Goal: Task Accomplishment & Management: Use online tool/utility

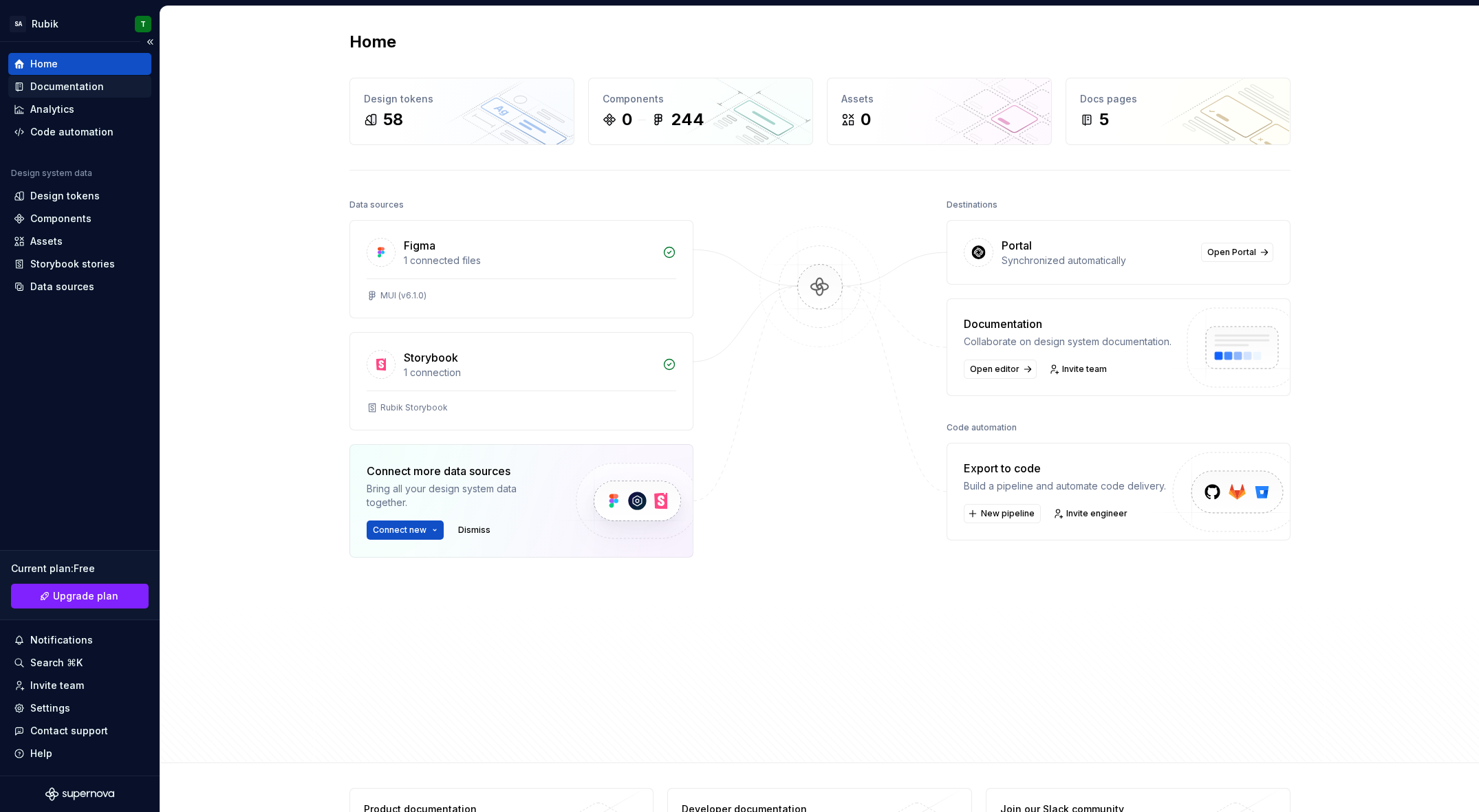
click at [76, 88] on div "Documentation" at bounding box center [67, 86] width 74 height 14
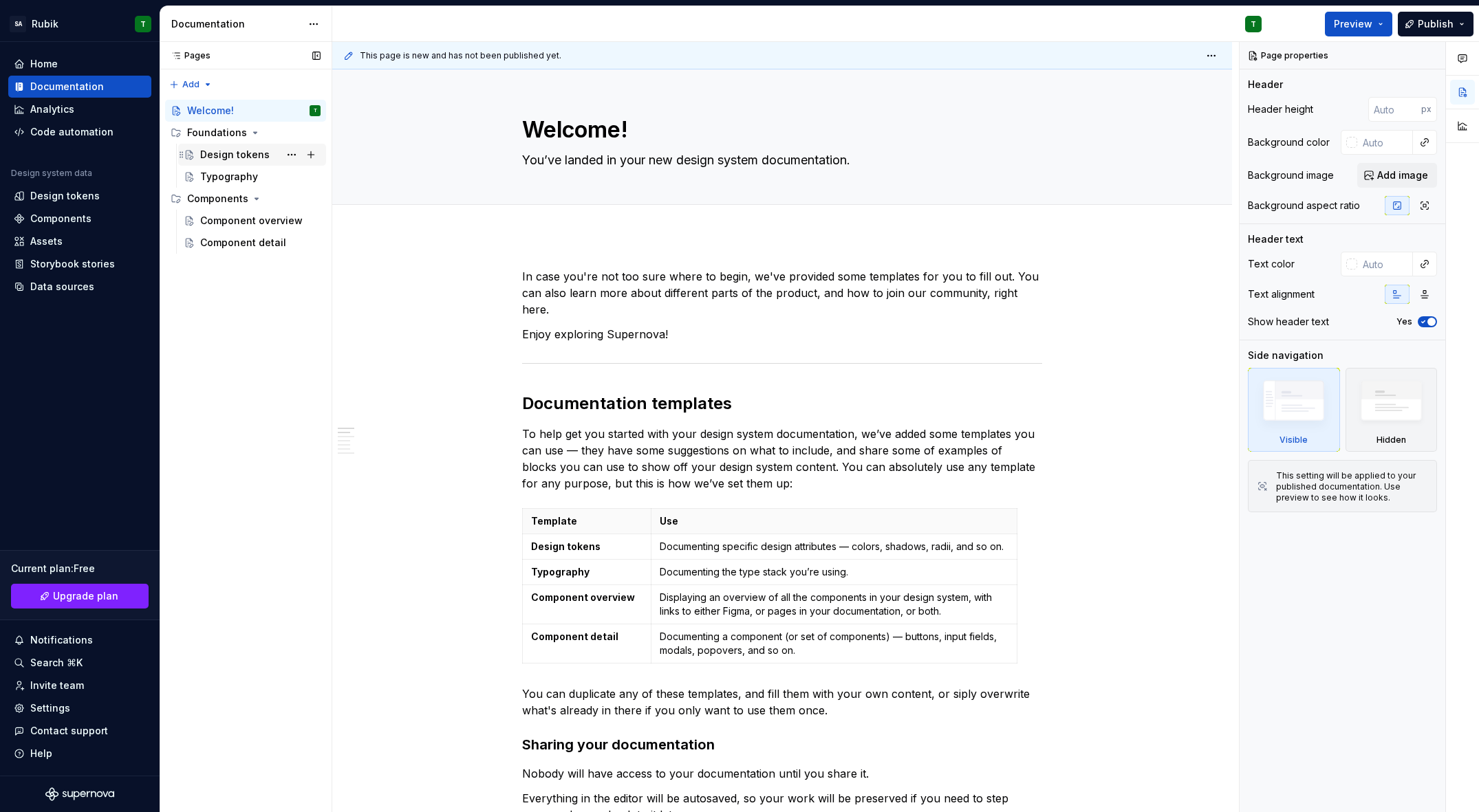
click at [230, 154] on div "Design tokens" at bounding box center [235, 155] width 69 height 14
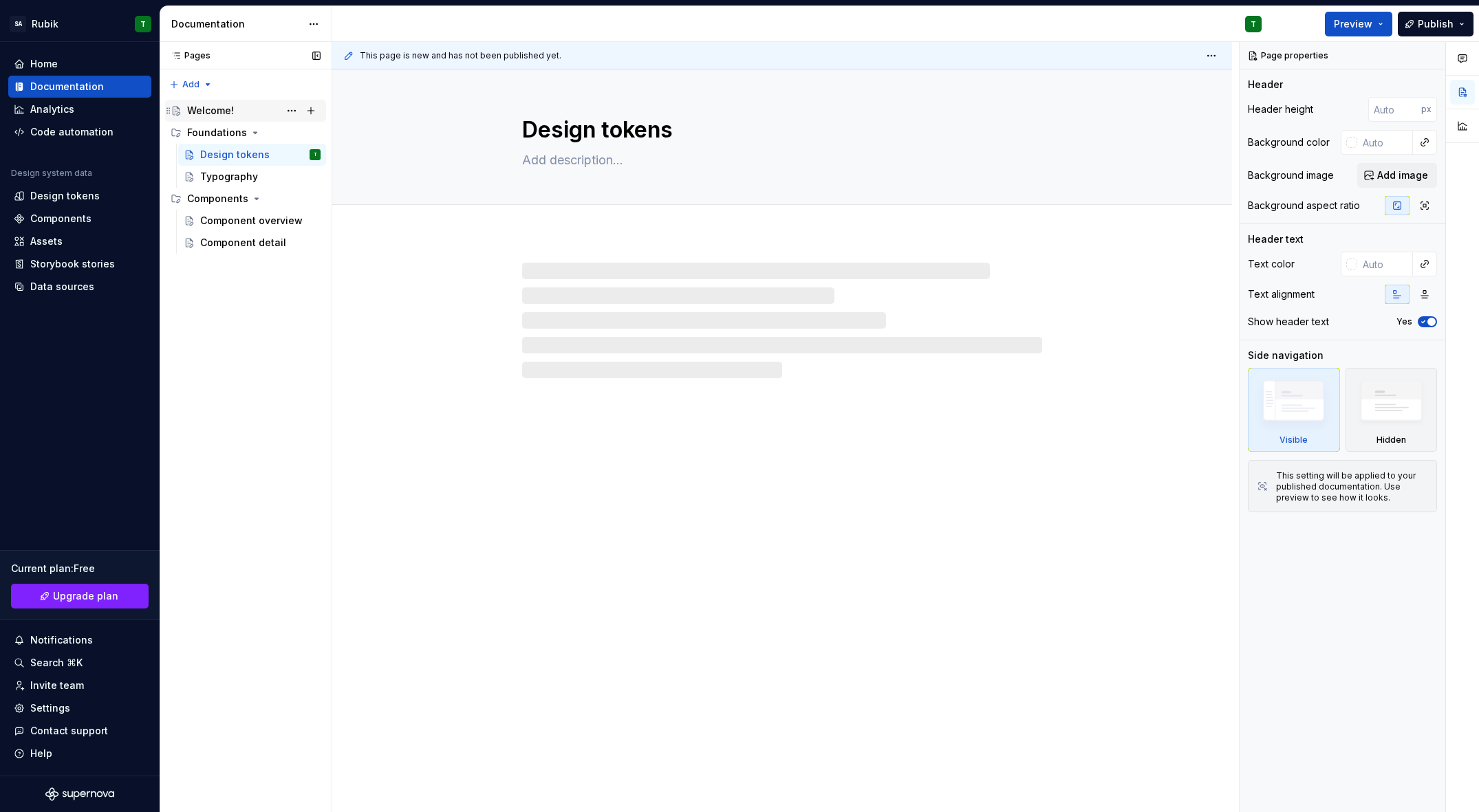
click at [217, 107] on div "Welcome!" at bounding box center [210, 111] width 46 height 14
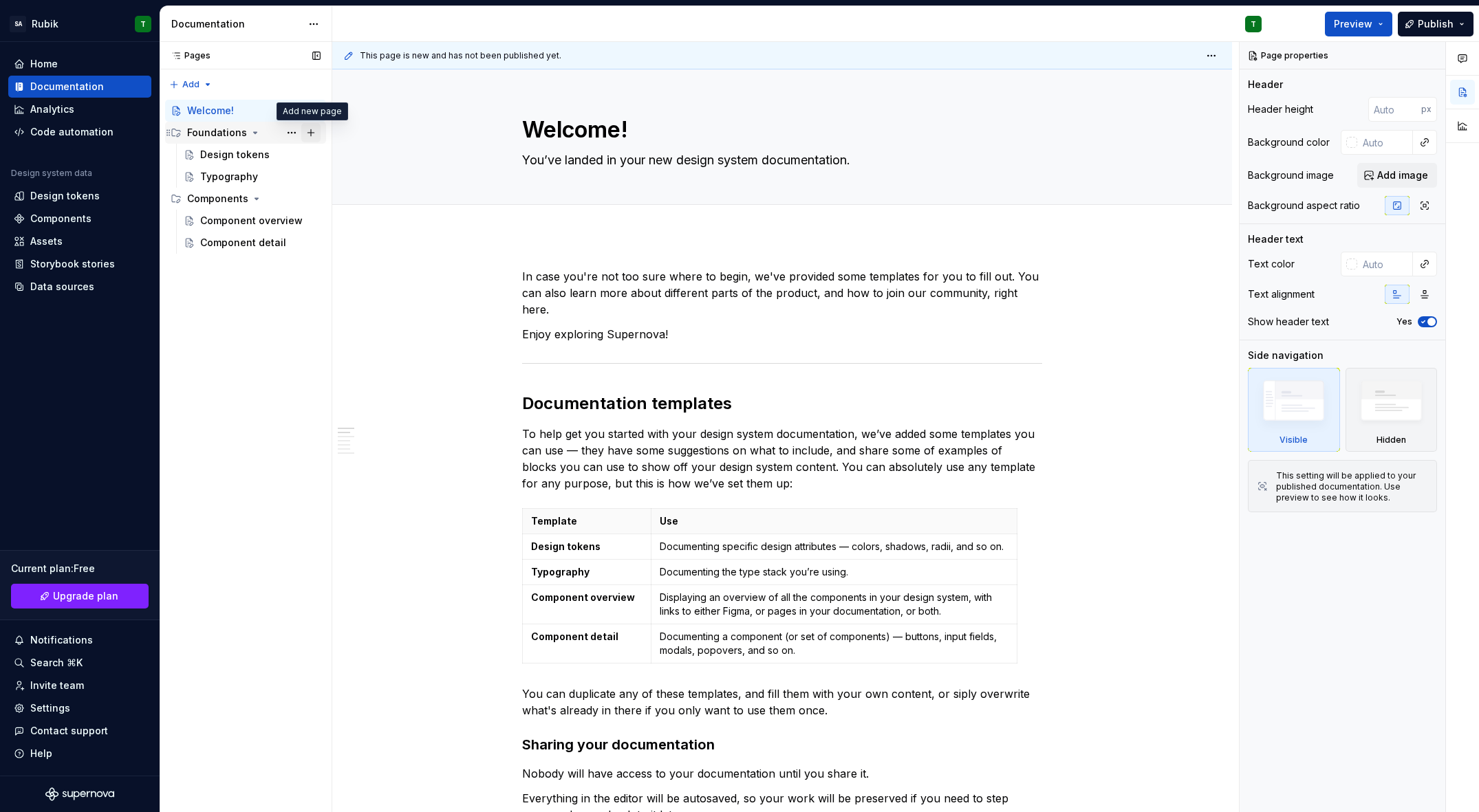
click at [314, 134] on button "Page tree" at bounding box center [311, 133] width 19 height 19
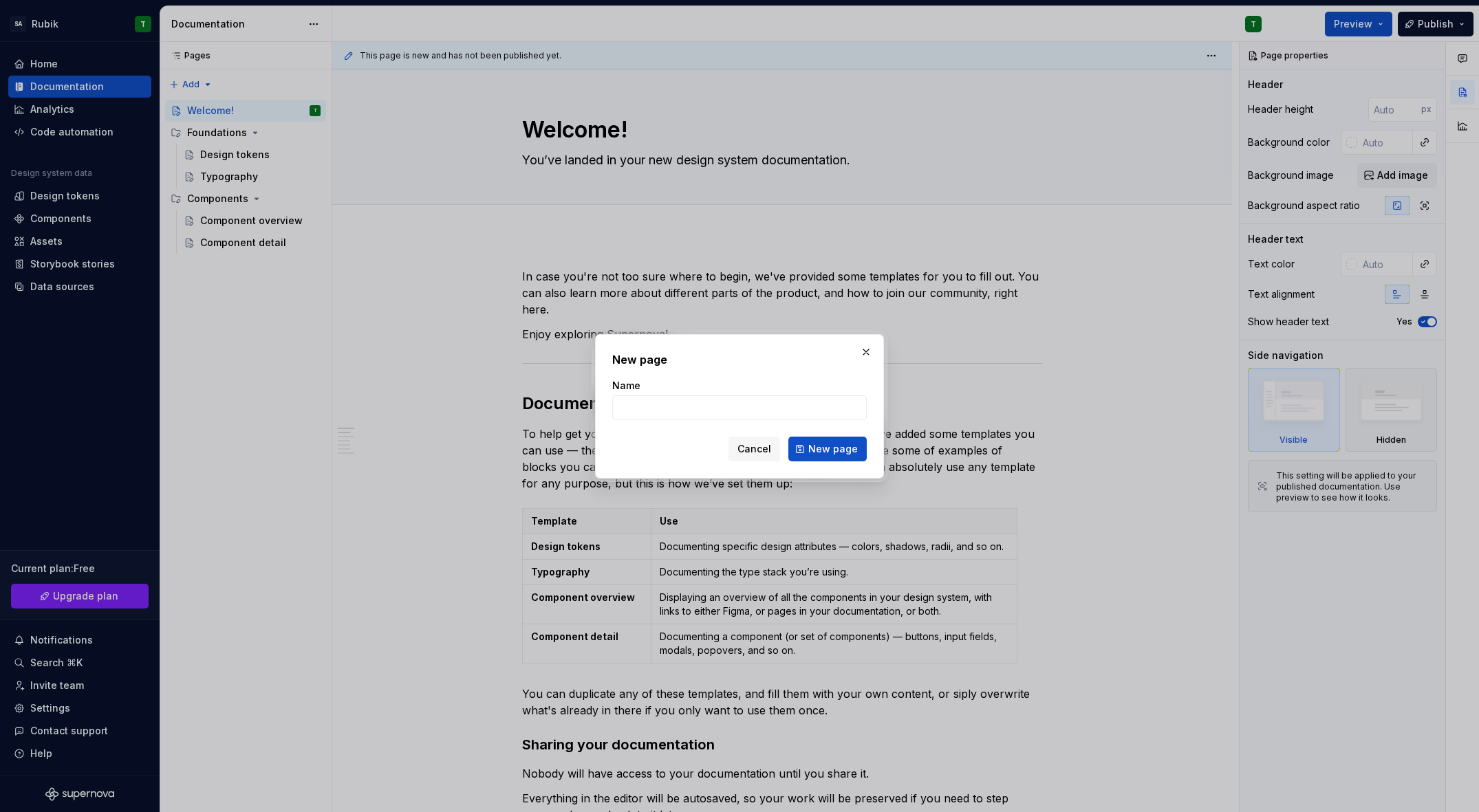
type textarea "*"
type input "About"
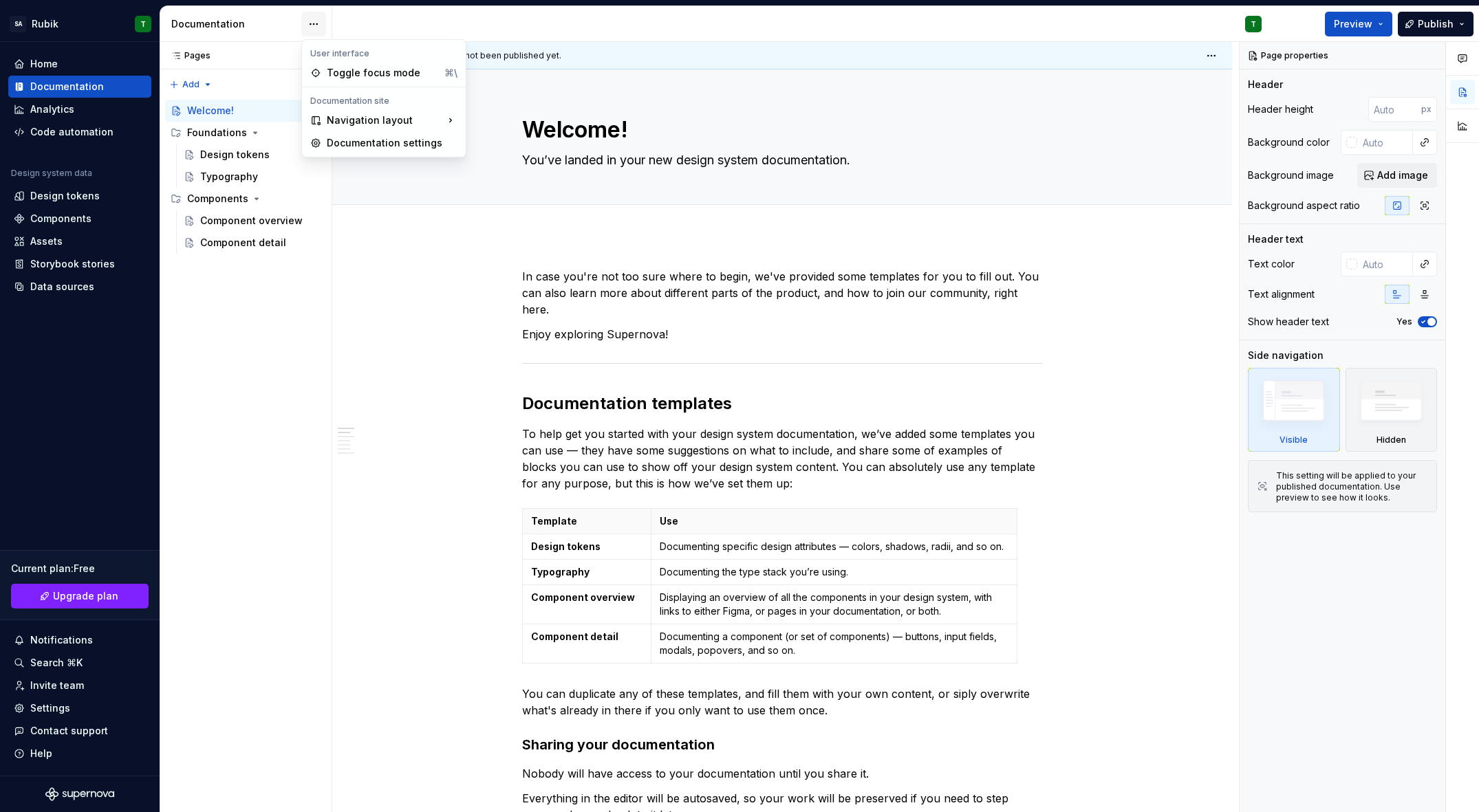
click at [320, 25] on html "Click to open side panel SA Rubik T Home Documentation Analytics Code automatio…" at bounding box center [740, 406] width 1479 height 812
click at [315, 134] on button "Page tree" at bounding box center [311, 133] width 19 height 19
type textarea "*"
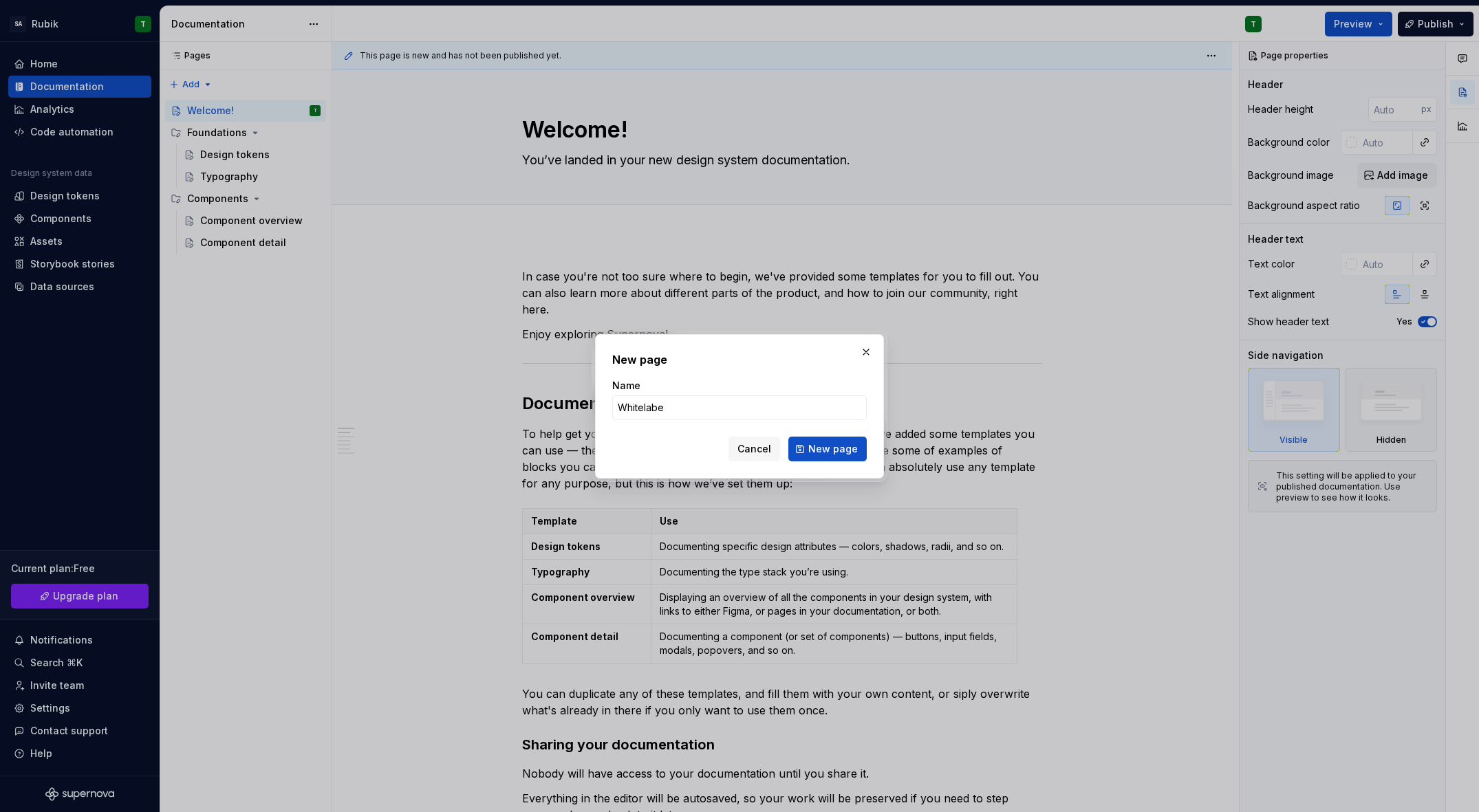
type input "Whitelabel"
click button "New page" at bounding box center [827, 449] width 79 height 25
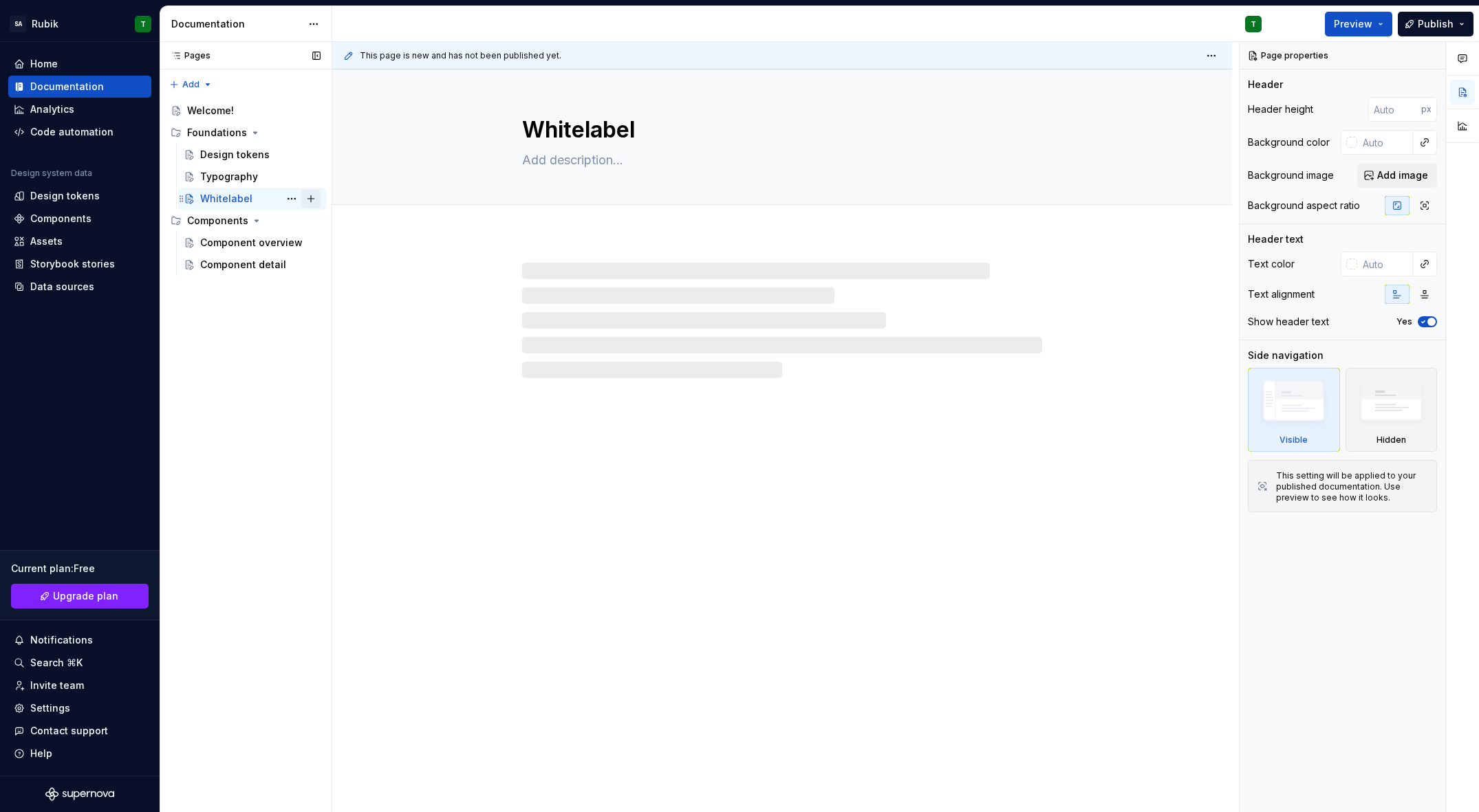
click at [313, 199] on button "Page tree" at bounding box center [311, 199] width 19 height 19
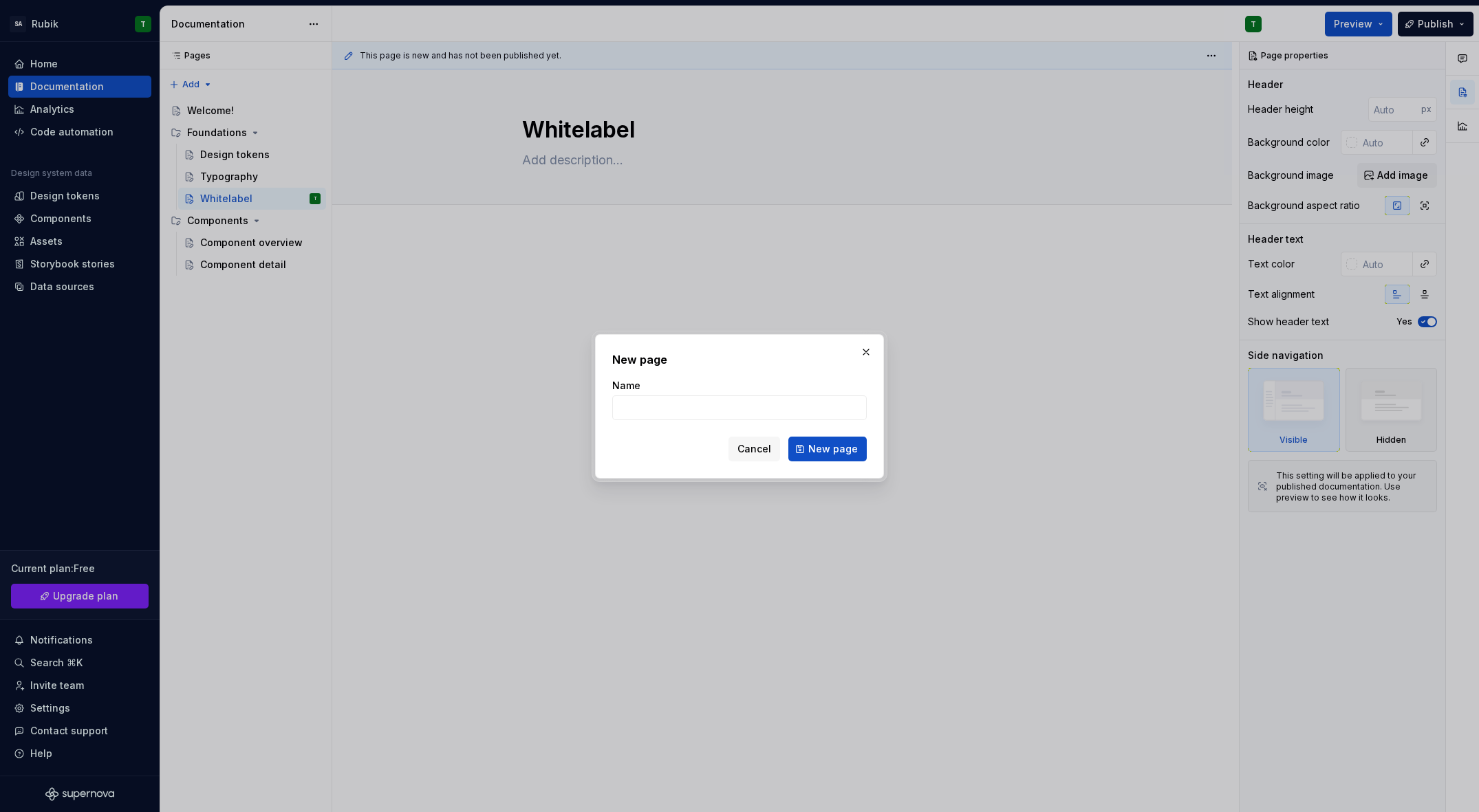
type textarea "*"
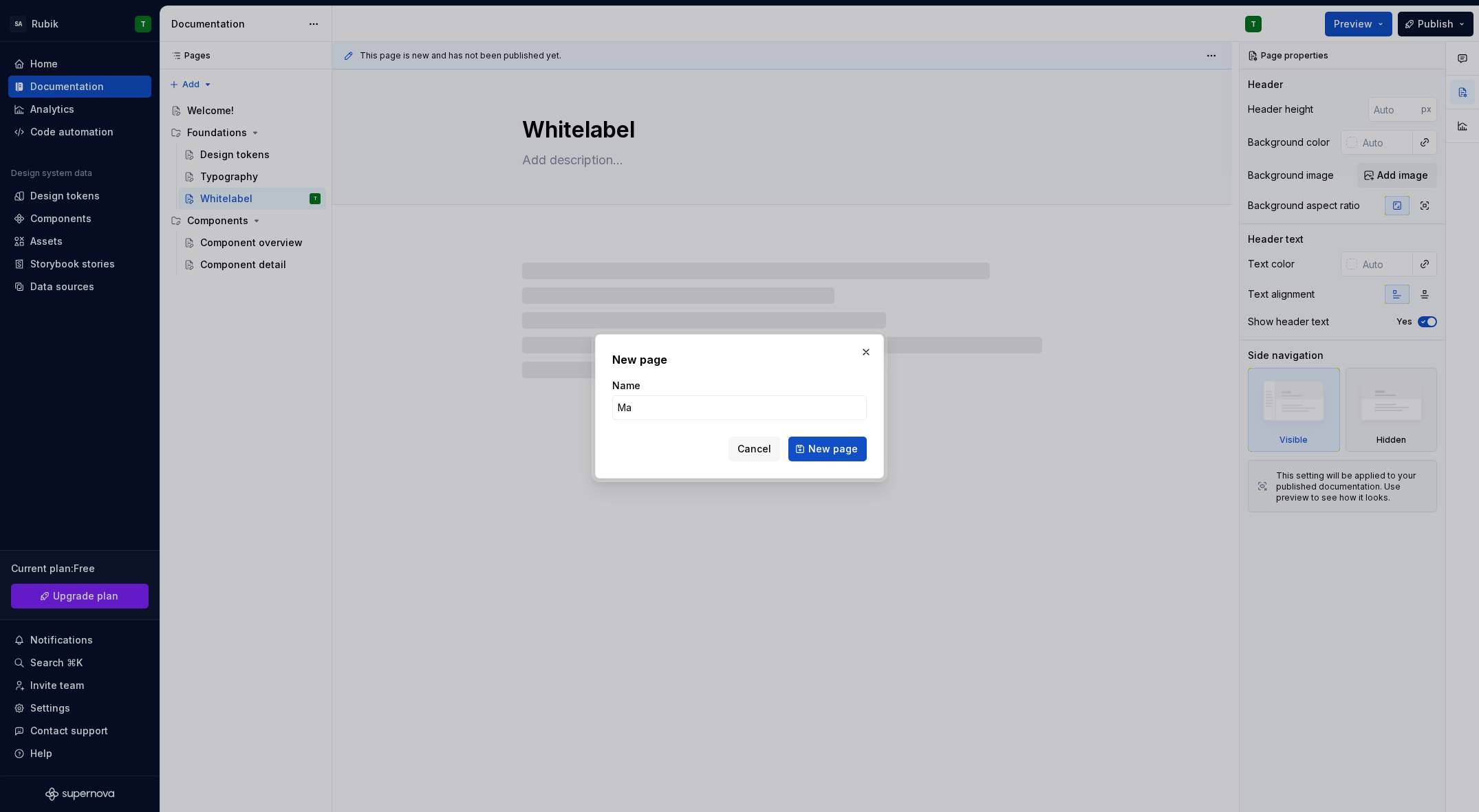
type input "Mag"
type textarea "*"
type input "Magicline"
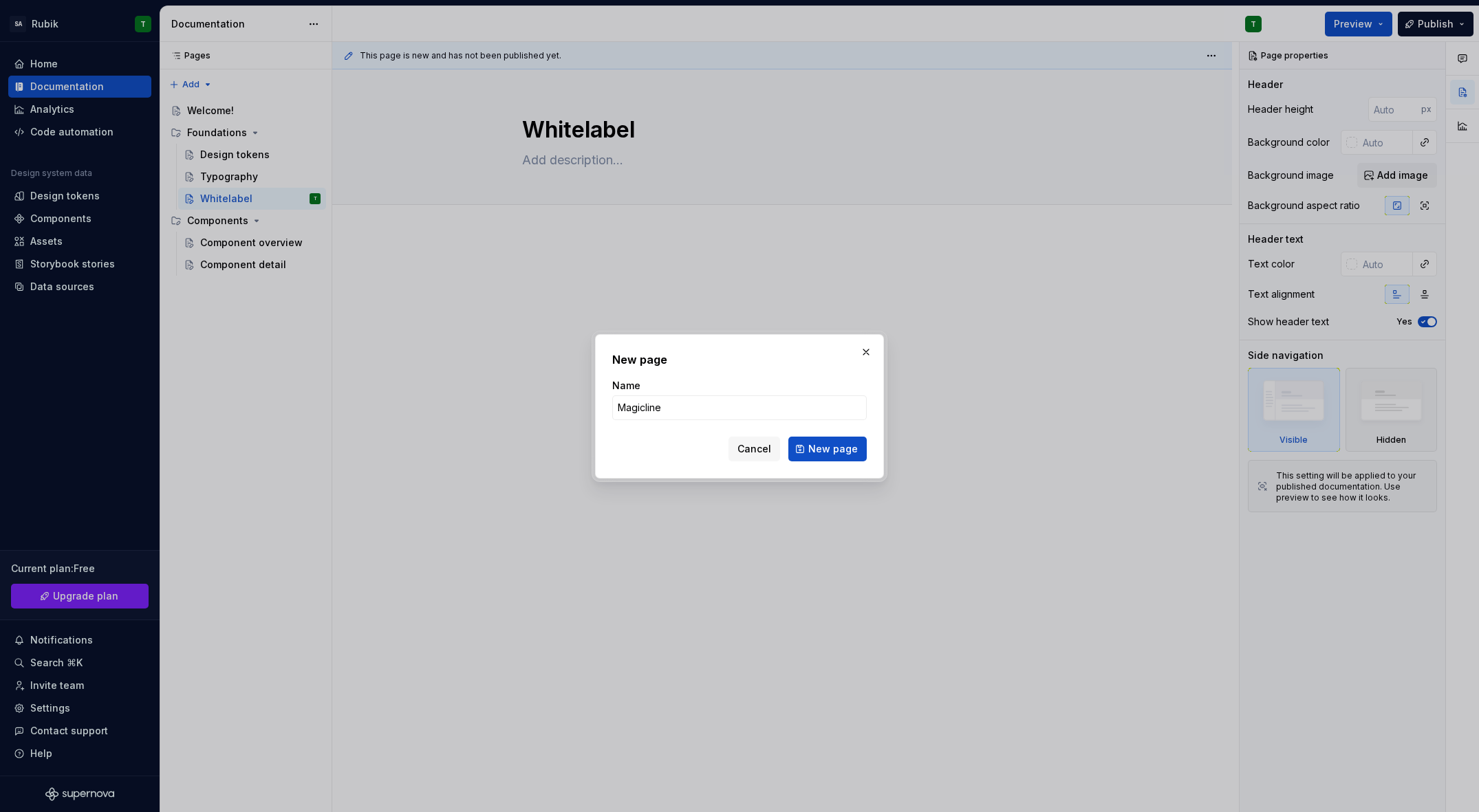
click button "New page" at bounding box center [827, 449] width 79 height 25
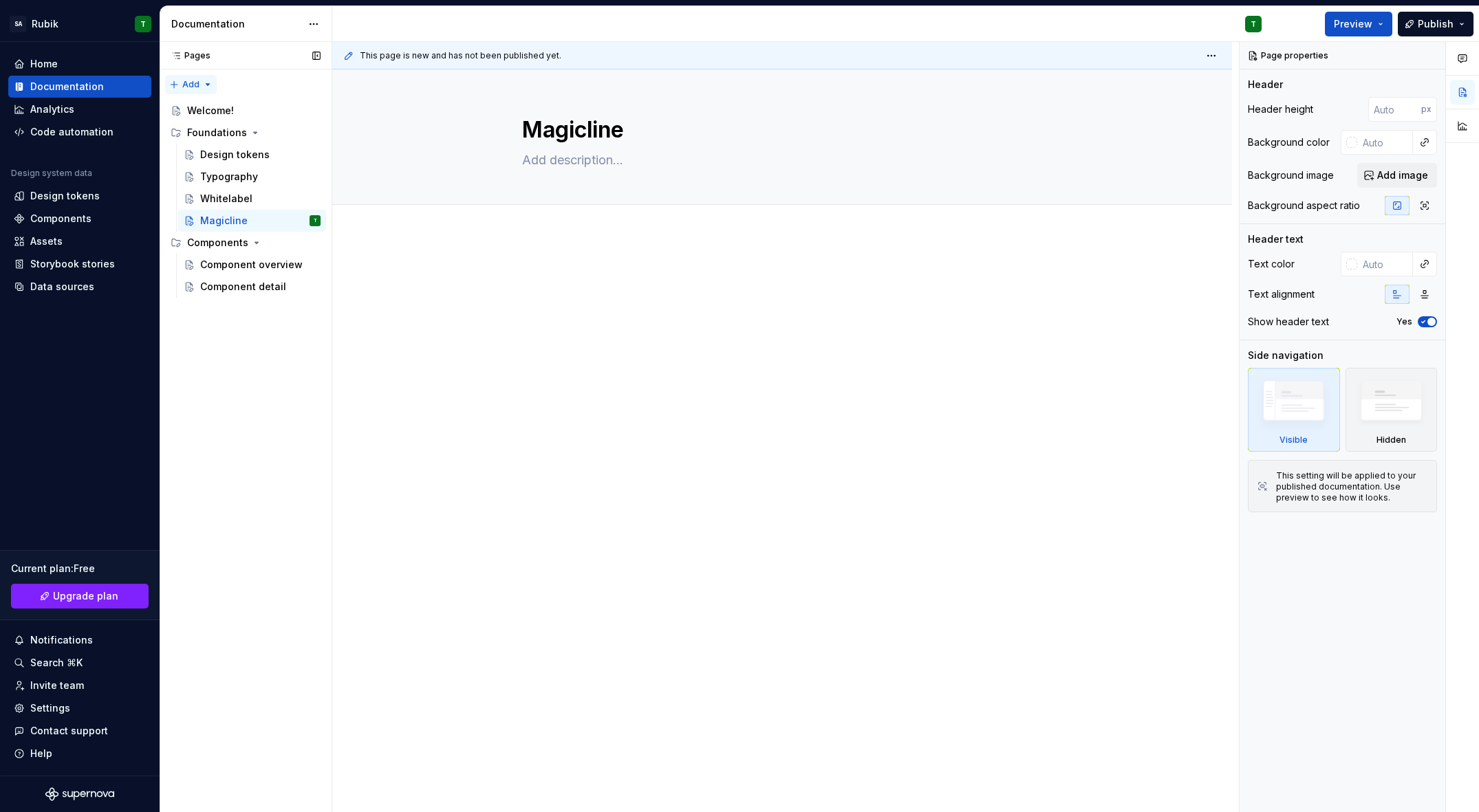
type textarea "*"
click at [205, 83] on div "Pages Pages Add Accessibility guide for tree Page tree. Navigate the tree with …" at bounding box center [245, 428] width 172 height 771
click at [212, 134] on div "New group" at bounding box center [235, 134] width 90 height 14
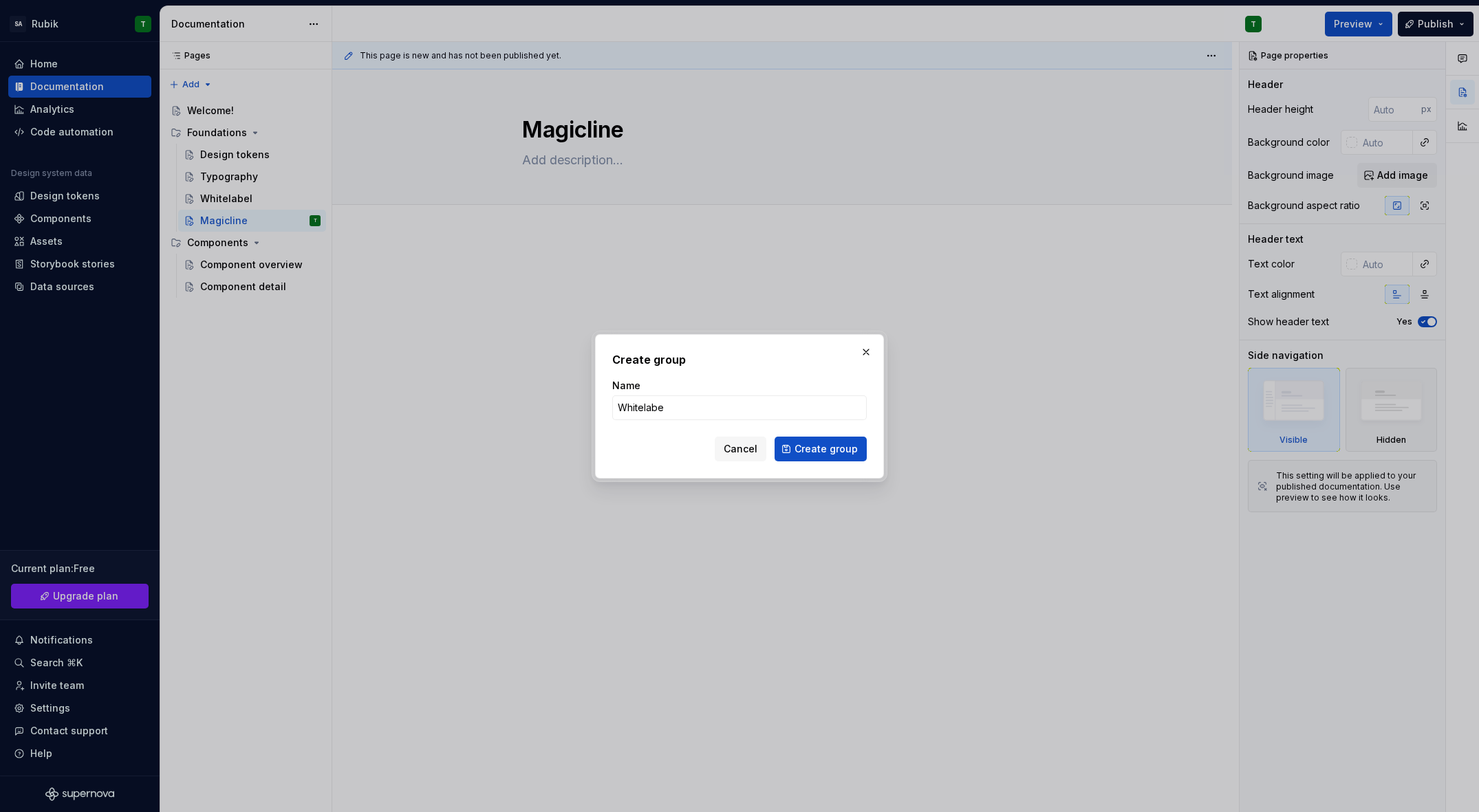
type input "Whitelabeö"
click button "Create group" at bounding box center [821, 449] width 92 height 25
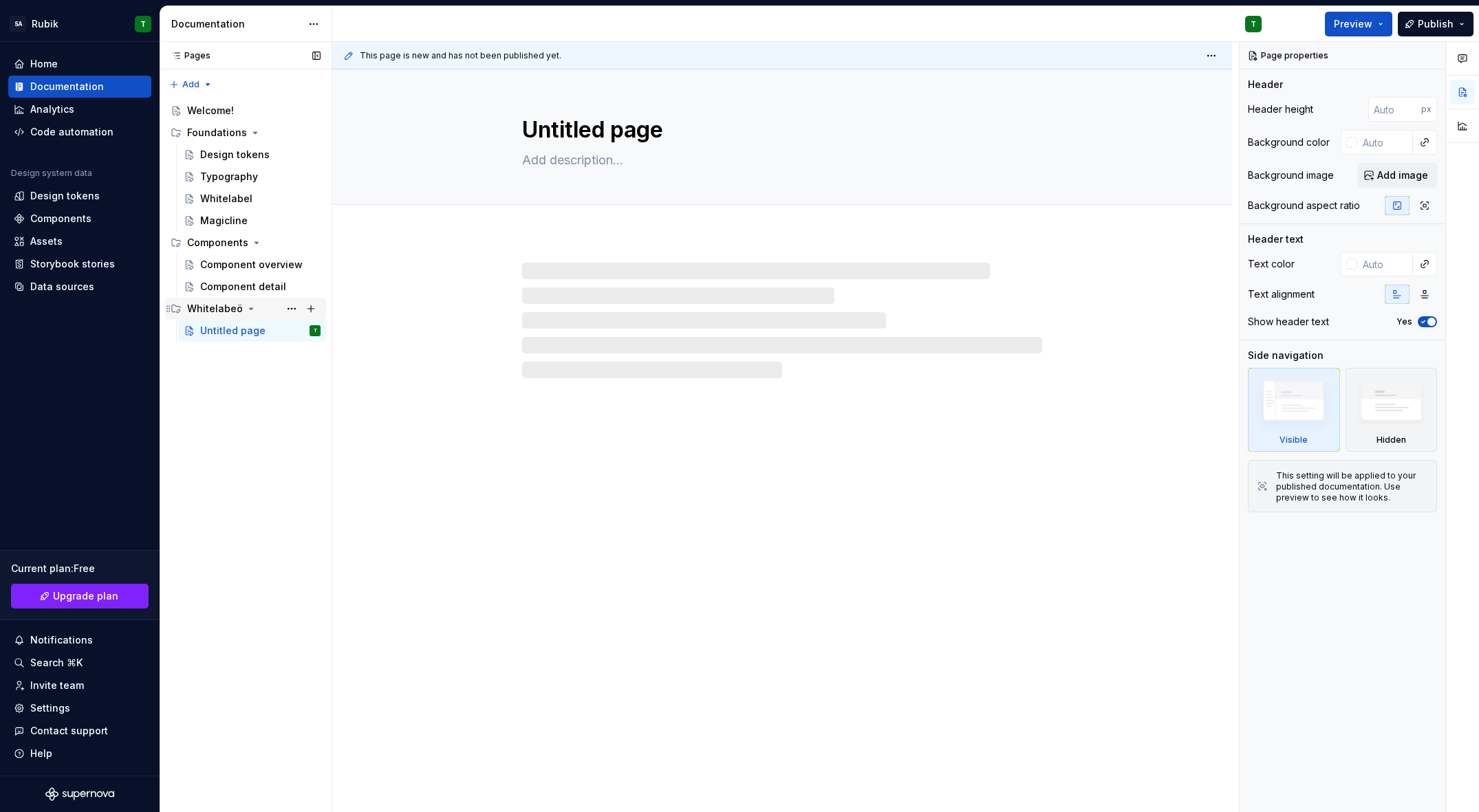
click at [224, 313] on div "Whitelabeö" at bounding box center [215, 308] width 56 height 14
click at [227, 309] on div "Whitelabeö" at bounding box center [215, 308] width 56 height 14
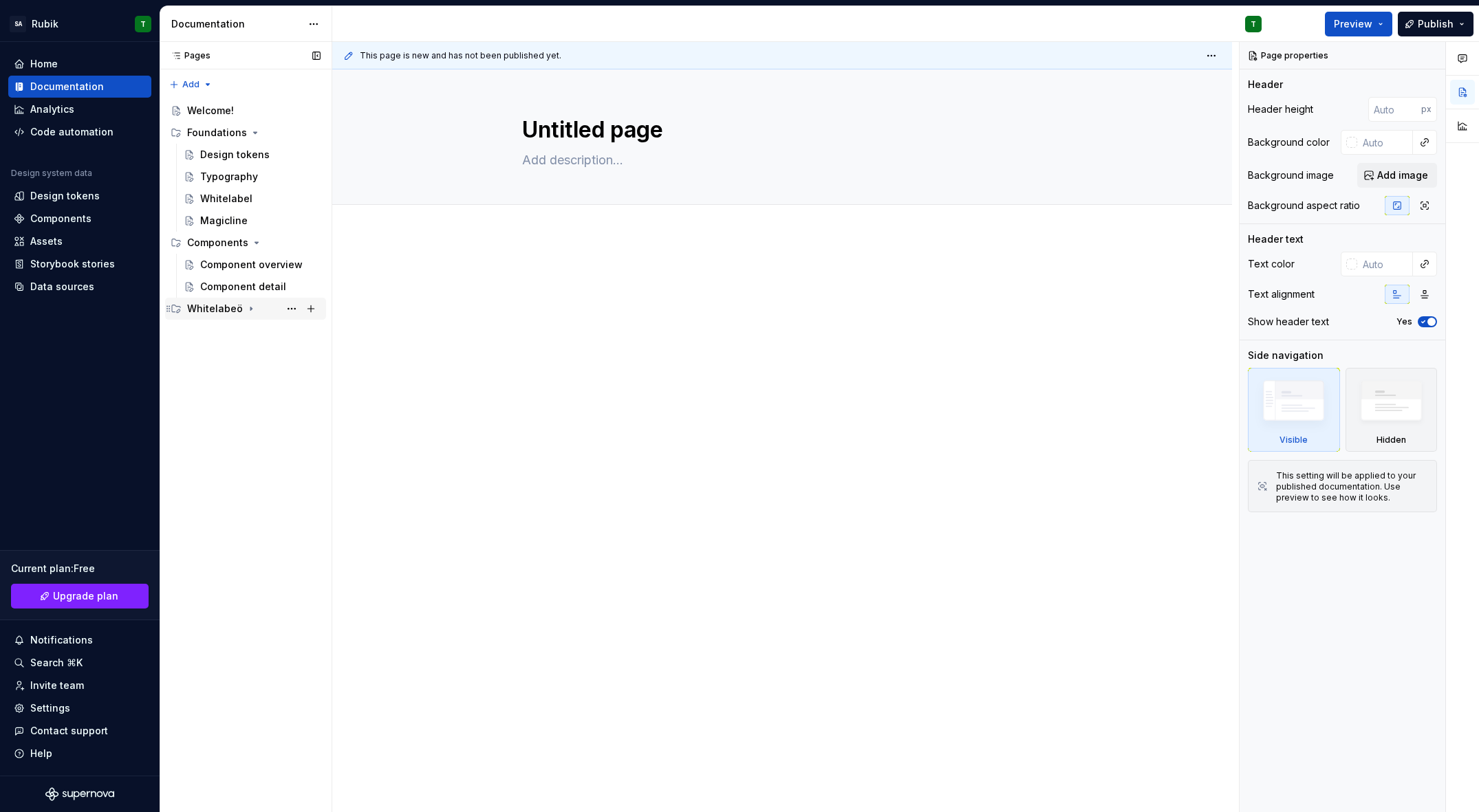
drag, startPoint x: 199, startPoint y: 313, endPoint x: 246, endPoint y: 311, distance: 47.0
click at [199, 313] on div "Whitelabeö" at bounding box center [215, 308] width 56 height 14
click at [292, 306] on button "Page tree" at bounding box center [292, 308] width 19 height 19
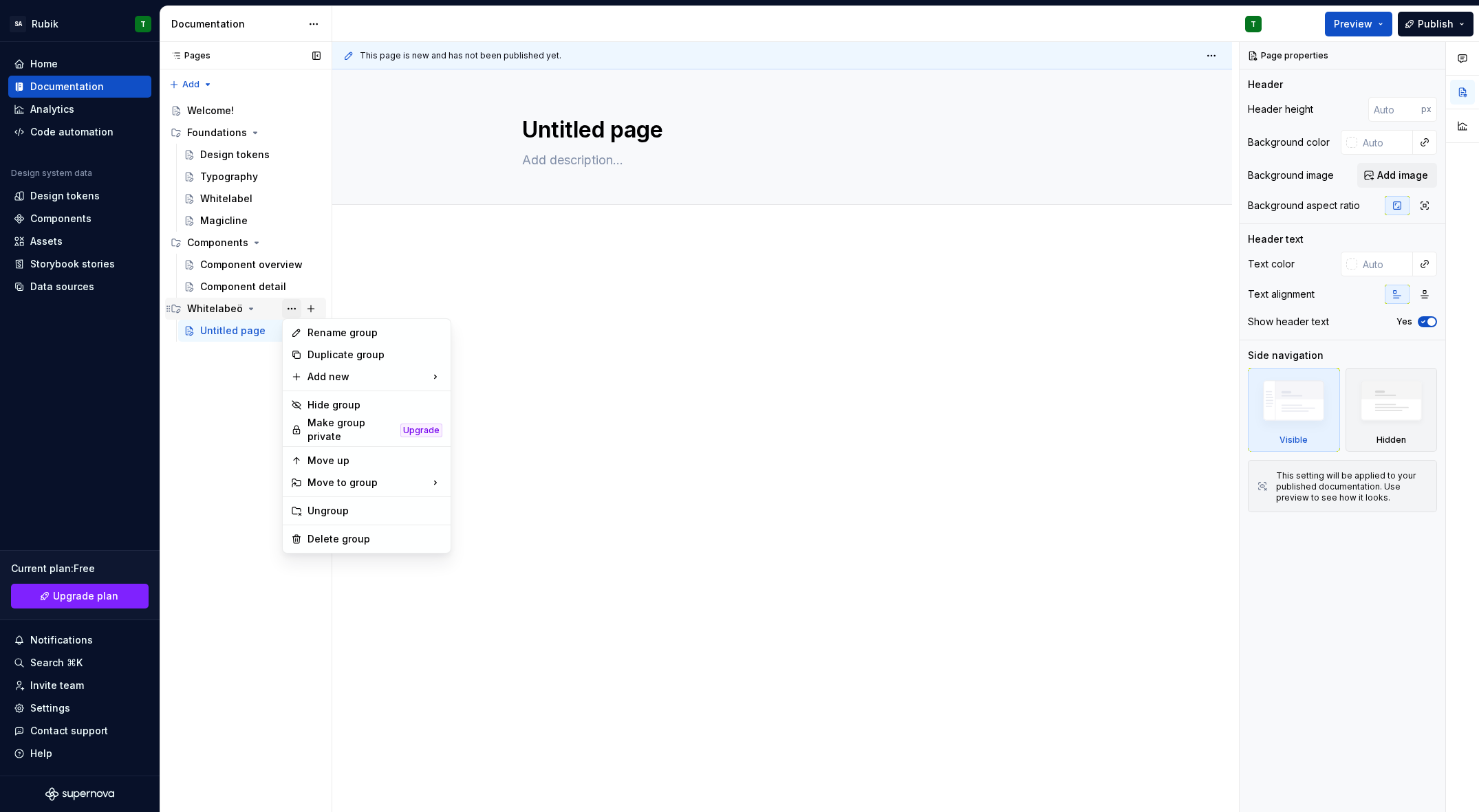
type textarea "*"
click at [338, 334] on div "Rename group" at bounding box center [375, 333] width 135 height 14
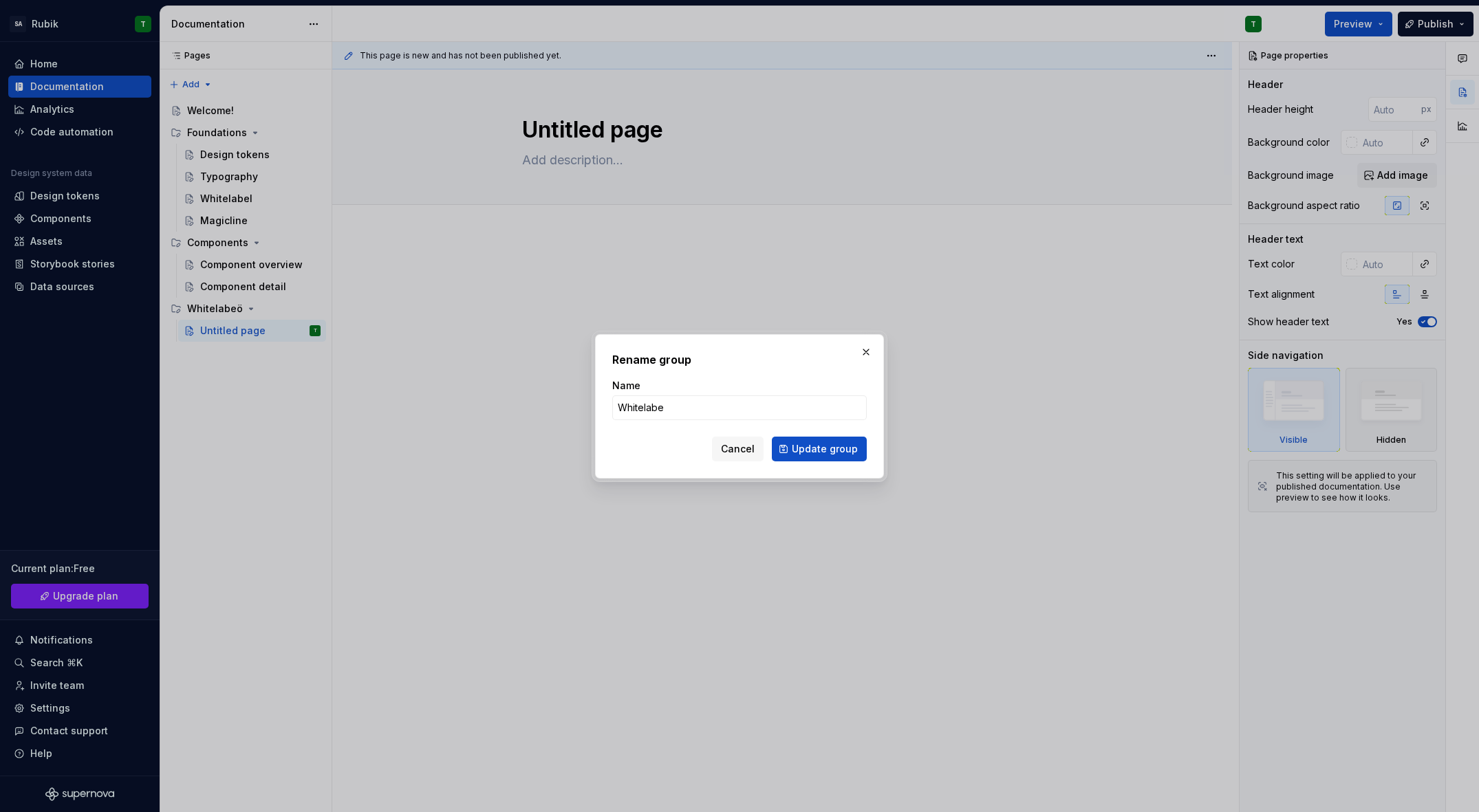
type input "Whitelabel"
click button "Update group" at bounding box center [819, 449] width 95 height 25
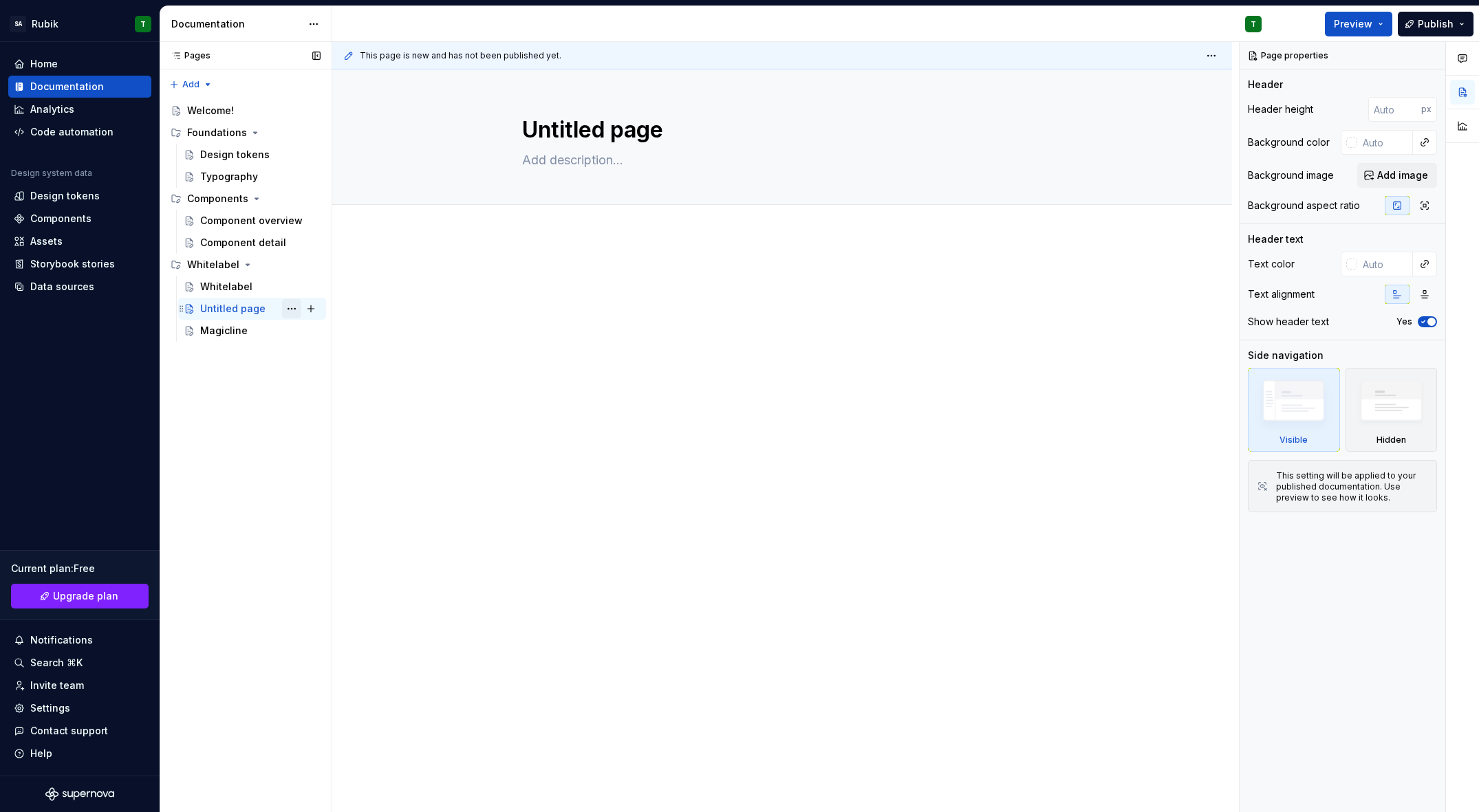
click at [290, 308] on button "Page tree" at bounding box center [292, 308] width 19 height 19
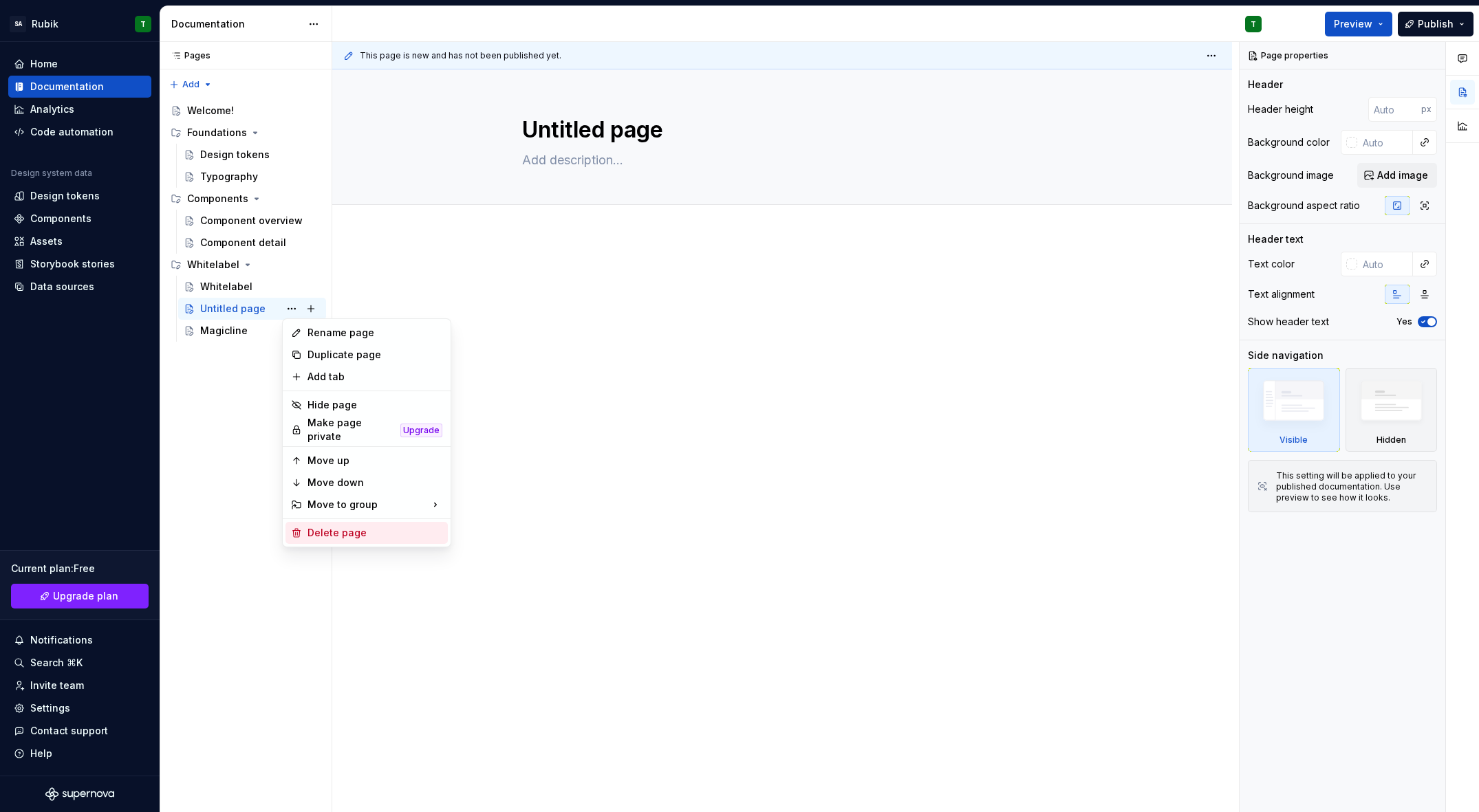
click at [331, 531] on div "Delete page" at bounding box center [375, 533] width 135 height 14
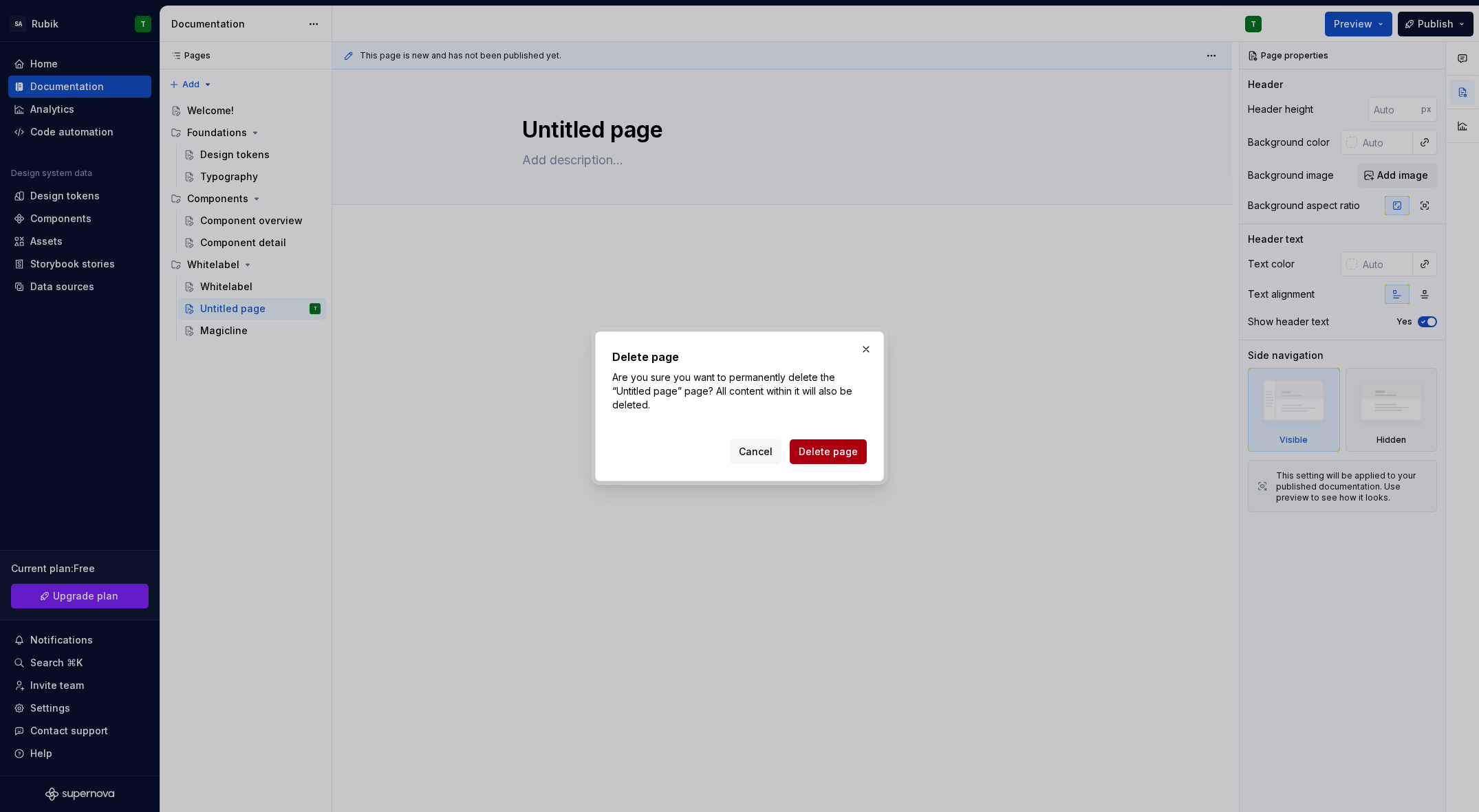
click at [851, 449] on span "Delete page" at bounding box center [828, 452] width 59 height 14
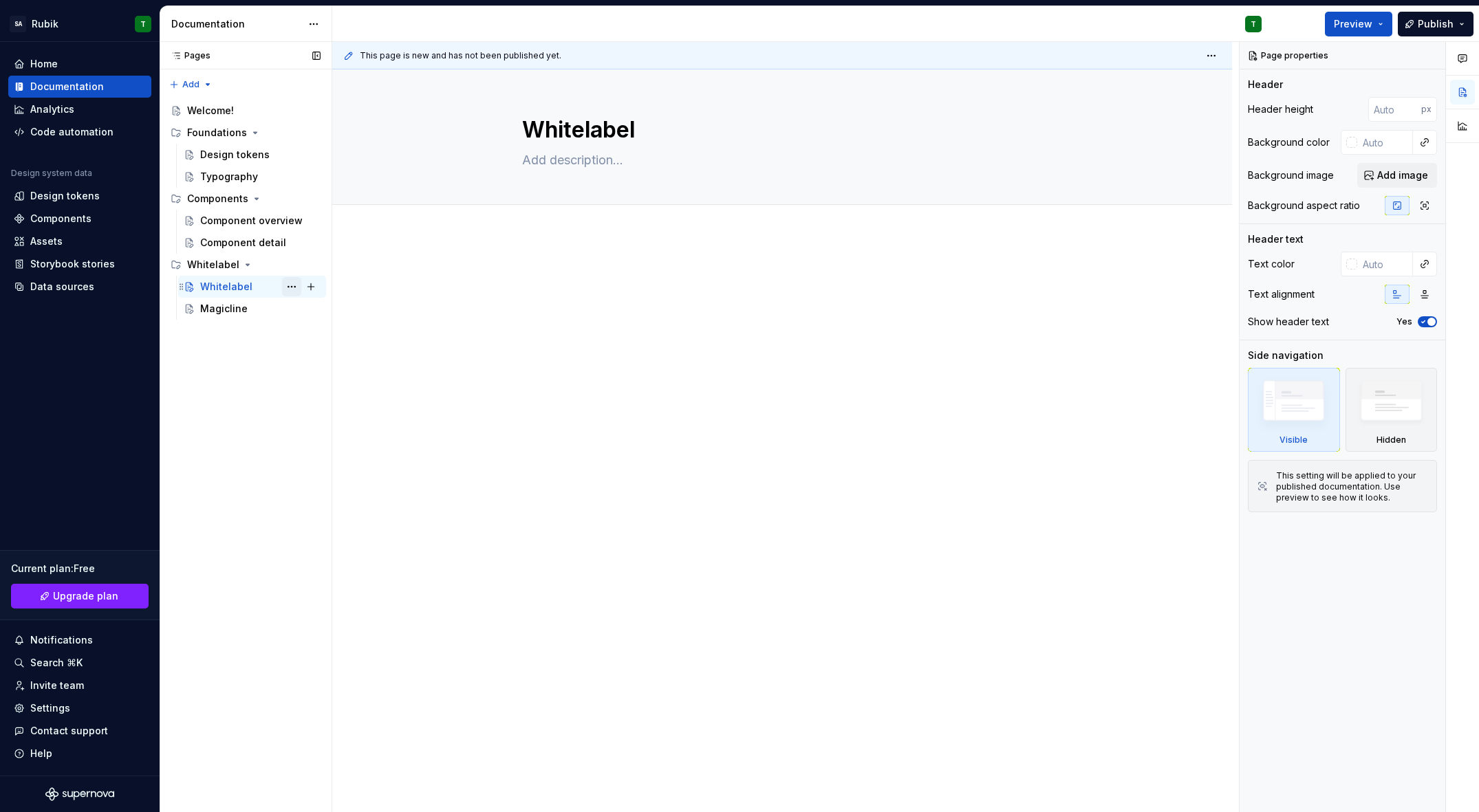
click at [285, 288] on button "Page tree" at bounding box center [292, 286] width 19 height 19
type textarea "*"
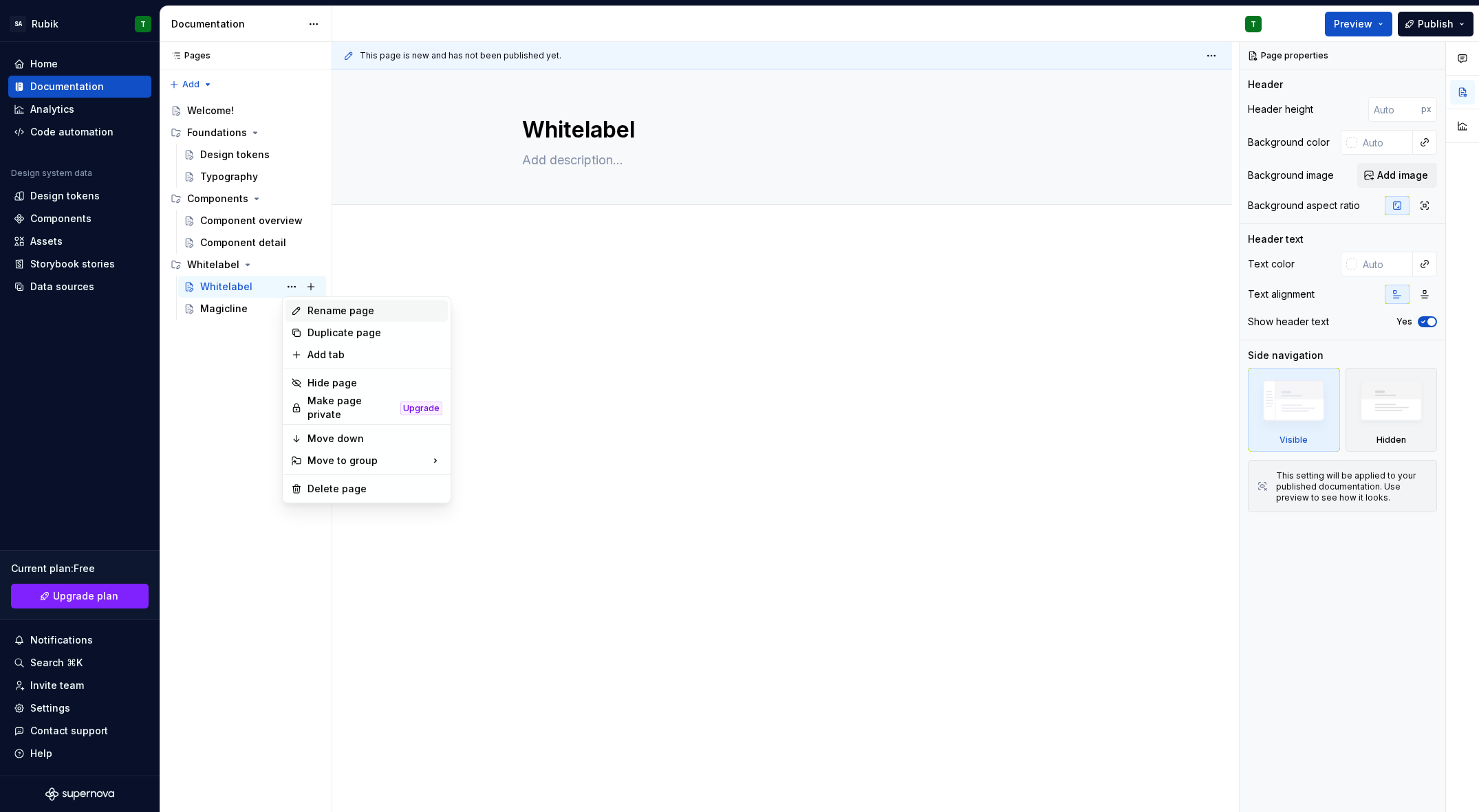
click at [341, 313] on div "Rename page" at bounding box center [375, 311] width 135 height 14
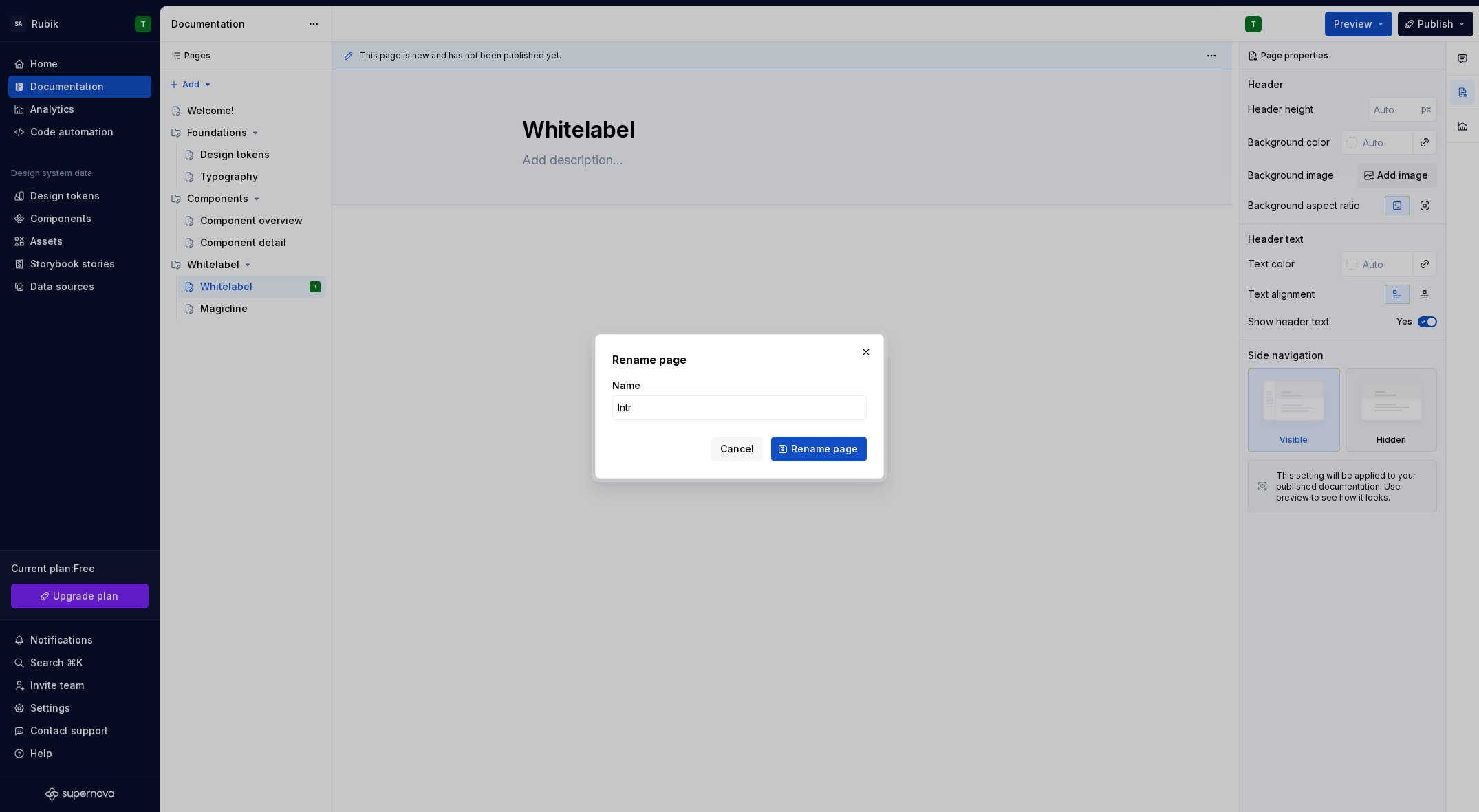
type input "Intro"
click button "Rename page" at bounding box center [818, 449] width 96 height 25
type textarea "*"
type textarea "Intro"
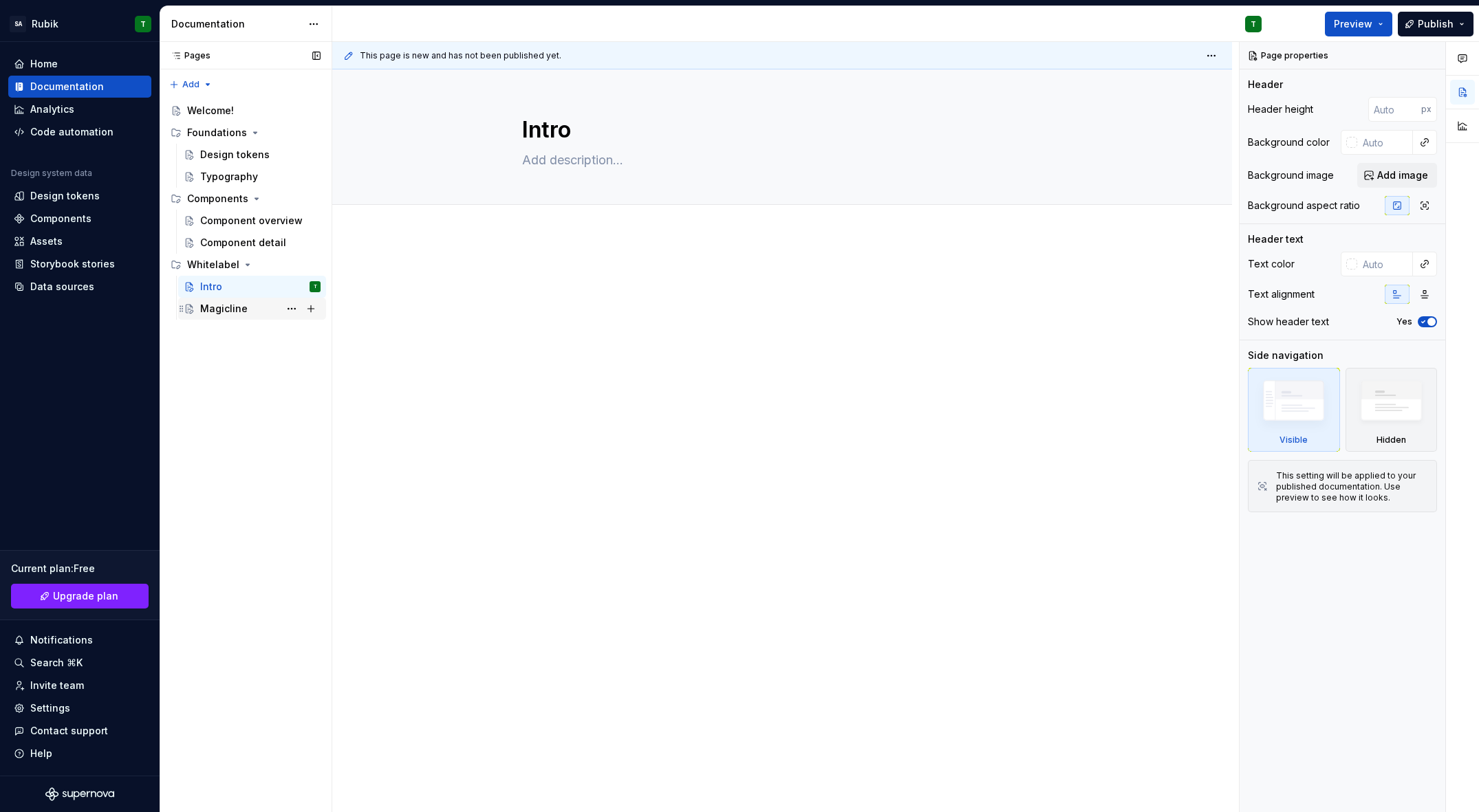
click at [219, 305] on div "Magicline" at bounding box center [224, 308] width 47 height 14
click at [311, 307] on button "Page tree" at bounding box center [311, 308] width 19 height 19
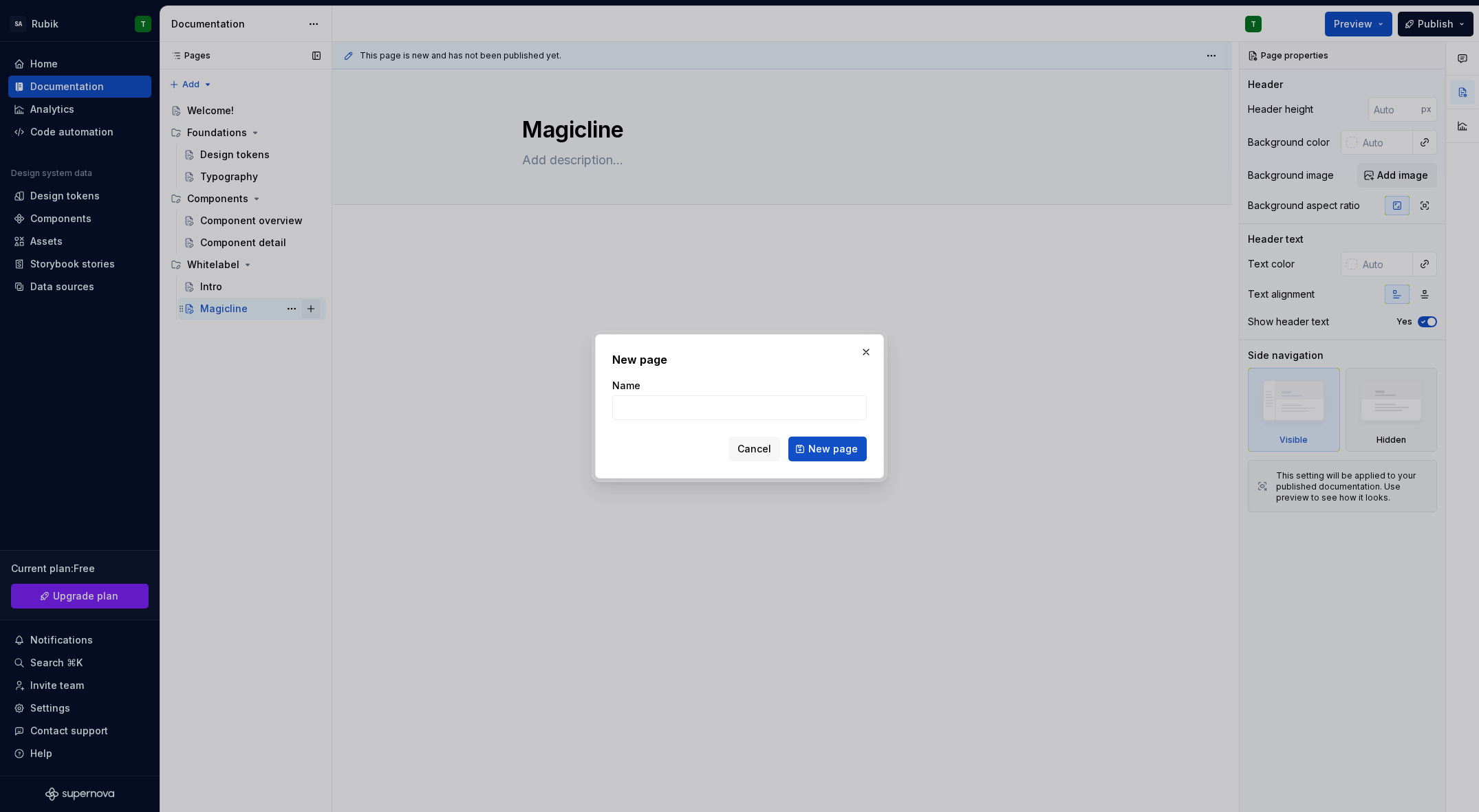
type textarea "*"
type input "PerfectGym Next"
click button "New page" at bounding box center [827, 449] width 79 height 25
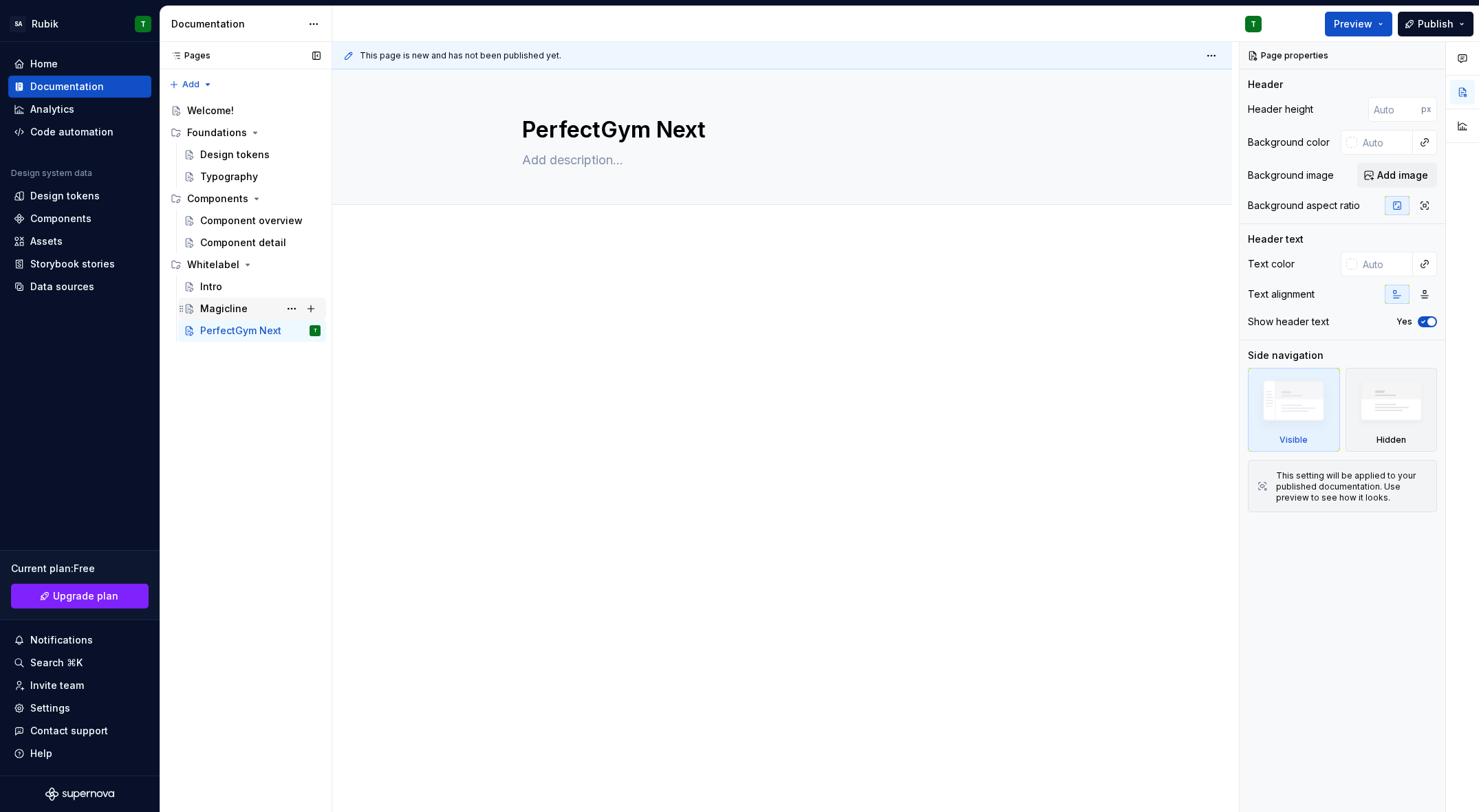
click at [257, 314] on div "Magicline" at bounding box center [260, 308] width 120 height 19
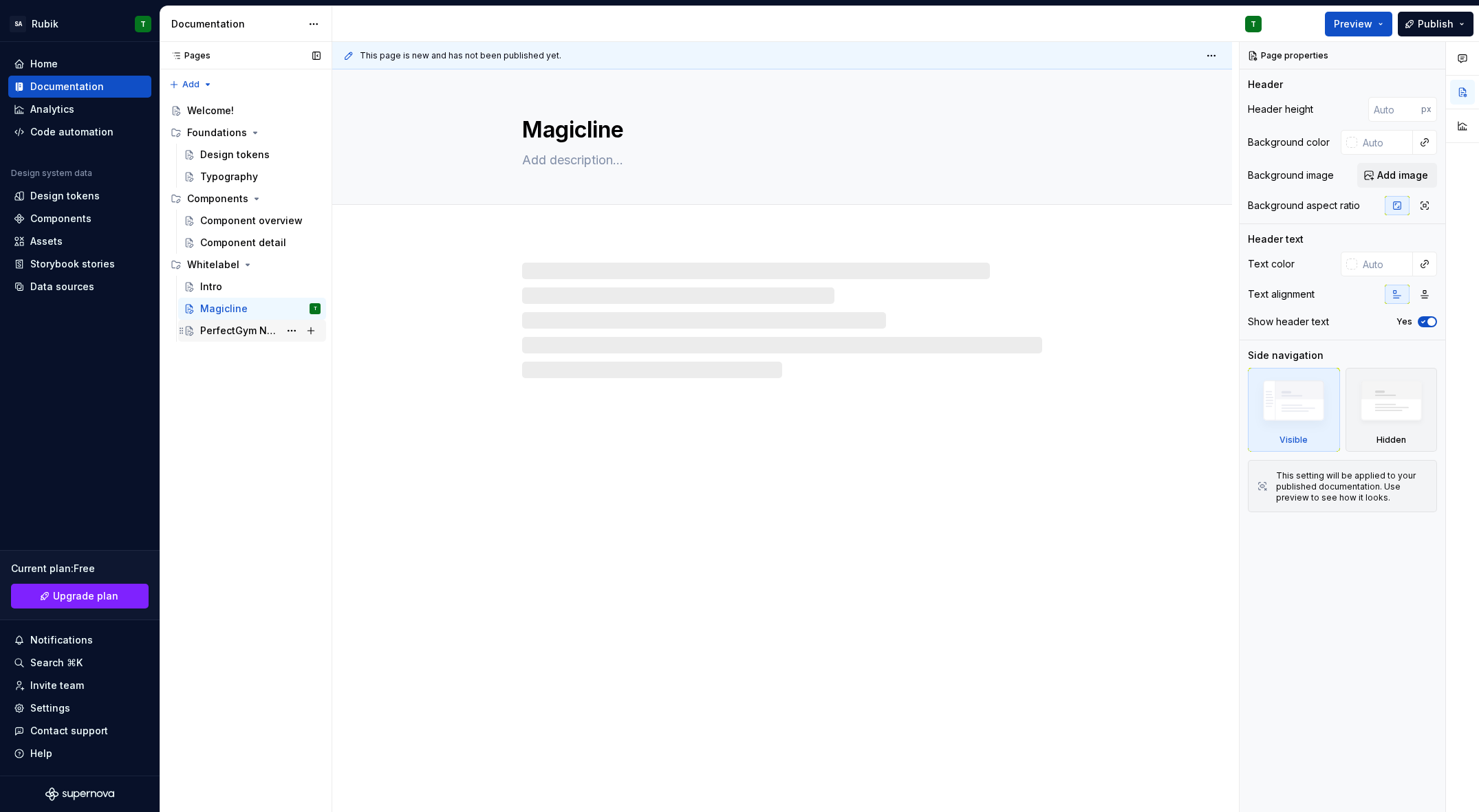
click at [248, 324] on div "PerfectGym Next" at bounding box center [240, 330] width 79 height 14
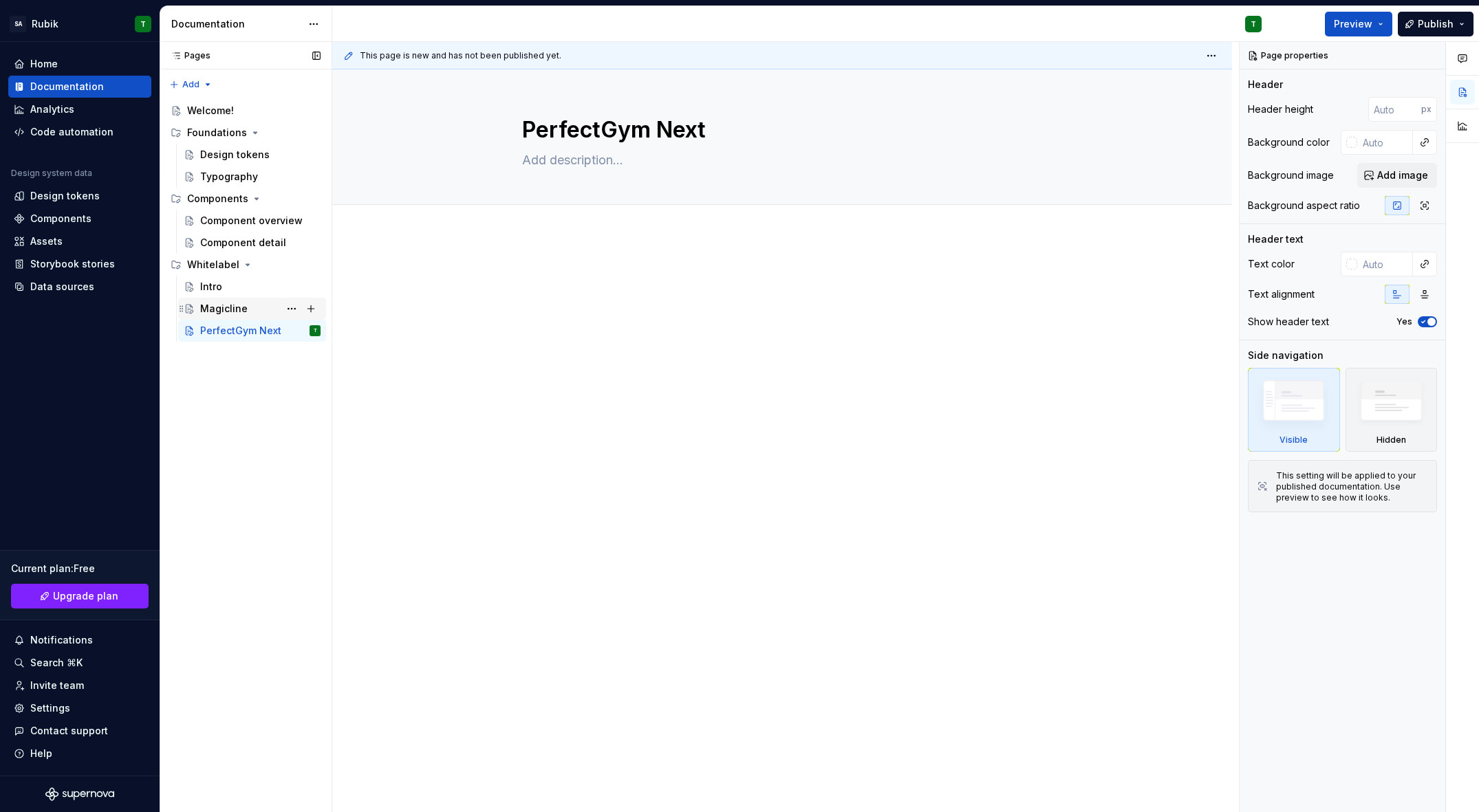
click at [242, 302] on div "Magicline" at bounding box center [224, 308] width 47 height 14
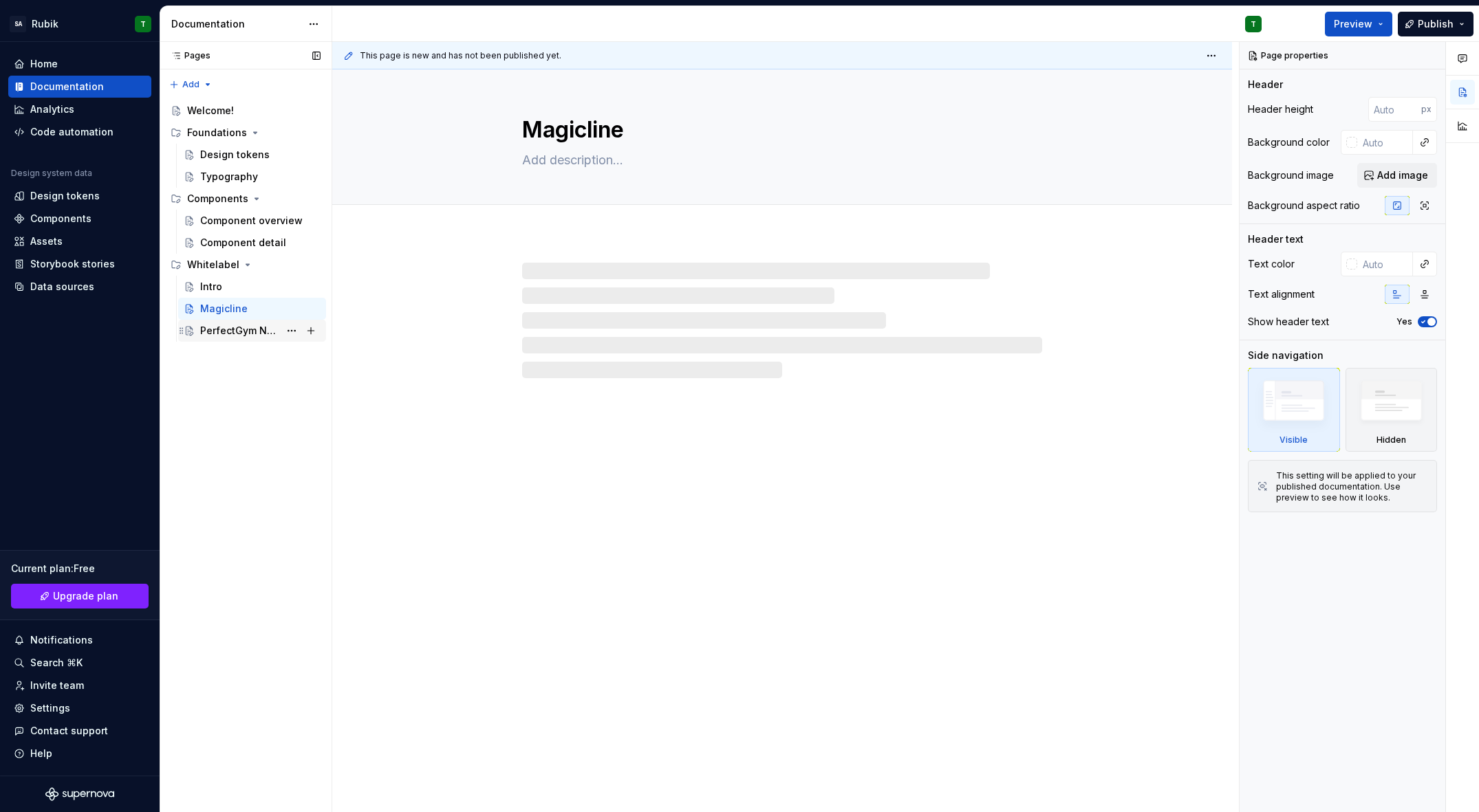
click at [243, 323] on div "PerfectGym Next T" at bounding box center [260, 330] width 120 height 19
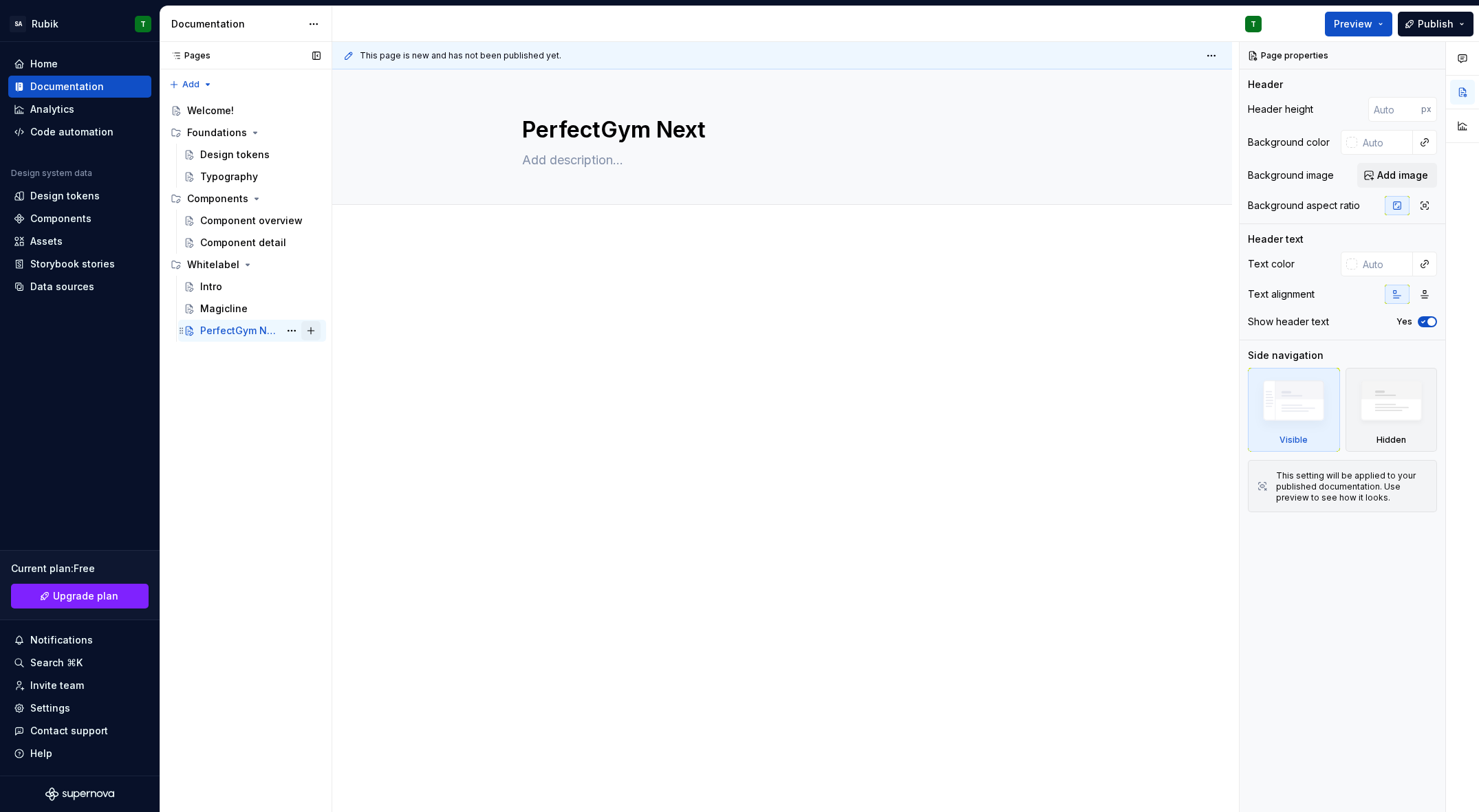
click at [308, 333] on button "Page tree" at bounding box center [311, 330] width 19 height 19
type textarea "*"
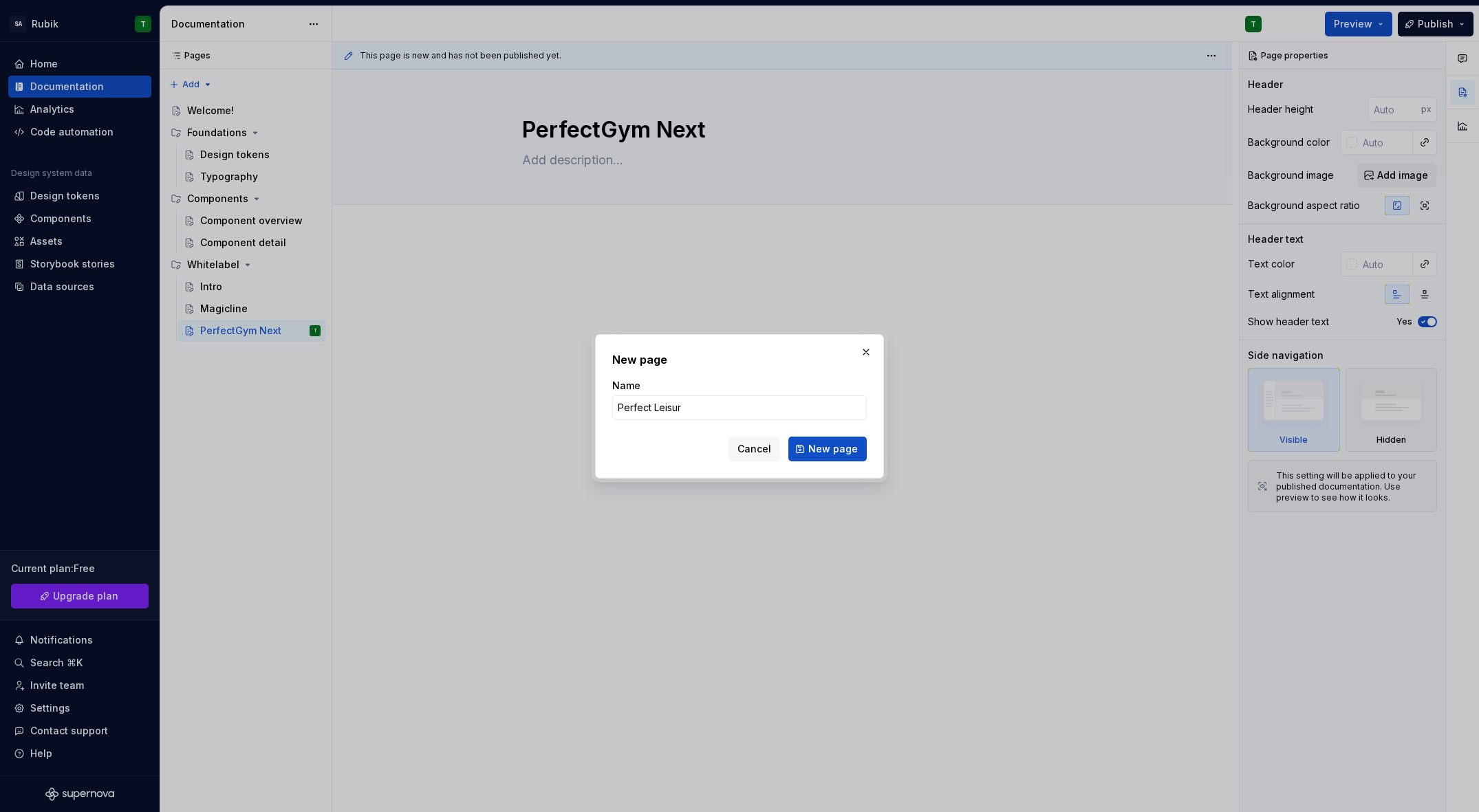
type input "Perfect Leisure"
click button "New page" at bounding box center [827, 449] width 79 height 25
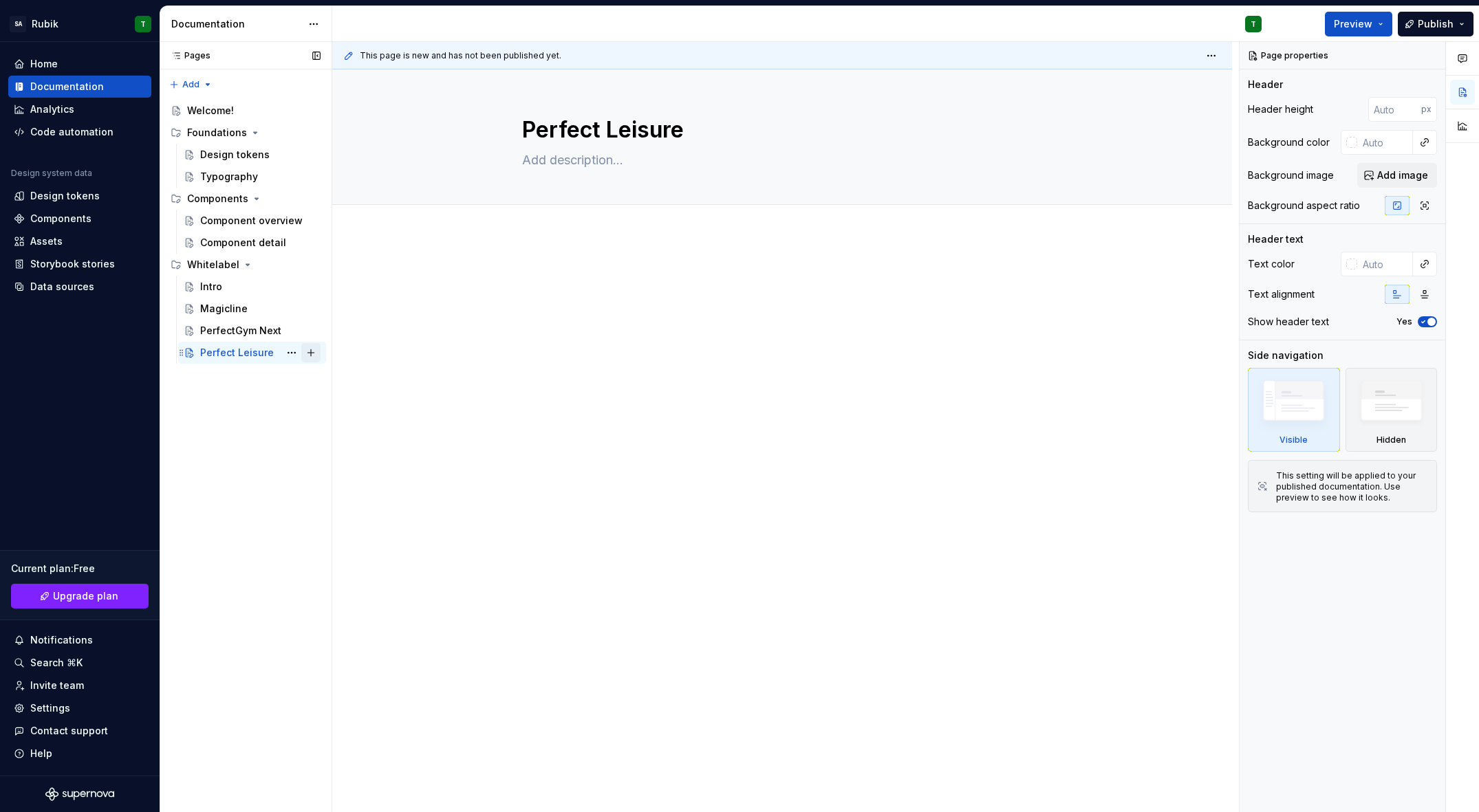
click at [308, 351] on button "Page tree" at bounding box center [311, 352] width 19 height 19
type textarea "*"
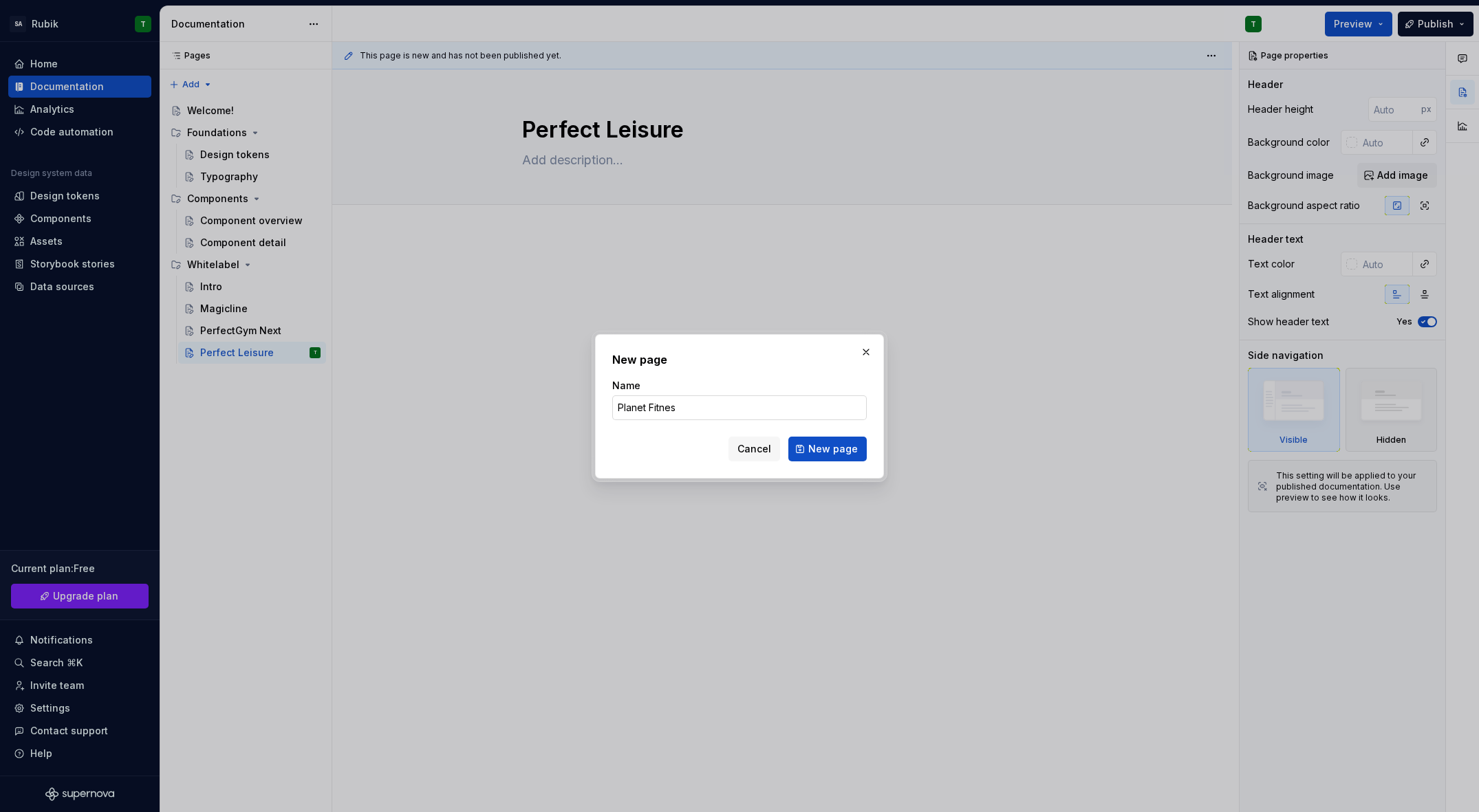
type input "Planet Fitness"
click button "New page" at bounding box center [827, 449] width 79 height 25
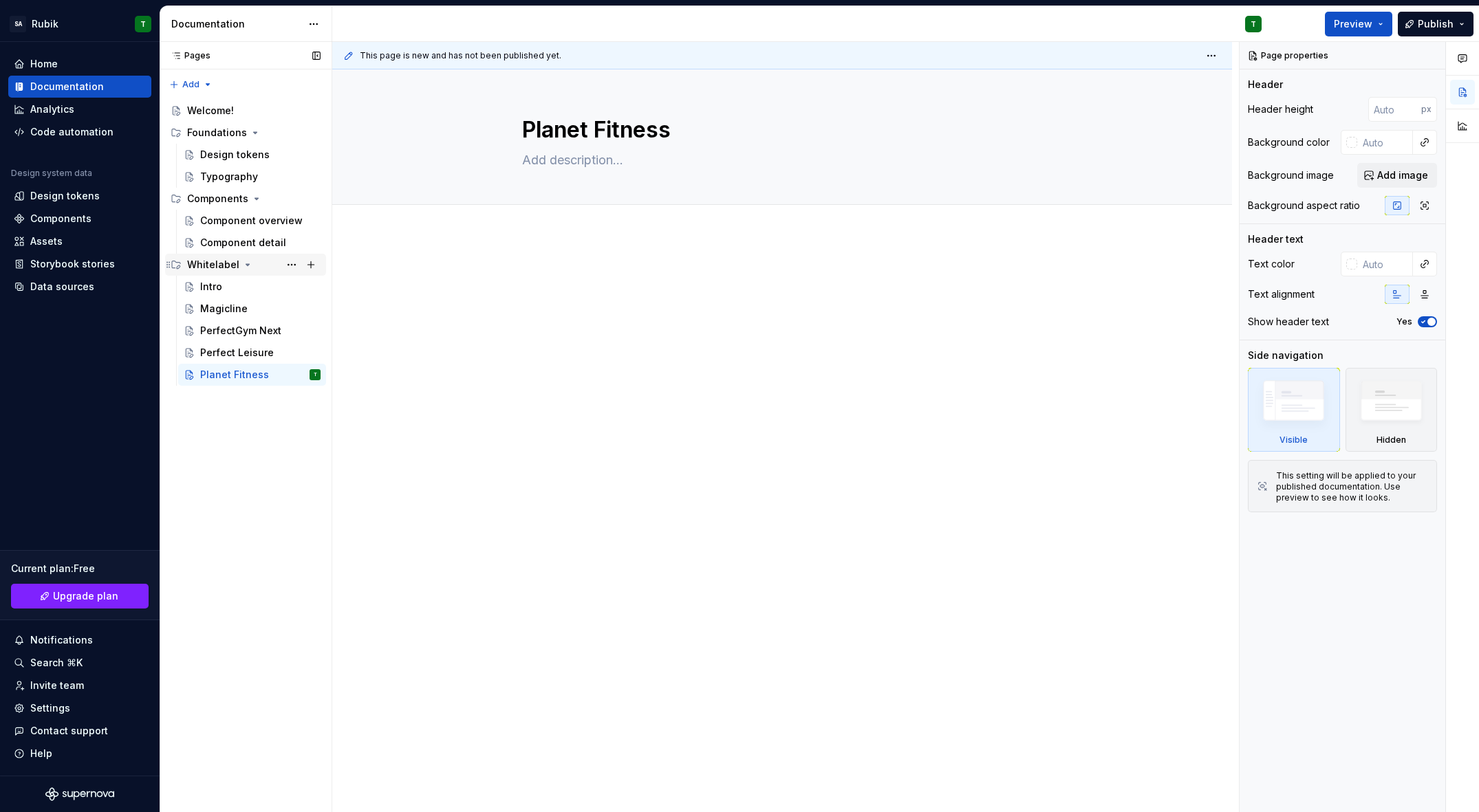
click at [246, 263] on icon "Page tree" at bounding box center [248, 264] width 11 height 11
click at [194, 83] on div "Pages Pages Add Accessibility guide for tree Page tree. Navigate the tree with …" at bounding box center [245, 428] width 172 height 771
click at [208, 125] on div "New group" at bounding box center [226, 134] width 117 height 22
type textarea "*"
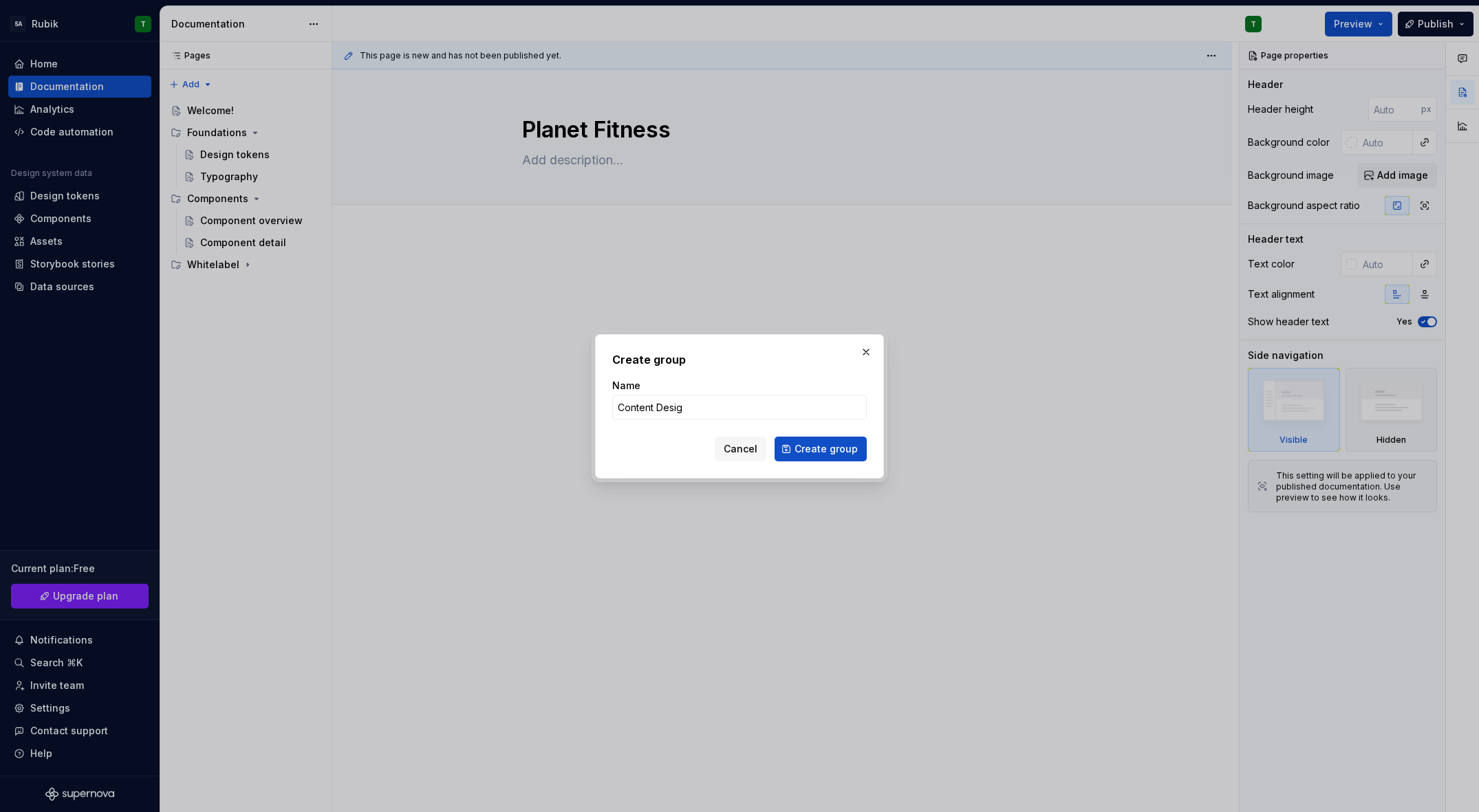
type input "Content Design"
click button "Create group" at bounding box center [821, 449] width 92 height 25
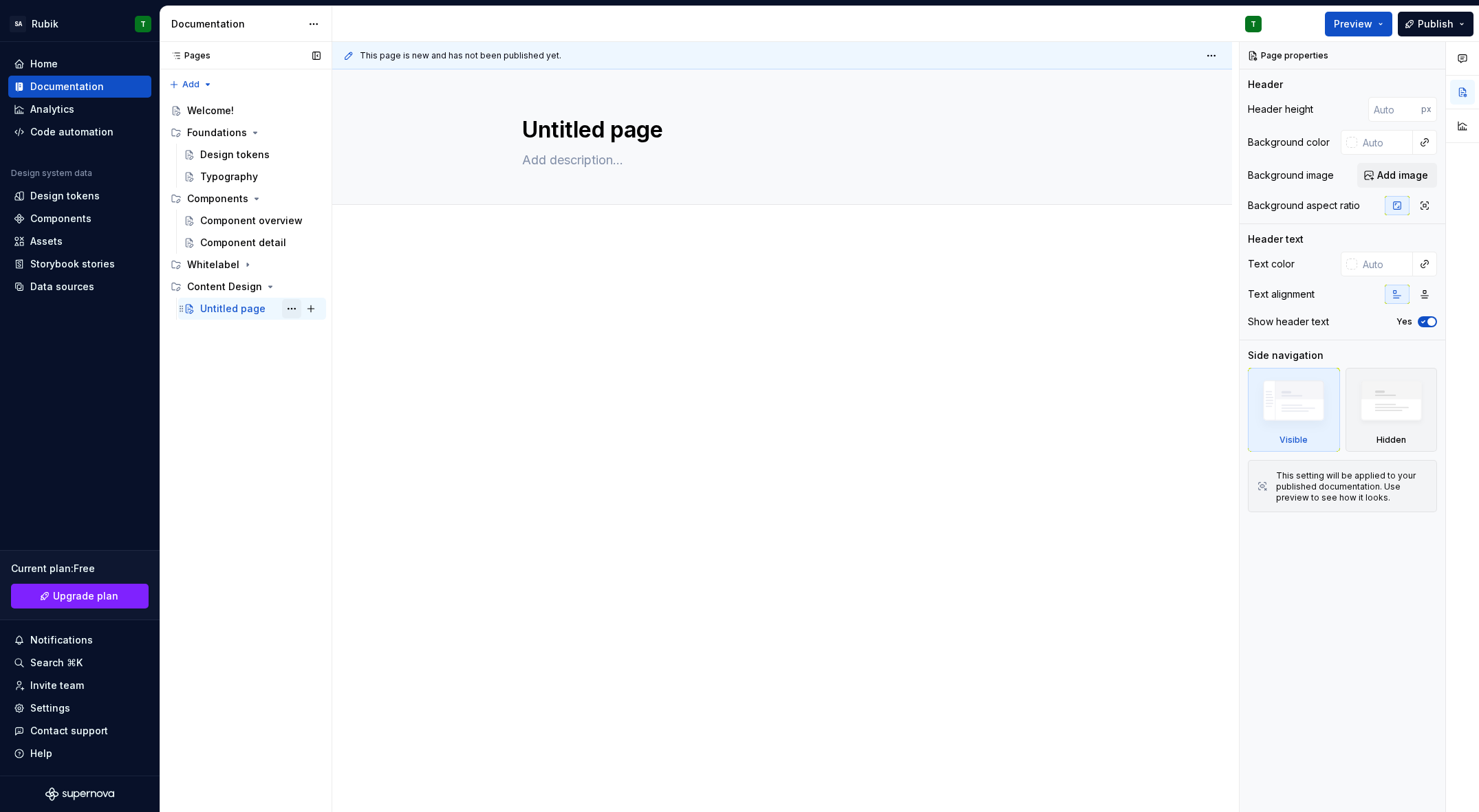
click at [292, 307] on button "Page tree" at bounding box center [292, 308] width 19 height 19
type textarea "*"
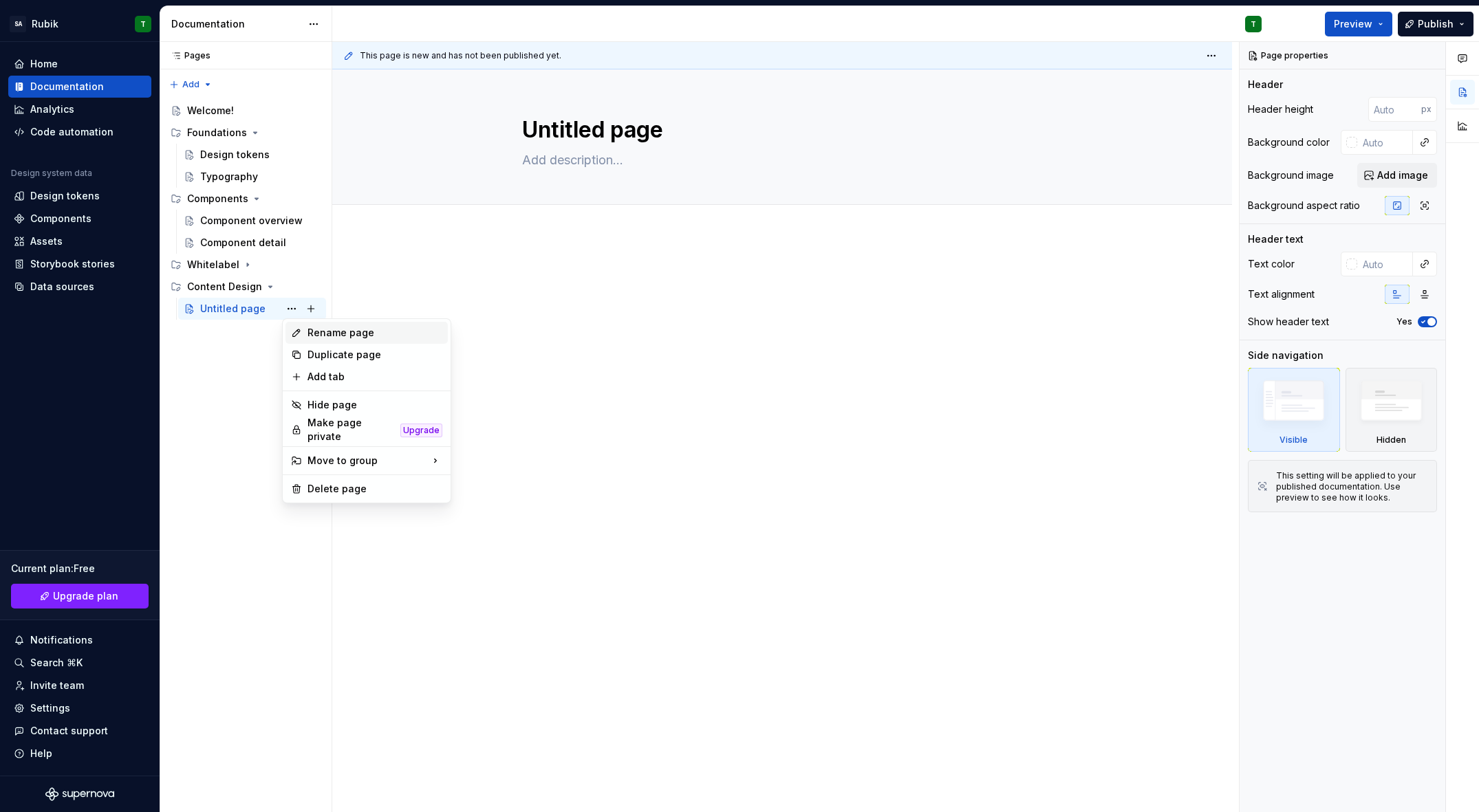
click at [336, 335] on div "Rename page" at bounding box center [375, 333] width 135 height 14
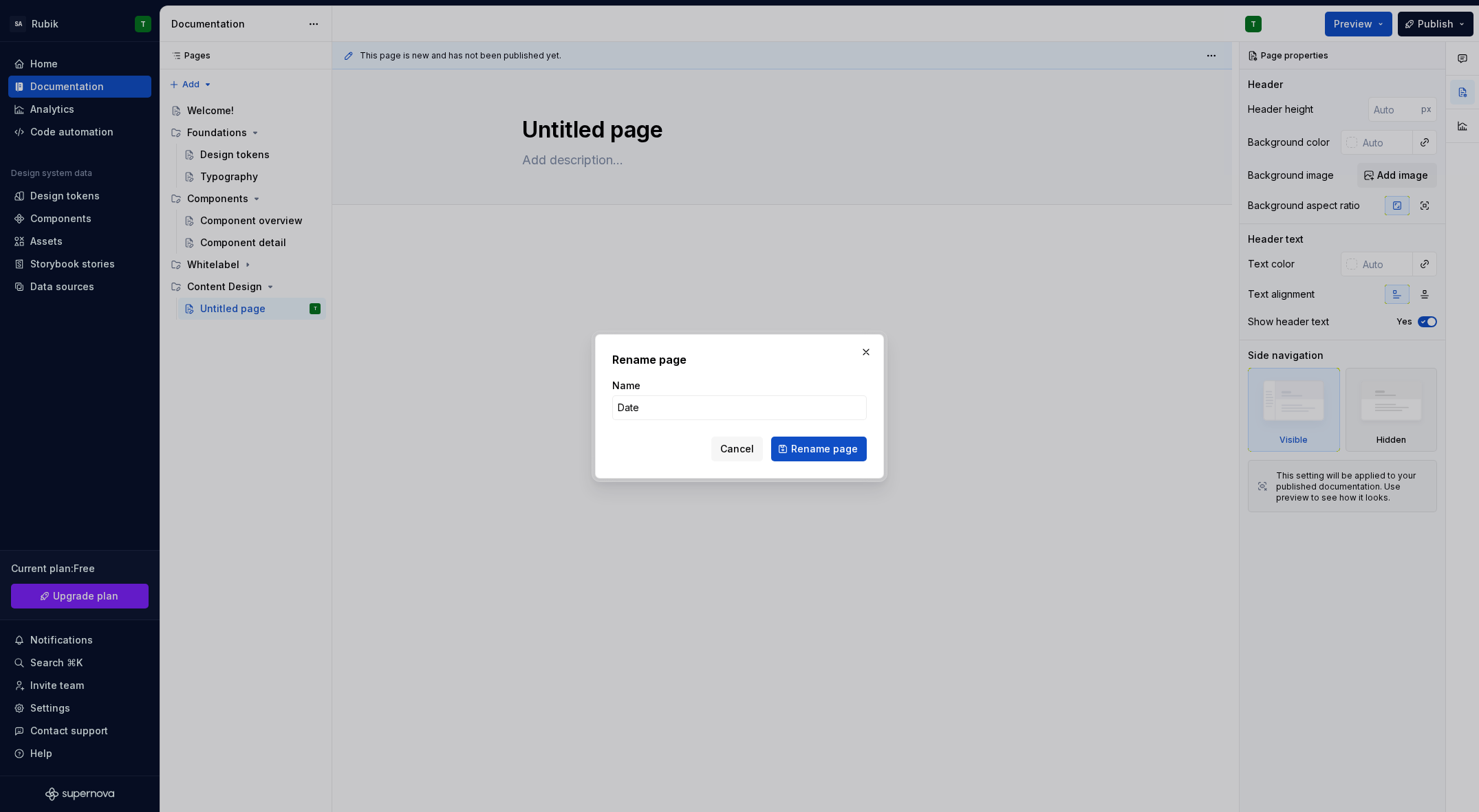
type input "Dates"
click button "Rename page" at bounding box center [818, 449] width 96 height 25
type textarea "*"
type textarea "Dates"
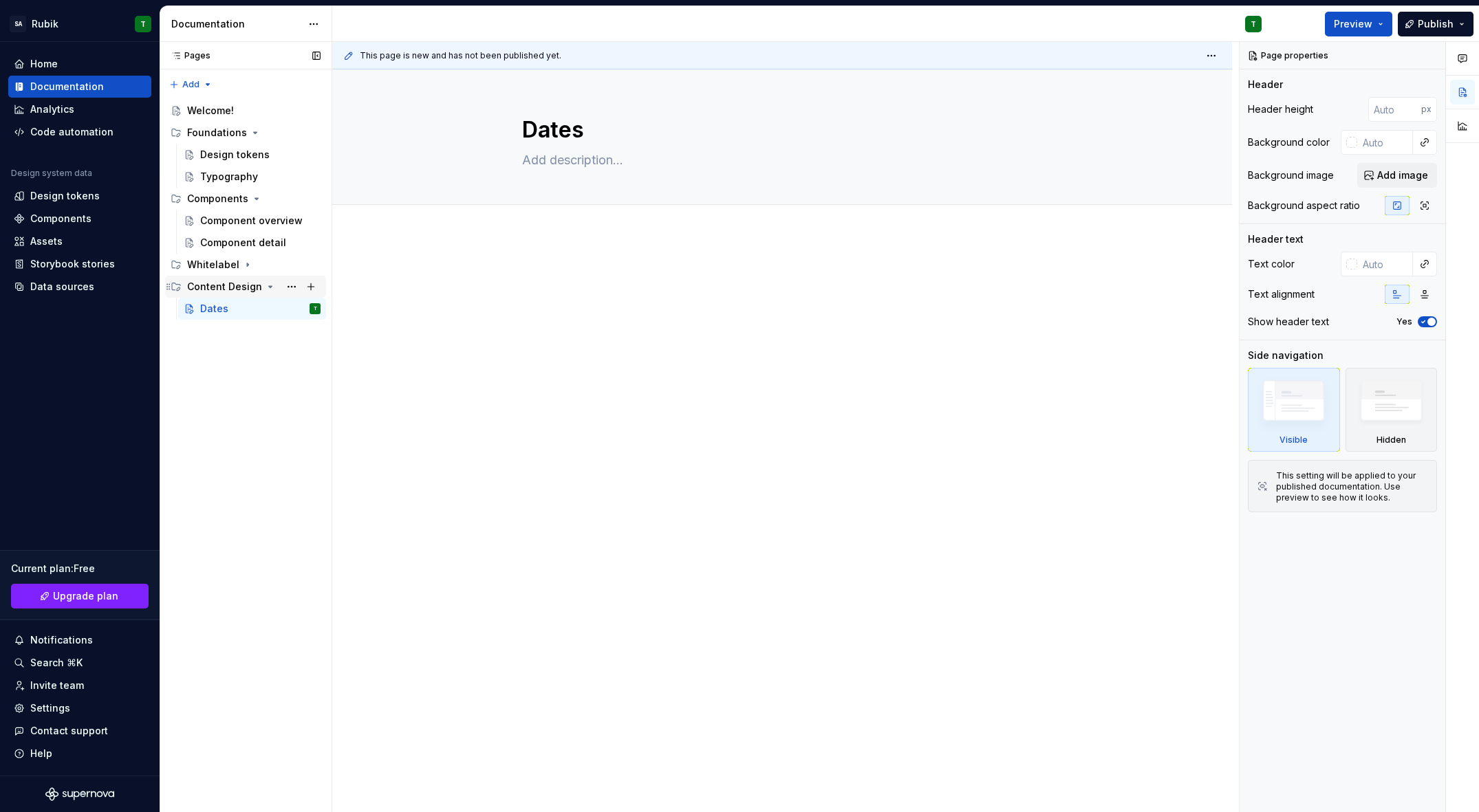
click at [199, 285] on div "Content Design" at bounding box center [224, 286] width 75 height 14
click at [254, 131] on icon "Page tree" at bounding box center [254, 133] width 11 height 11
click at [255, 193] on icon "Page tree" at bounding box center [256, 199] width 11 height 11
drag, startPoint x: 255, startPoint y: 193, endPoint x: 258, endPoint y: 205, distance: 12.4
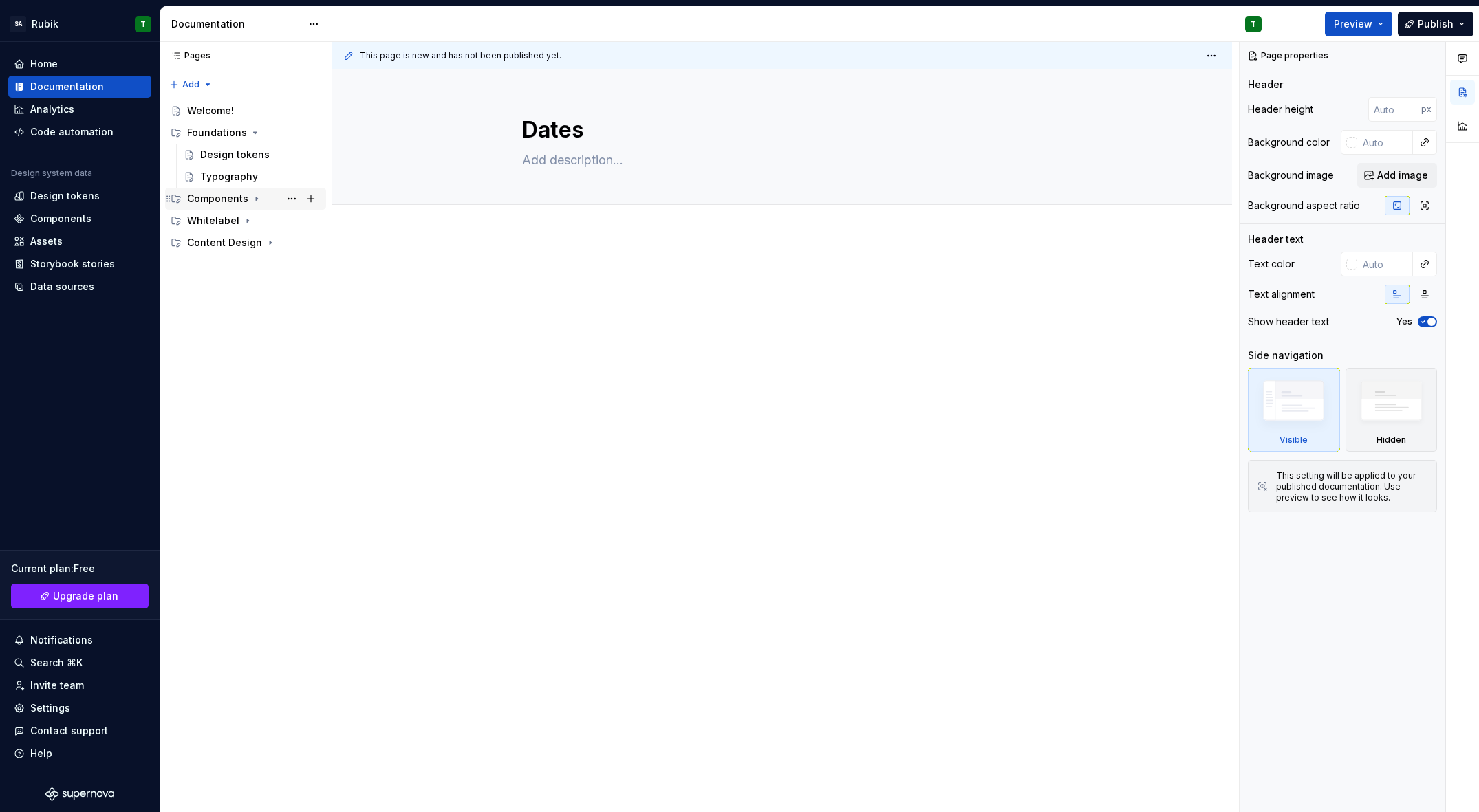
click at [255, 193] on icon "Page tree" at bounding box center [256, 199] width 11 height 11
click at [248, 263] on icon "Page tree" at bounding box center [248, 264] width 11 height 11
click at [270, 398] on icon "Page tree" at bounding box center [270, 397] width 2 height 3
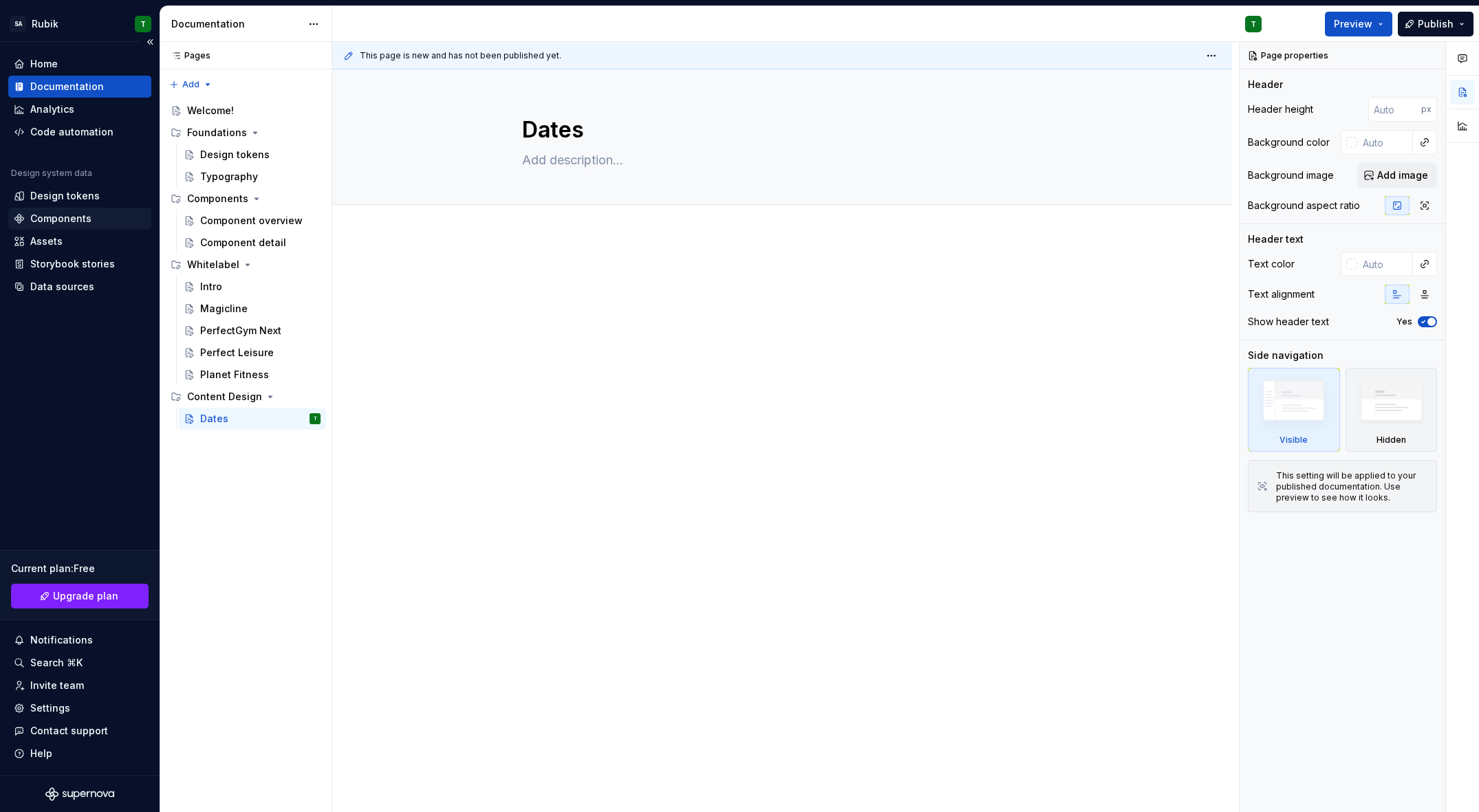
type textarea "*"
click at [57, 219] on div "Components" at bounding box center [61, 219] width 61 height 14
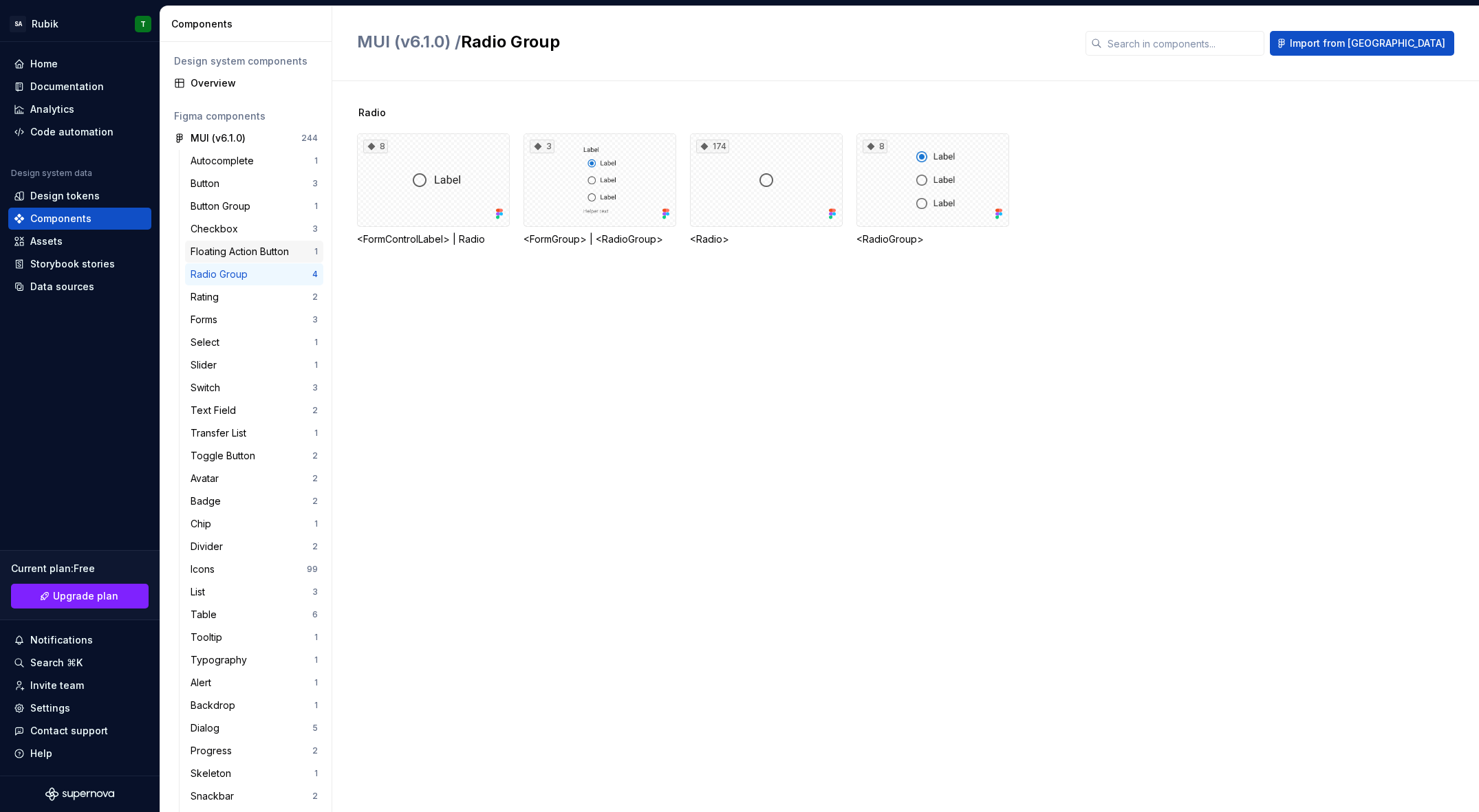
click at [226, 253] on div "Floating Action Button" at bounding box center [242, 252] width 104 height 14
click at [231, 246] on div "Floating Action Button" at bounding box center [242, 252] width 104 height 14
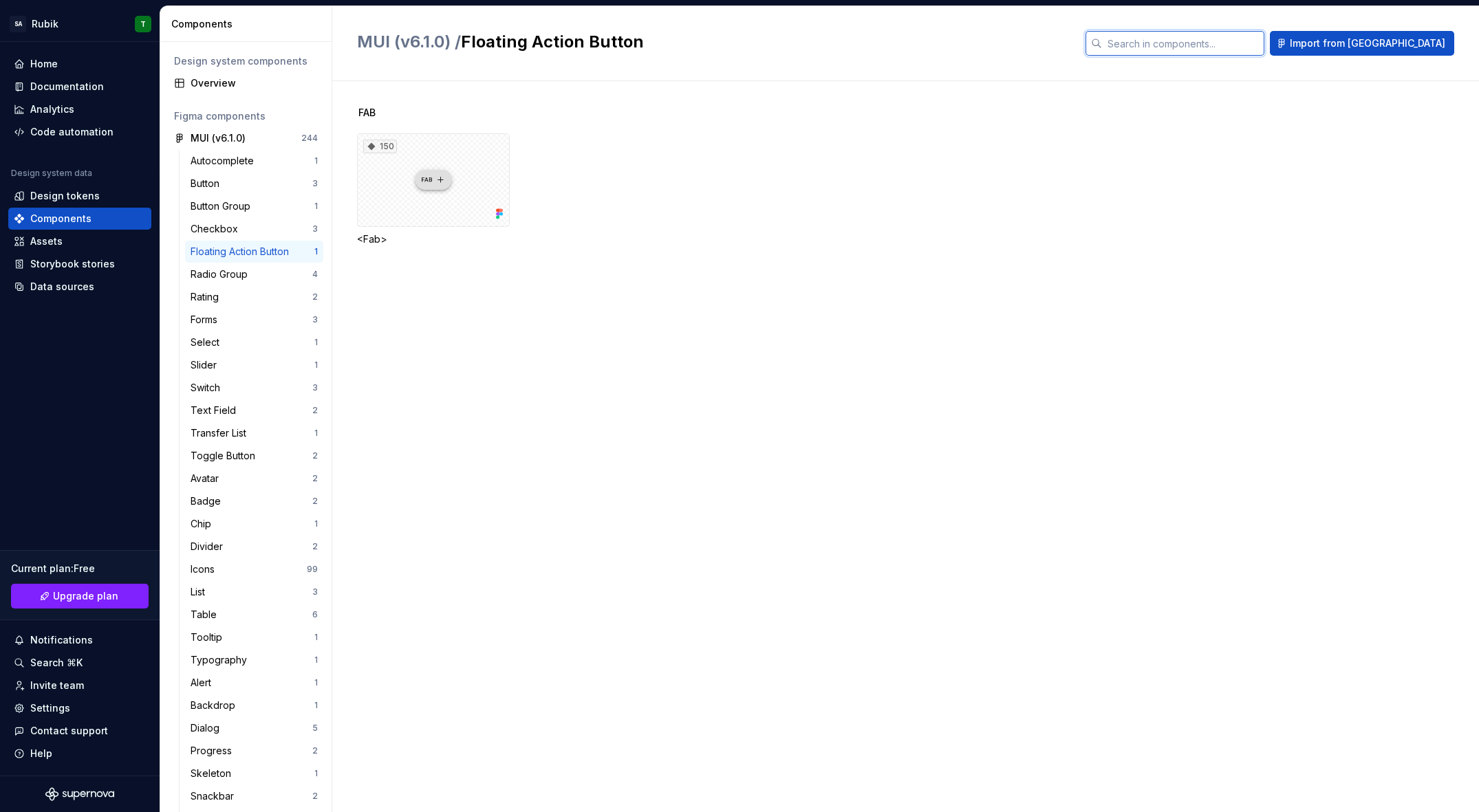
click at [1210, 31] on input "text" at bounding box center [1183, 43] width 162 height 25
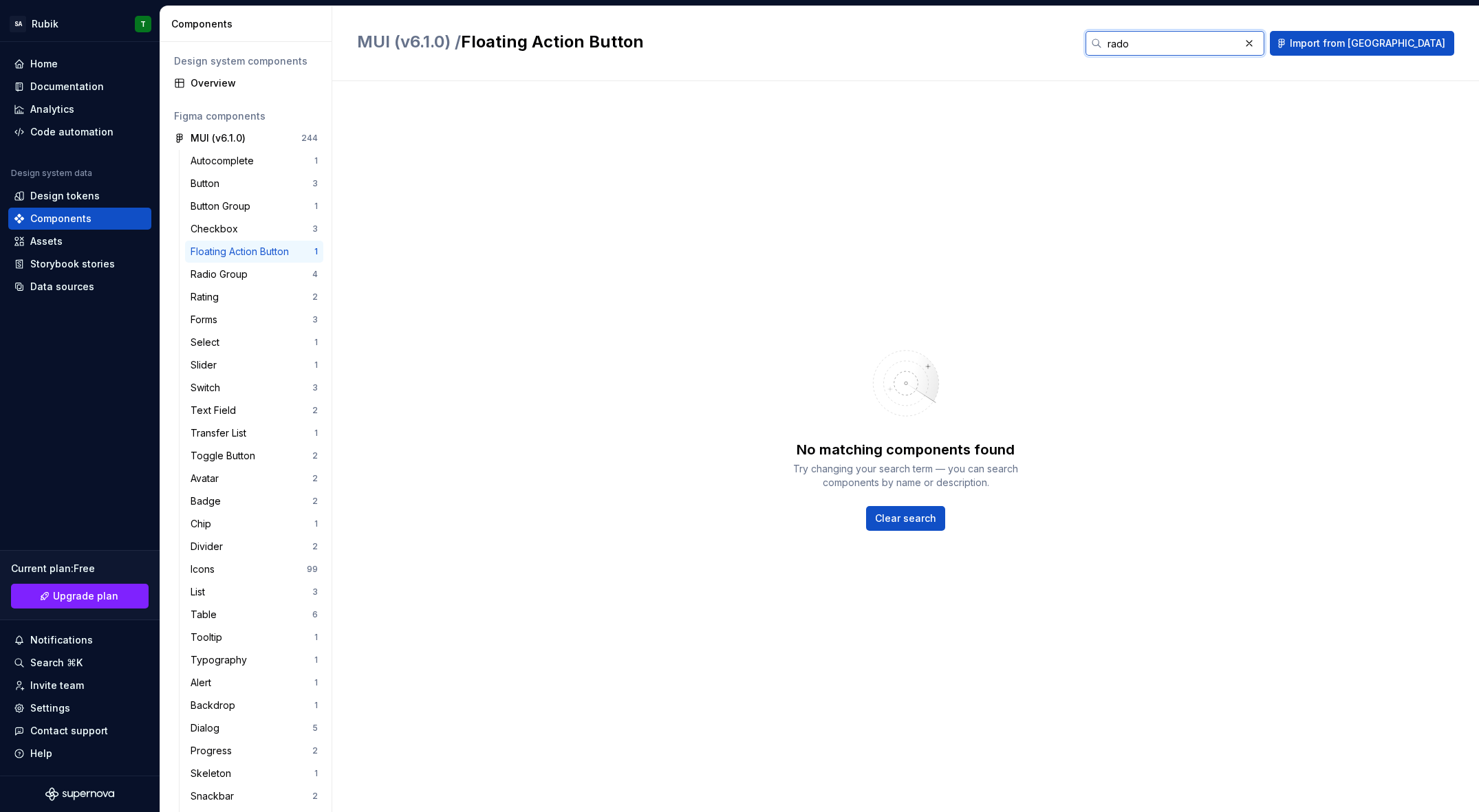
type input "radop"
type input "radio"
type input "input"
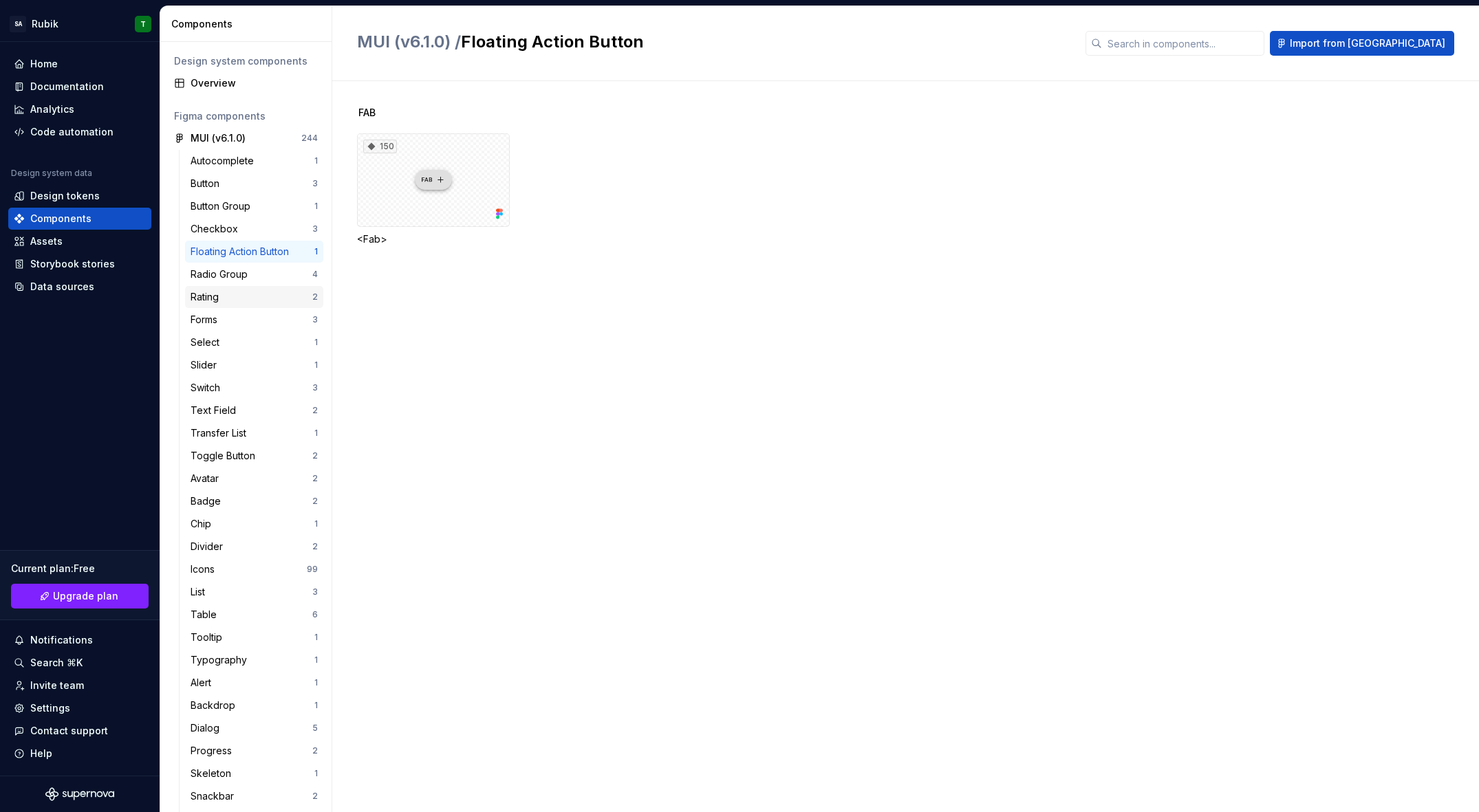
click at [237, 308] on div "Rating 2" at bounding box center [254, 297] width 139 height 22
click at [1257, 44] on input "text" at bounding box center [1183, 43] width 162 height 25
type input "rating"
click at [238, 87] on div "Overview" at bounding box center [254, 83] width 128 height 14
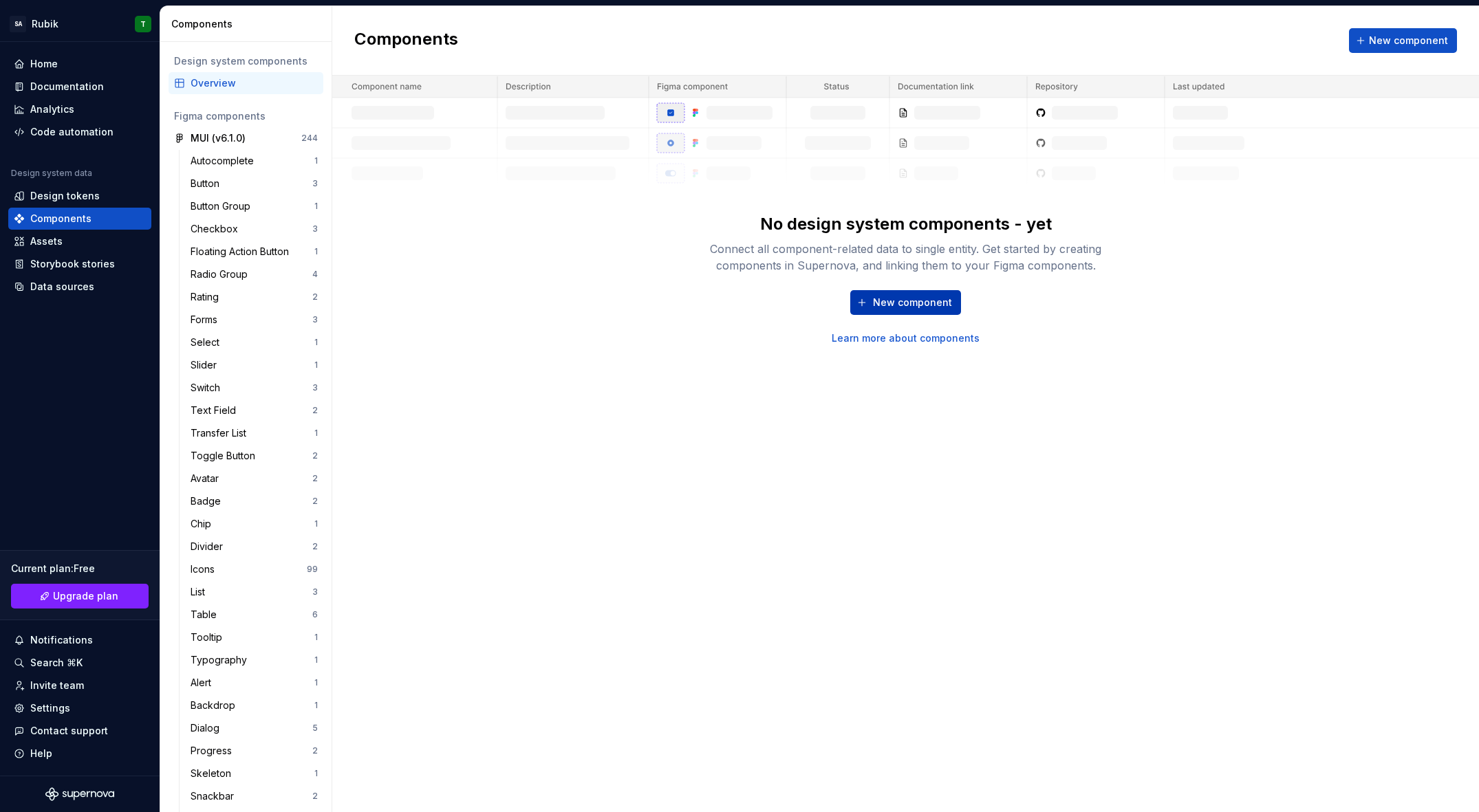
click at [903, 308] on span "New component" at bounding box center [913, 302] width 79 height 14
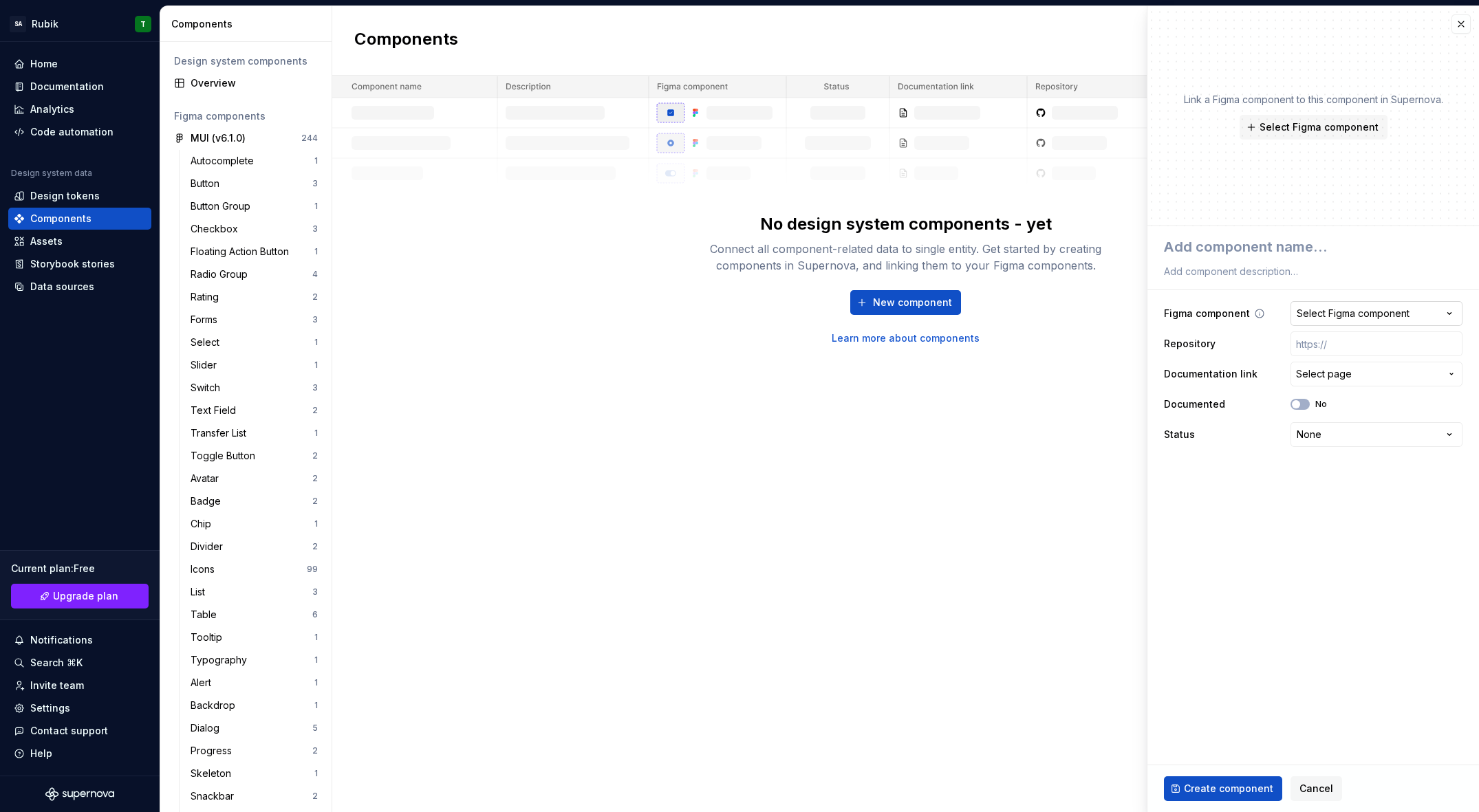
click at [1357, 316] on div "Select Figma component" at bounding box center [1352, 313] width 112 height 14
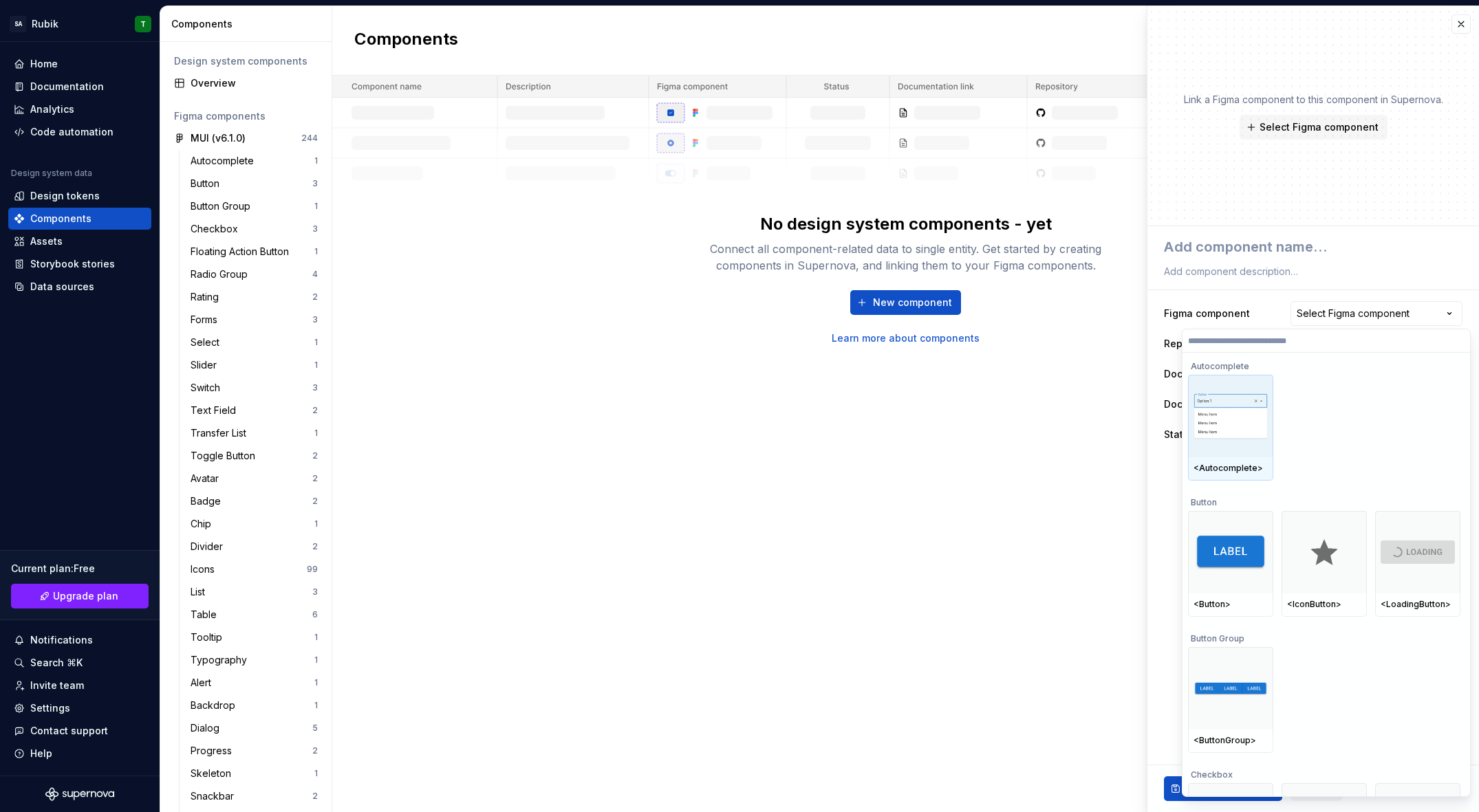
click at [1222, 411] on img at bounding box center [1231, 417] width 74 height 46
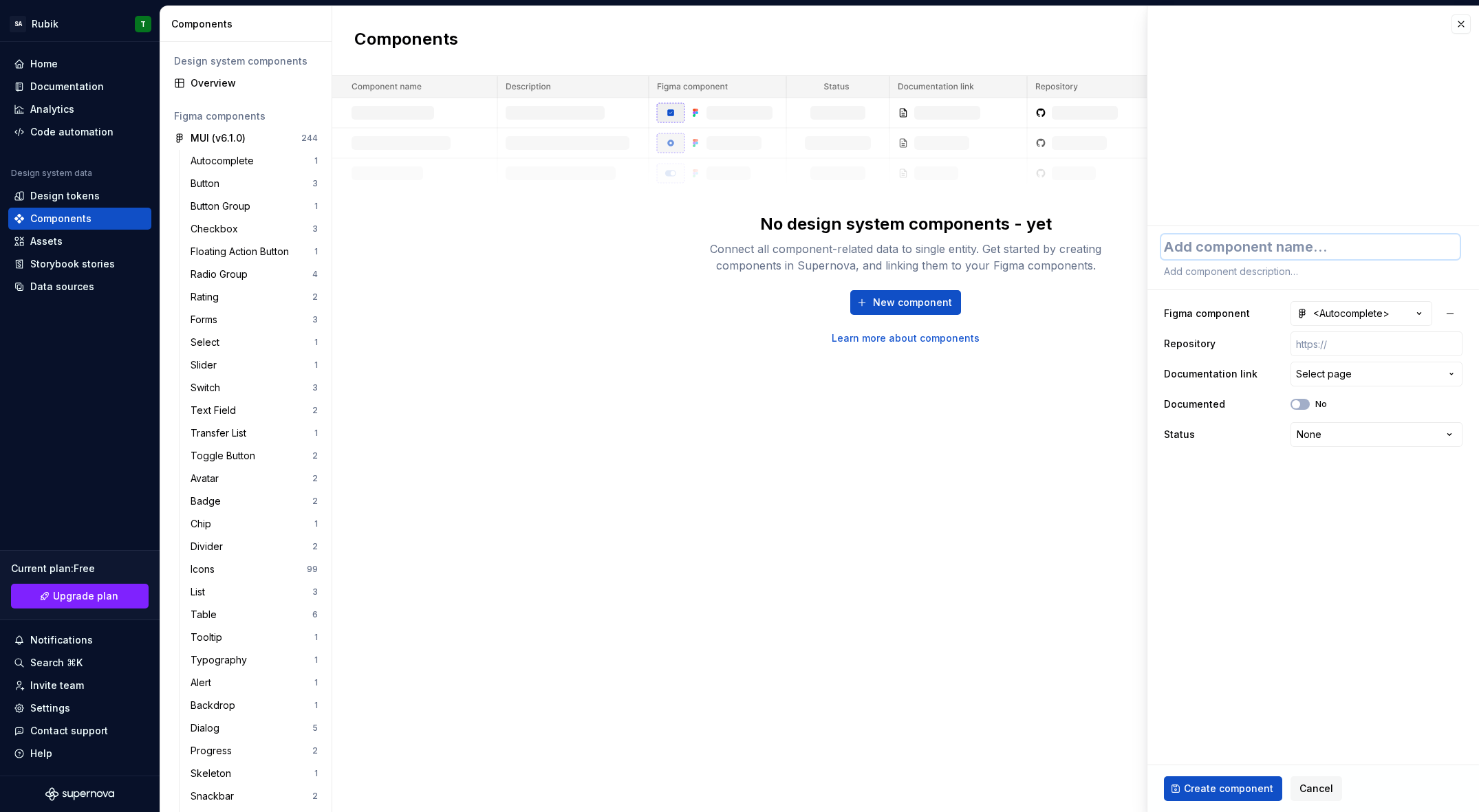
click at [1237, 251] on textarea at bounding box center [1310, 247] width 298 height 25
type textarea "*"
type textarea "A"
type textarea "*"
type textarea "Au"
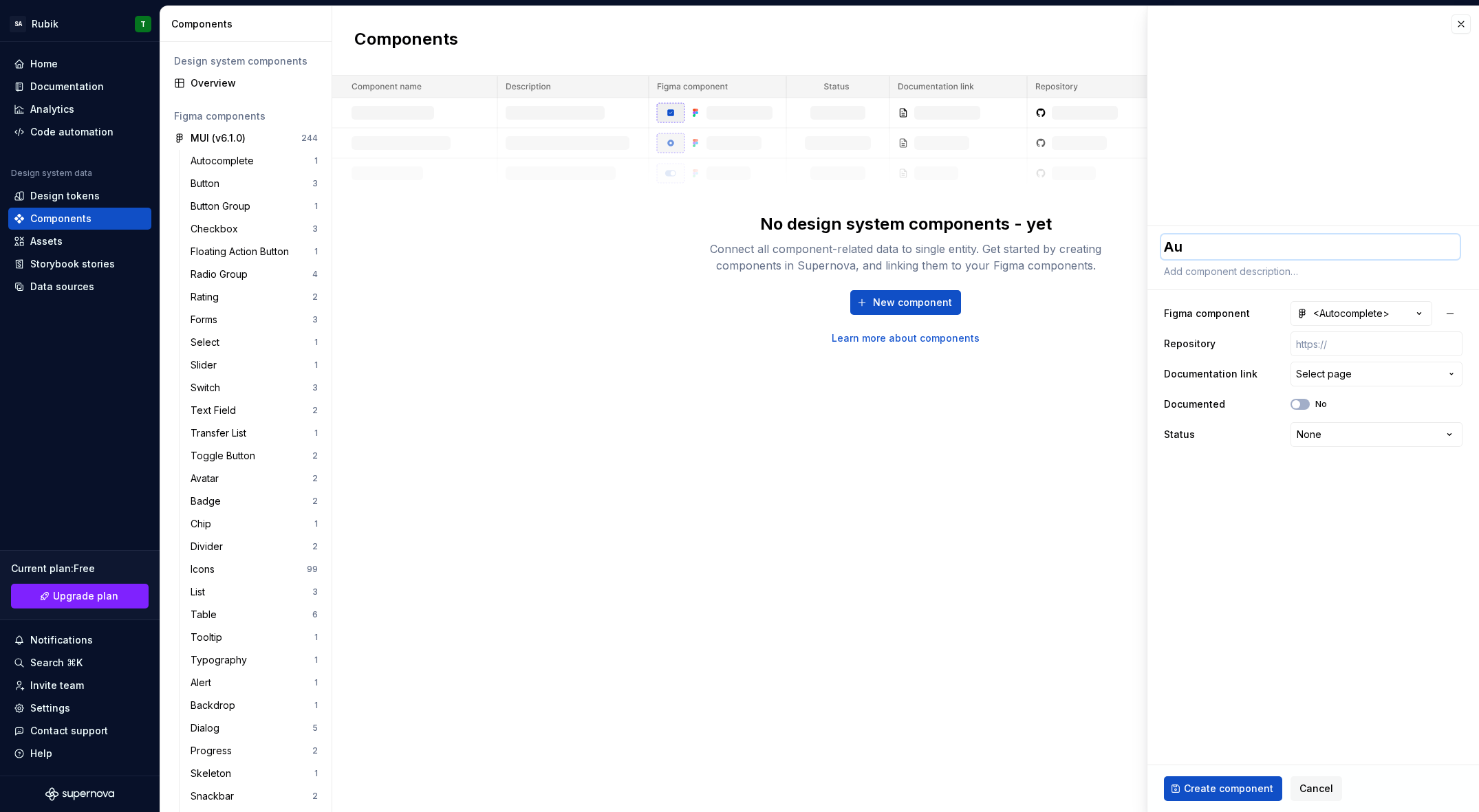
type textarea "*"
type textarea "Auo"
type textarea "*"
type textarea "Au"
type textarea "*"
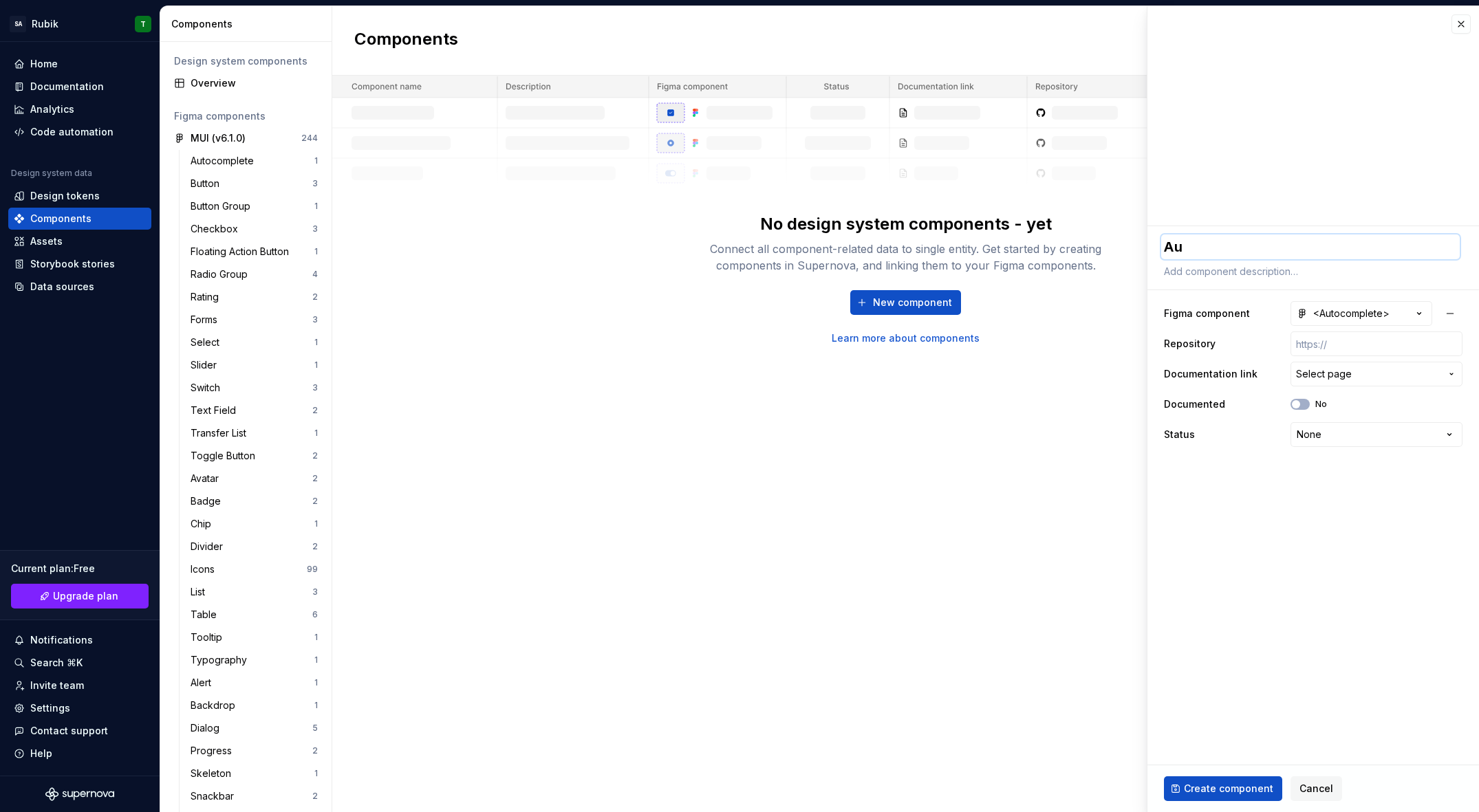
type textarea "Aut"
type textarea "*"
type textarea "Auto"
type textarea "*"
type textarea "Autoc"
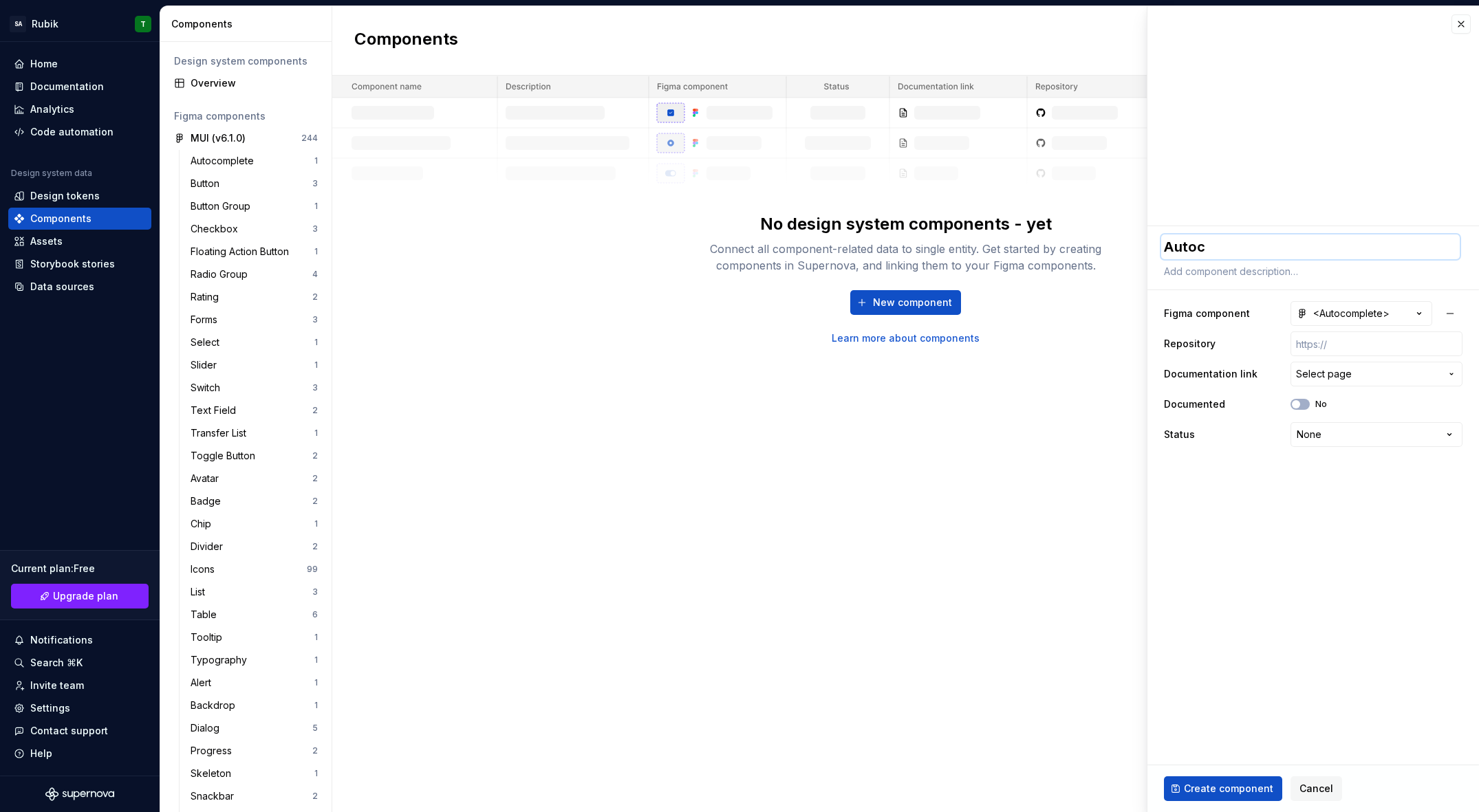
type textarea "*"
type textarea "Autoco"
type textarea "*"
type textarea "Autocom"
type textarea "*"
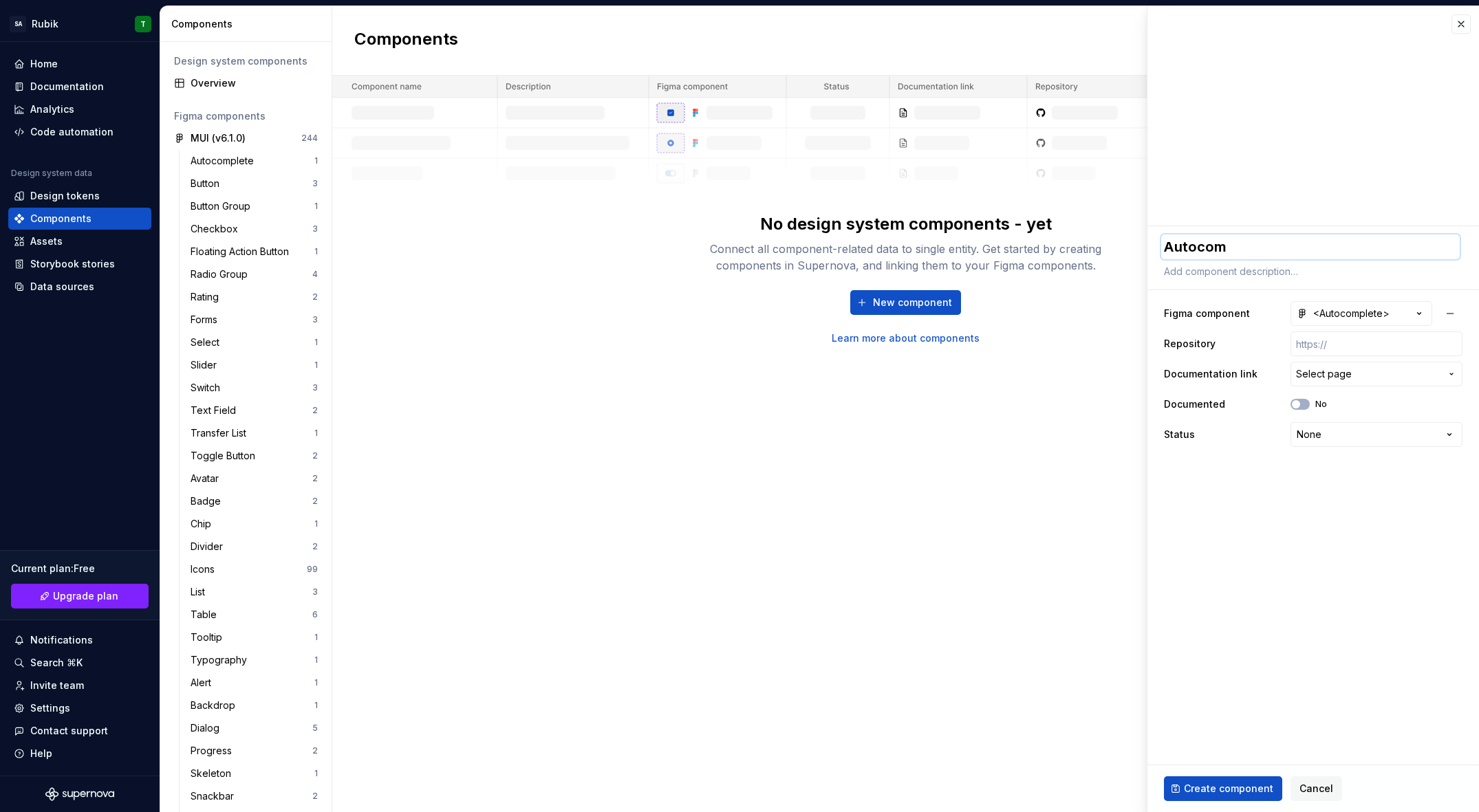
type textarea "Autocomp"
type textarea "*"
type textarea "Autocompl"
type textarea "*"
type textarea "Autocomple"
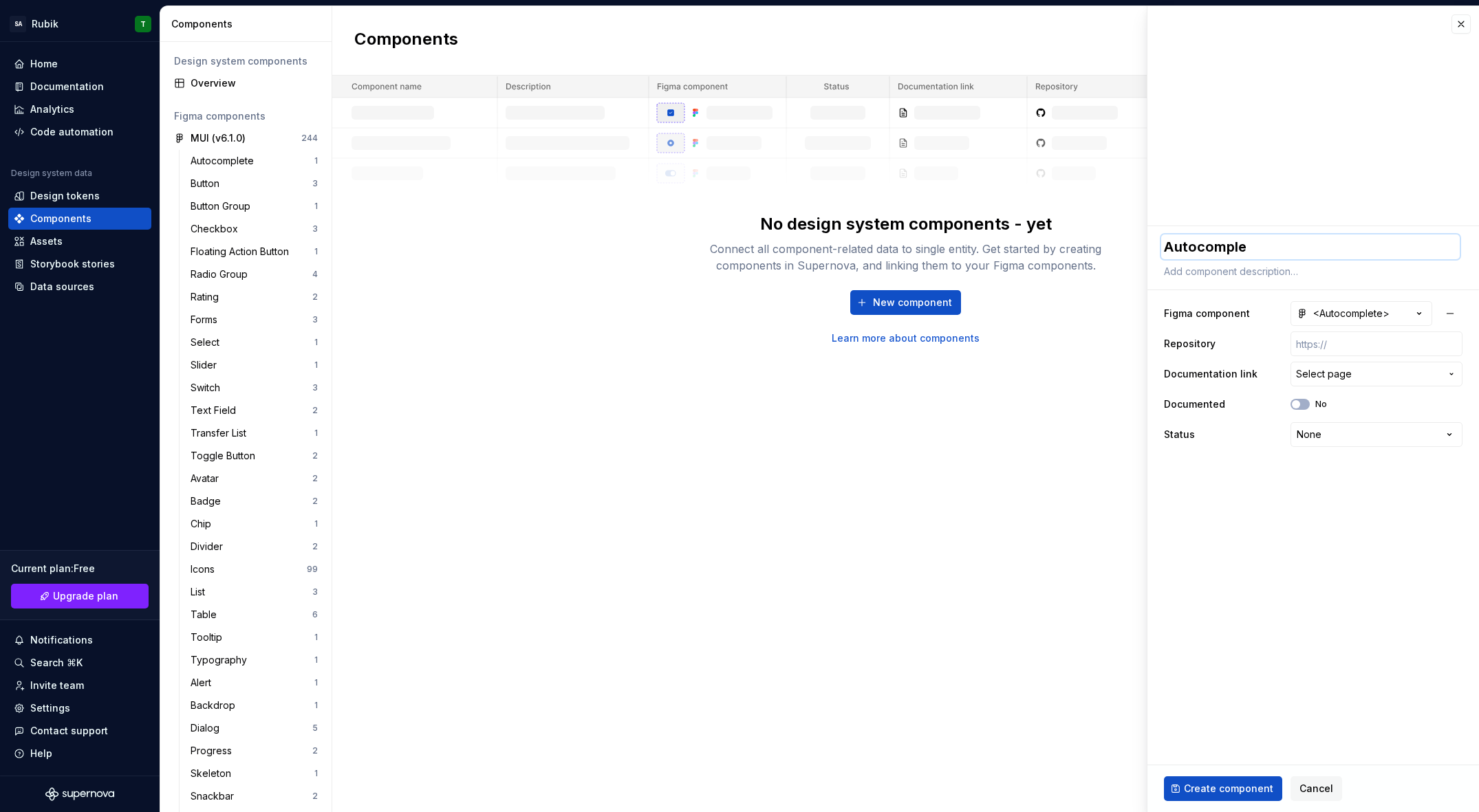
type textarea "*"
type textarea "Autocomplet"
type textarea "*"
type textarea "Autocomplete"
paste textarea "Lorem ipsum dolor sit amet, consetetur sadipscing elitr, sed diam nonumy eirmod…"
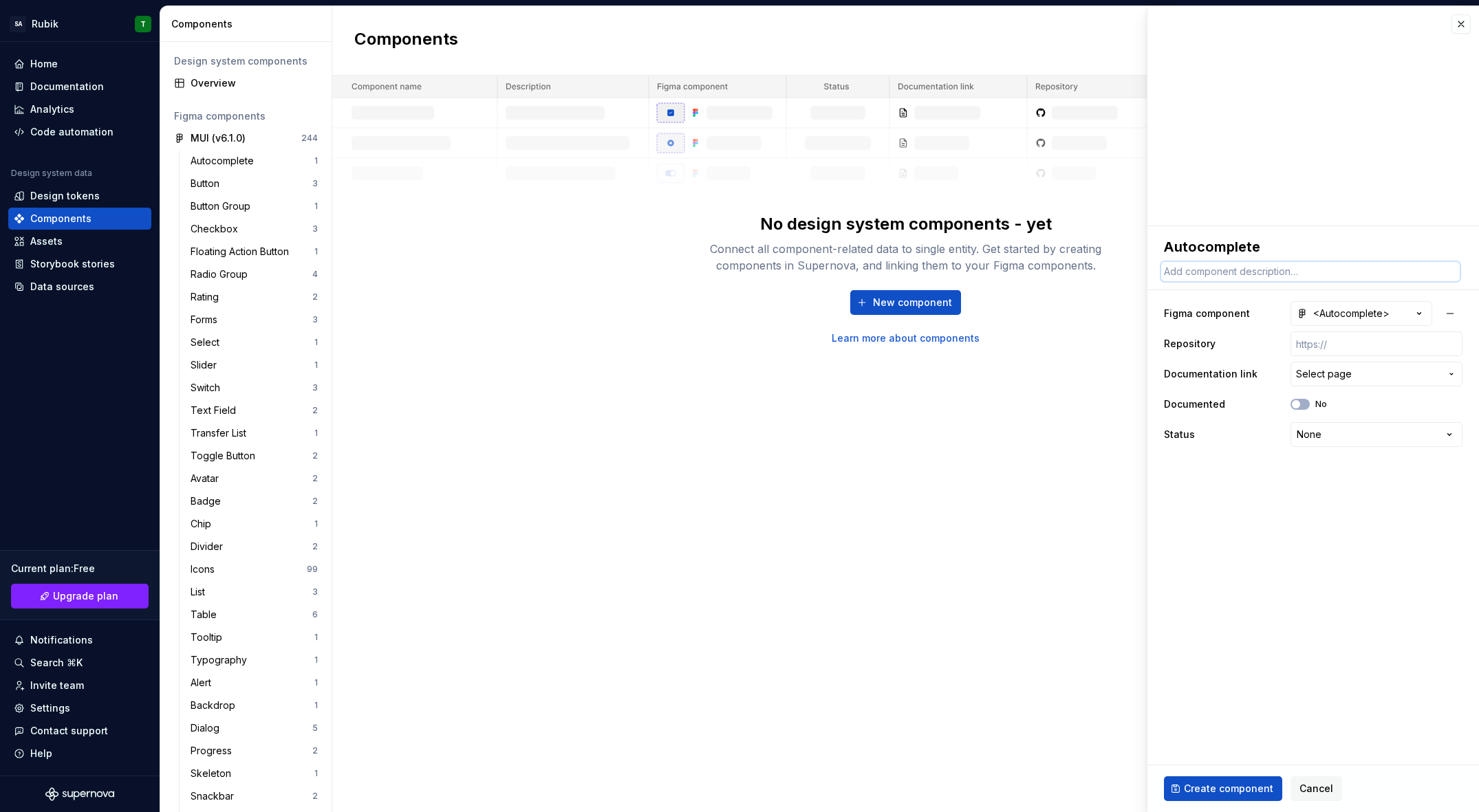
type textarea "*"
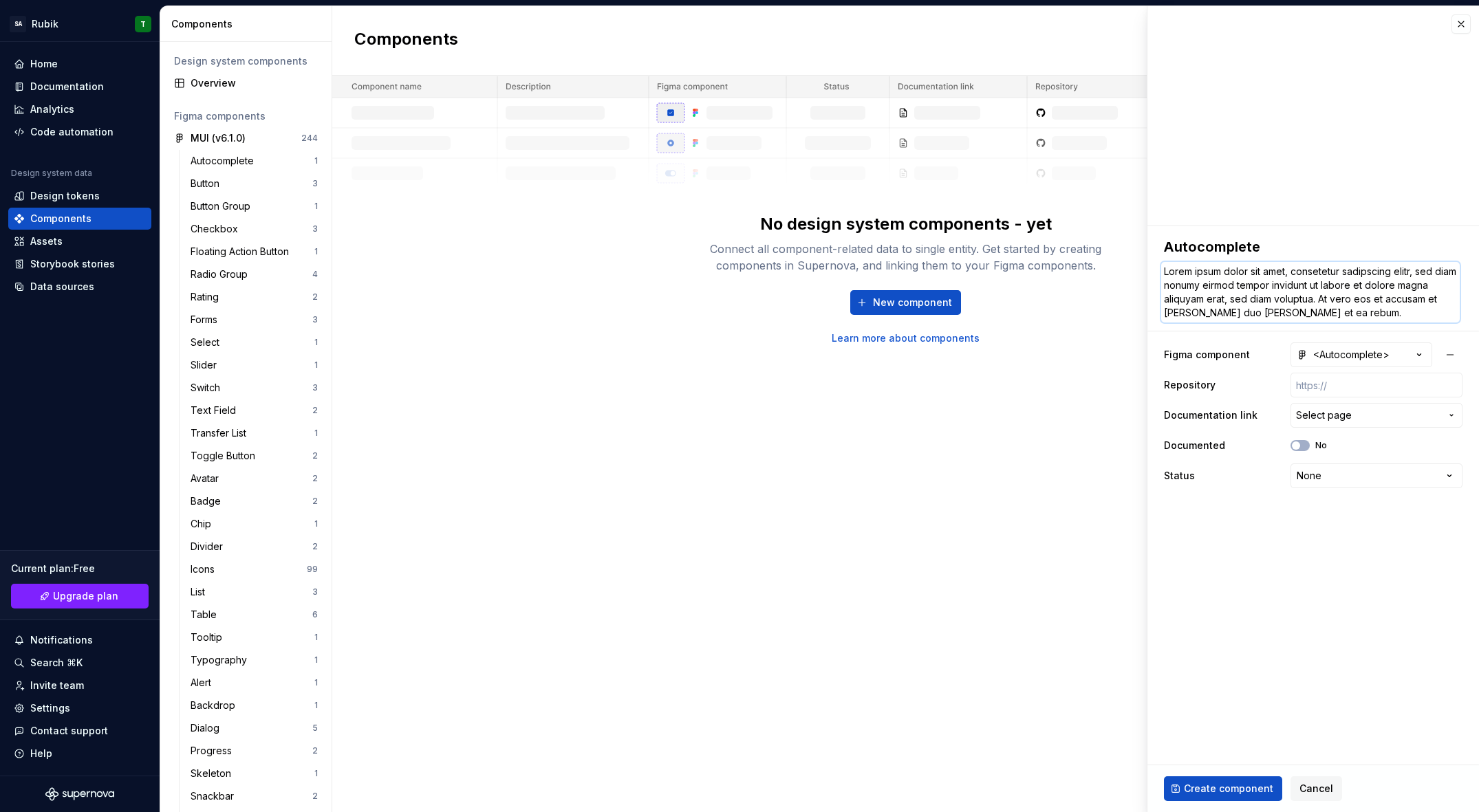
type textarea "Lorem ipsum dolor sit amet, consetetur sadipscing elitr, sed diam nonumy eirmod…"
click at [1270, 622] on fieldset "**********" at bounding box center [1313, 520] width 331 height 586
click at [1340, 388] on input "text" at bounding box center [1376, 384] width 172 height 25
paste input "[URL][DOMAIN_NAME]"
type textarea "*"
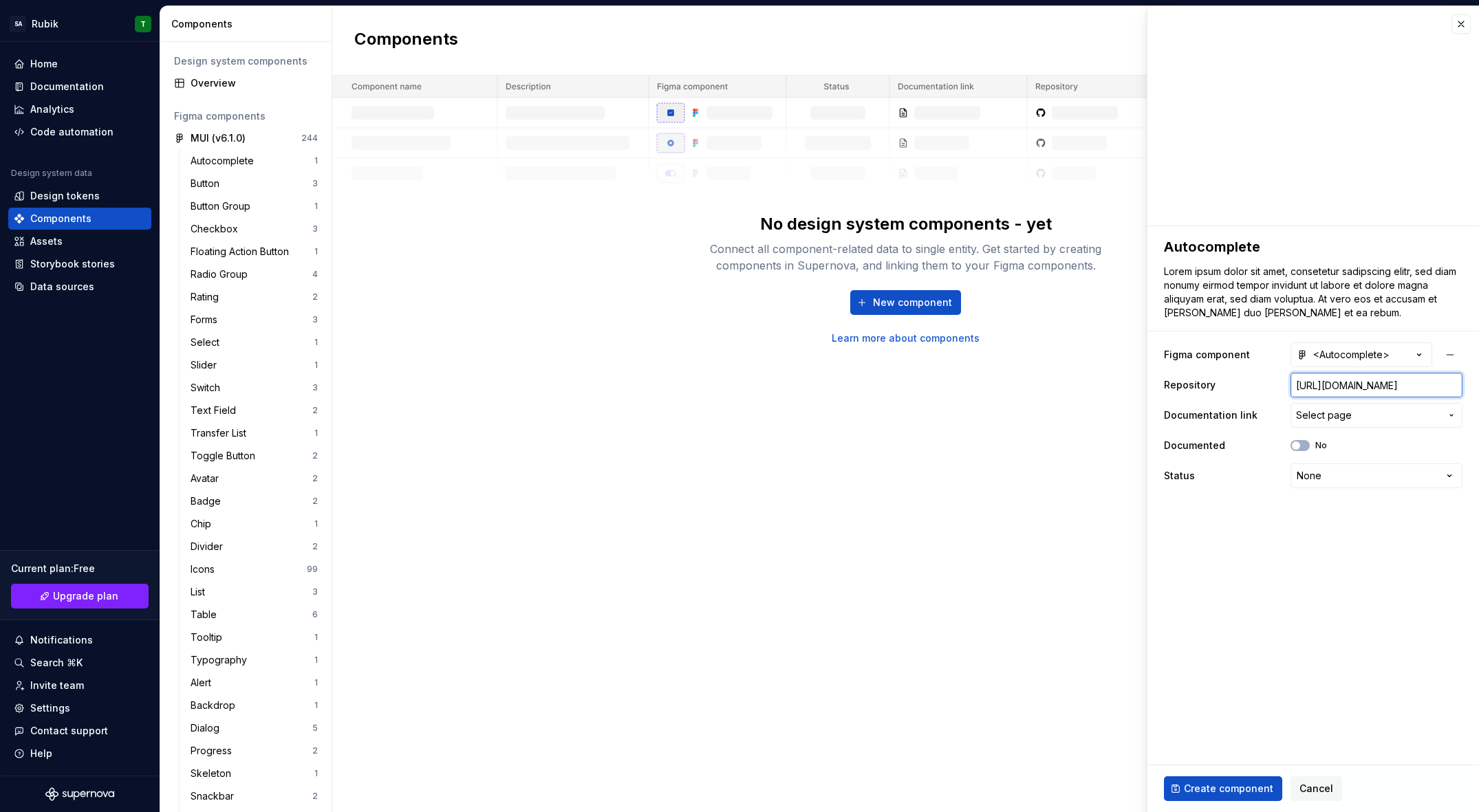
scroll to position [0, 233]
type input "[URL][DOMAIN_NAME]"
click at [1430, 411] on span "Select page" at bounding box center [1368, 416] width 145 height 14
click at [1242, 587] on html "Click to open side panel SA Rubik T Home Documentation Analytics Code automatio…" at bounding box center [740, 406] width 1479 height 812
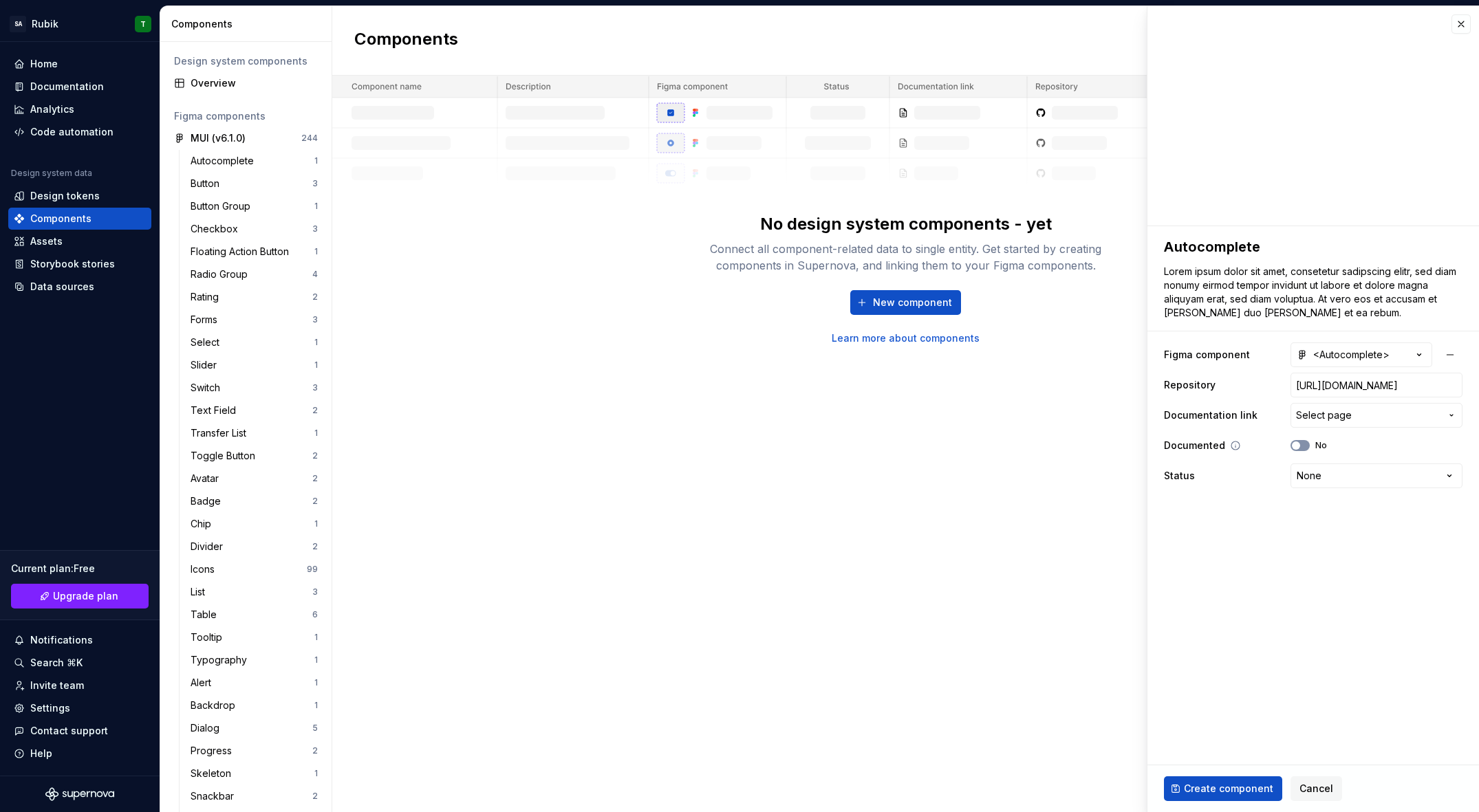
click at [1307, 445] on div "No" at bounding box center [1308, 445] width 36 height 11
click at [1304, 445] on button "No" at bounding box center [1300, 445] width 19 height 11
click at [1303, 442] on span "button" at bounding box center [1304, 446] width 8 height 8
click at [1340, 478] on html "Click to open side panel SA Rubik T Home Documentation Analytics Code automatio…" at bounding box center [740, 406] width 1479 height 812
click at [1214, 792] on html "Click to open side panel SA Rubik T Home Documentation Analytics Code automatio…" at bounding box center [740, 406] width 1479 height 812
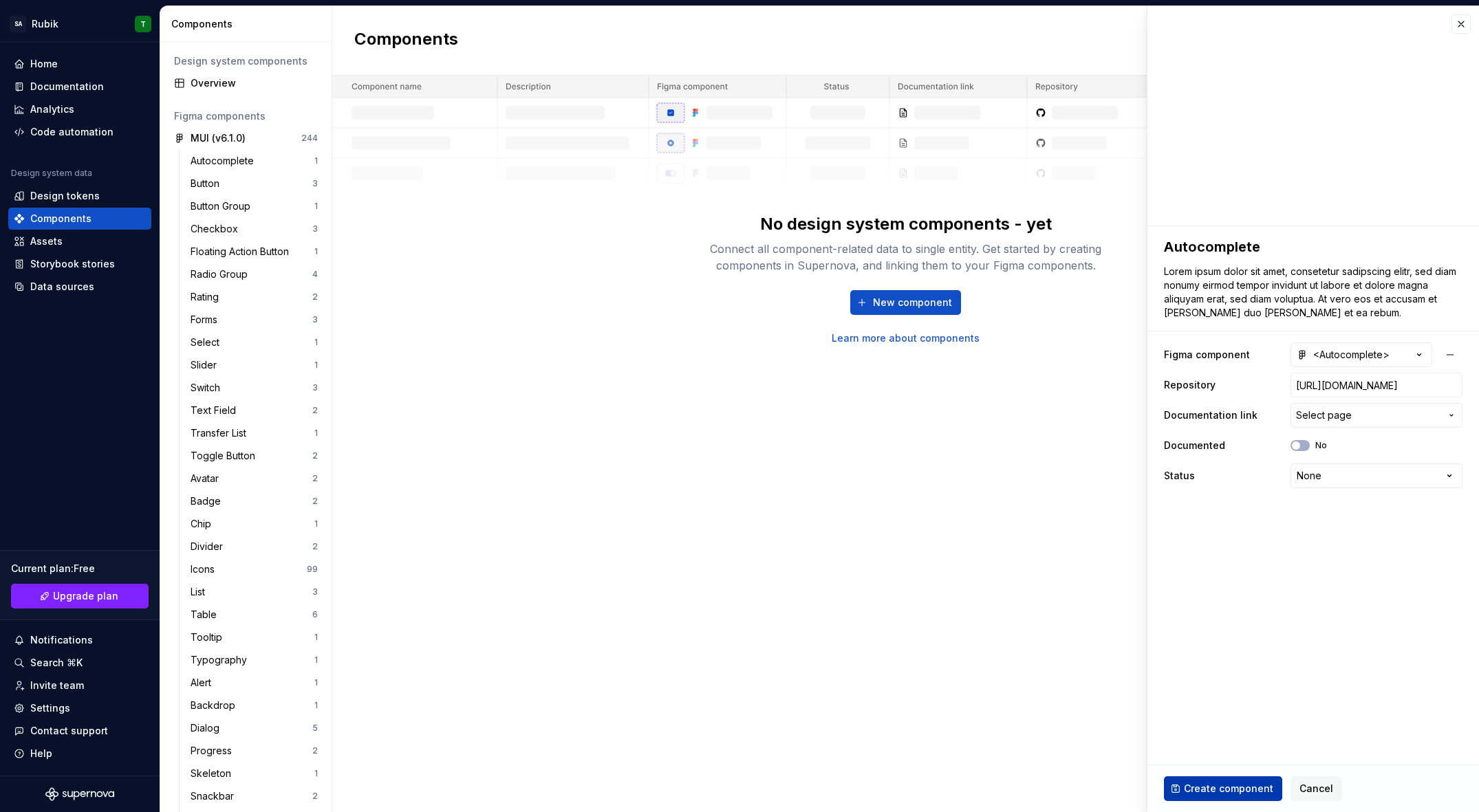
click at [1212, 792] on span "Create component" at bounding box center [1229, 789] width 90 height 14
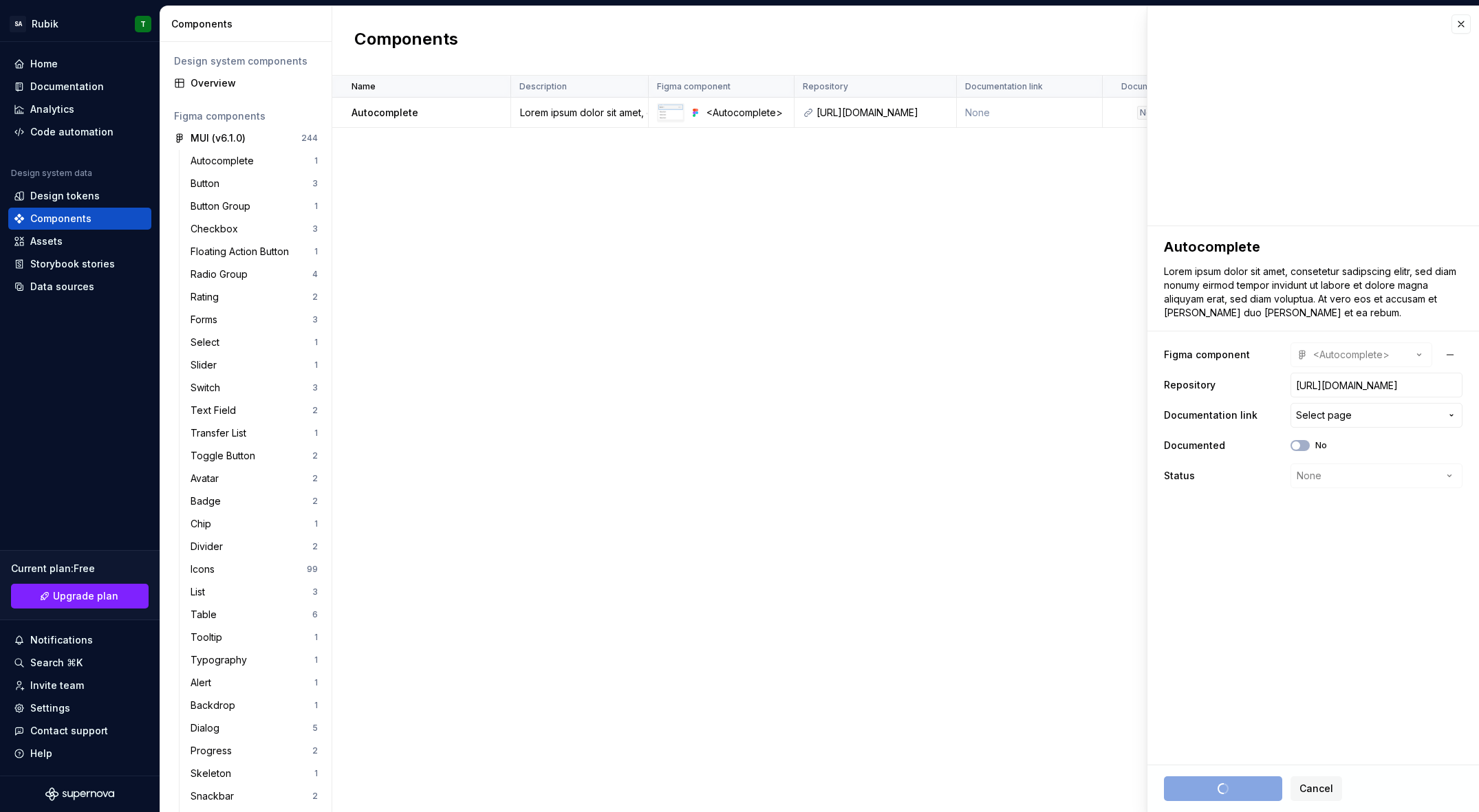
type textarea "*"
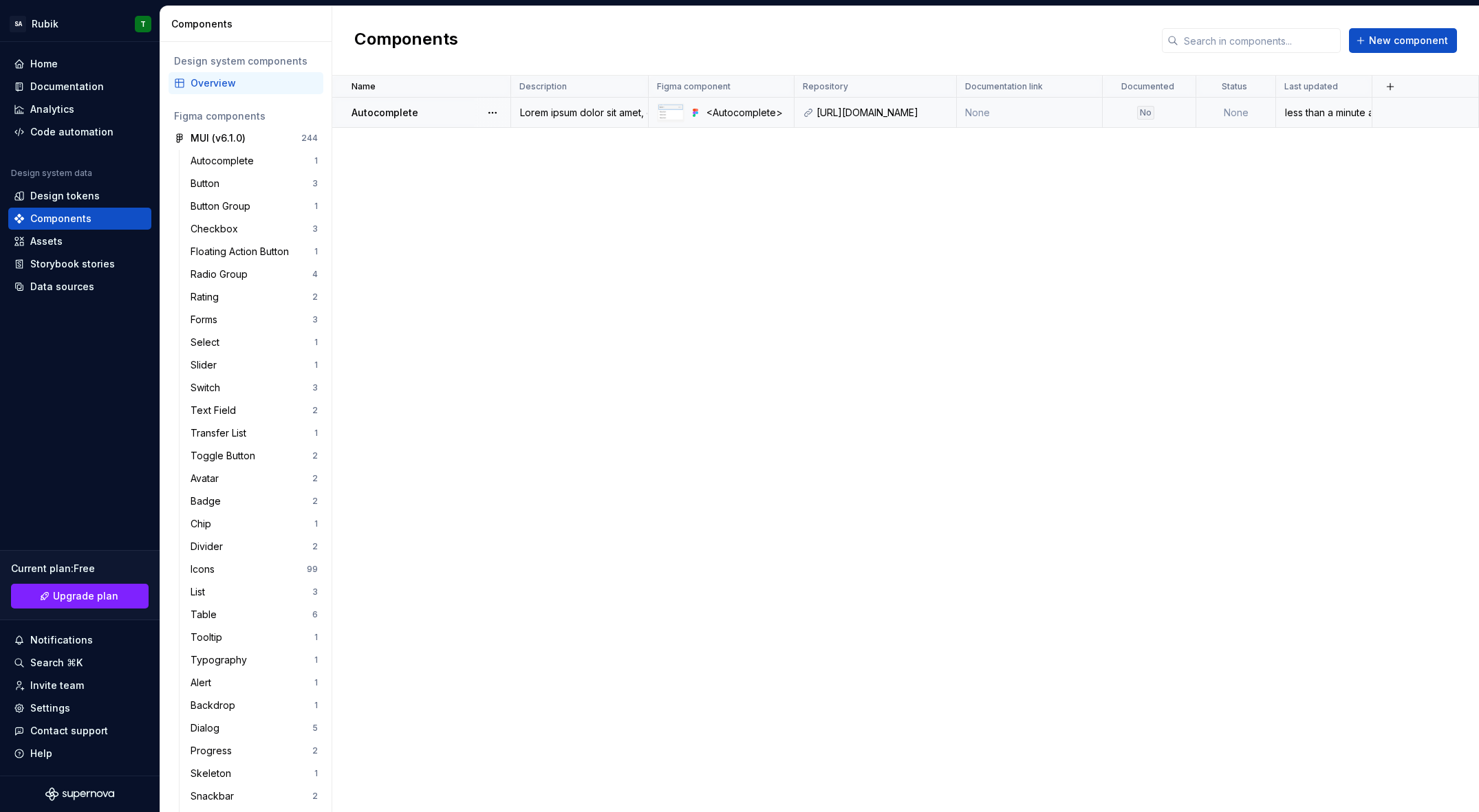
click at [568, 117] on div "Lorem ipsum dolor sit amet, consetetur sadipscing elitr, sed diam nonumy eirmod…" at bounding box center [580, 112] width 135 height 14
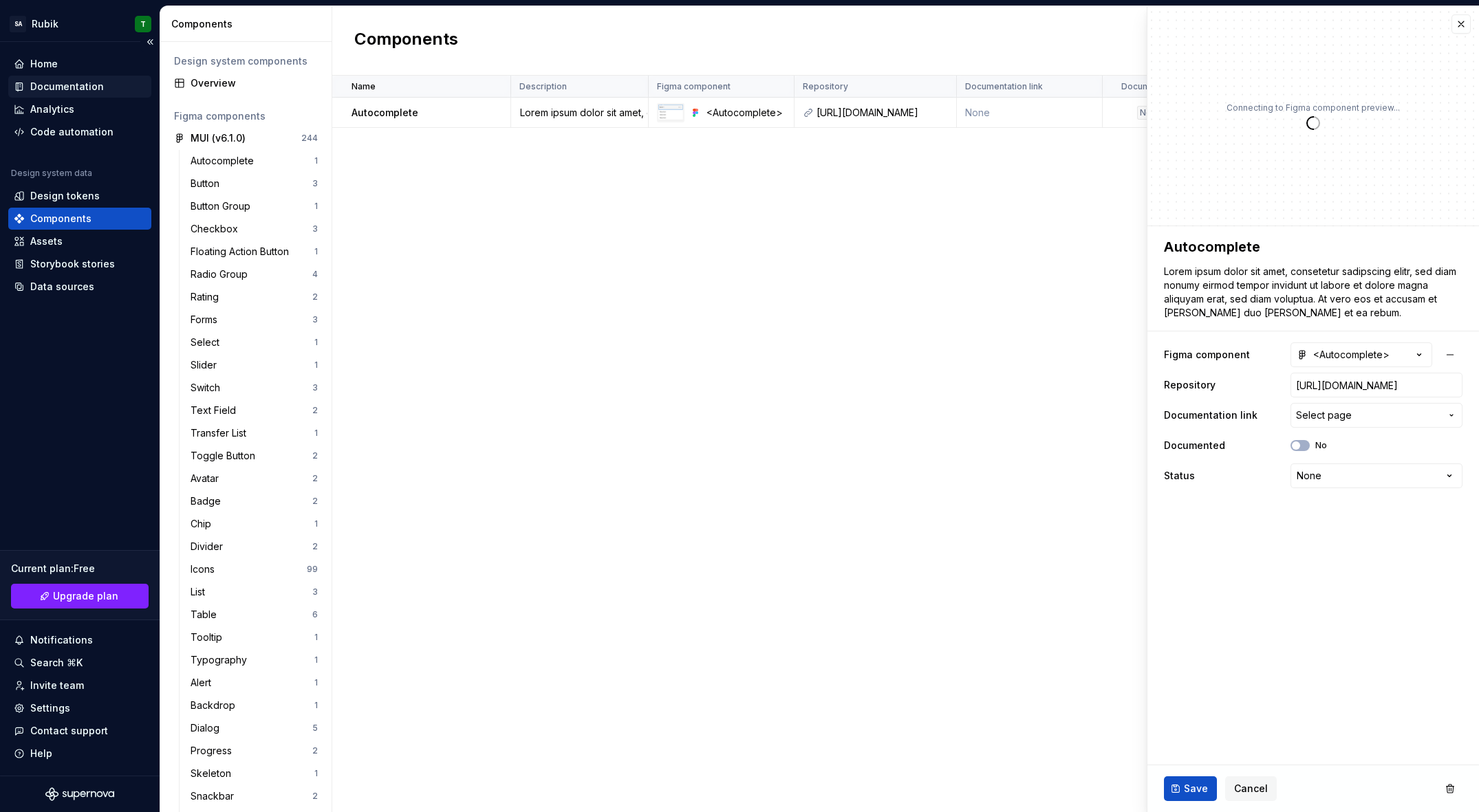
click at [51, 79] on div "Documentation" at bounding box center [67, 86] width 74 height 14
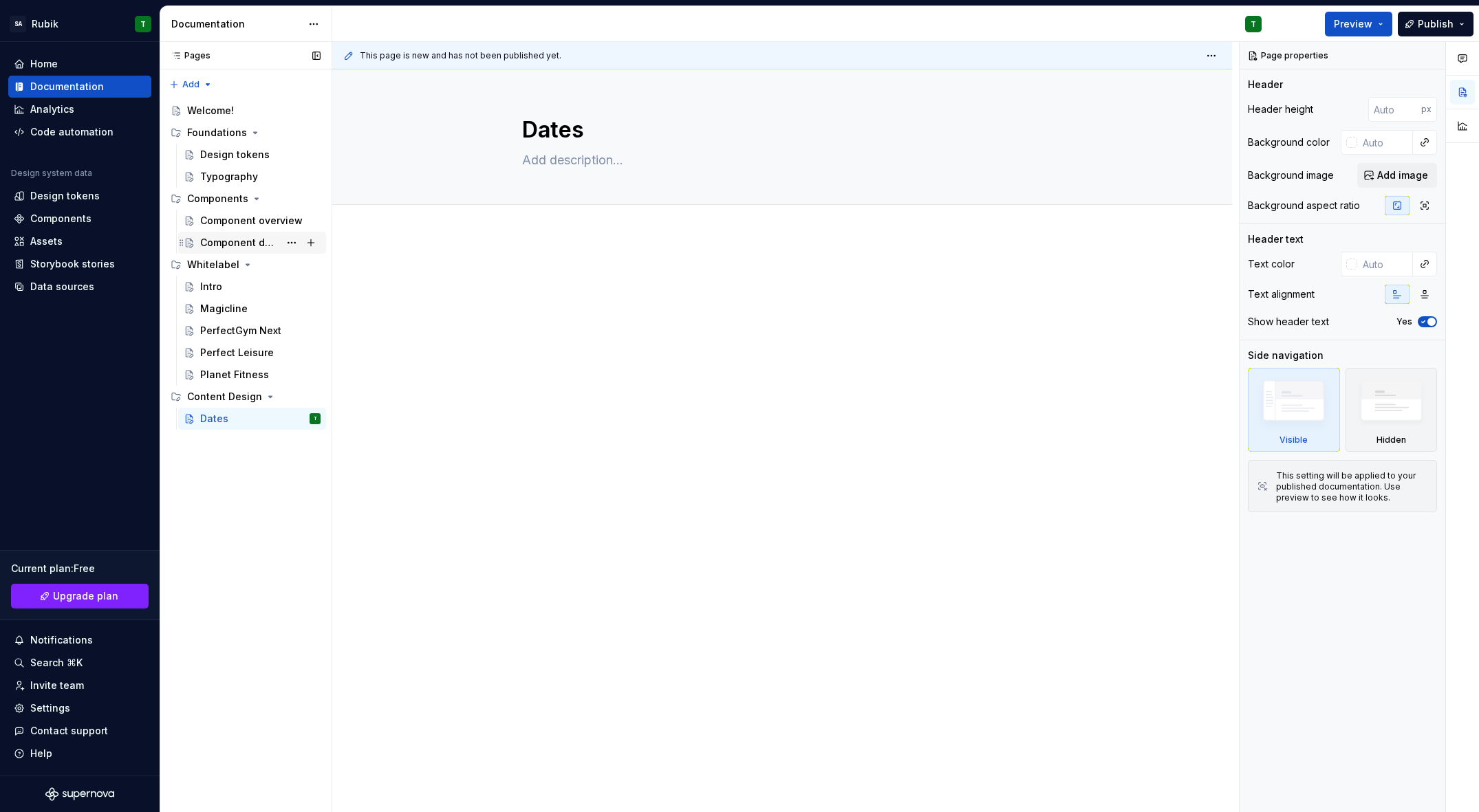
click at [182, 243] on icon "Page tree" at bounding box center [181, 243] width 11 height 11
click at [214, 243] on div "Component detail" at bounding box center [240, 243] width 79 height 14
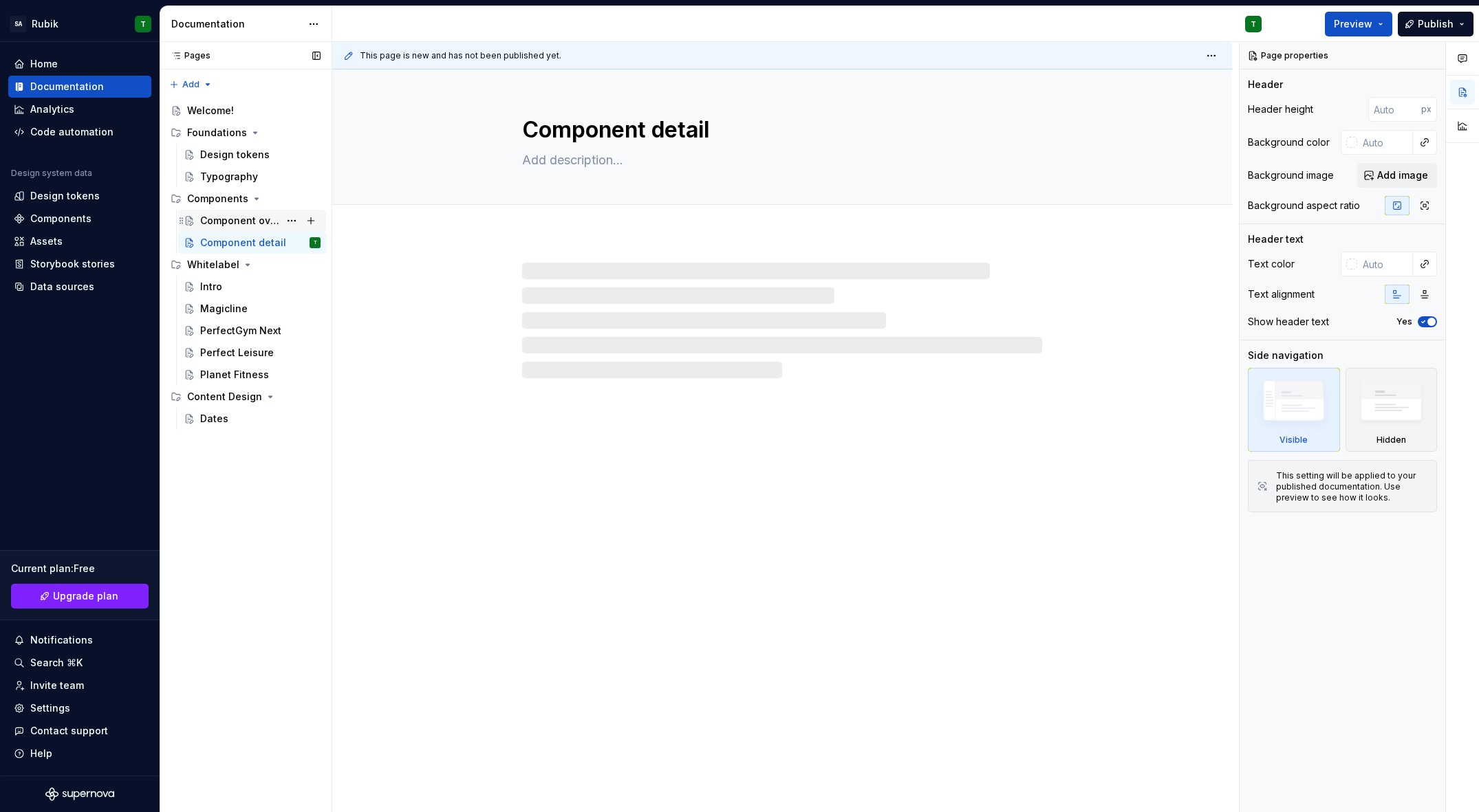
click at [260, 220] on div "Component overview" at bounding box center [240, 221] width 79 height 14
click at [249, 234] on div "Component detail" at bounding box center [260, 243] width 120 height 19
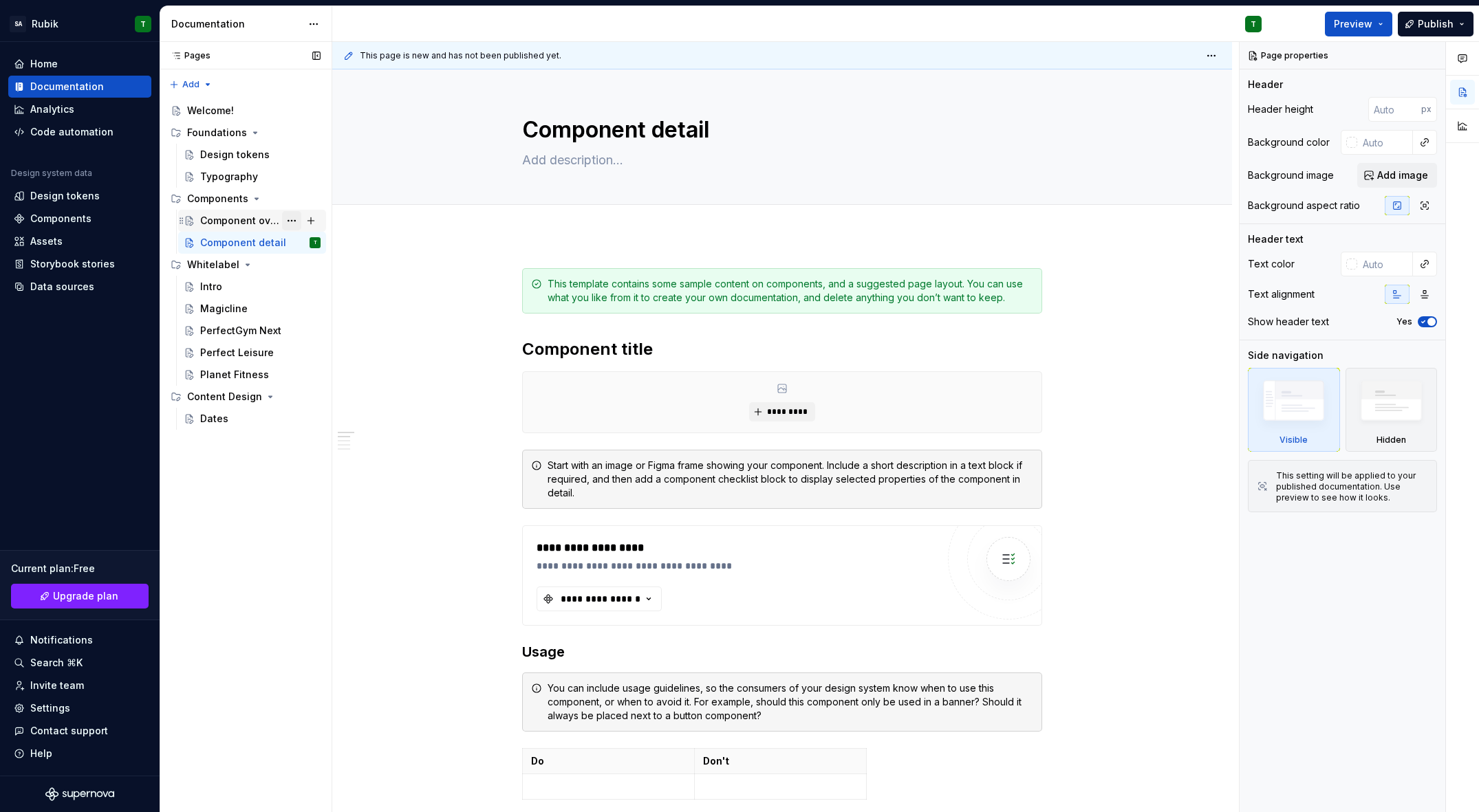
click at [293, 224] on button "Page tree" at bounding box center [292, 221] width 19 height 19
click at [232, 264] on div "Pages Pages Add Accessibility guide for tree Page tree. Navigate the tree with …" at bounding box center [245, 428] width 172 height 771
click at [316, 203] on button "Page tree" at bounding box center [311, 199] width 19 height 19
type textarea "*"
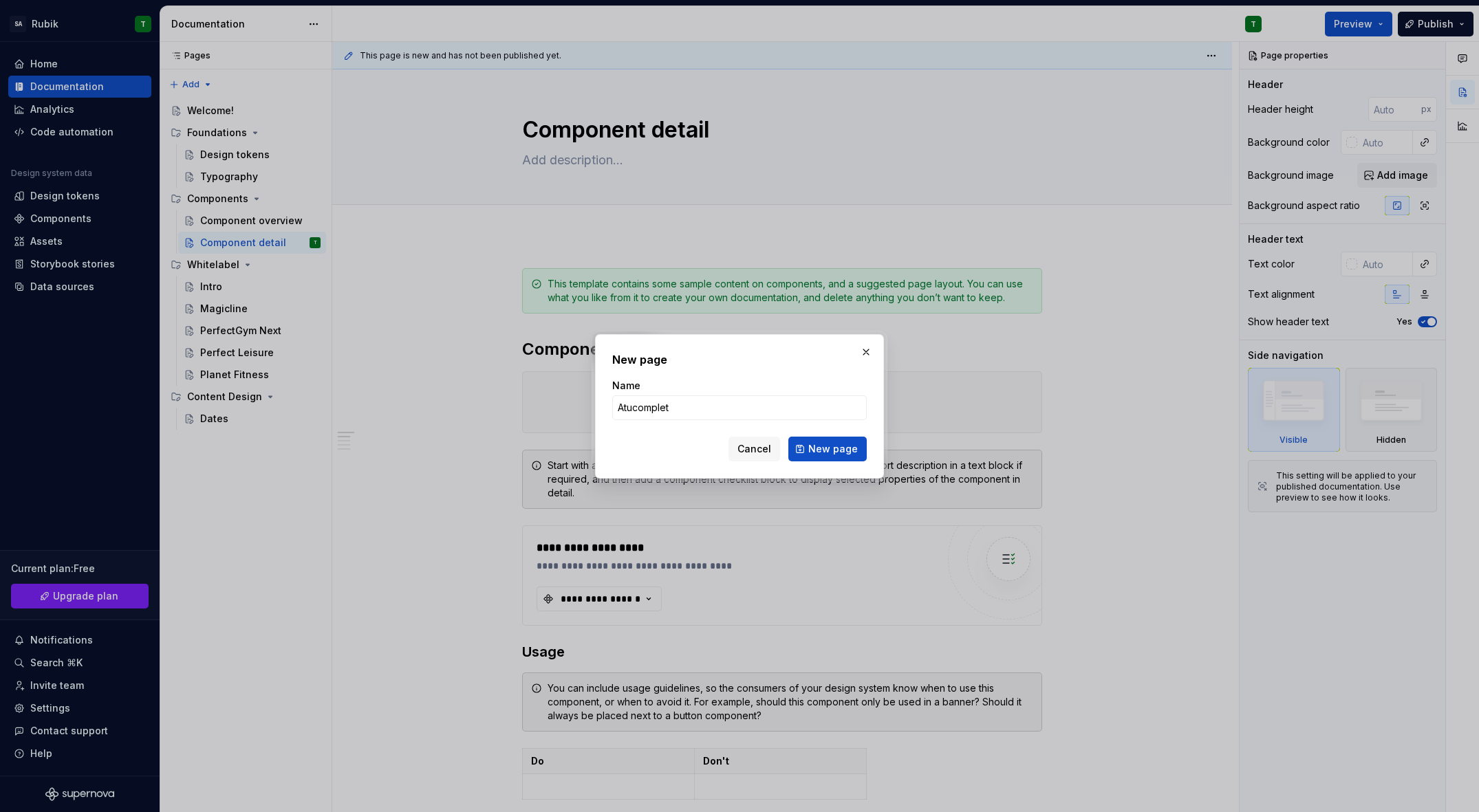
type input "Atucomplete"
click button "New page" at bounding box center [827, 449] width 79 height 25
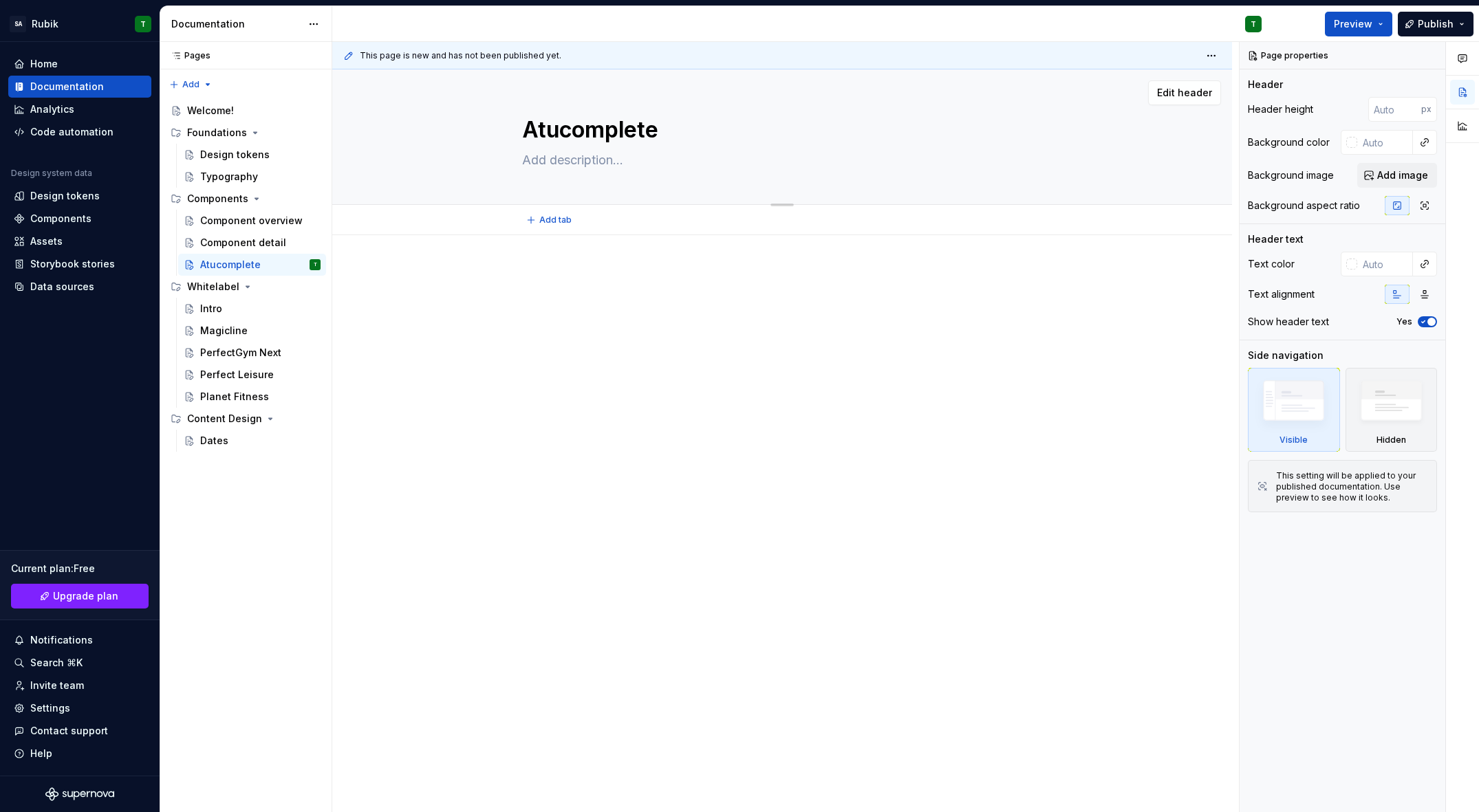
click at [553, 138] on textarea "Atucomplete" at bounding box center [779, 129] width 520 height 33
click at [291, 267] on button "Page tree" at bounding box center [292, 264] width 19 height 19
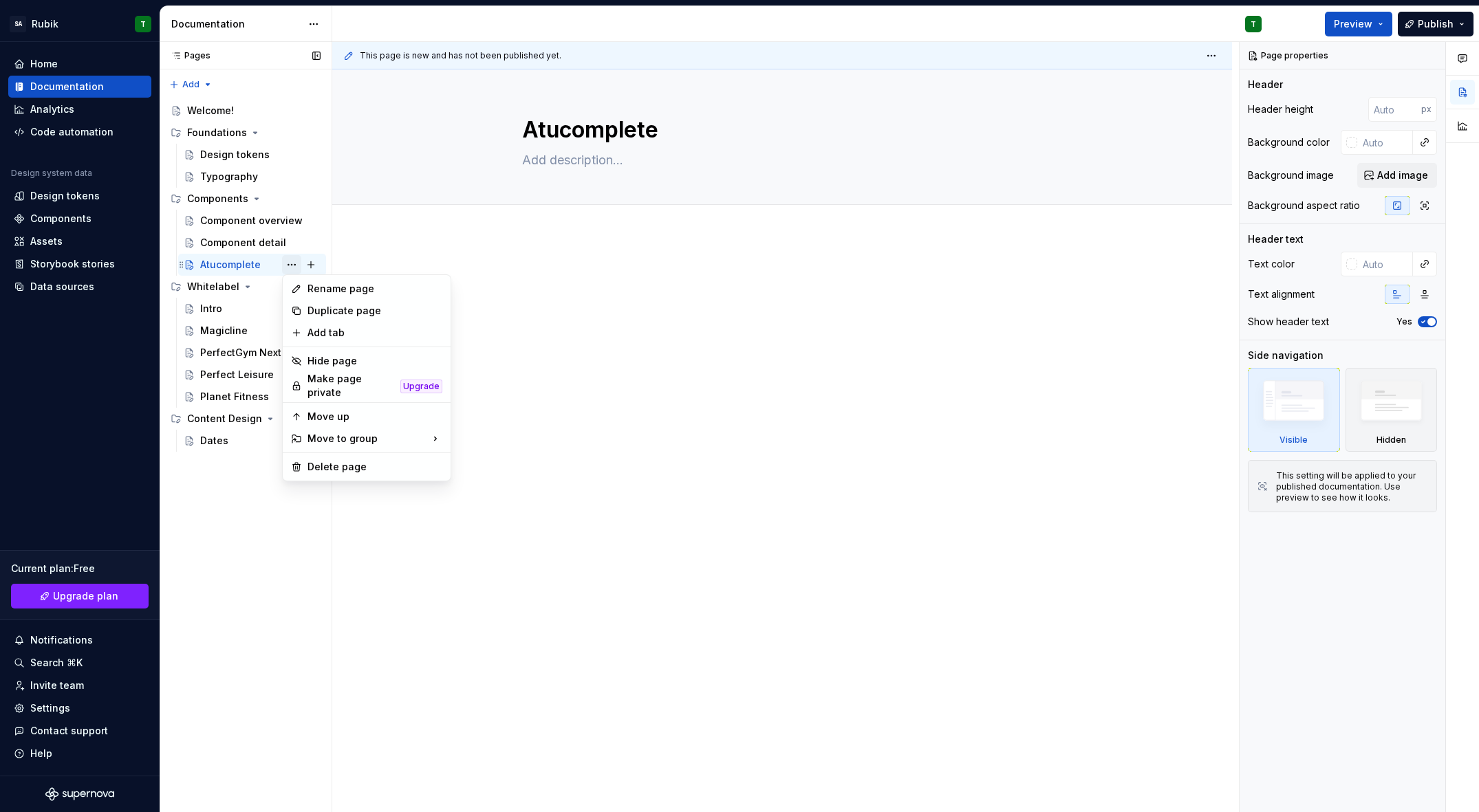
type textarea "*"
click at [357, 289] on div "Rename page" at bounding box center [375, 289] width 135 height 14
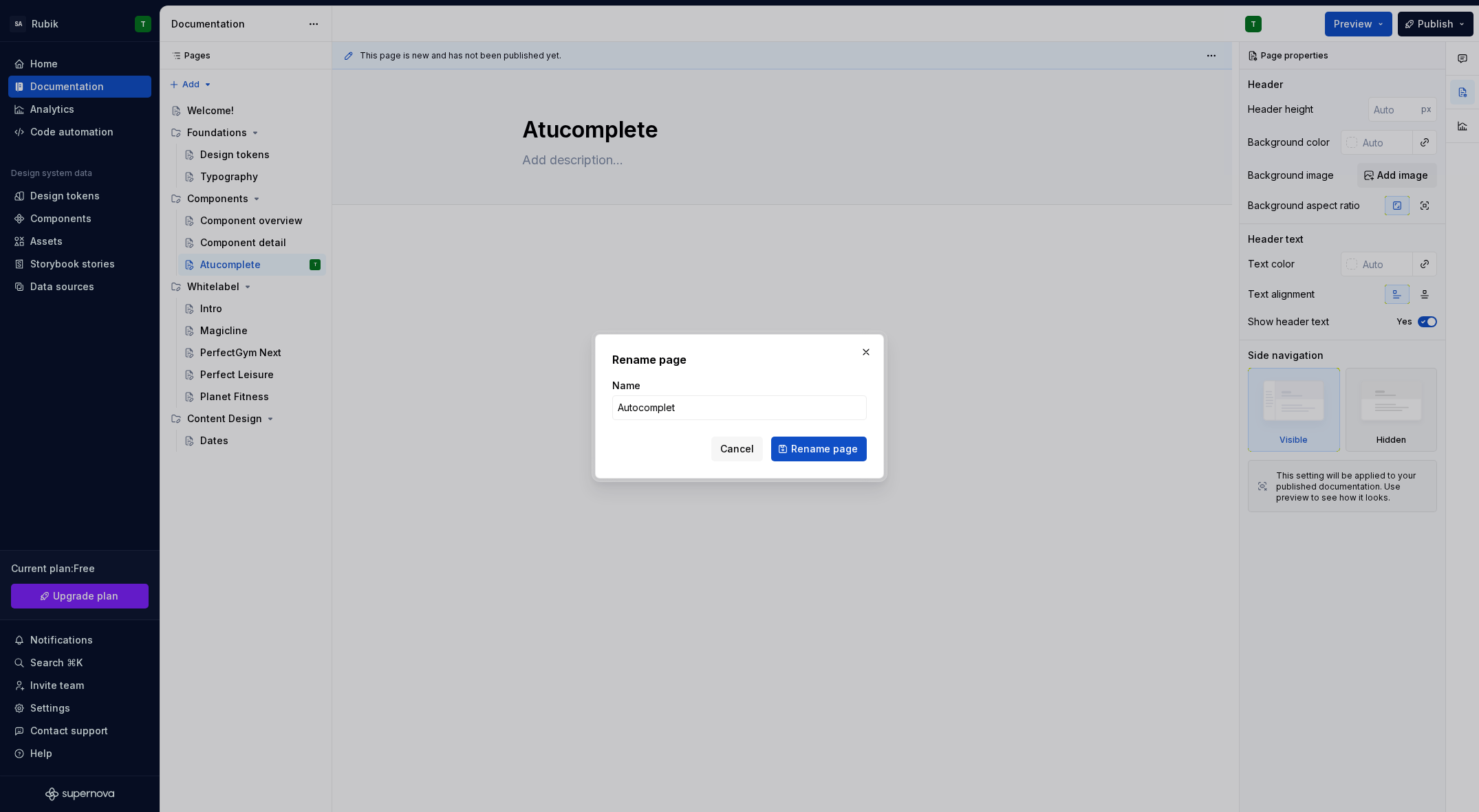
type input "Autocomplete"
click button "Rename page" at bounding box center [818, 449] width 96 height 25
type textarea "*"
type textarea "Autocomplete"
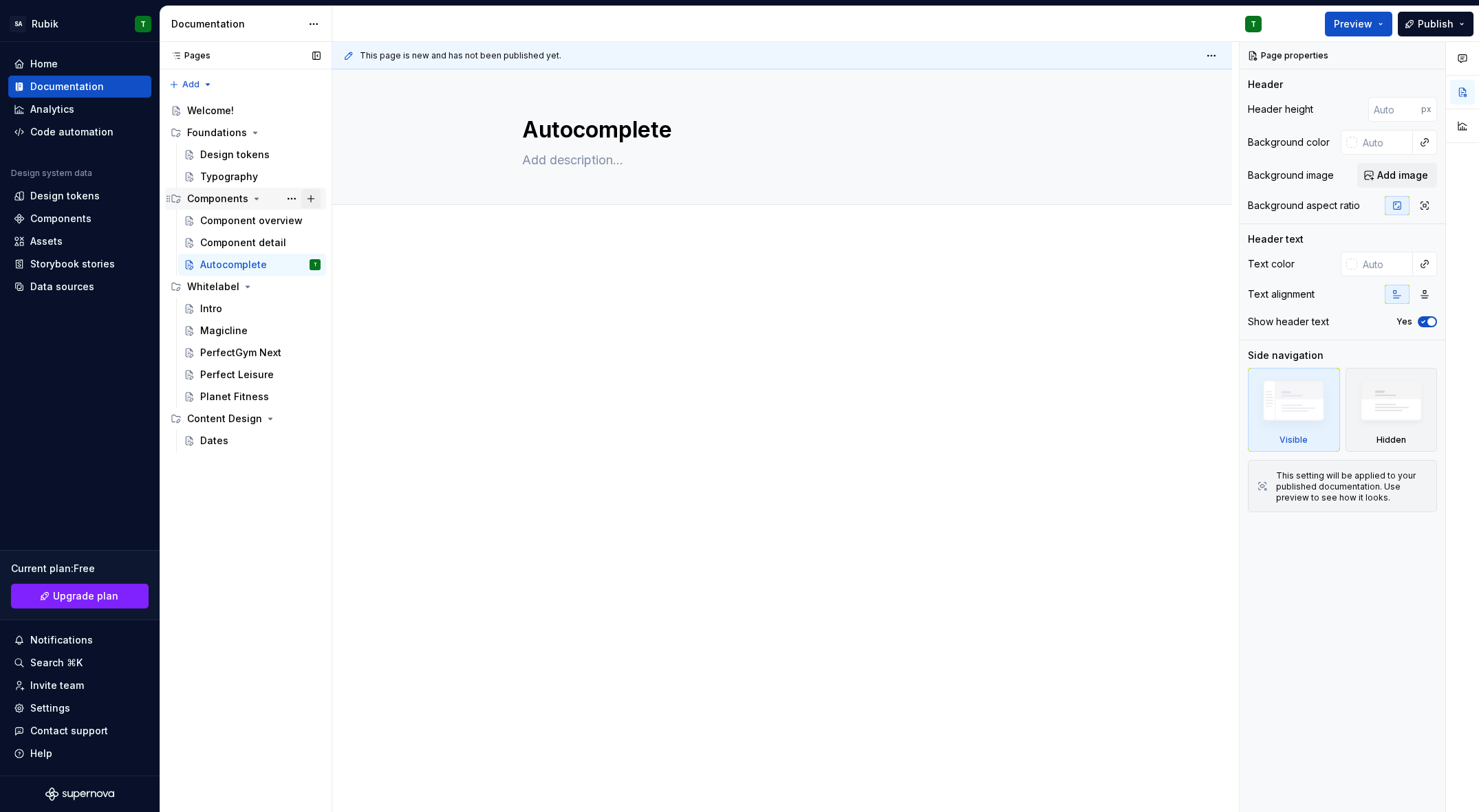
click at [308, 199] on button "Page tree" at bounding box center [311, 199] width 19 height 19
type textarea "*"
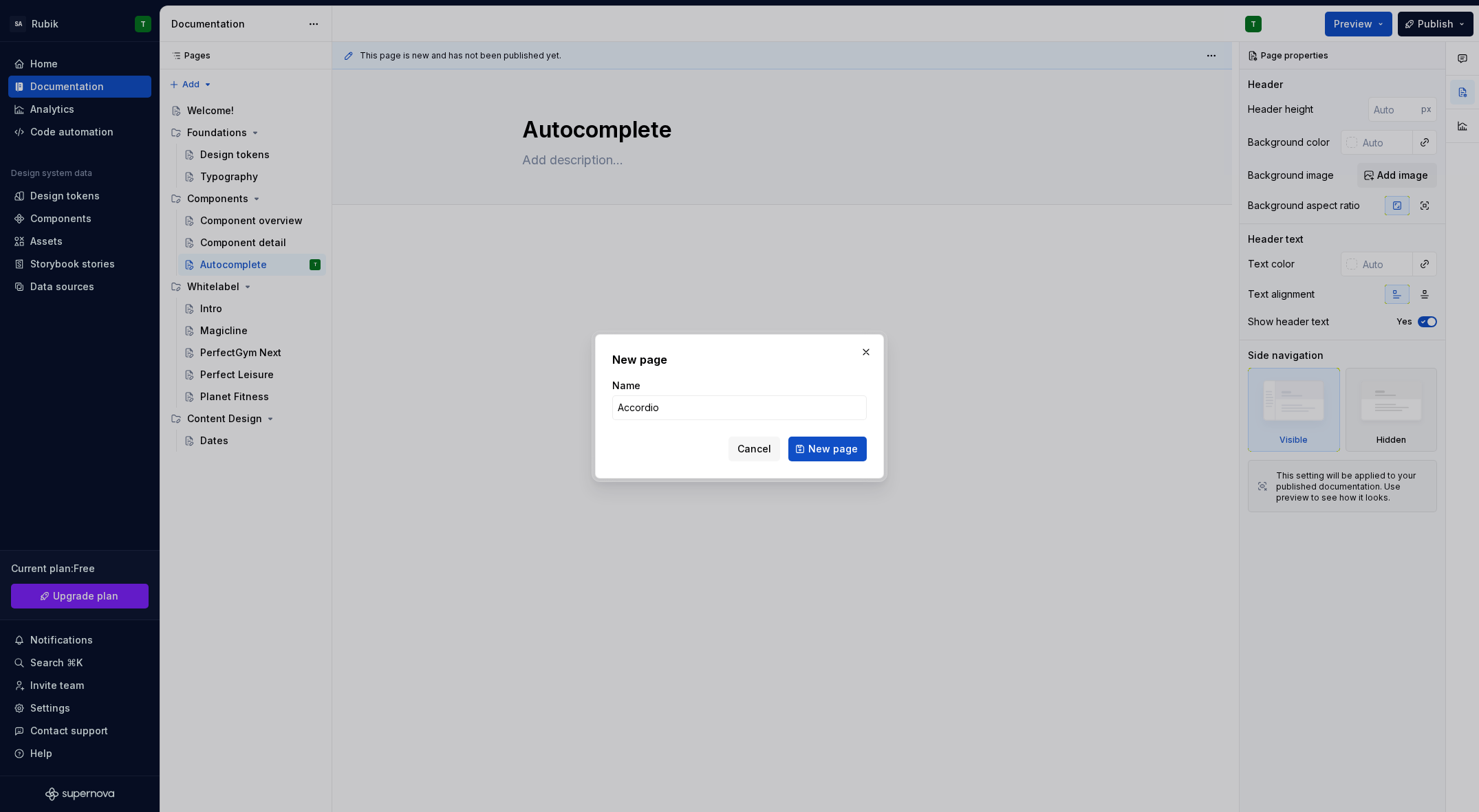
type input "Accordion"
click button "New page" at bounding box center [827, 449] width 79 height 25
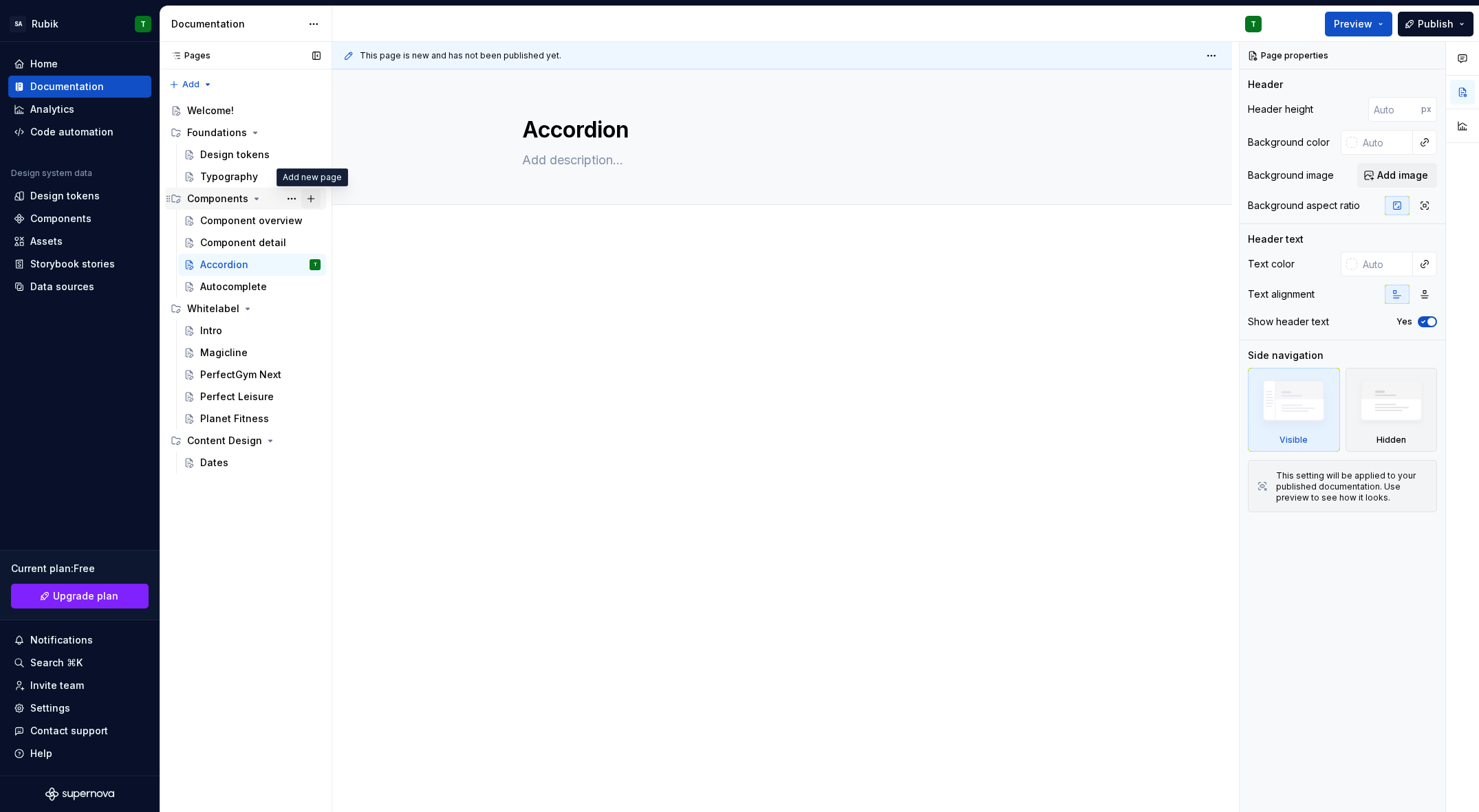
click at [311, 197] on button "Page tree" at bounding box center [311, 199] width 19 height 19
type textarea "*"
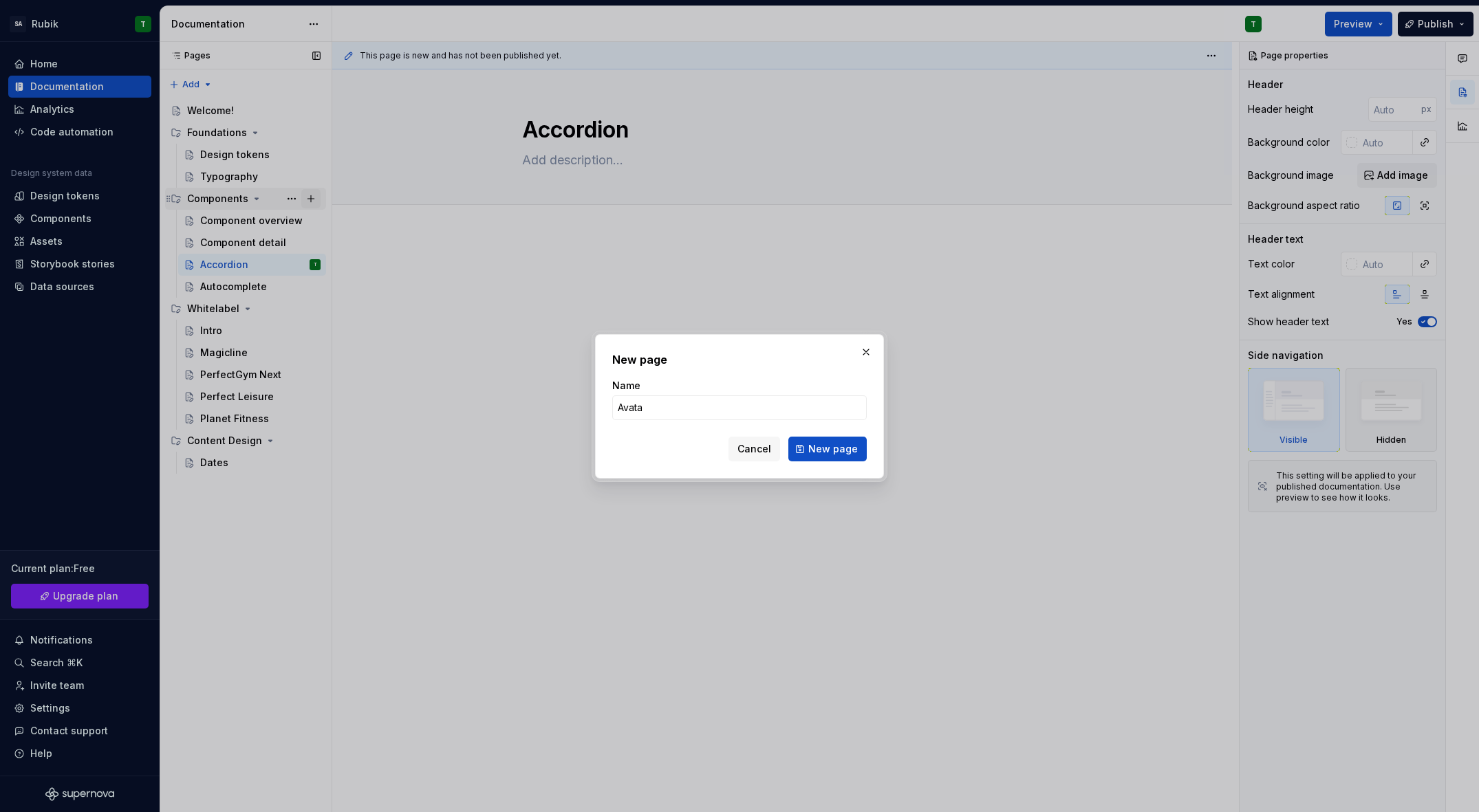
type input "Avatar"
click button "New page" at bounding box center [827, 449] width 79 height 25
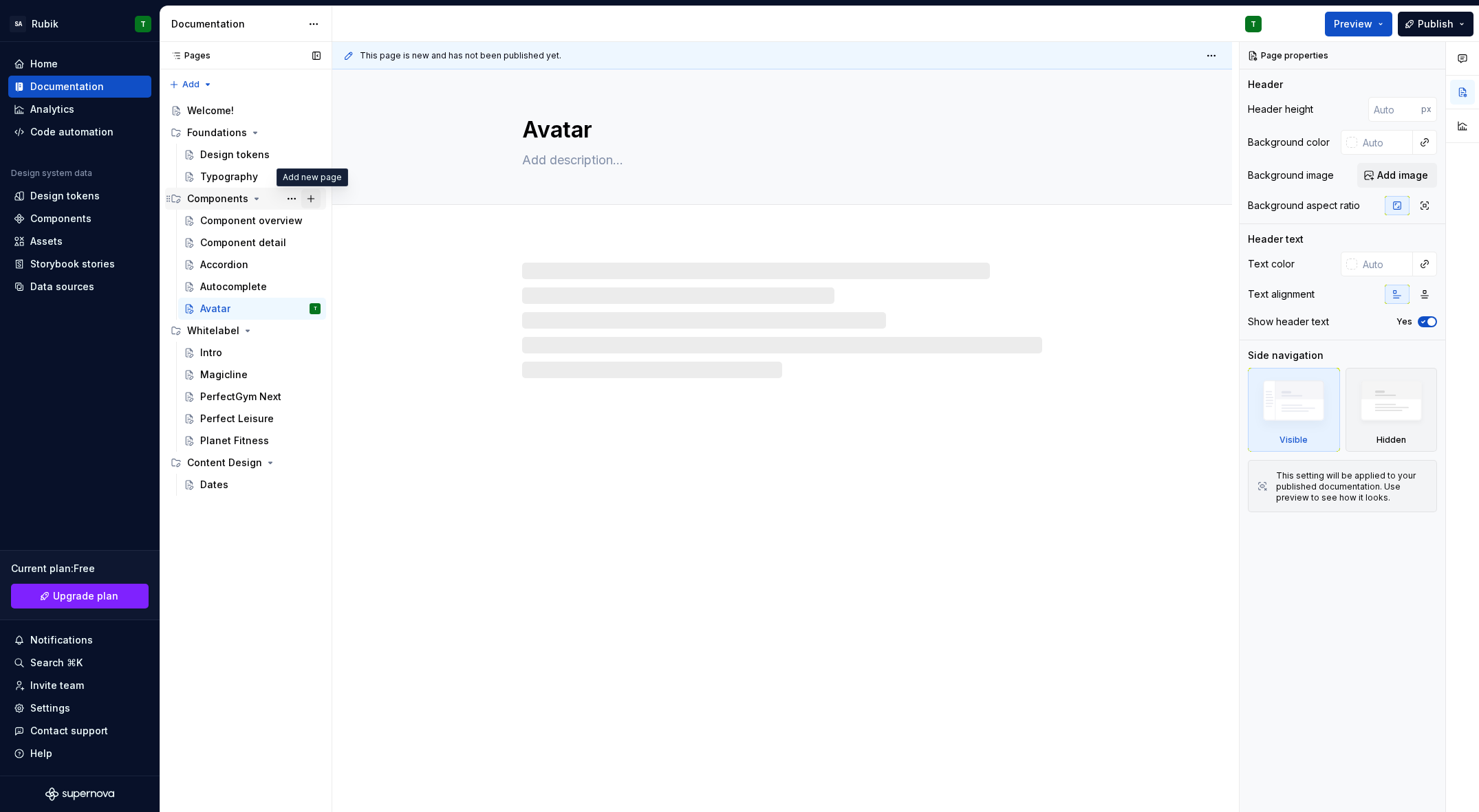
click at [308, 195] on button "Page tree" at bounding box center [311, 199] width 19 height 19
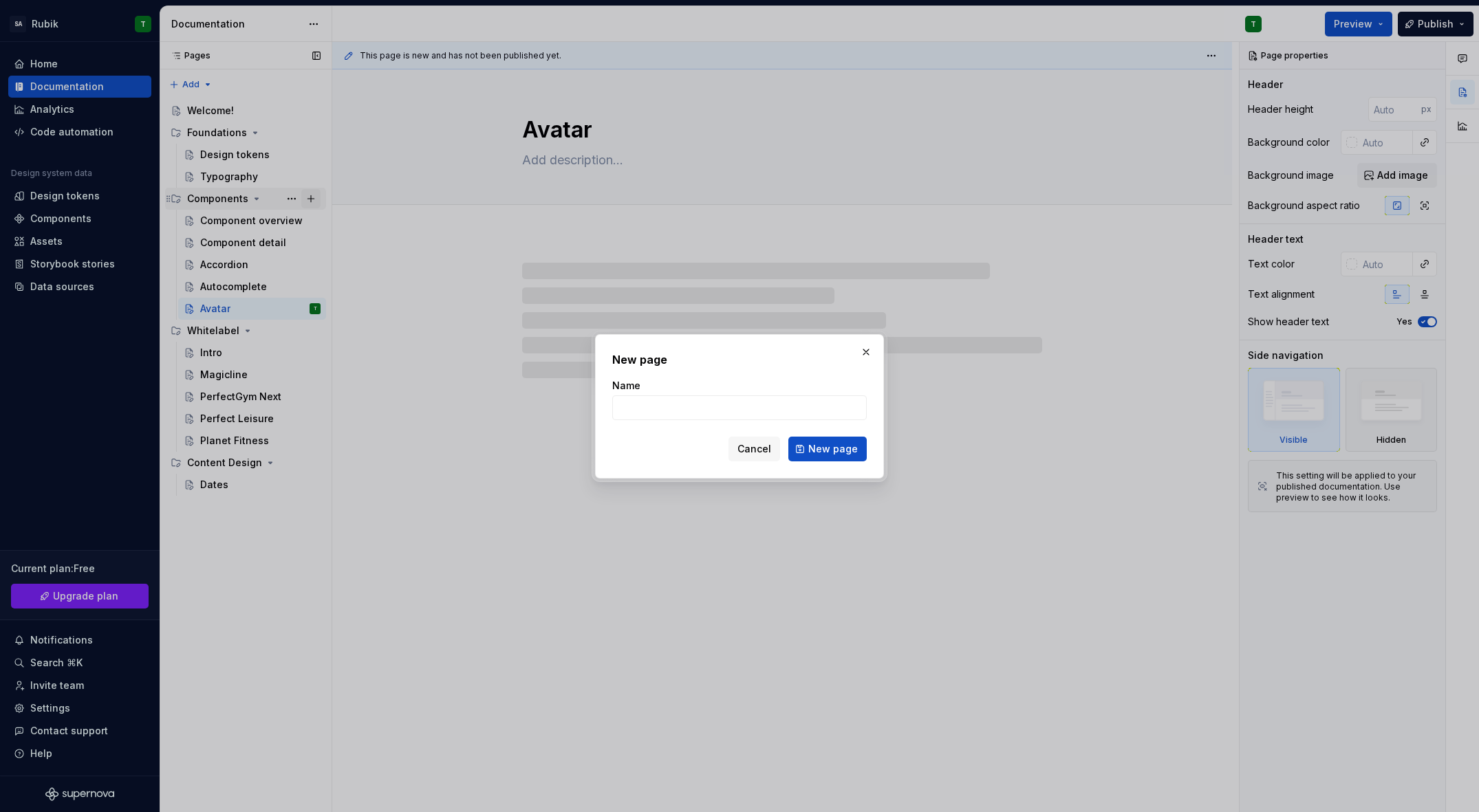
type textarea "*"
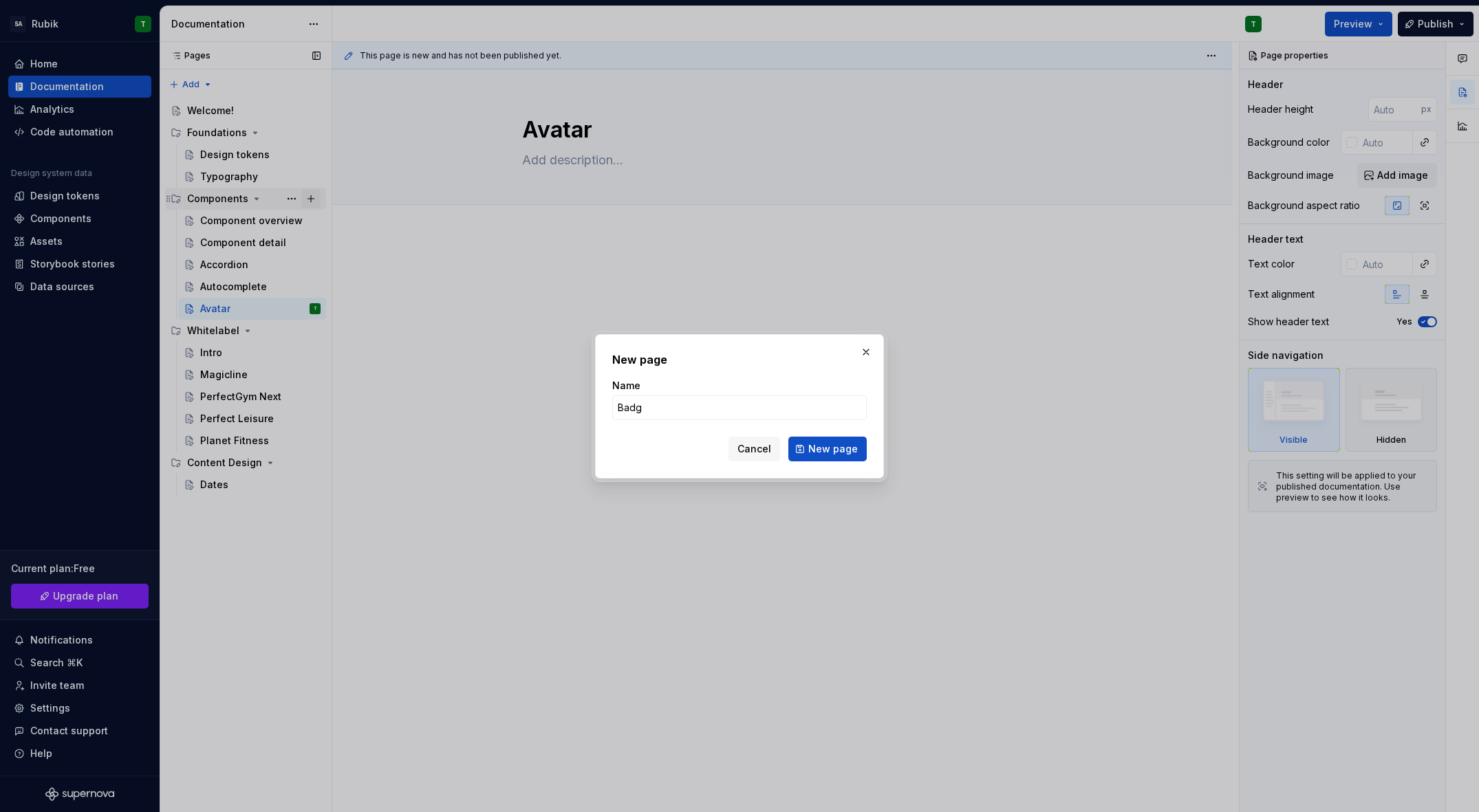
type input "Badge"
click button "New page" at bounding box center [827, 449] width 79 height 25
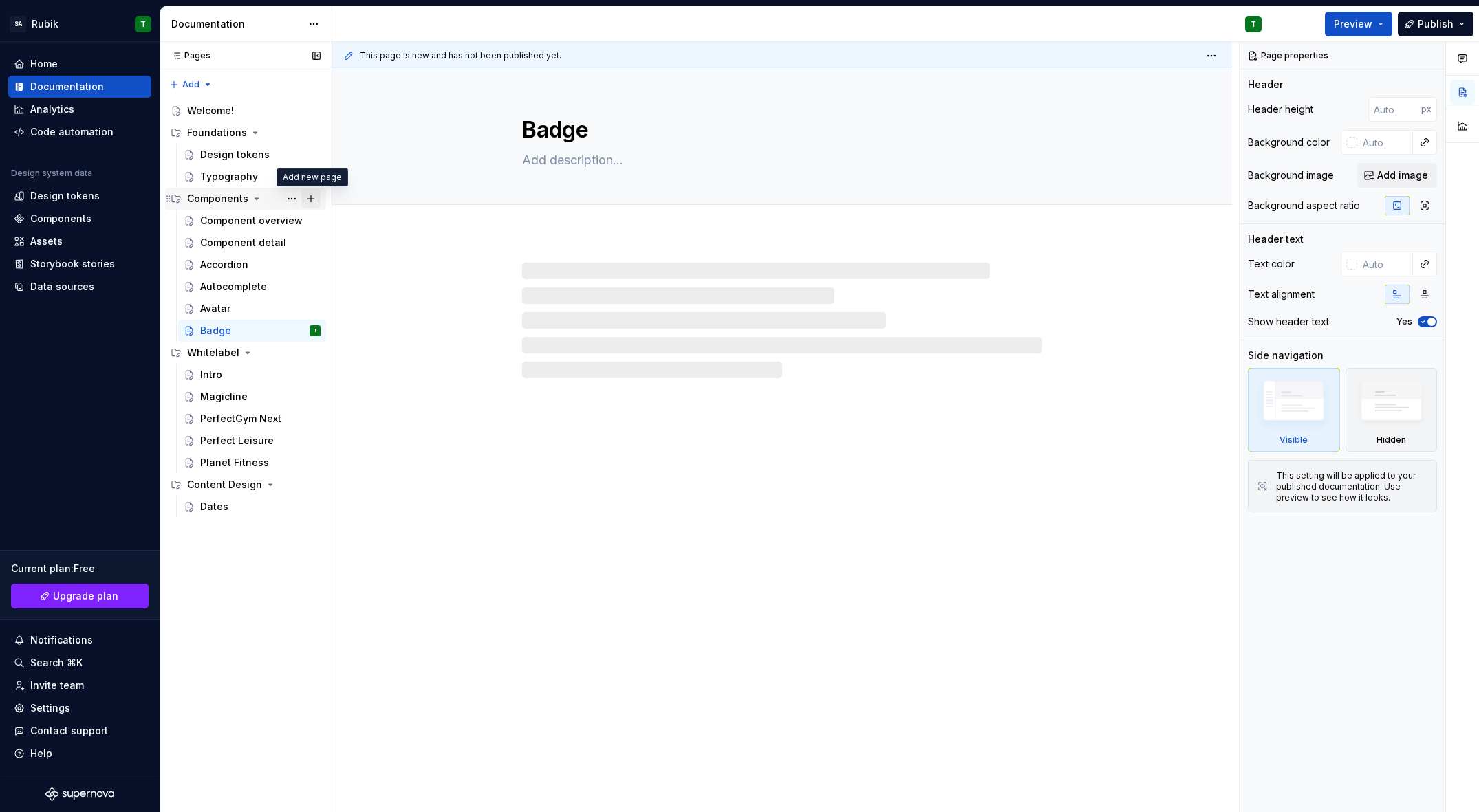
click at [306, 196] on button "Page tree" at bounding box center [311, 199] width 19 height 19
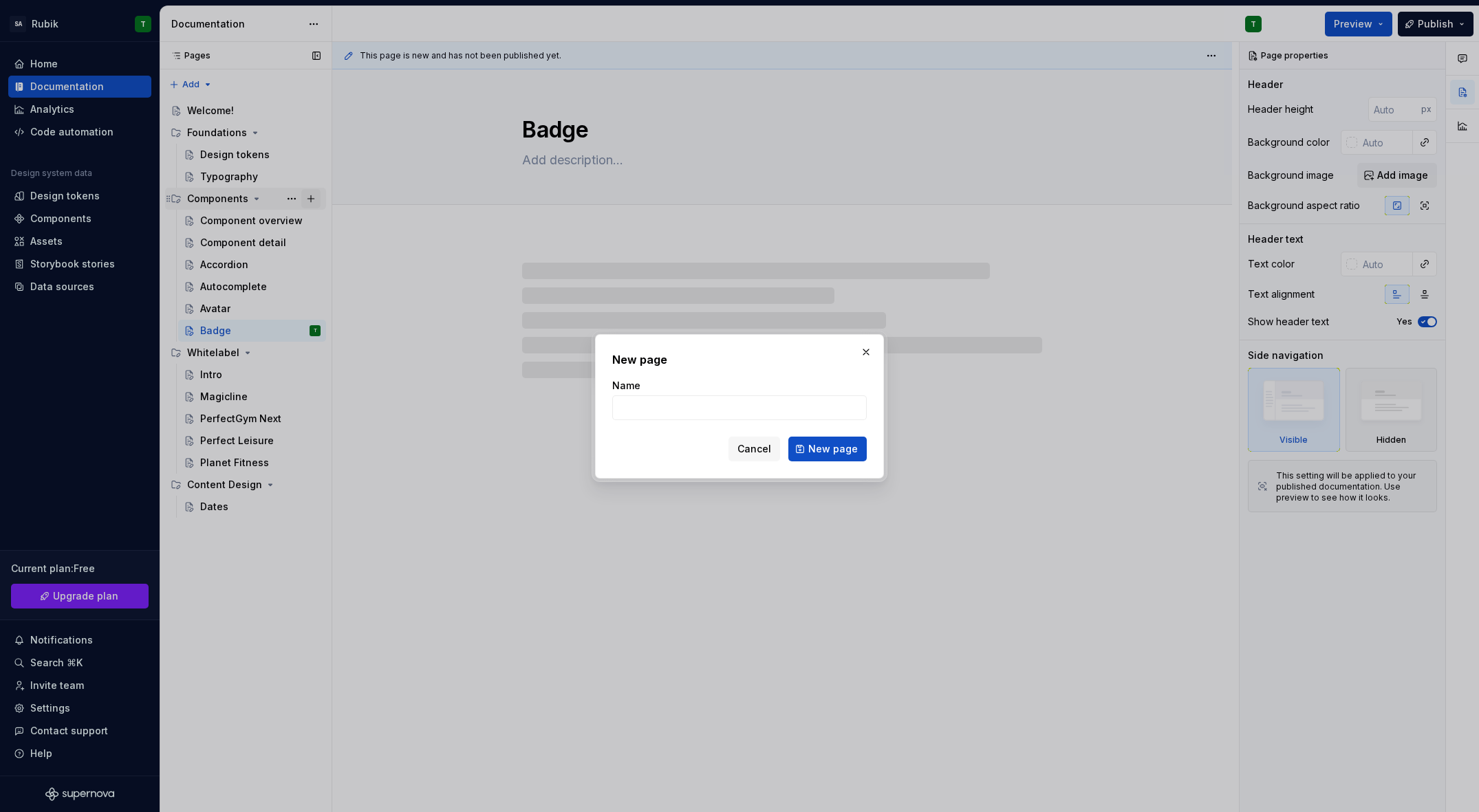
type textarea "*"
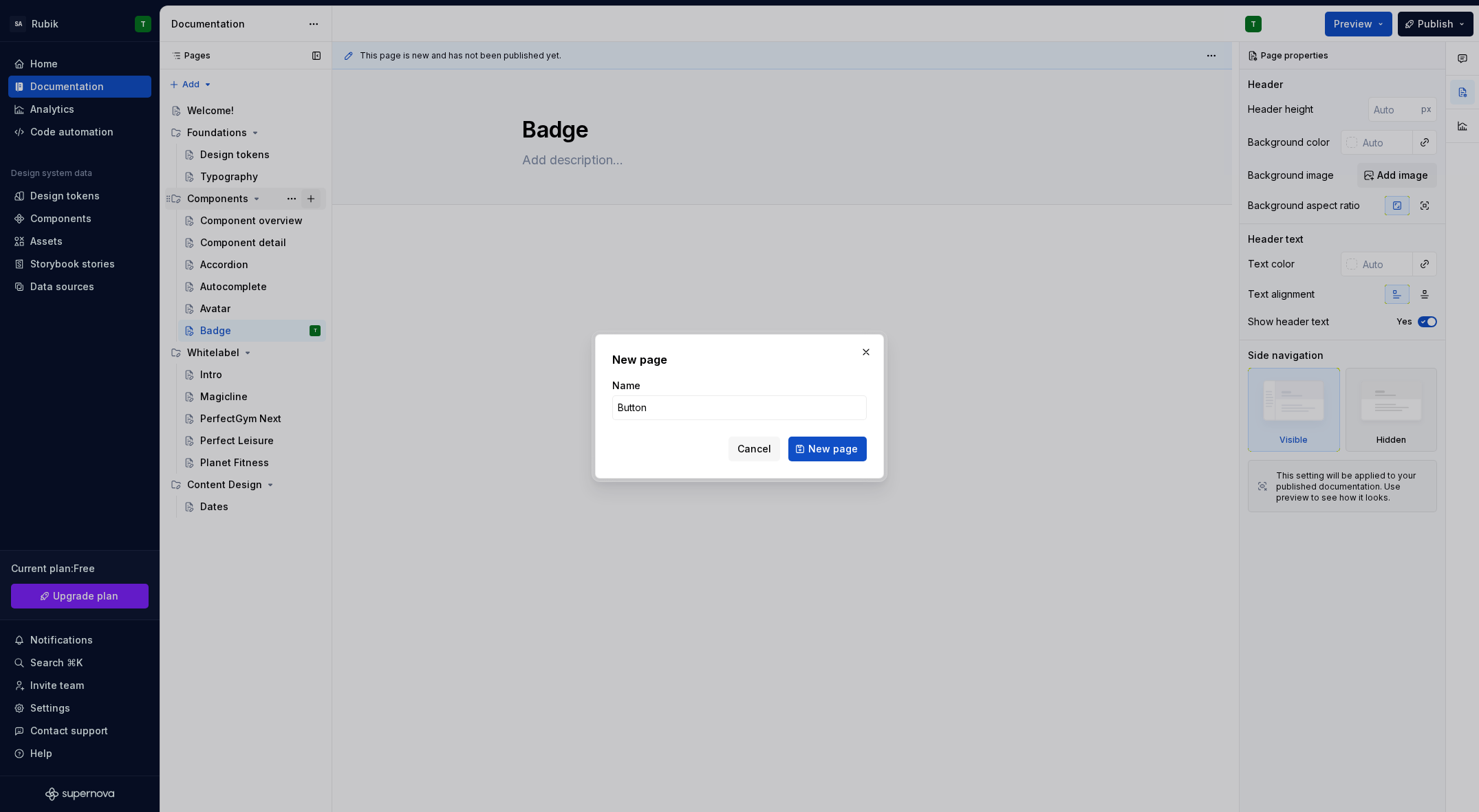
type input "Buttons"
click button "New page" at bounding box center [827, 449] width 79 height 25
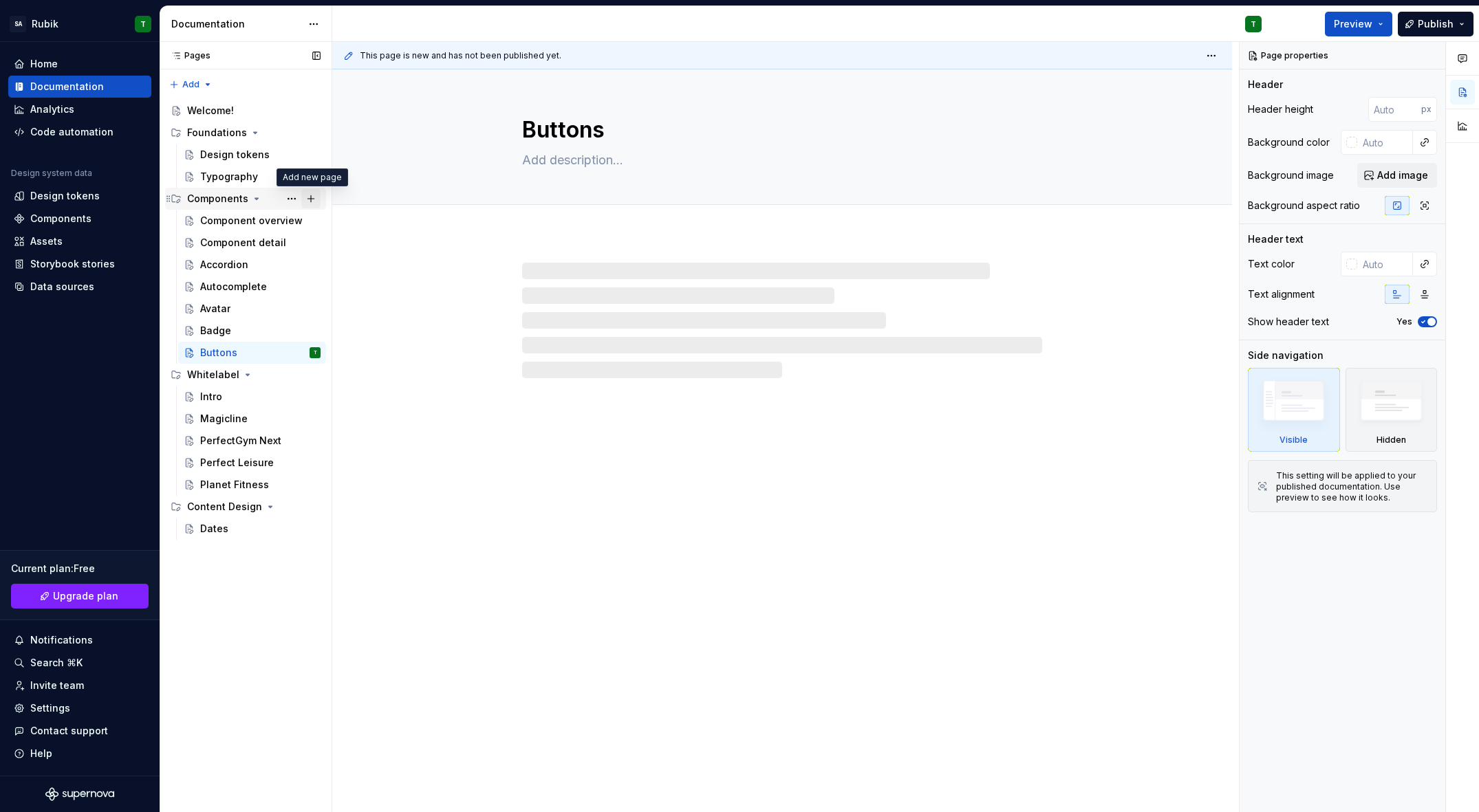
click at [305, 198] on button "Page tree" at bounding box center [311, 199] width 19 height 19
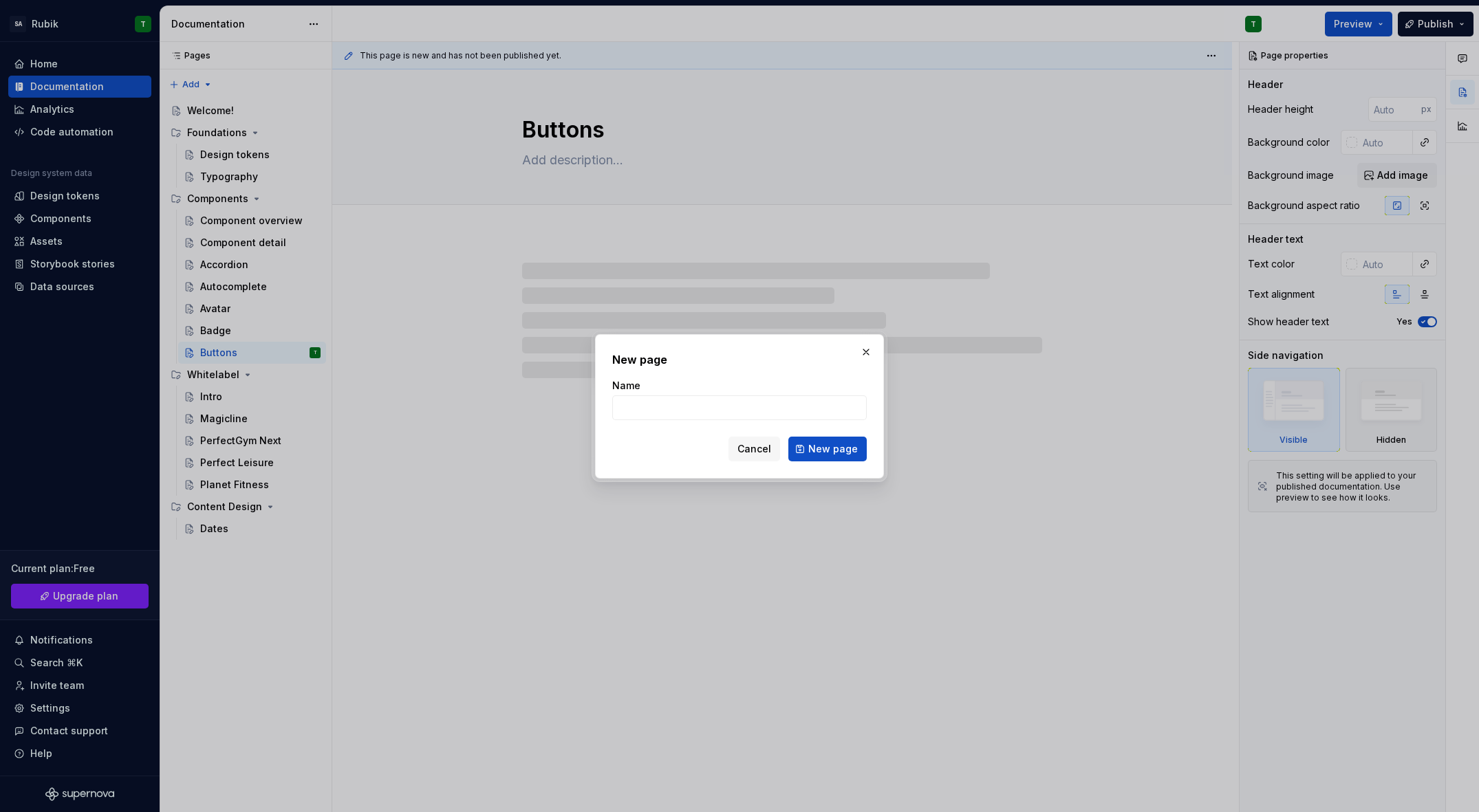
type textarea "*"
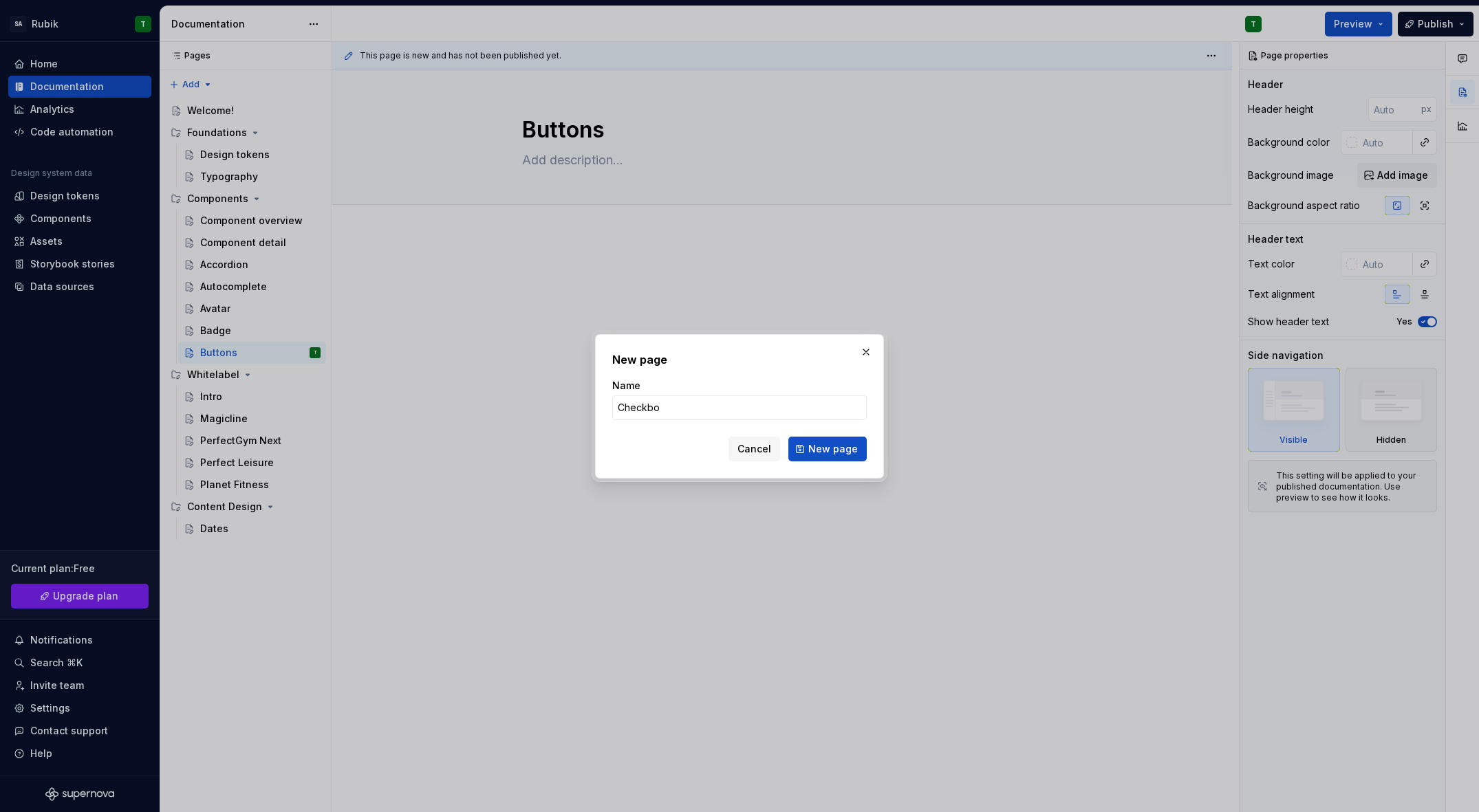
type input "Checkbox"
click button "New page" at bounding box center [827, 449] width 79 height 25
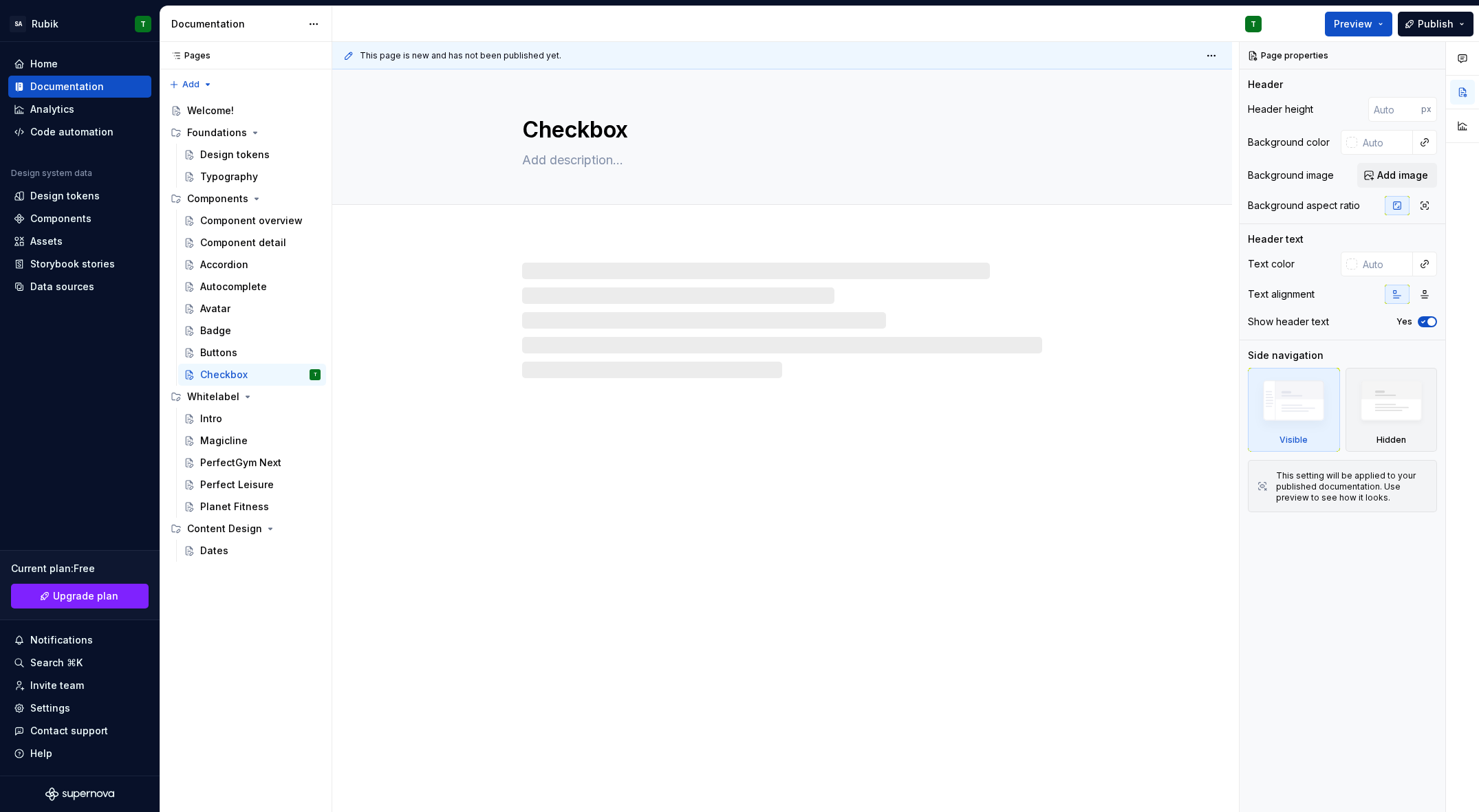
click at [0, 0] on button "Page tree" at bounding box center [0, 0] width 0 height 0
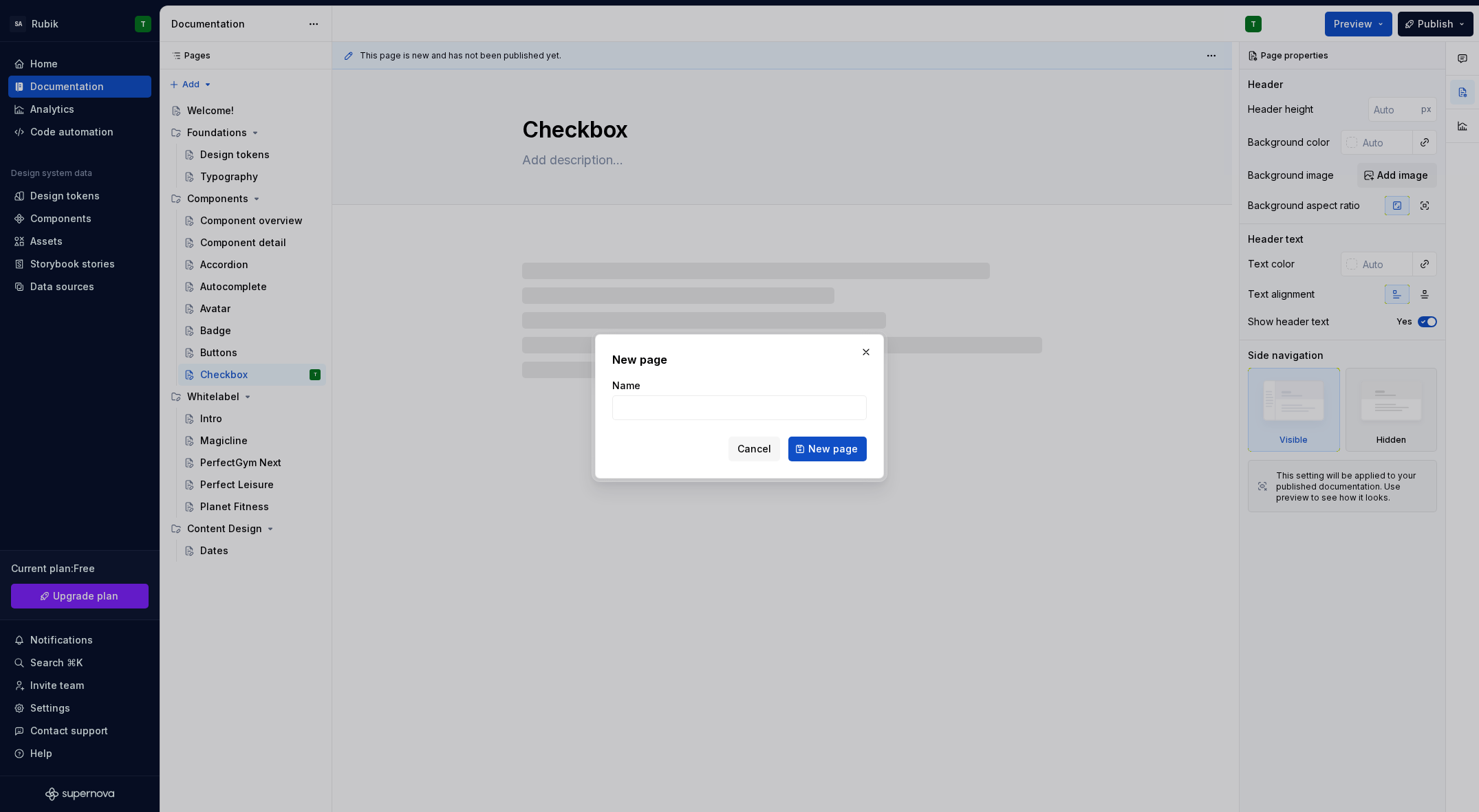
type textarea "*"
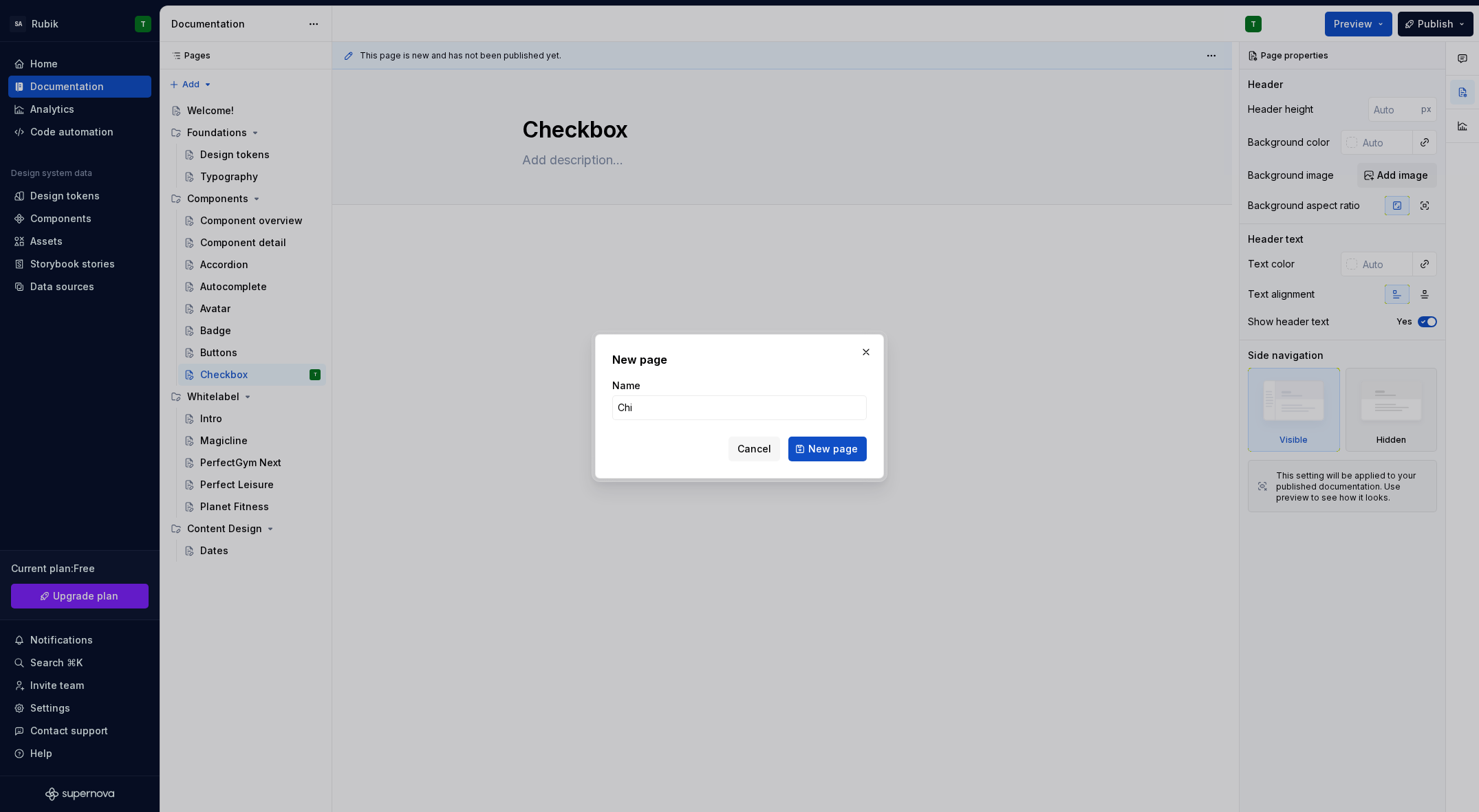
type input "Chip"
click button "New page" at bounding box center [827, 449] width 79 height 25
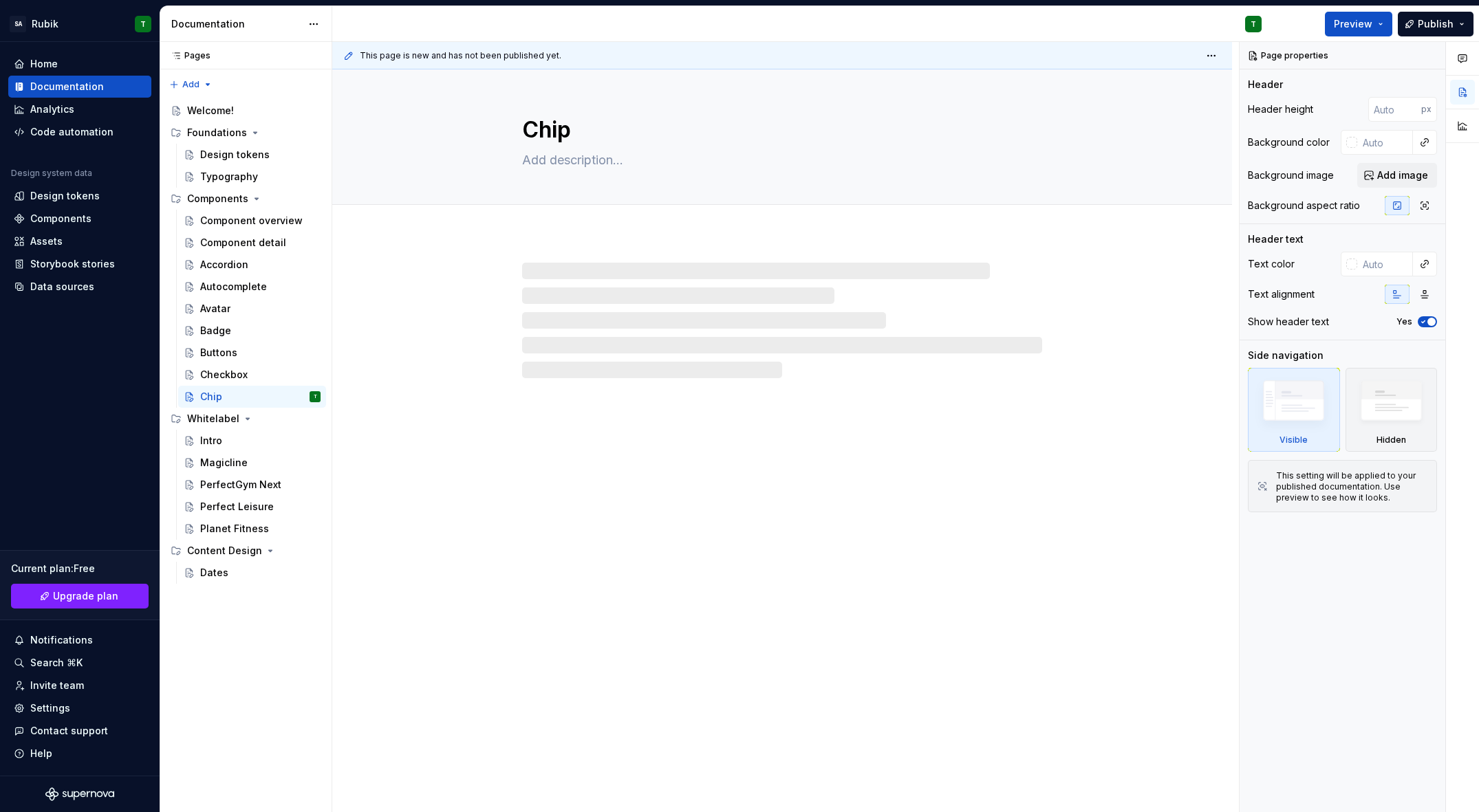
click at [0, 0] on button "Page tree" at bounding box center [0, 0] width 0 height 0
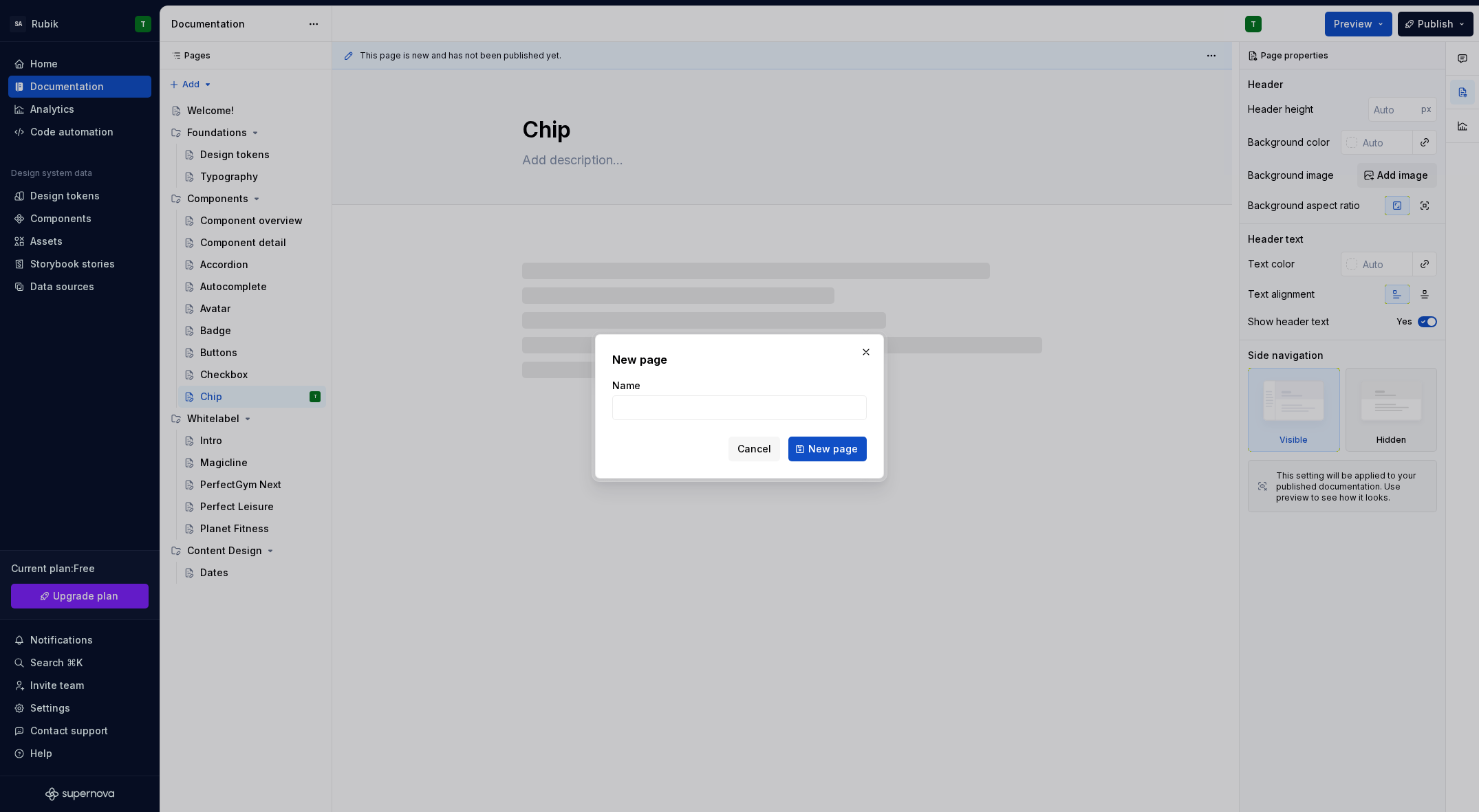
type textarea "*"
type input "C"
type textarea "*"
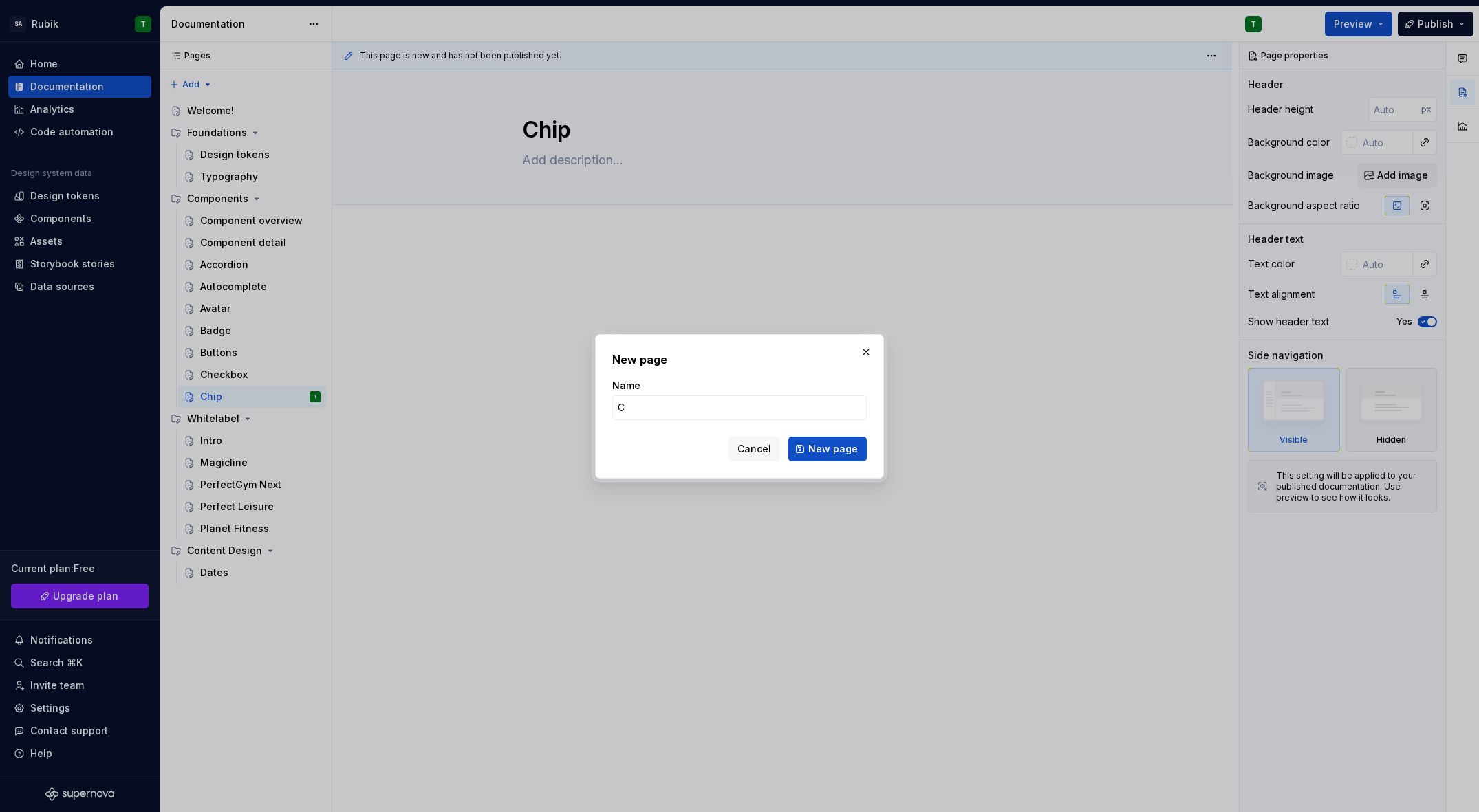
type input "Ci"
type textarea "*"
type input "Circular Progress"
click button "New page" at bounding box center [827, 449] width 79 height 25
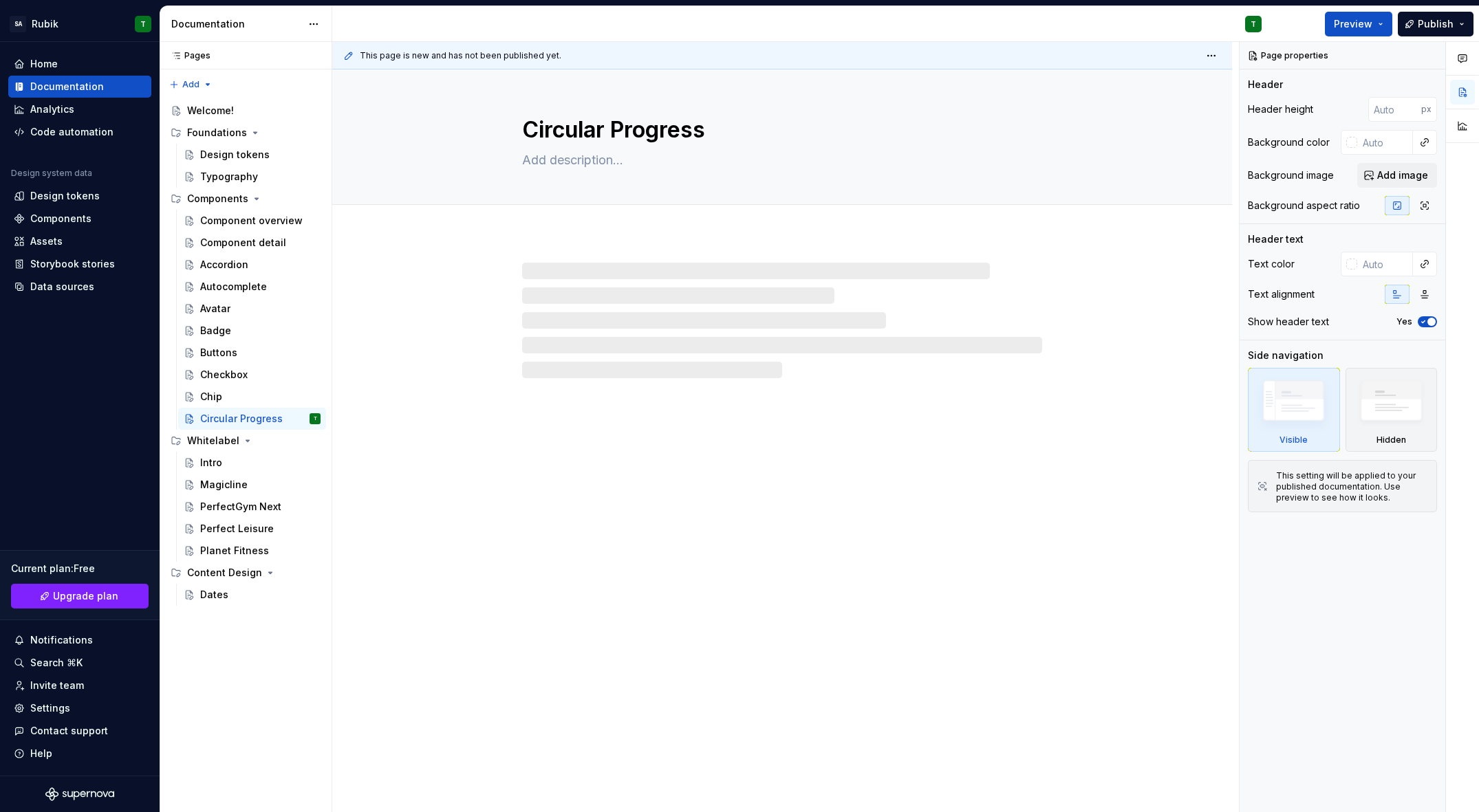
click at [0, 0] on button "Page tree" at bounding box center [0, 0] width 0 height 0
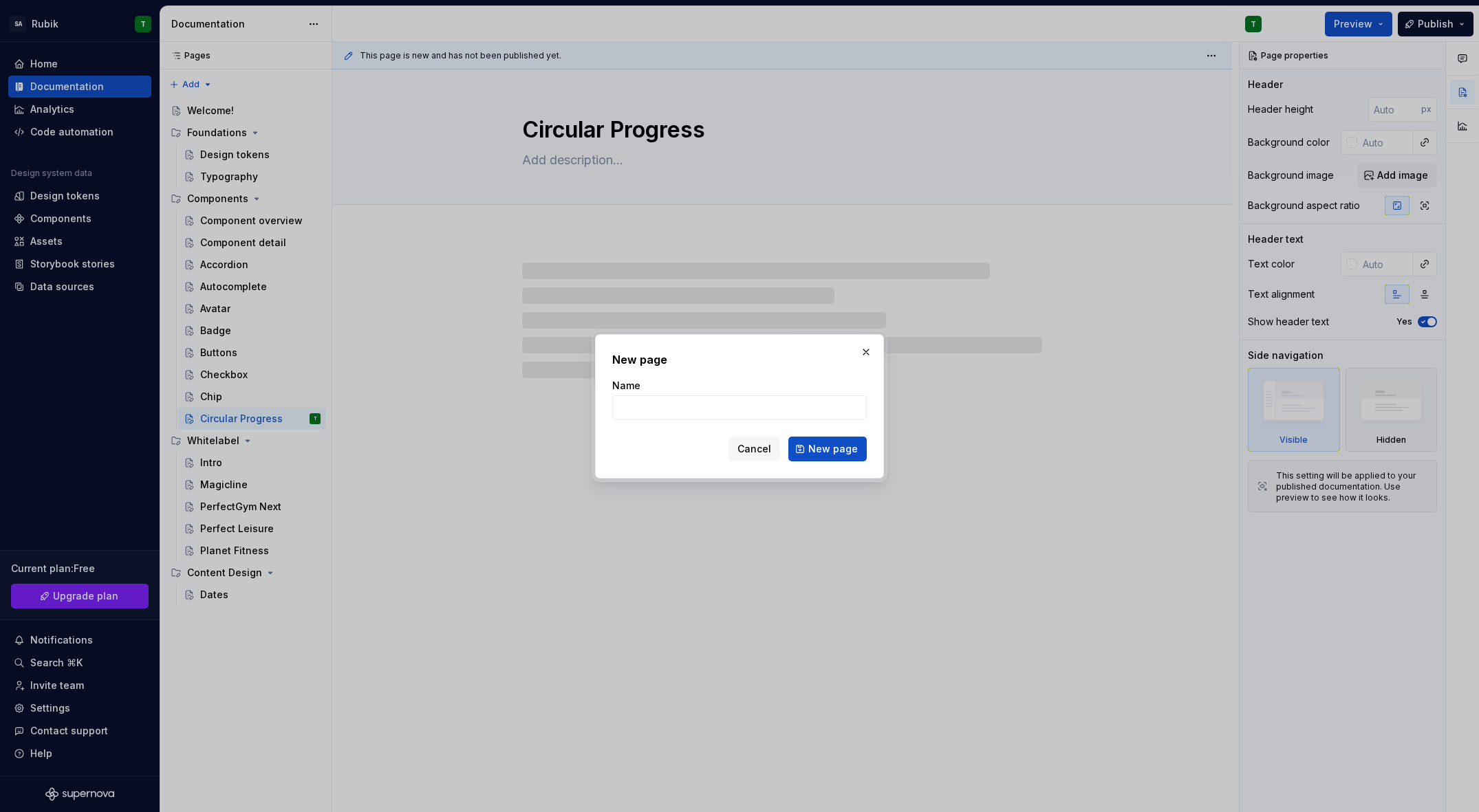
type textarea "*"
type input "C"
type textarea "*"
type input "Col"
type textarea "*"
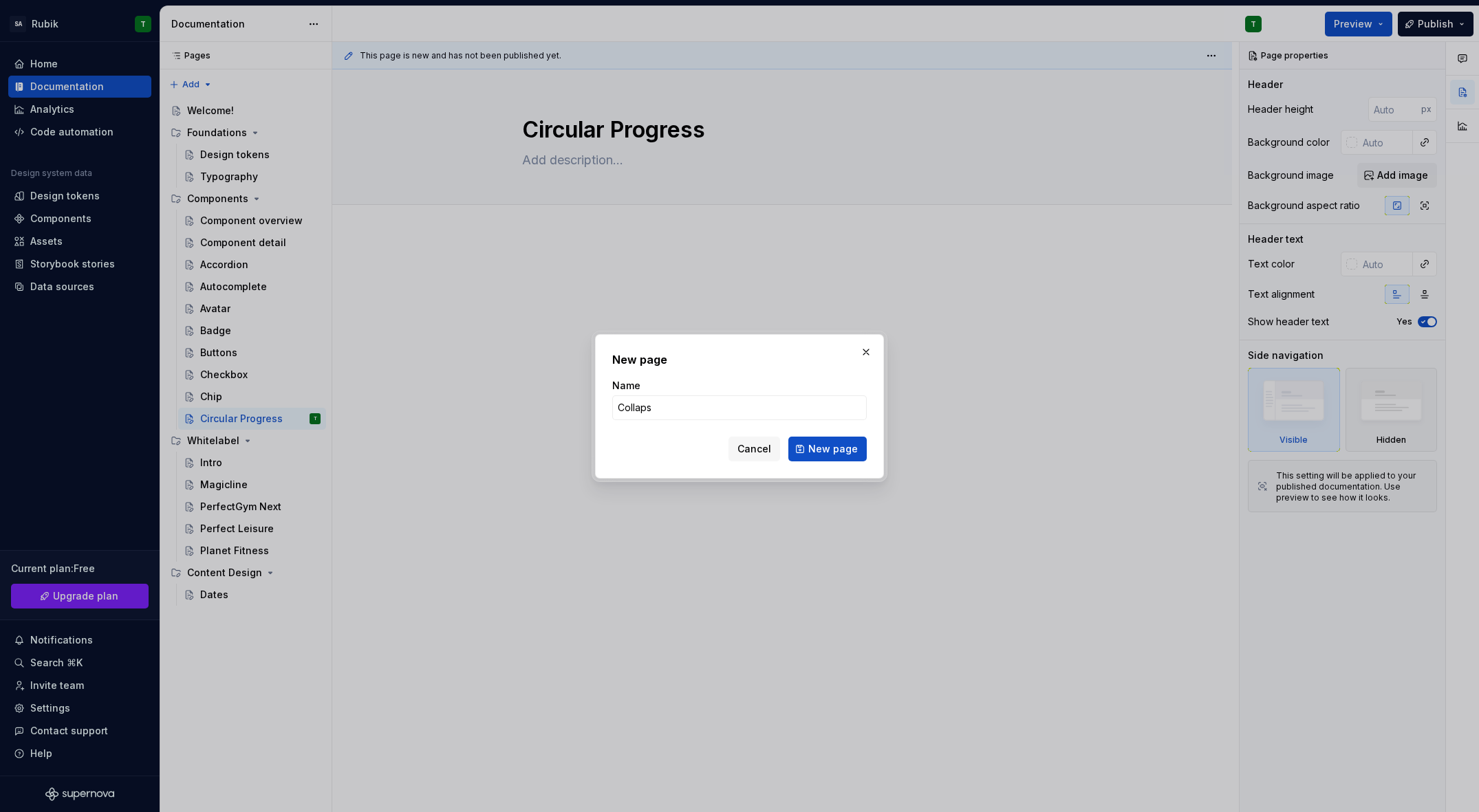
type input "Collapse"
click button "New page" at bounding box center [827, 449] width 79 height 25
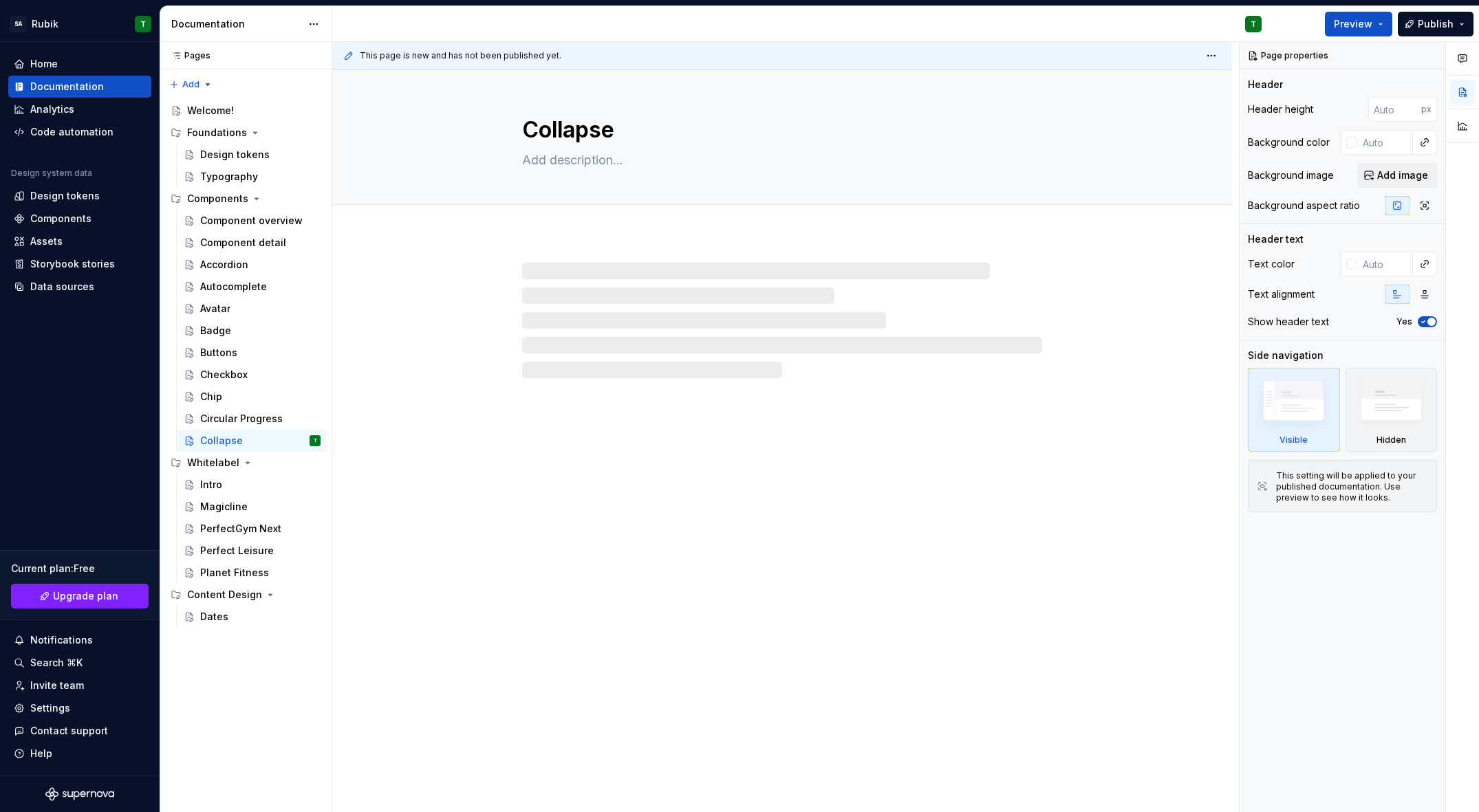
click at [0, 0] on button "Page tree" at bounding box center [0, 0] width 0 height 0
type textarea "*"
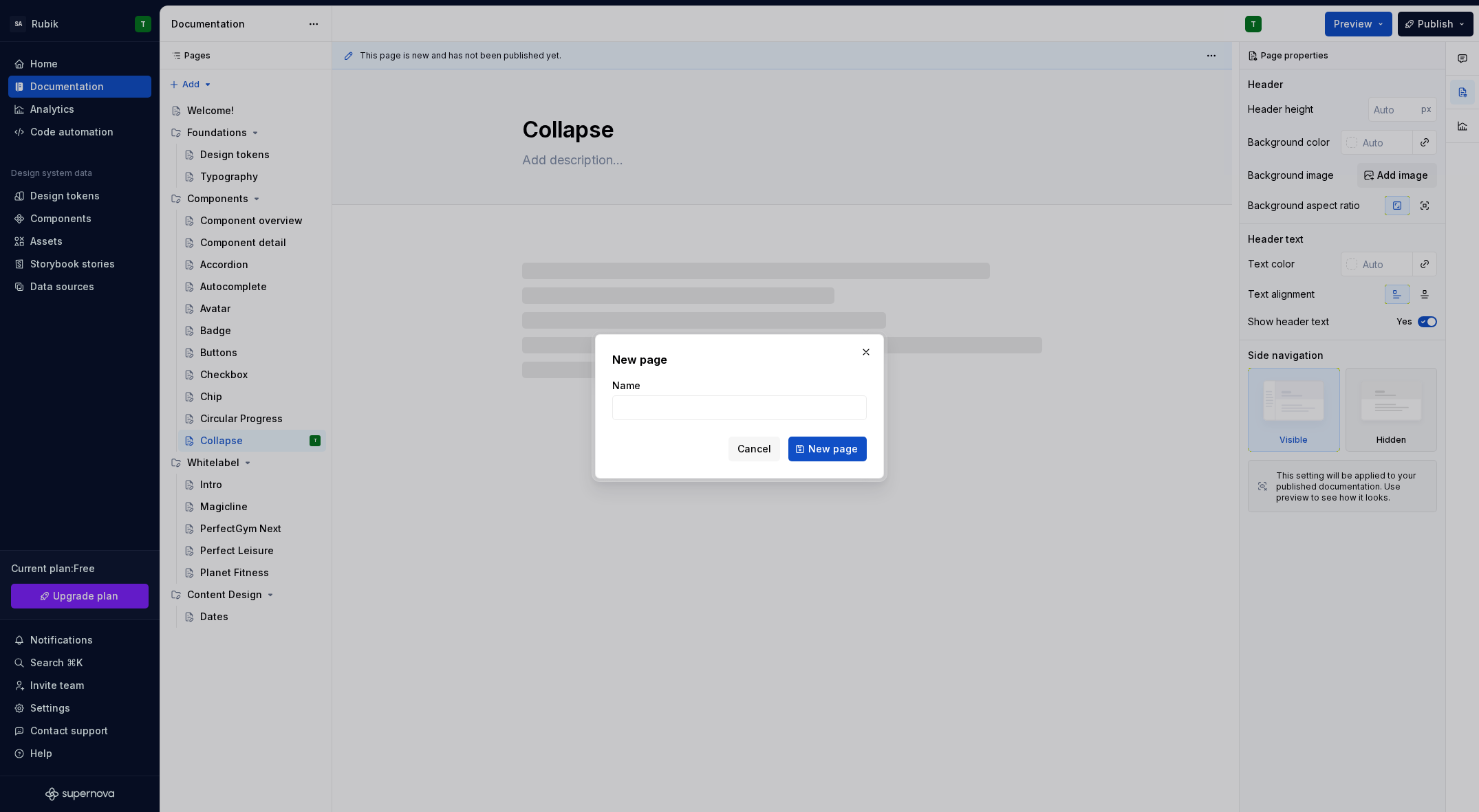
type input "C"
type textarea "*"
type input "Colo"
type textarea "*"
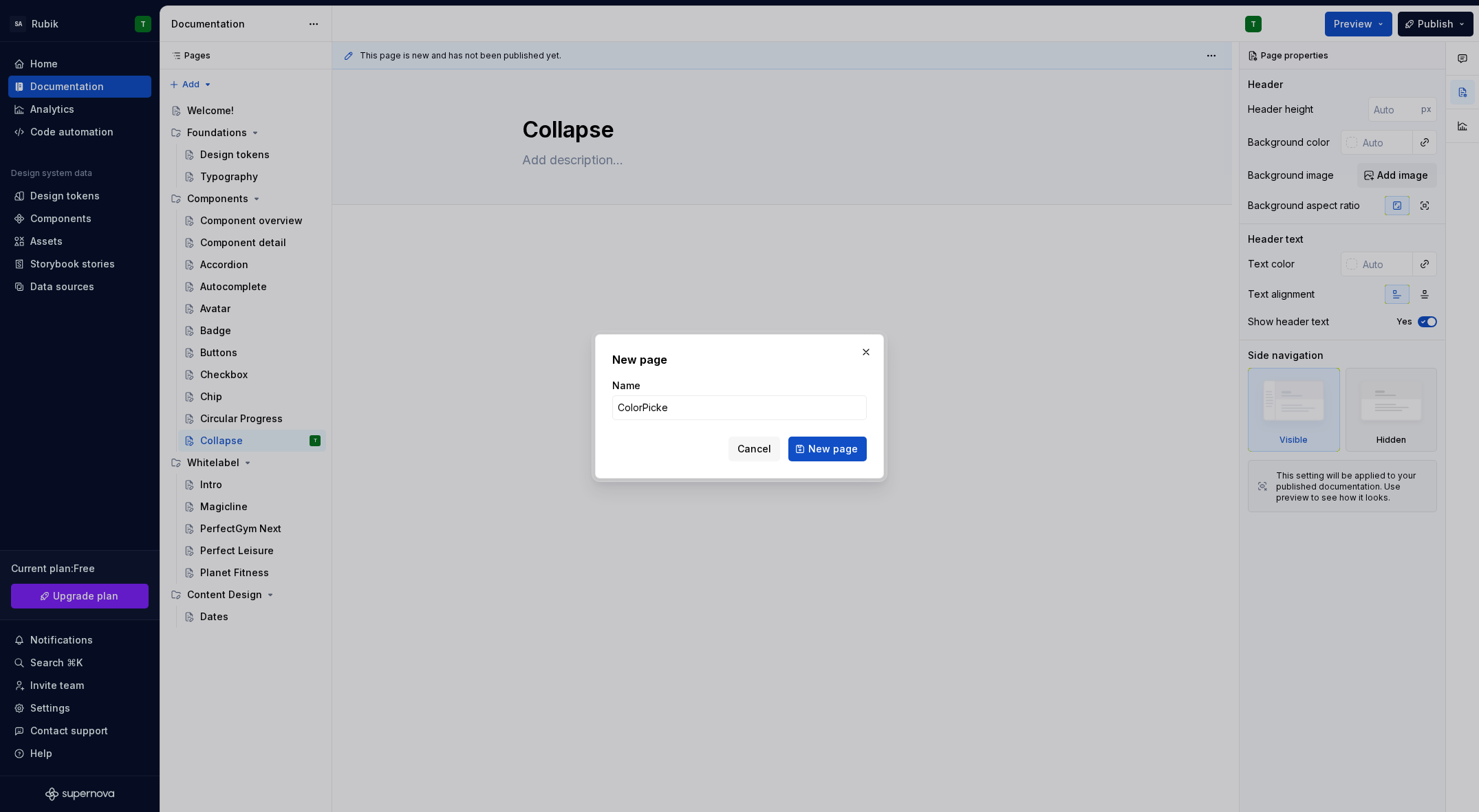
type input "ColorPicker"
click button "New page" at bounding box center [827, 449] width 79 height 25
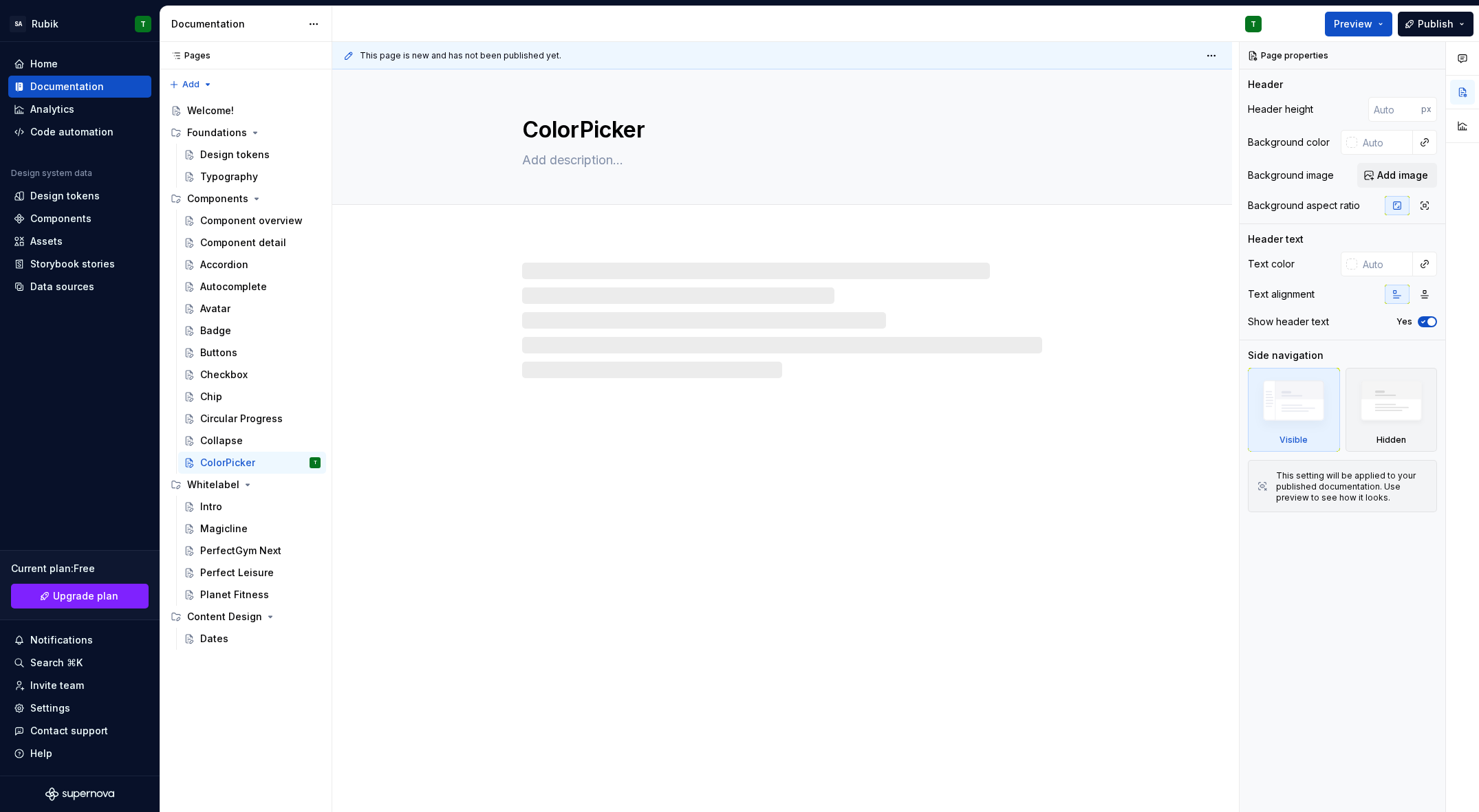
click at [0, 0] on button "Page tree" at bounding box center [0, 0] width 0 height 0
type textarea "*"
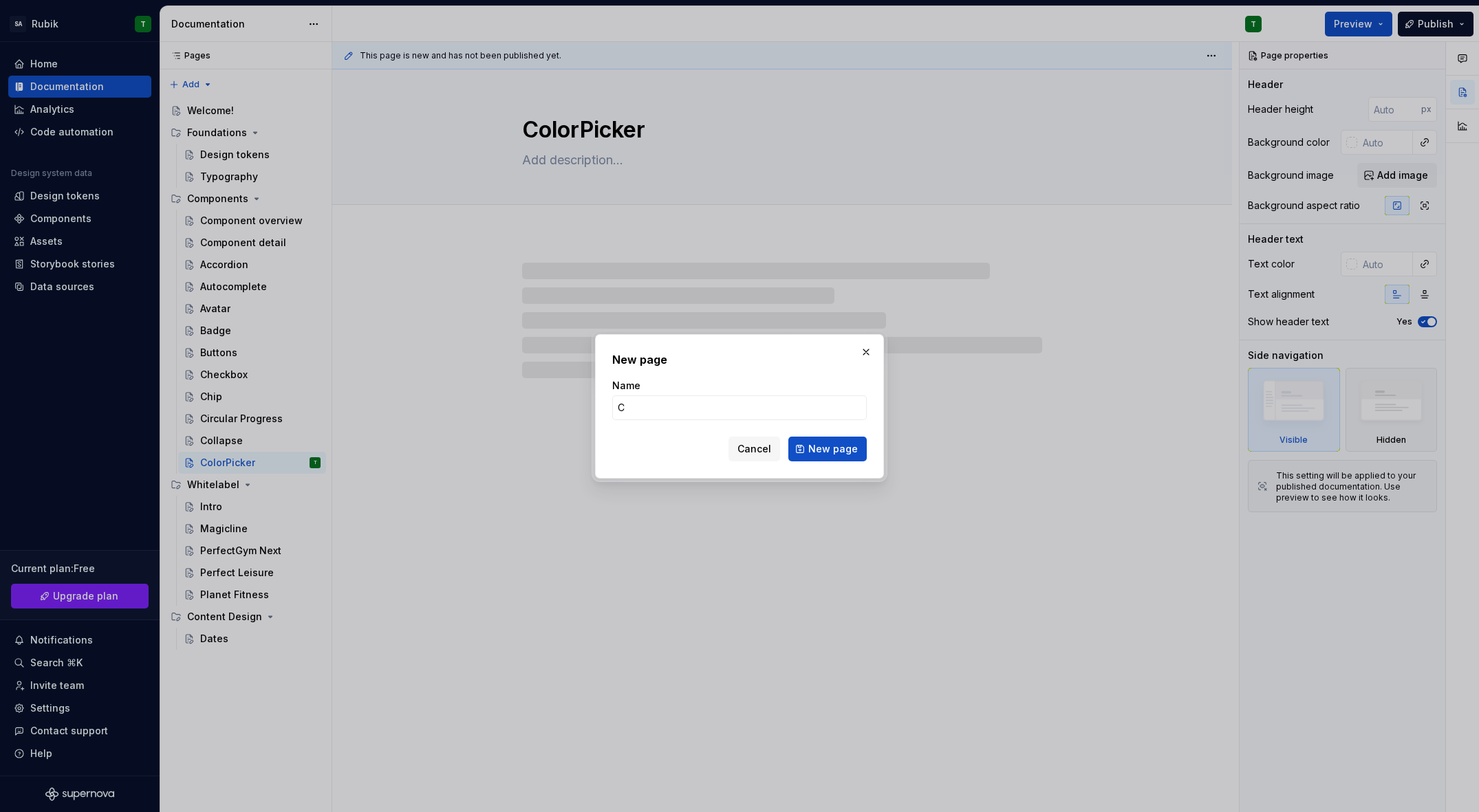
type input "Co"
type textarea "*"
type input "Colo"
type textarea "*"
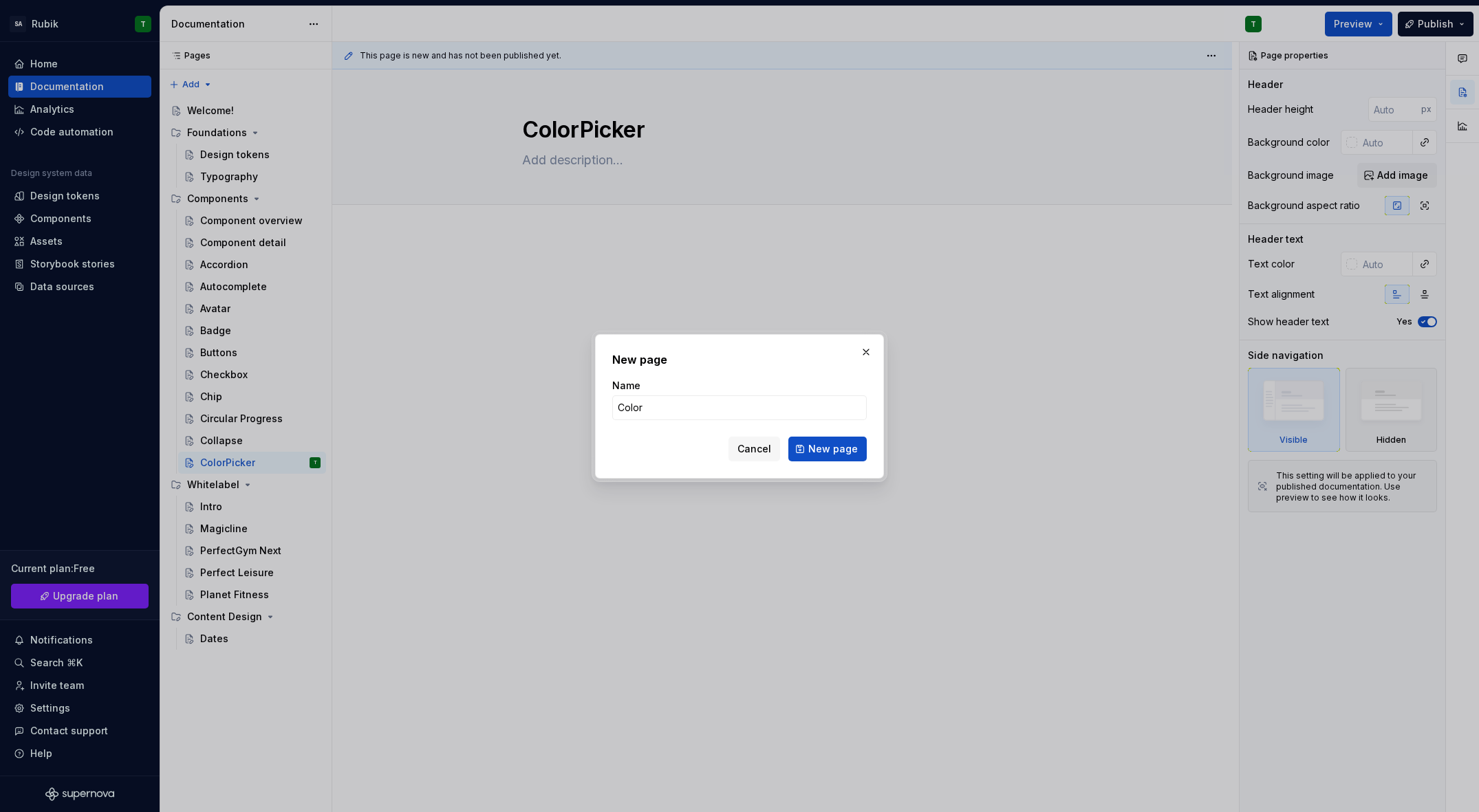
type input "Colors"
click button "New page" at bounding box center [827, 449] width 79 height 25
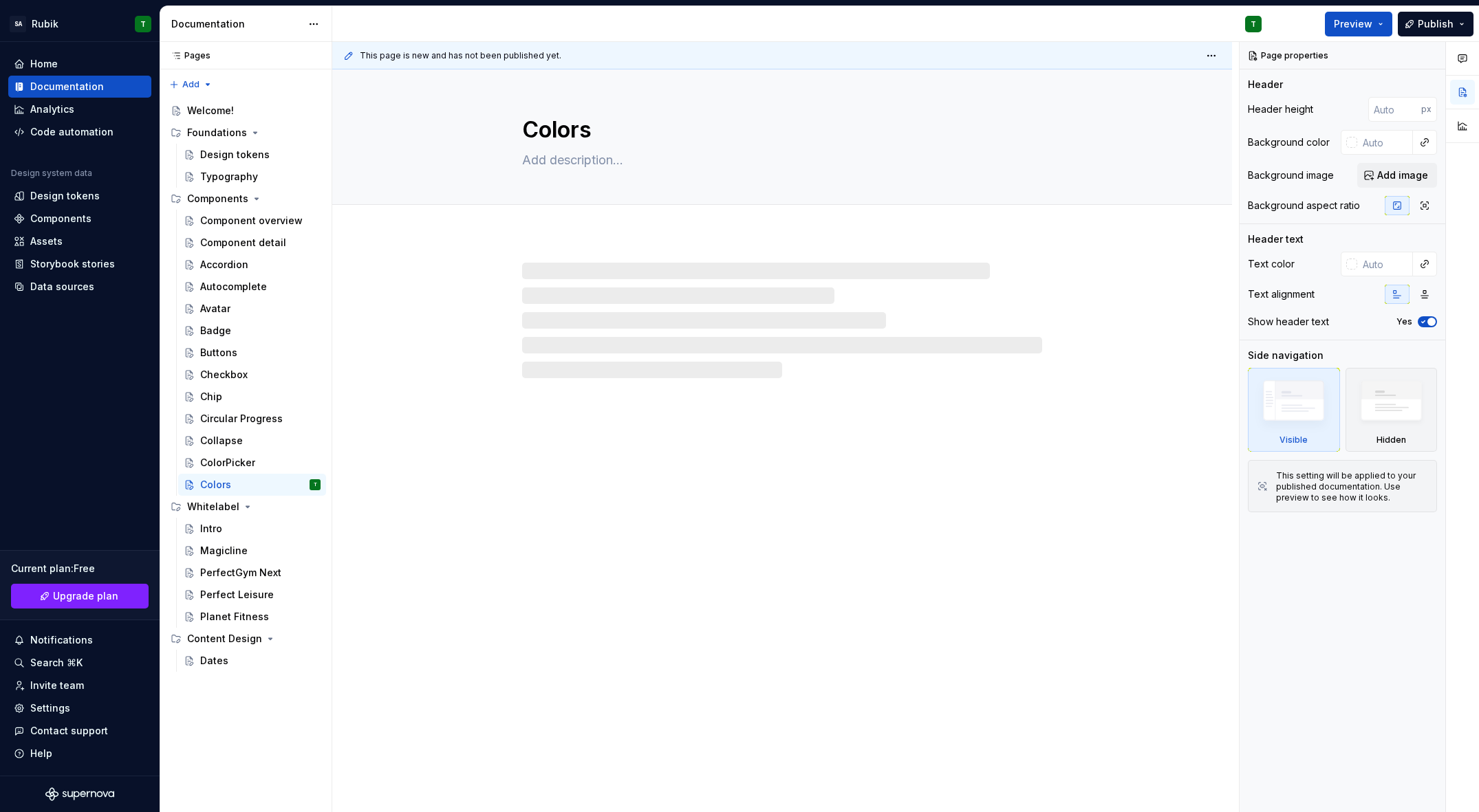
click at [0, 0] on button "Page tree" at bounding box center [0, 0] width 0 height 0
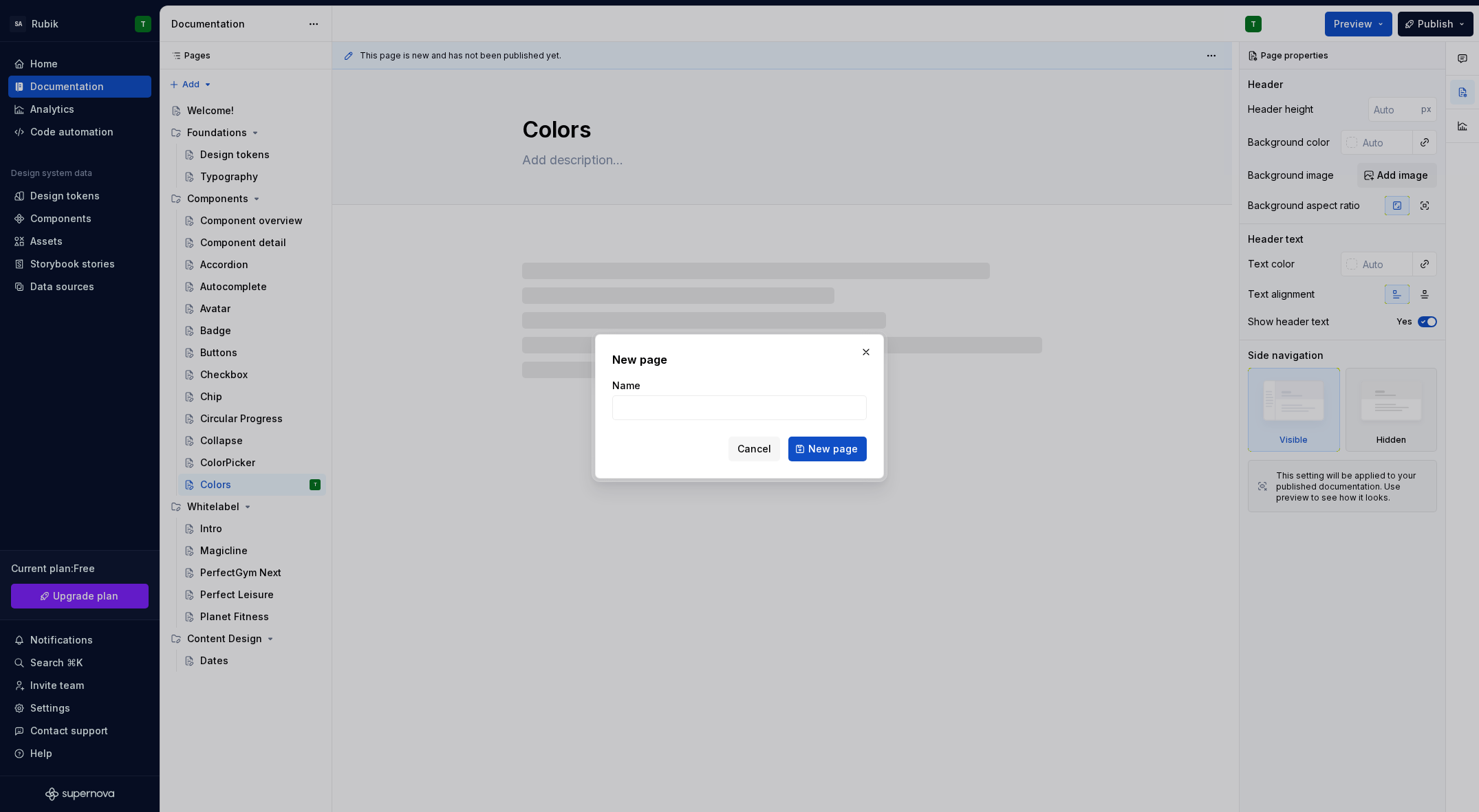
type textarea "*"
type input "Data"
type textarea "*"
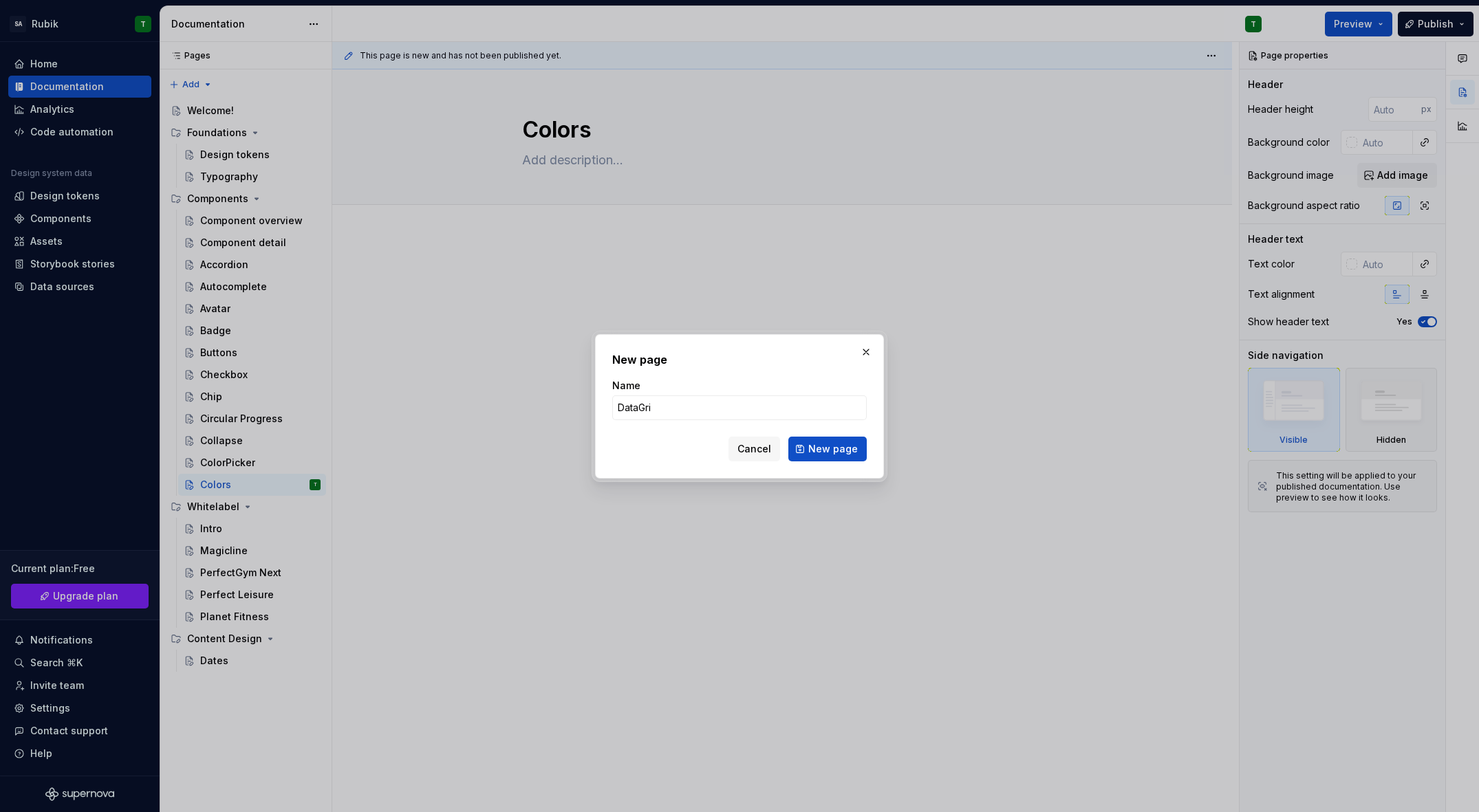
type input "DataGrid"
click button "New page" at bounding box center [827, 449] width 79 height 25
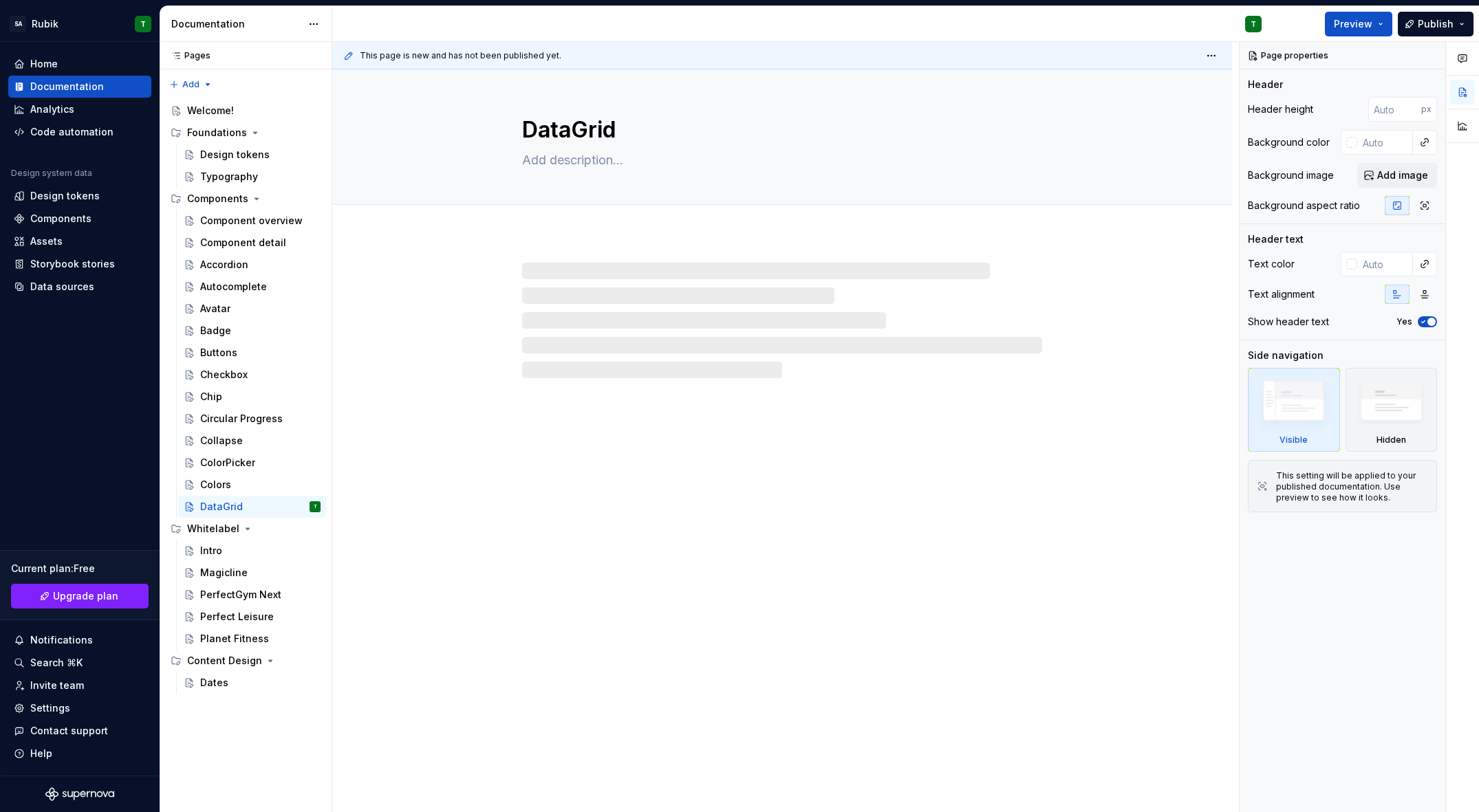
click at [0, 0] on button "Page tree" at bounding box center [0, 0] width 0 height 0
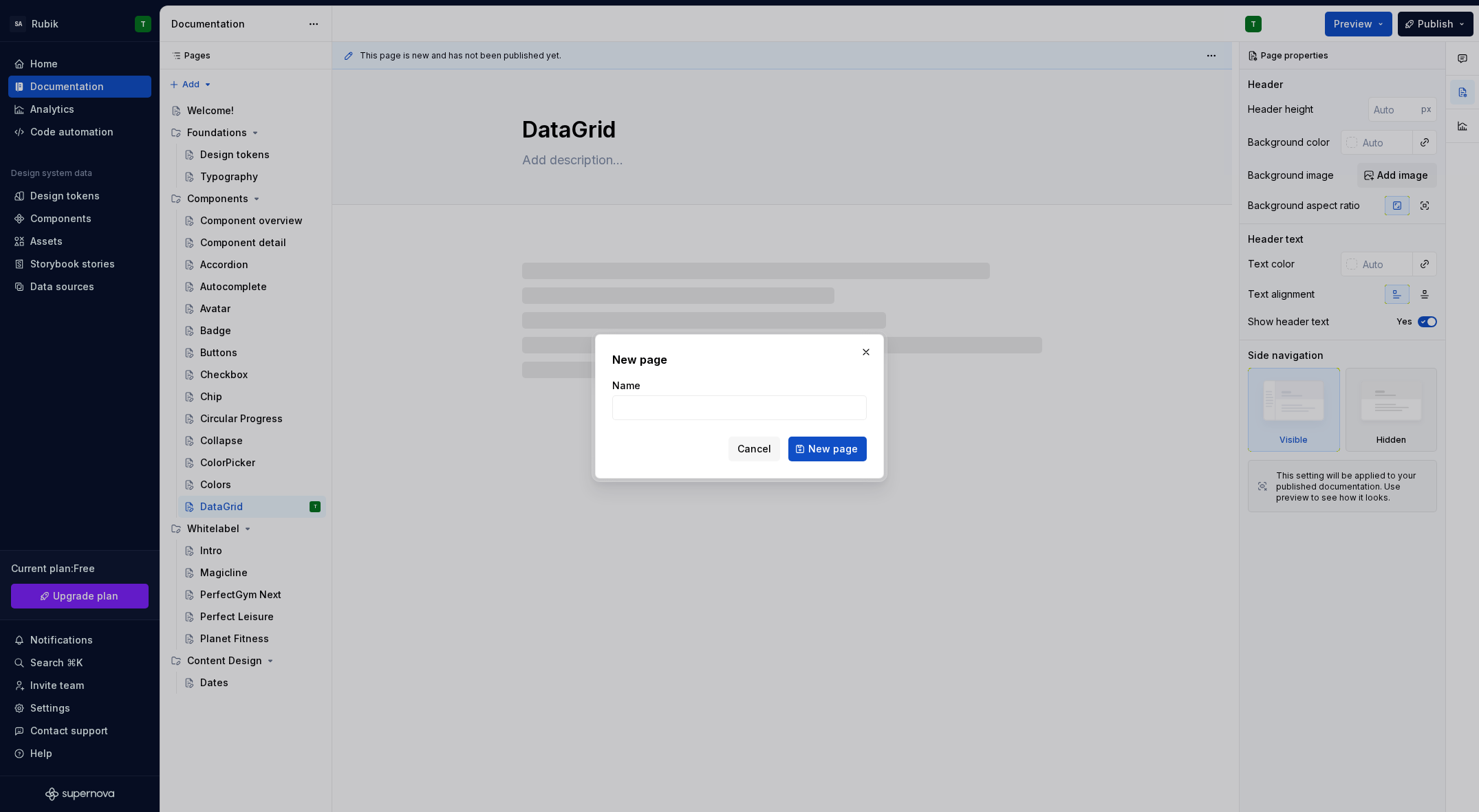
type textarea "*"
type input "Dat"
type textarea "*"
type input "Date &"
type textarea "*"
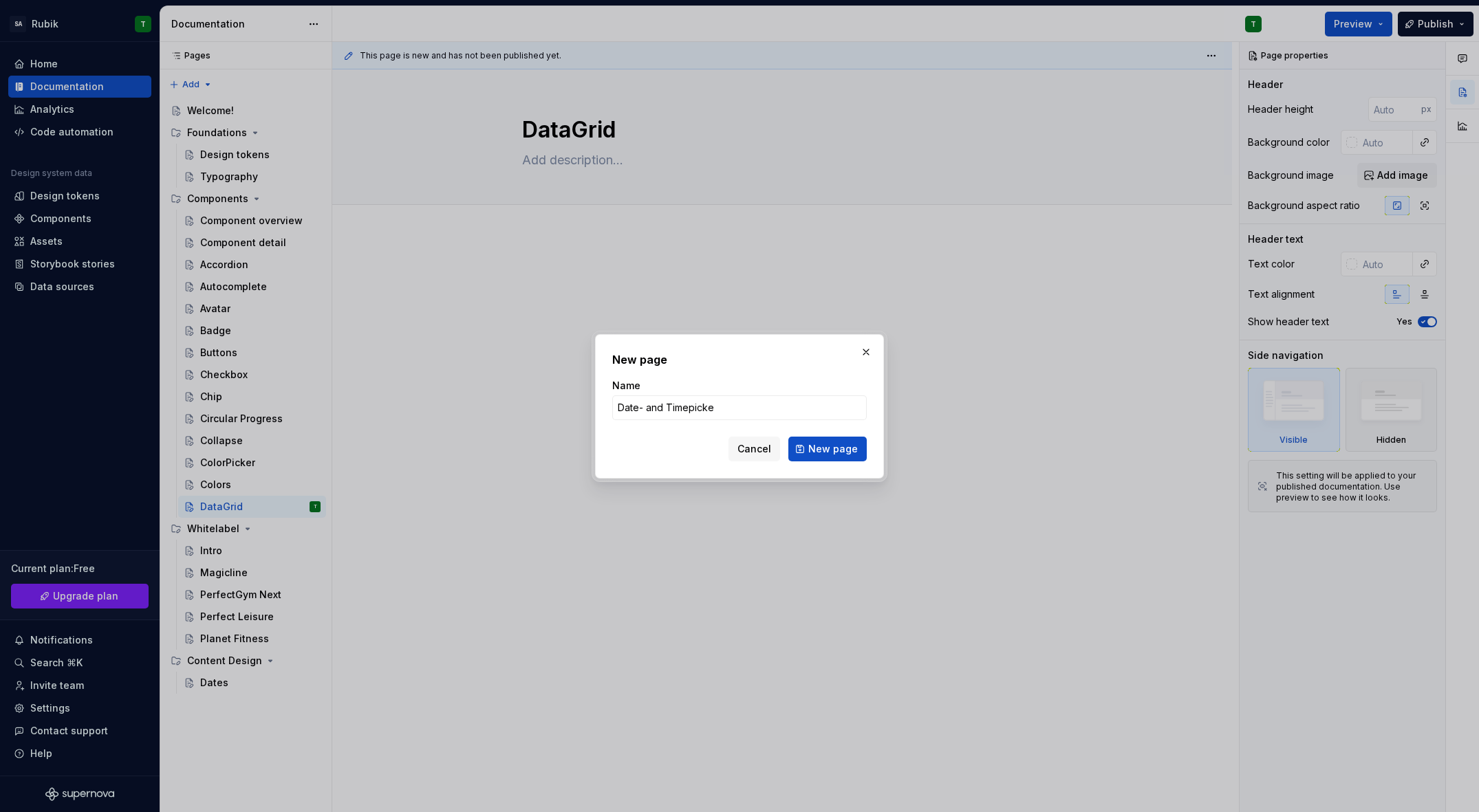
type input "Date- and Timepicker"
click button "New page" at bounding box center [827, 449] width 79 height 25
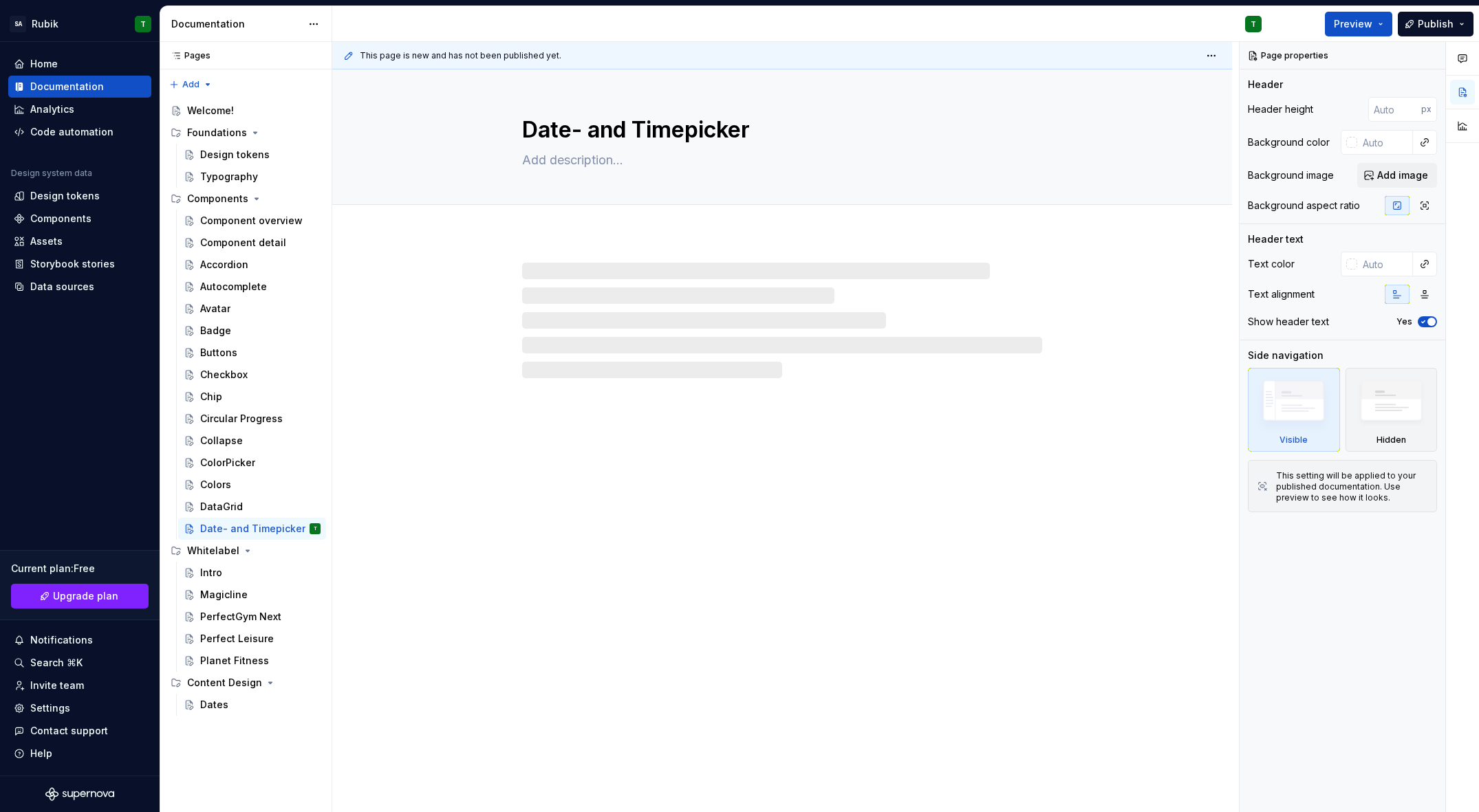
click at [0, 0] on button "Page tree" at bounding box center [0, 0] width 0 height 0
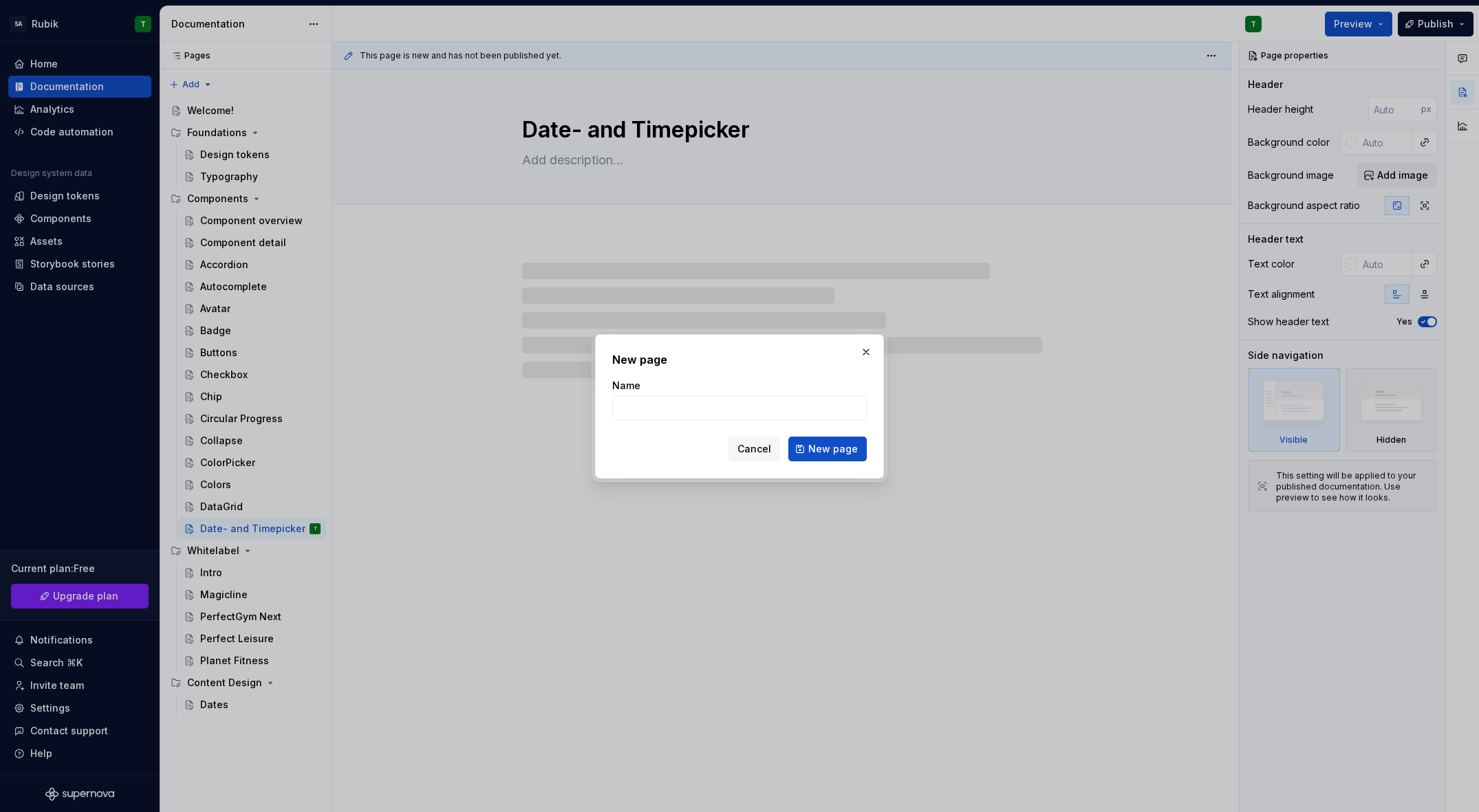
type textarea "*"
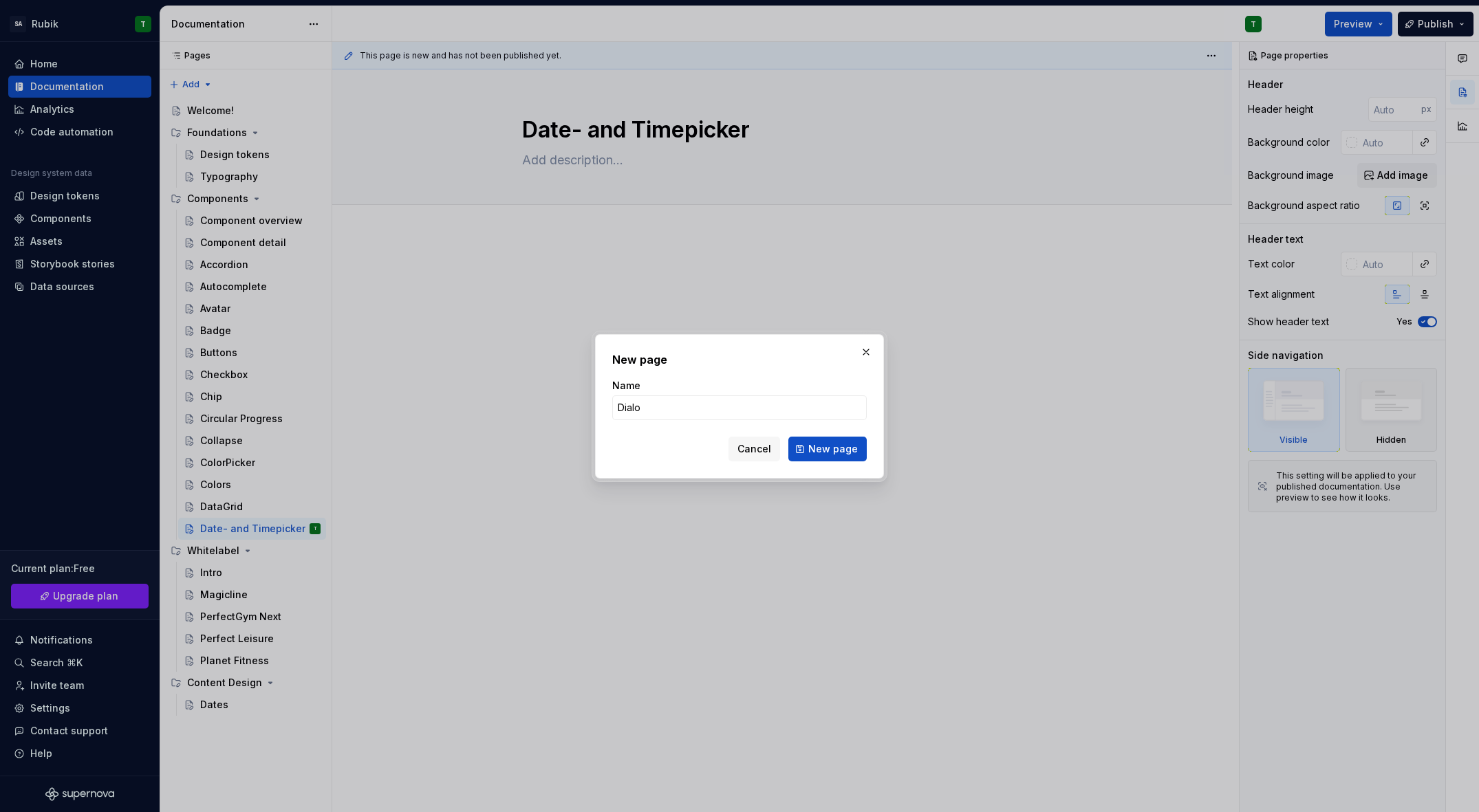
type input "Dialog"
click button "New page" at bounding box center [827, 449] width 79 height 25
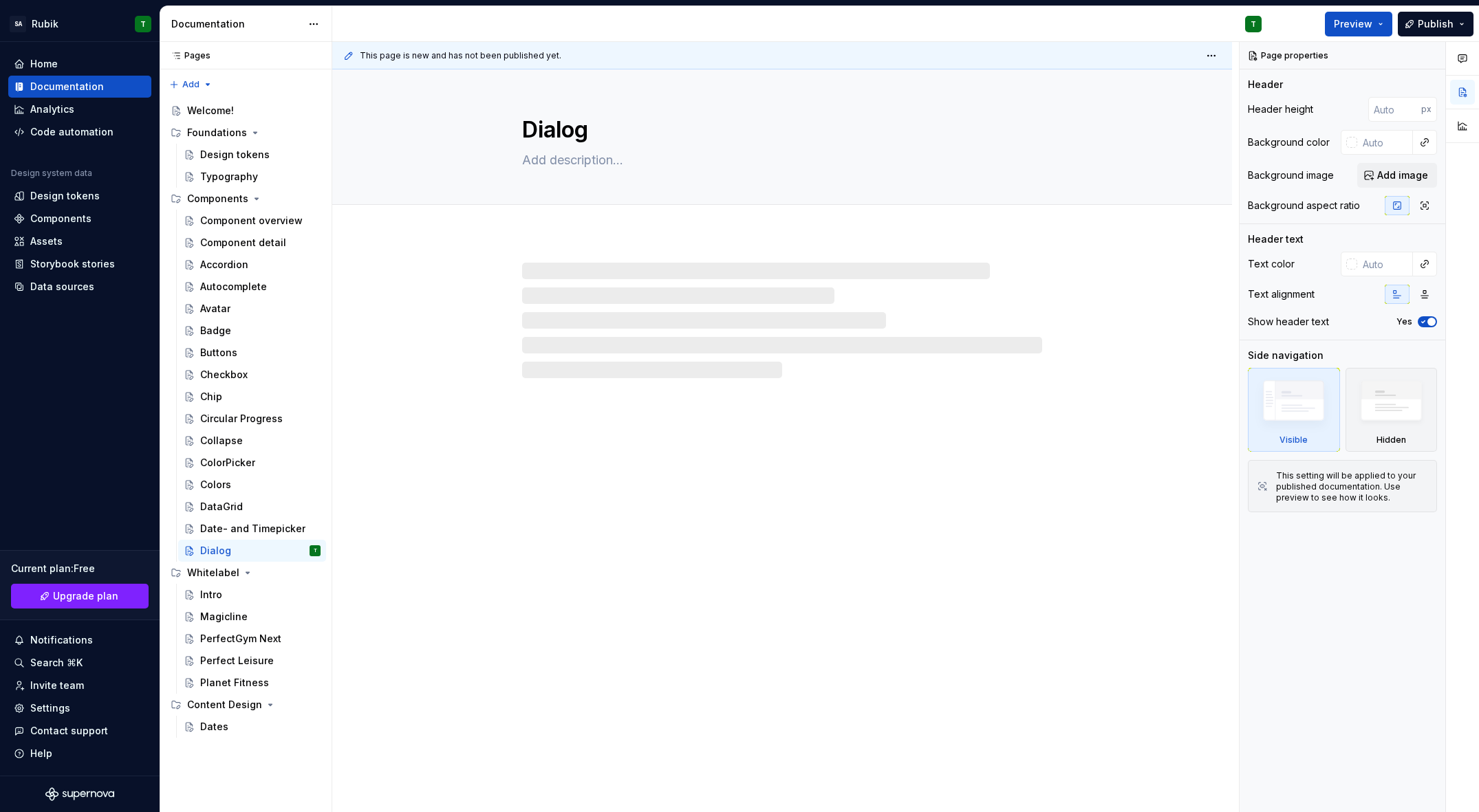
click at [0, 0] on button "Page tree" at bounding box center [0, 0] width 0 height 0
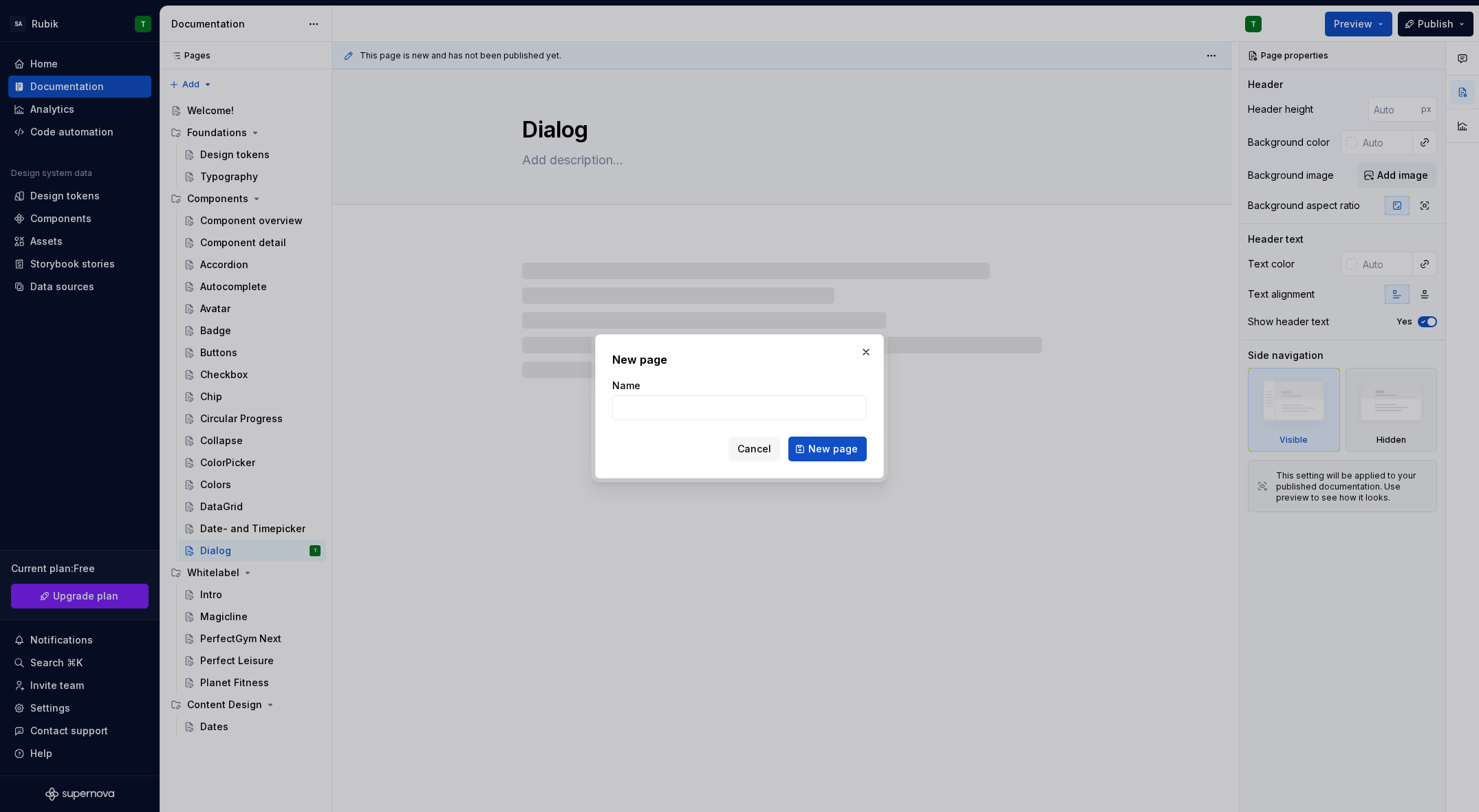
type textarea "*"
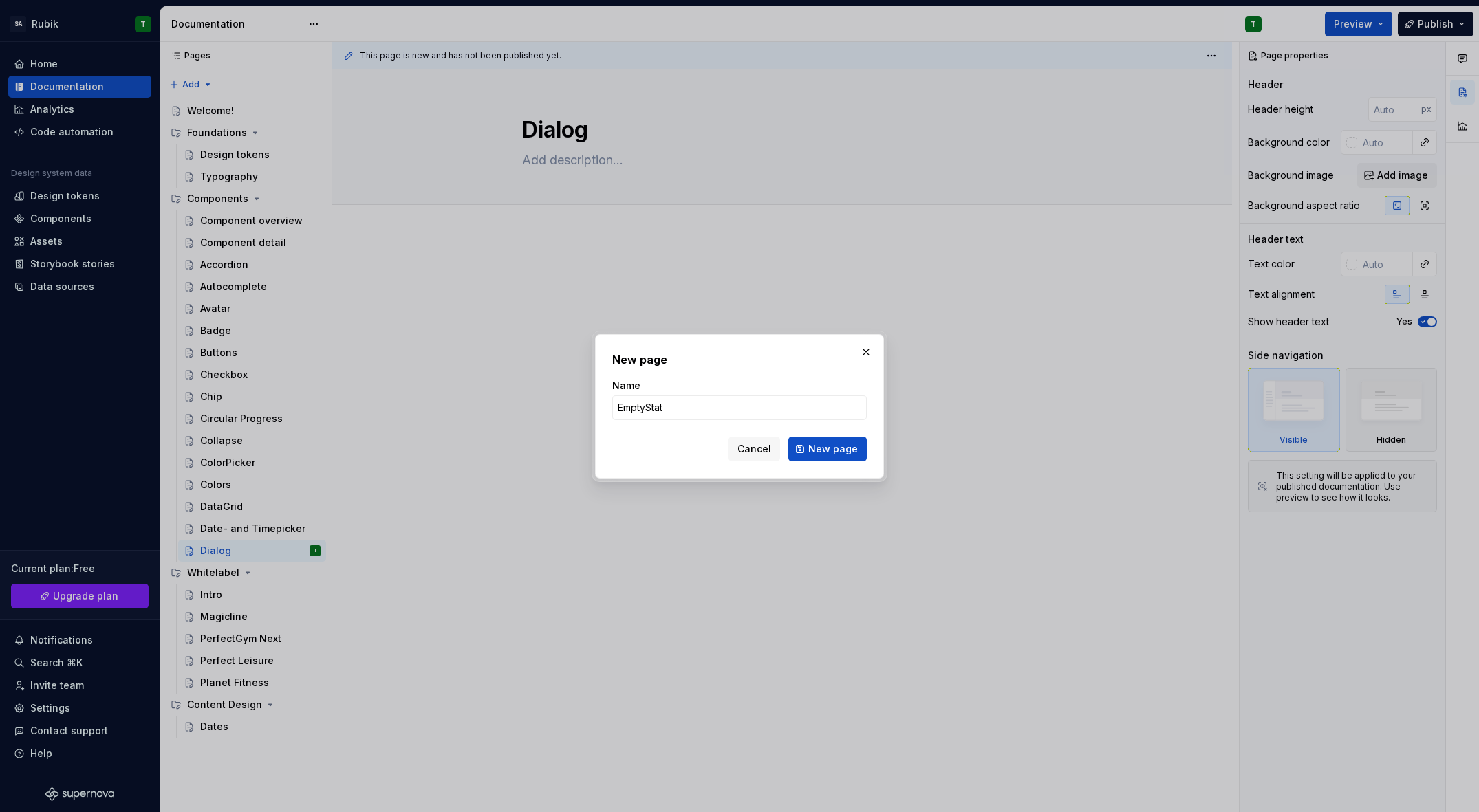
type input "EmptyState"
click button "New page" at bounding box center [827, 449] width 79 height 25
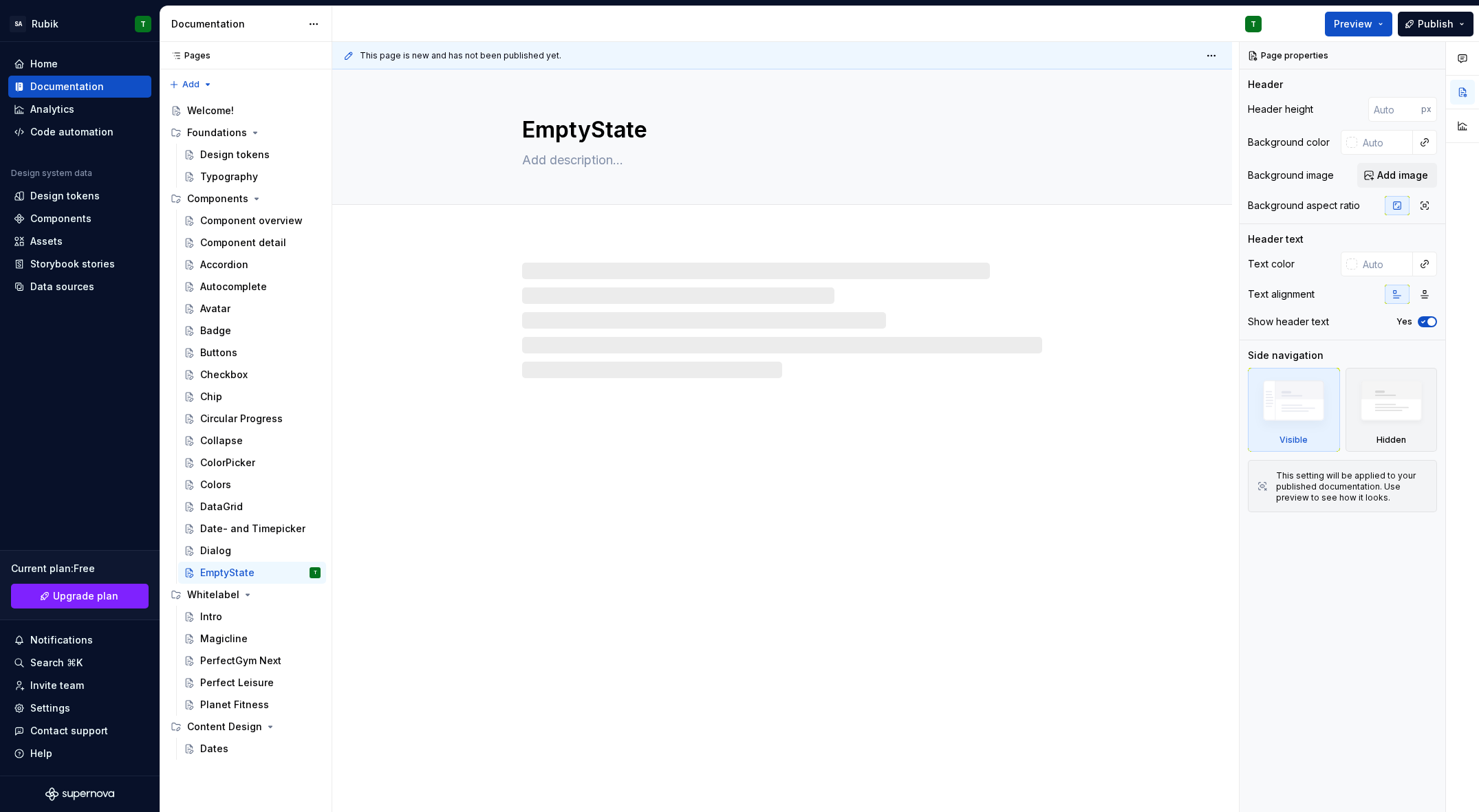
click at [0, 0] on button "Page tree" at bounding box center [0, 0] width 0 height 0
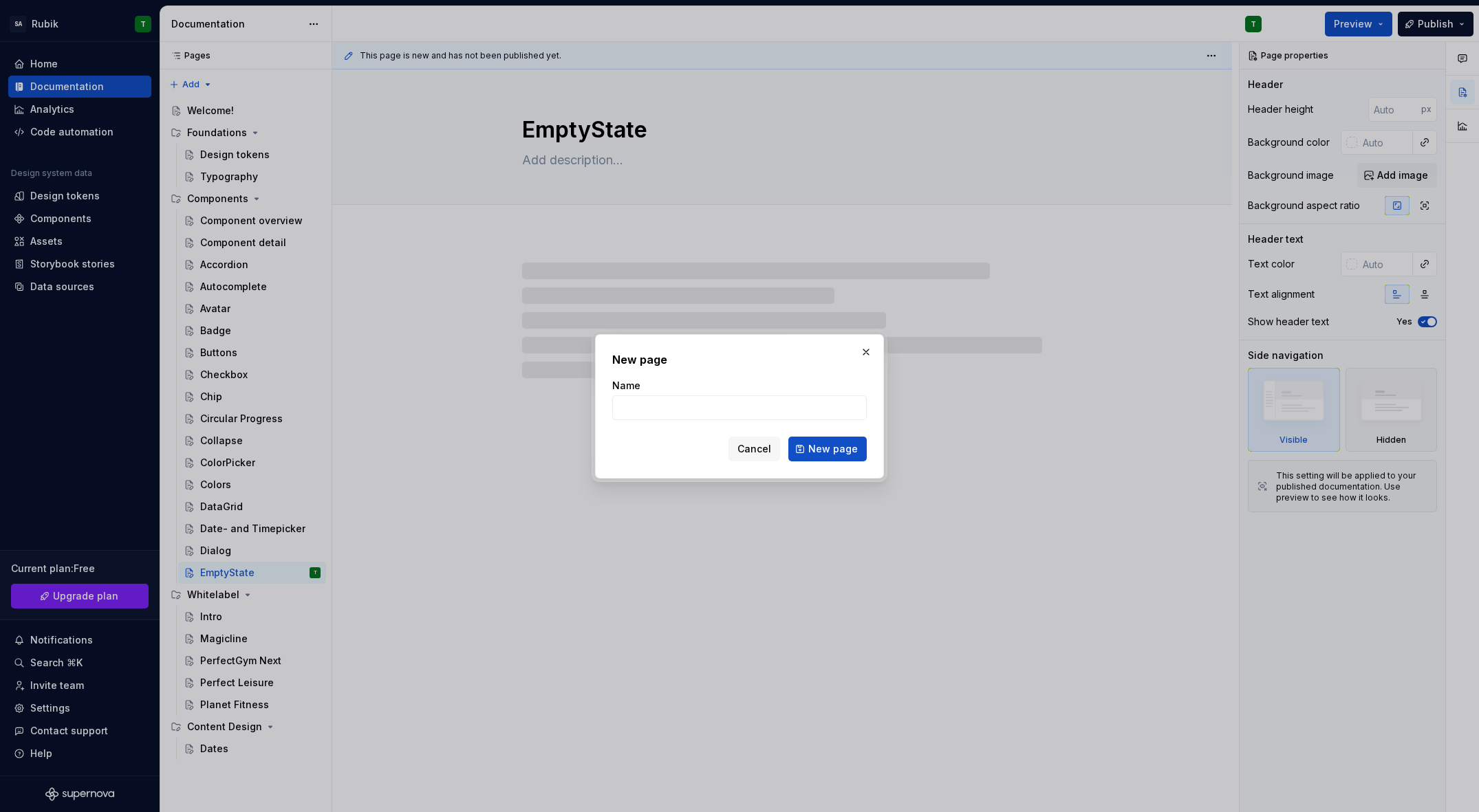
type textarea "*"
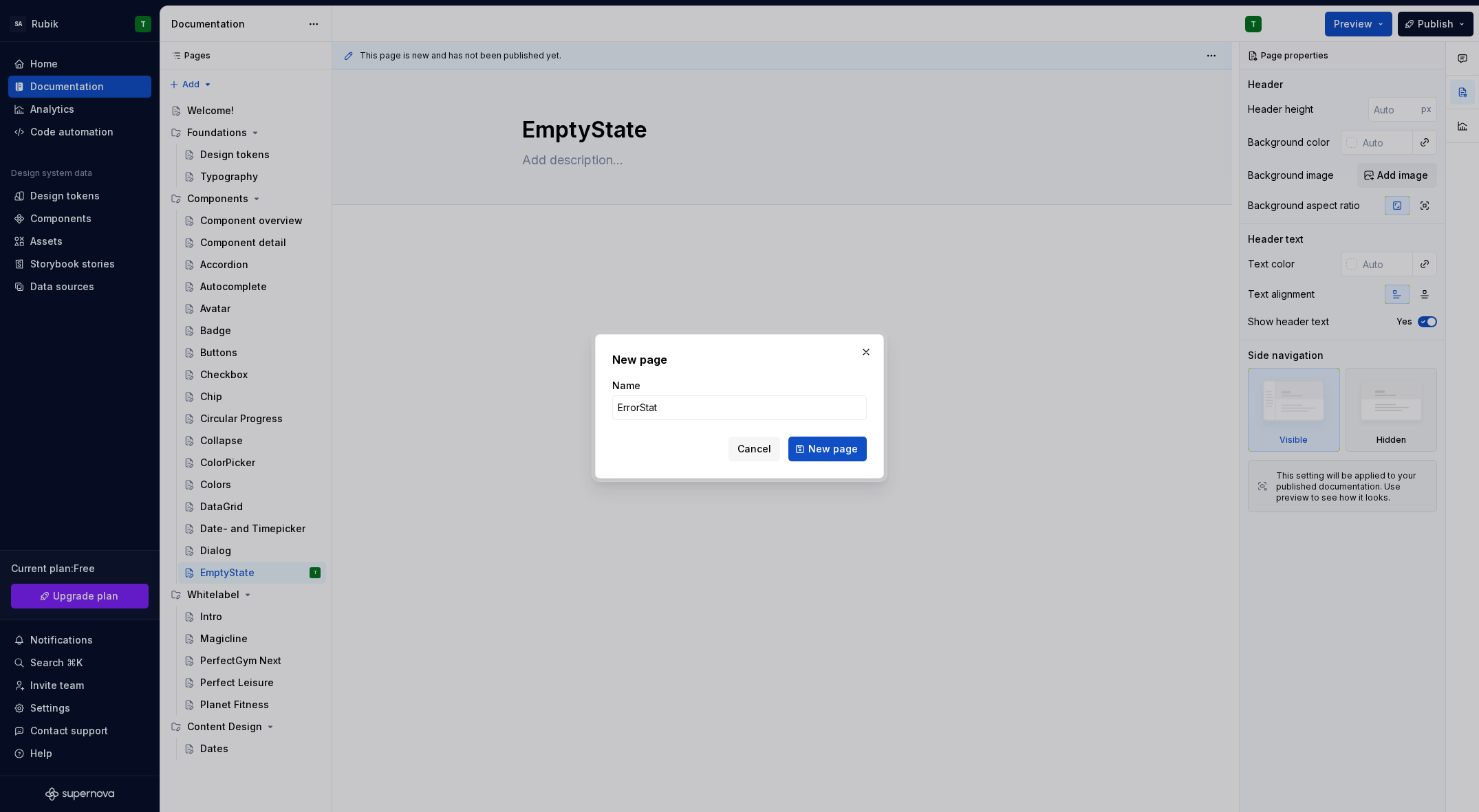
type input "ErrorState"
click button "New page" at bounding box center [827, 449] width 79 height 25
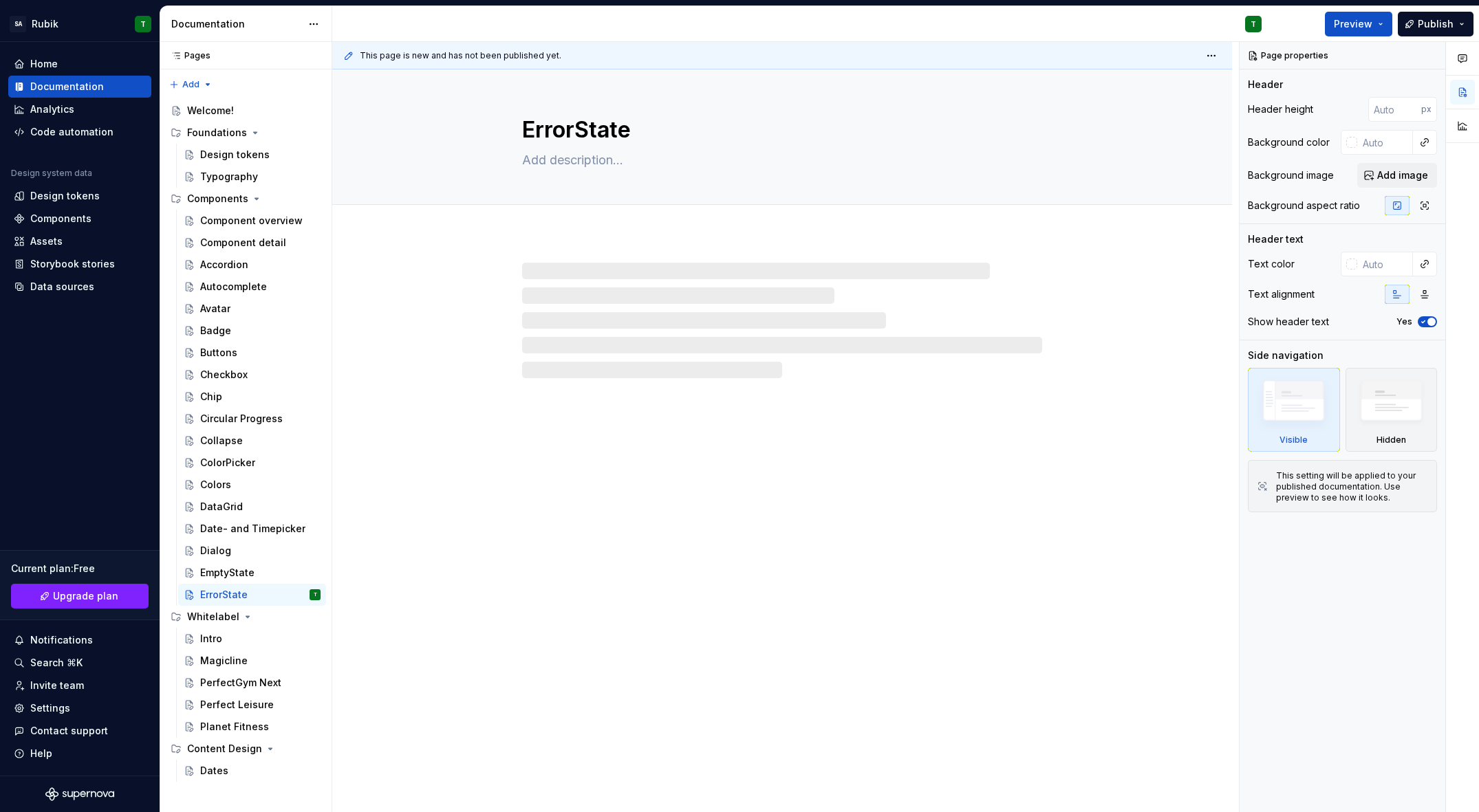
click at [0, 0] on button "Page tree" at bounding box center [0, 0] width 0 height 0
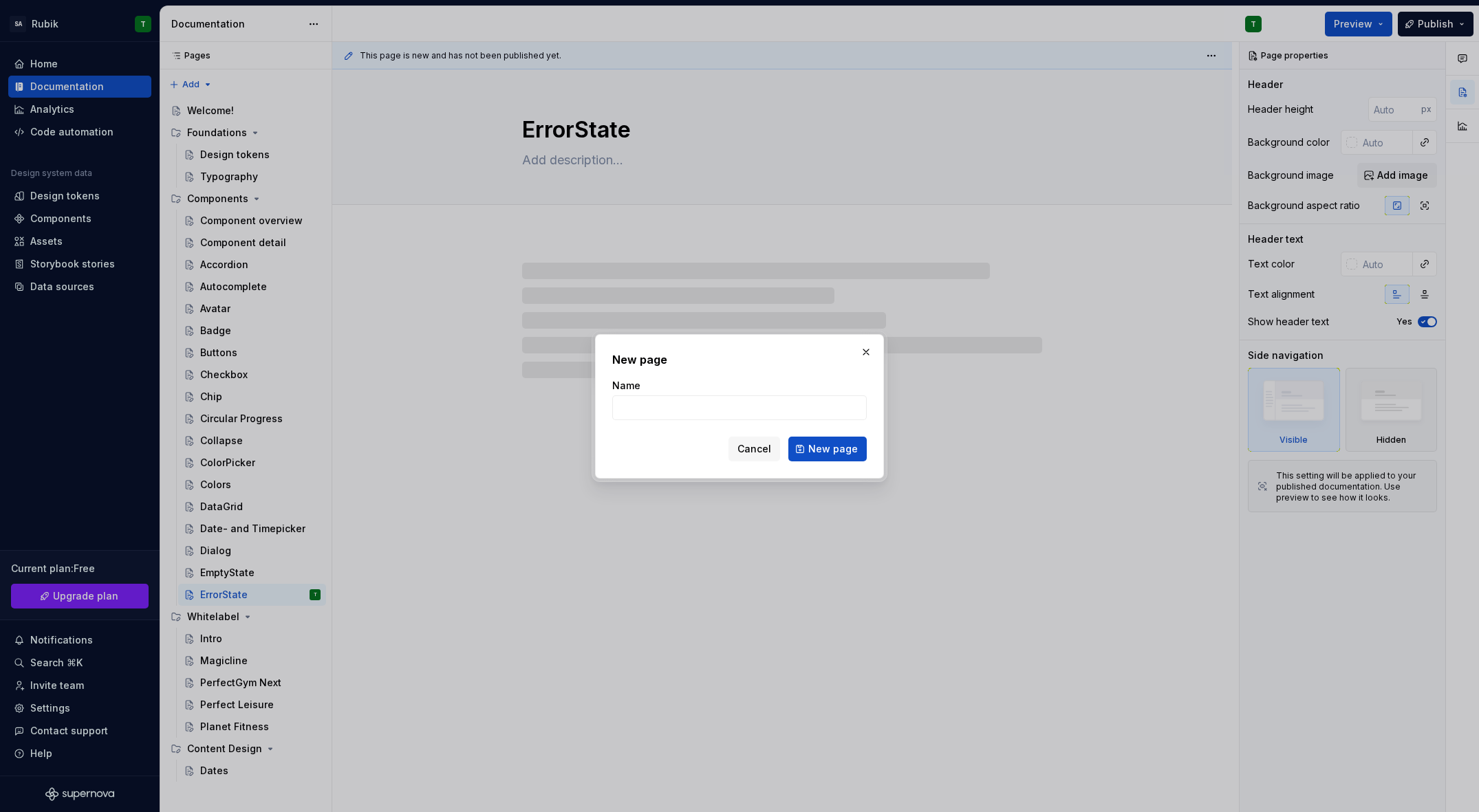
type textarea "*"
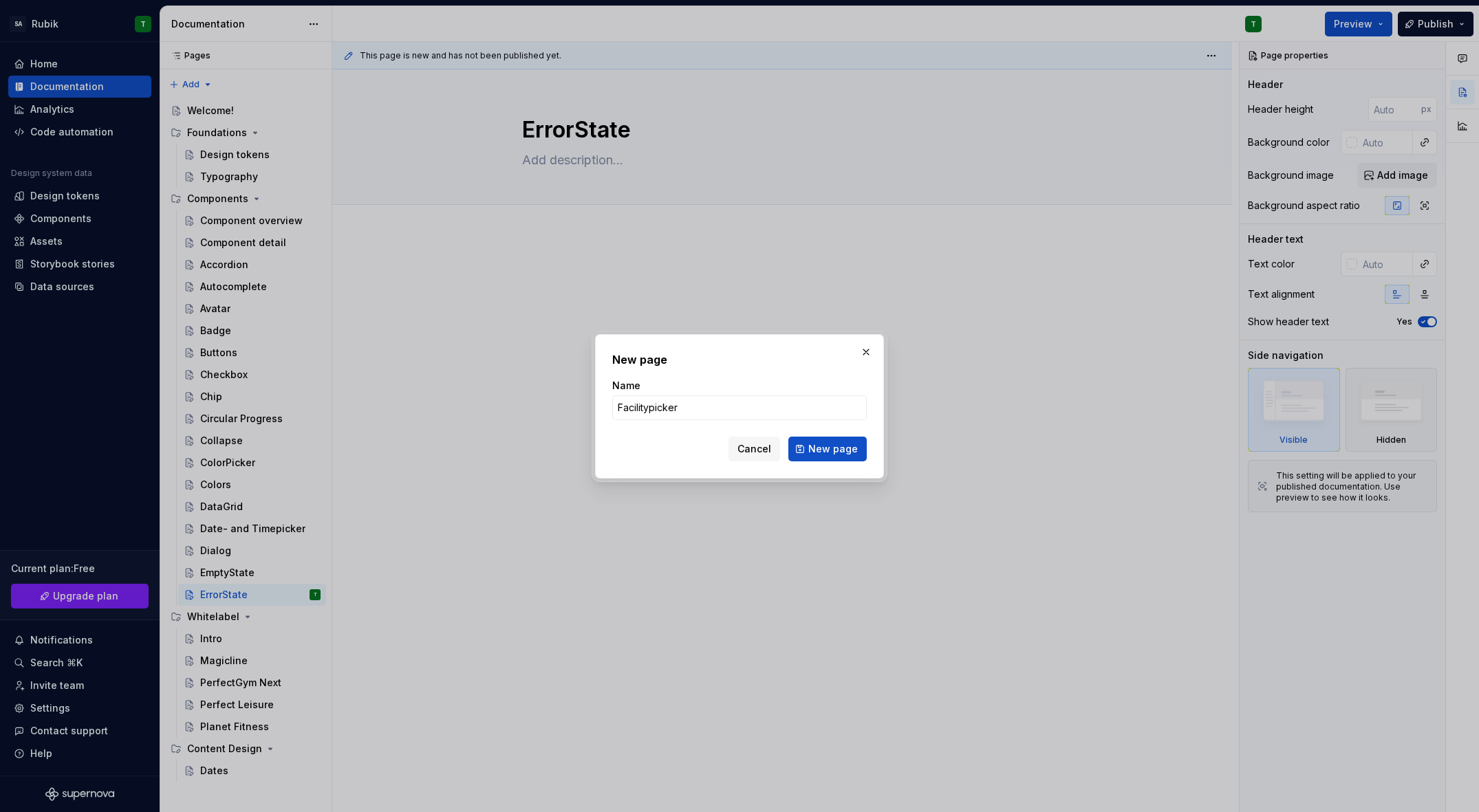
type input "FacilityPicker"
click button "New page" at bounding box center [827, 449] width 79 height 25
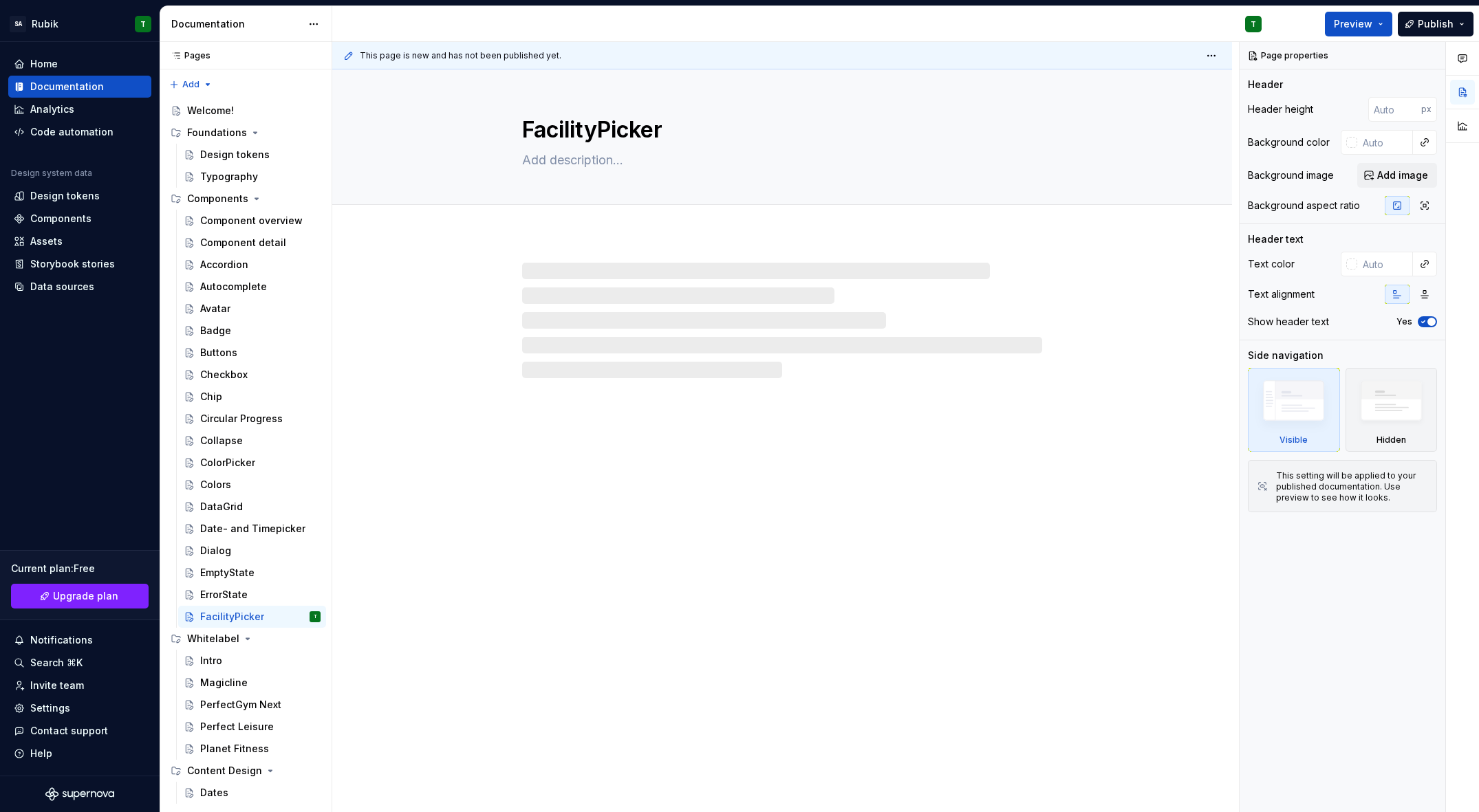
click at [0, 0] on button "Page tree" at bounding box center [0, 0] width 0 height 0
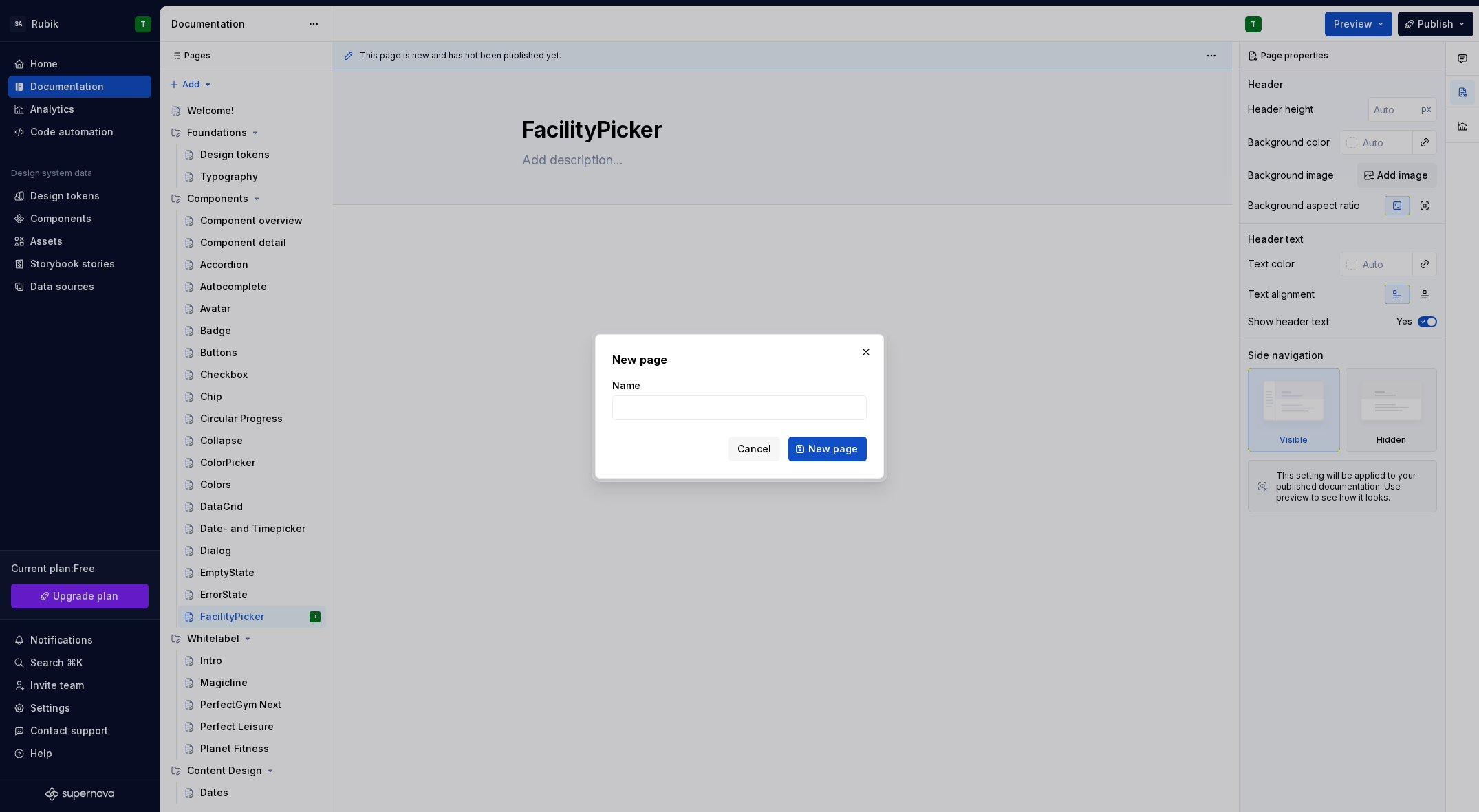
type textarea "*"
type input "FileUploader"
click button "New page" at bounding box center [827, 449] width 79 height 25
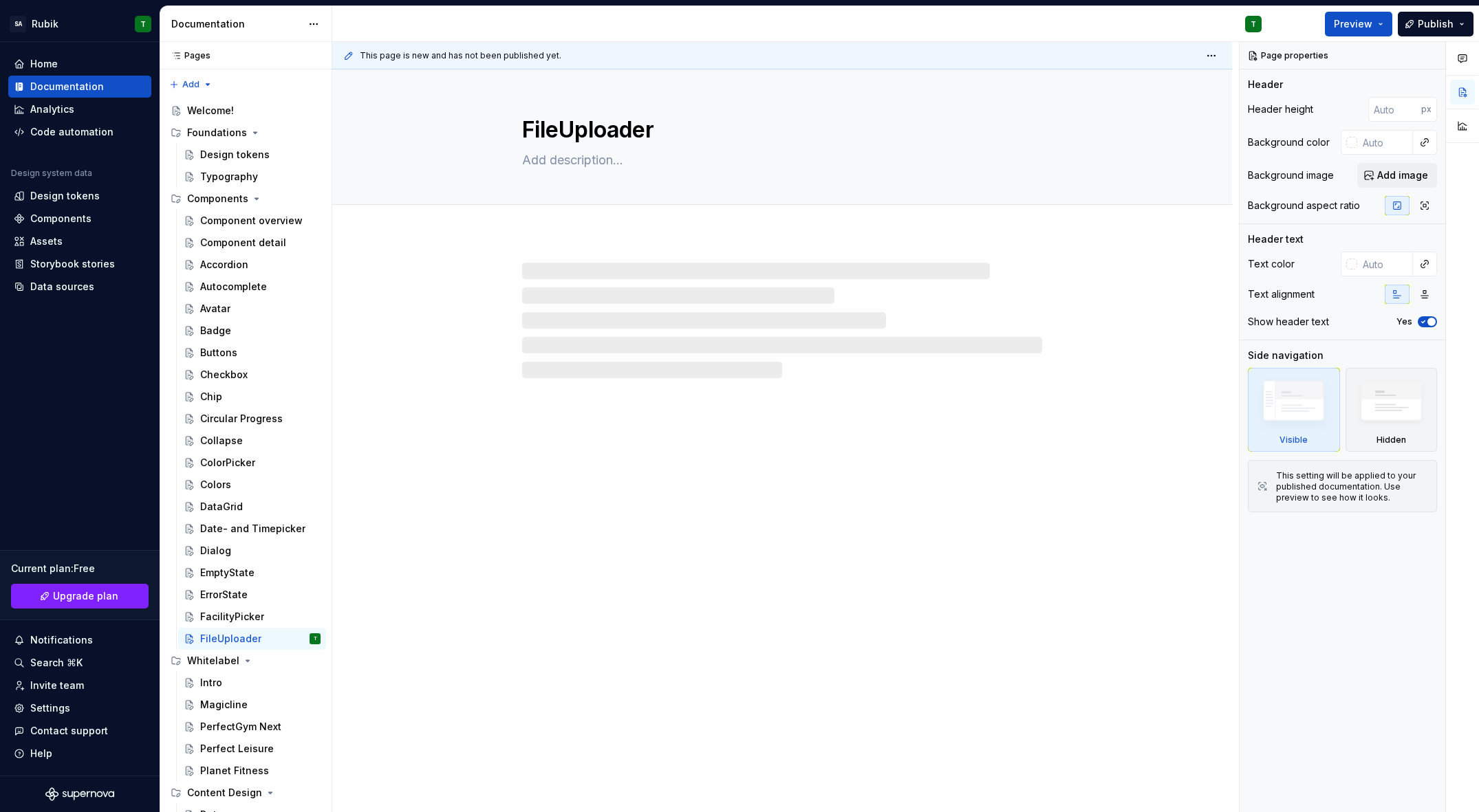
click at [0, 0] on button "Page tree" at bounding box center [0, 0] width 0 height 0
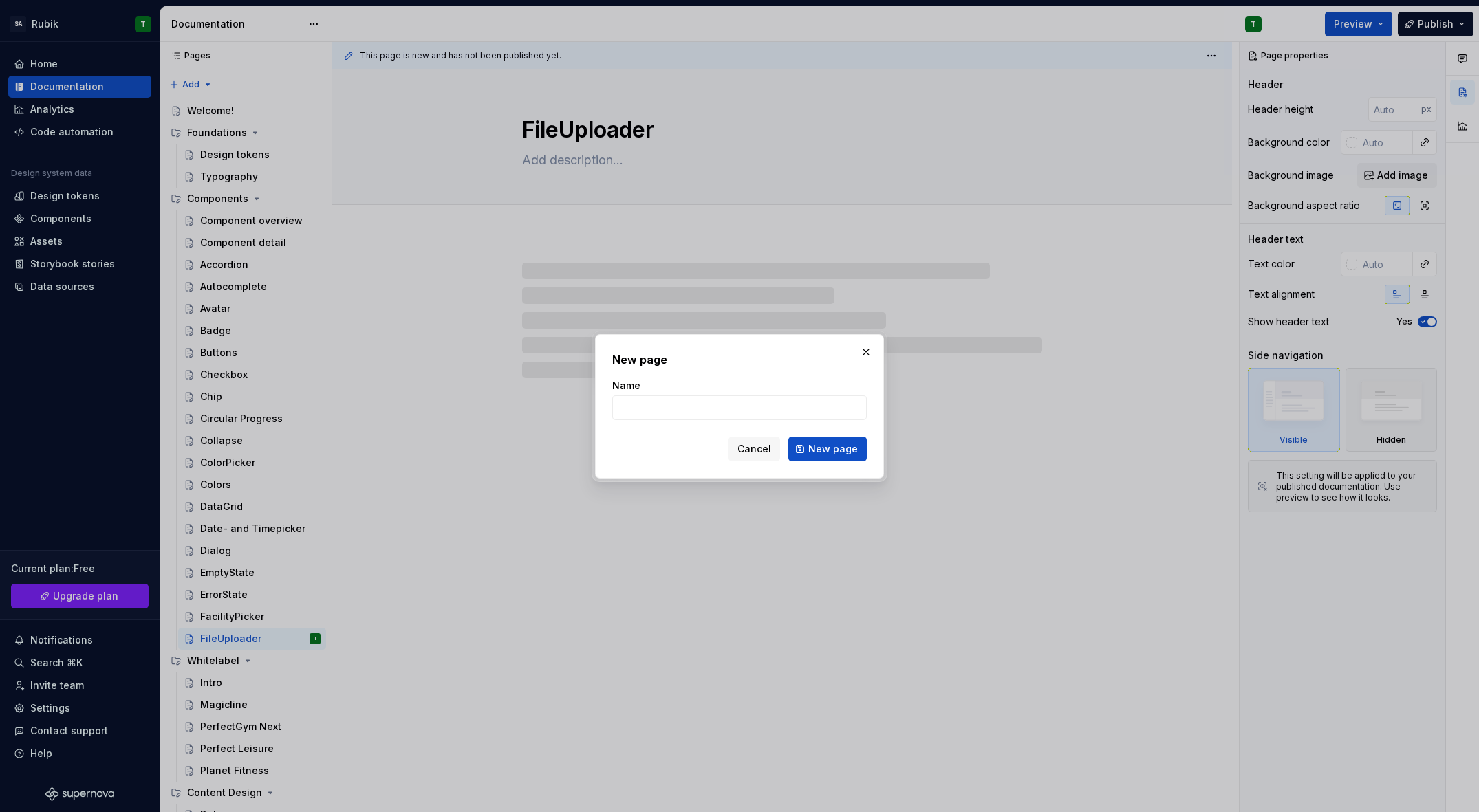
type textarea "*"
type input "G"
type textarea "*"
type input "Gri"
type textarea "*"
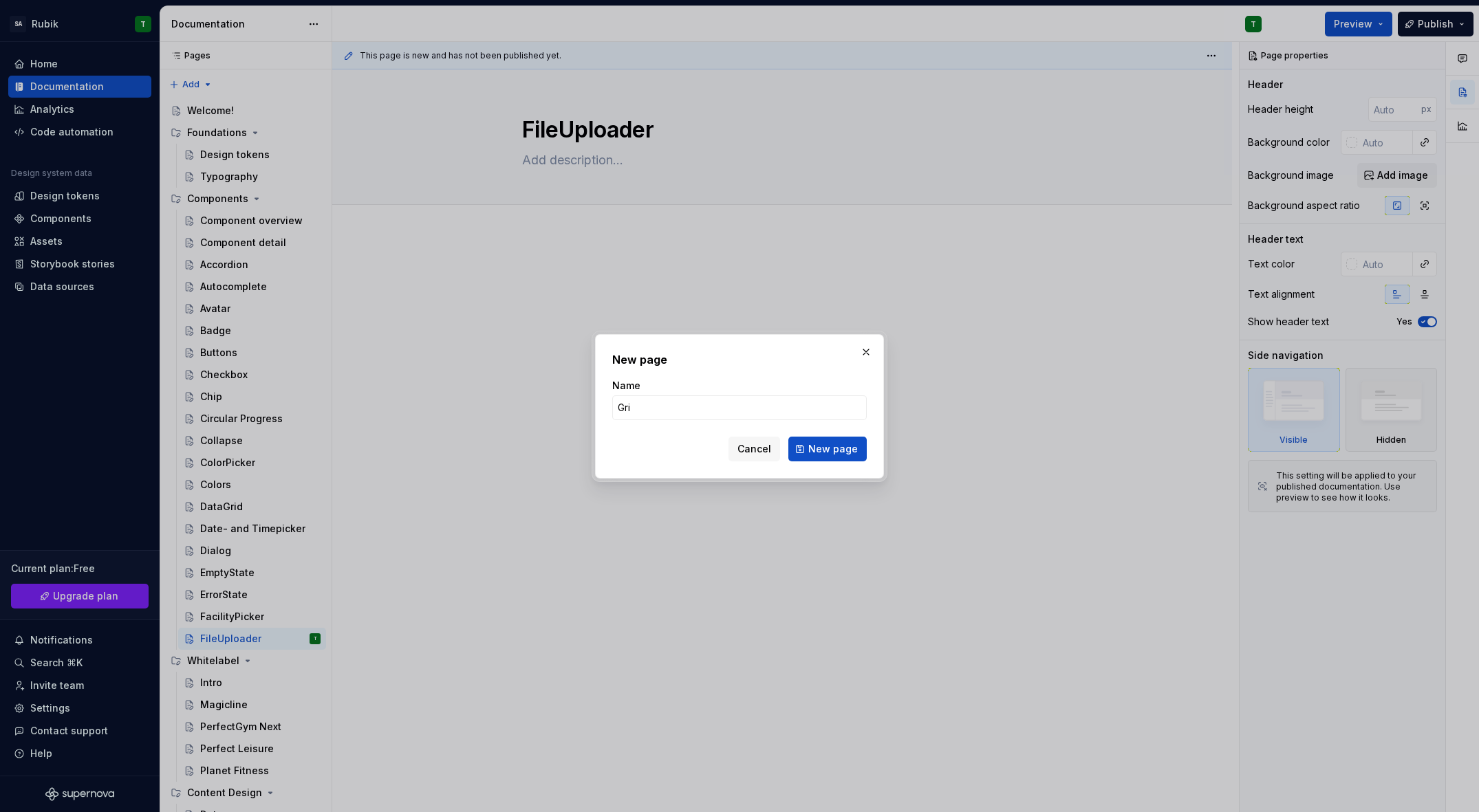
type input "Grid"
click button "New page" at bounding box center [827, 449] width 79 height 25
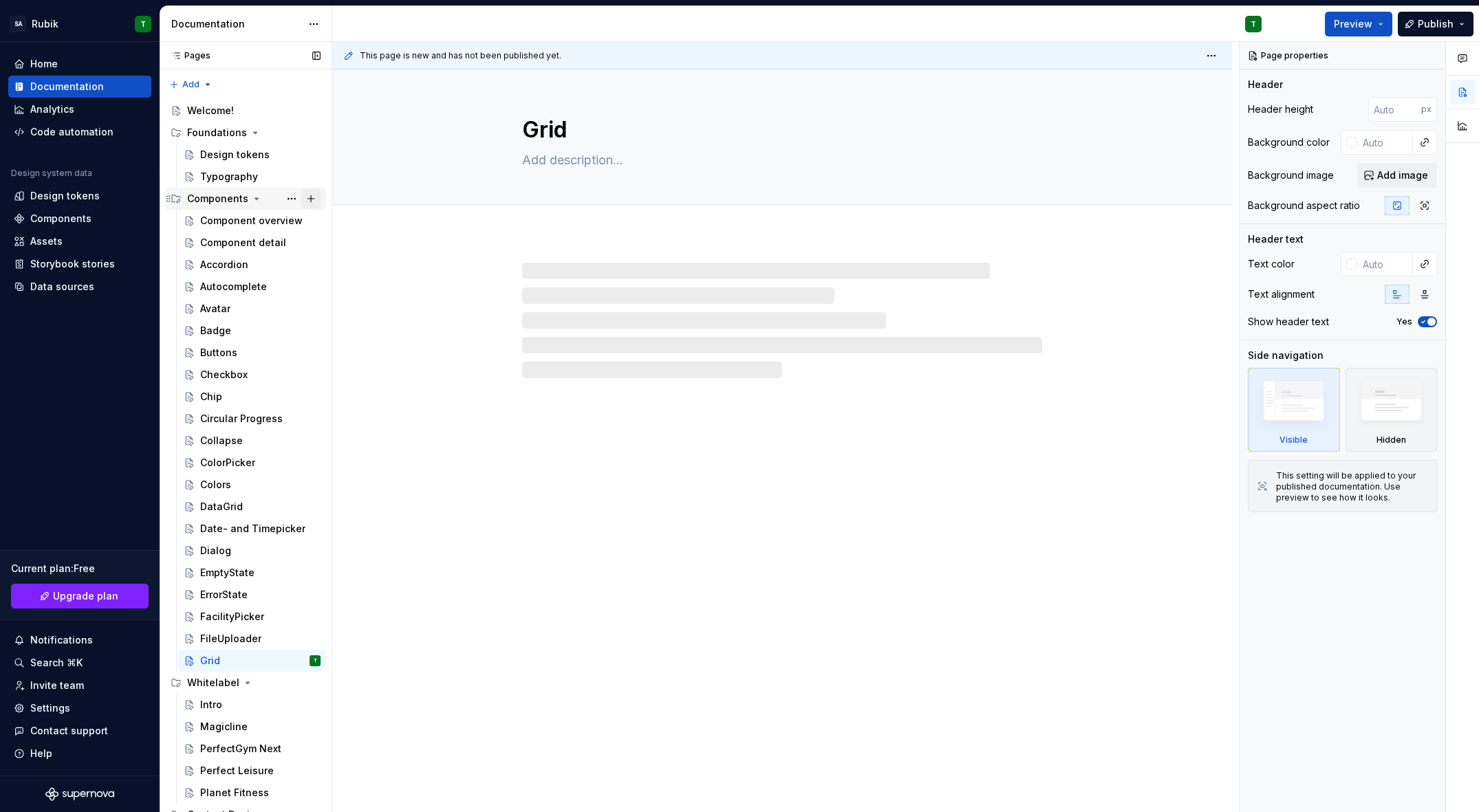
click at [307, 198] on button "Page tree" at bounding box center [311, 199] width 19 height 19
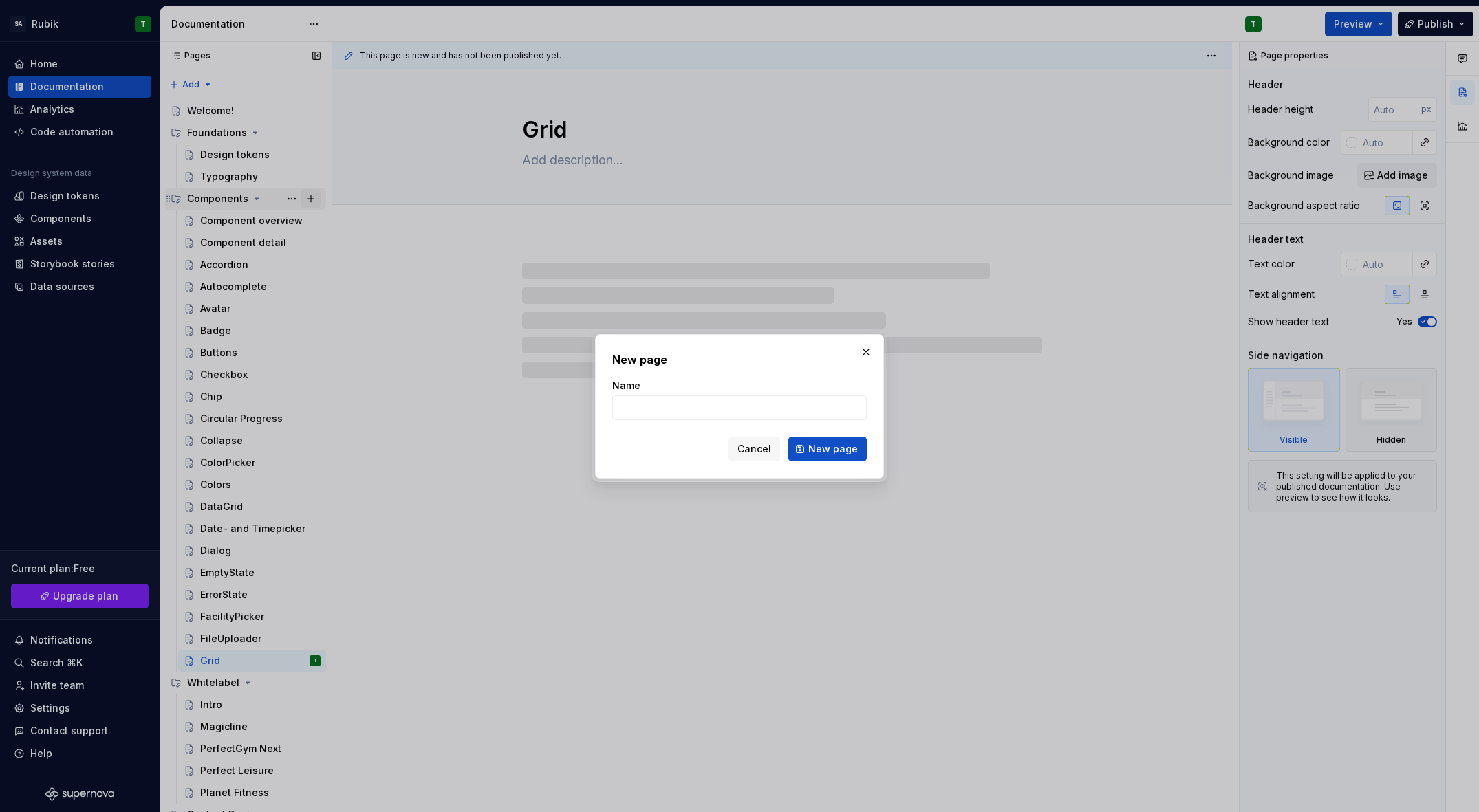
type textarea "*"
type input "Icon"
type textarea "*"
type input "Icons"
click button "New page" at bounding box center [827, 449] width 79 height 25
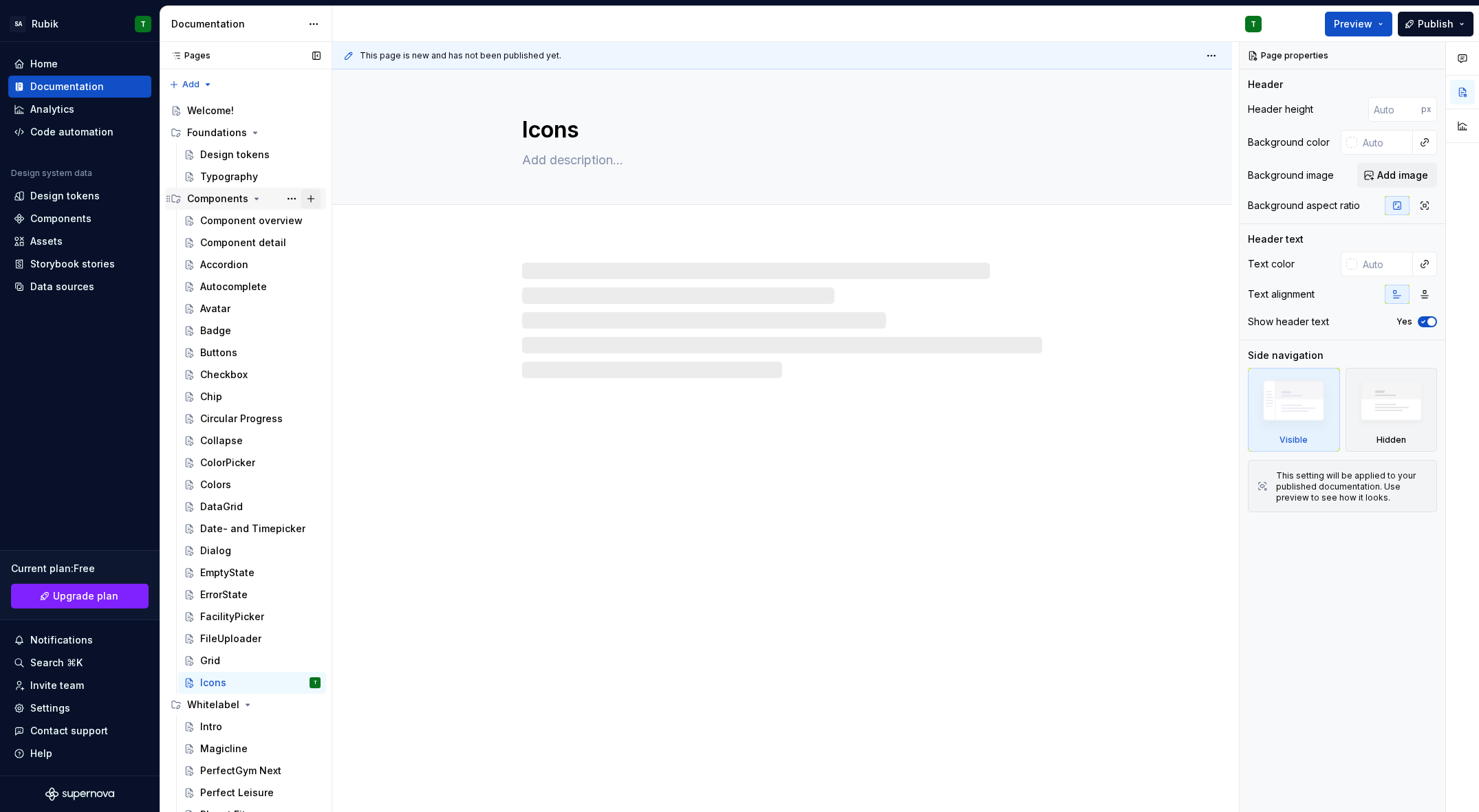
click at [307, 198] on button "Page tree" at bounding box center [311, 199] width 19 height 19
type textarea "*"
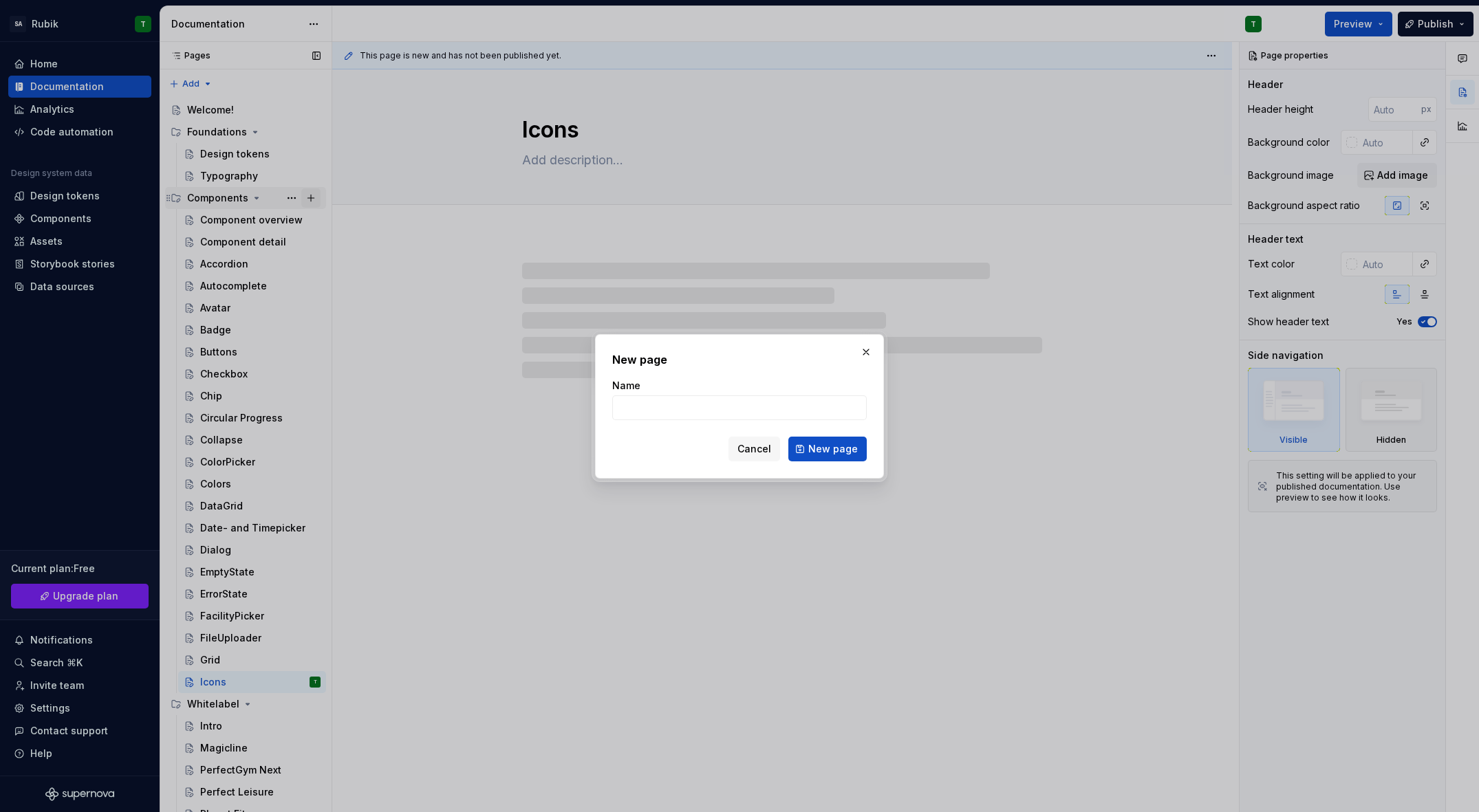
type input "L"
type textarea "*"
type input "Links"
type textarea "*"
type input "Link"
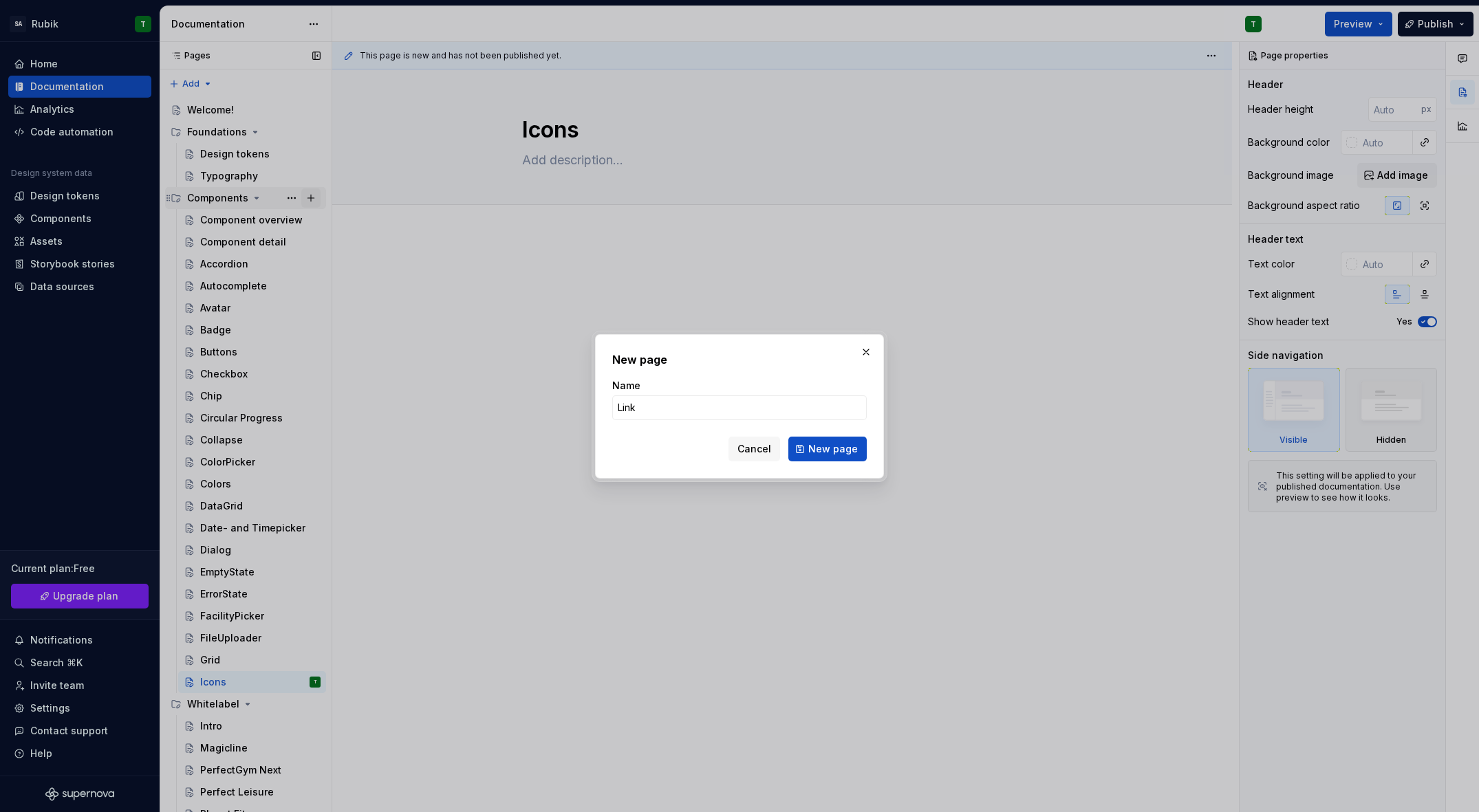
click button "New page" at bounding box center [827, 449] width 79 height 25
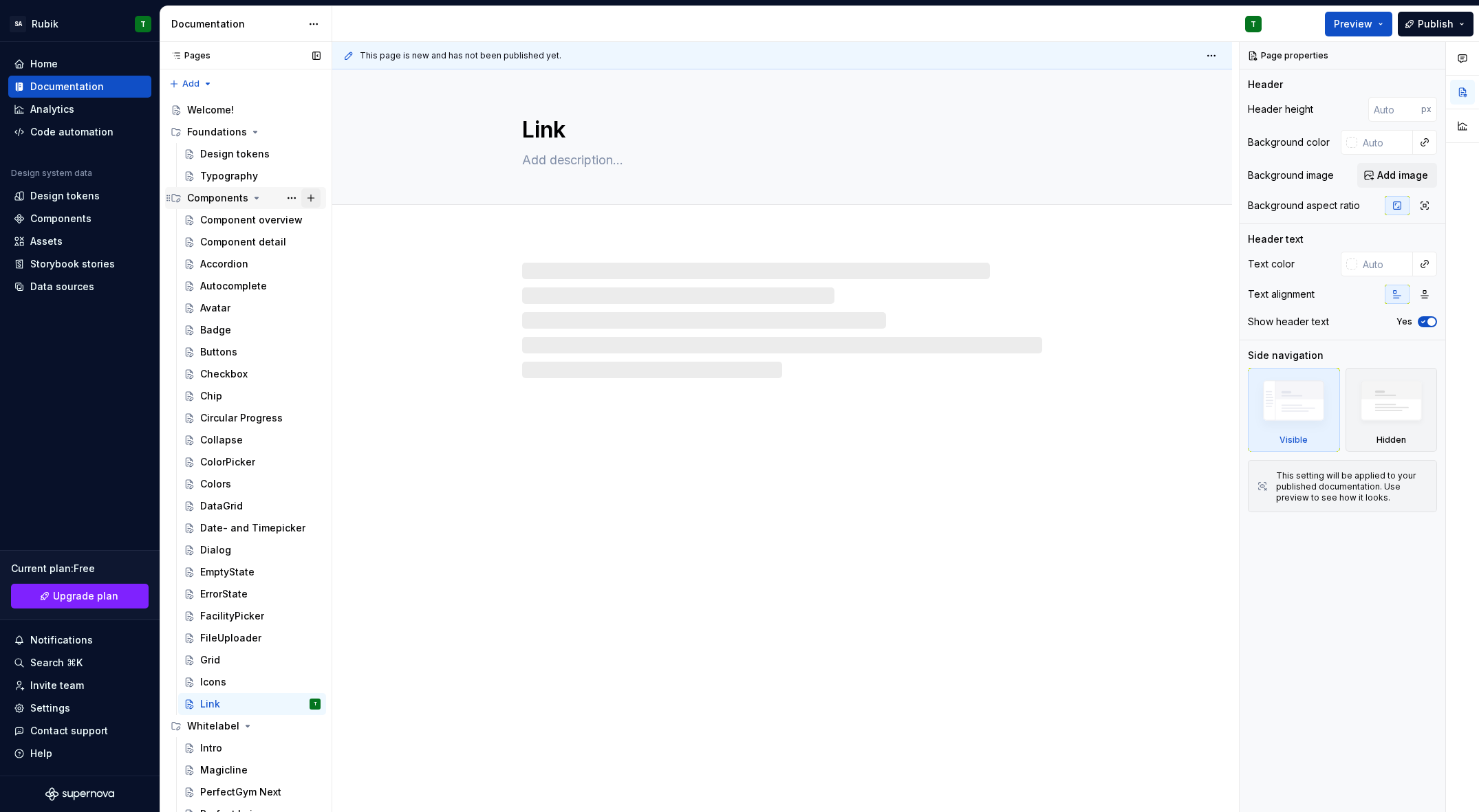
click at [307, 198] on button "Page tree" at bounding box center [311, 198] width 19 height 19
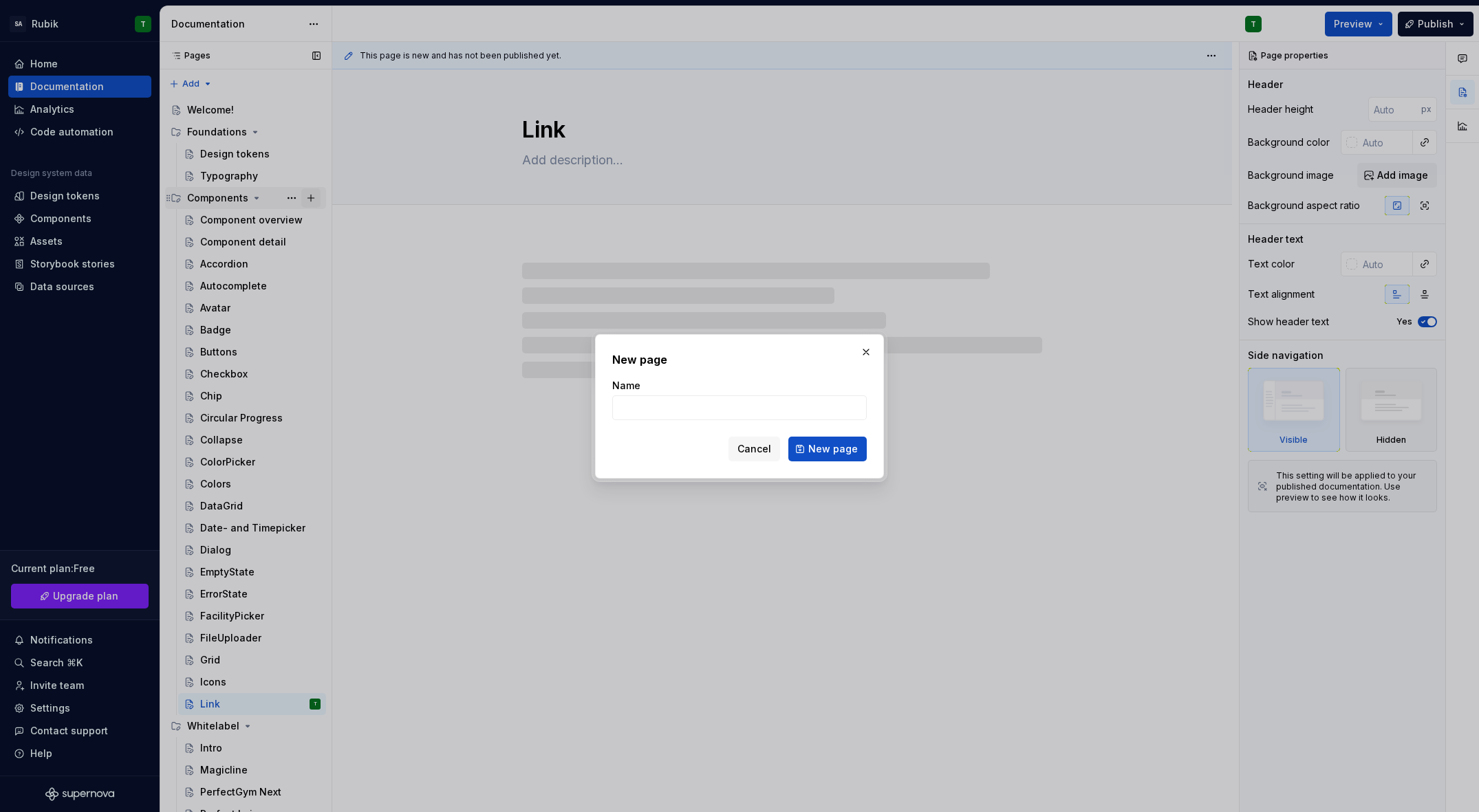
type textarea "*"
type input "Li"
type textarea "*"
type input "List"
click button "New page" at bounding box center [827, 449] width 79 height 25
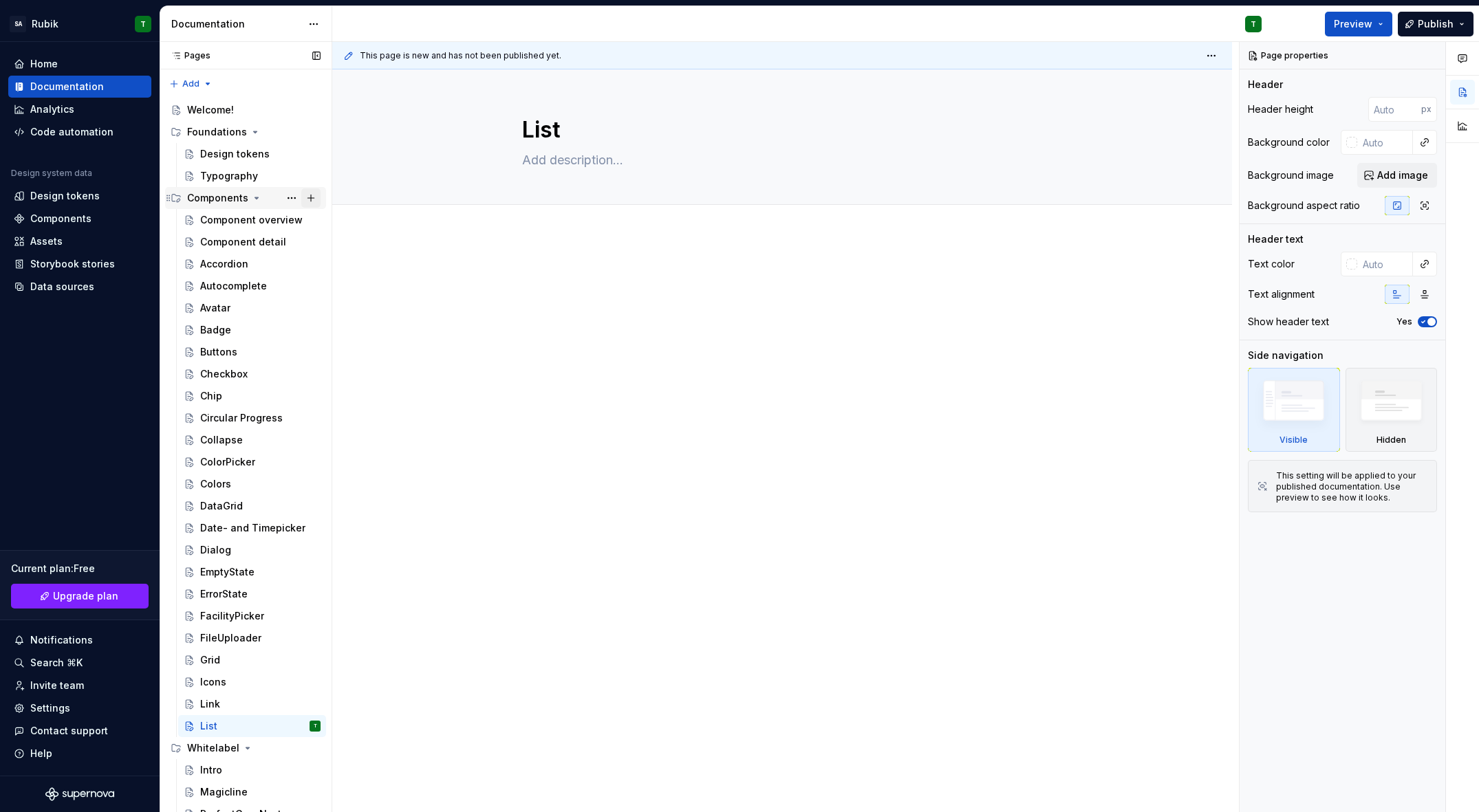
click at [308, 195] on button "Page tree" at bounding box center [311, 198] width 19 height 19
type textarea "*"
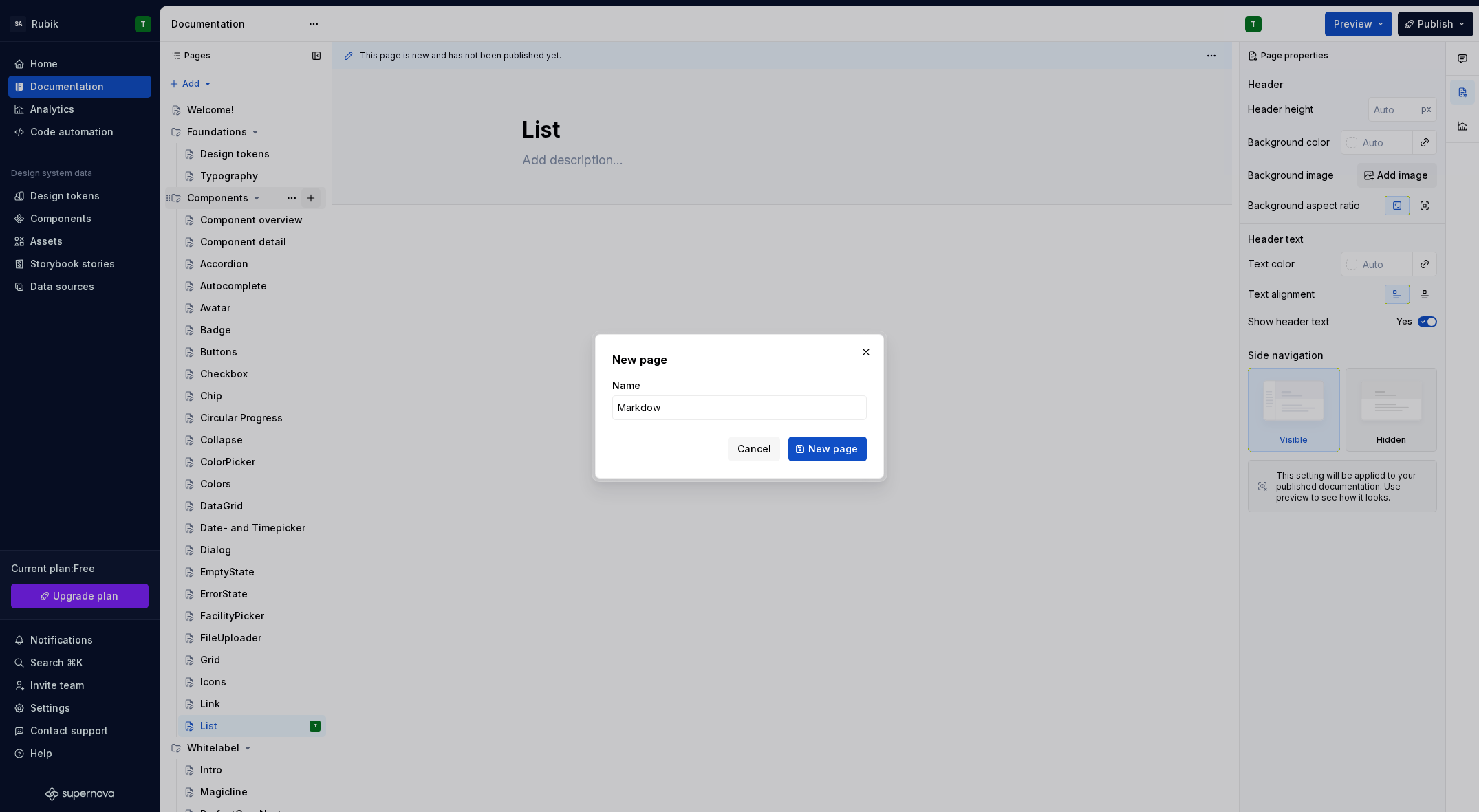
type input "Markdown"
click button "New page" at bounding box center [827, 449] width 79 height 25
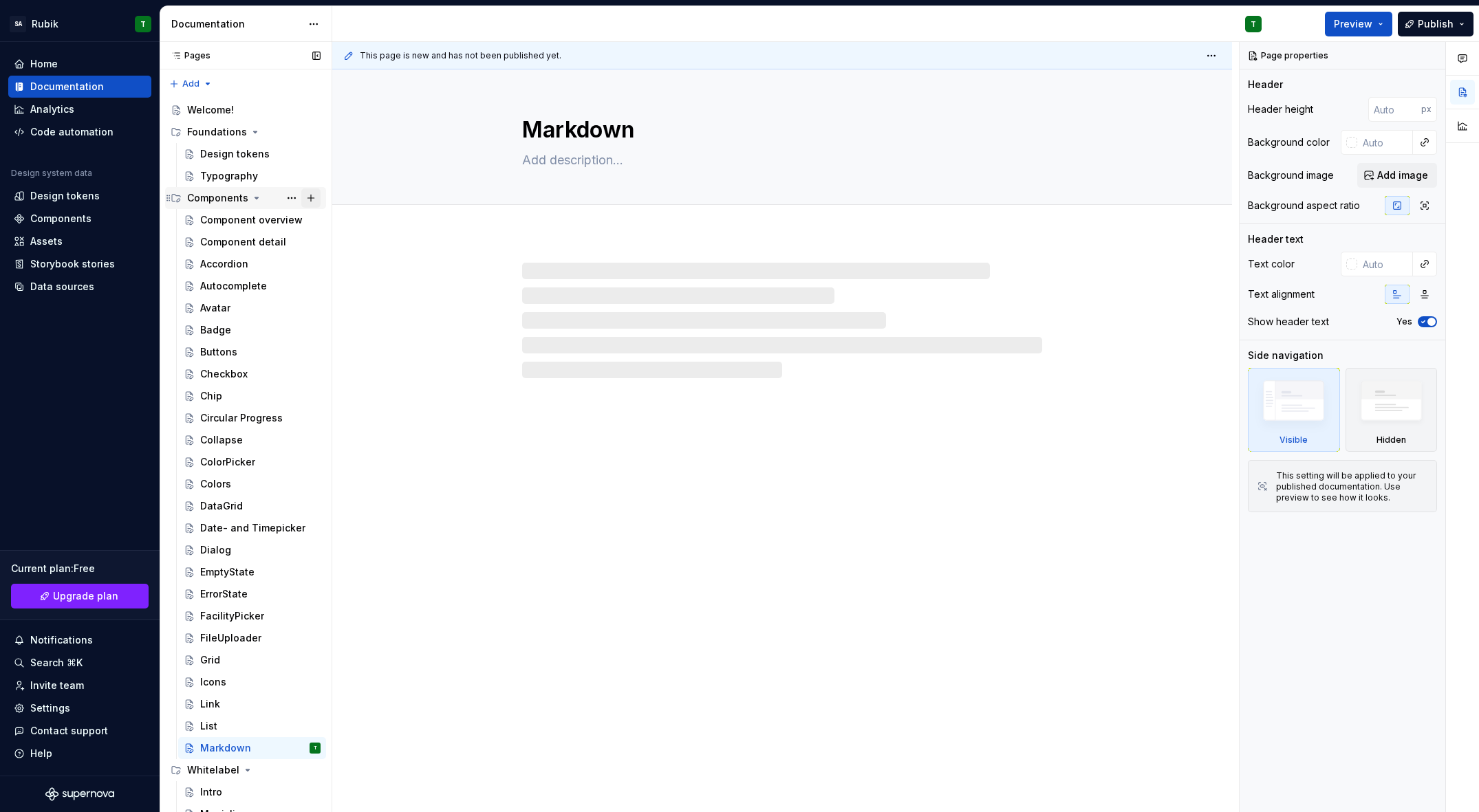
click at [308, 195] on button "Page tree" at bounding box center [311, 198] width 19 height 19
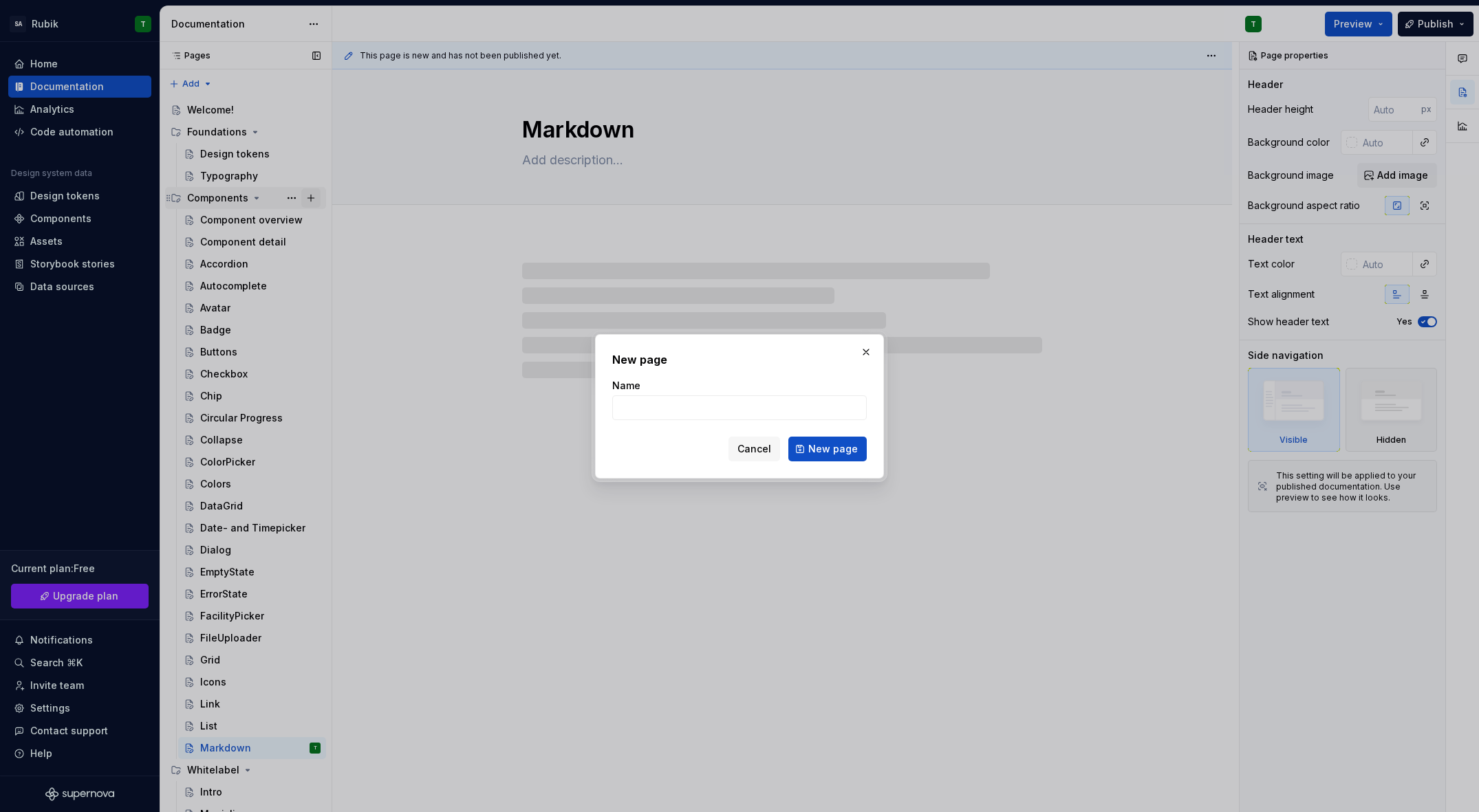
type textarea "*"
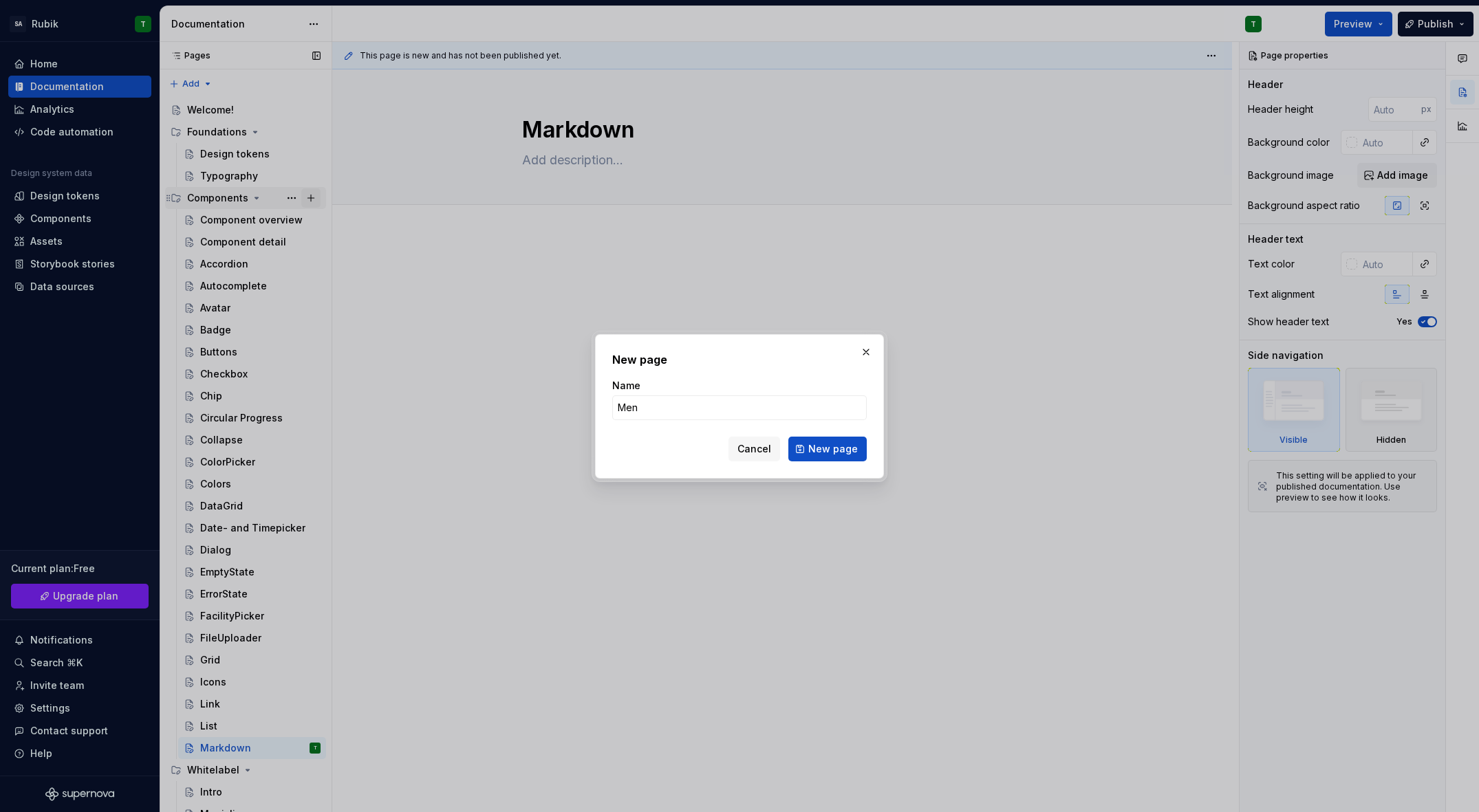
type input "Menu"
click button "New page" at bounding box center [827, 449] width 79 height 25
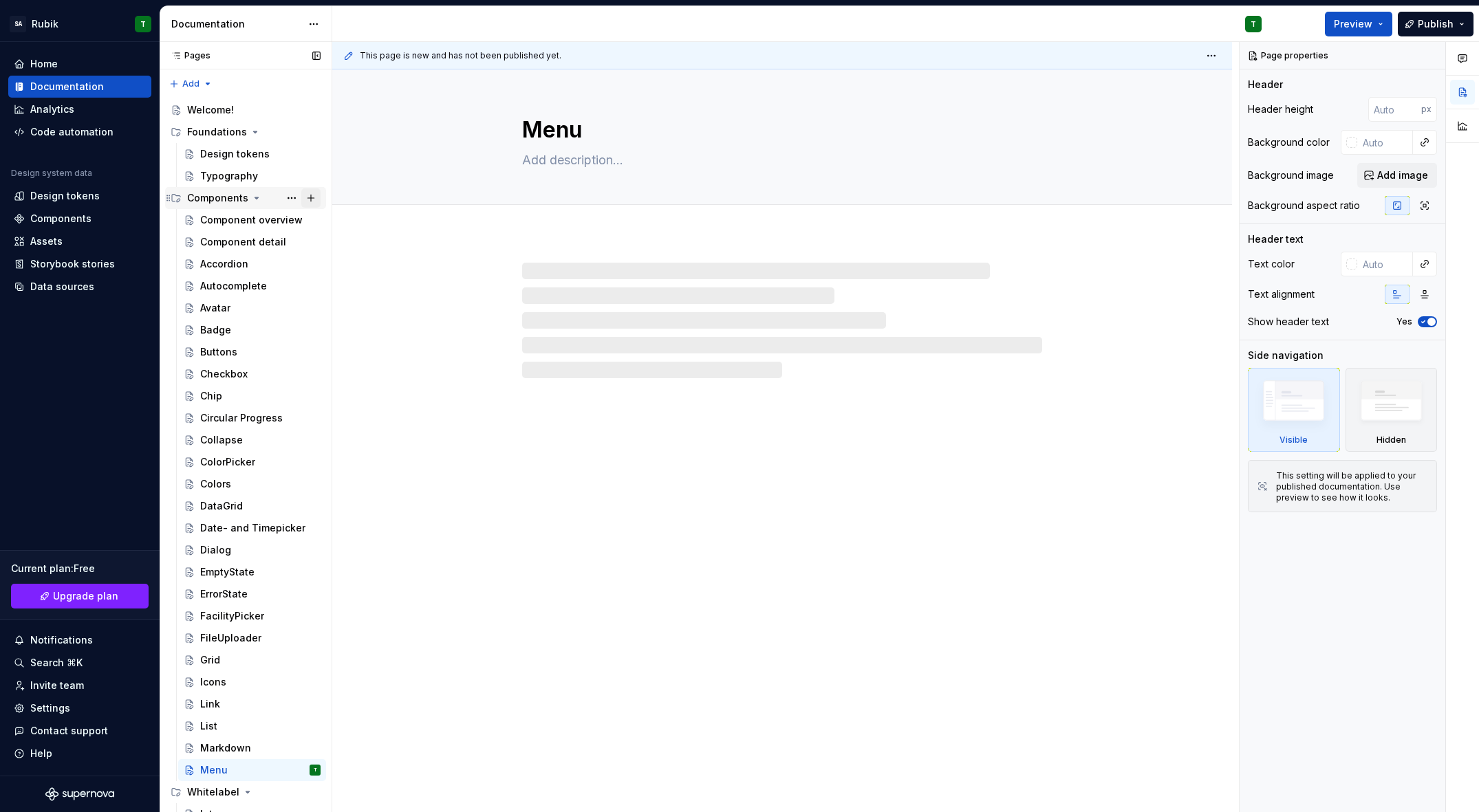
click at [308, 195] on button "Page tree" at bounding box center [311, 198] width 19 height 19
type textarea "*"
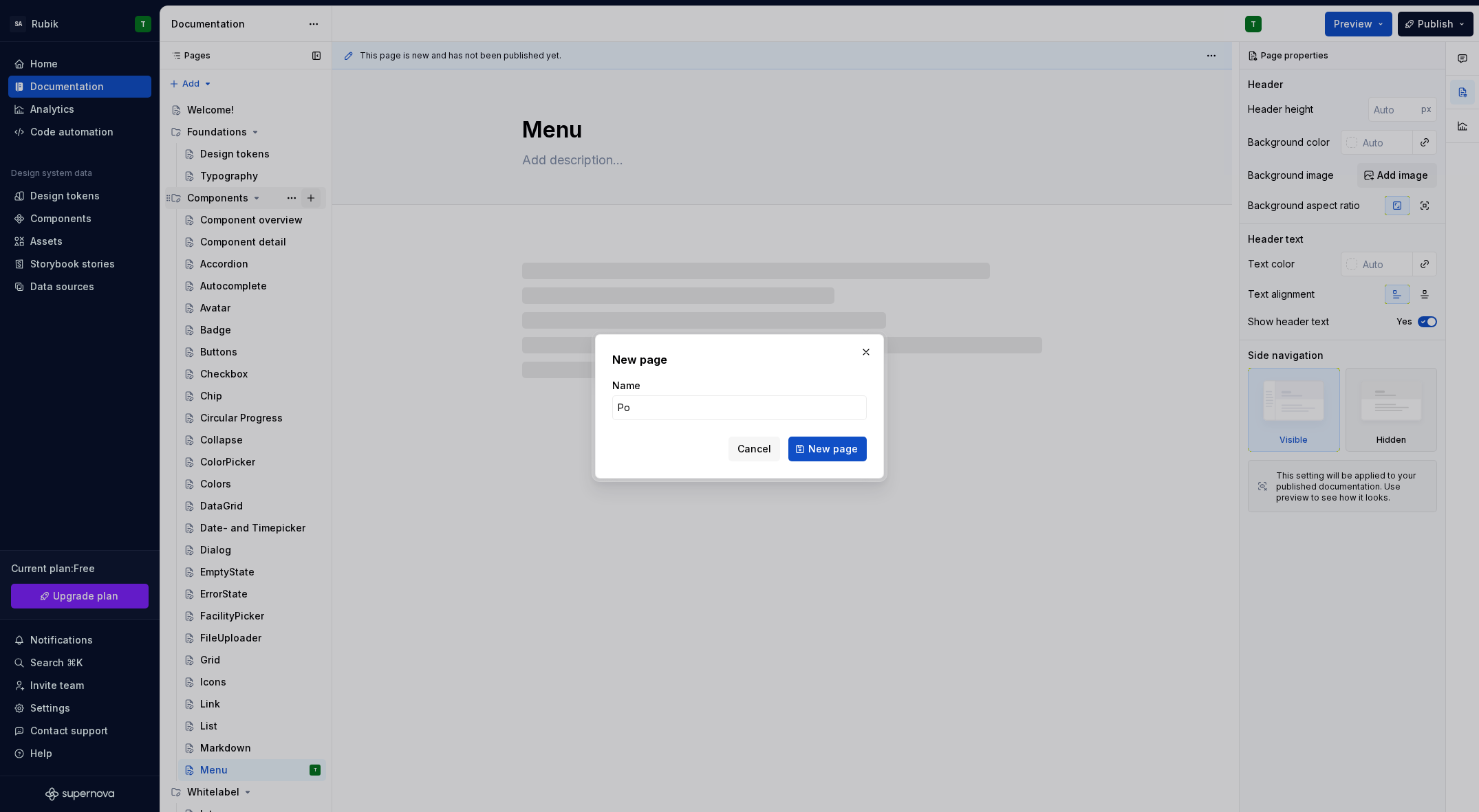
type input "Pop"
type textarea "*"
type input "Popov"
type textarea "*"
type input "Popover"
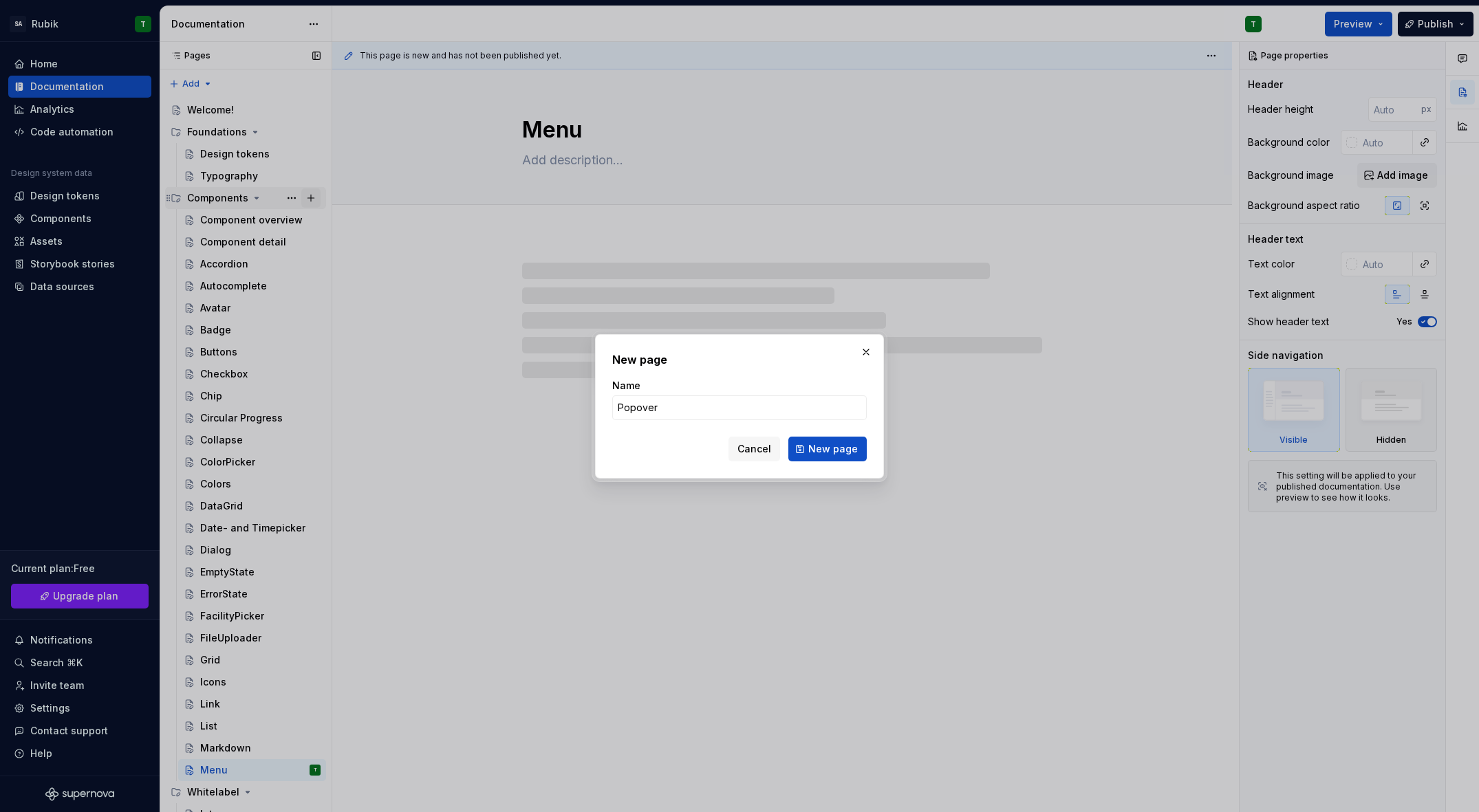
click button "New page" at bounding box center [827, 449] width 79 height 25
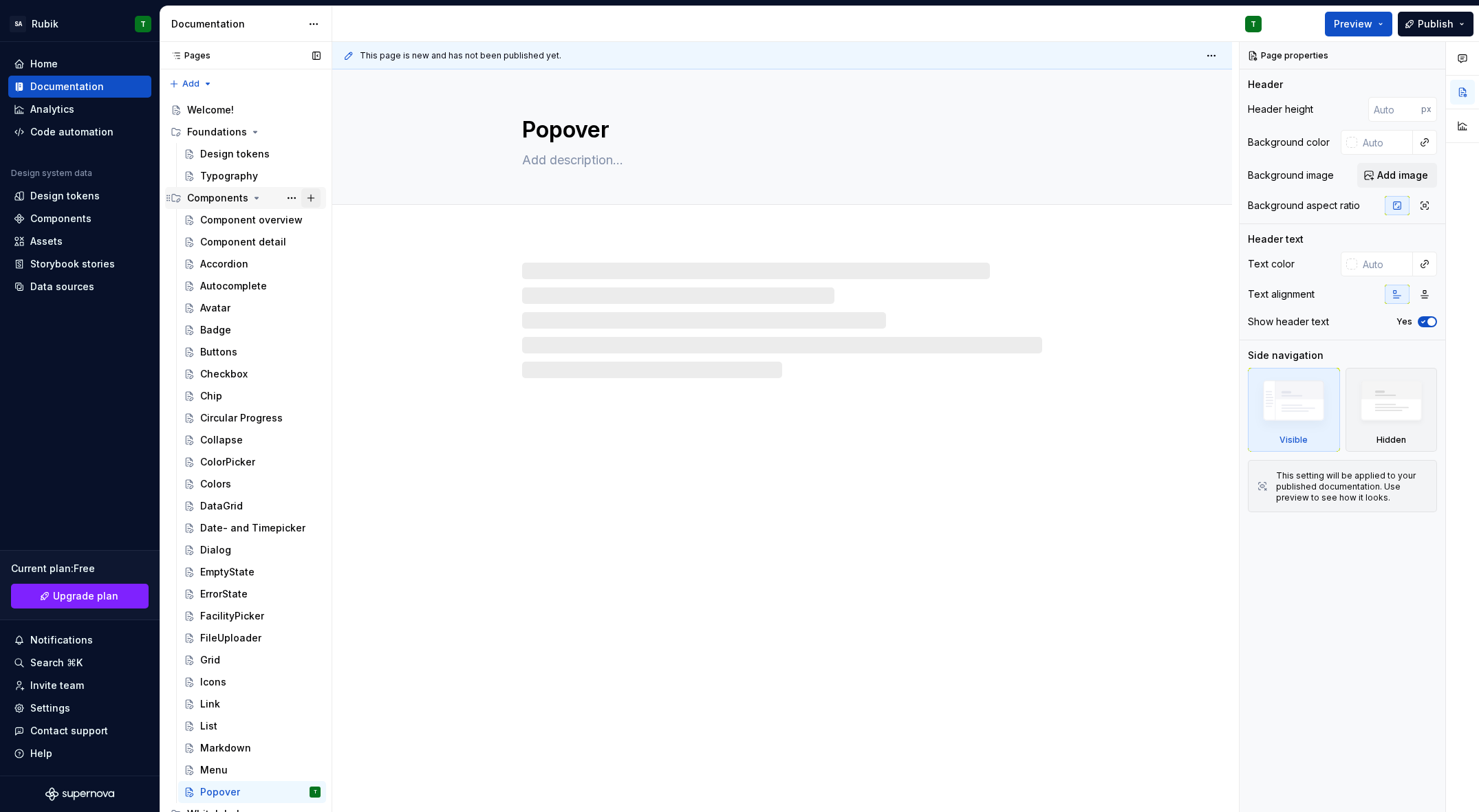
click at [308, 195] on button "Page tree" at bounding box center [311, 198] width 19 height 19
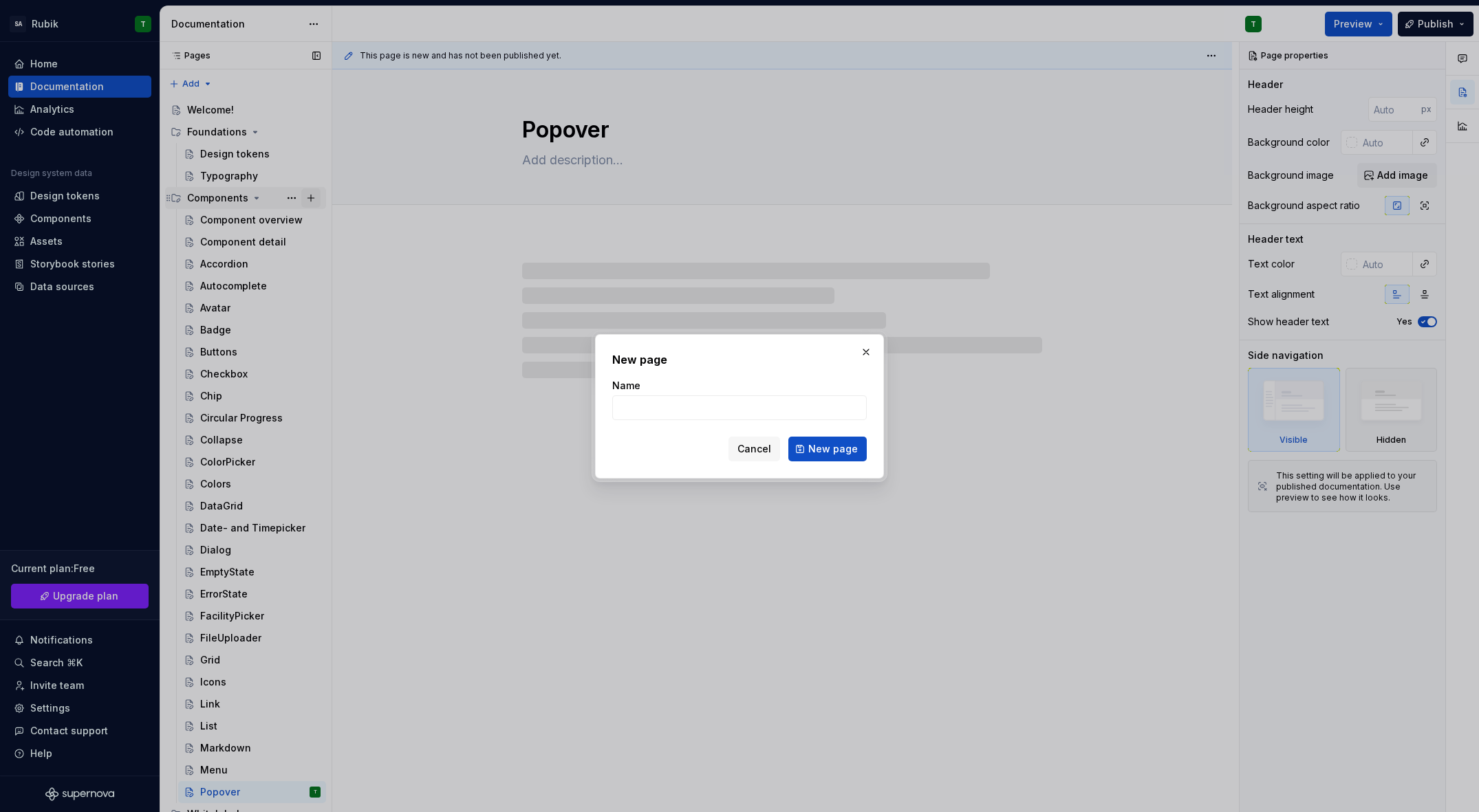
type textarea "*"
type input "P"
type textarea "*"
type input "Pro"
type textarea "*"
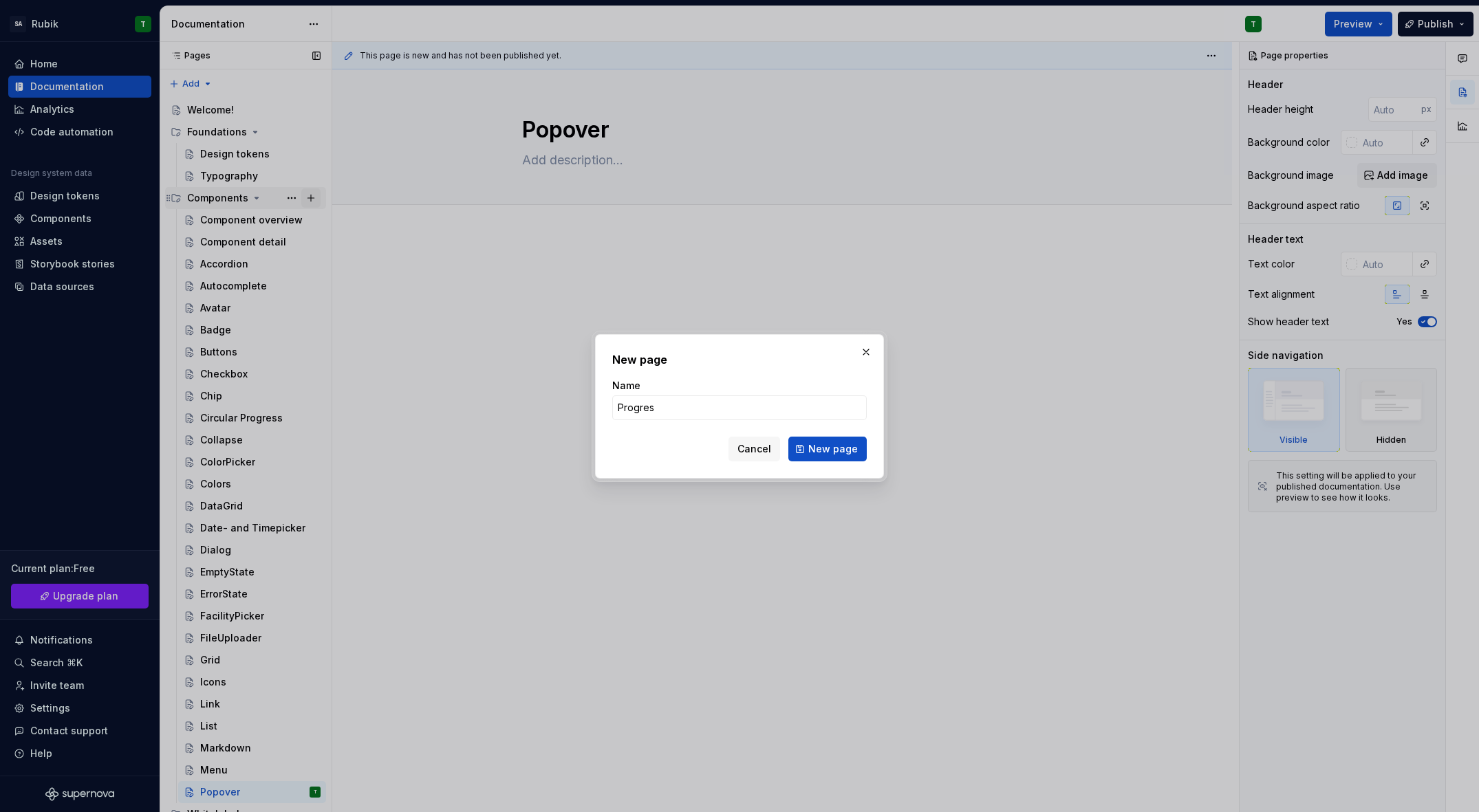
type input "Progress"
click button "New page" at bounding box center [827, 449] width 79 height 25
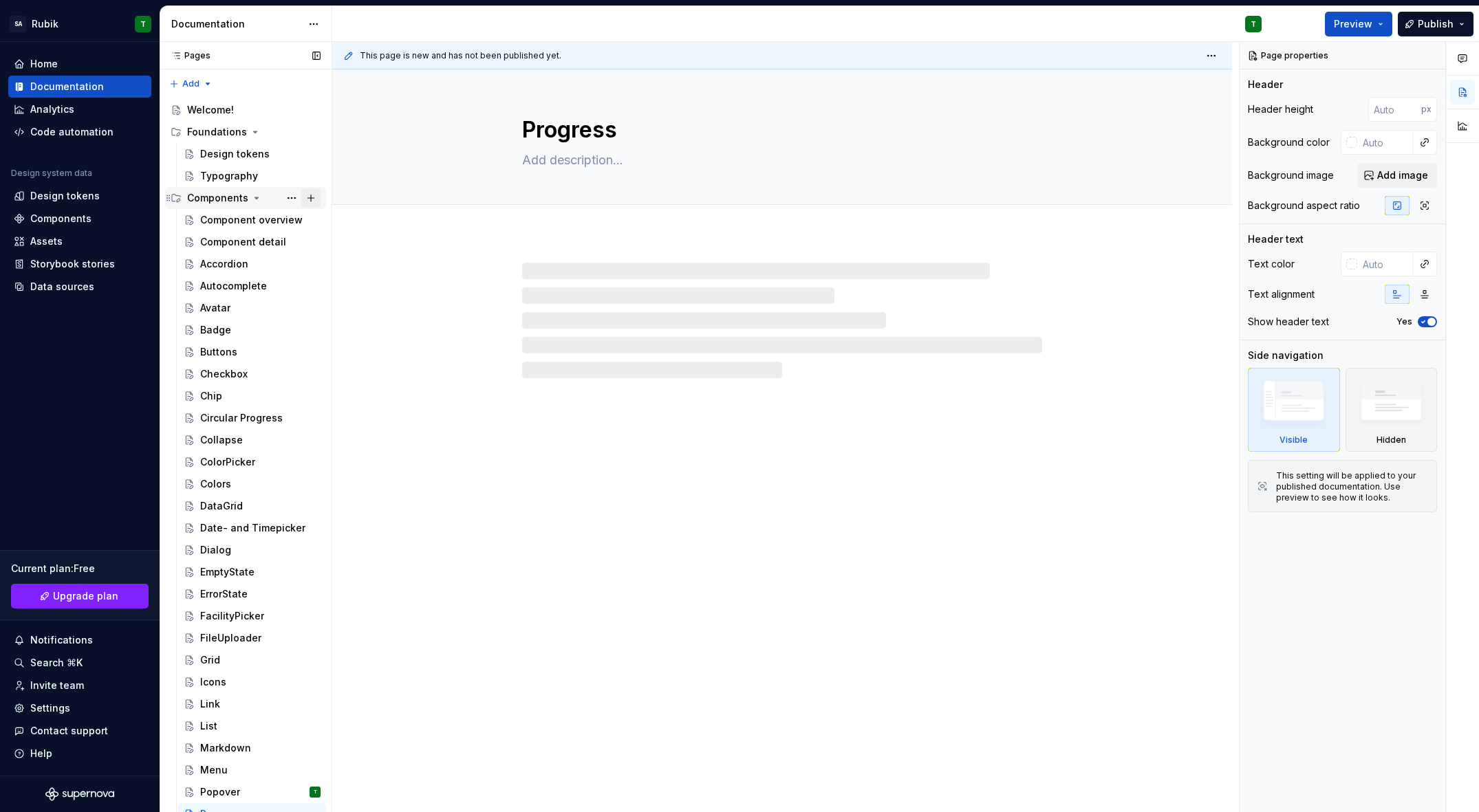
click at [308, 195] on button "Page tree" at bounding box center [311, 198] width 19 height 19
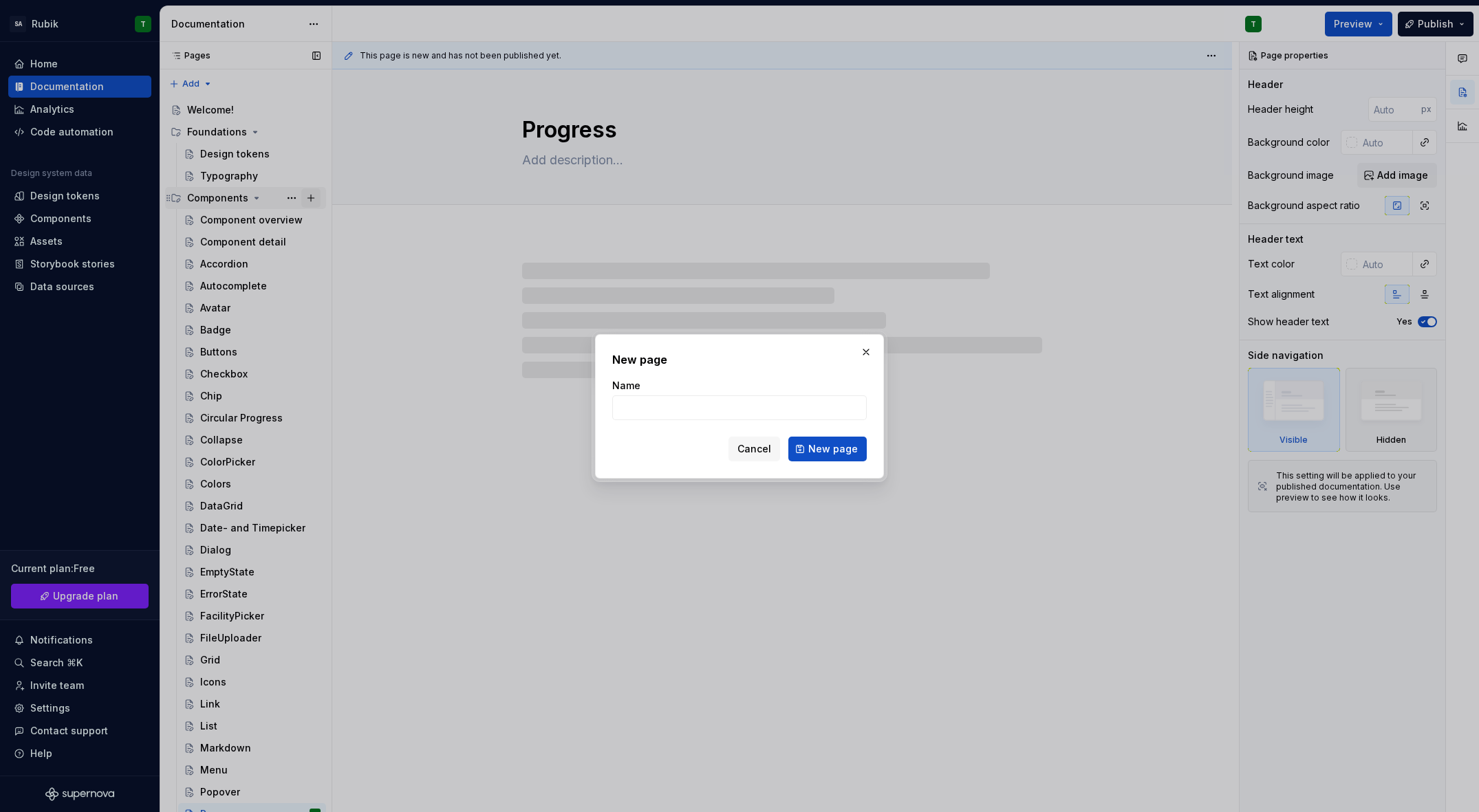
type textarea "*"
type input "Radio"
click button "New page" at bounding box center [827, 449] width 79 height 25
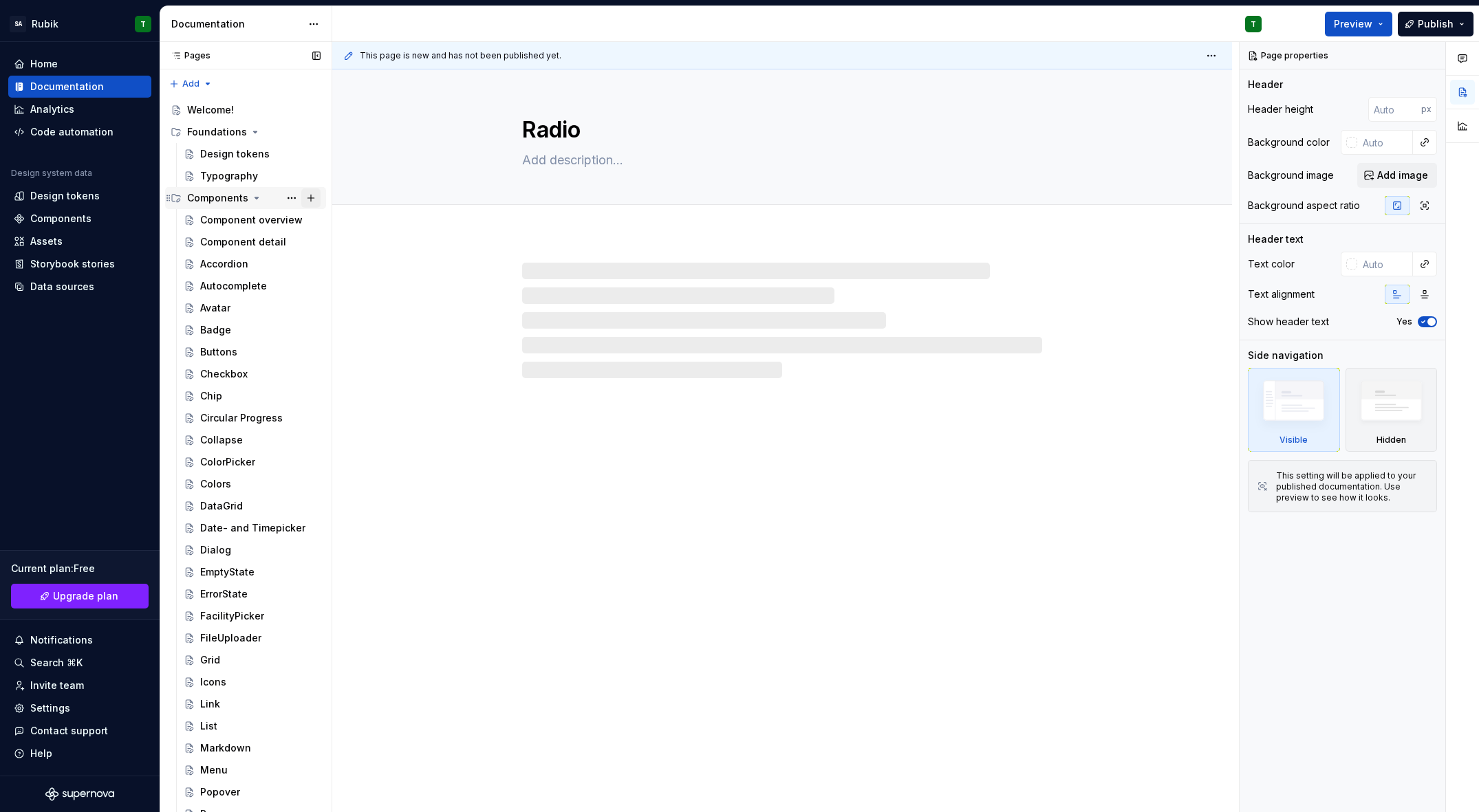
click at [308, 195] on button "Page tree" at bounding box center [311, 198] width 19 height 19
type textarea "*"
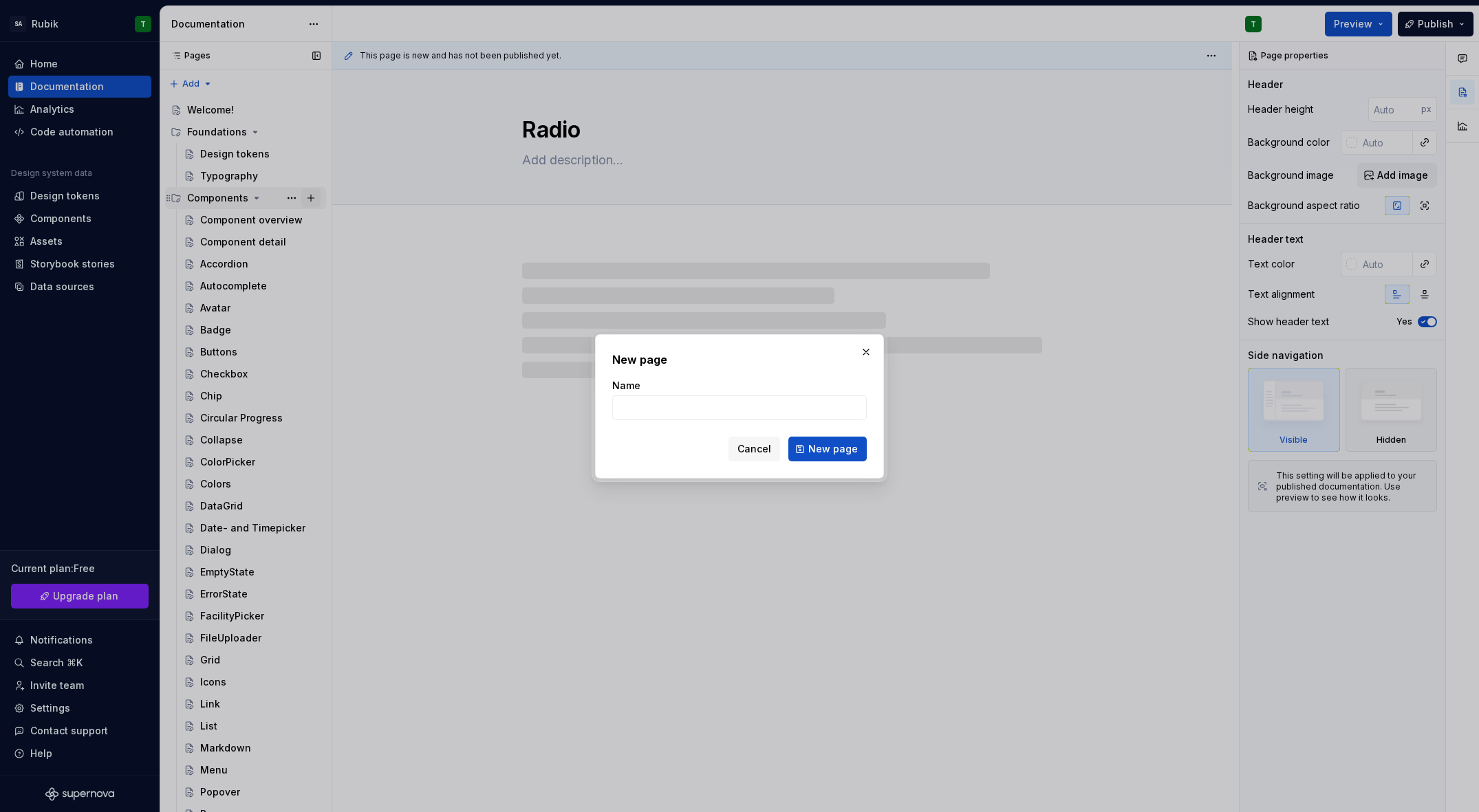
type input "S"
type textarea "*"
type input "Side"
type textarea "*"
type input "SideN"
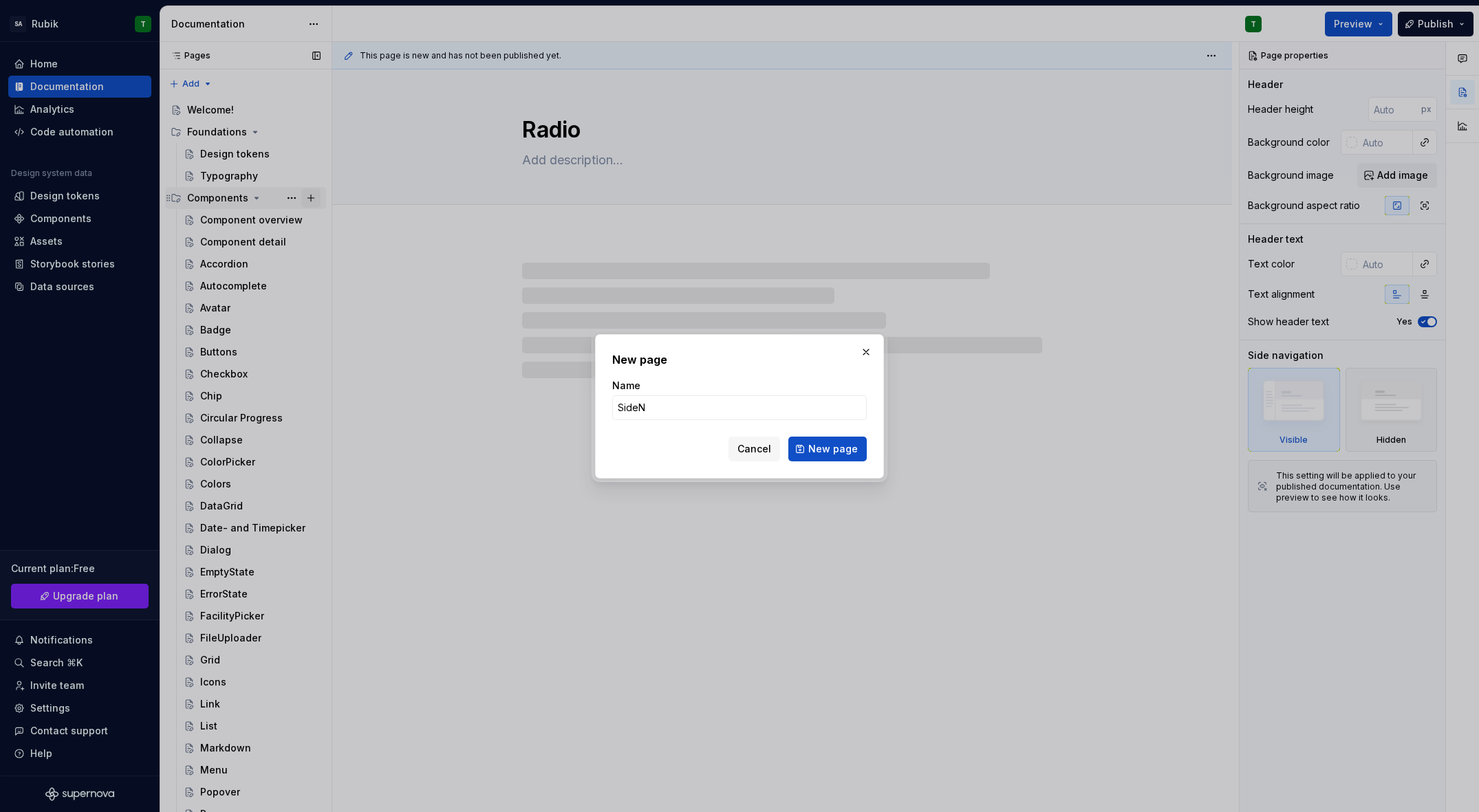
type textarea "*"
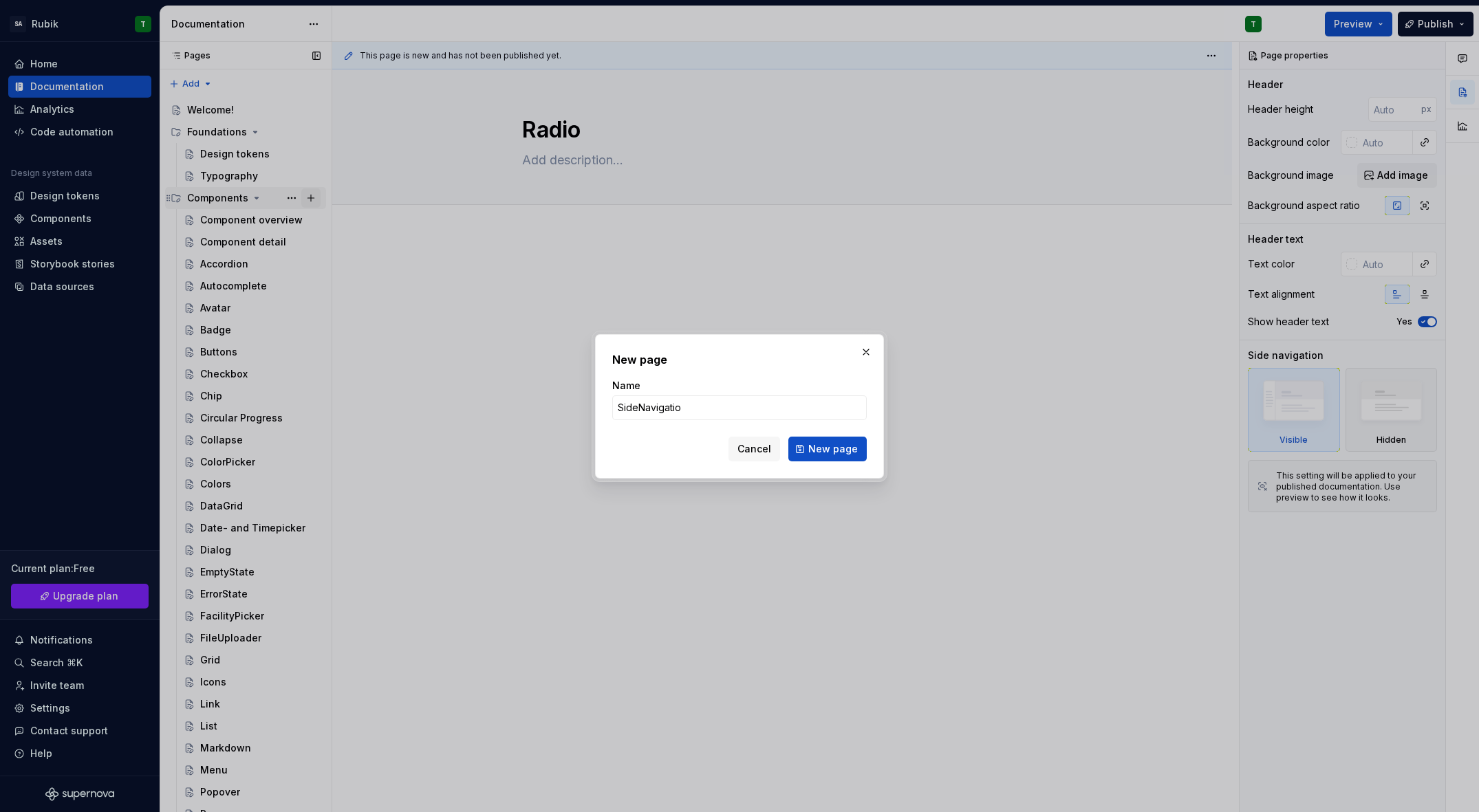
type input "SideNavigation"
click button "New page" at bounding box center [827, 449] width 79 height 25
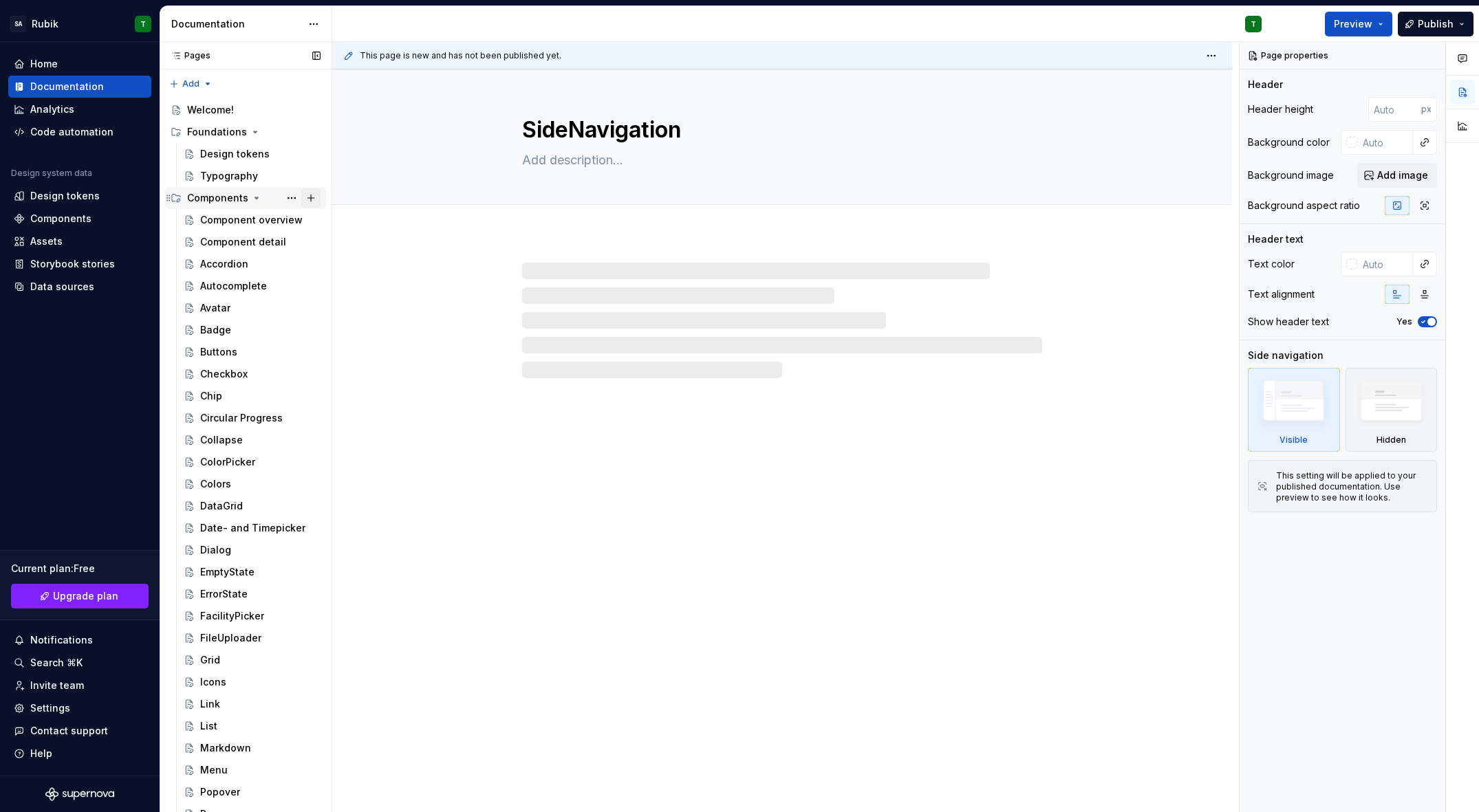
click at [308, 195] on button "Page tree" at bounding box center [311, 198] width 19 height 19
type textarea "*"
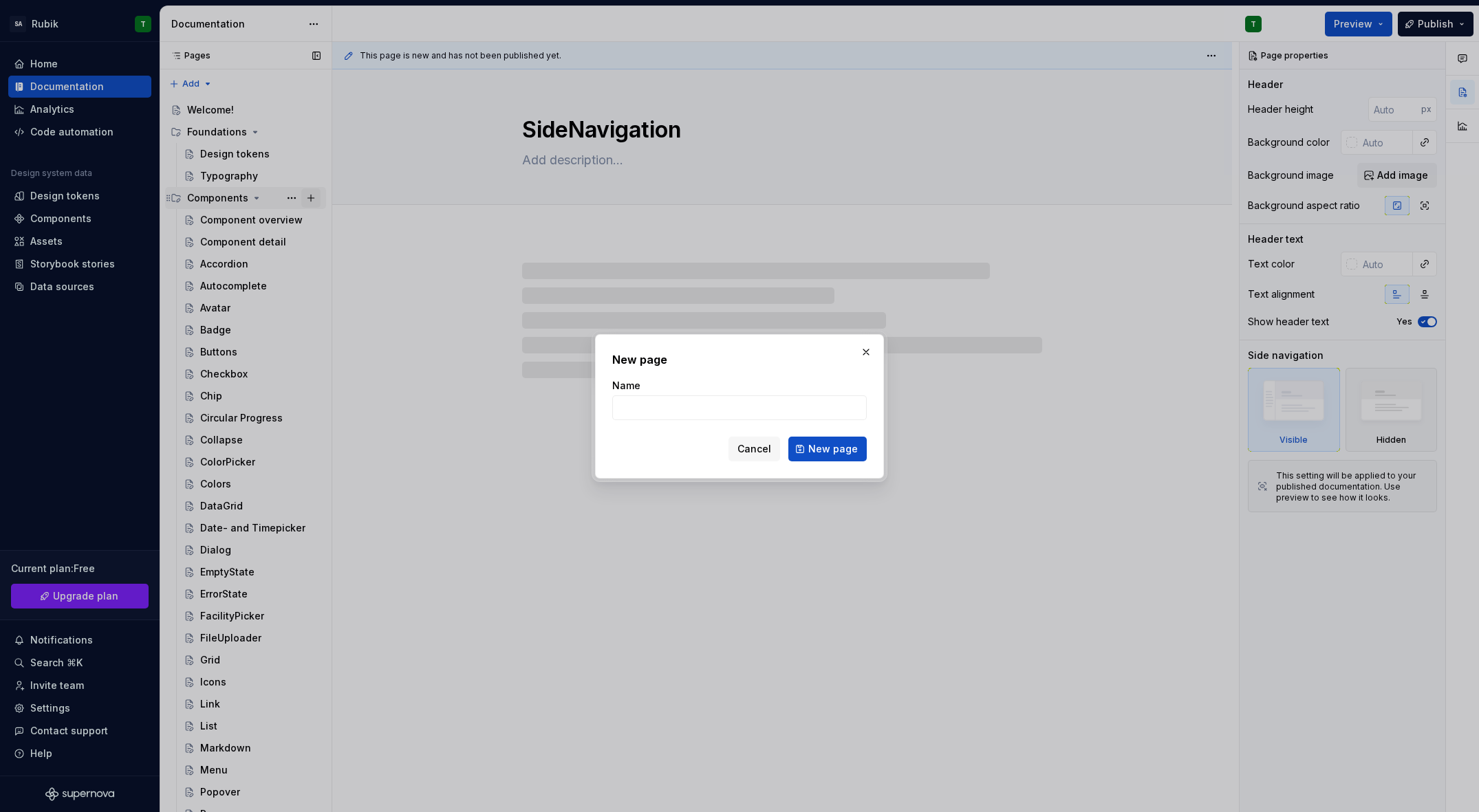
type input "S"
type textarea "*"
type input "Si"
type textarea "*"
type input "Sign"
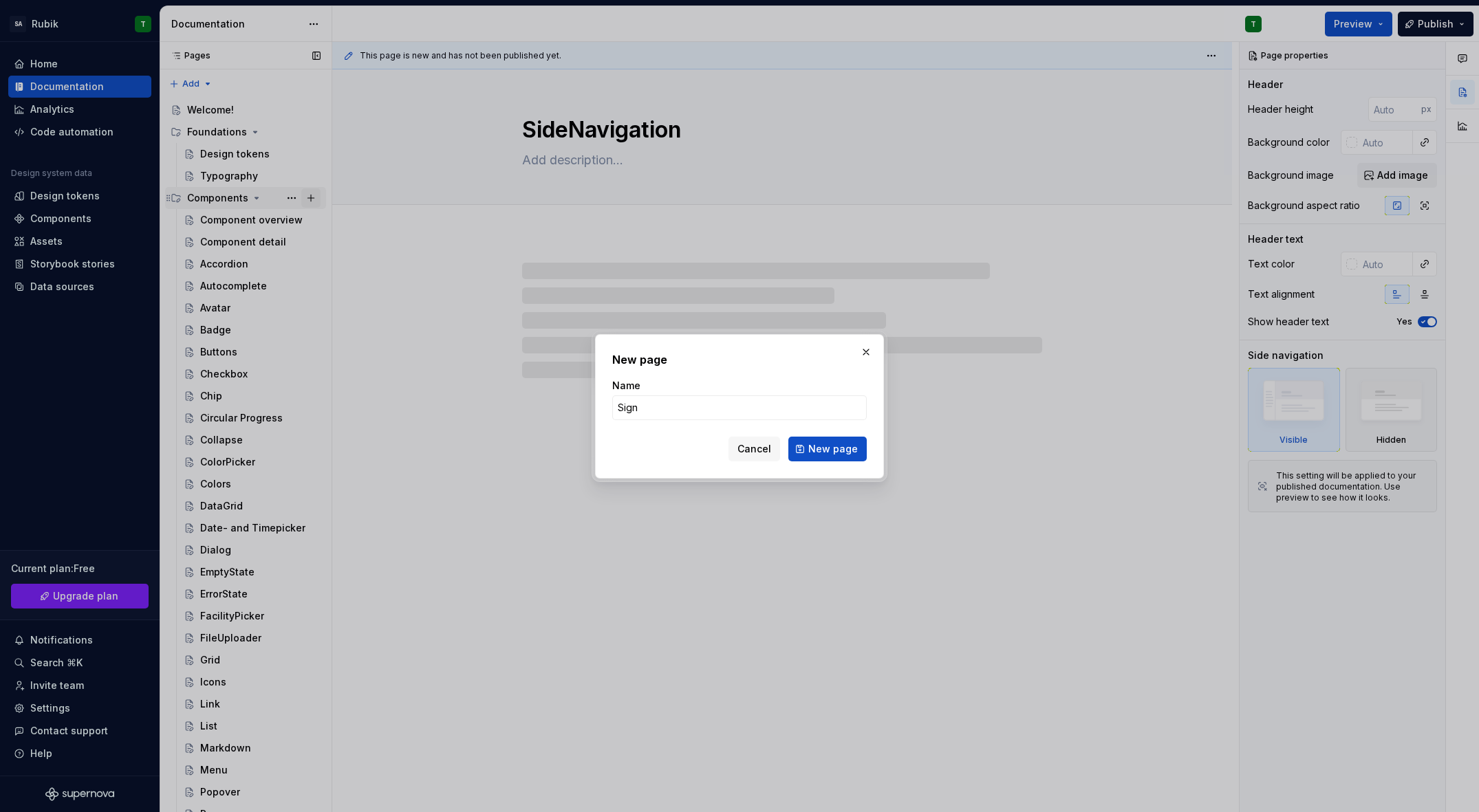
type textarea "*"
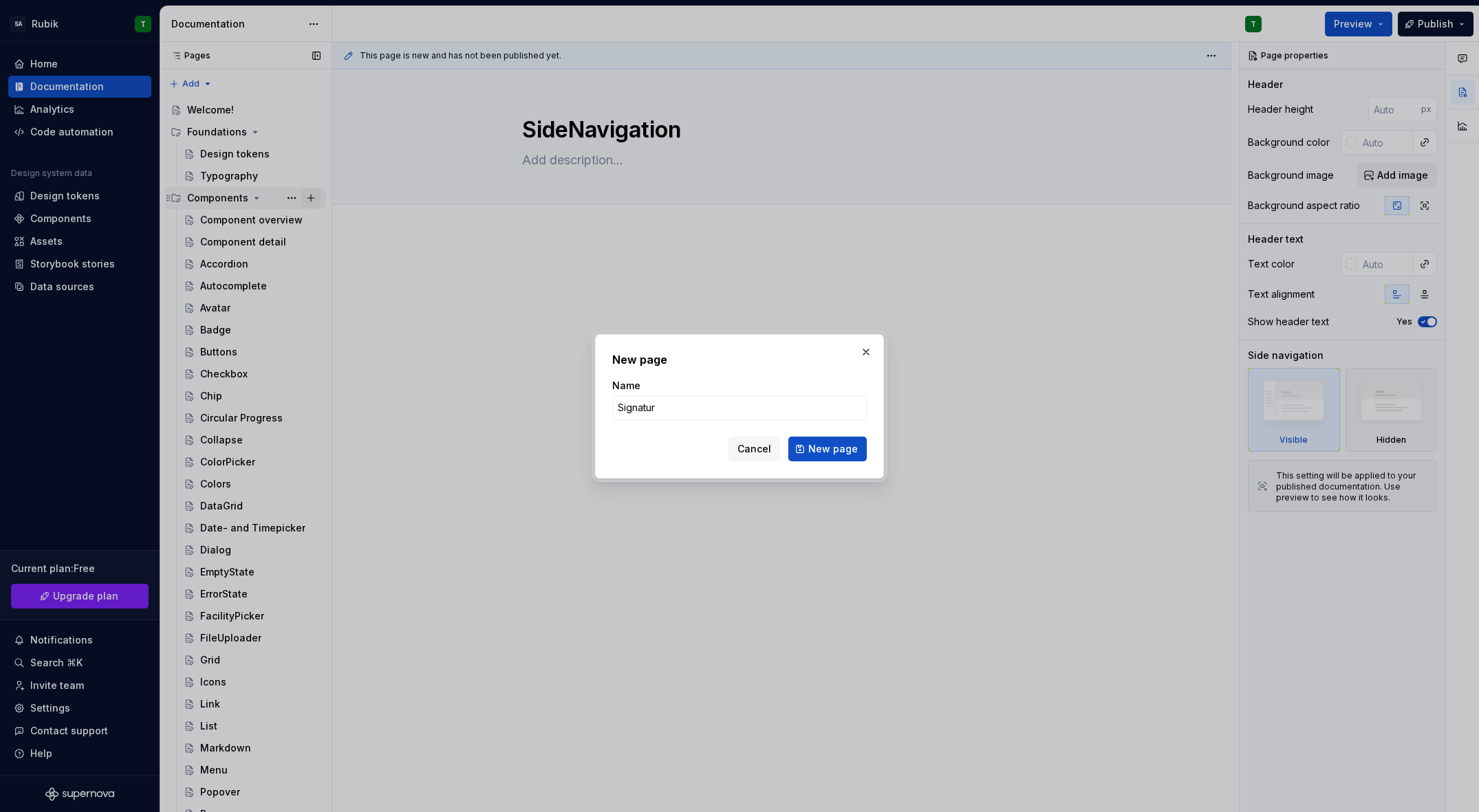
type input "Signature"
click button "New page" at bounding box center [827, 449] width 79 height 25
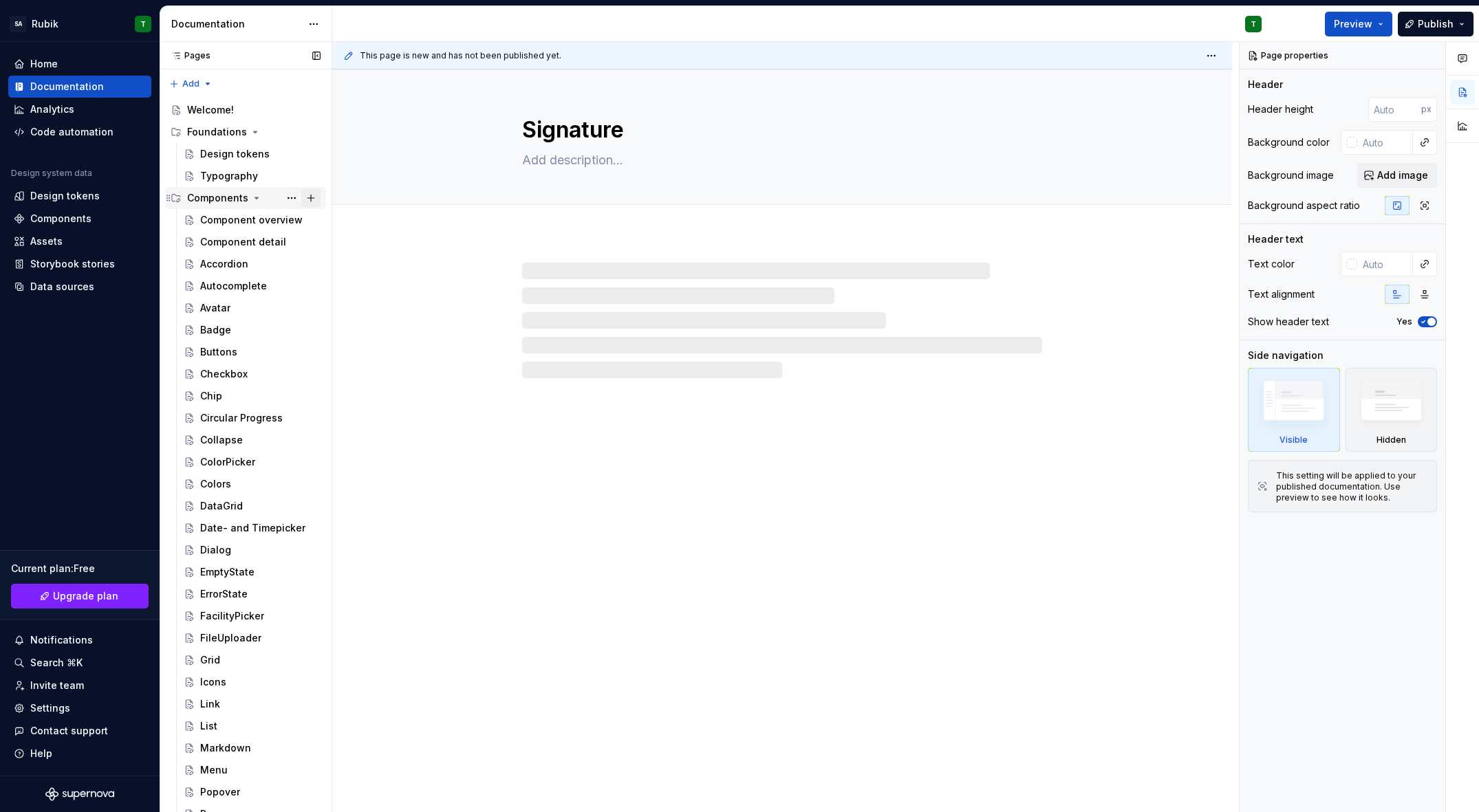
click at [308, 195] on button "Page tree" at bounding box center [311, 198] width 19 height 19
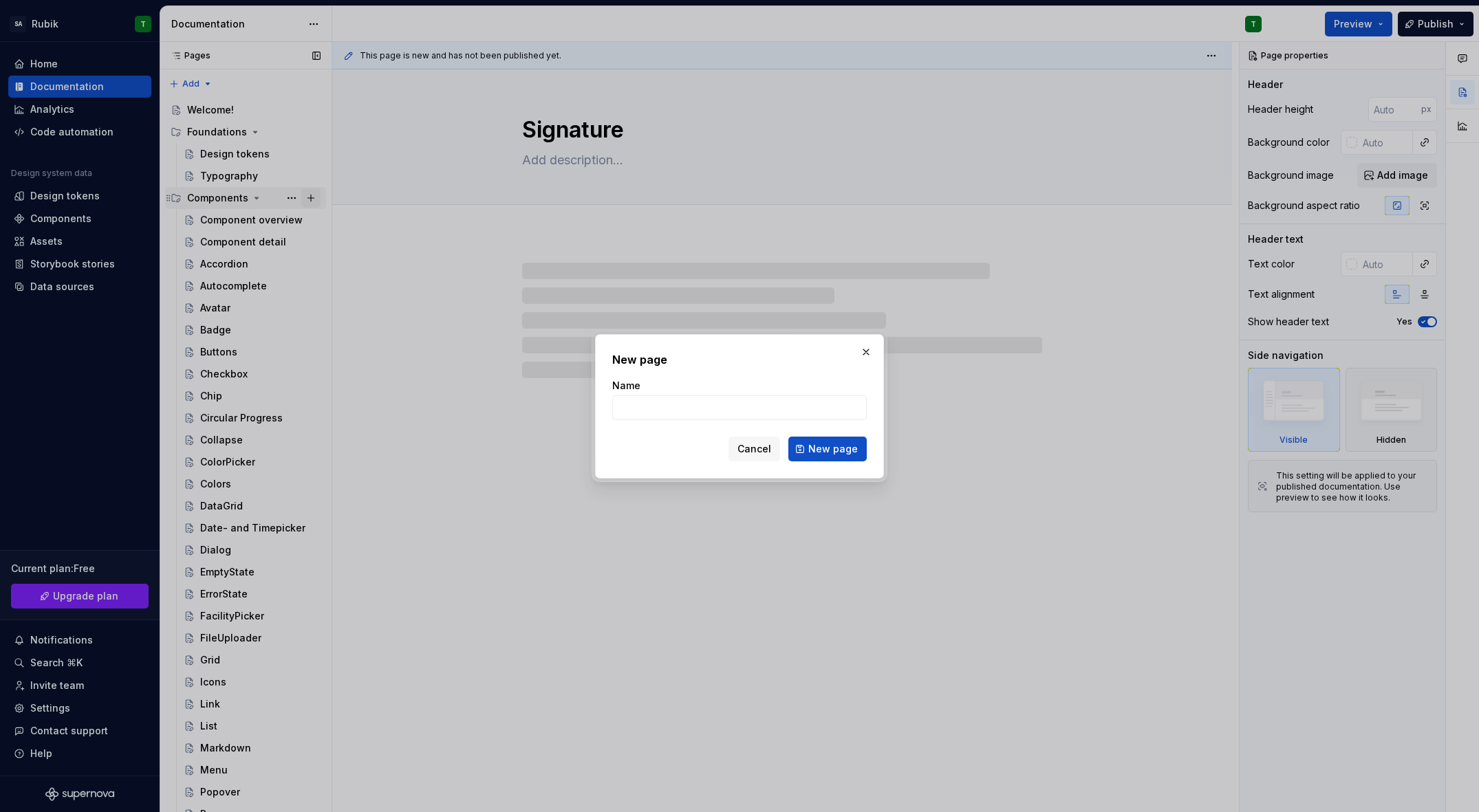
type textarea "*"
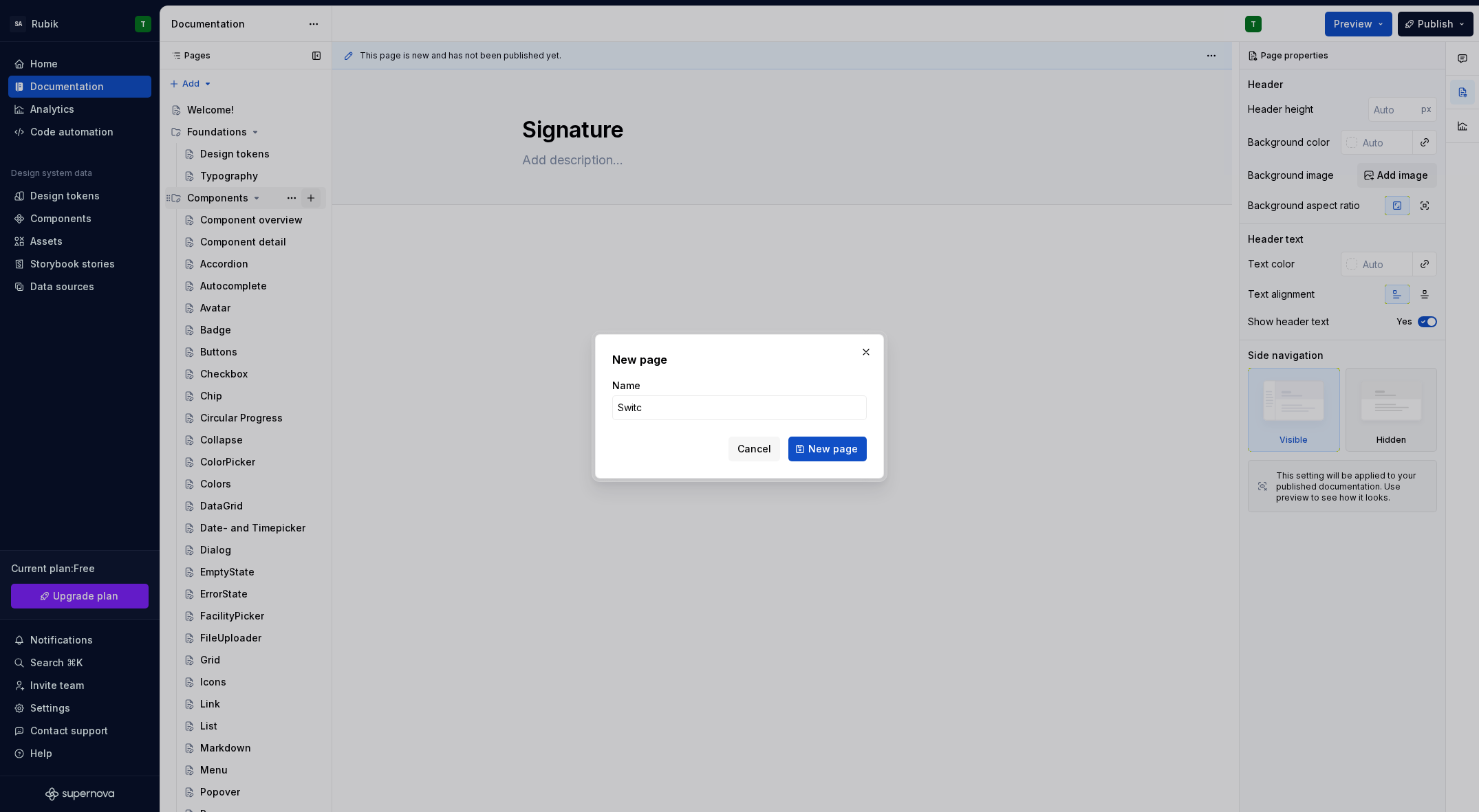
type input "Switch"
click button "New page" at bounding box center [827, 449] width 79 height 25
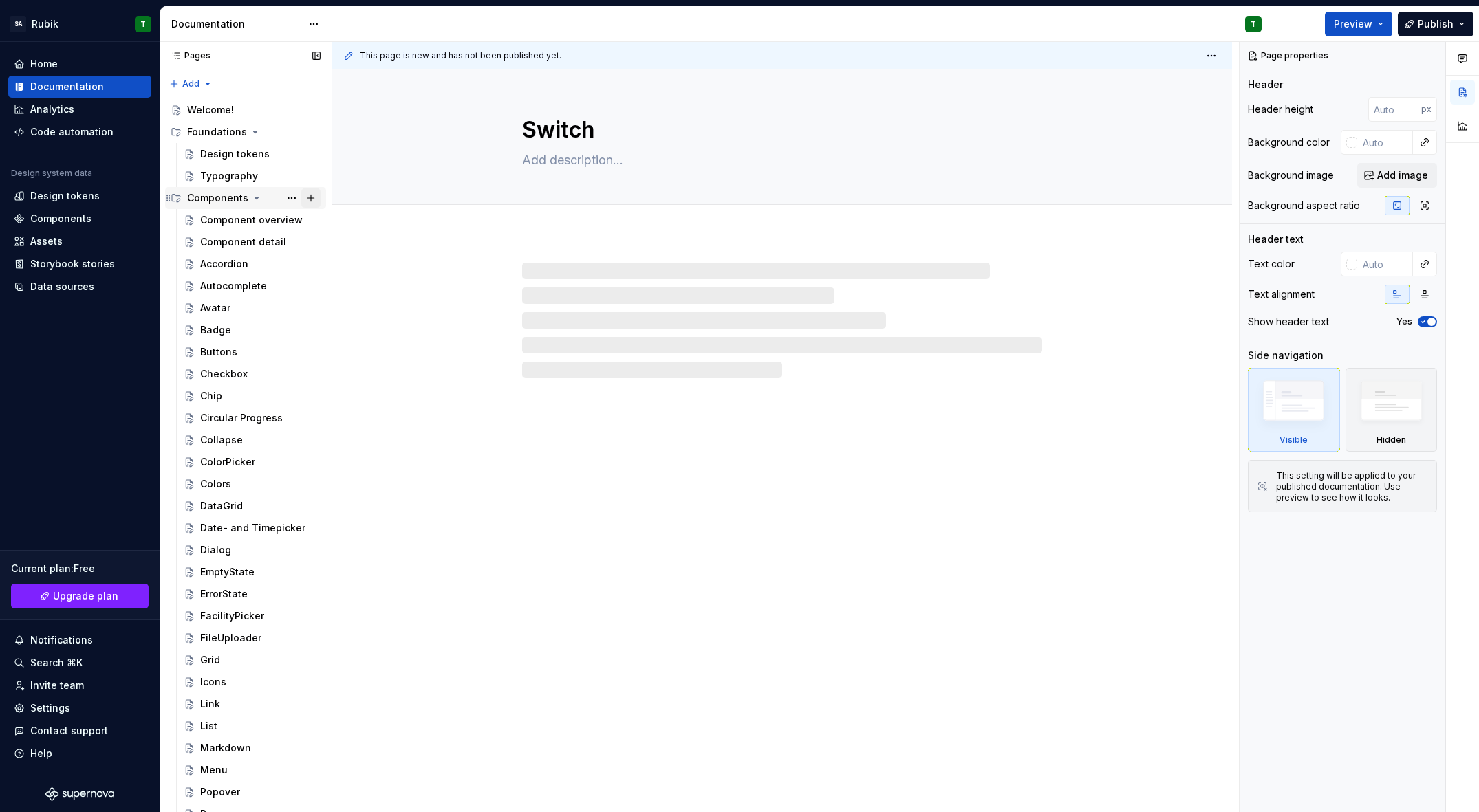
click at [308, 195] on button "Page tree" at bounding box center [311, 198] width 19 height 19
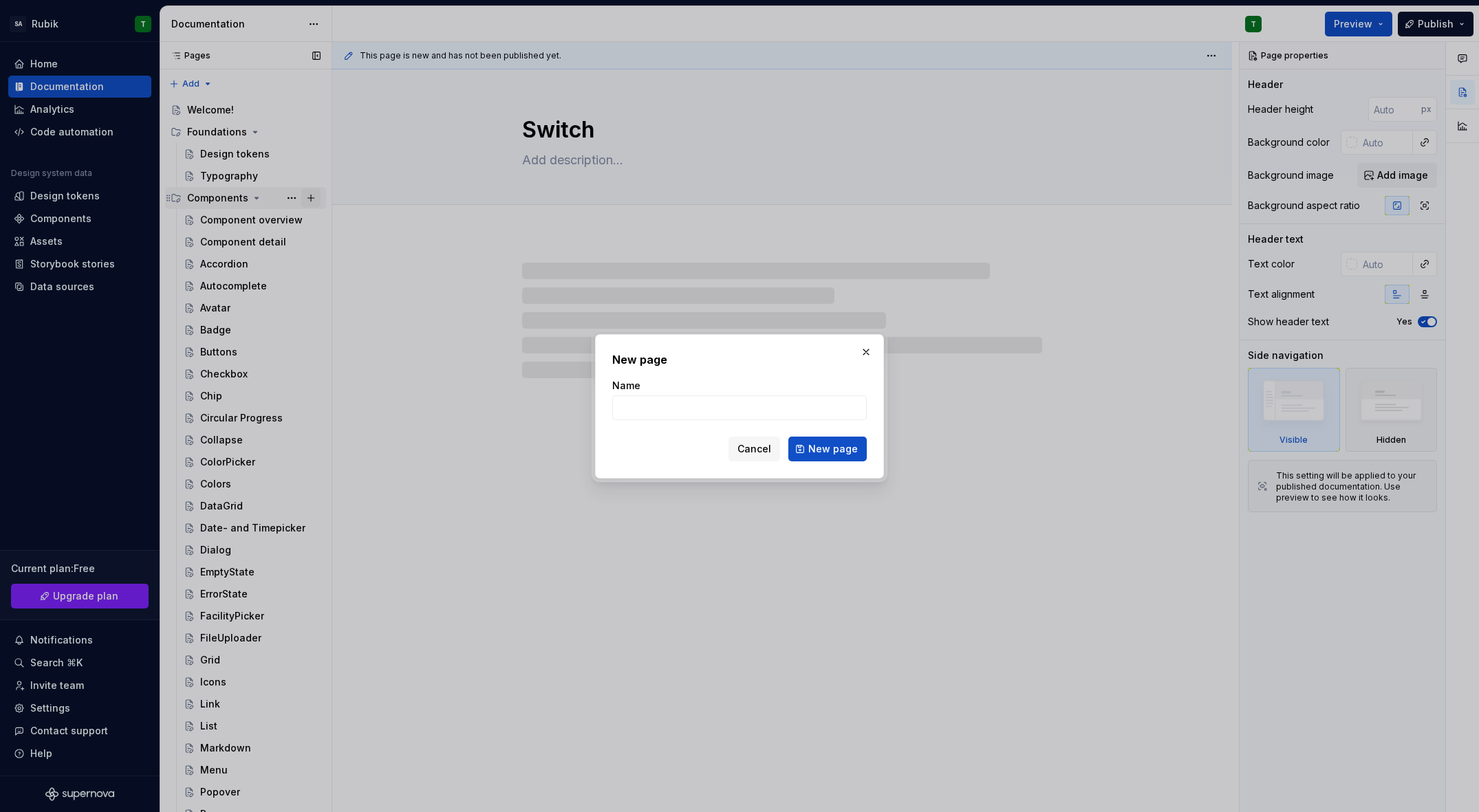
type textarea "*"
type input "Tabs"
click button "New page" at bounding box center [827, 449] width 79 height 25
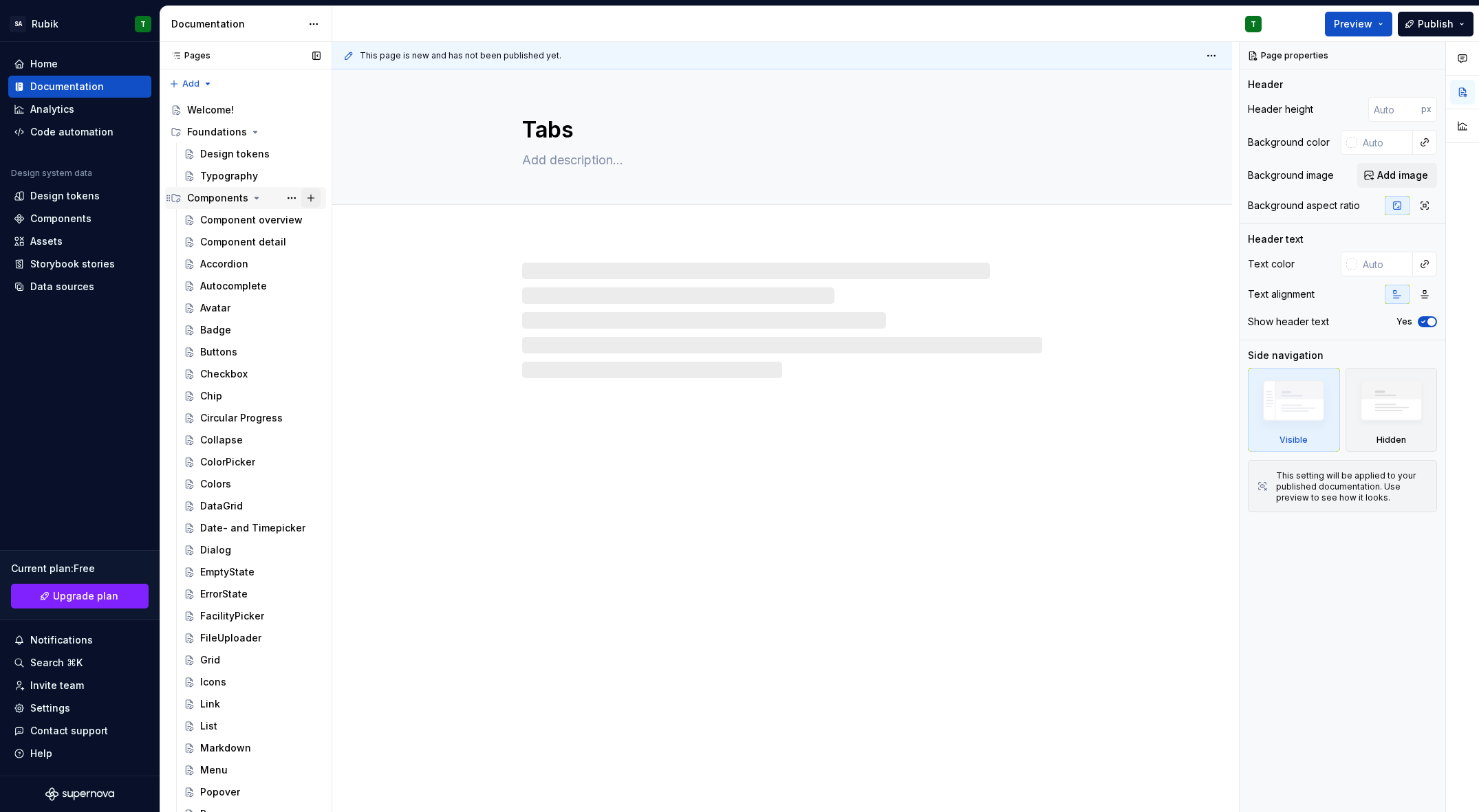
click at [308, 195] on button "Page tree" at bounding box center [311, 198] width 19 height 19
type textarea "*"
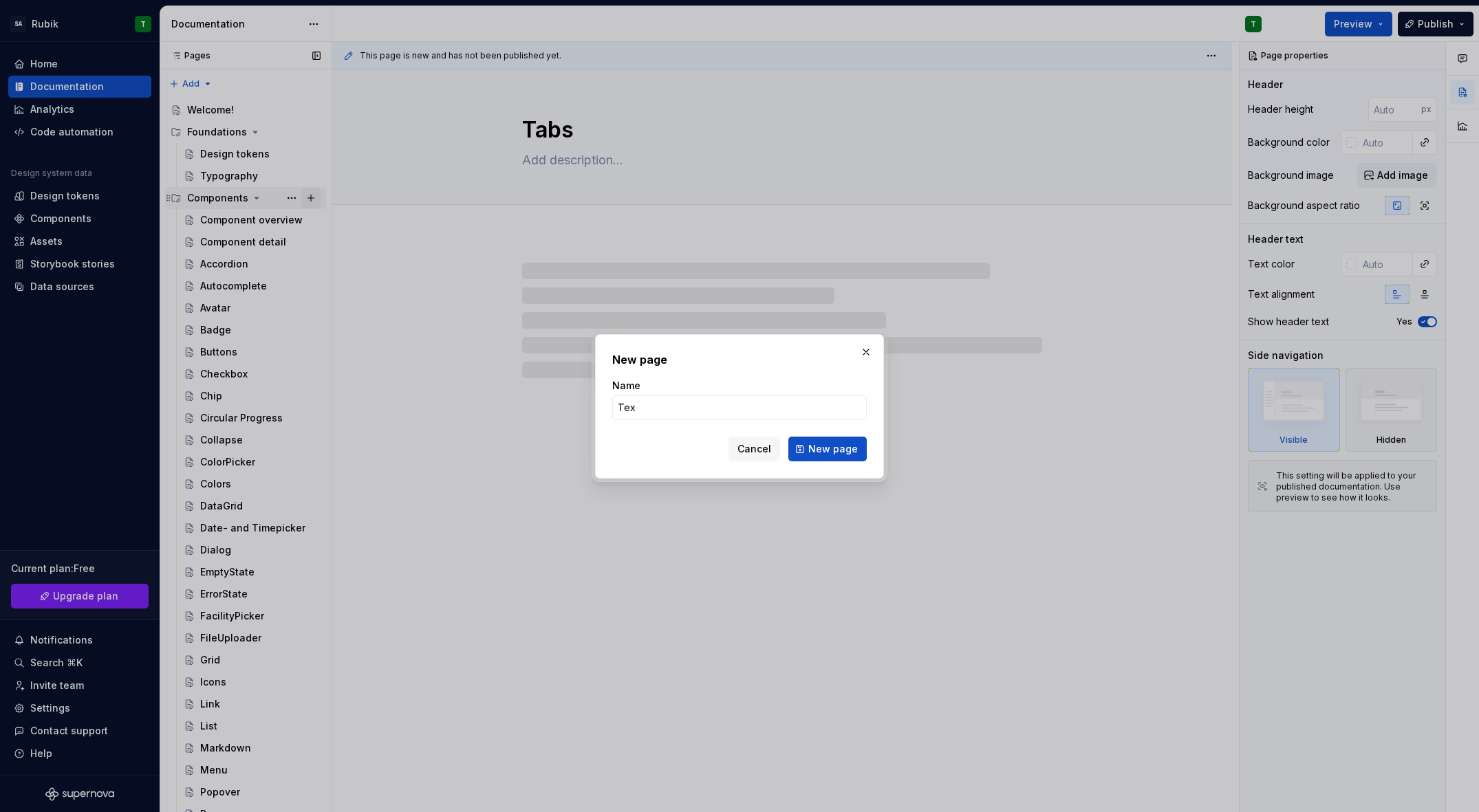
type input "Text"
type textarea "*"
type input "TextF"
type textarea "*"
type input "TextFiel"
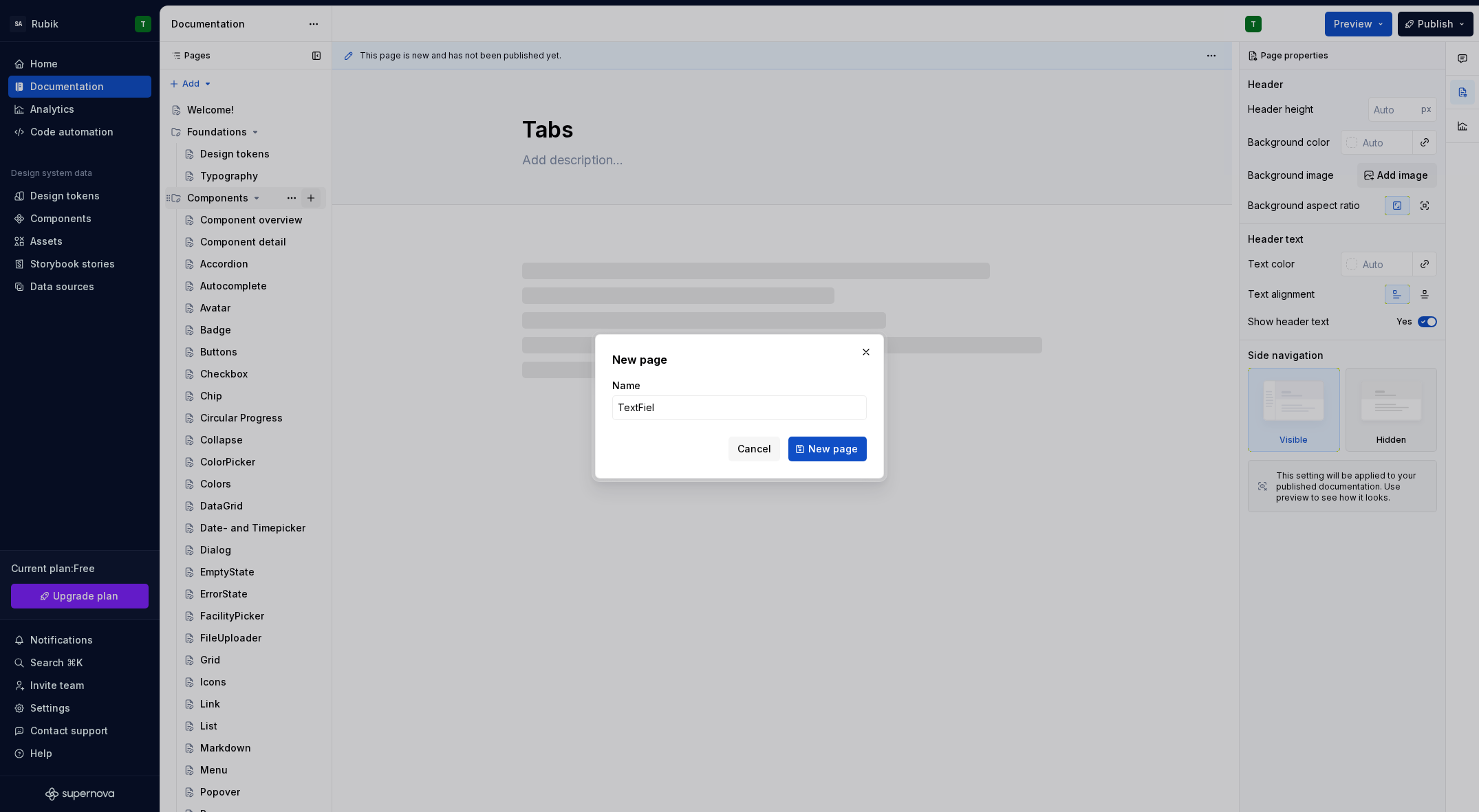
type textarea "*"
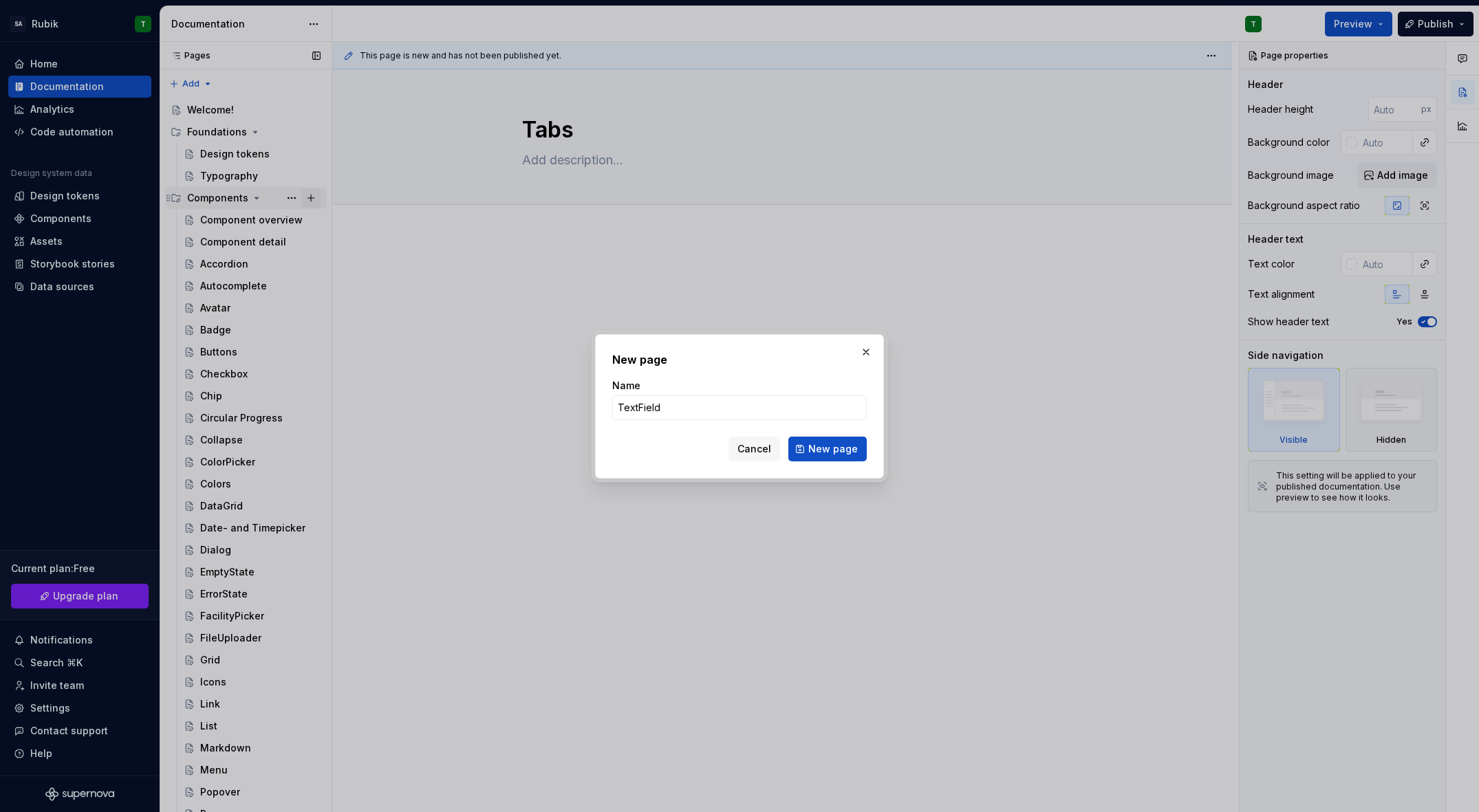
type input "TextFields"
click button "New page" at bounding box center [827, 449] width 79 height 25
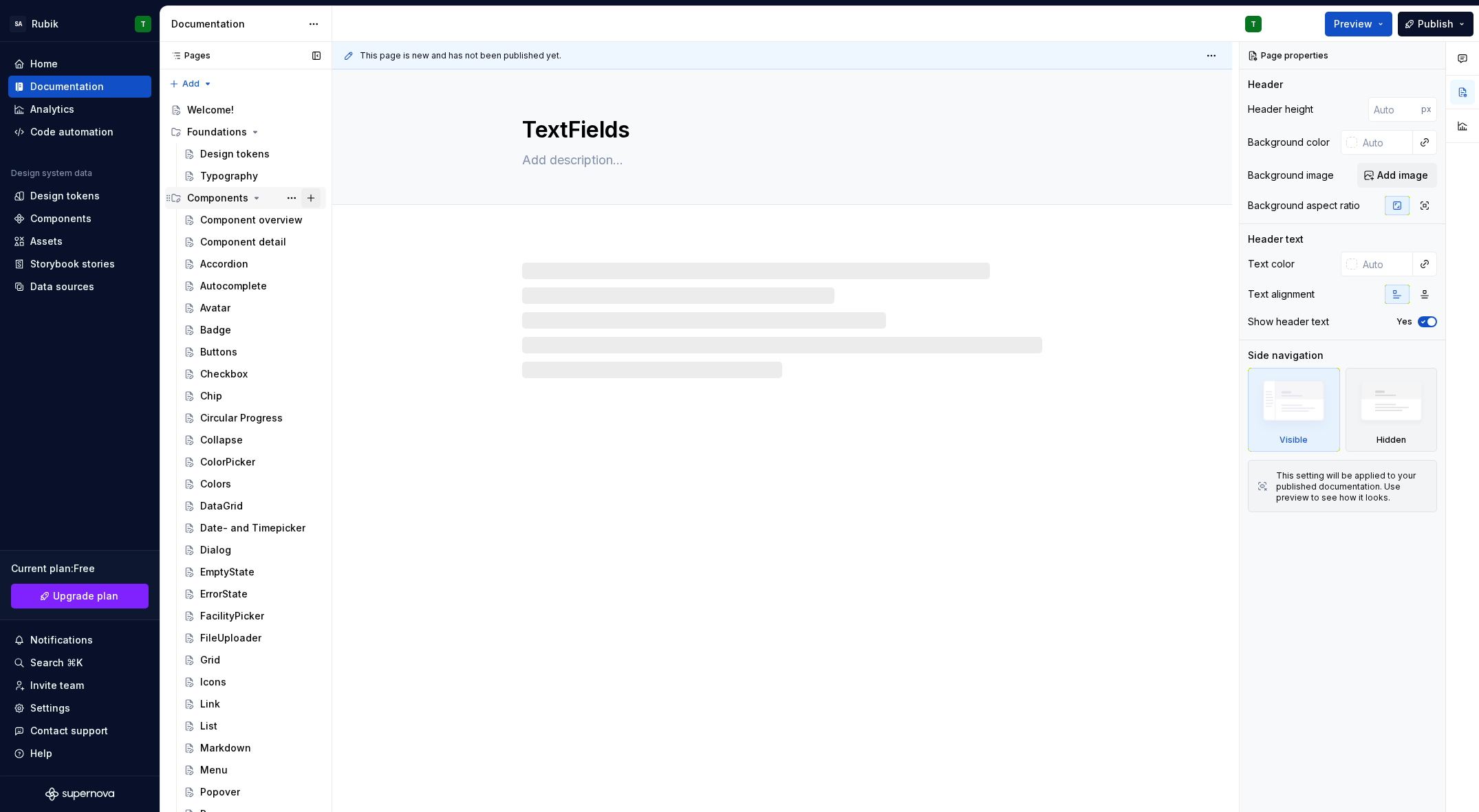
click at [308, 194] on button "Page tree" at bounding box center [311, 198] width 19 height 19
type textarea "*"
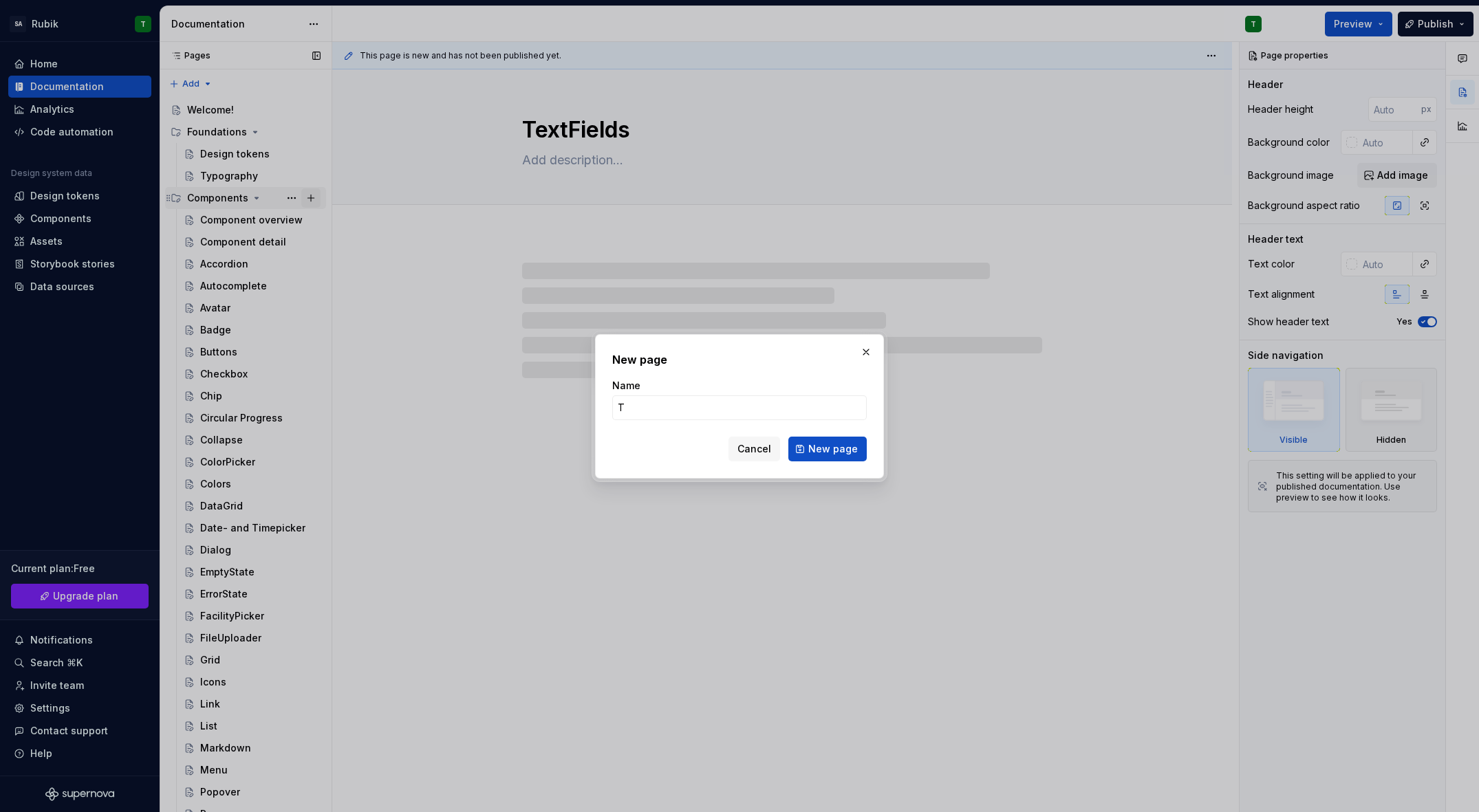
type input "To"
type textarea "*"
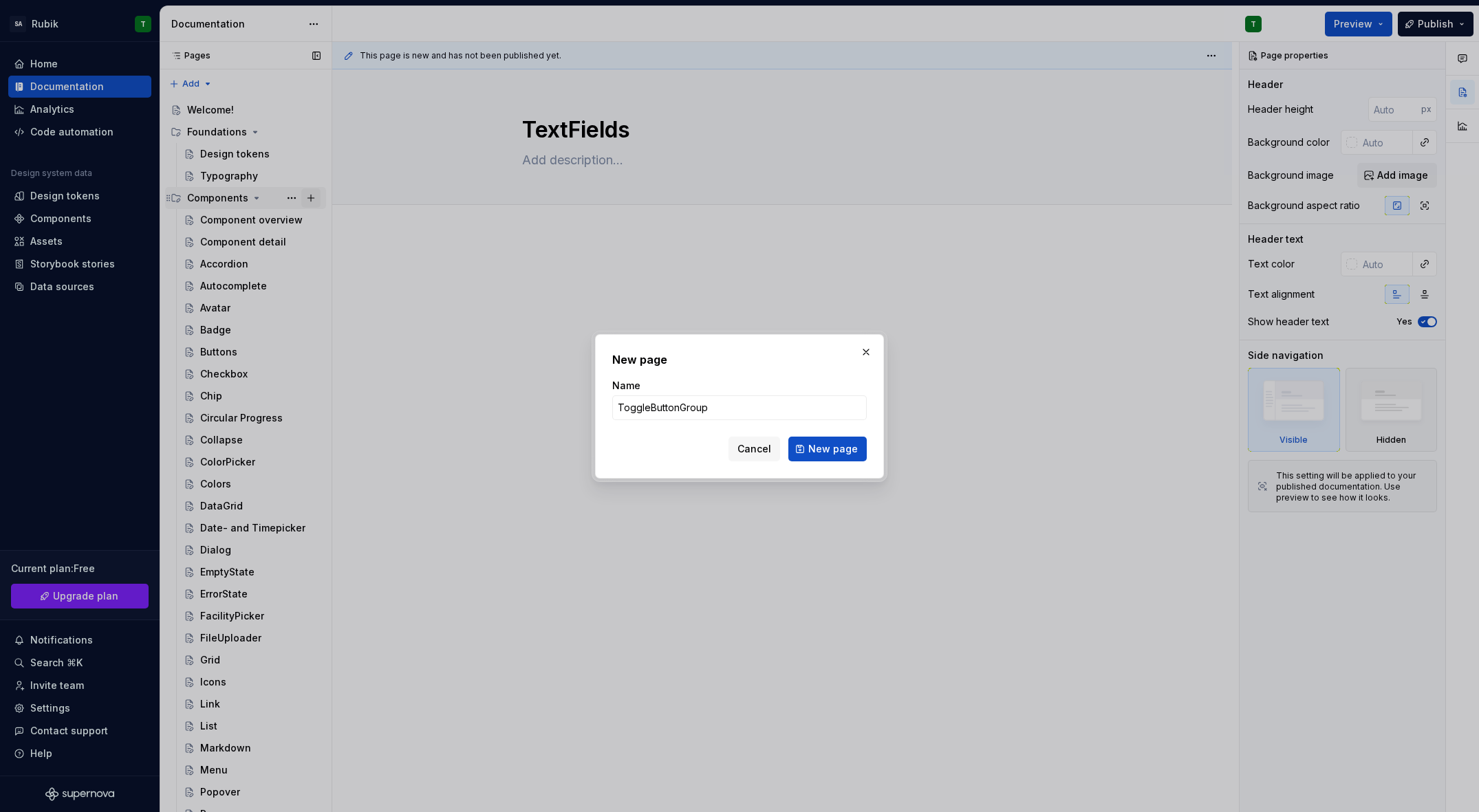
click button "New page" at bounding box center [827, 449] width 79 height 25
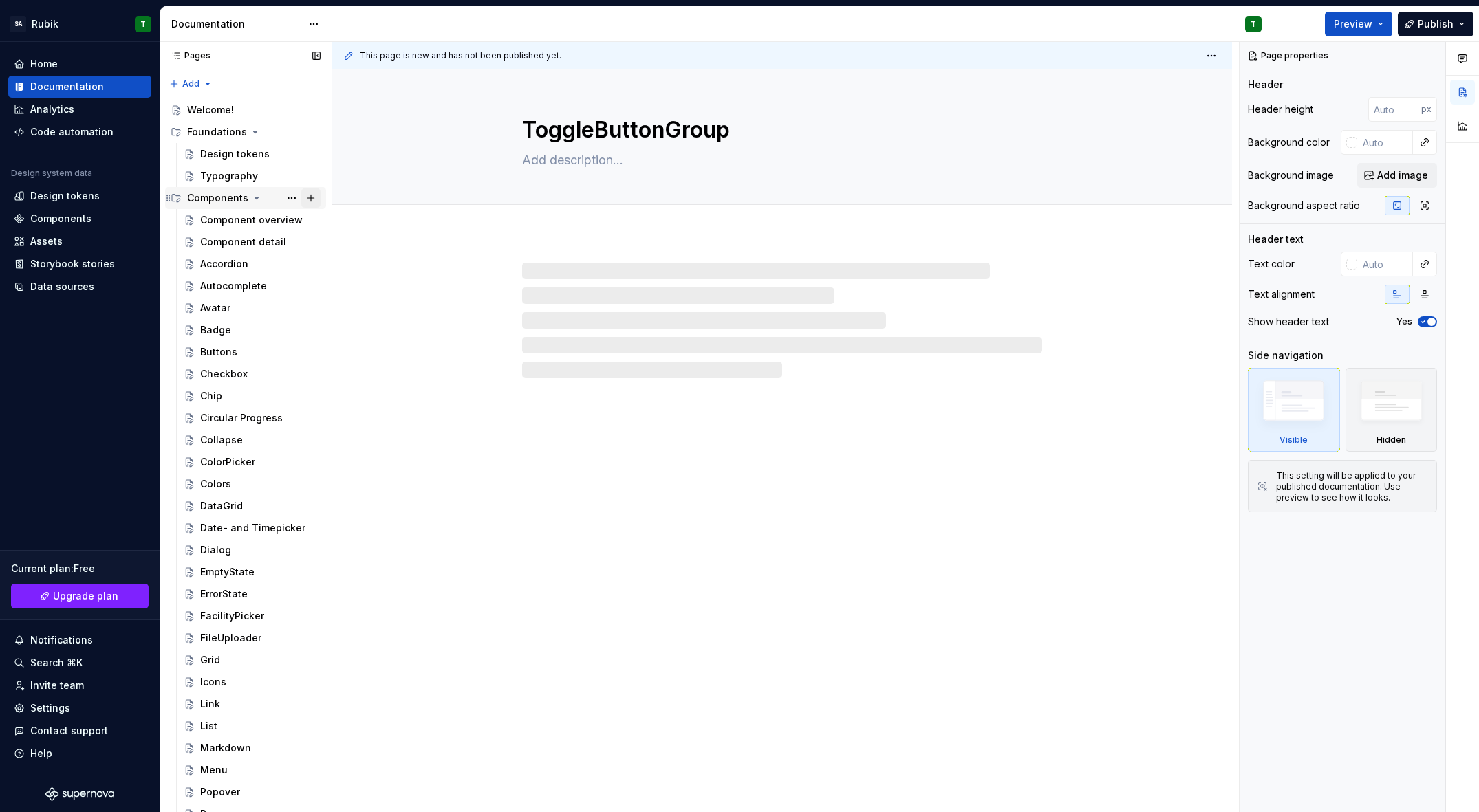
click at [308, 194] on button "Page tree" at bounding box center [311, 198] width 19 height 19
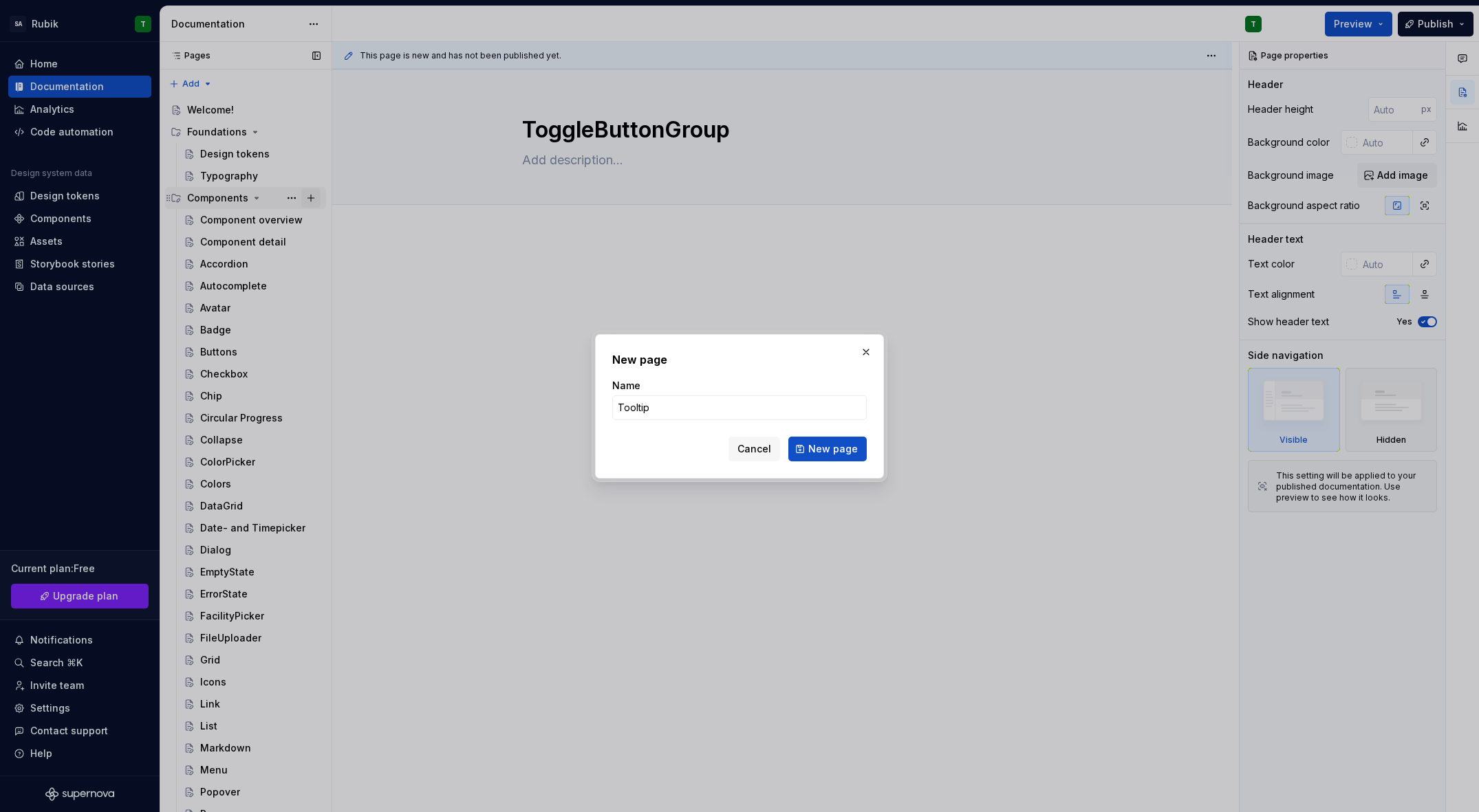
click button "New page" at bounding box center [827, 449] width 79 height 25
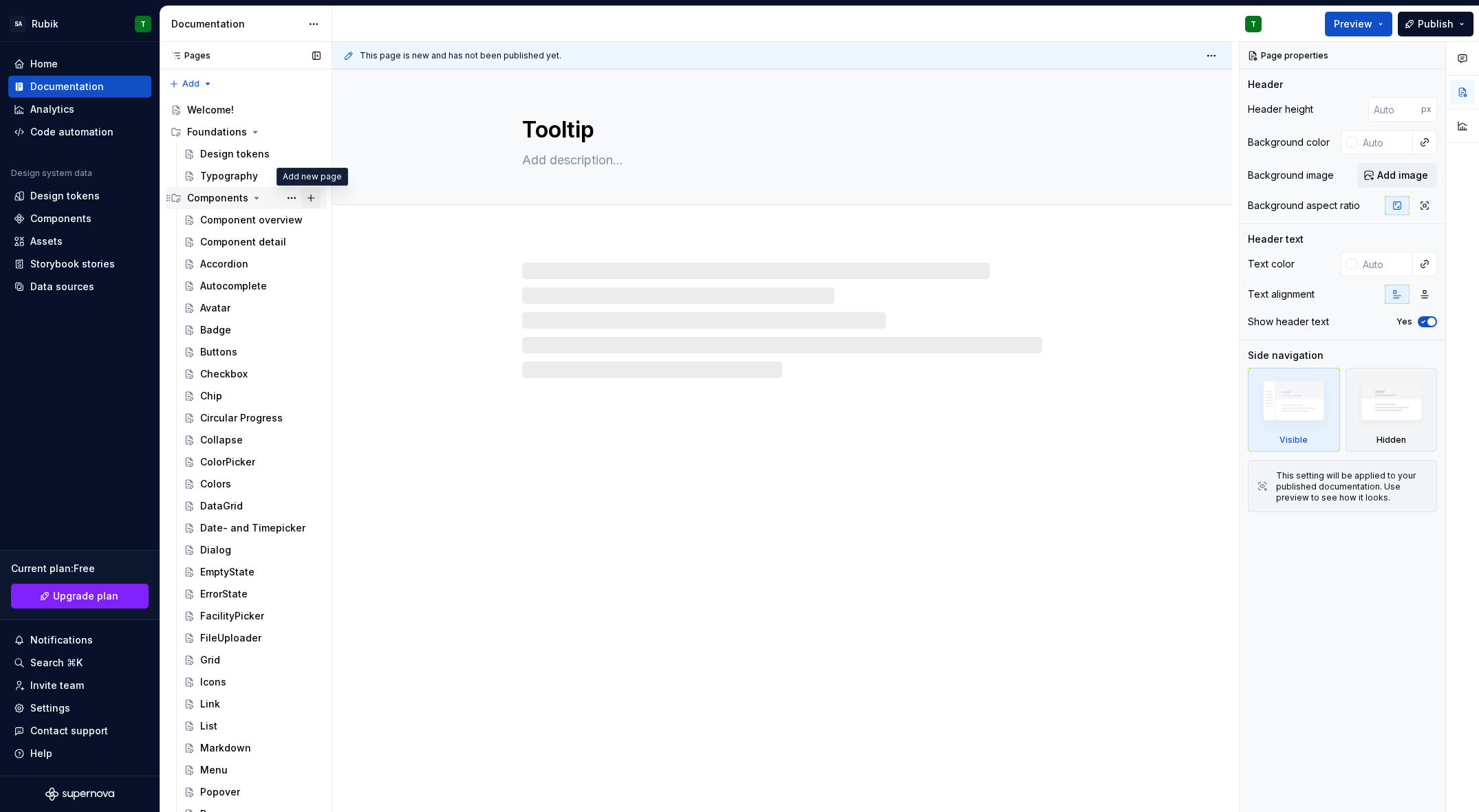
click at [308, 194] on button "Page tree" at bounding box center [311, 198] width 19 height 19
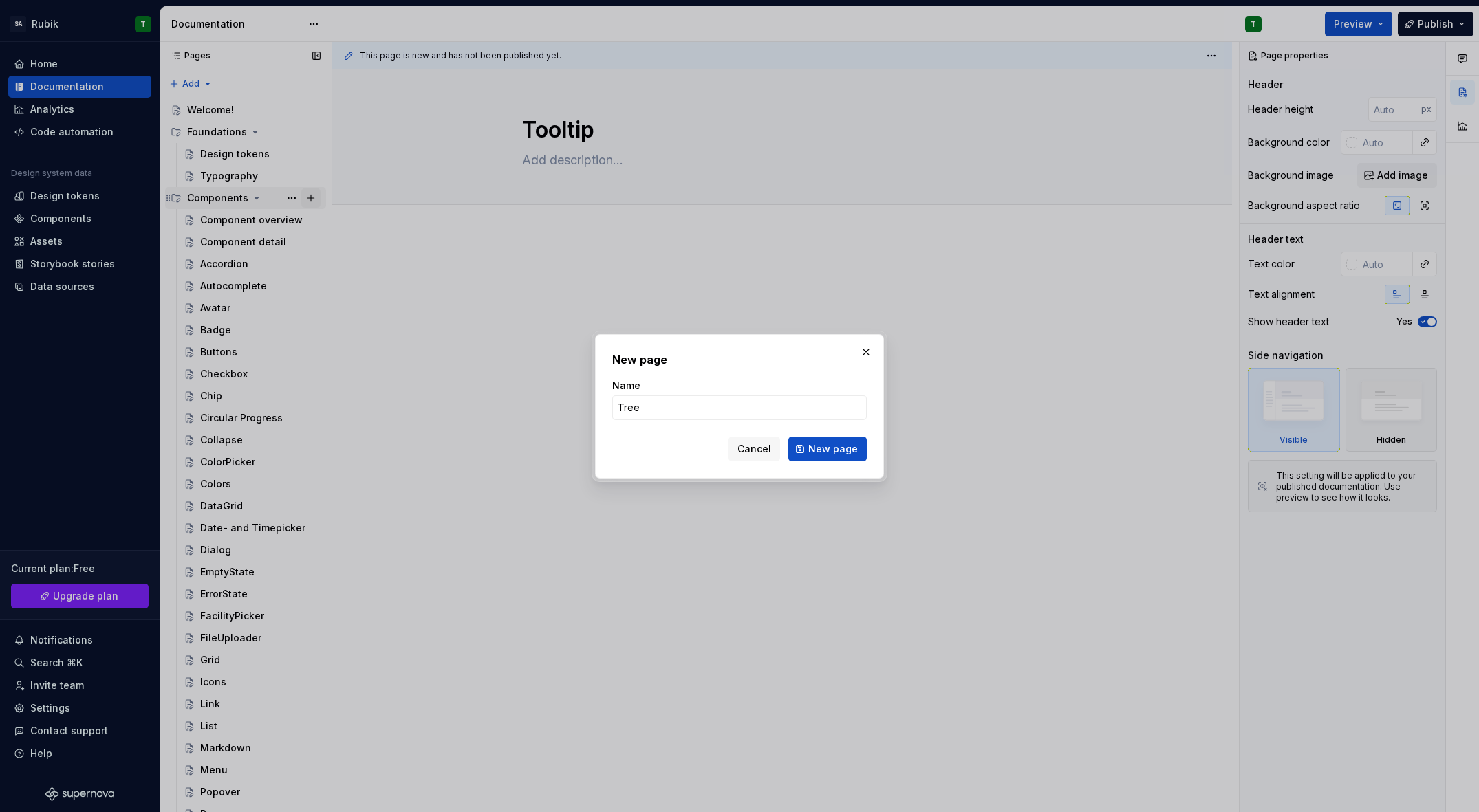
click button "New page" at bounding box center [827, 449] width 79 height 25
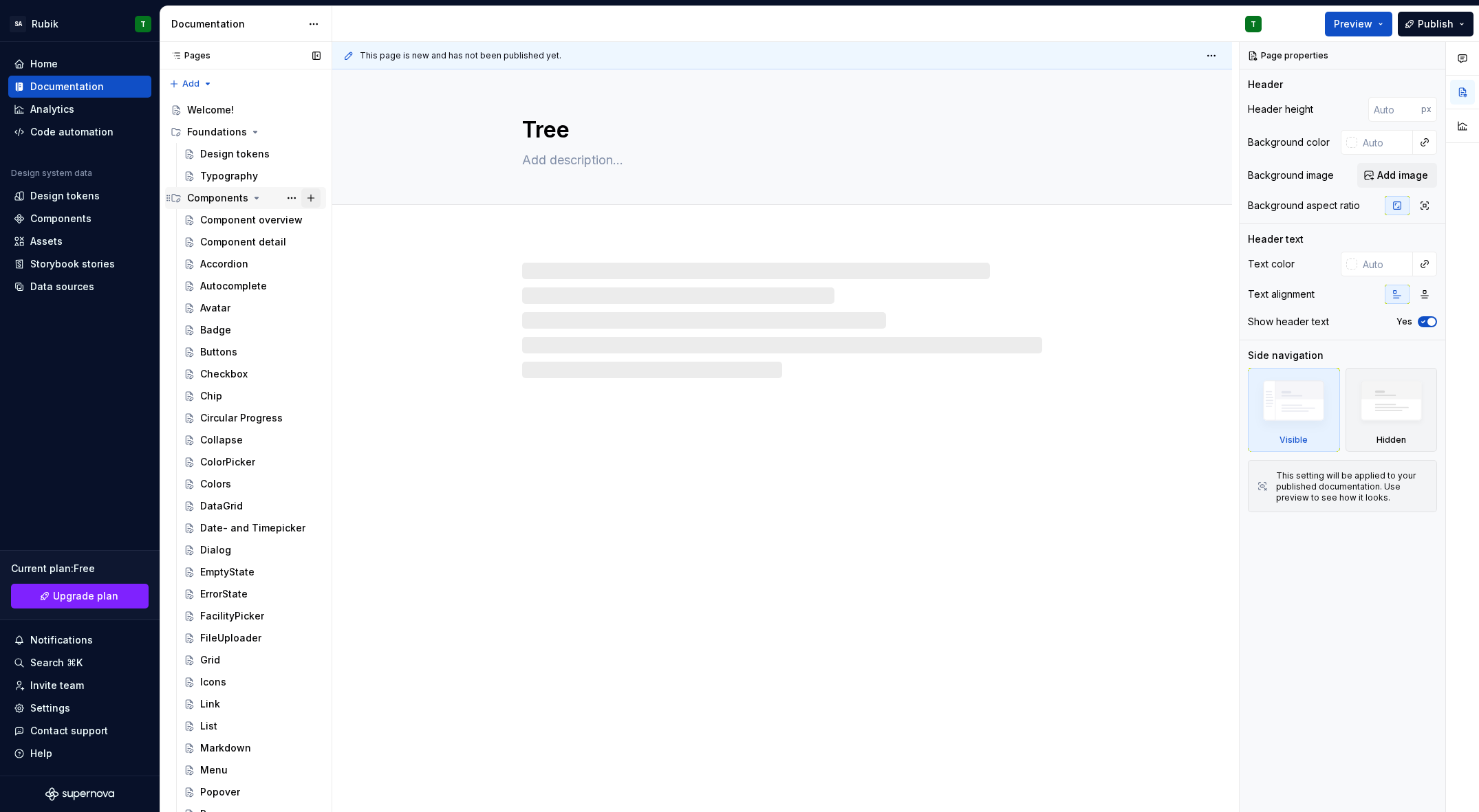
click at [308, 194] on button "Page tree" at bounding box center [311, 198] width 19 height 19
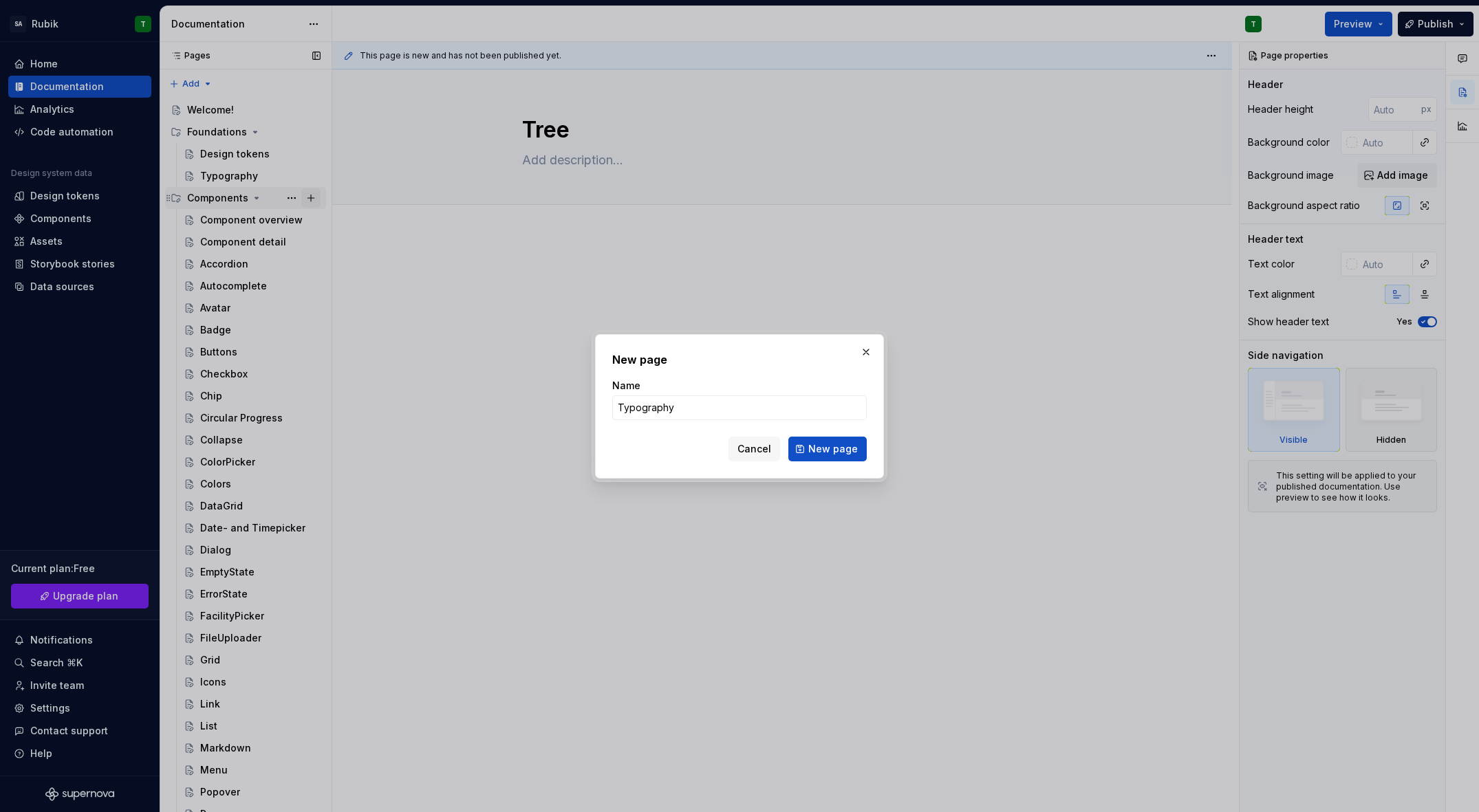
click button "New page" at bounding box center [827, 449] width 79 height 25
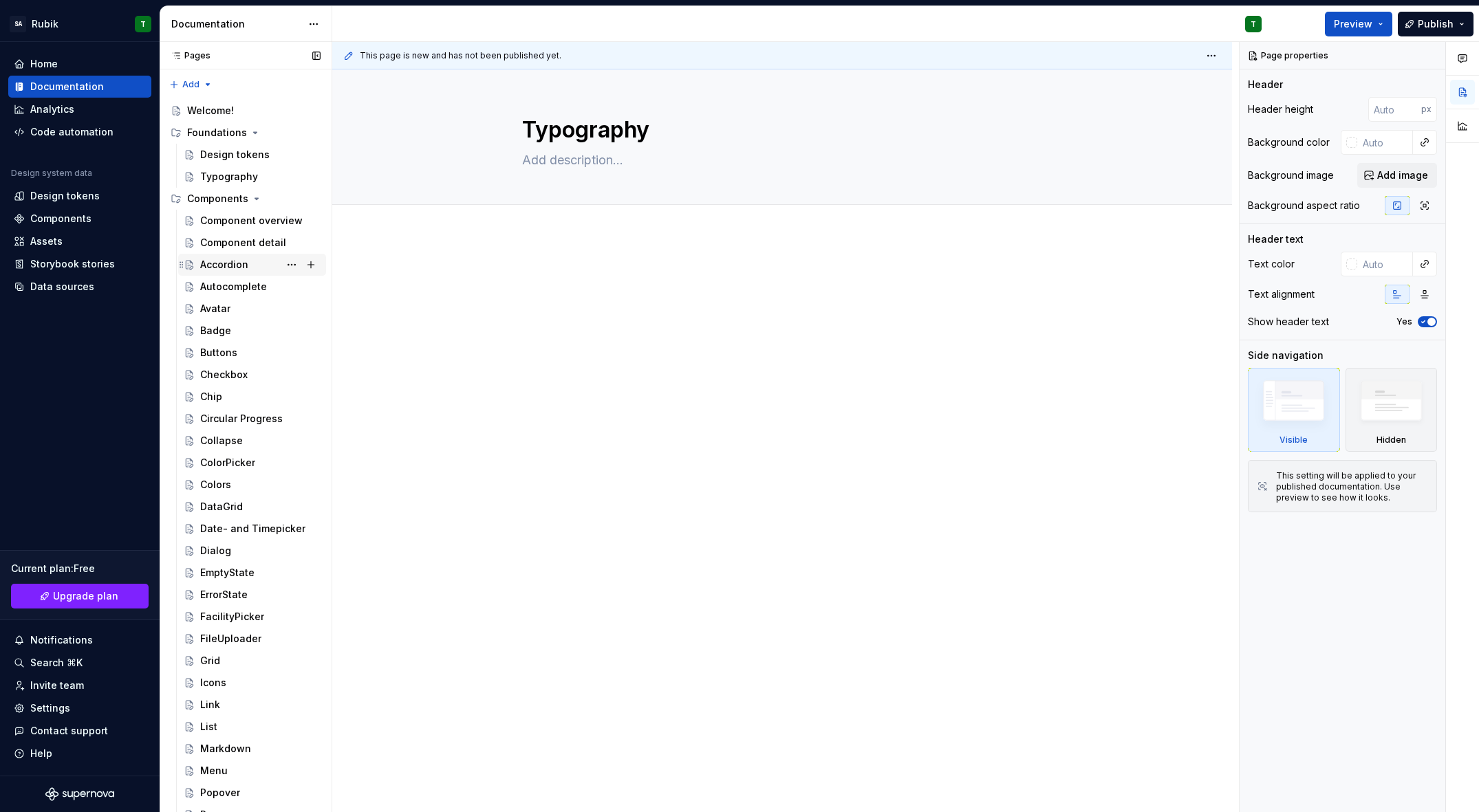
click at [227, 270] on div "Accordion" at bounding box center [224, 264] width 48 height 14
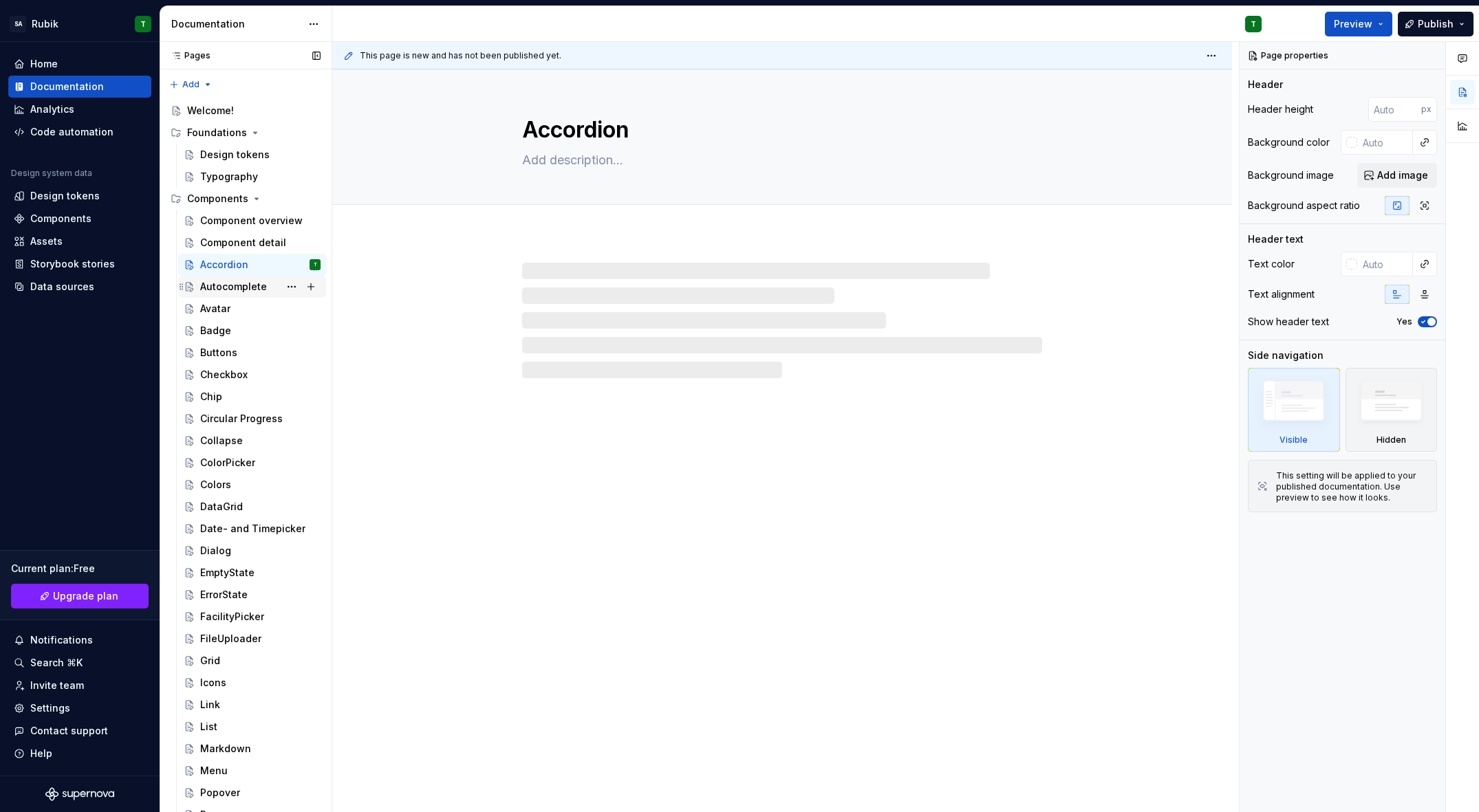
click at [219, 285] on div "Autocomplete" at bounding box center [233, 286] width 67 height 14
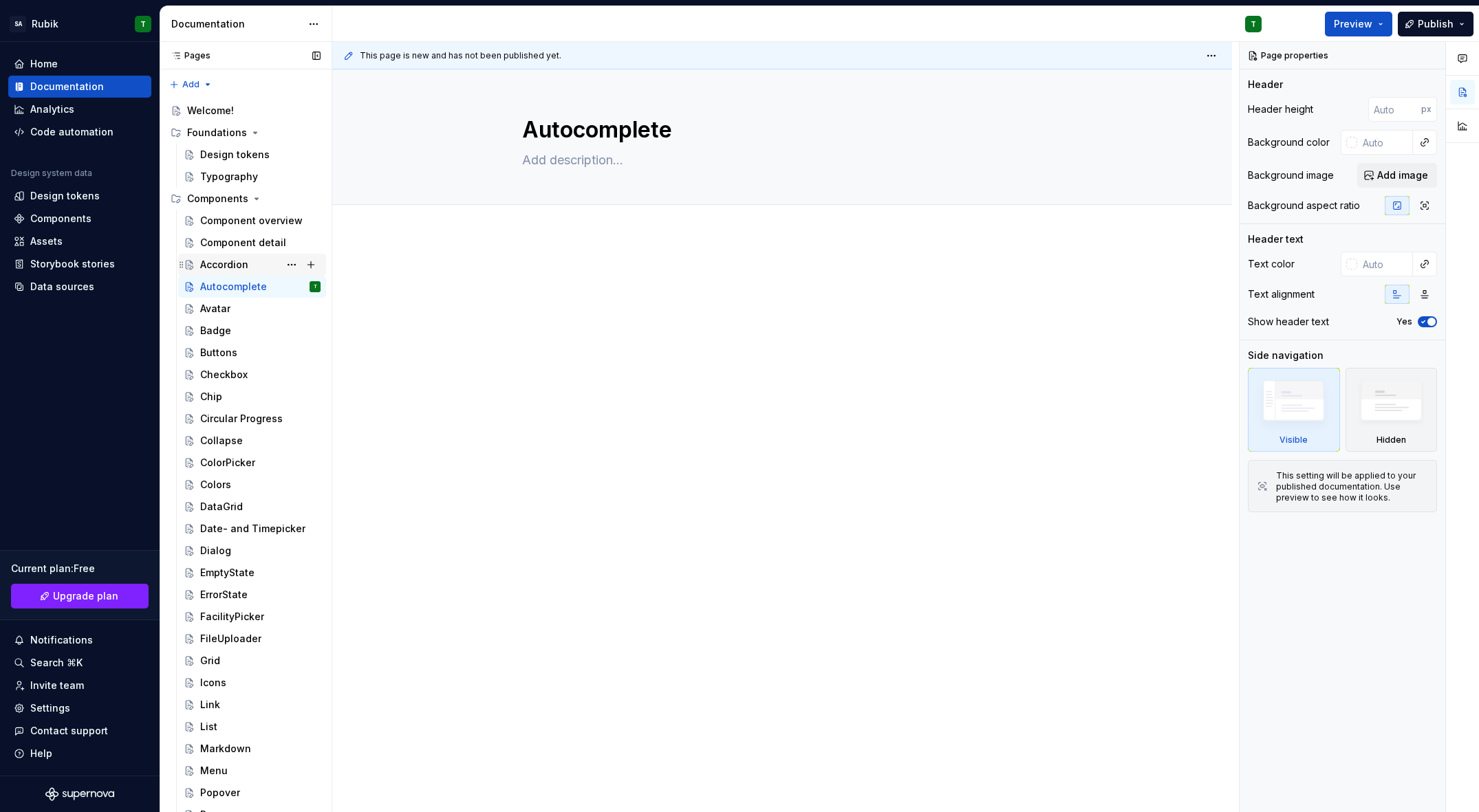
click at [249, 268] on div "Accordion" at bounding box center [260, 264] width 120 height 19
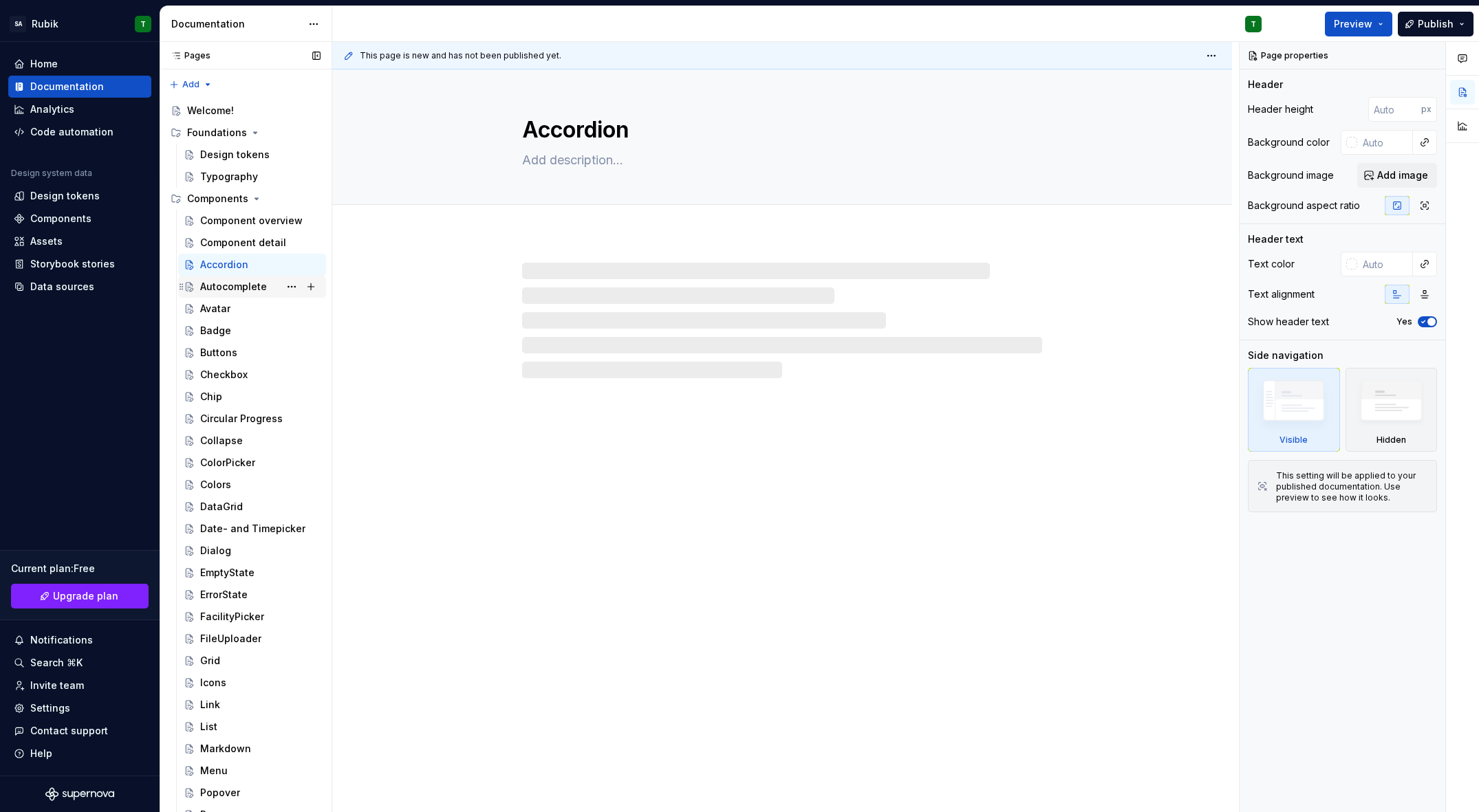
click at [238, 287] on div "Autocomplete" at bounding box center [233, 286] width 67 height 14
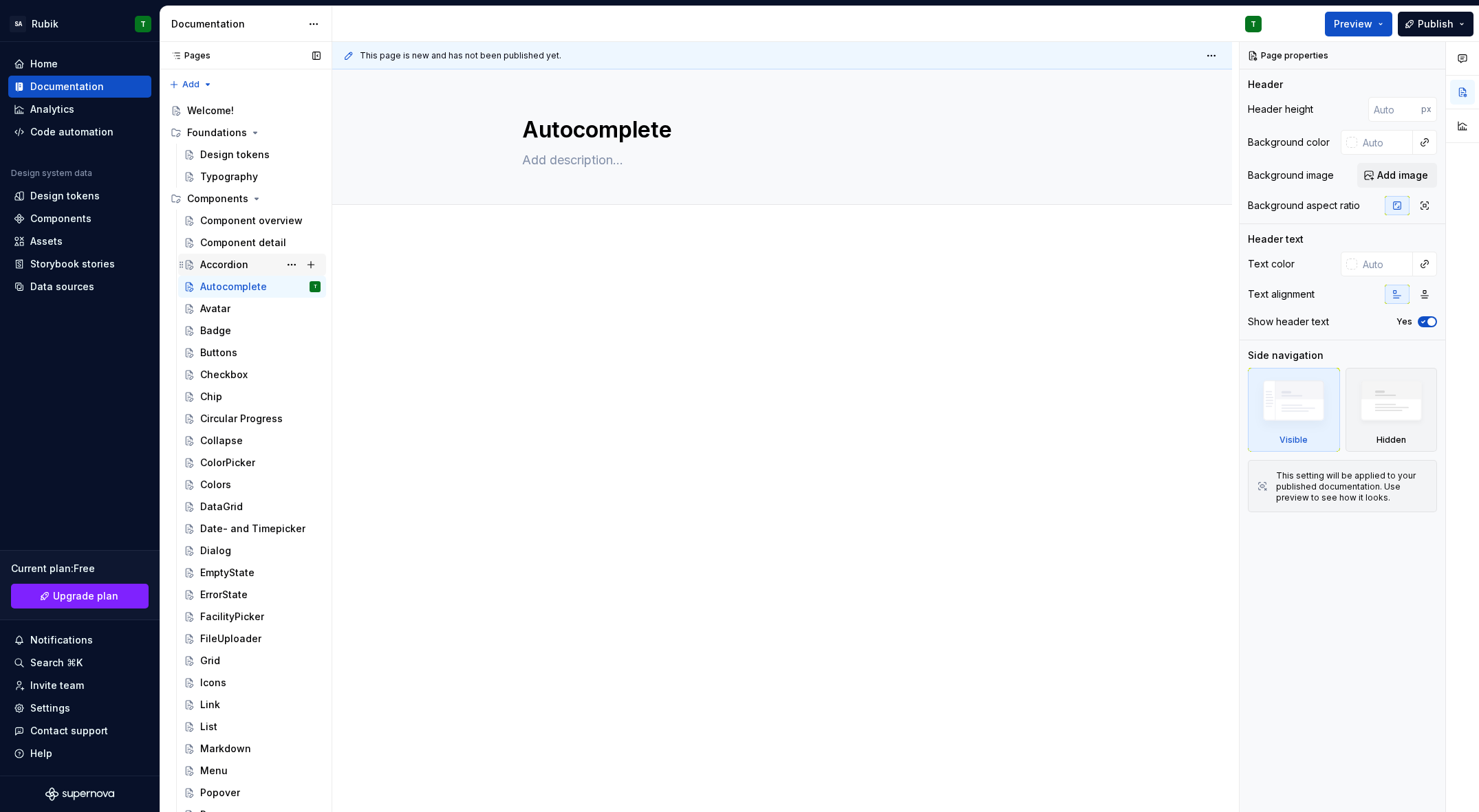
drag, startPoint x: 210, startPoint y: 265, endPoint x: 249, endPoint y: 257, distance: 39.8
click at [210, 265] on div "Accordion" at bounding box center [224, 264] width 48 height 14
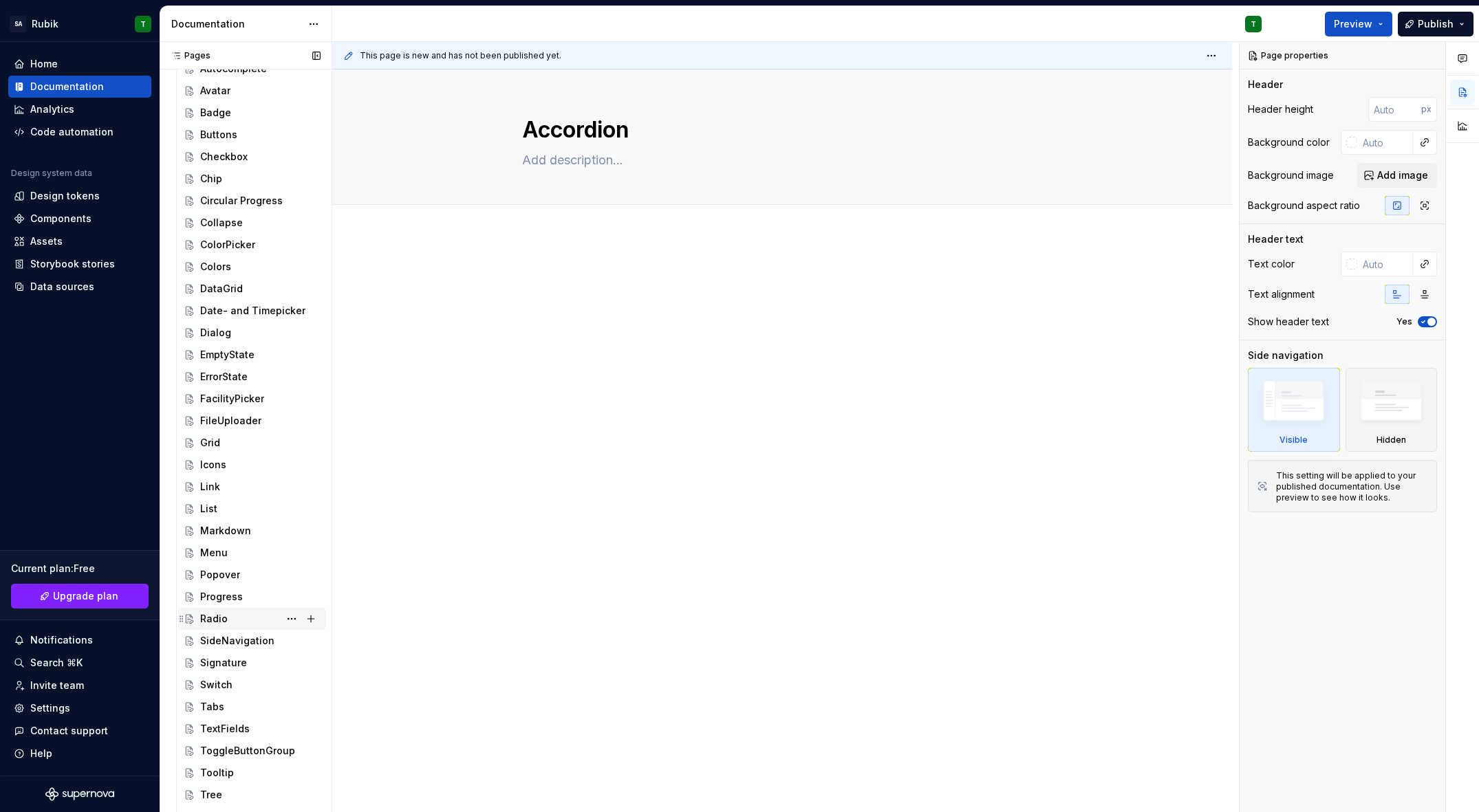
scroll to position [406, 0]
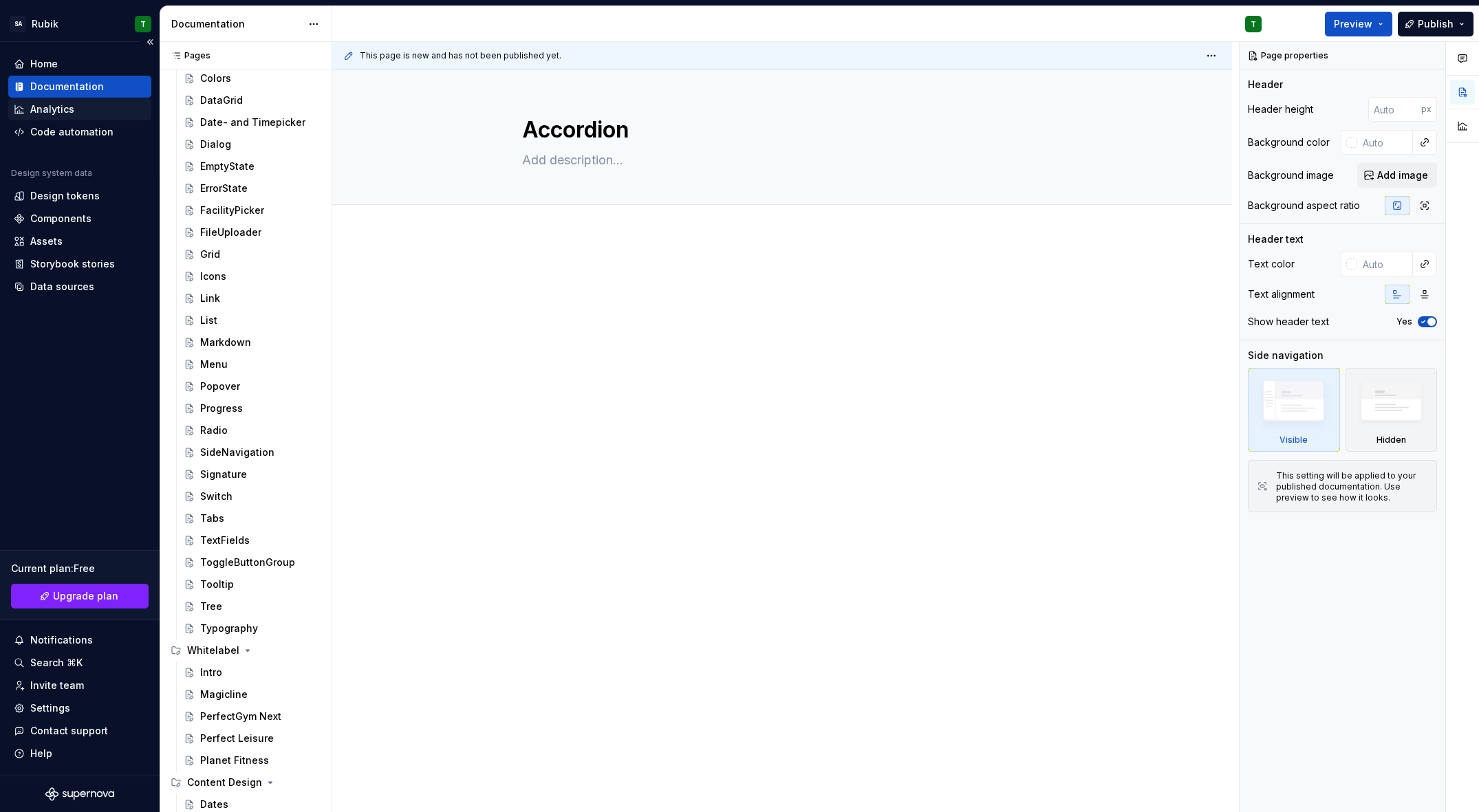
click at [79, 106] on div "Analytics" at bounding box center [79, 109] width 132 height 14
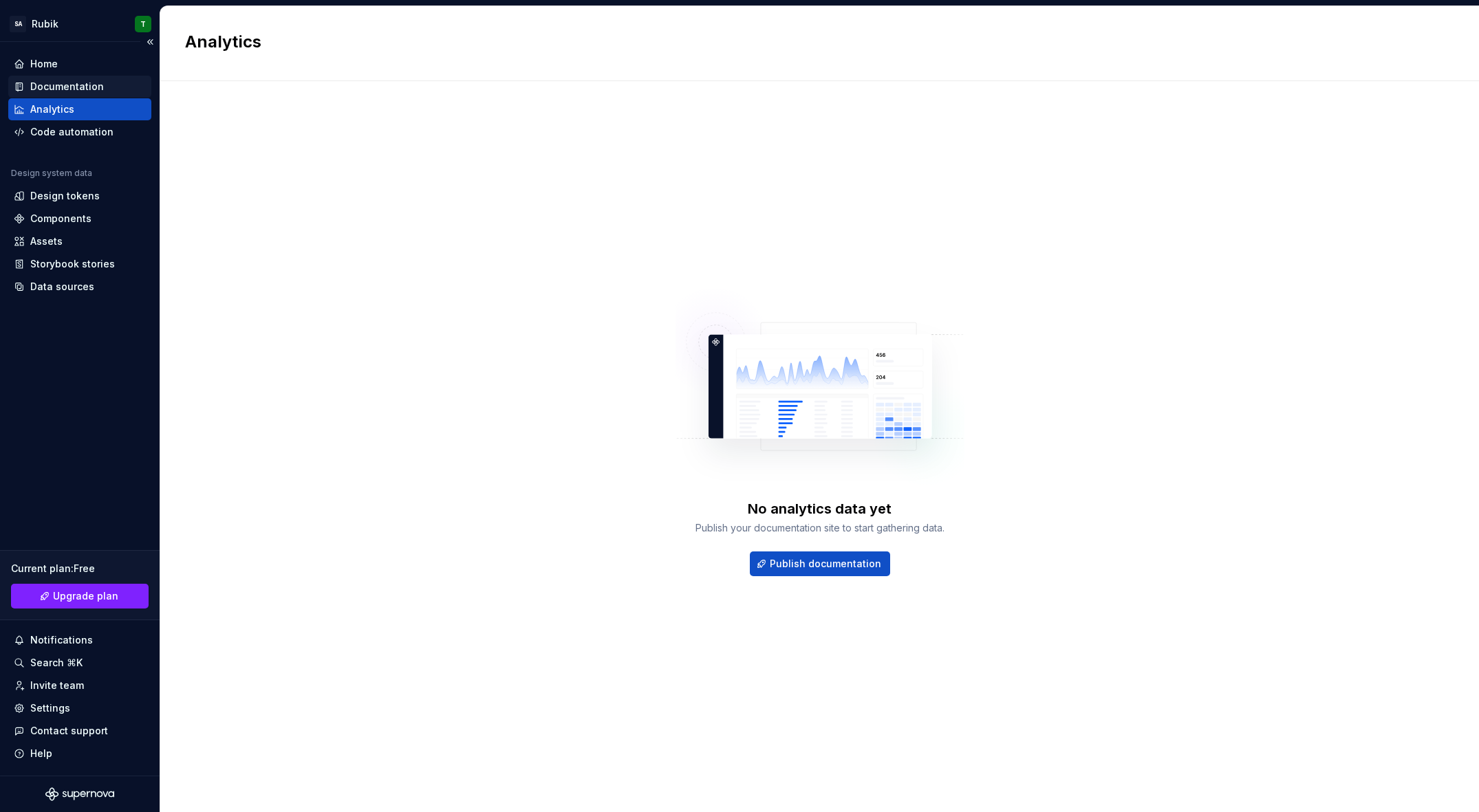
click at [79, 83] on div "Documentation" at bounding box center [67, 86] width 74 height 14
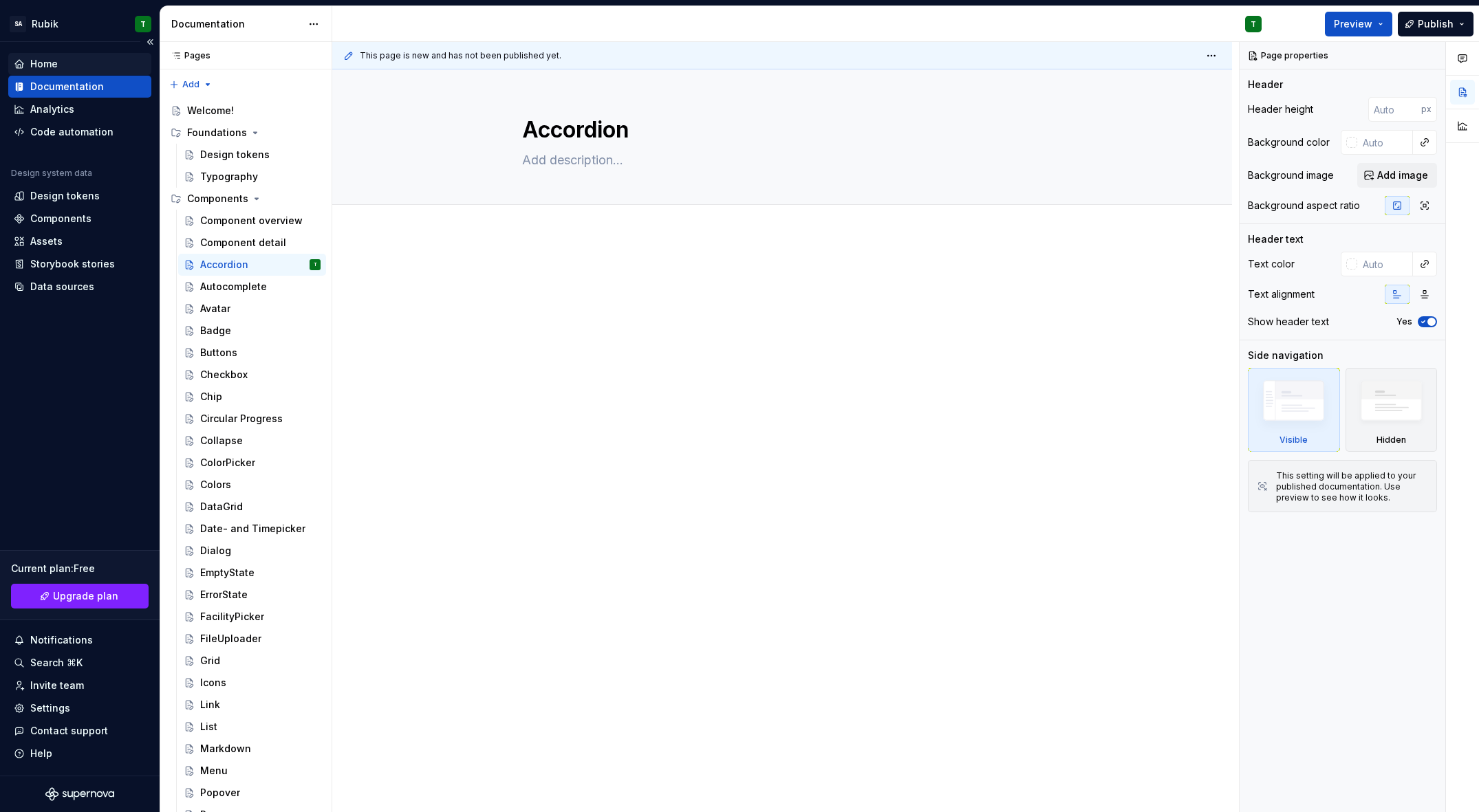
click at [60, 56] on div "Home" at bounding box center [79, 64] width 143 height 22
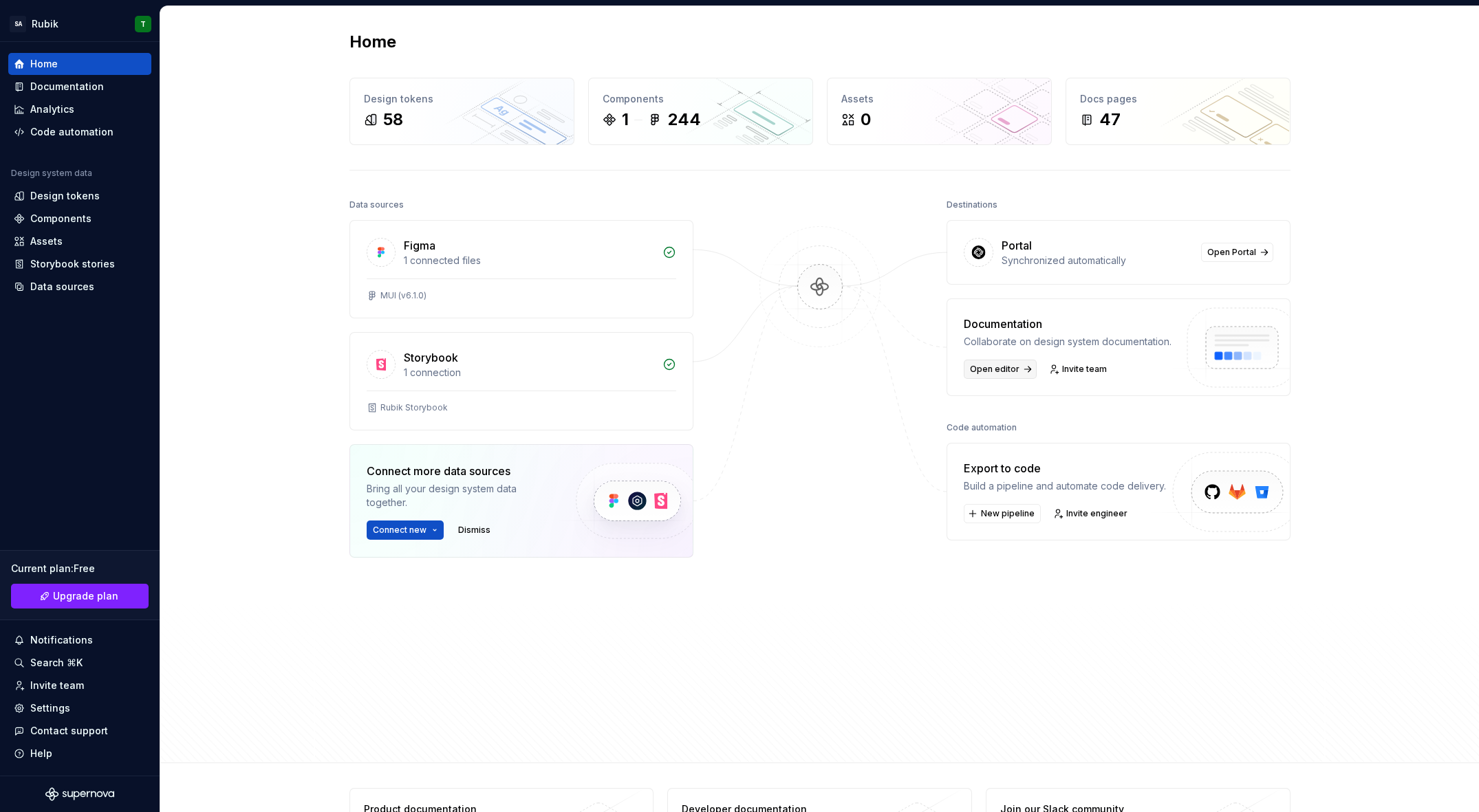
click at [1003, 369] on span "Open editor" at bounding box center [995, 369] width 50 height 11
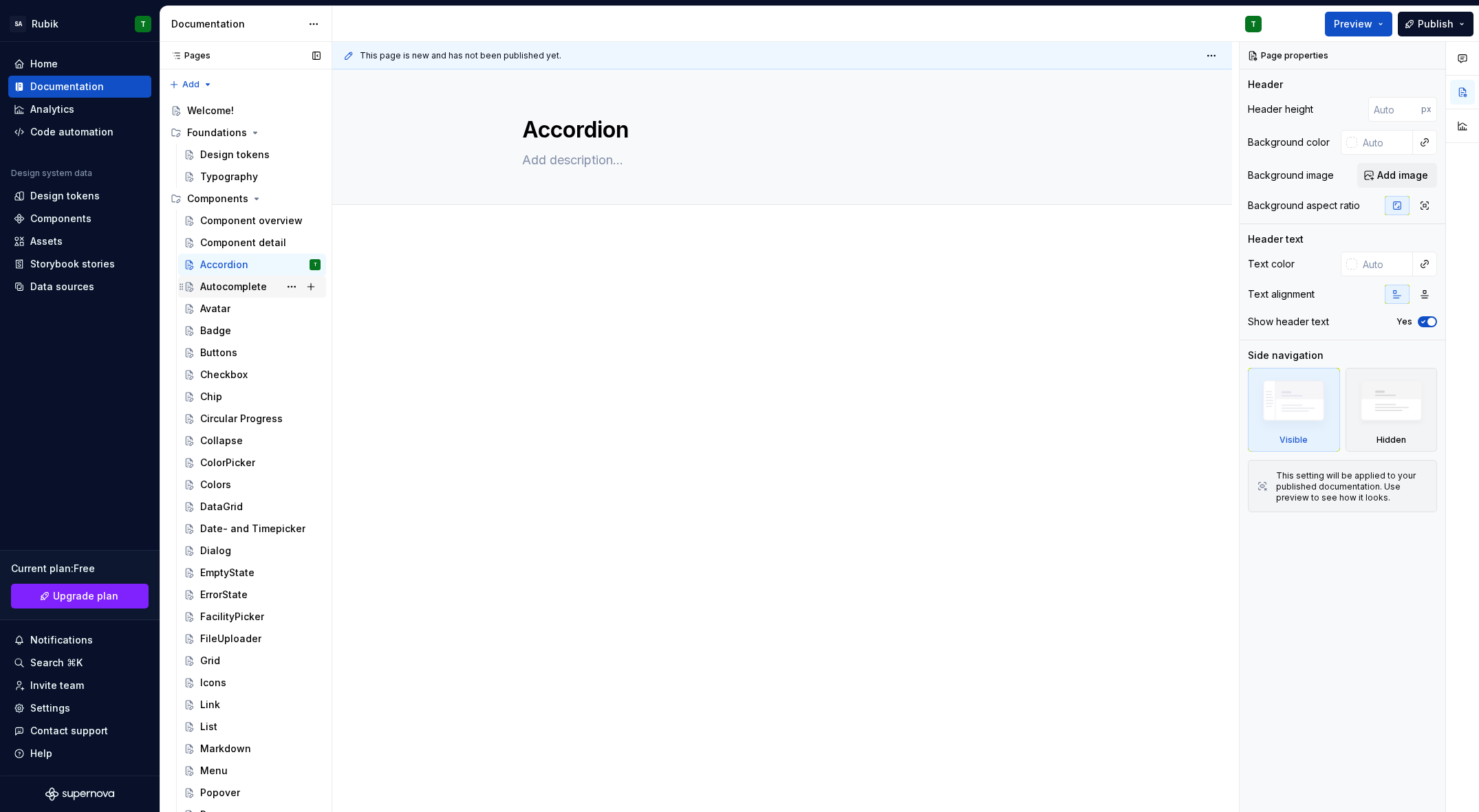
click at [238, 286] on div "Autocomplete" at bounding box center [233, 286] width 67 height 14
click at [61, 216] on div "Components" at bounding box center [61, 219] width 61 height 14
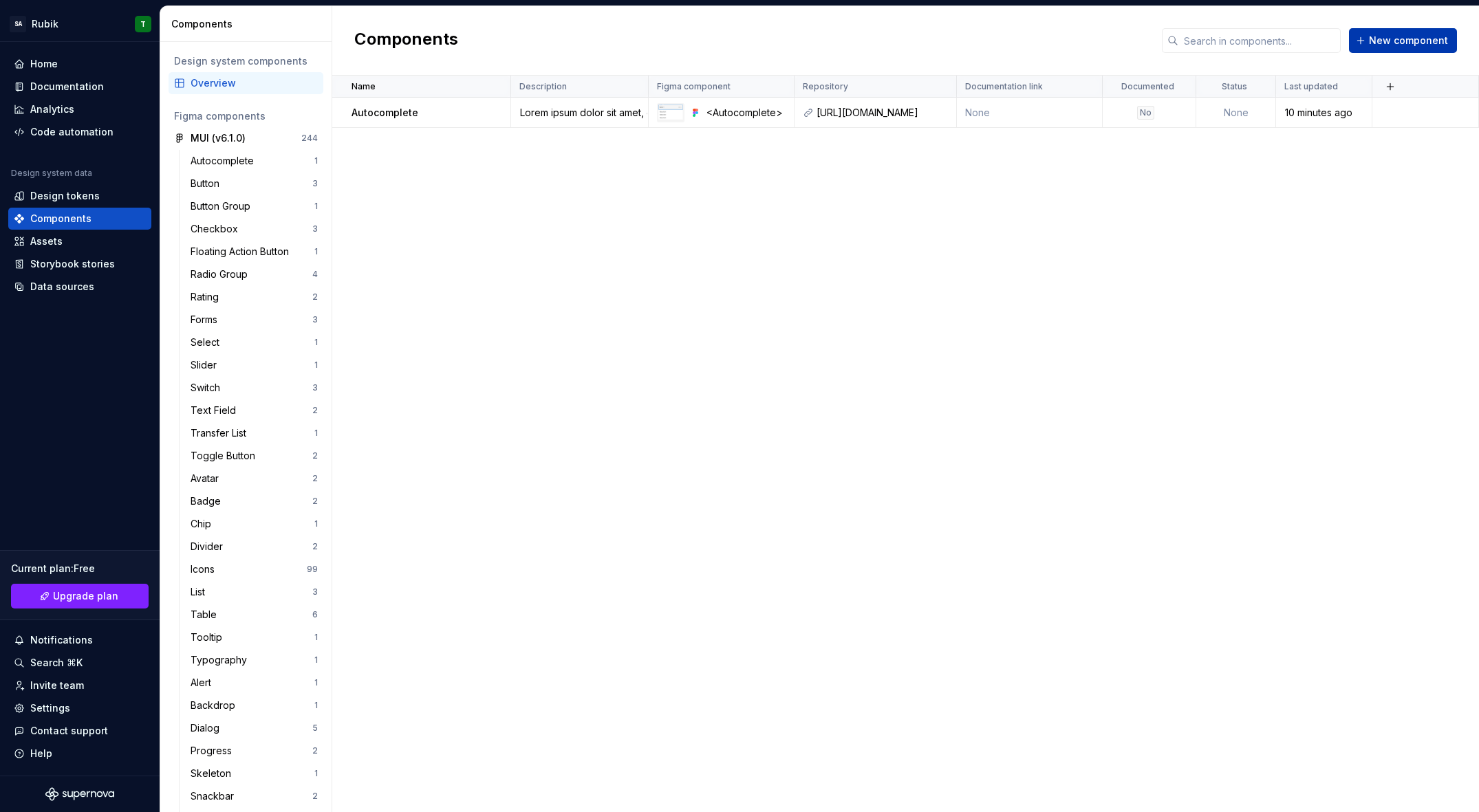
click at [1417, 42] on span "New component" at bounding box center [1409, 41] width 79 height 14
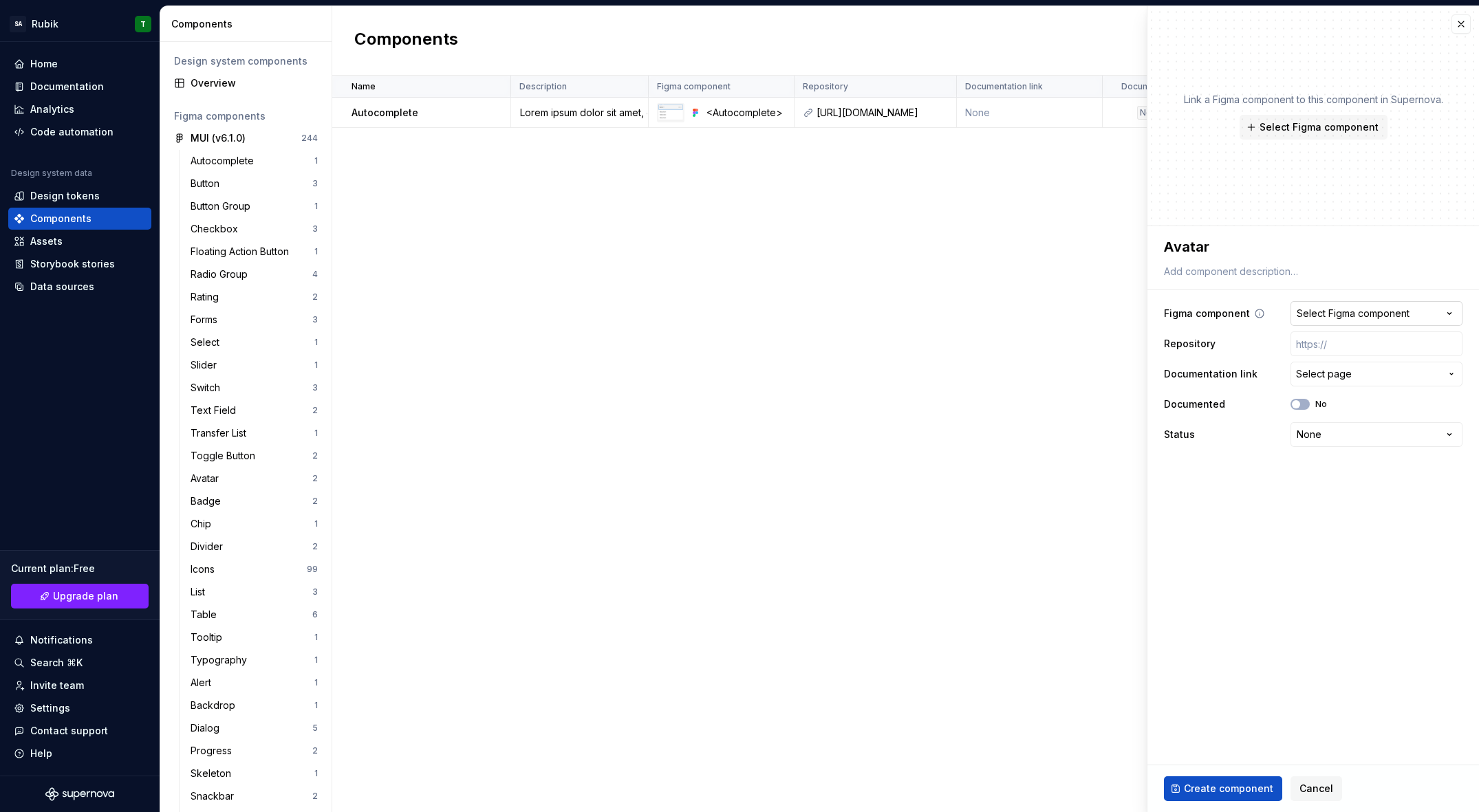
click at [1360, 320] on button "Select Figma component" at bounding box center [1376, 313] width 172 height 25
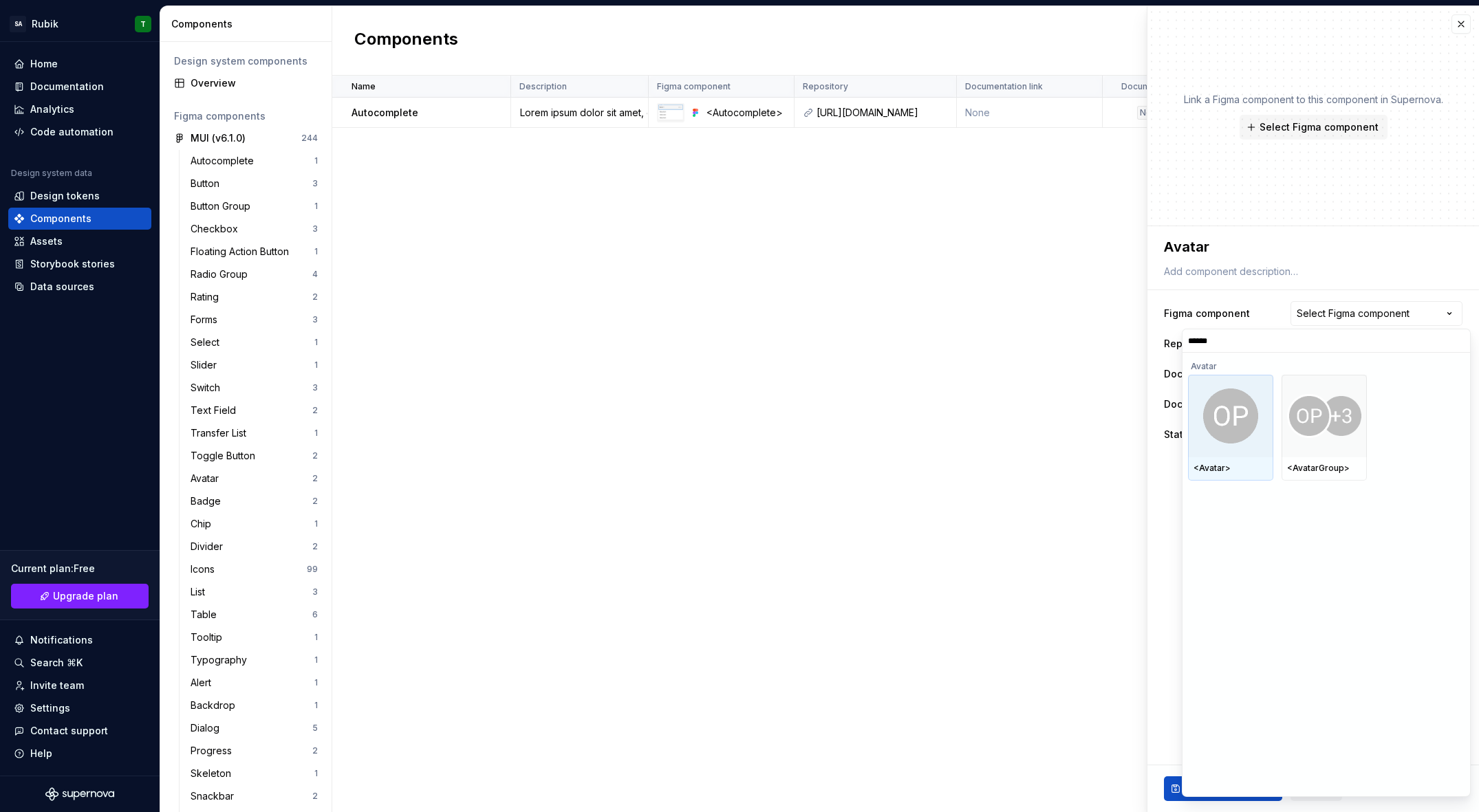
drag, startPoint x: 1232, startPoint y: 417, endPoint x: 1240, endPoint y: 412, distance: 9.4
click at [1231, 417] on img at bounding box center [1231, 416] width 55 height 55
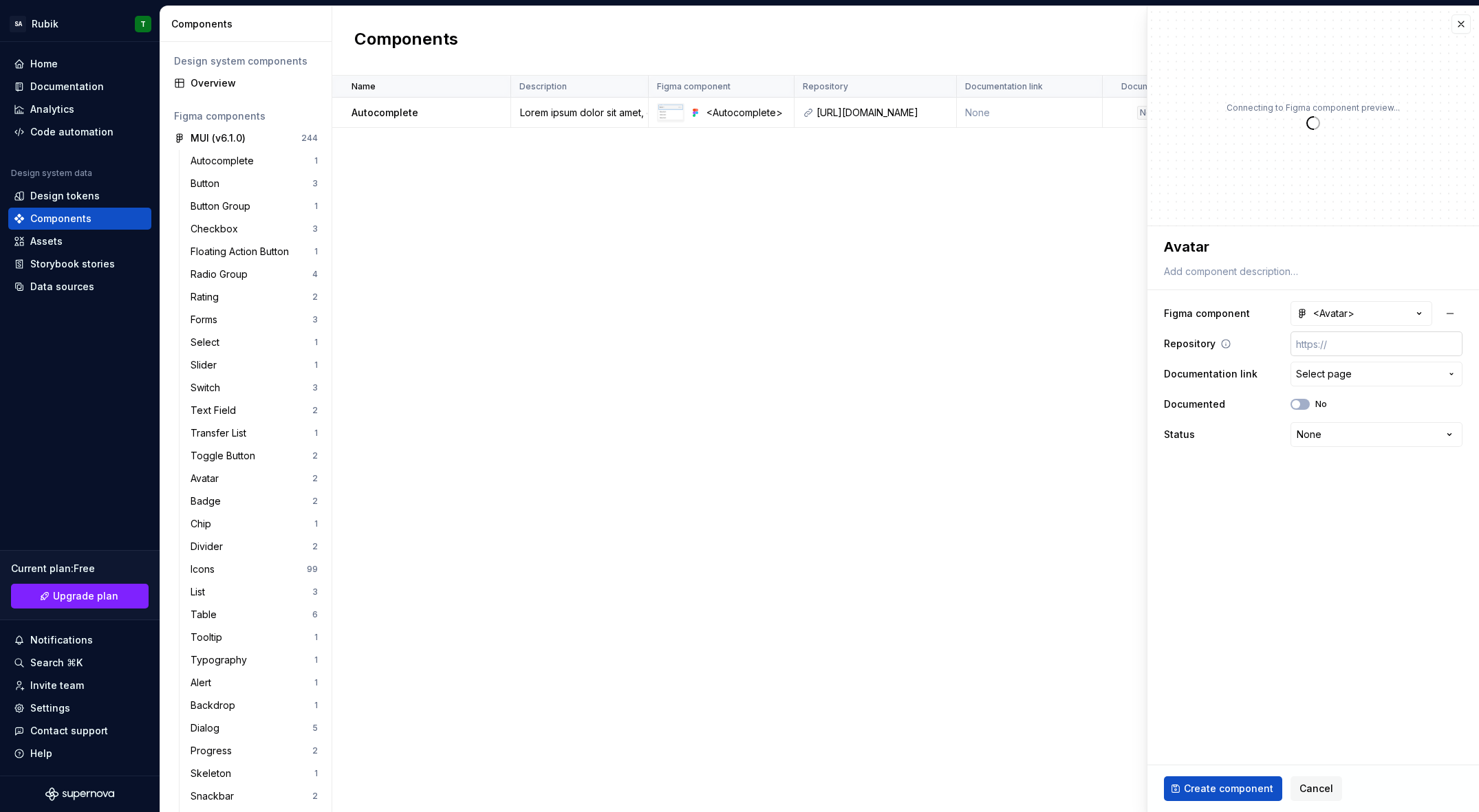
click at [1355, 352] on input "text" at bounding box center [1376, 343] width 172 height 25
paste input "[URL][DOMAIN_NAME]"
click at [1334, 377] on span "Select page" at bounding box center [1324, 374] width 56 height 14
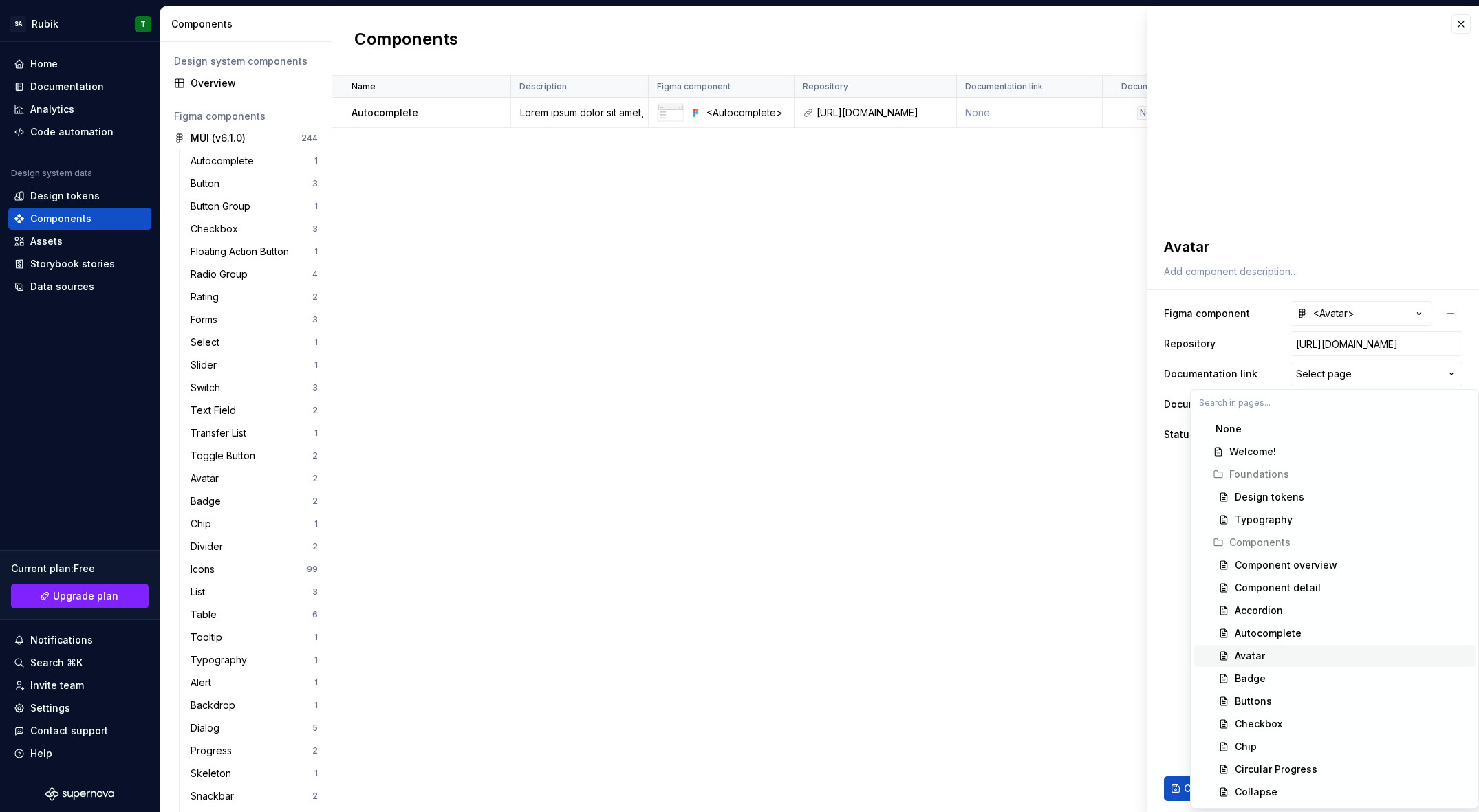
click at [1293, 660] on div "Avatar" at bounding box center [1352, 656] width 235 height 14
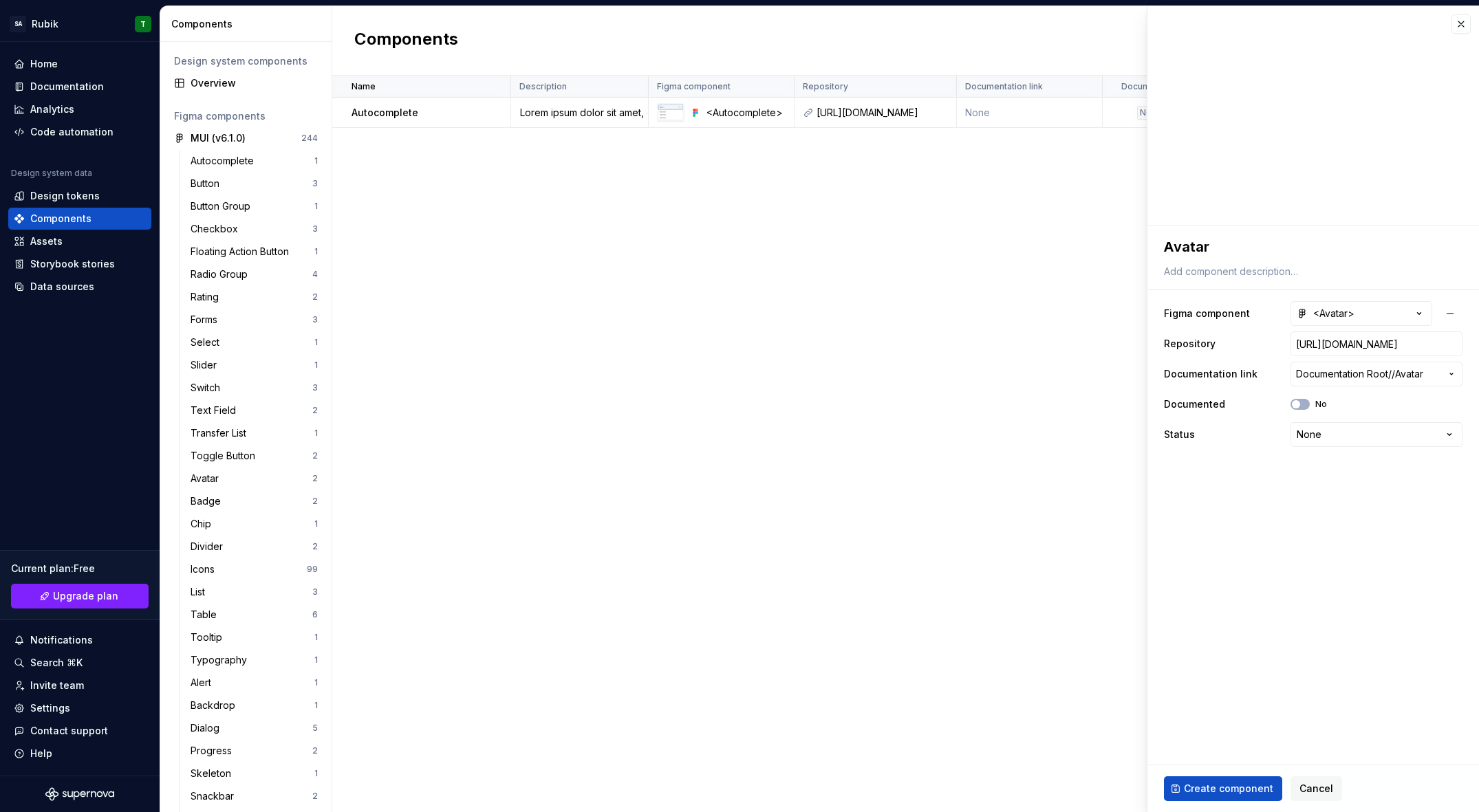
drag, startPoint x: 1302, startPoint y: 401, endPoint x: 1278, endPoint y: 467, distance: 70.2
click at [1302, 401] on button "No" at bounding box center [1300, 404] width 19 height 11
click at [1348, 439] on html "Click to open side panel SA Rubik T Home Documentation Analytics Code automatio…" at bounding box center [740, 406] width 1479 height 812
click at [919, 372] on div "Name Description Figma component Repository Documentation link Documented Statu…" at bounding box center [905, 444] width 1147 height 737
click at [1459, 31] on button "button" at bounding box center [1461, 24] width 19 height 19
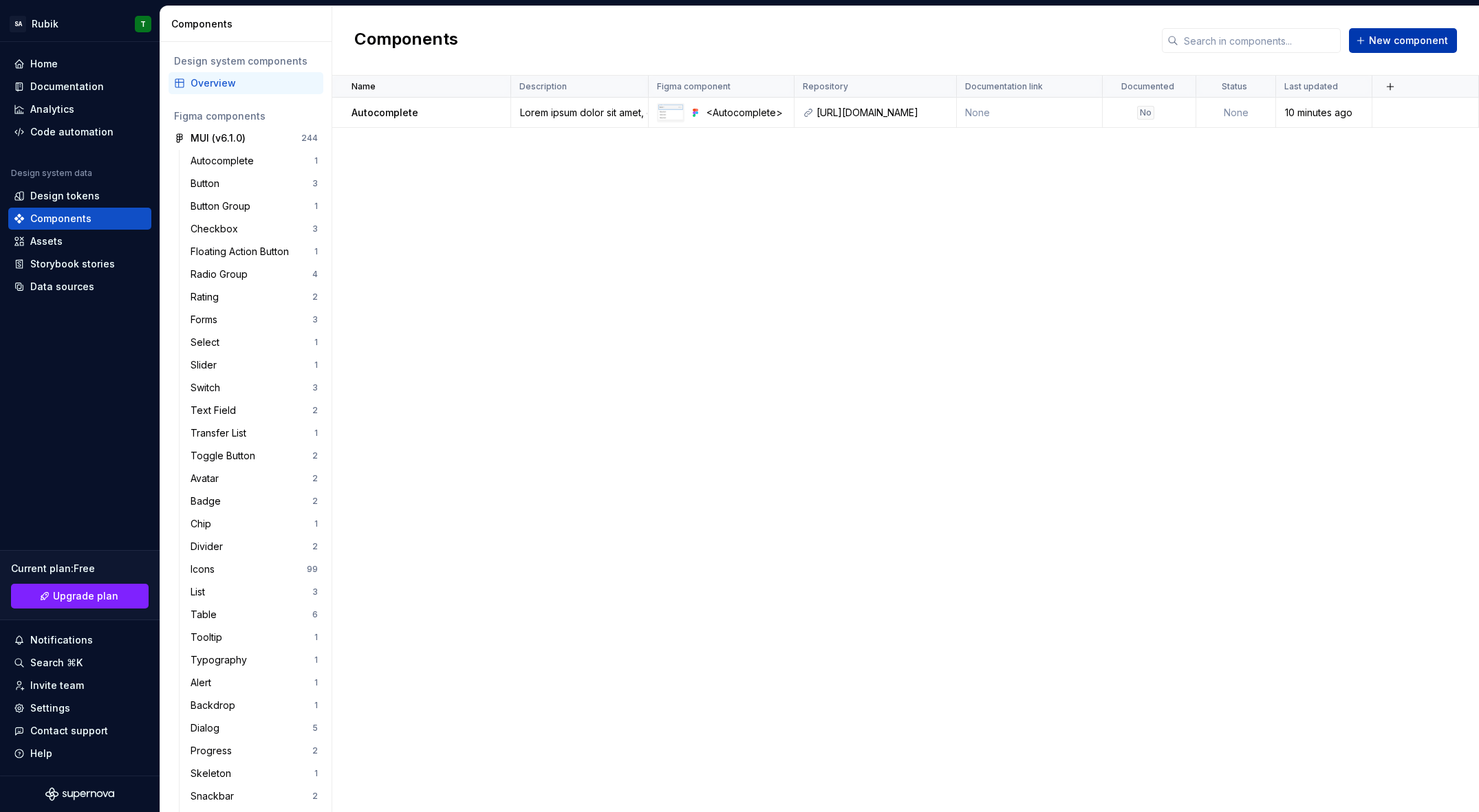
click at [1400, 42] on span "New component" at bounding box center [1409, 41] width 79 height 14
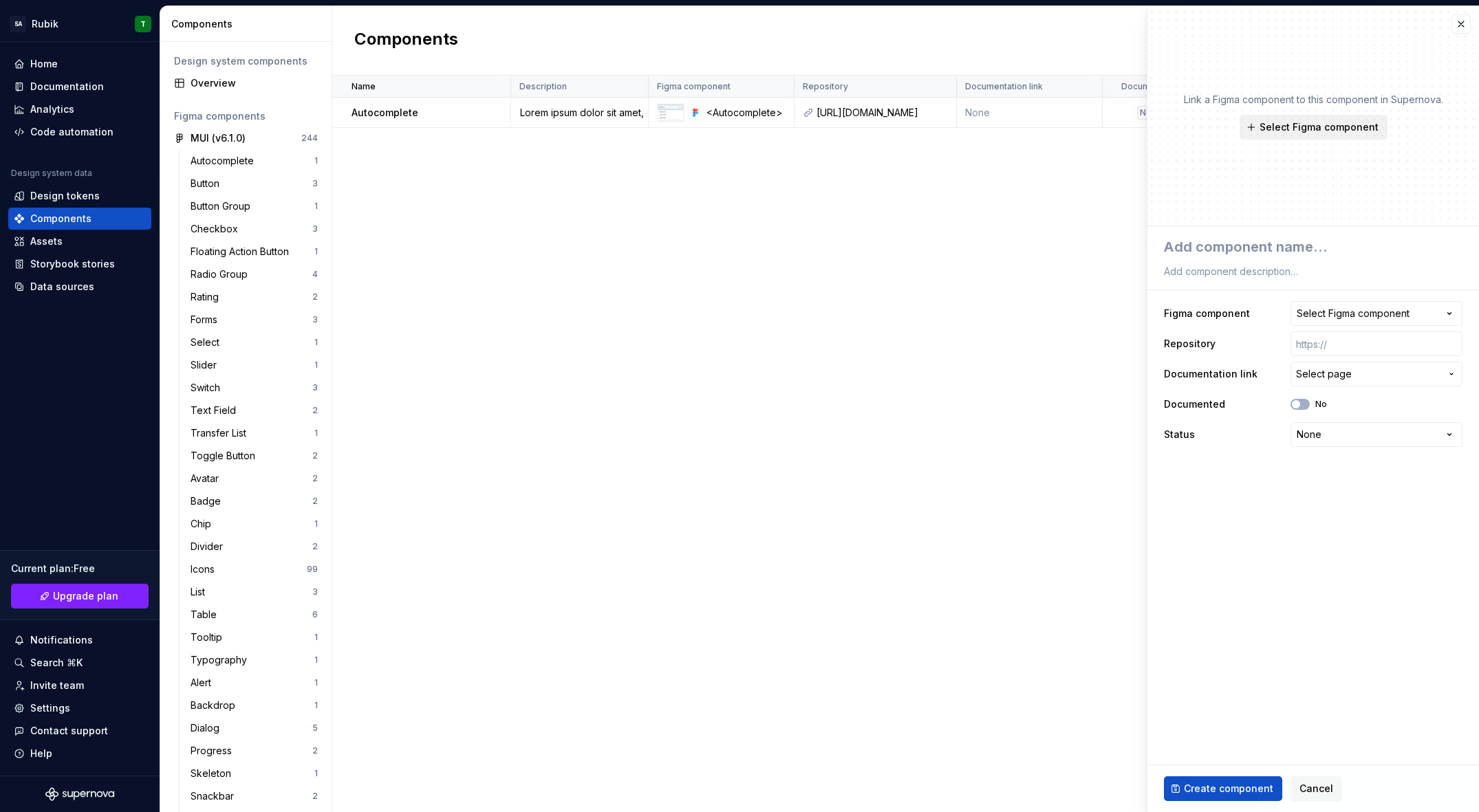
drag, startPoint x: 1326, startPoint y: 122, endPoint x: 1317, endPoint y: 131, distance: 12.7
click at [1326, 123] on span "Select Figma component" at bounding box center [1318, 127] width 119 height 14
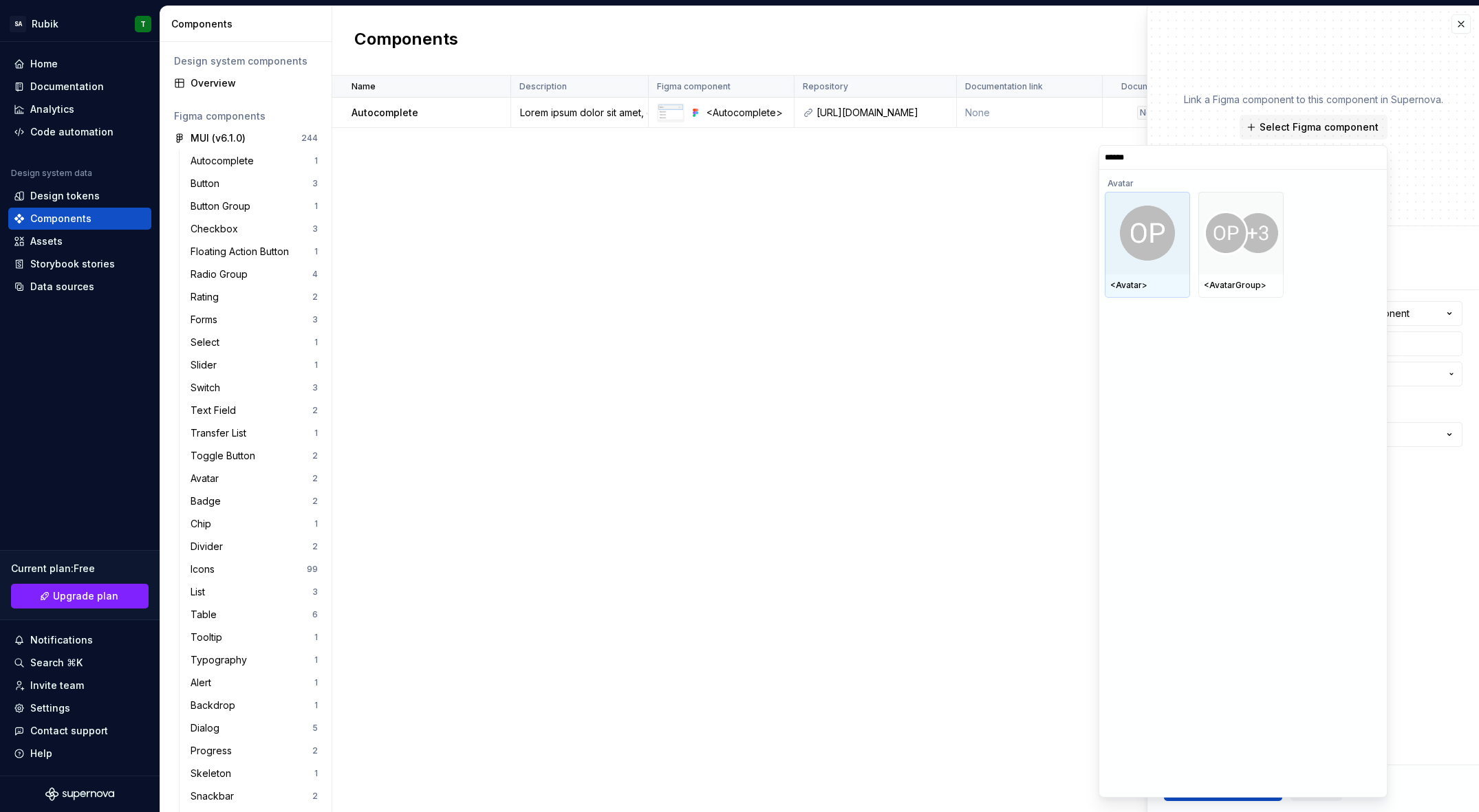
click at [1147, 251] on img at bounding box center [1147, 232] width 55 height 55
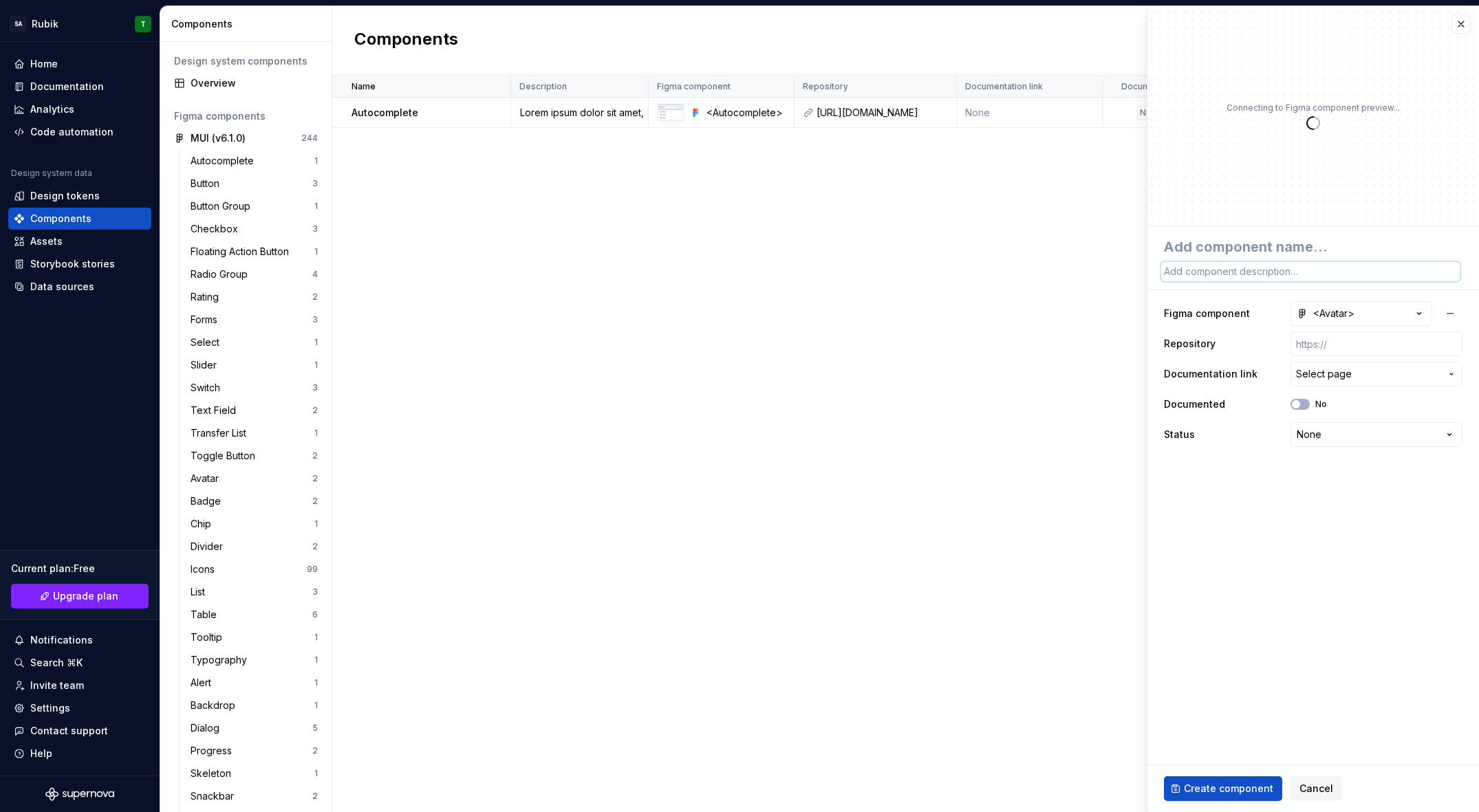
click at [1264, 279] on textarea at bounding box center [1310, 271] width 298 height 19
click at [1257, 248] on textarea at bounding box center [1310, 247] width 298 height 25
click at [1230, 275] on textarea "Avat" at bounding box center [1310, 271] width 298 height 19
click at [1347, 346] on input "text" at bounding box center [1376, 343] width 172 height 25
paste input "[URL][DOMAIN_NAME]"
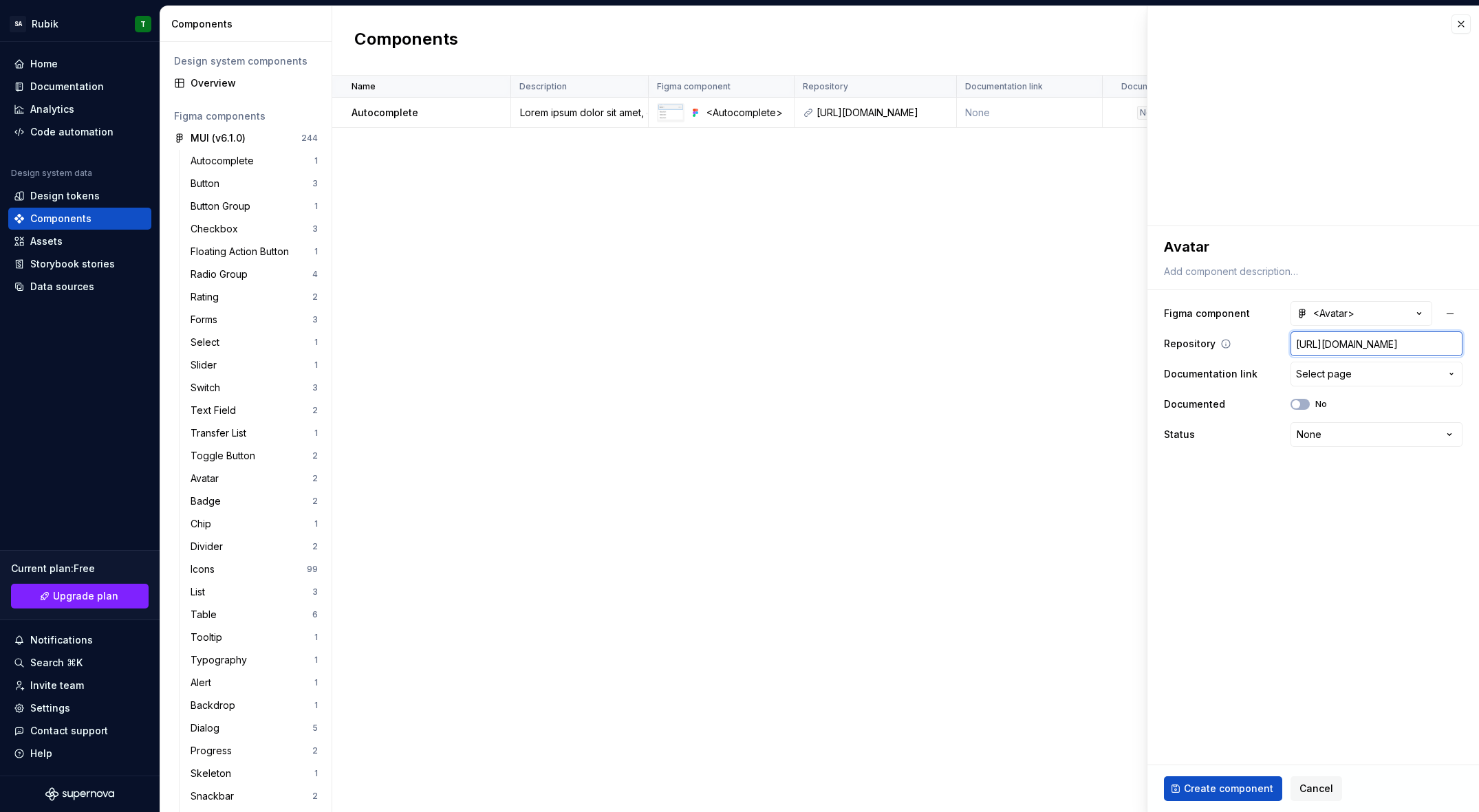
drag, startPoint x: 1378, startPoint y: 342, endPoint x: 1198, endPoint y: 341, distance: 180.0
click at [1192, 340] on div "Repository https://style-guide-rubiks.dev.magicline.com/?path=/docs/rubiks-avat…" at bounding box center [1313, 343] width 298 height 25
click at [1358, 321] on button "<Avatar>" at bounding box center [1362, 313] width 142 height 25
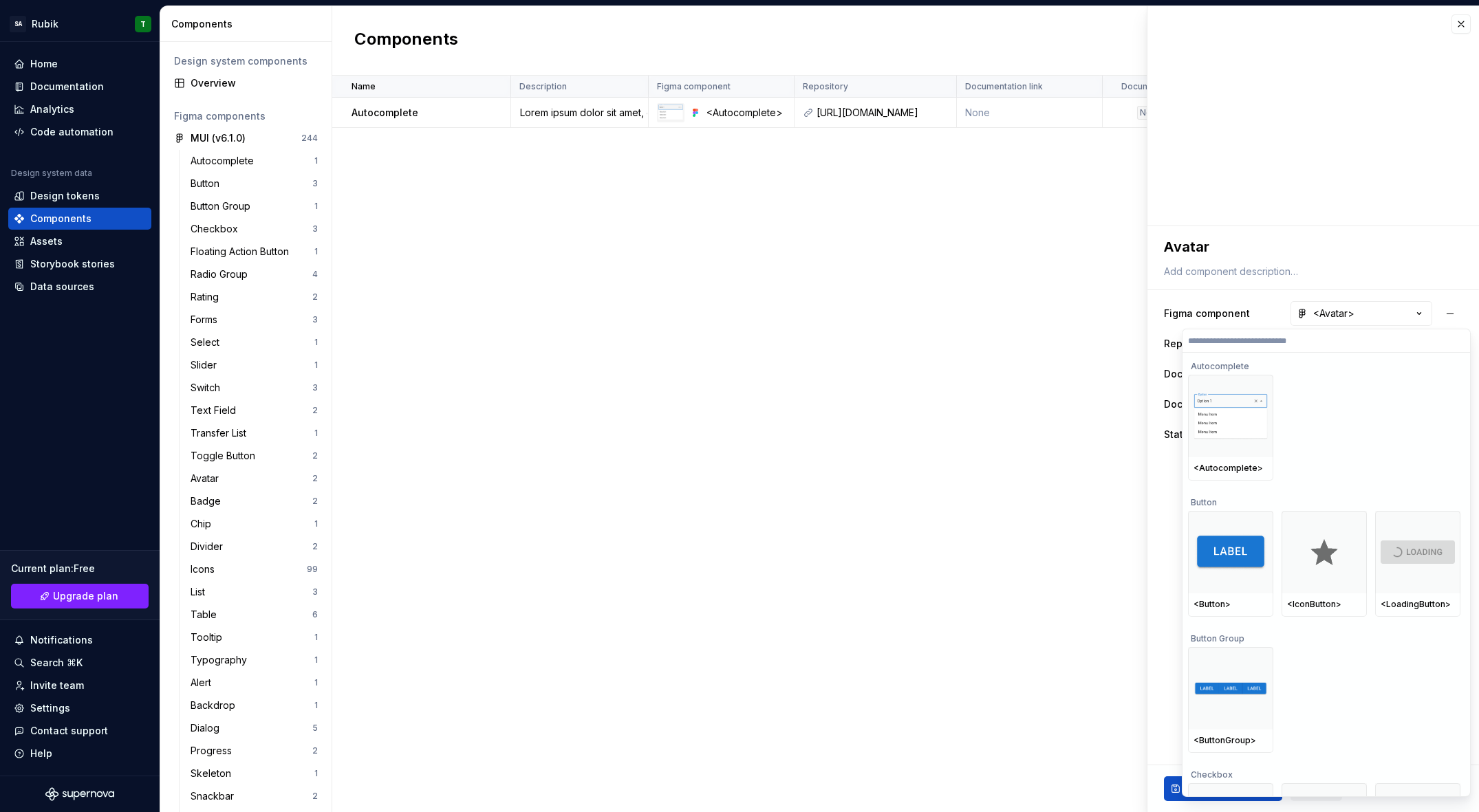
click at [1318, 345] on input "search" at bounding box center [1326, 341] width 287 height 11
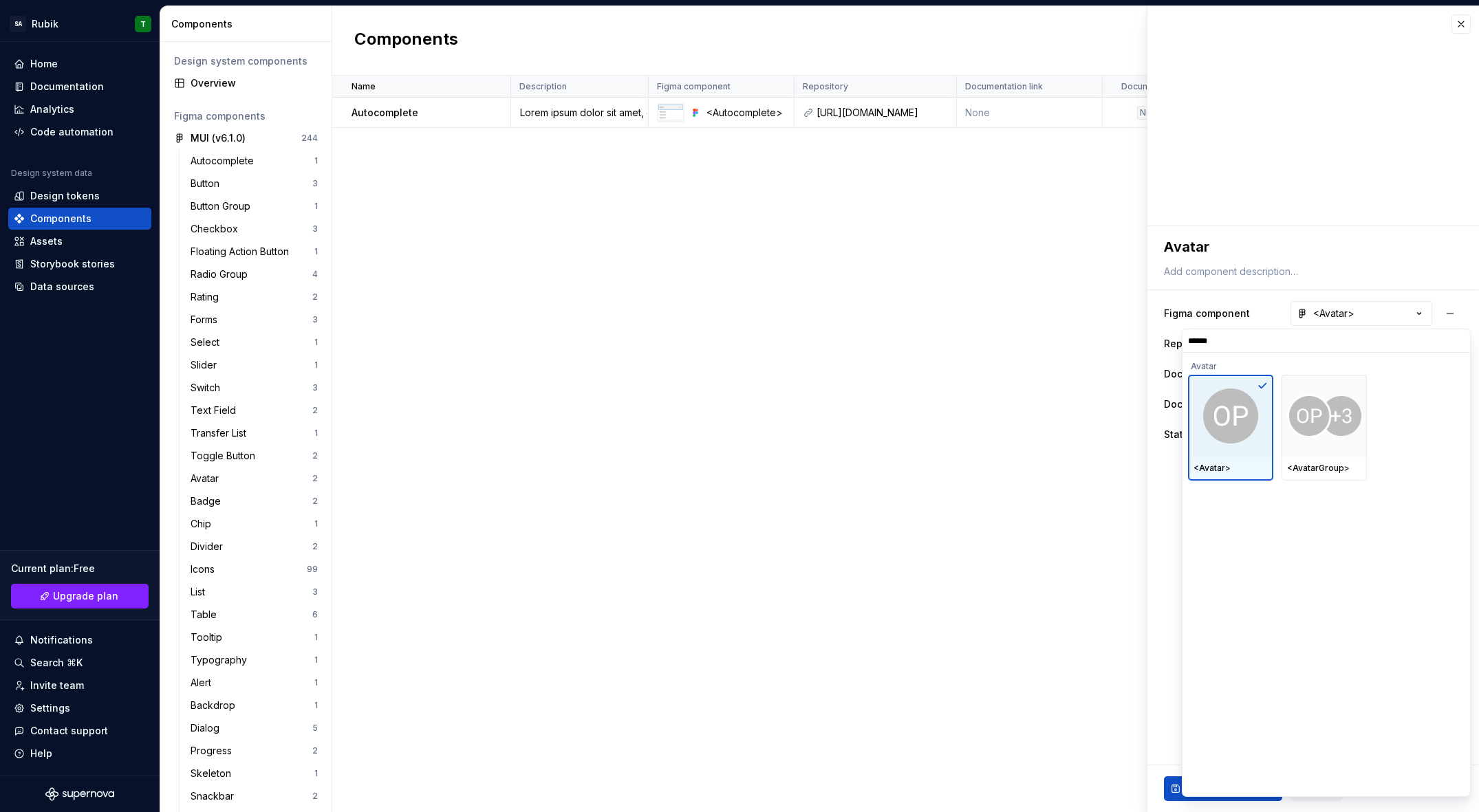
click at [1237, 422] on img at bounding box center [1231, 416] width 55 height 55
click at [1256, 433] on img at bounding box center [1231, 416] width 55 height 55
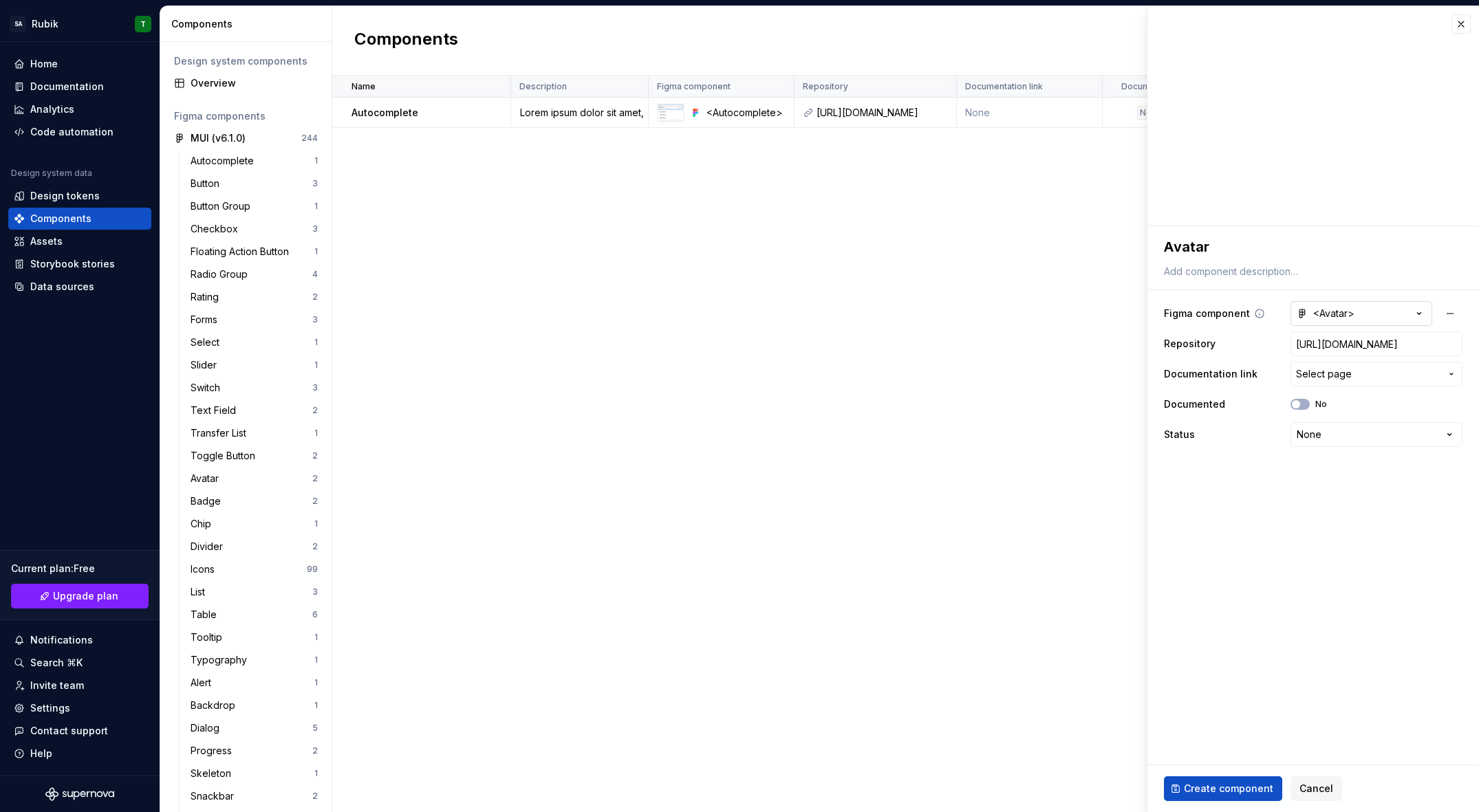
click at [1383, 310] on html "Click to open side panel SA Rubik T Home Documentation Analytics Code automatio…" at bounding box center [740, 406] width 1479 height 812
click at [1415, 316] on icon "button" at bounding box center [1419, 313] width 14 height 14
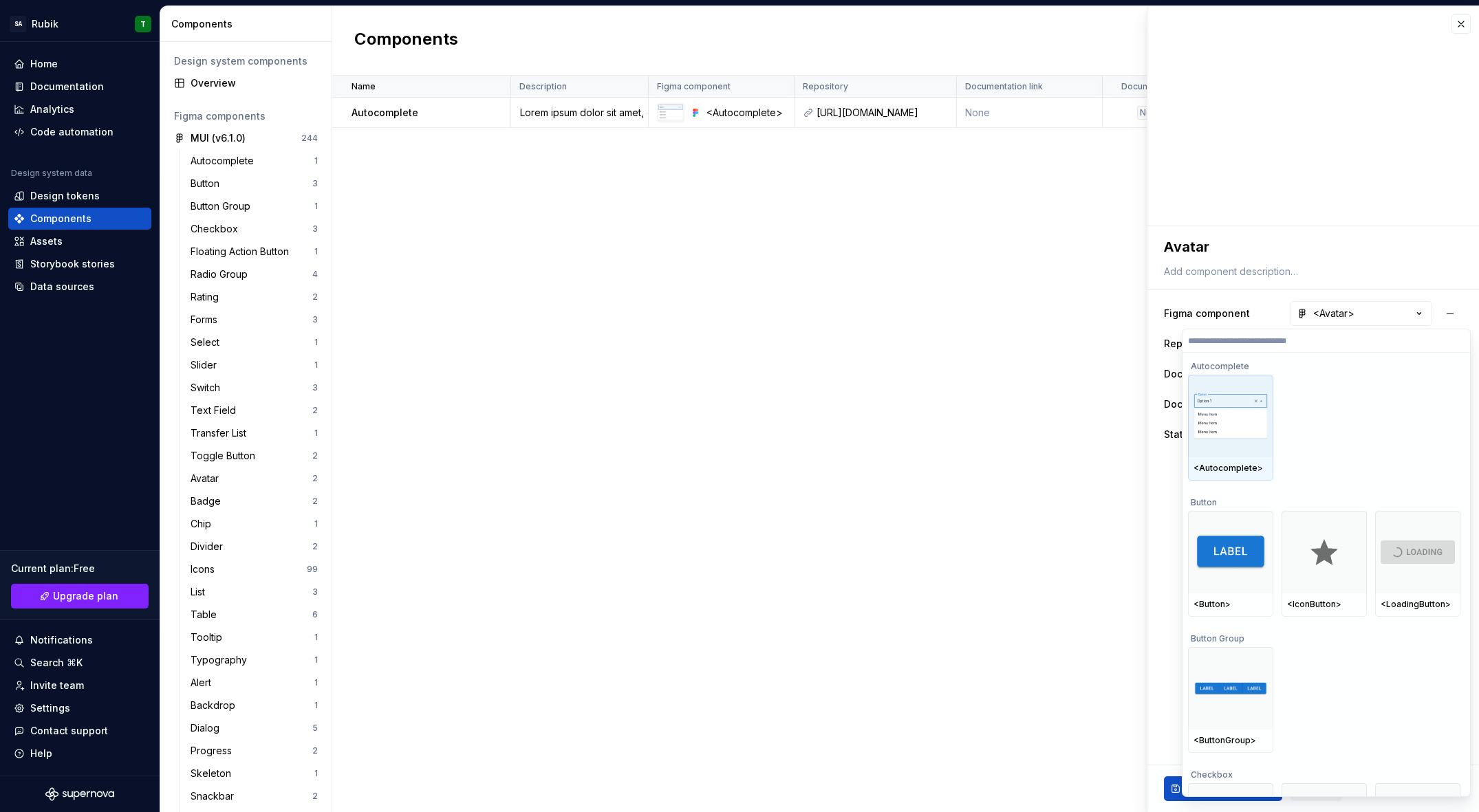
click at [1248, 424] on img at bounding box center [1231, 417] width 74 height 46
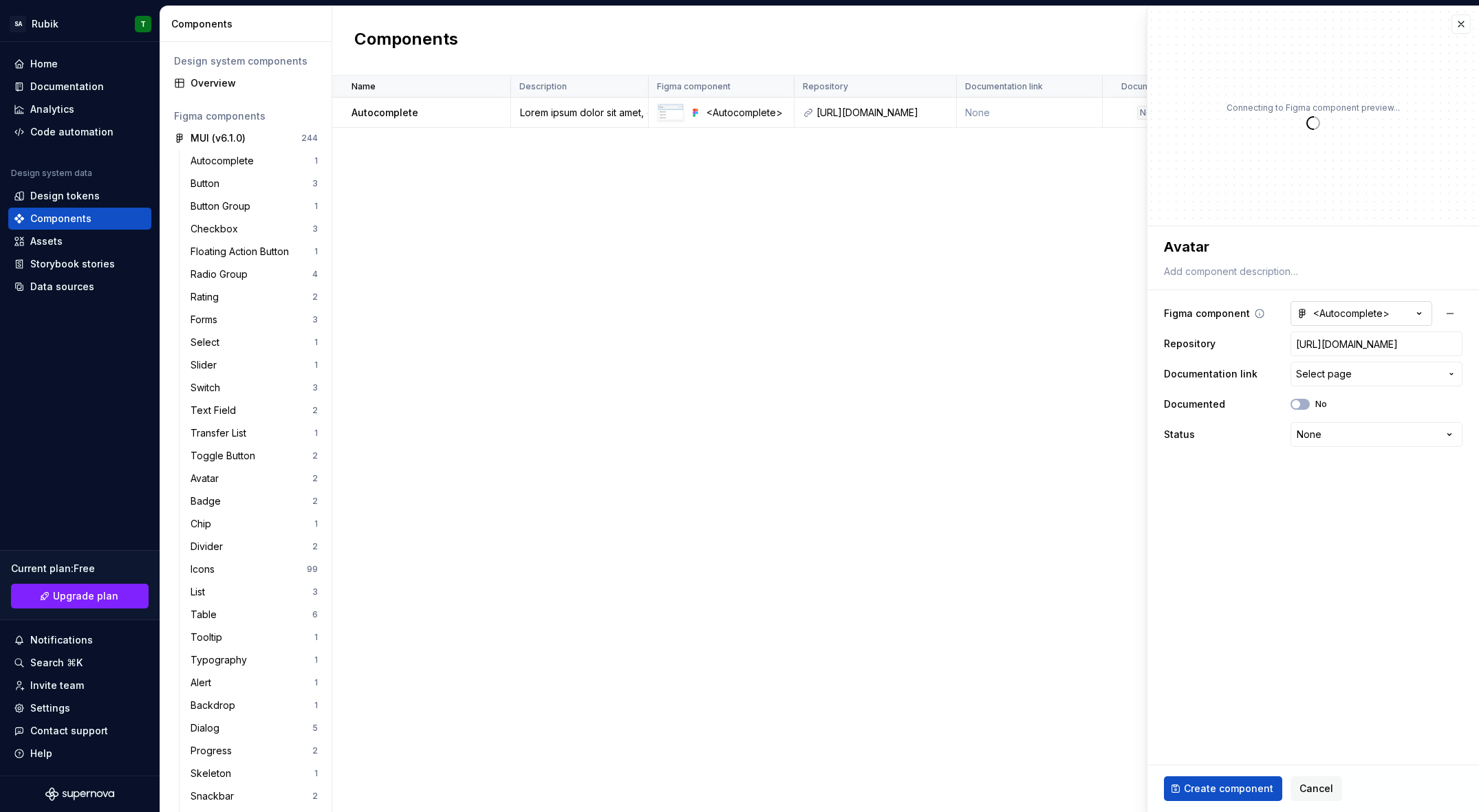
click at [1389, 316] on button "<Autocomplete>" at bounding box center [1362, 313] width 142 height 25
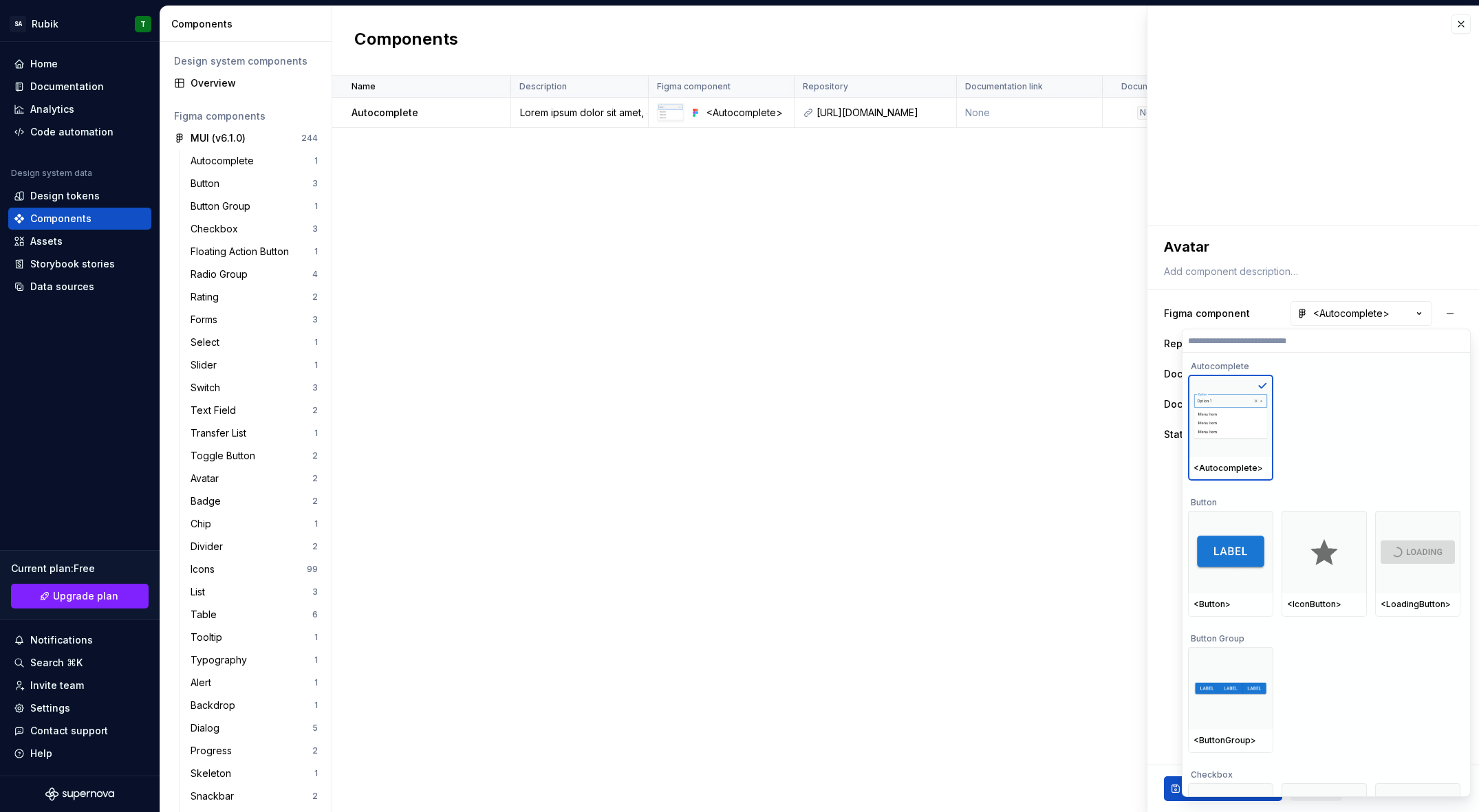
click at [1266, 352] on label at bounding box center [1326, 341] width 287 height 24
click at [1266, 346] on input "search" at bounding box center [1326, 341] width 287 height 11
click at [1270, 348] on label at bounding box center [1326, 341] width 287 height 24
click at [1270, 346] on input "search" at bounding box center [1326, 341] width 287 height 11
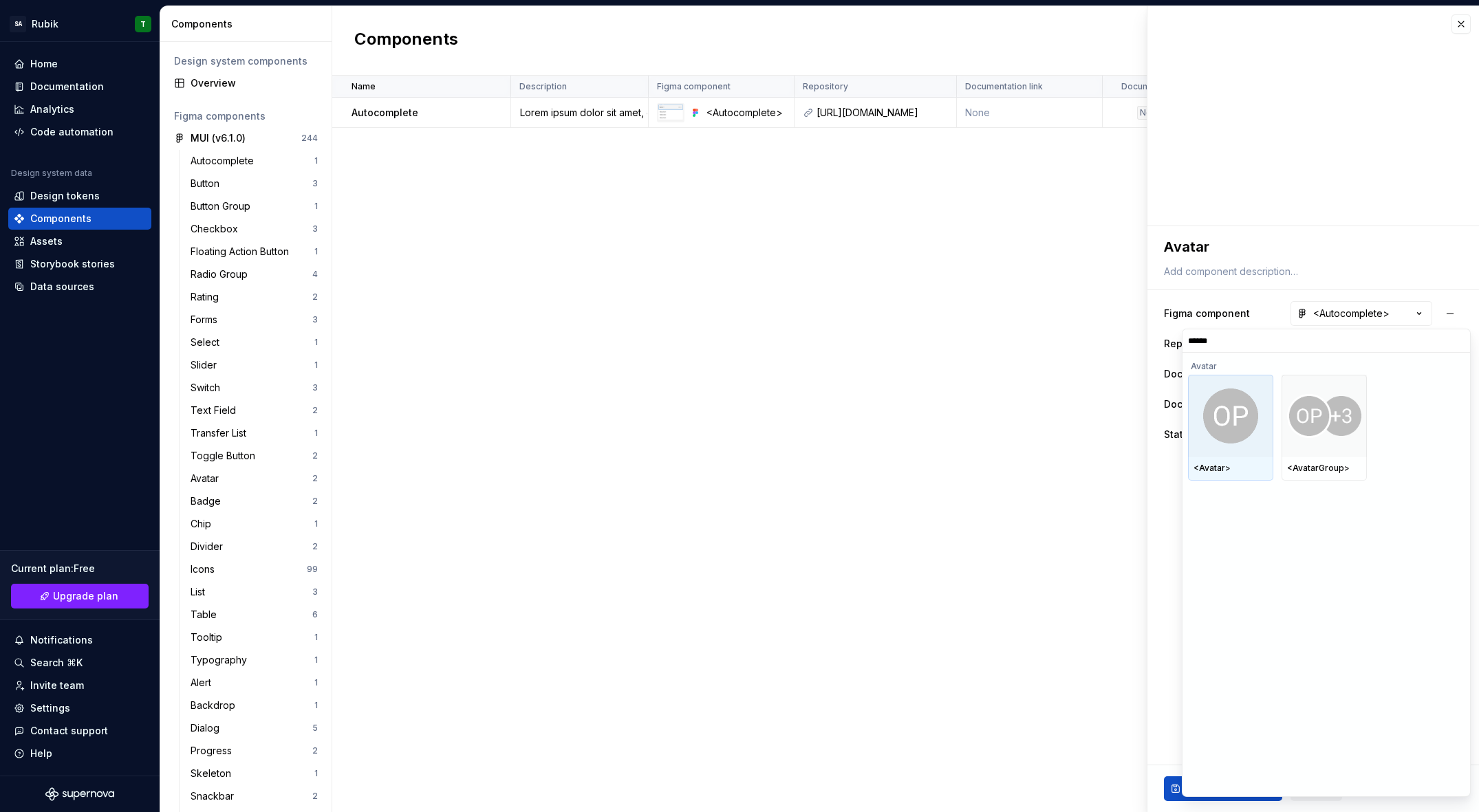
drag, startPoint x: 1227, startPoint y: 409, endPoint x: 1297, endPoint y: 411, distance: 70.0
click at [1228, 409] on img at bounding box center [1231, 416] width 55 height 55
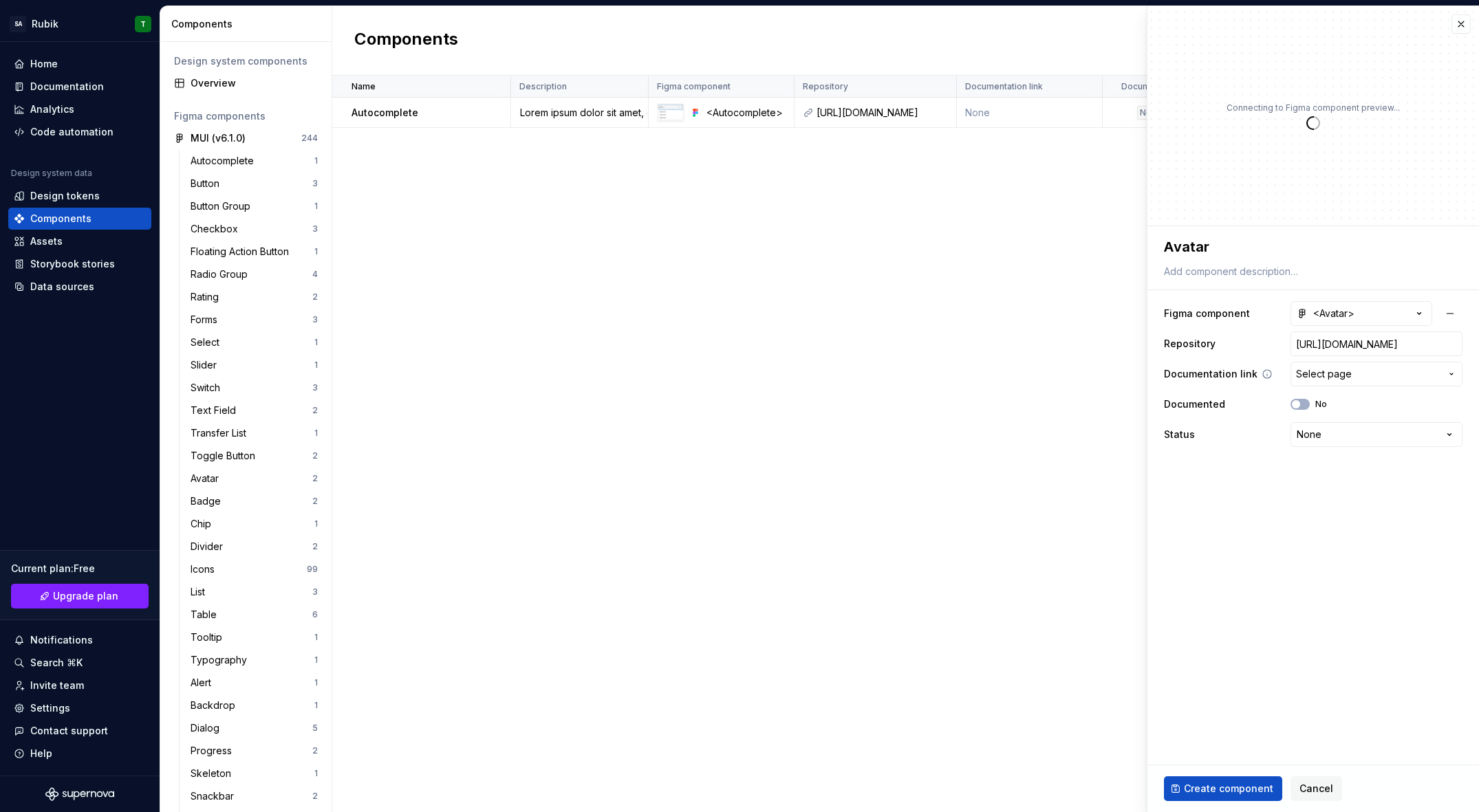
click at [1372, 380] on span "Select page" at bounding box center [1368, 374] width 145 height 14
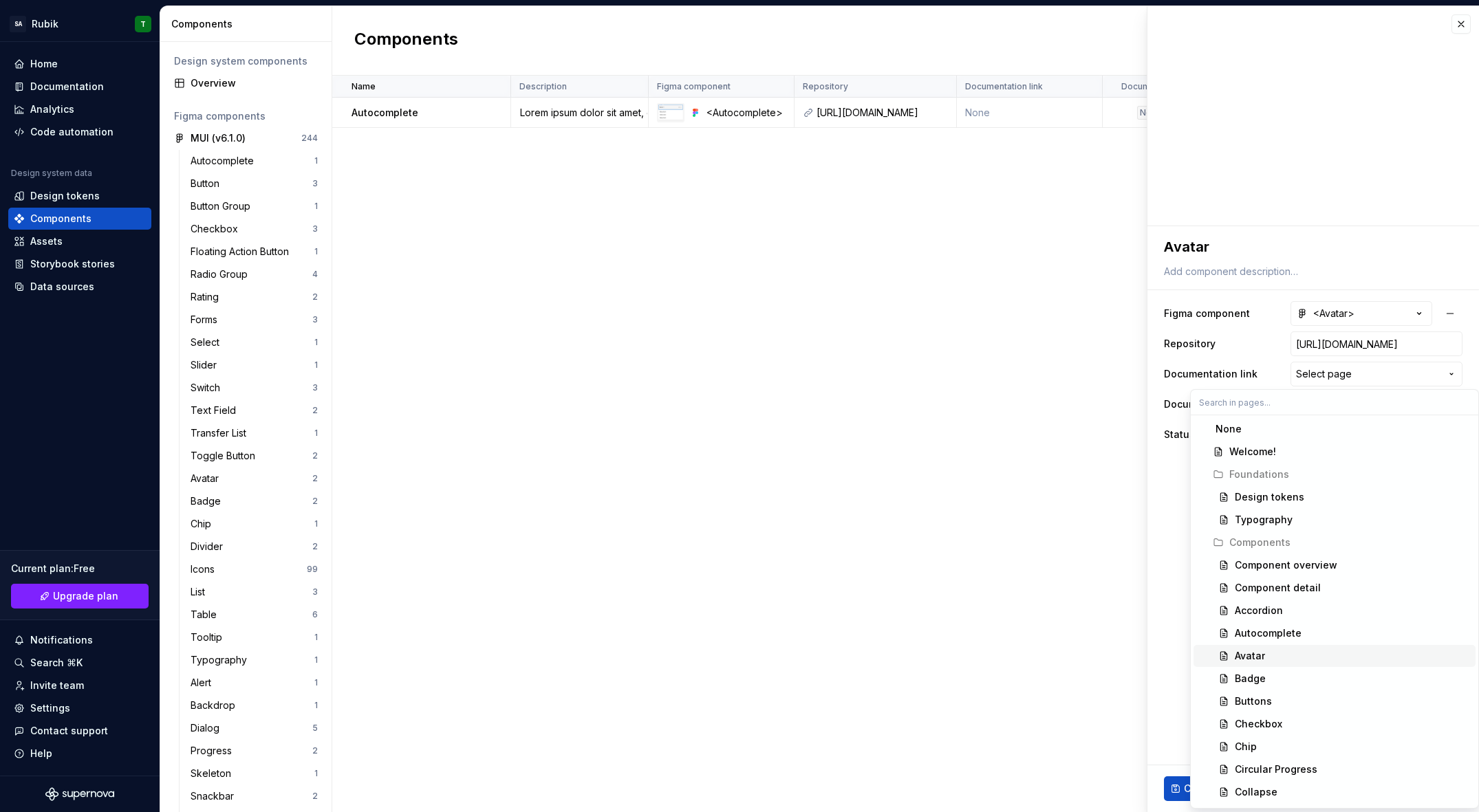
click at [1258, 665] on span "Avatar" at bounding box center [1334, 657] width 282 height 22
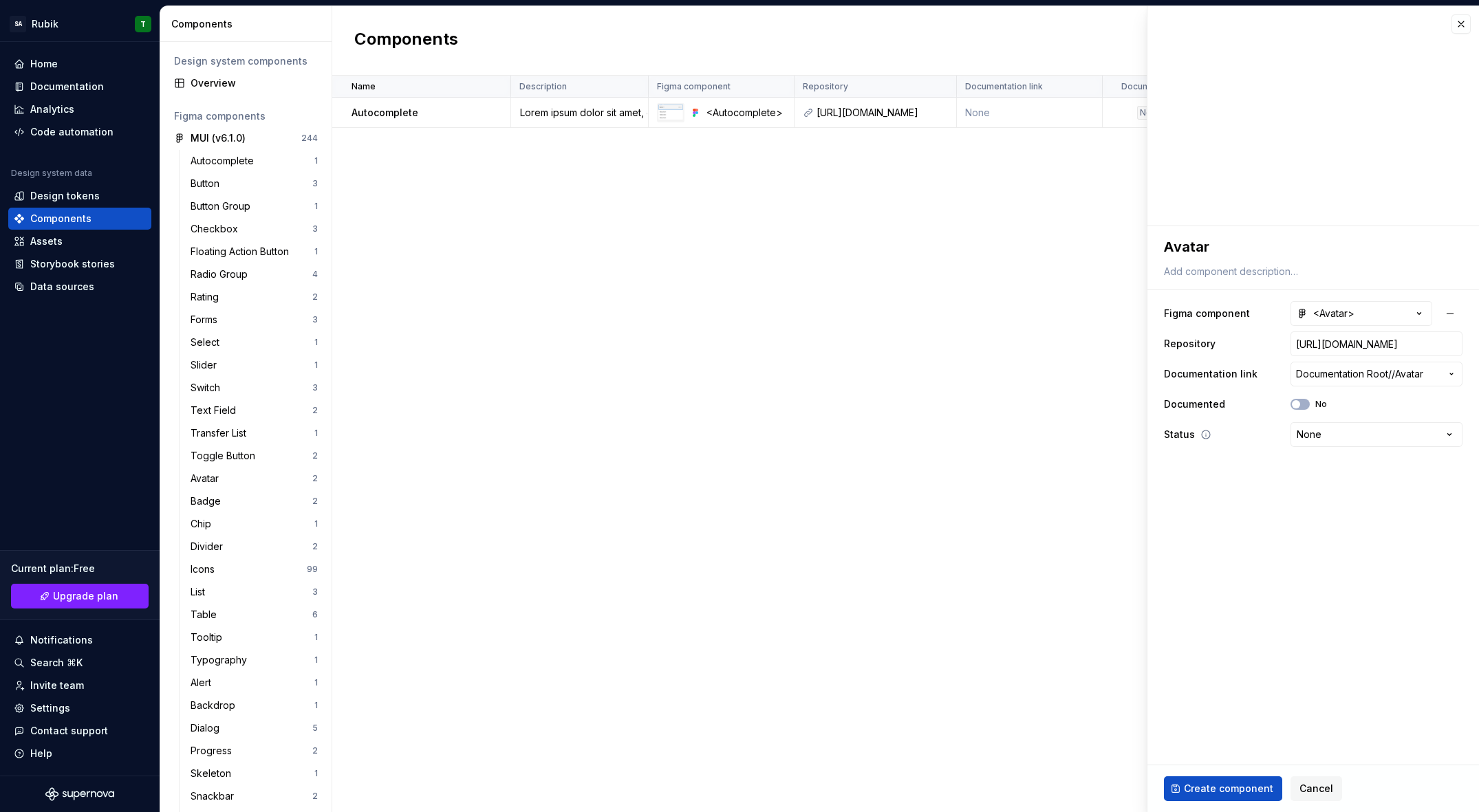
drag, startPoint x: 1307, startPoint y: 403, endPoint x: 1280, endPoint y: 437, distance: 43.4
click at [1307, 405] on button "No" at bounding box center [1300, 404] width 19 height 11
click at [1045, 304] on div "Name Description Figma component Repository Documentation link Documented Statu…" at bounding box center [905, 444] width 1147 height 737
drag, startPoint x: 1061, startPoint y: 271, endPoint x: 997, endPoint y: 241, distance: 70.7
click at [1034, 267] on div "Name Description Figma component Repository Documentation link Documented Statu…" at bounding box center [905, 444] width 1147 height 737
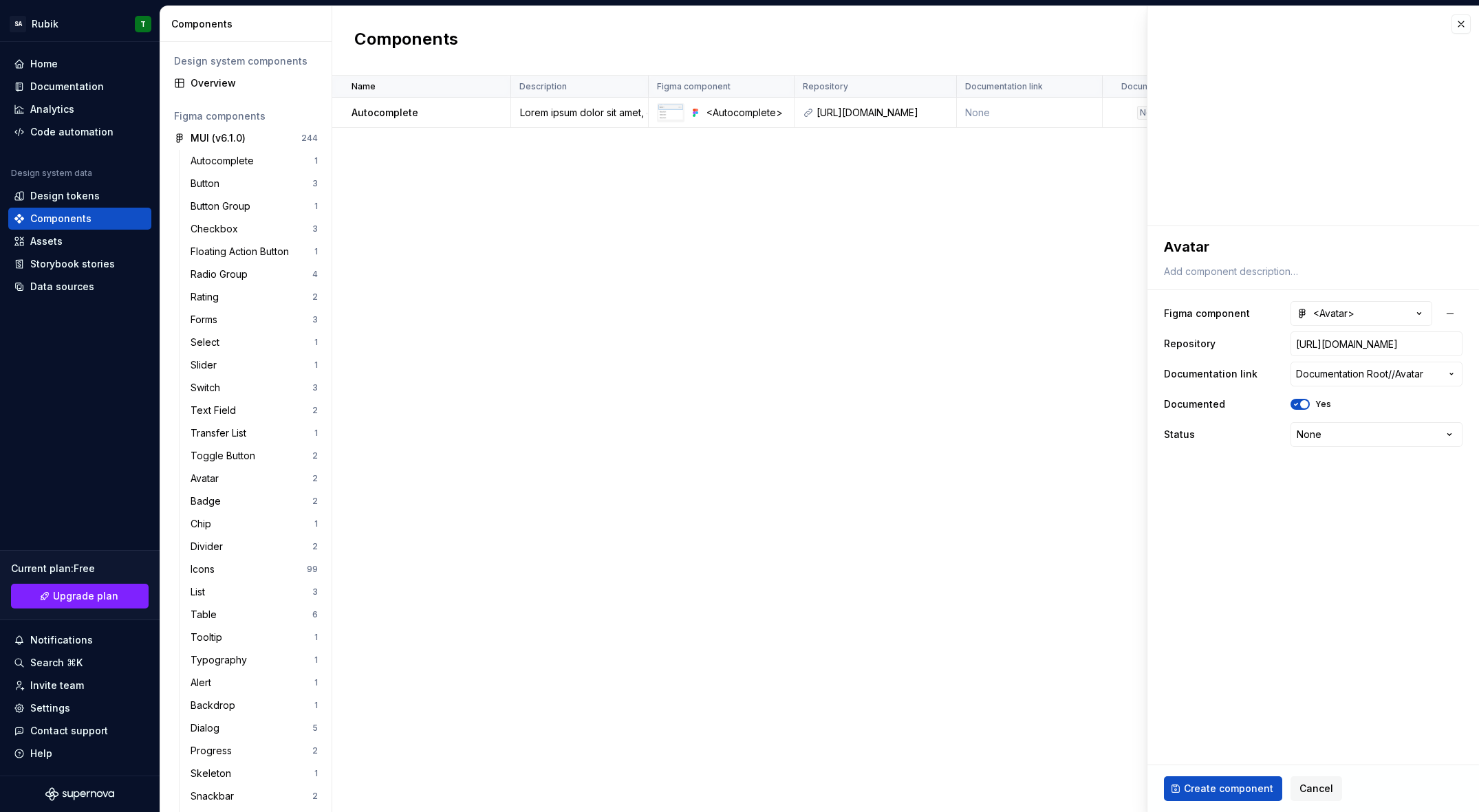
drag, startPoint x: 1322, startPoint y: 480, endPoint x: 1345, endPoint y: 540, distance: 64.3
click at [1341, 538] on fieldset "**********" at bounding box center [1313, 520] width 331 height 586
click at [1233, 782] on span "Create component" at bounding box center [1229, 789] width 90 height 14
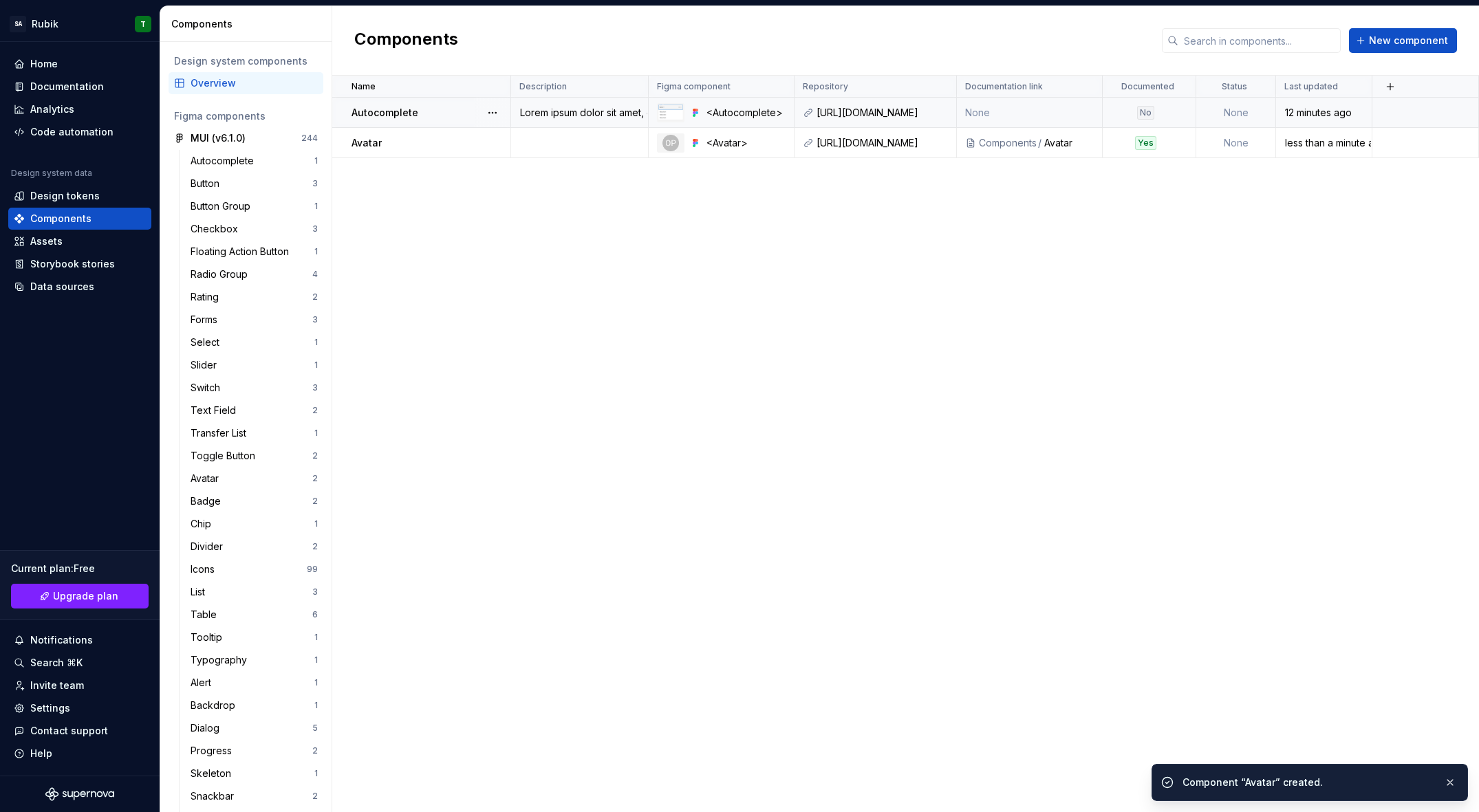
click at [1083, 109] on td "None" at bounding box center [1029, 113] width 146 height 30
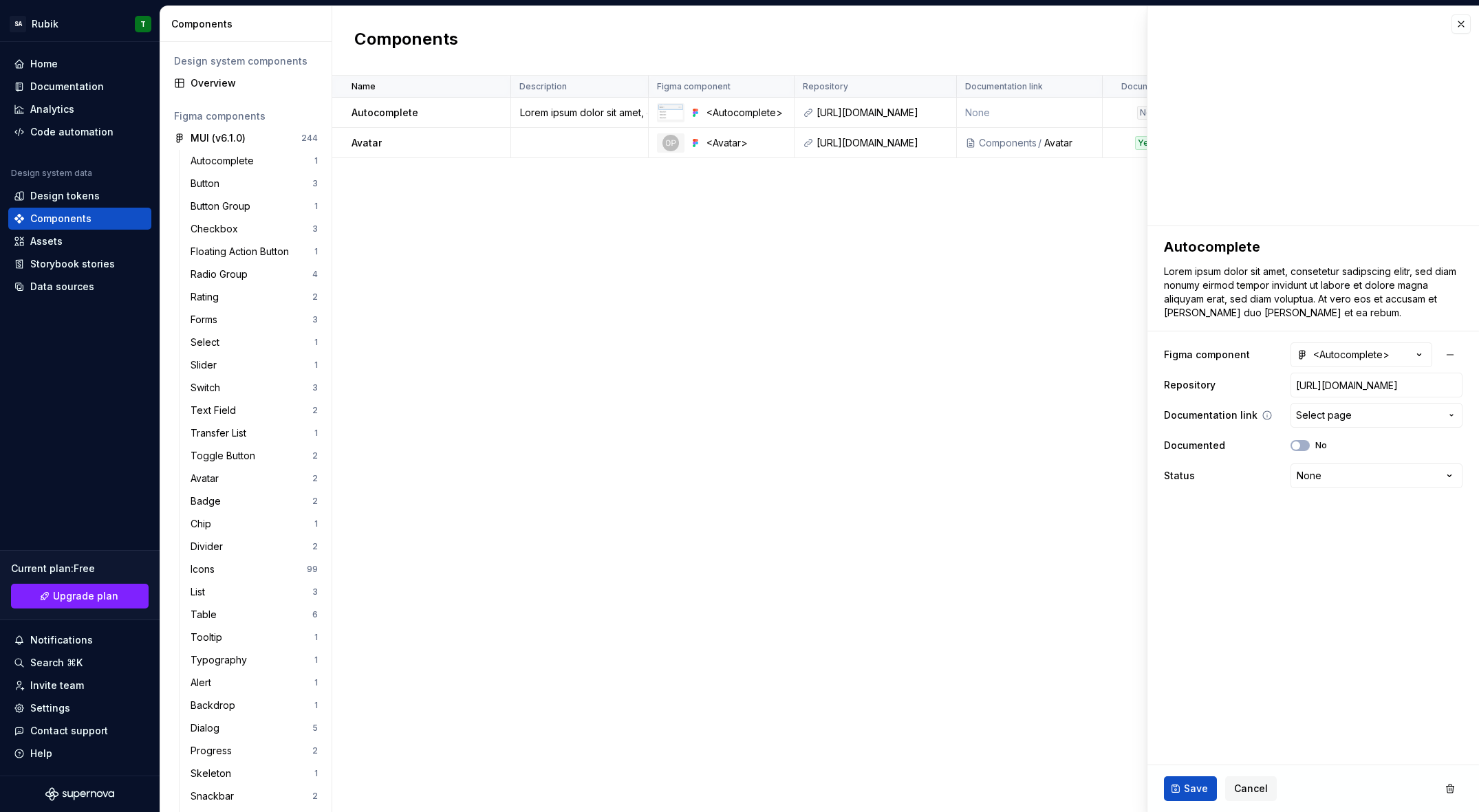
click at [1365, 412] on span "Select page" at bounding box center [1368, 416] width 145 height 14
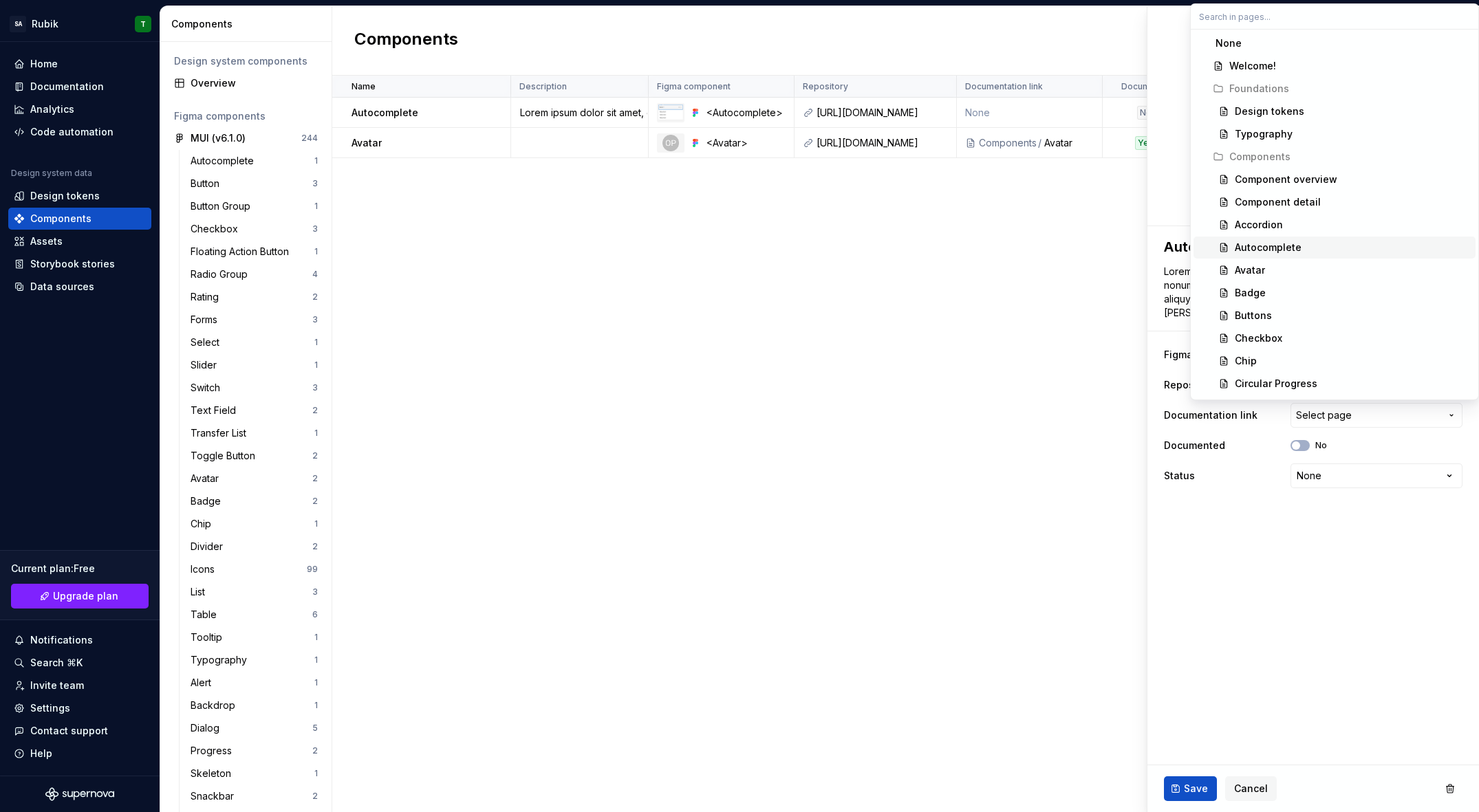
click at [1269, 249] on div "Autocomplete" at bounding box center [1268, 248] width 67 height 14
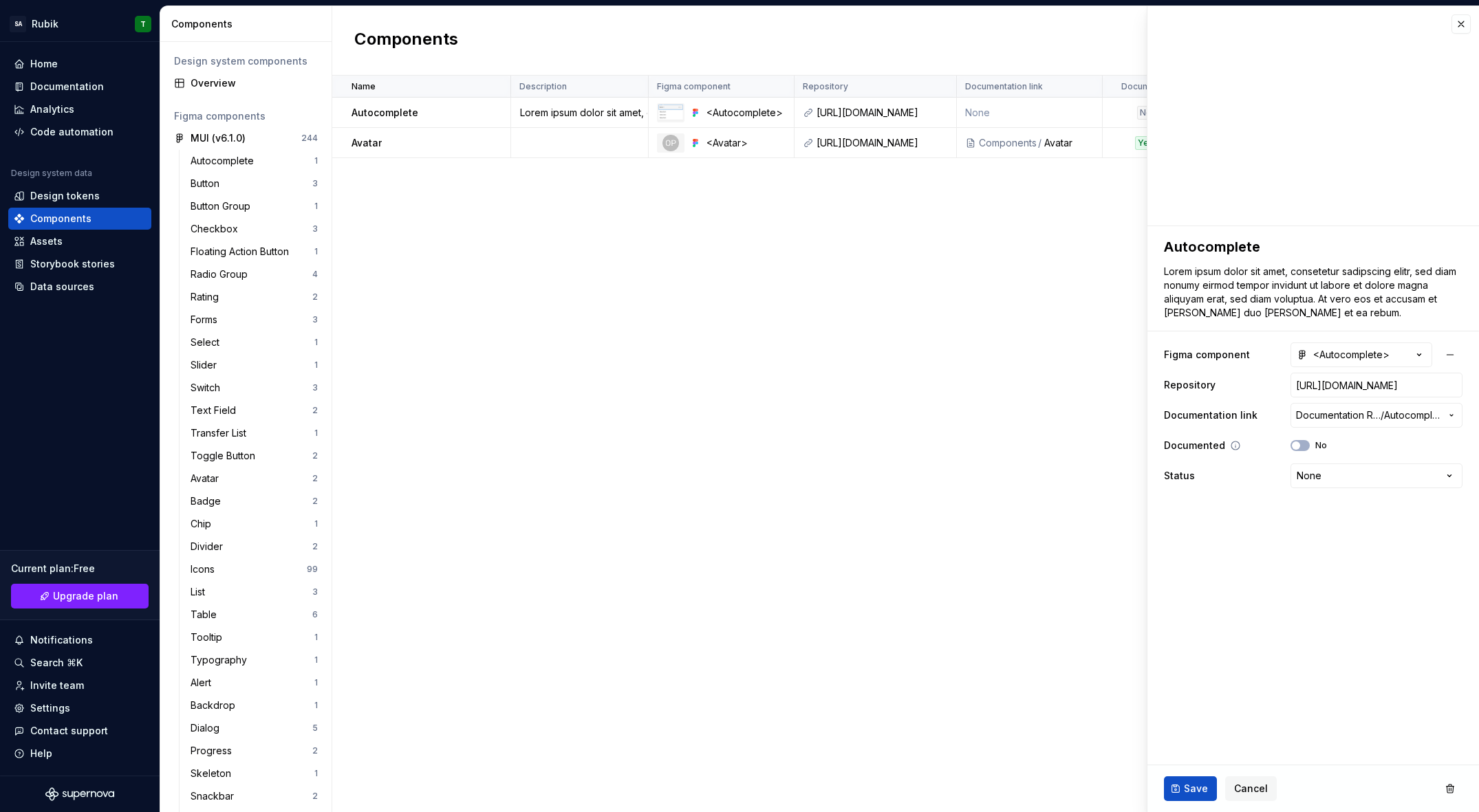
drag, startPoint x: 1304, startPoint y: 445, endPoint x: 1298, endPoint y: 455, distance: 11.7
click at [1304, 445] on button "No" at bounding box center [1300, 445] width 19 height 11
click at [1193, 798] on button "Save" at bounding box center [1190, 788] width 53 height 25
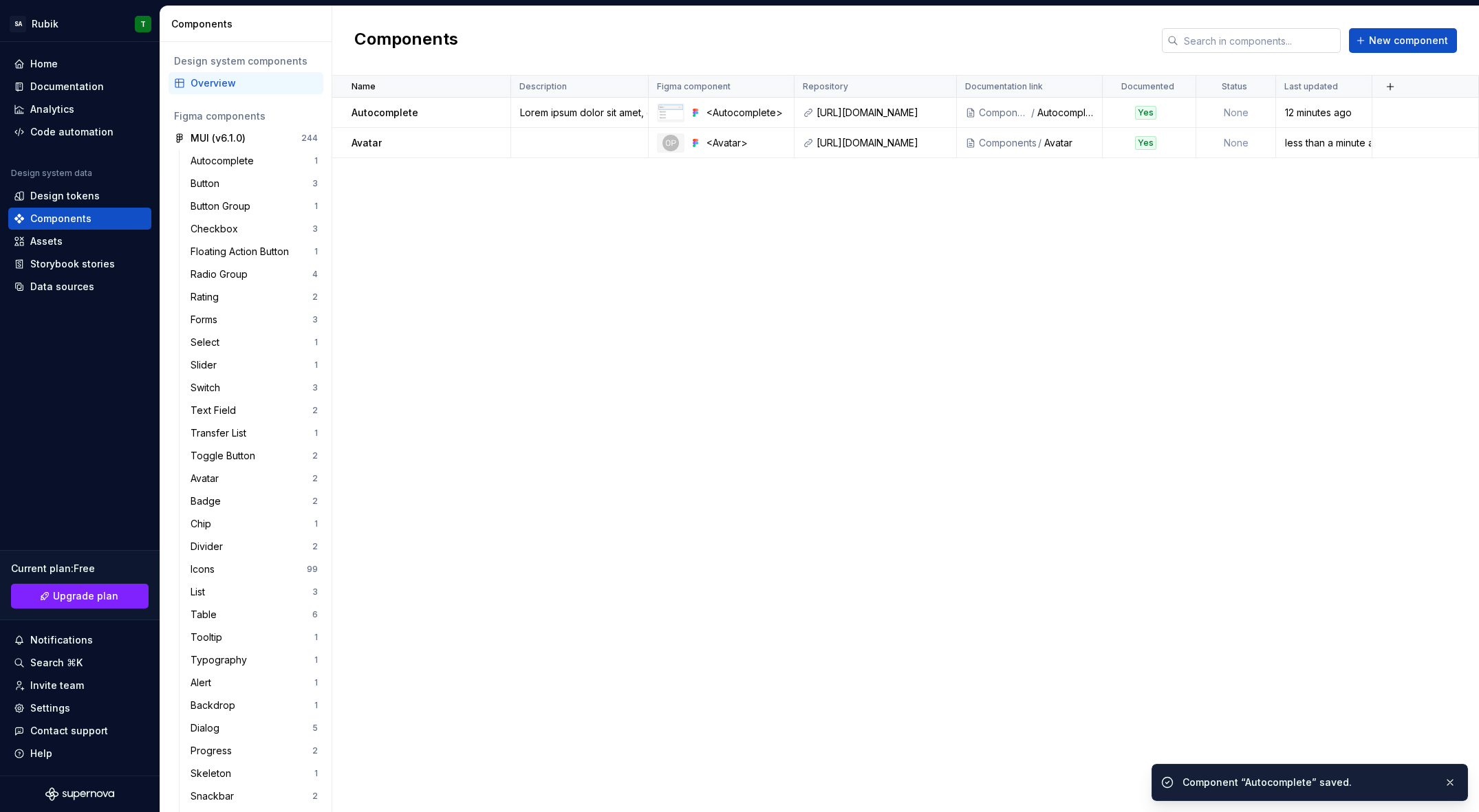
click at [1287, 41] on input "text" at bounding box center [1259, 40] width 162 height 25
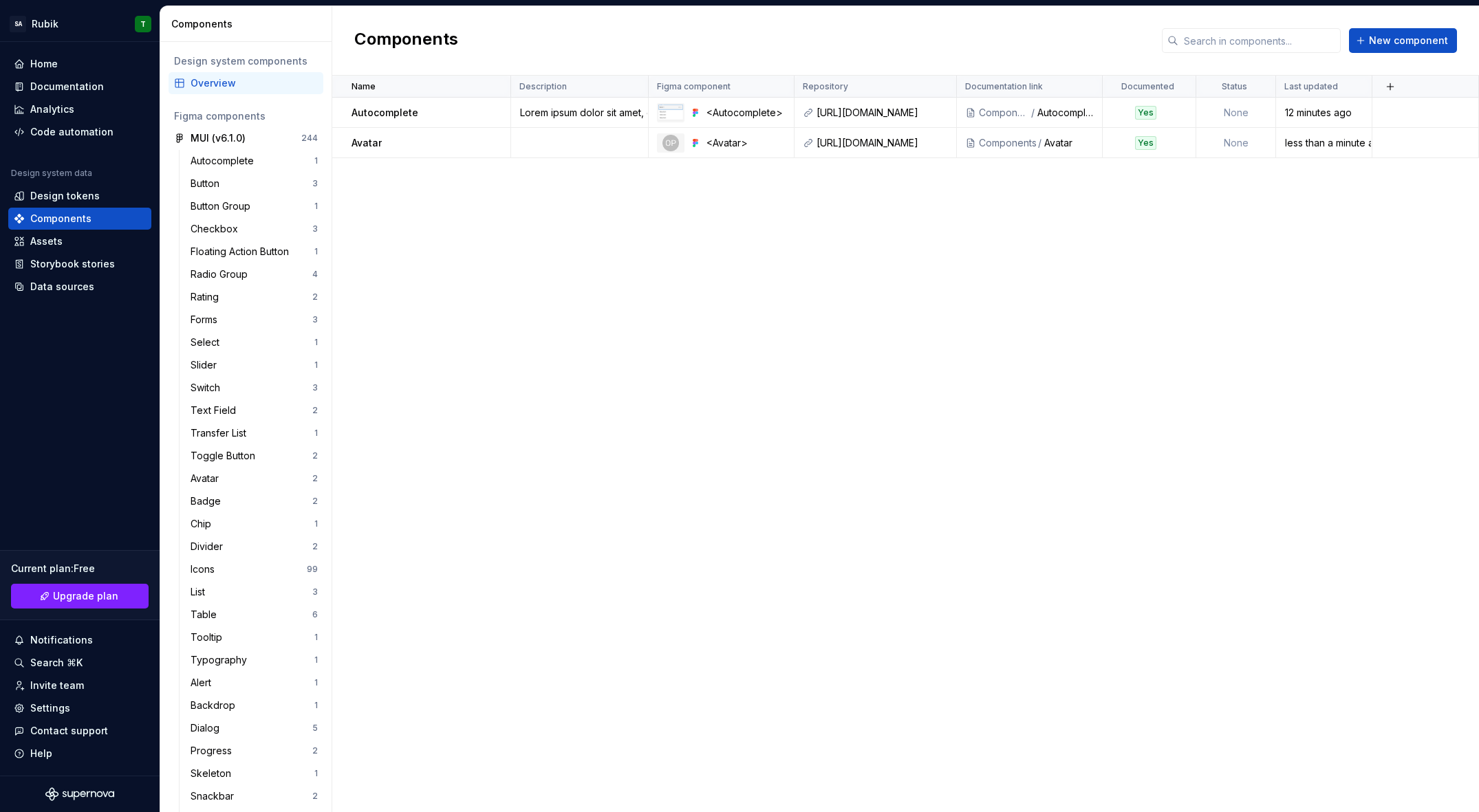
click at [728, 225] on div "Name Description Figma component Repository Documentation link Documented Statu…" at bounding box center [905, 444] width 1147 height 737
click at [34, 244] on div "Assets" at bounding box center [46, 242] width 32 height 14
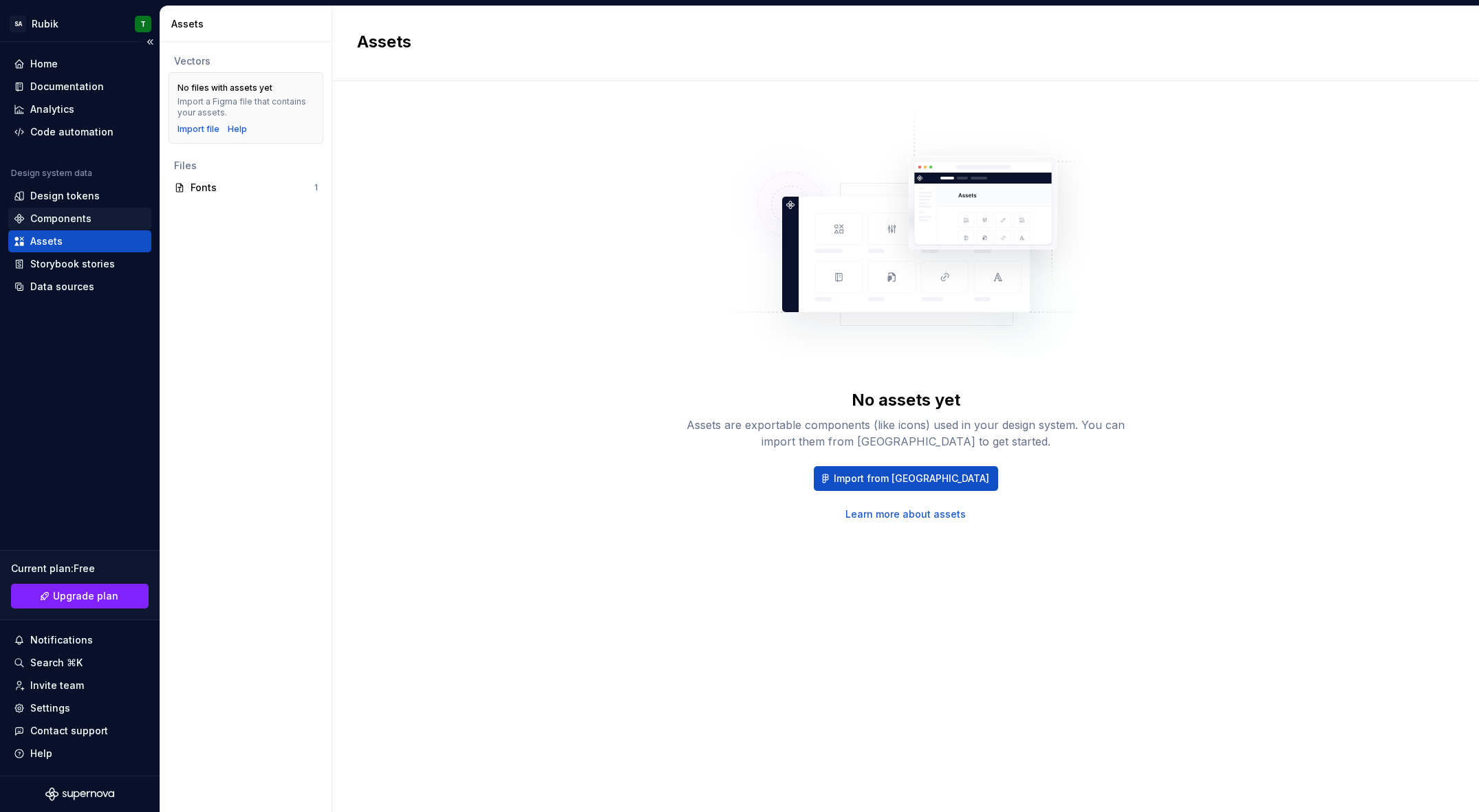
click at [59, 218] on div "Components" at bounding box center [61, 219] width 61 height 14
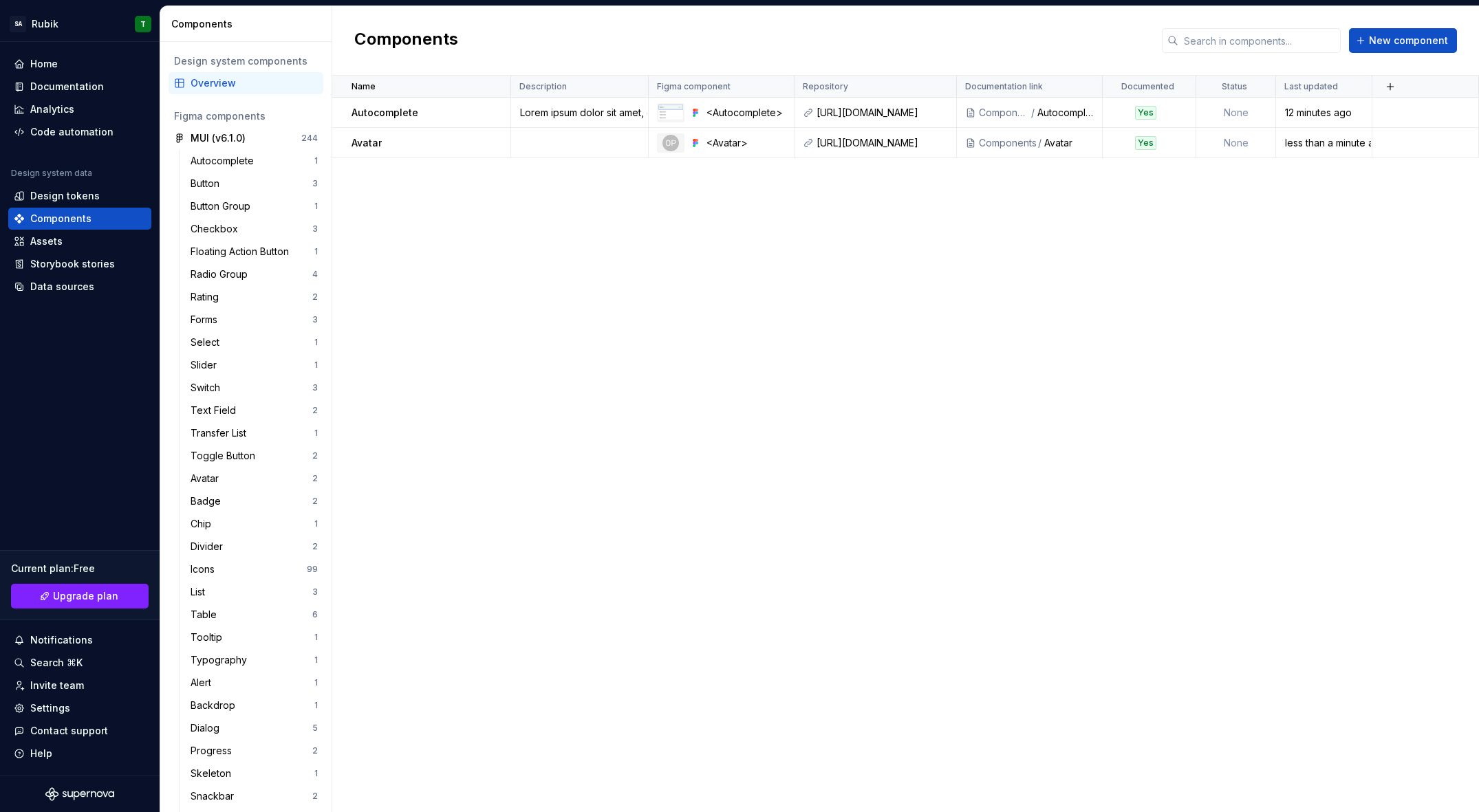
drag, startPoint x: 397, startPoint y: 293, endPoint x: 611, endPoint y: 220, distance: 226.1
click at [406, 294] on div "Name Description Figma component Repository Documentation link Documented Statu…" at bounding box center [905, 444] width 1147 height 737
click at [68, 249] on div "Assets" at bounding box center [79, 242] width 143 height 22
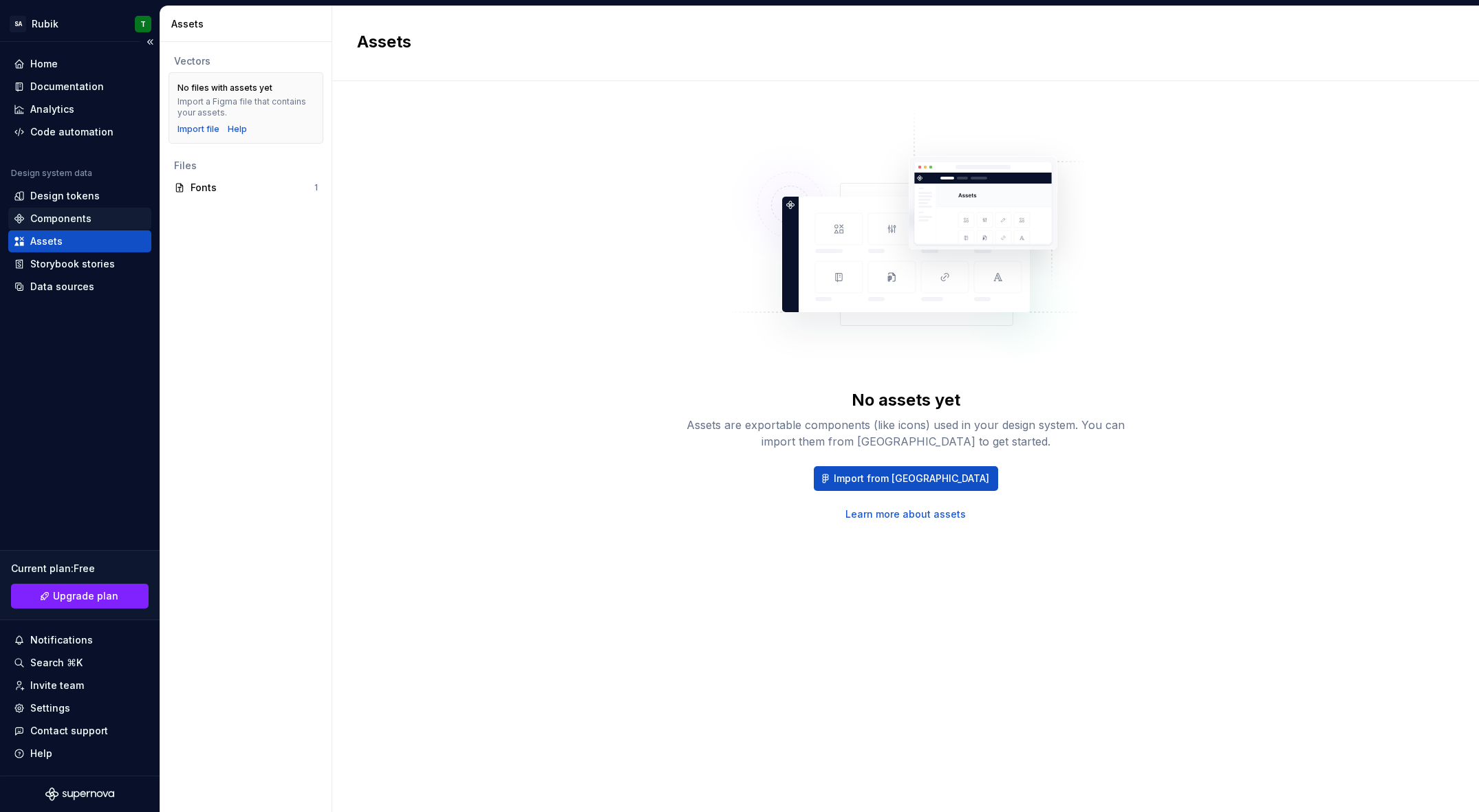
click at [80, 221] on div "Components" at bounding box center [61, 219] width 61 height 14
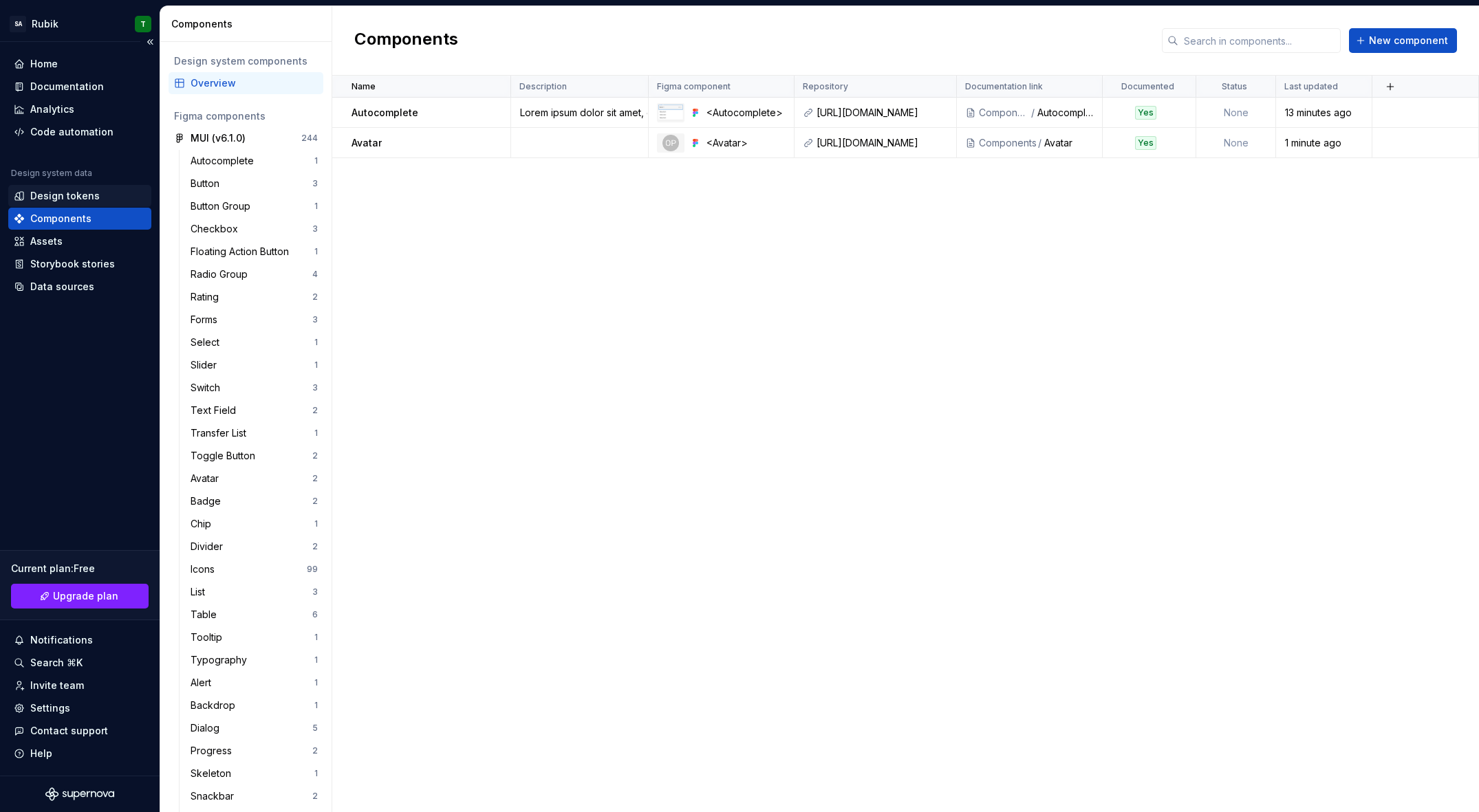
click at [87, 202] on div "Design tokens" at bounding box center [65, 196] width 69 height 14
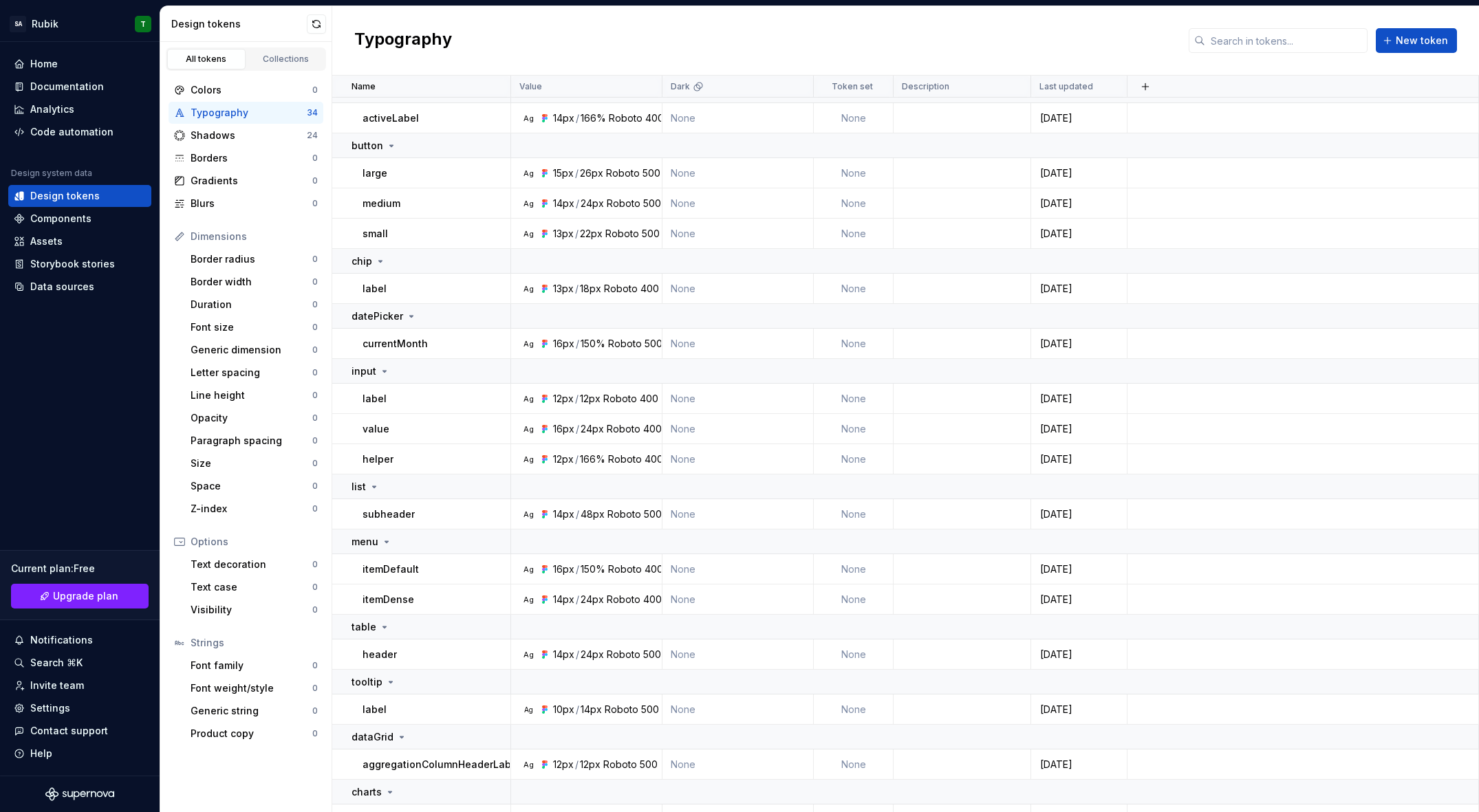
scroll to position [686, 0]
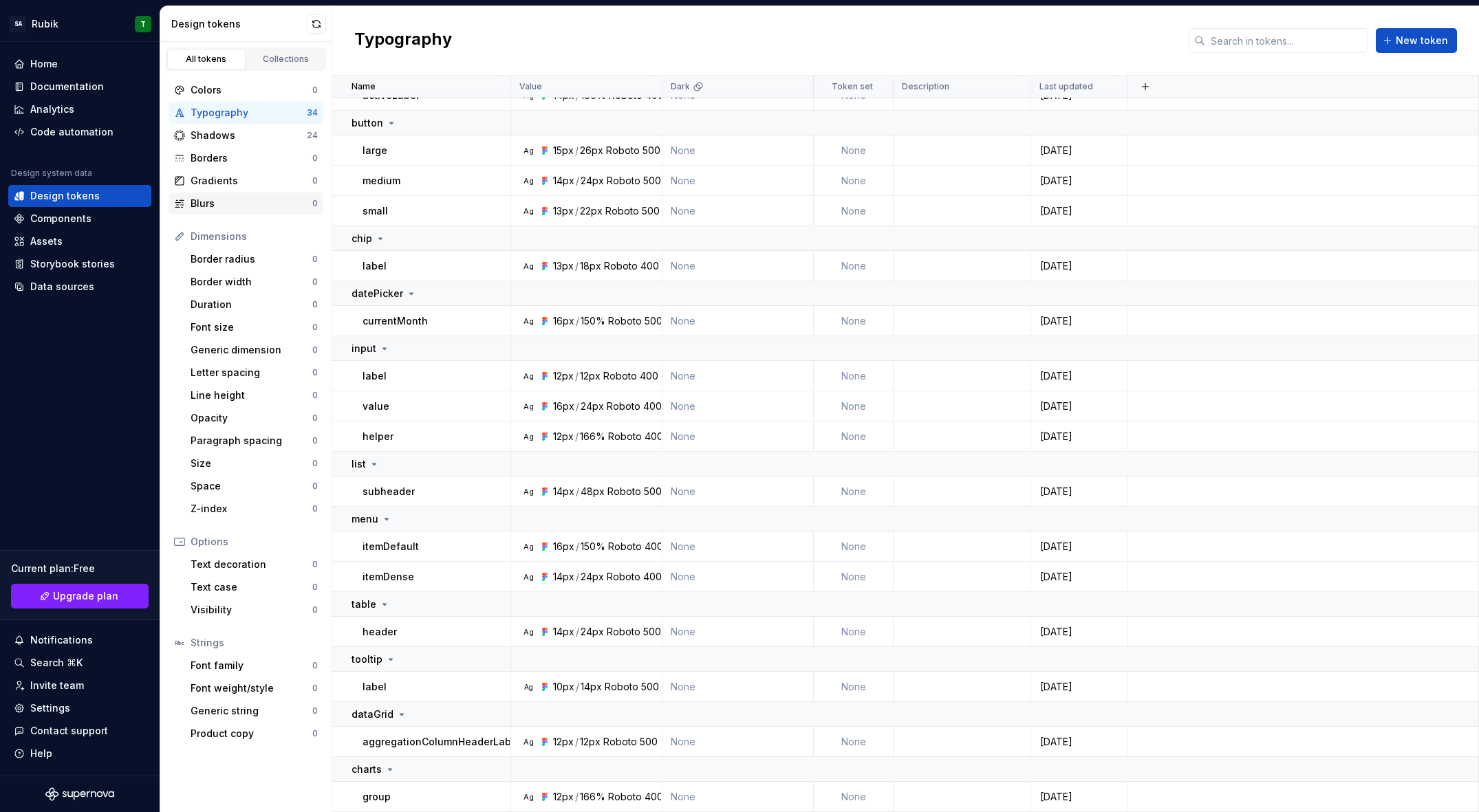
click at [188, 197] on div "Blurs" at bounding box center [243, 204] width 139 height 14
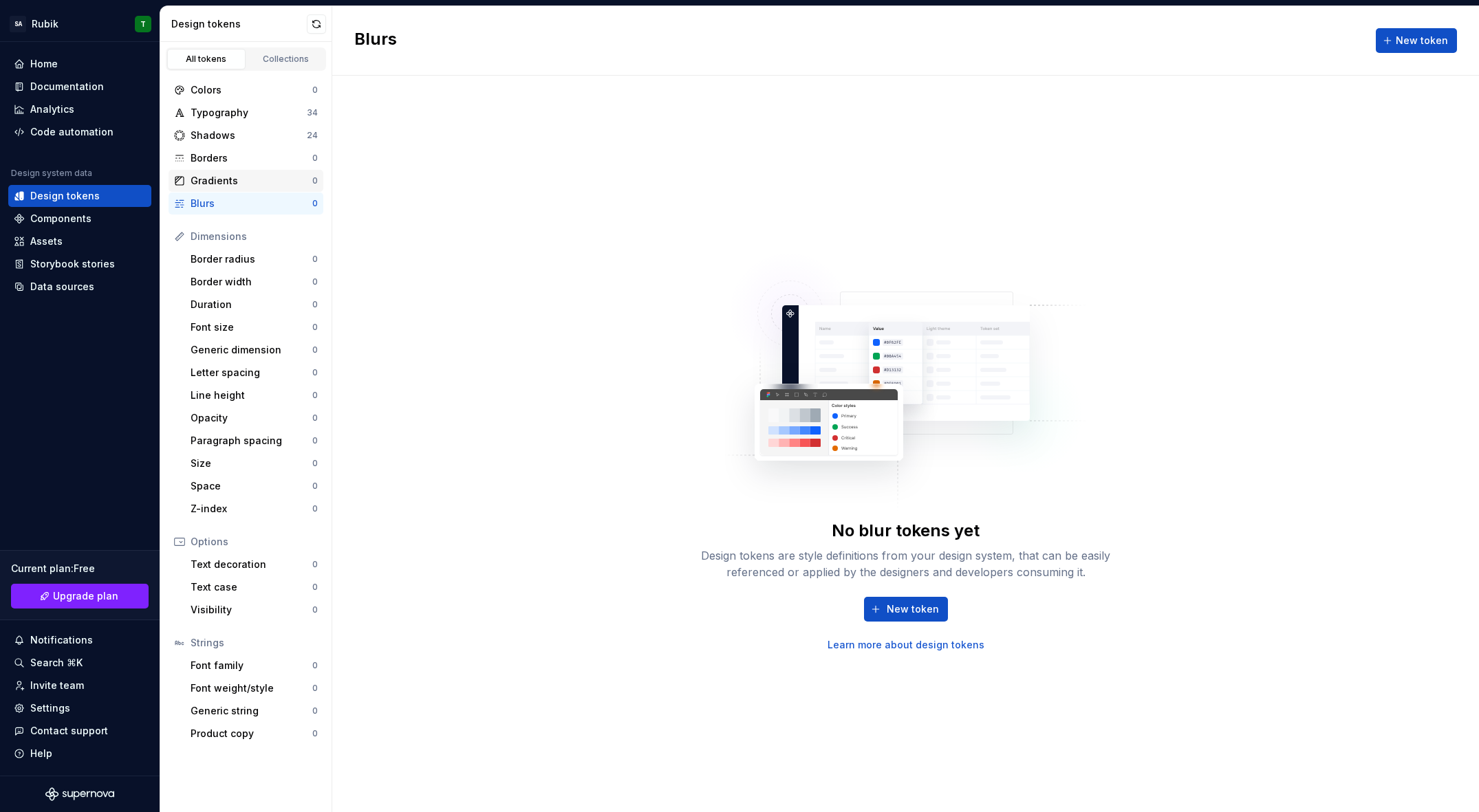
click at [226, 183] on div "Gradients" at bounding box center [251, 181] width 122 height 14
click at [246, 167] on div "Borders 0" at bounding box center [245, 158] width 155 height 22
click at [237, 195] on div "Blurs 0" at bounding box center [245, 204] width 155 height 22
click at [243, 158] on div "Borders" at bounding box center [251, 158] width 122 height 14
click at [245, 142] on div "Shadows" at bounding box center [248, 135] width 117 height 14
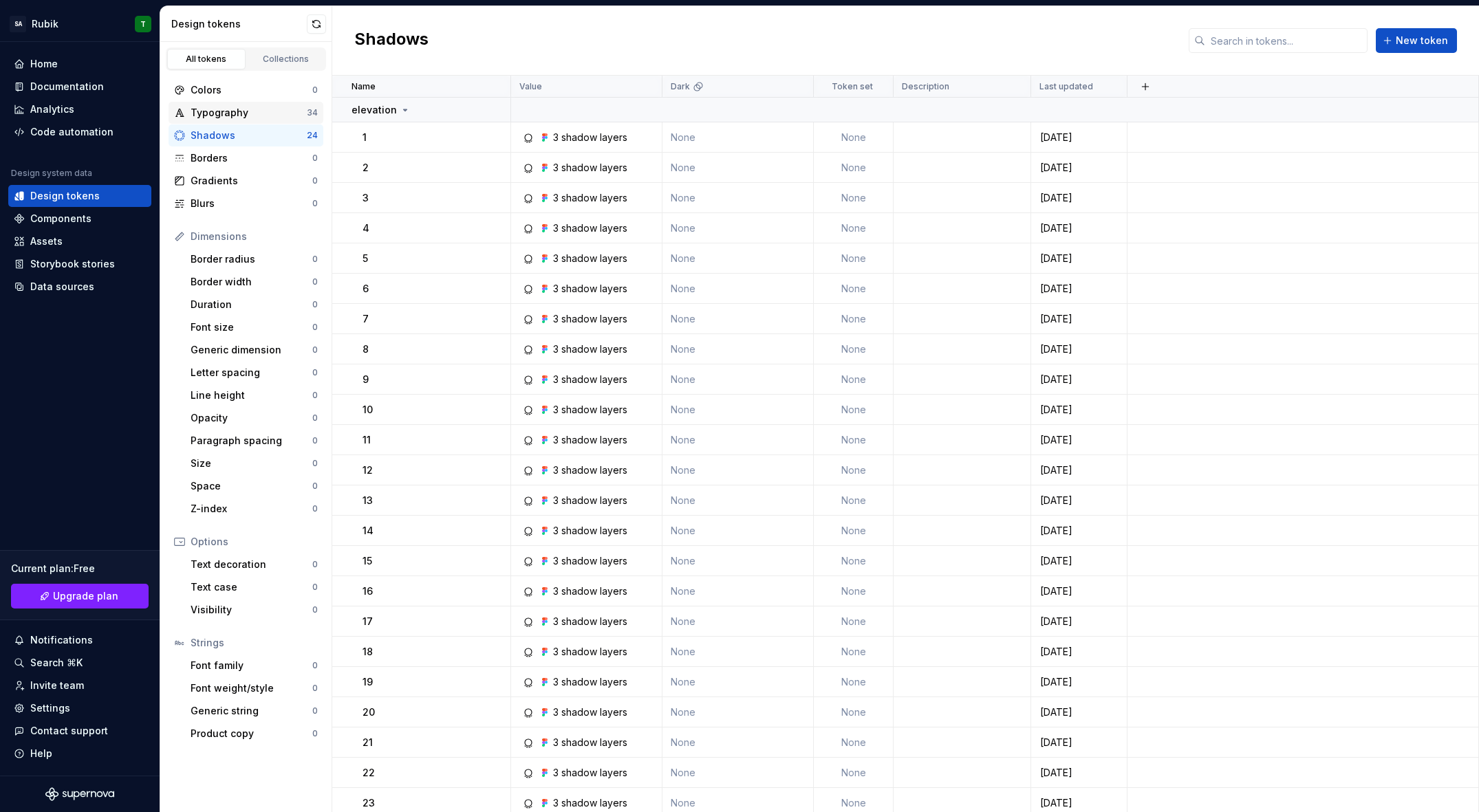
click at [211, 117] on div "Typography" at bounding box center [248, 112] width 117 height 14
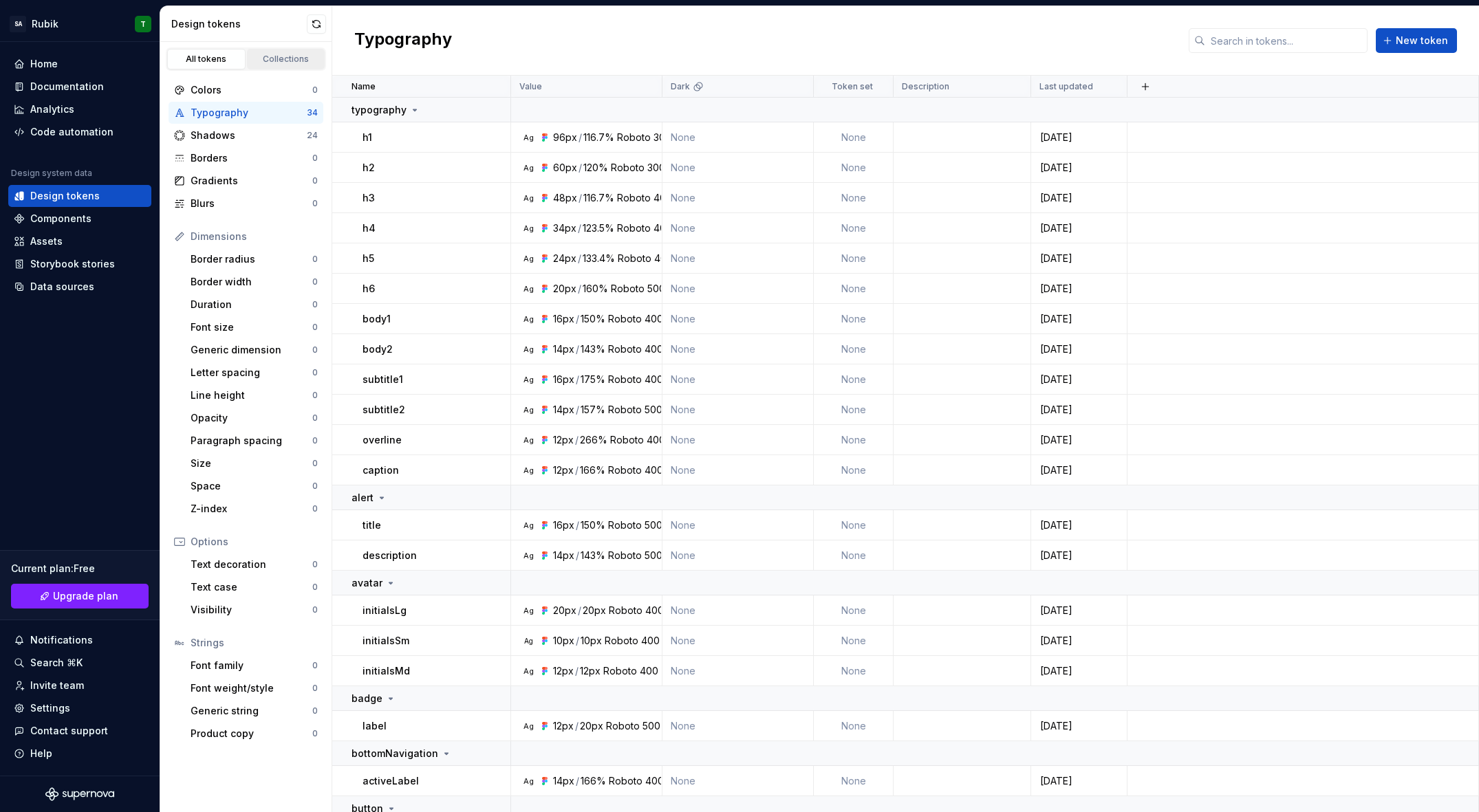
click at [267, 60] on div "Collections" at bounding box center [286, 58] width 68 height 11
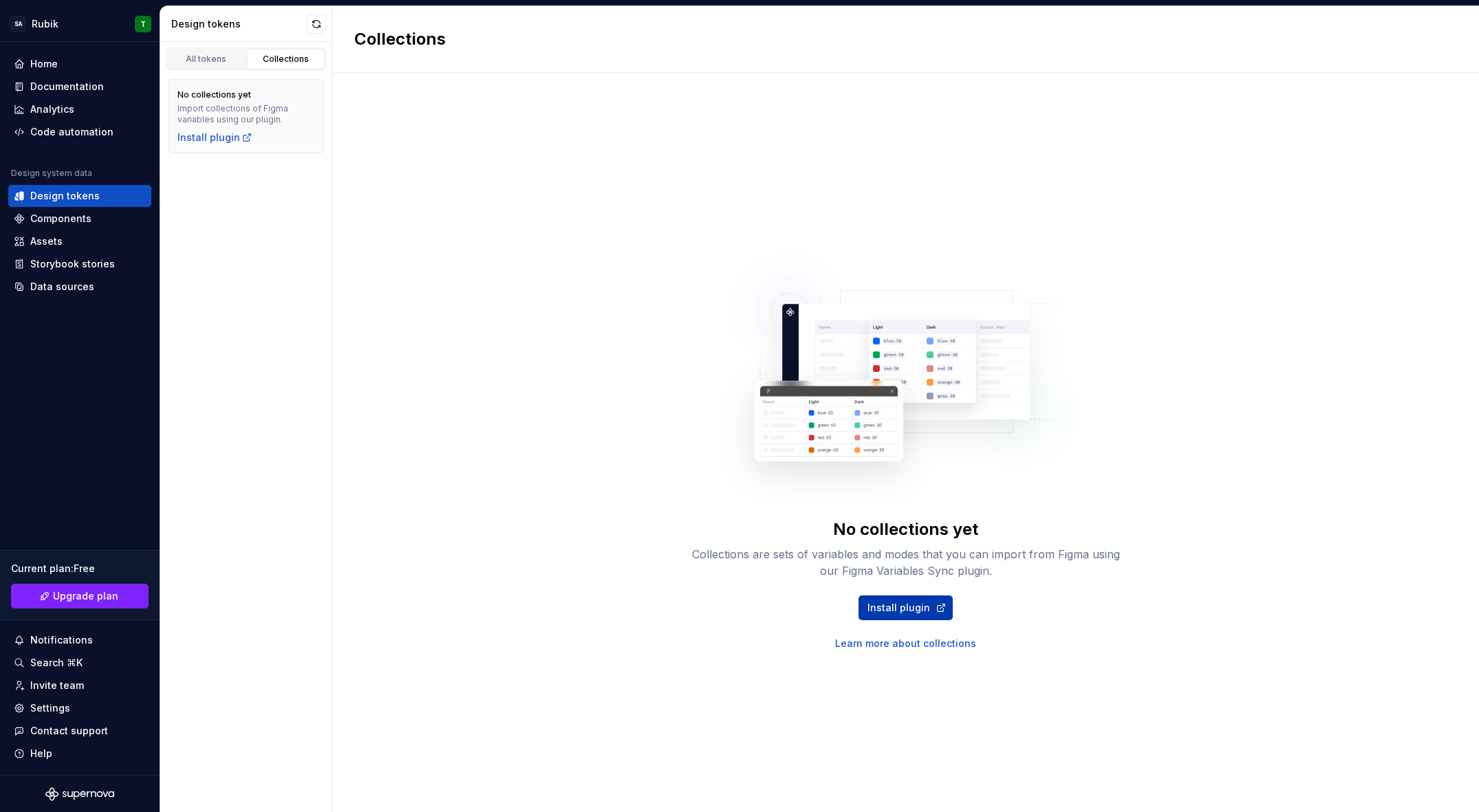
click at [897, 610] on span "Install plugin" at bounding box center [898, 608] width 63 height 14
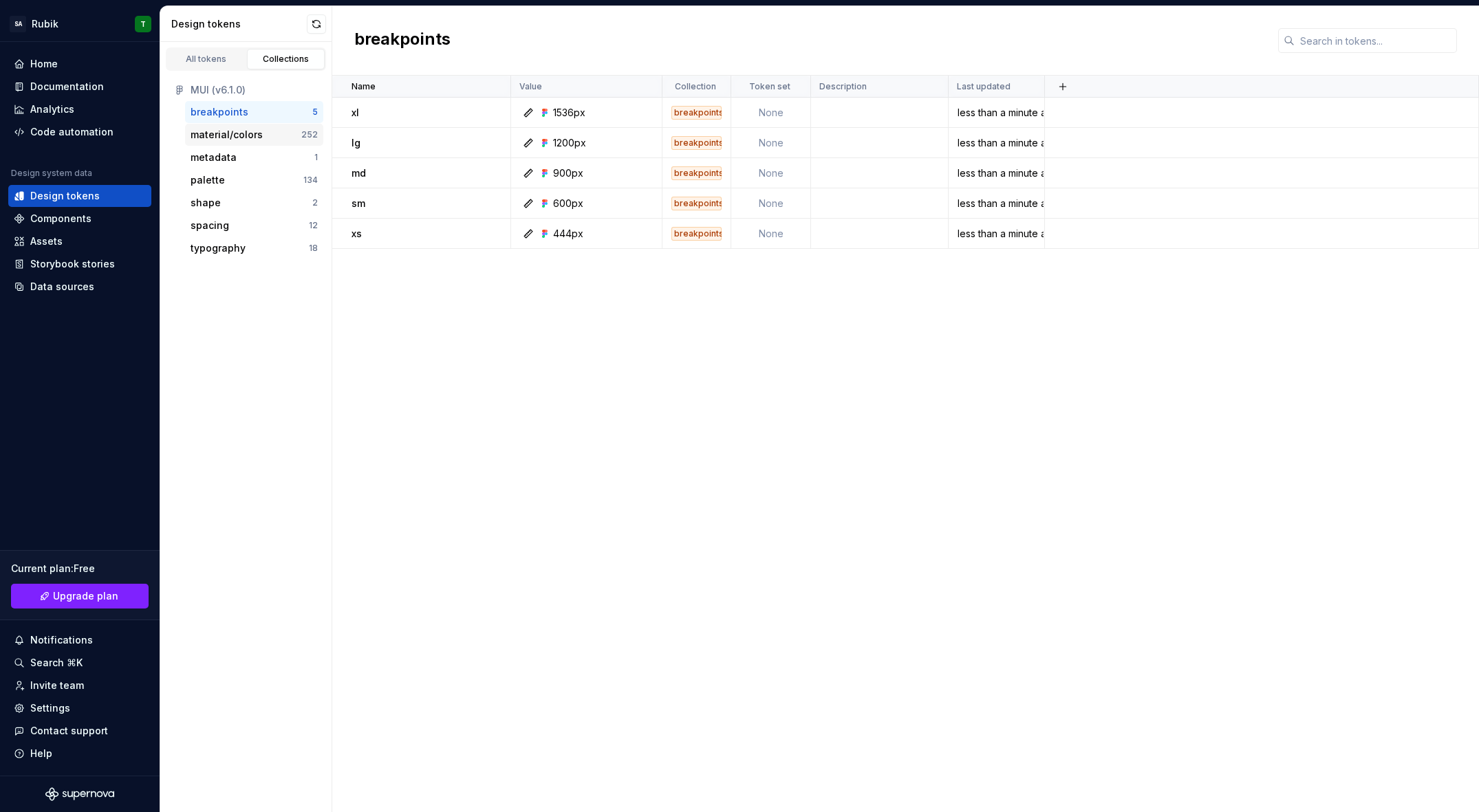
click at [256, 144] on div "material/colors 252" at bounding box center [254, 135] width 139 height 22
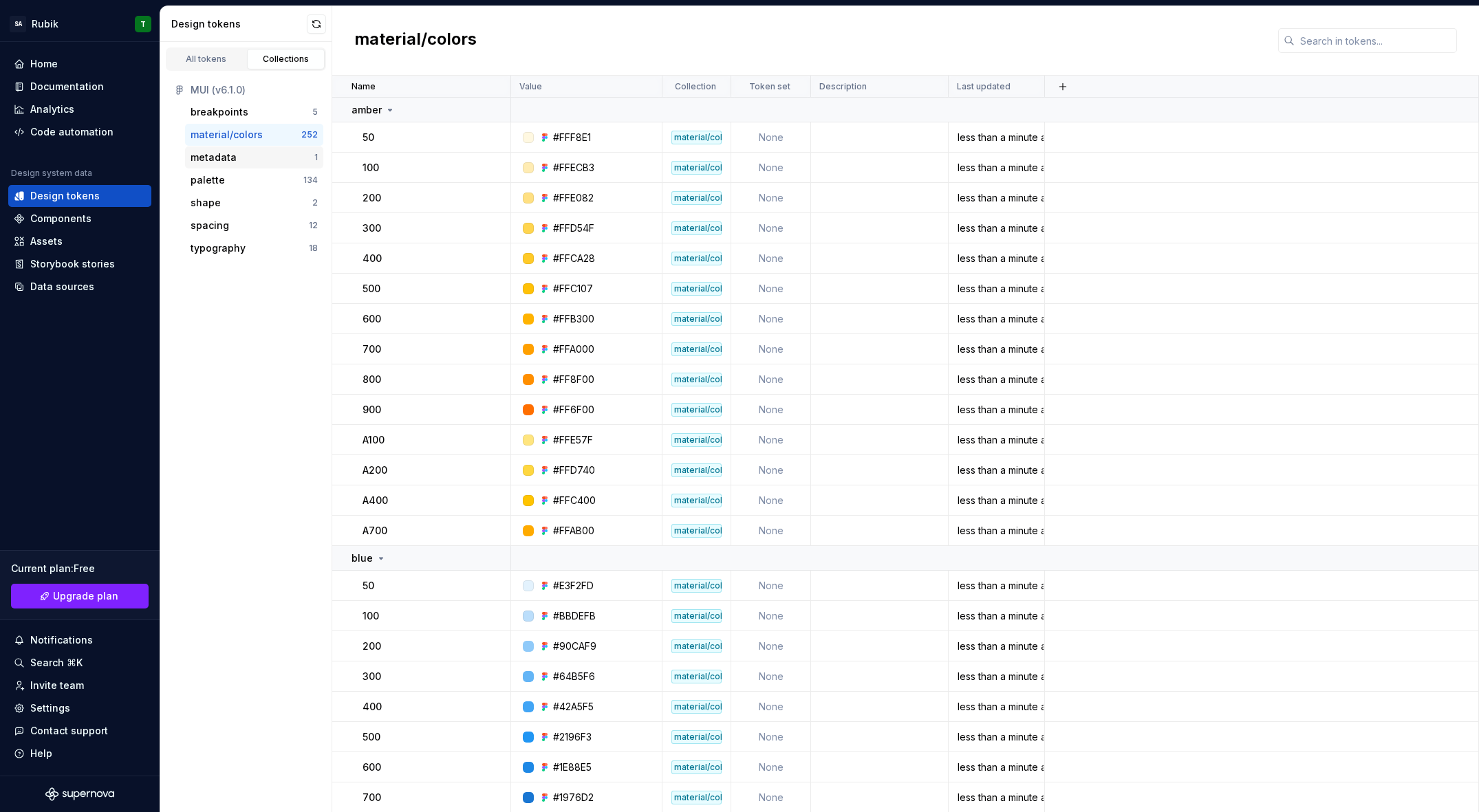
click at [257, 155] on div "metadata" at bounding box center [252, 157] width 124 height 14
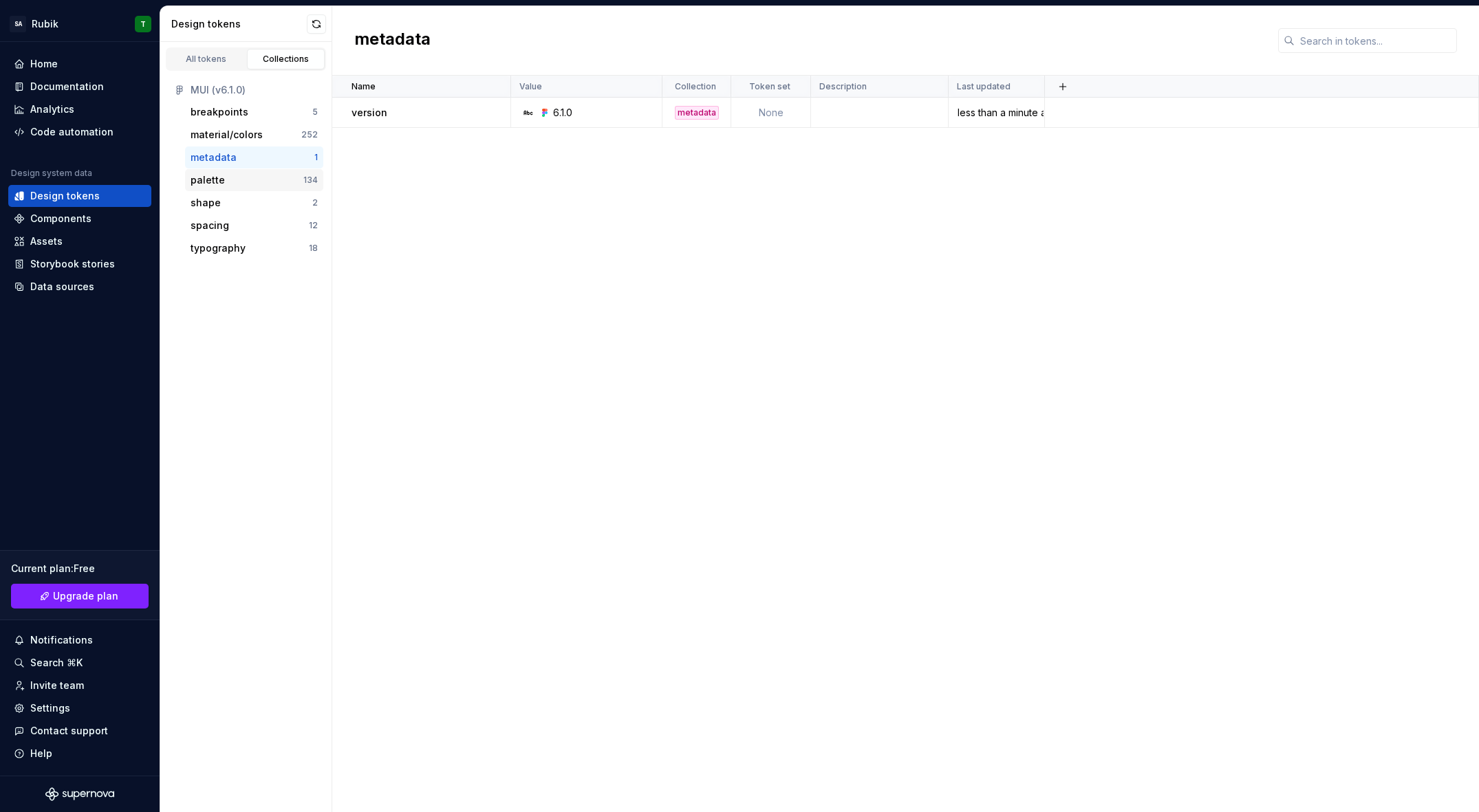
click at [254, 174] on div "palette" at bounding box center [246, 180] width 112 height 14
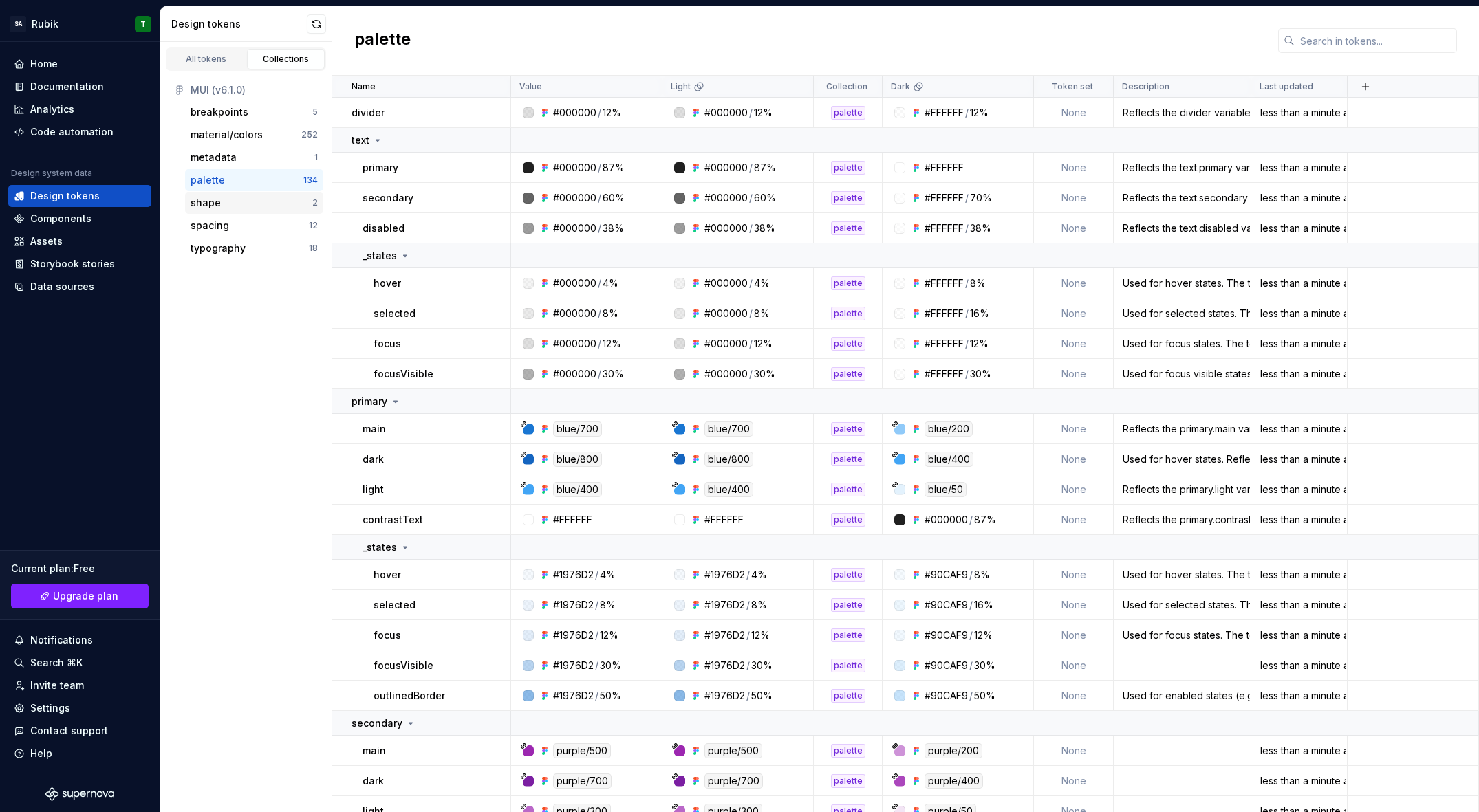
click at [250, 196] on div "shape" at bounding box center [251, 203] width 122 height 14
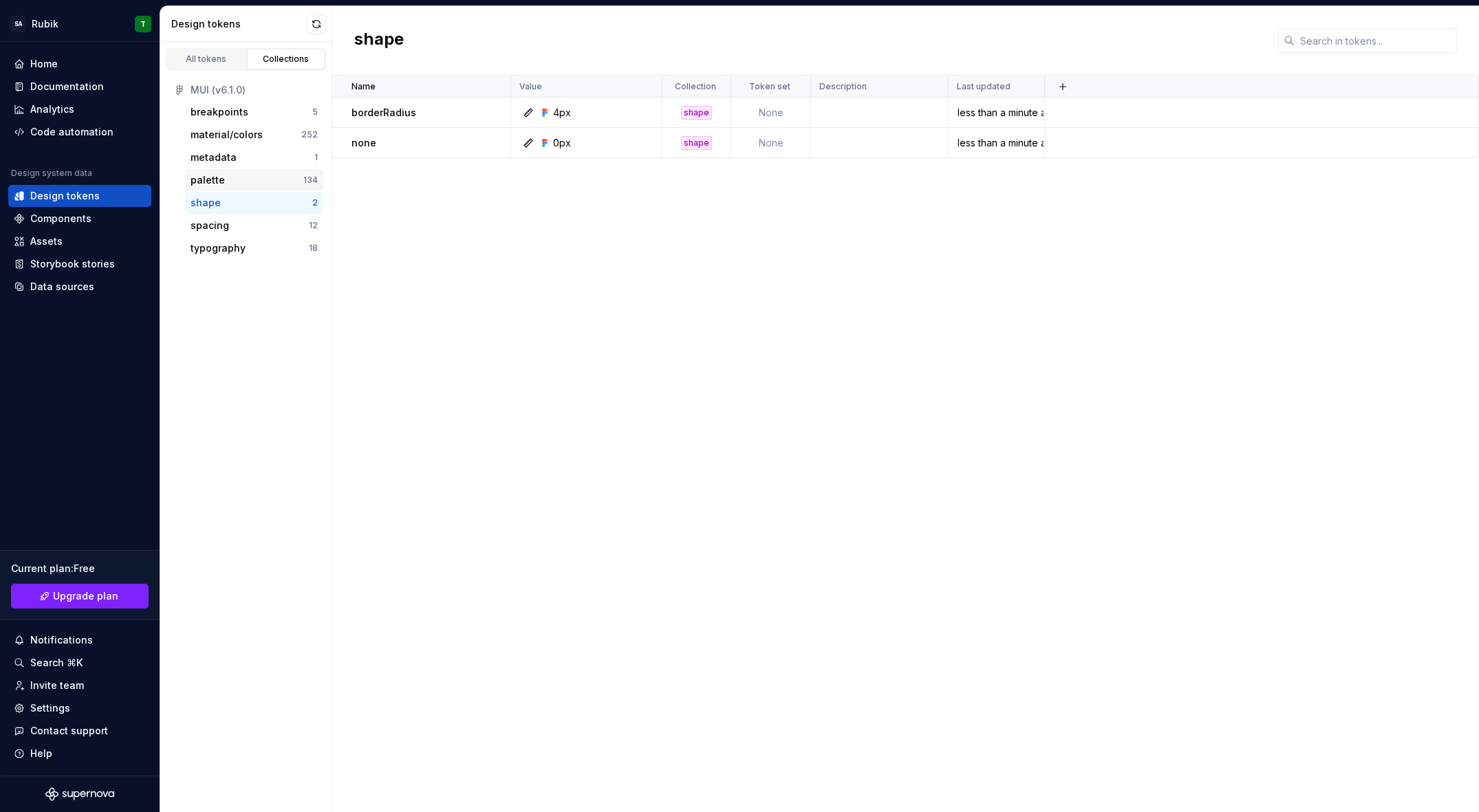
click at [258, 175] on div "palette" at bounding box center [246, 180] width 112 height 14
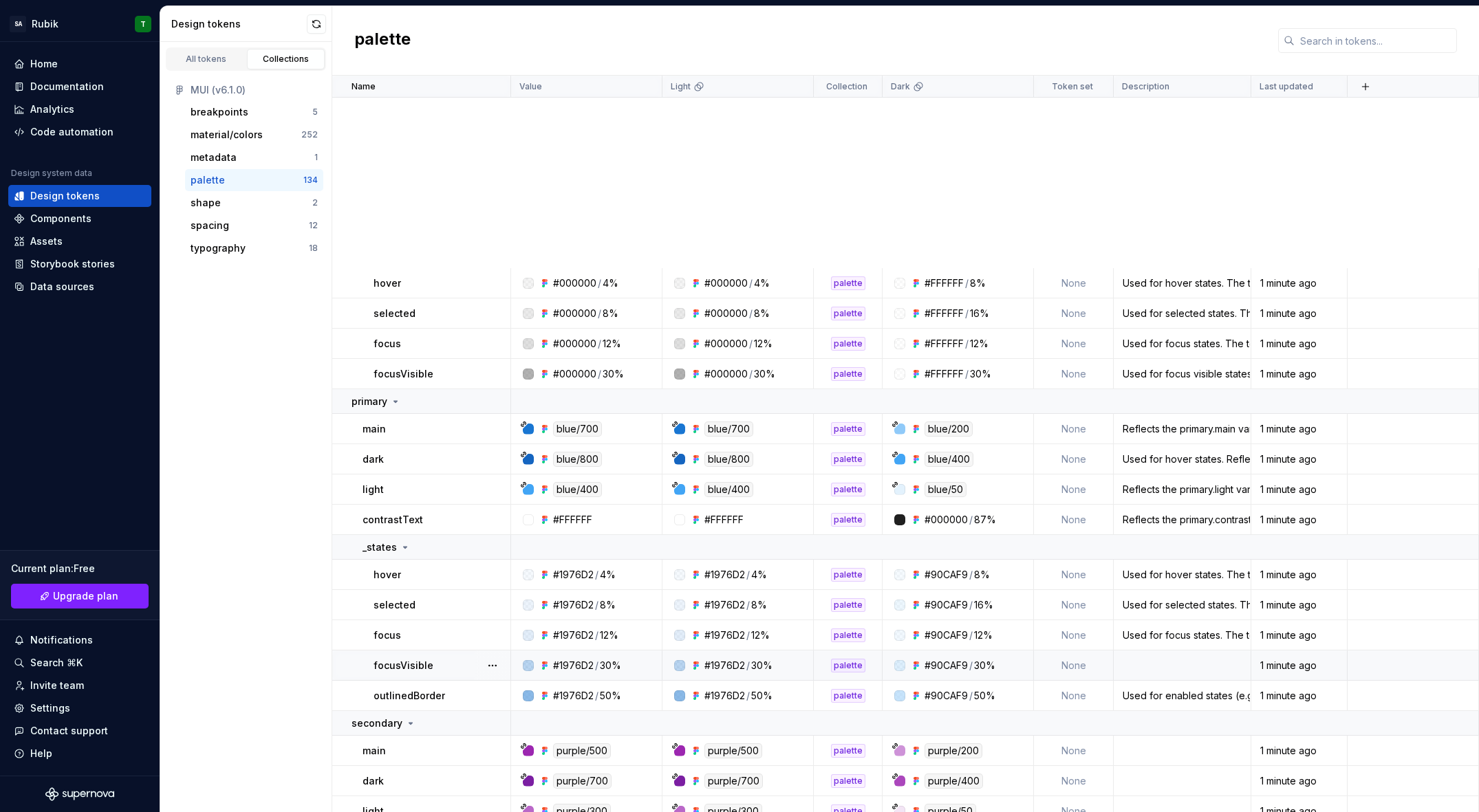
scroll to position [702, 0]
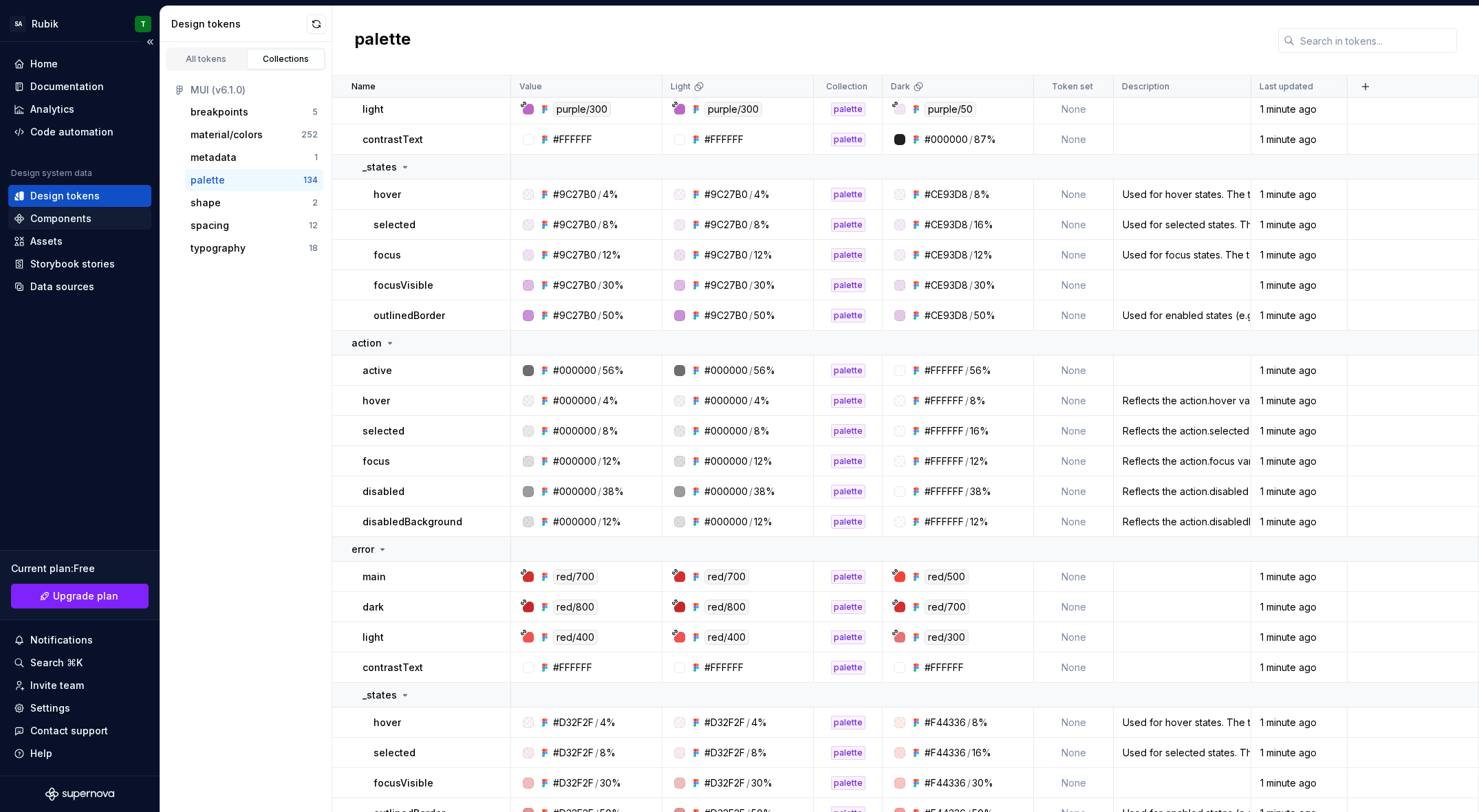
click at [93, 226] on div "Components" at bounding box center [79, 219] width 143 height 22
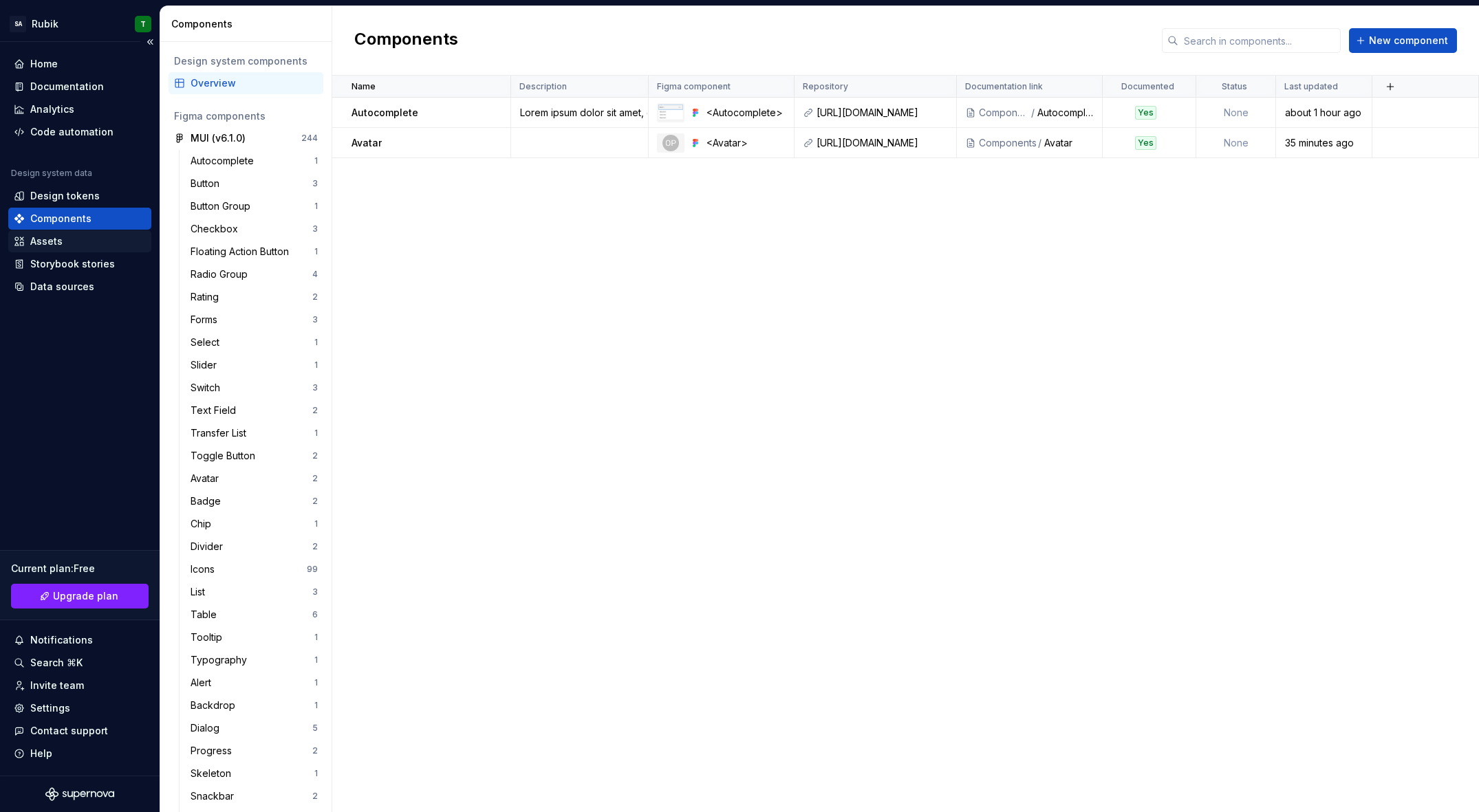
click at [83, 244] on div "Assets" at bounding box center [79, 242] width 132 height 14
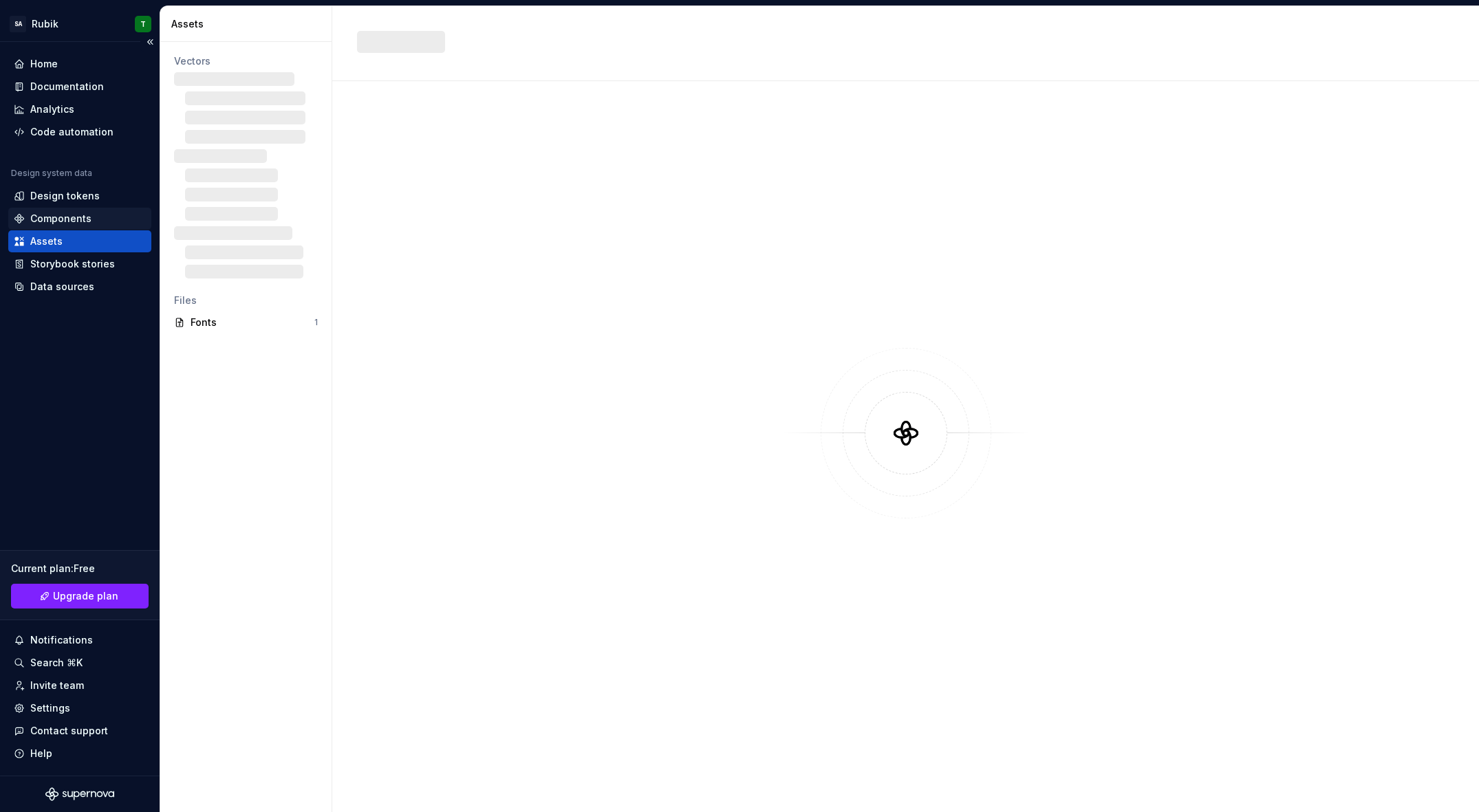
click at [85, 216] on div "Components" at bounding box center [61, 219] width 61 height 14
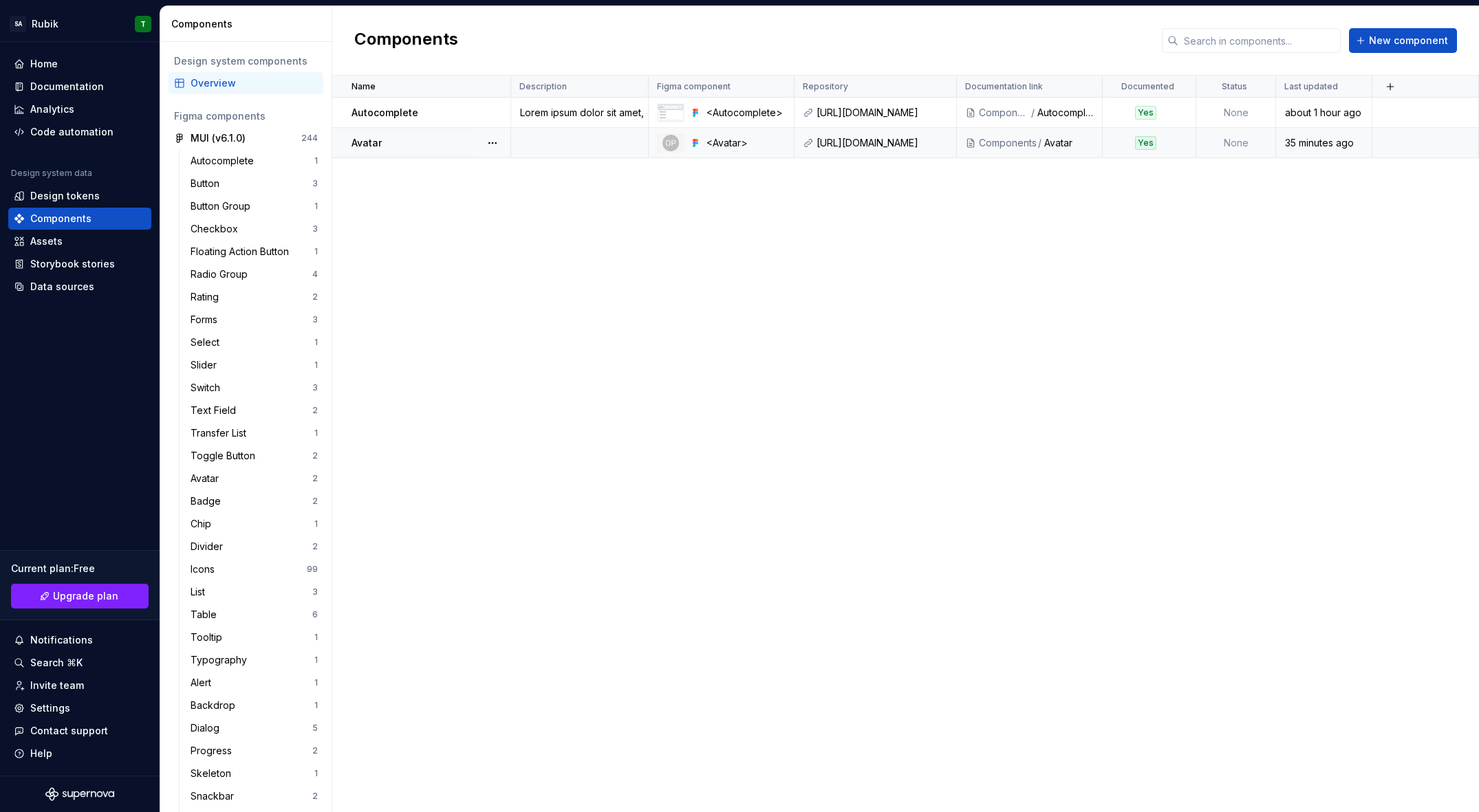
click at [576, 135] on td at bounding box center [580, 143] width 138 height 30
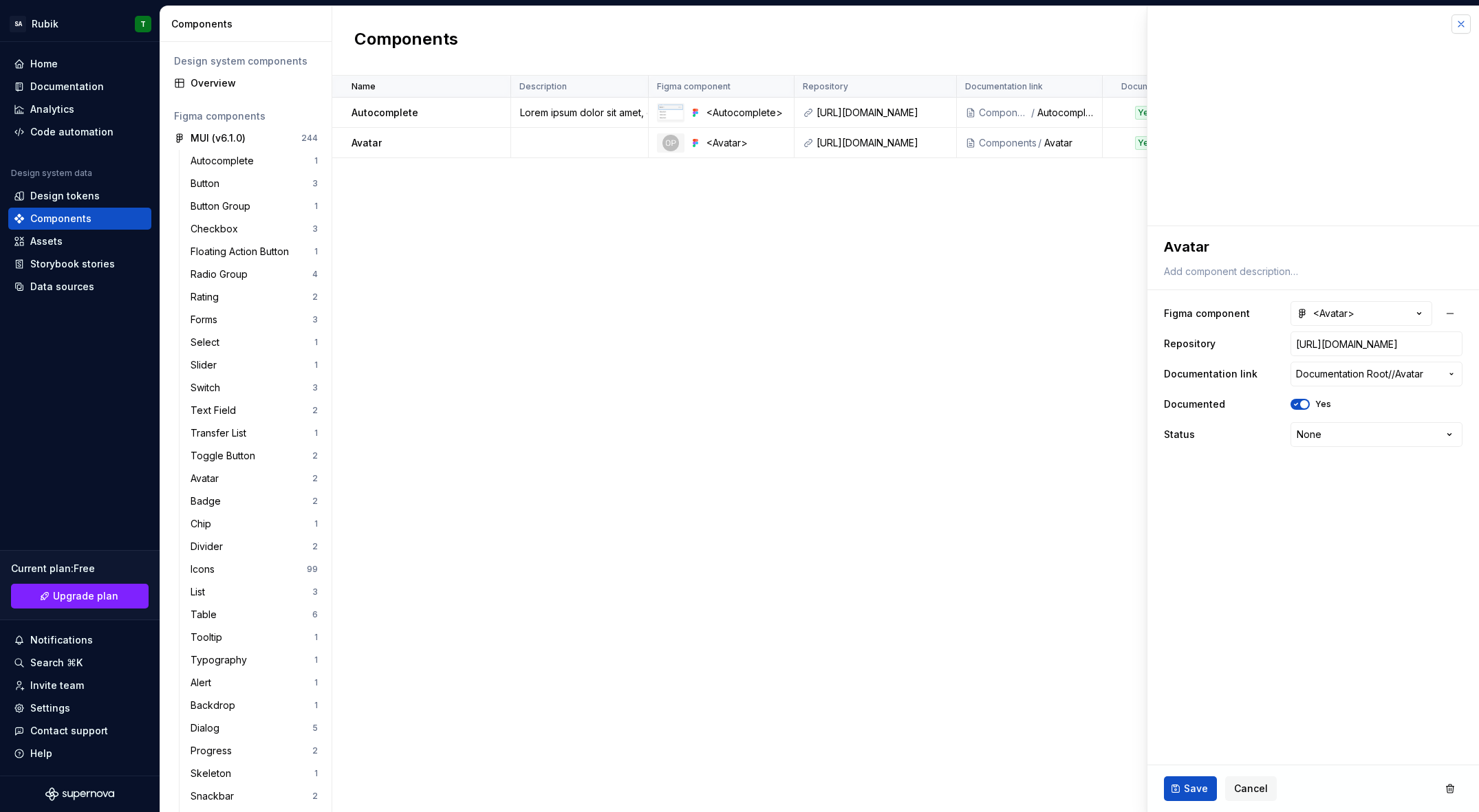
click at [1470, 23] on button "button" at bounding box center [1461, 24] width 19 height 19
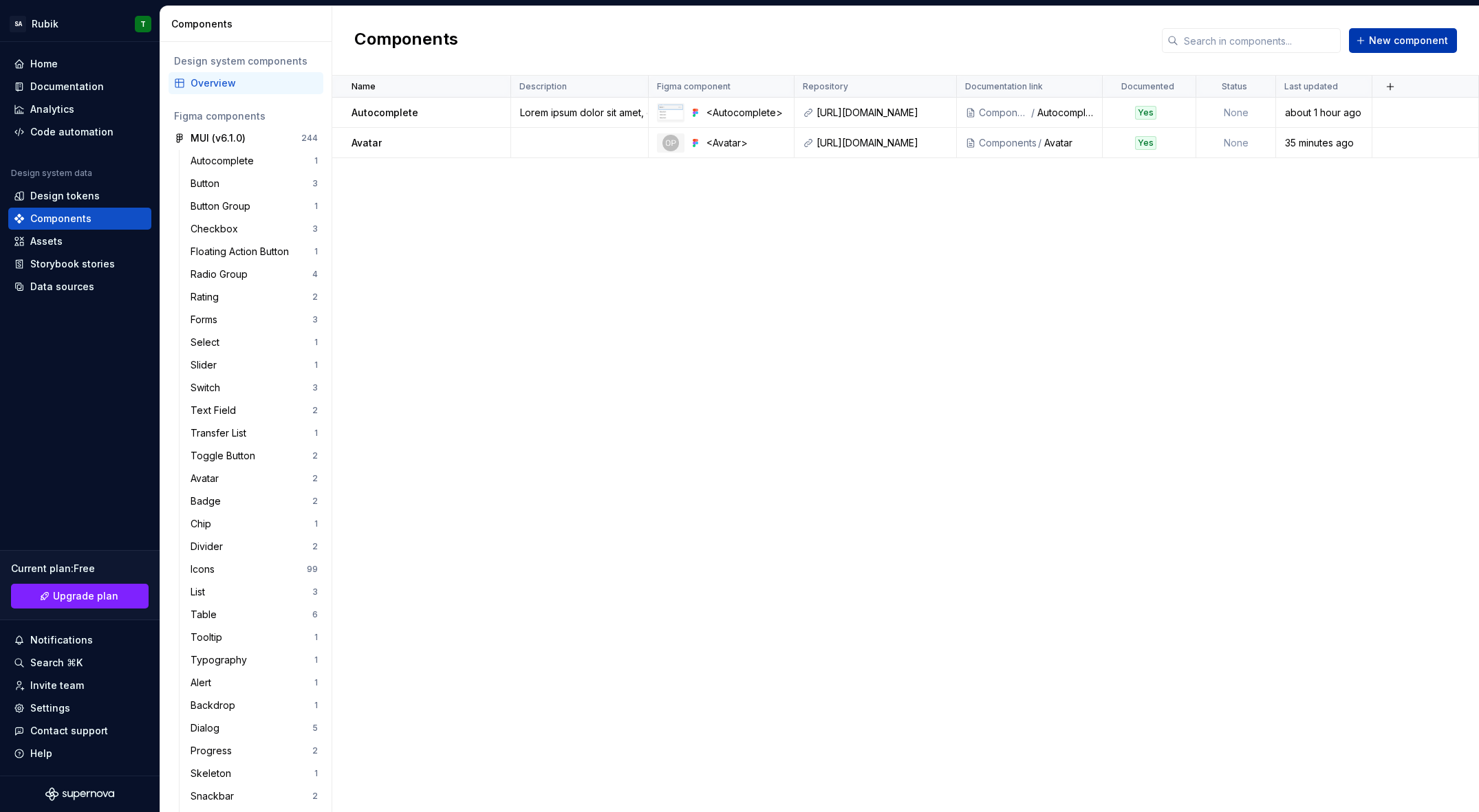
drag, startPoint x: 1400, startPoint y: 40, endPoint x: 1390, endPoint y: 42, distance: 10.2
click at [1399, 41] on span "New component" at bounding box center [1409, 41] width 79 height 14
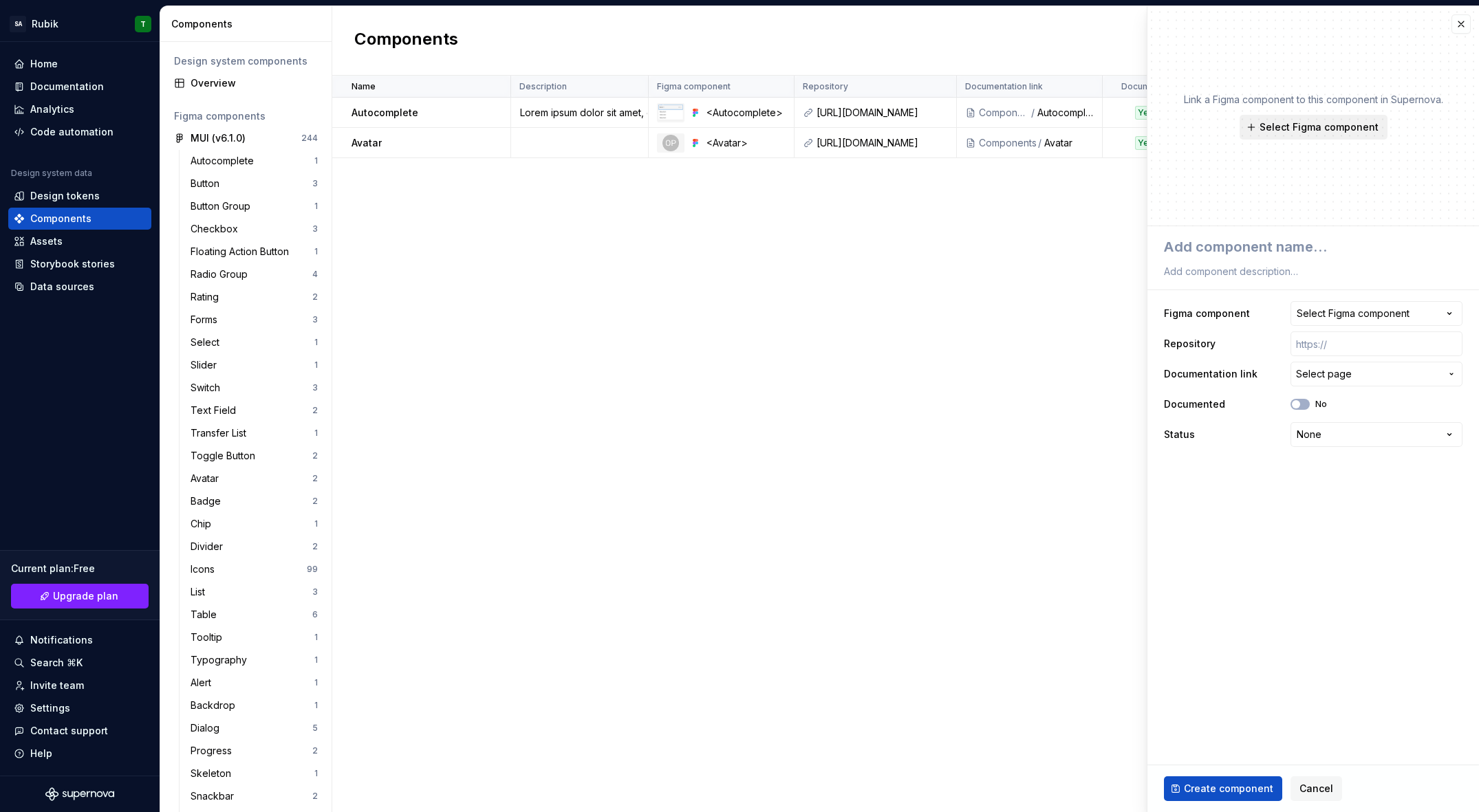
drag, startPoint x: 1283, startPoint y: 123, endPoint x: 1270, endPoint y: 133, distance: 16.4
click at [1283, 123] on span "Select Figma component" at bounding box center [1318, 127] width 119 height 14
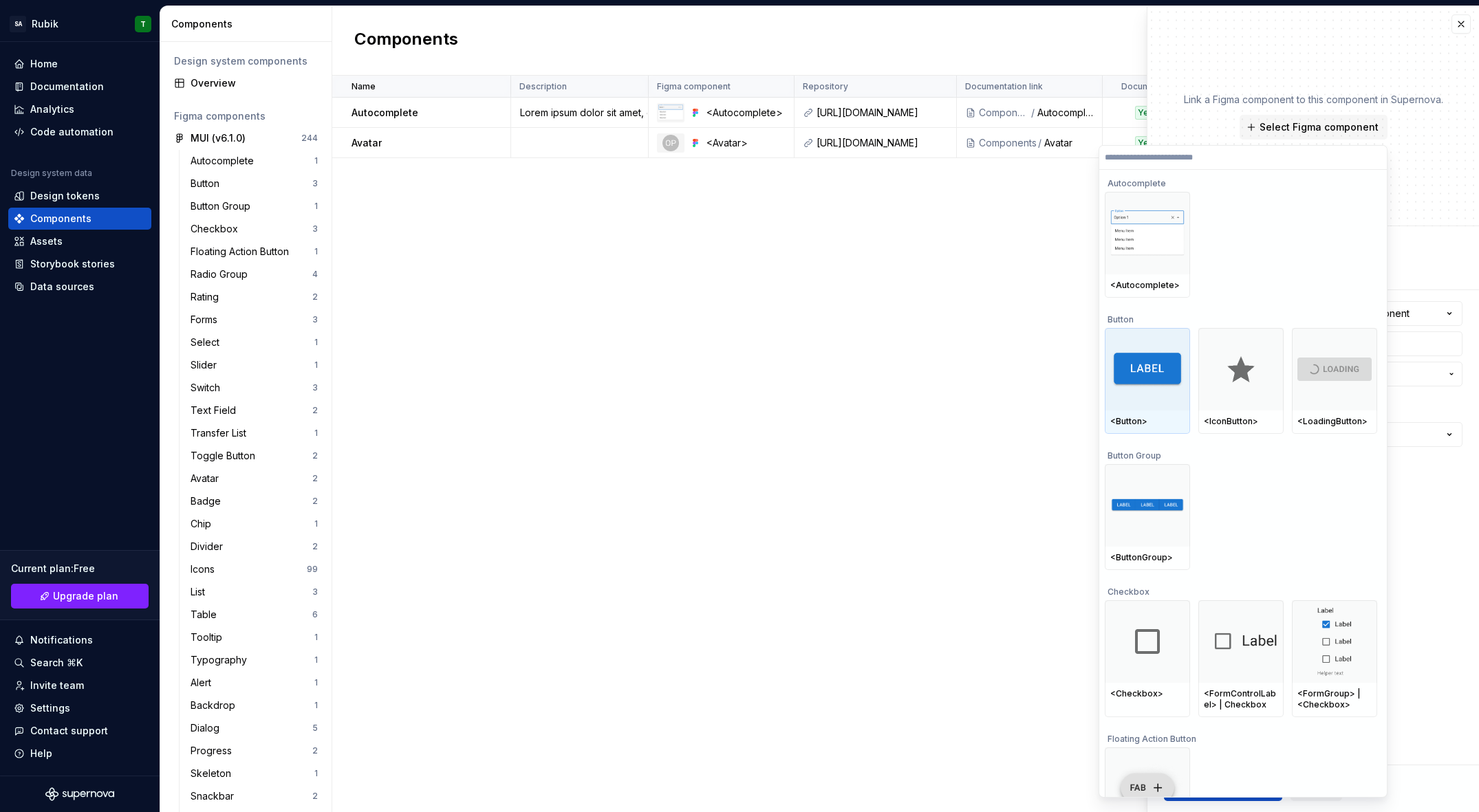
click at [1161, 354] on img at bounding box center [1148, 369] width 74 height 39
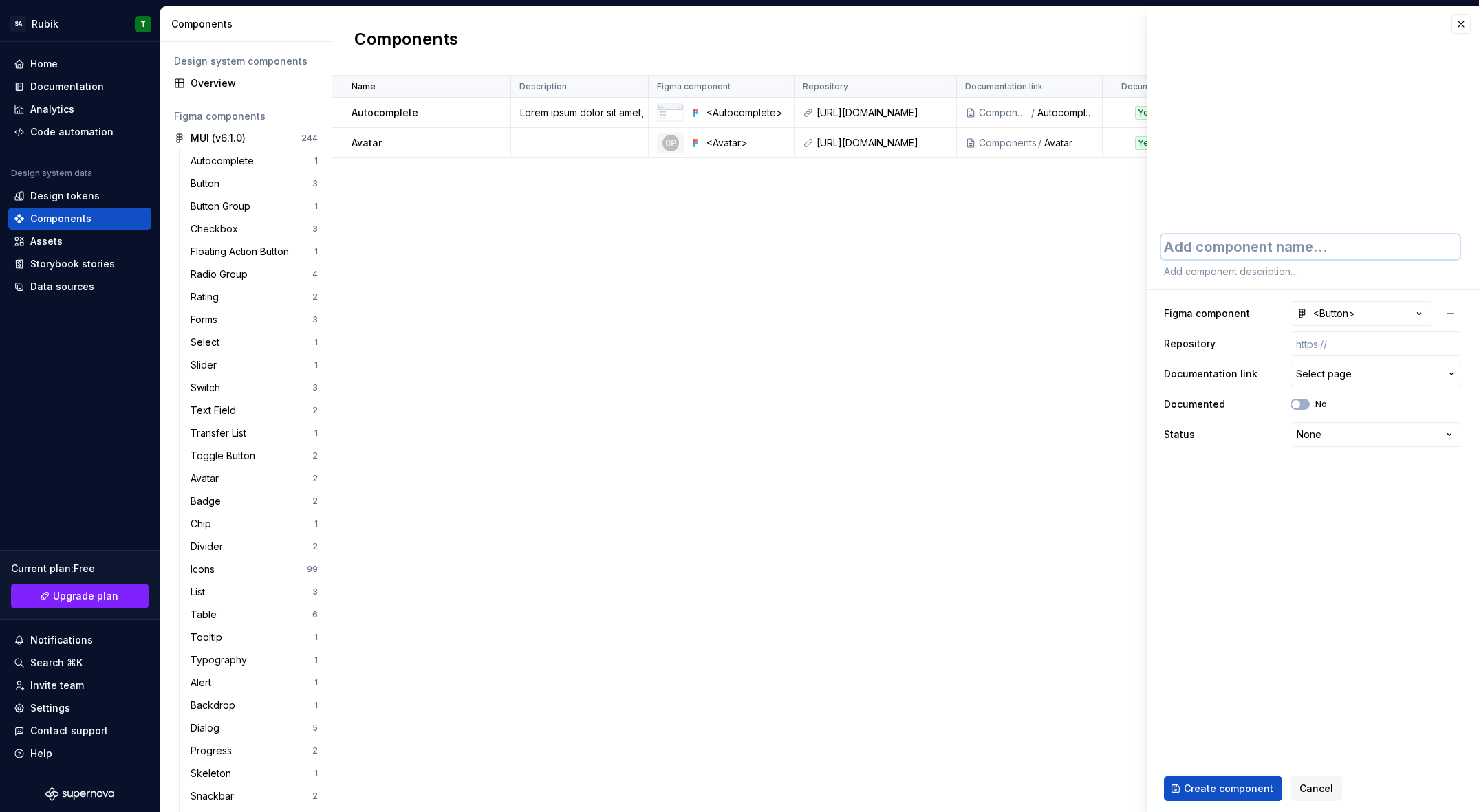
click at [1226, 243] on textarea at bounding box center [1310, 247] width 298 height 25
type textarea "*"
type textarea "B"
type textarea "*"
type textarea "Bu"
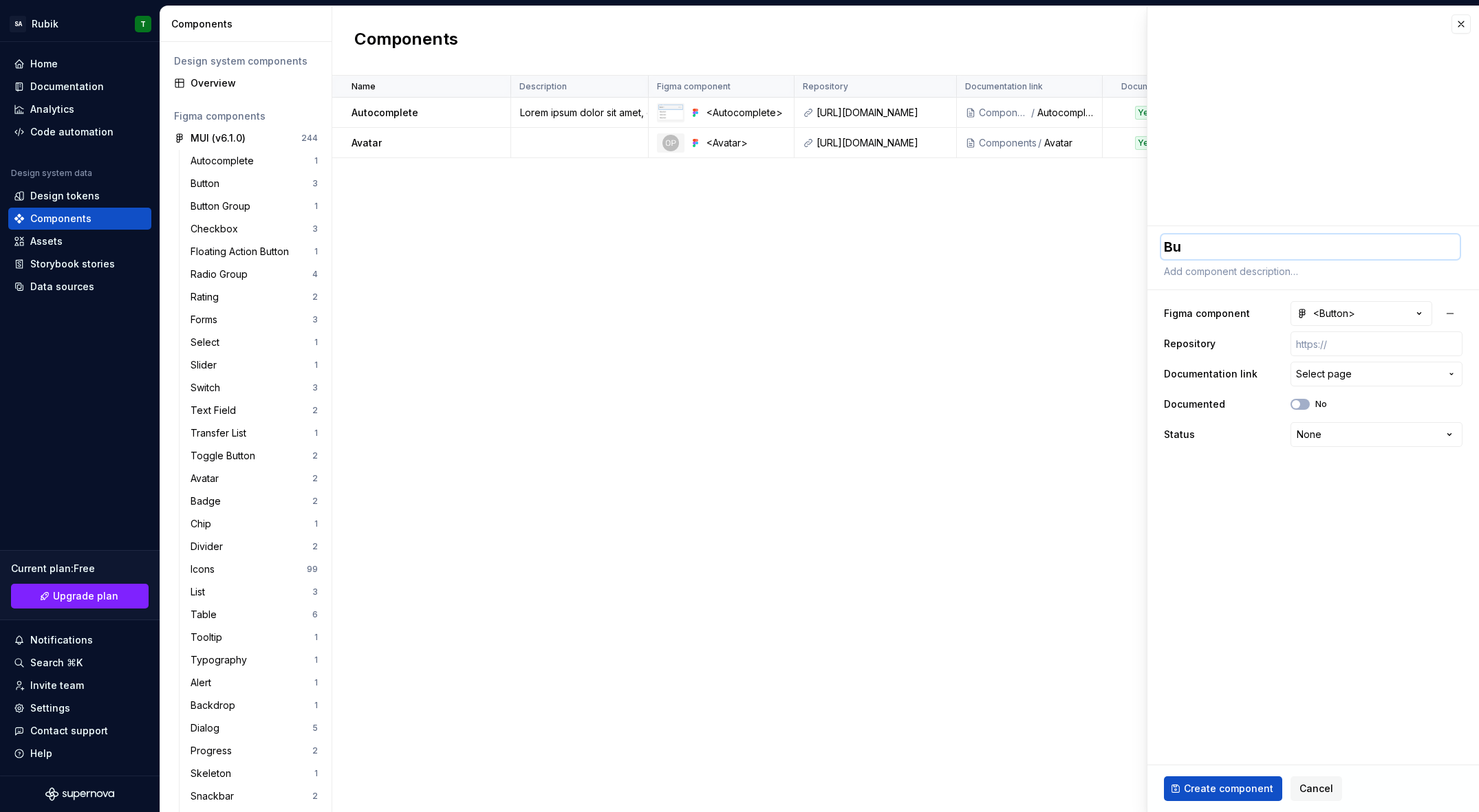
type textarea "*"
type textarea "But"
type textarea "*"
type textarea "Butt"
type textarea "*"
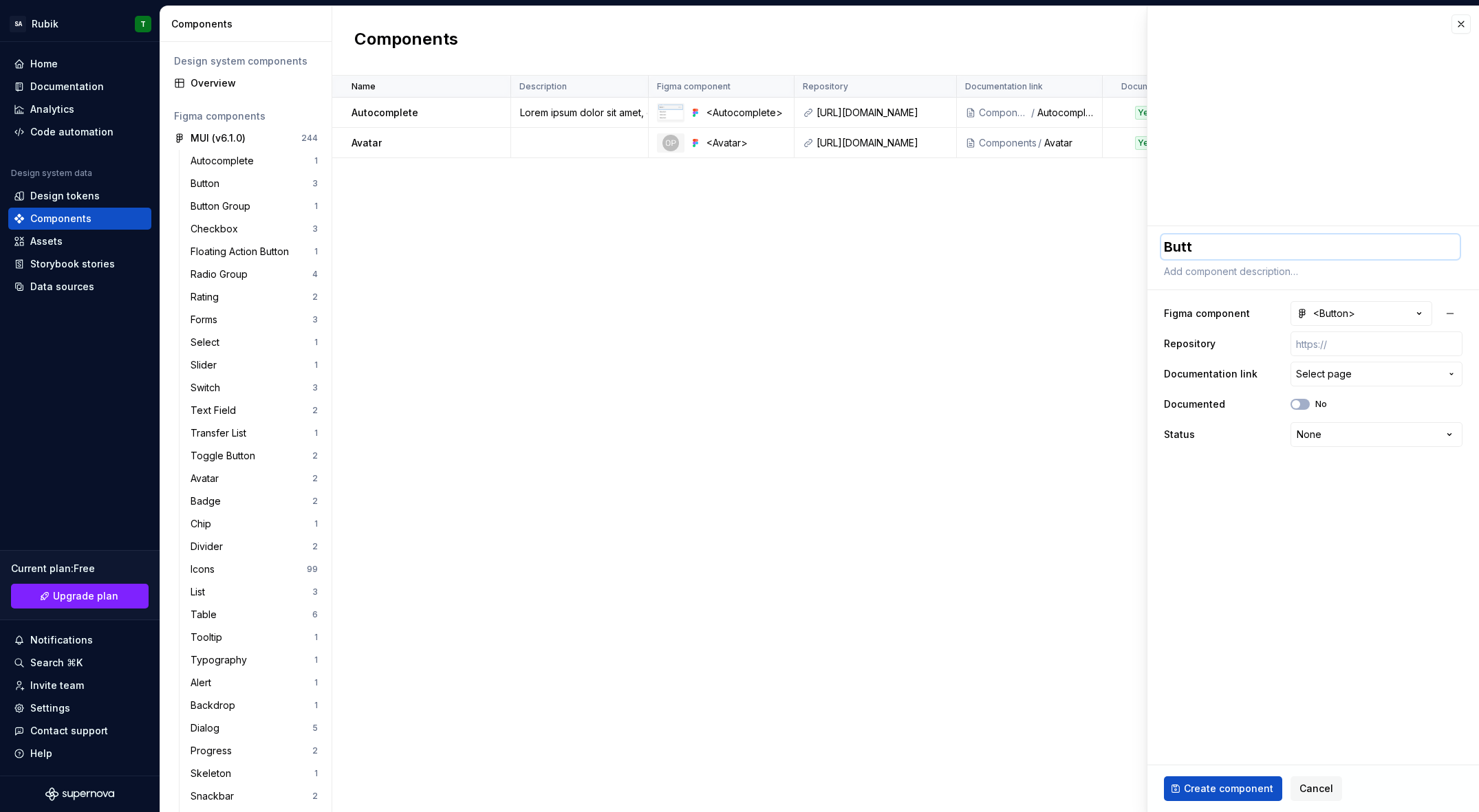
type textarea "Butto"
type textarea "*"
type textarea "Button"
type textarea "*"
type textarea "Buttons"
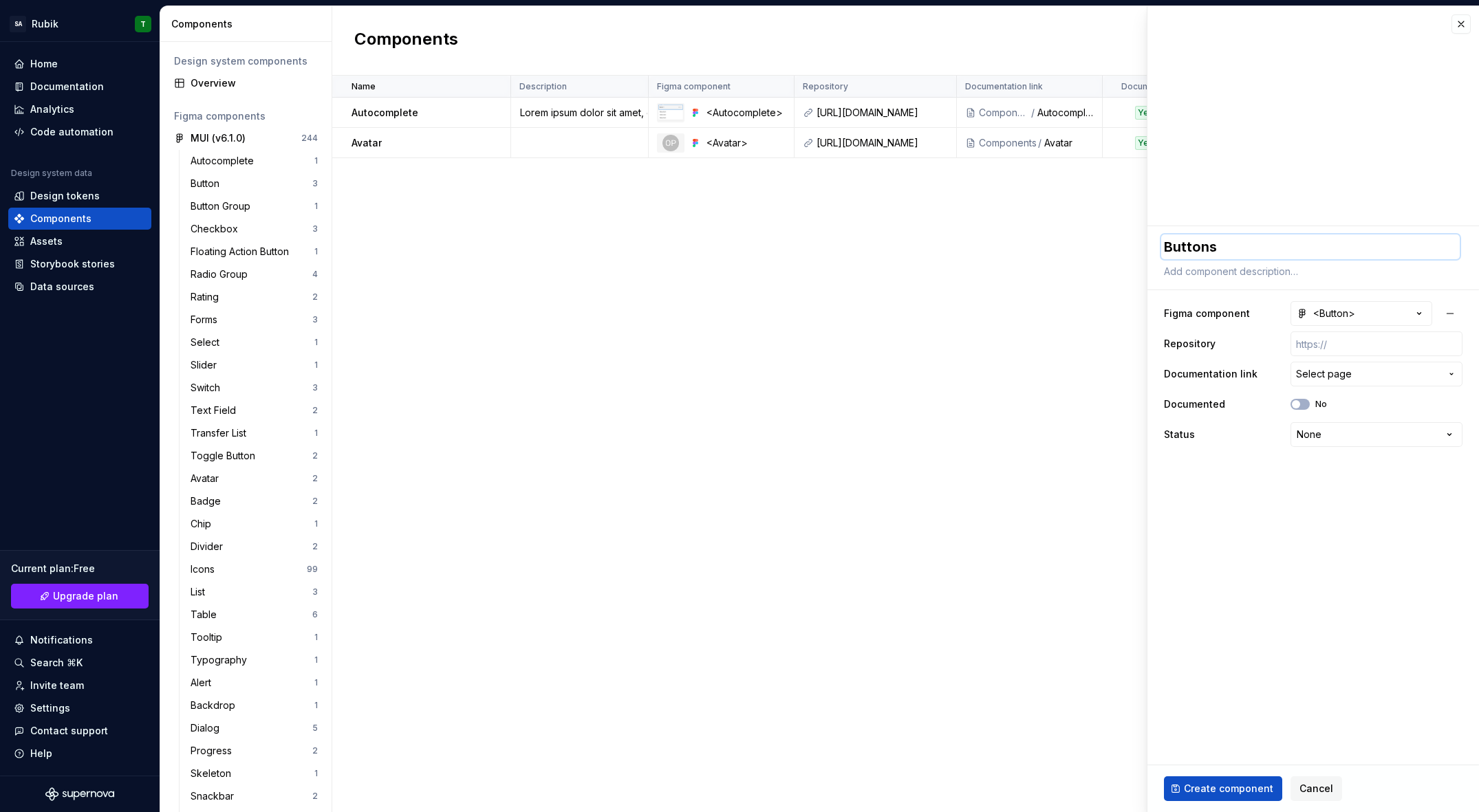
click at [1279, 249] on textarea "Buttons" at bounding box center [1310, 247] width 298 height 25
type textarea "*"
type textarea "Button"
click at [1355, 350] on input "text" at bounding box center [1376, 343] width 172 height 25
paste input "[URL][DOMAIN_NAME]"
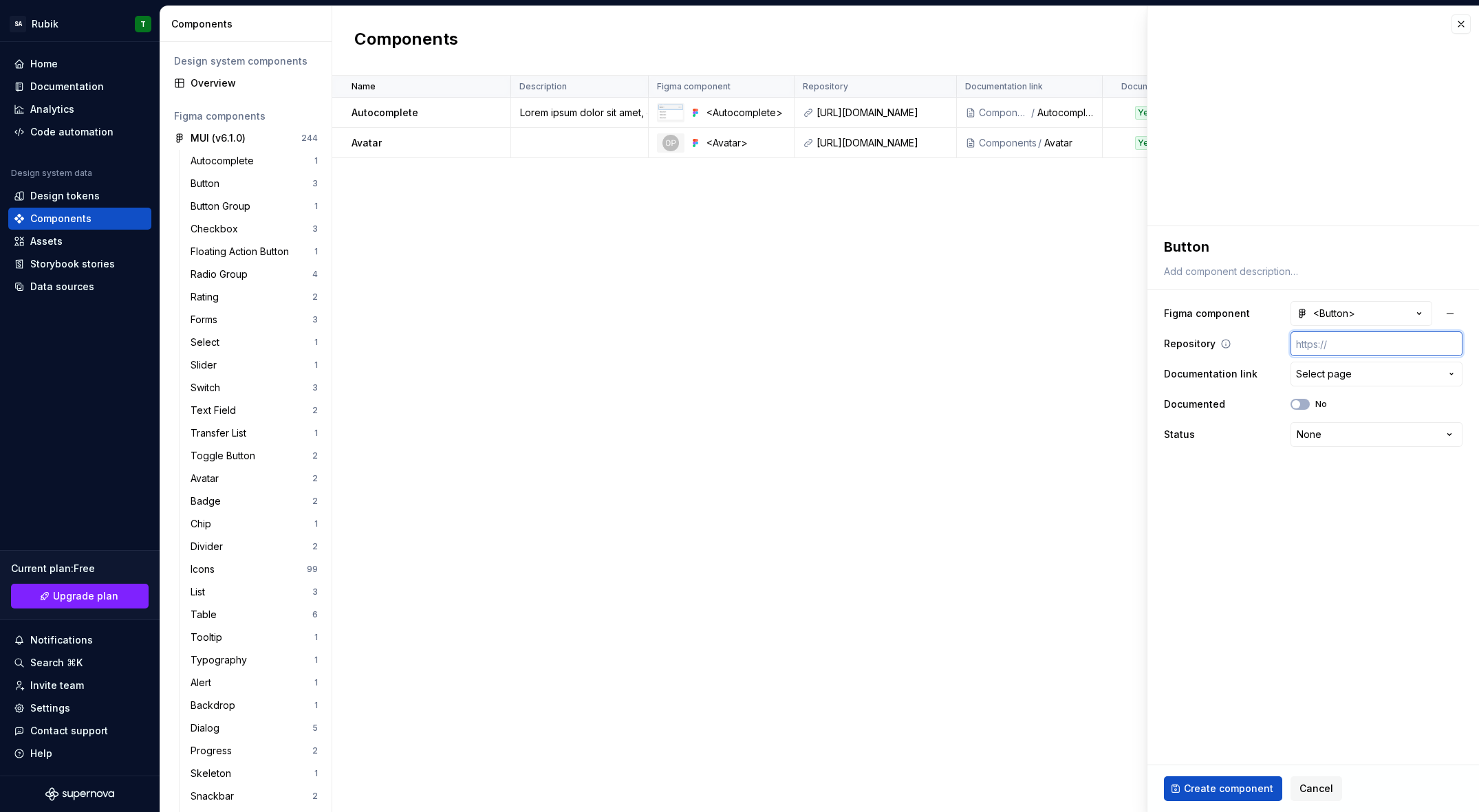
type textarea "*"
type input "[URL][DOMAIN_NAME]"
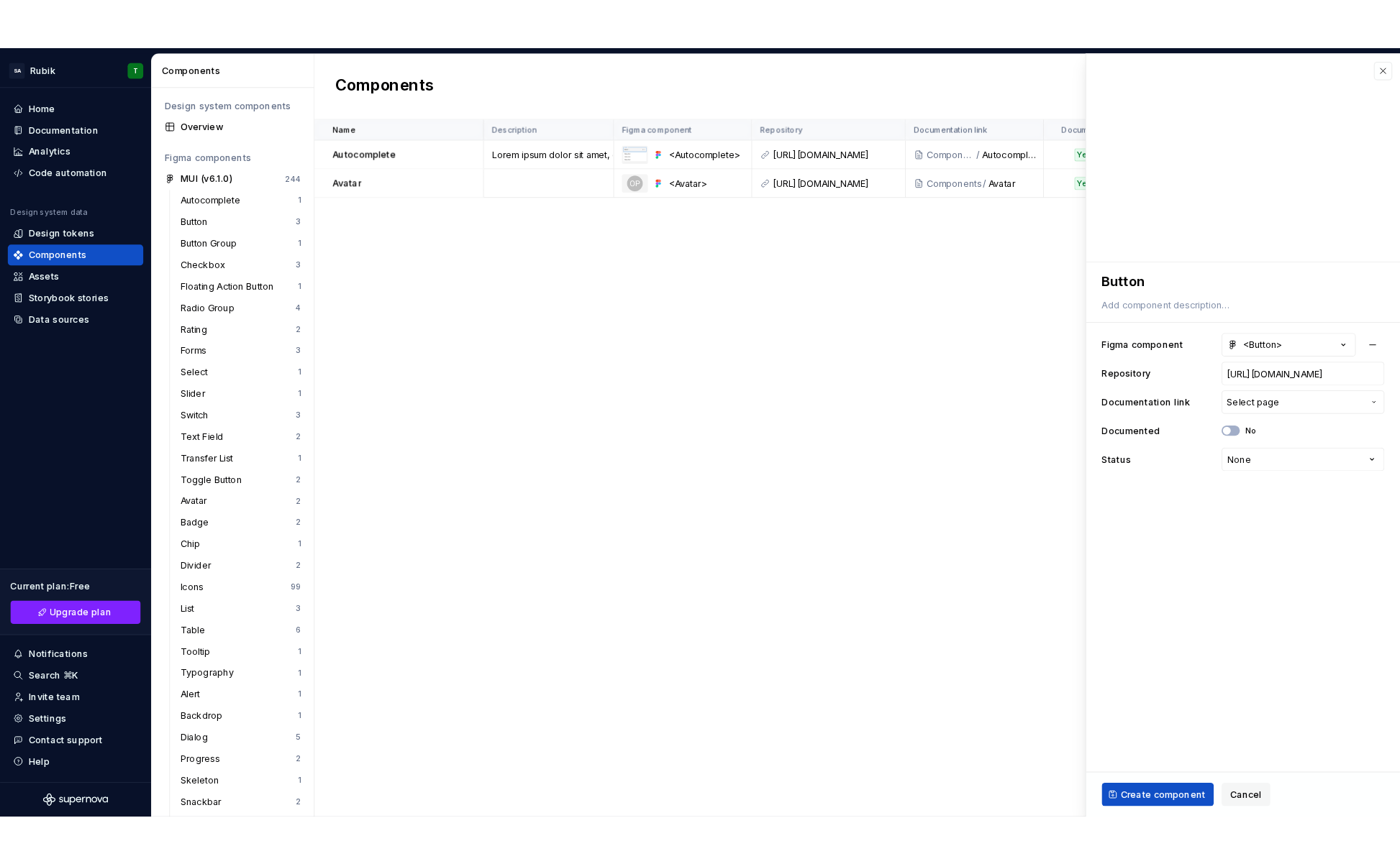
scroll to position [0, 0]
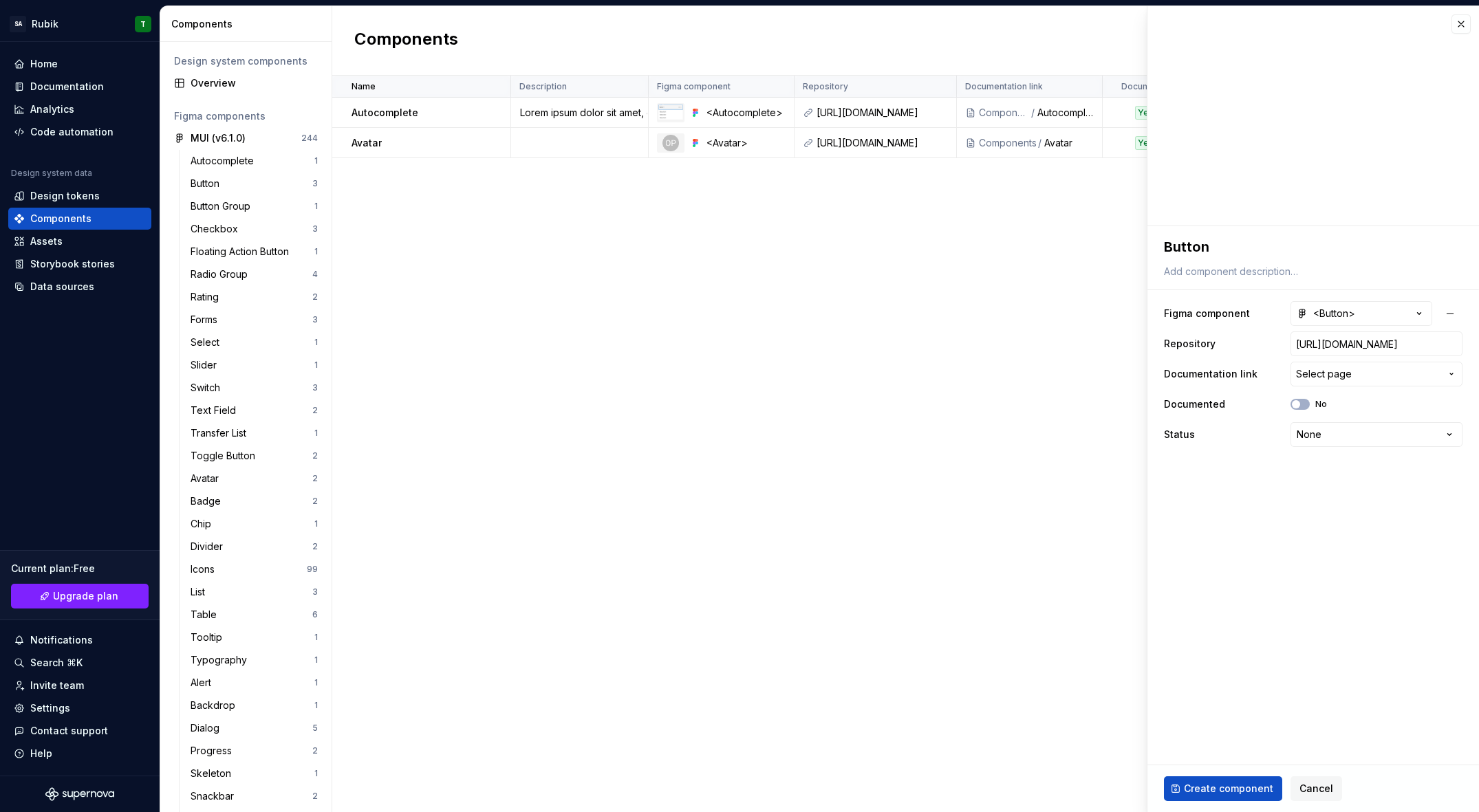
drag, startPoint x: 1355, startPoint y: 372, endPoint x: 1348, endPoint y: 386, distance: 15.7
click at [1356, 372] on span "Select page" at bounding box center [1368, 374] width 145 height 14
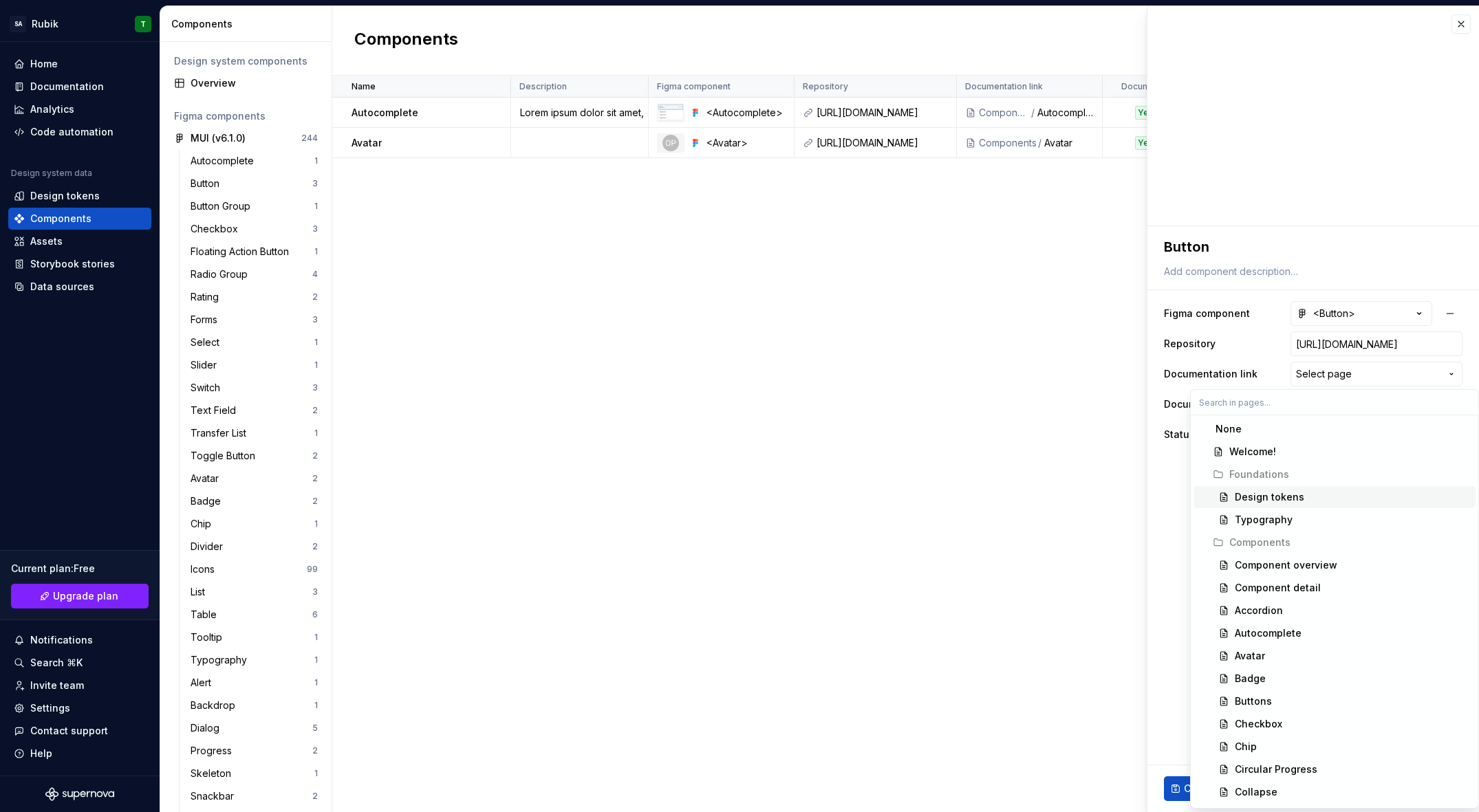
click at [1176, 486] on html "Click to open side panel SA Rubik T Home Documentation Analytics Code automatio…" at bounding box center [740, 406] width 1479 height 812
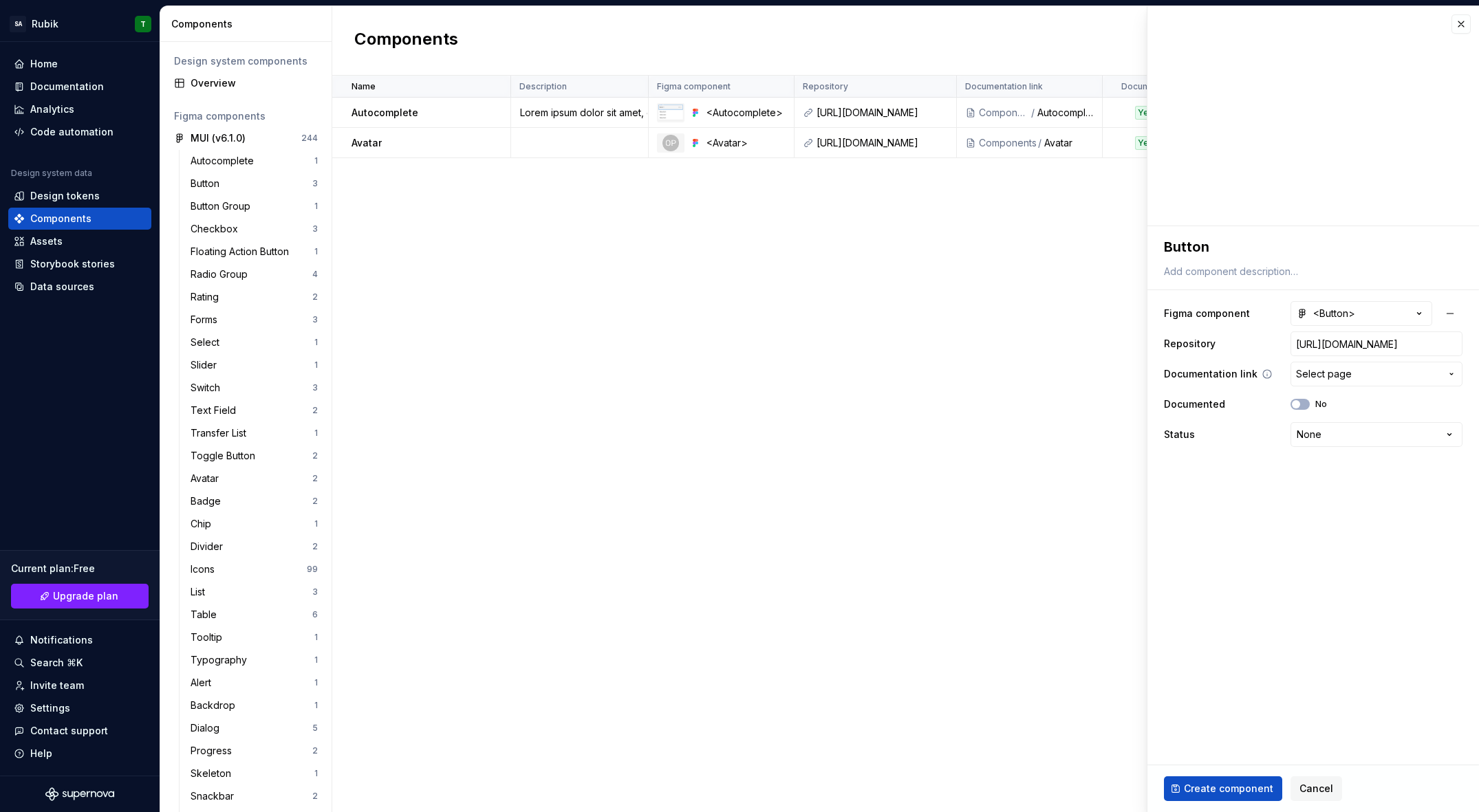
click at [1357, 383] on button "Select page" at bounding box center [1376, 373] width 172 height 25
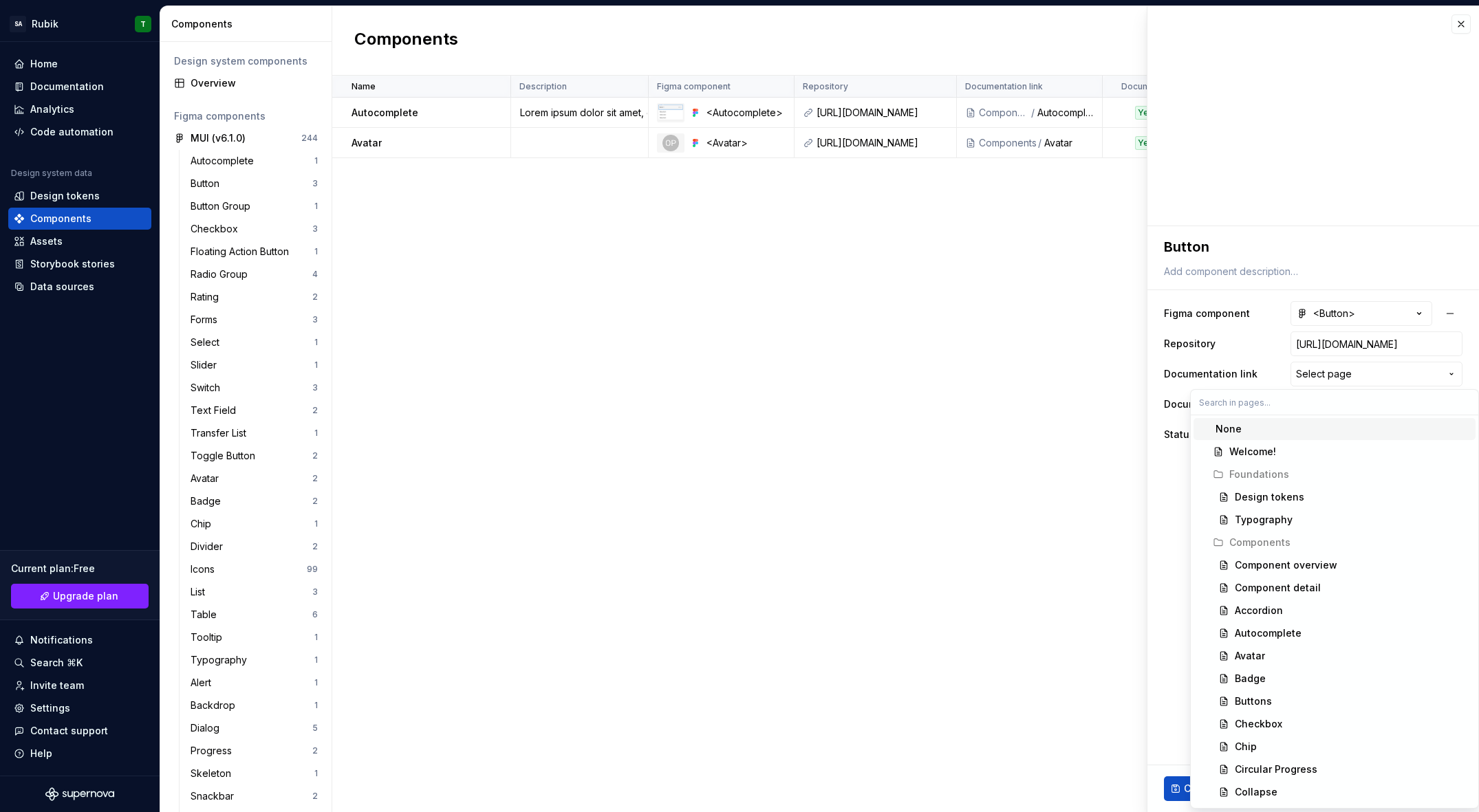
drag, startPoint x: 1152, startPoint y: 476, endPoint x: 1176, endPoint y: 464, distance: 26.8
click at [1158, 472] on html "Click to open side panel SA Rubik T Home Documentation Analytics Code automatio…" at bounding box center [740, 406] width 1479 height 812
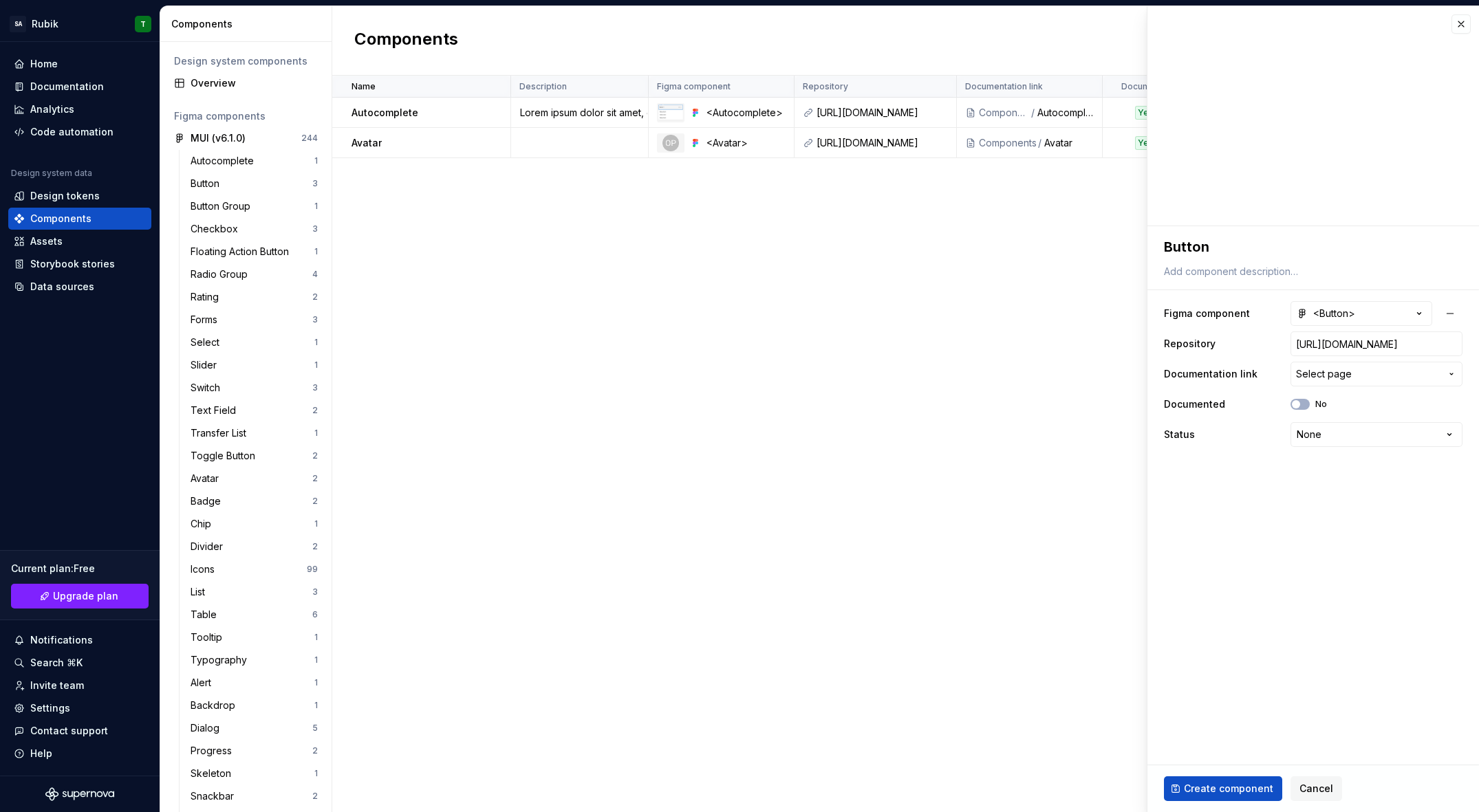
drag, startPoint x: 1303, startPoint y: 405, endPoint x: 1304, endPoint y: 417, distance: 12.0
click at [1304, 405] on button "No" at bounding box center [1300, 404] width 19 height 11
click at [1394, 375] on span "Select page" at bounding box center [1368, 374] width 145 height 14
click at [1229, 368] on html "Click to open side panel SA Rubik T Home Documentation Analytics Code automatio…" at bounding box center [740, 406] width 1479 height 812
click at [1336, 372] on span "Select page" at bounding box center [1324, 374] width 56 height 14
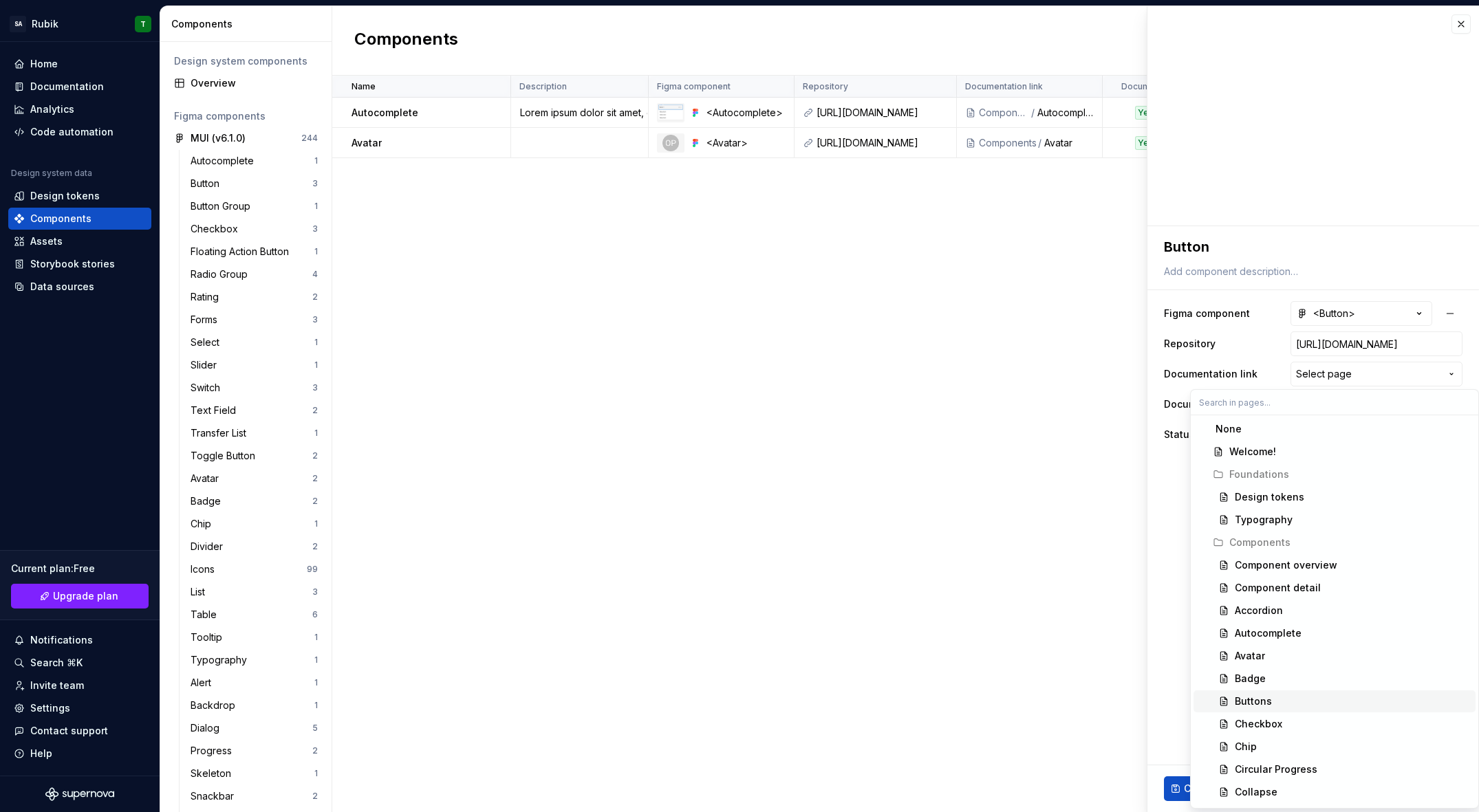
drag, startPoint x: 1299, startPoint y: 701, endPoint x: 1291, endPoint y: 686, distance: 17.0
click at [1299, 701] on div "Buttons" at bounding box center [1352, 701] width 235 height 14
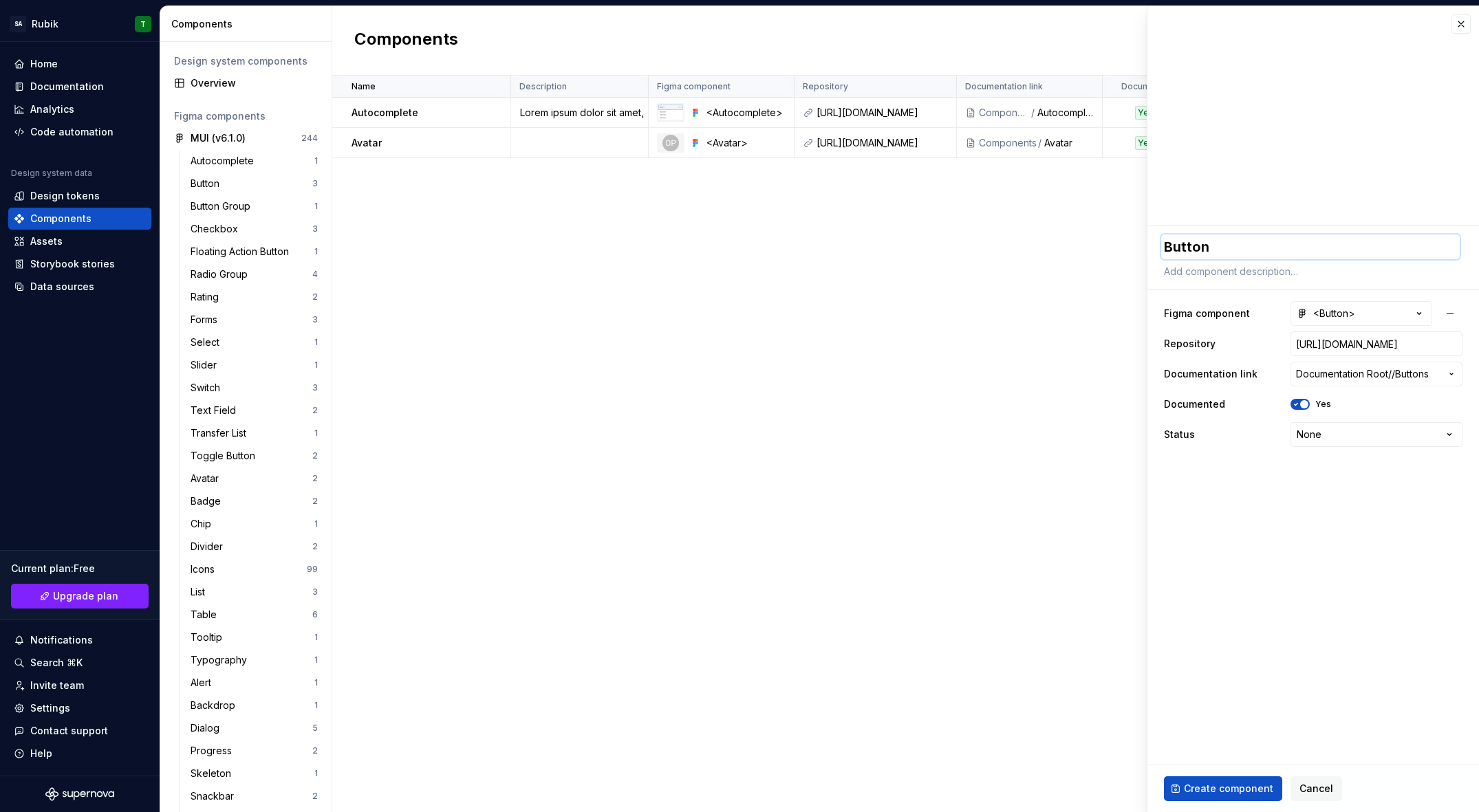
click at [1242, 243] on textarea "Button" at bounding box center [1310, 247] width 298 height 25
click at [1256, 249] on textarea "Button" at bounding box center [1310, 247] width 298 height 25
click at [1218, 792] on span "Create component" at bounding box center [1229, 789] width 90 height 14
type textarea "*"
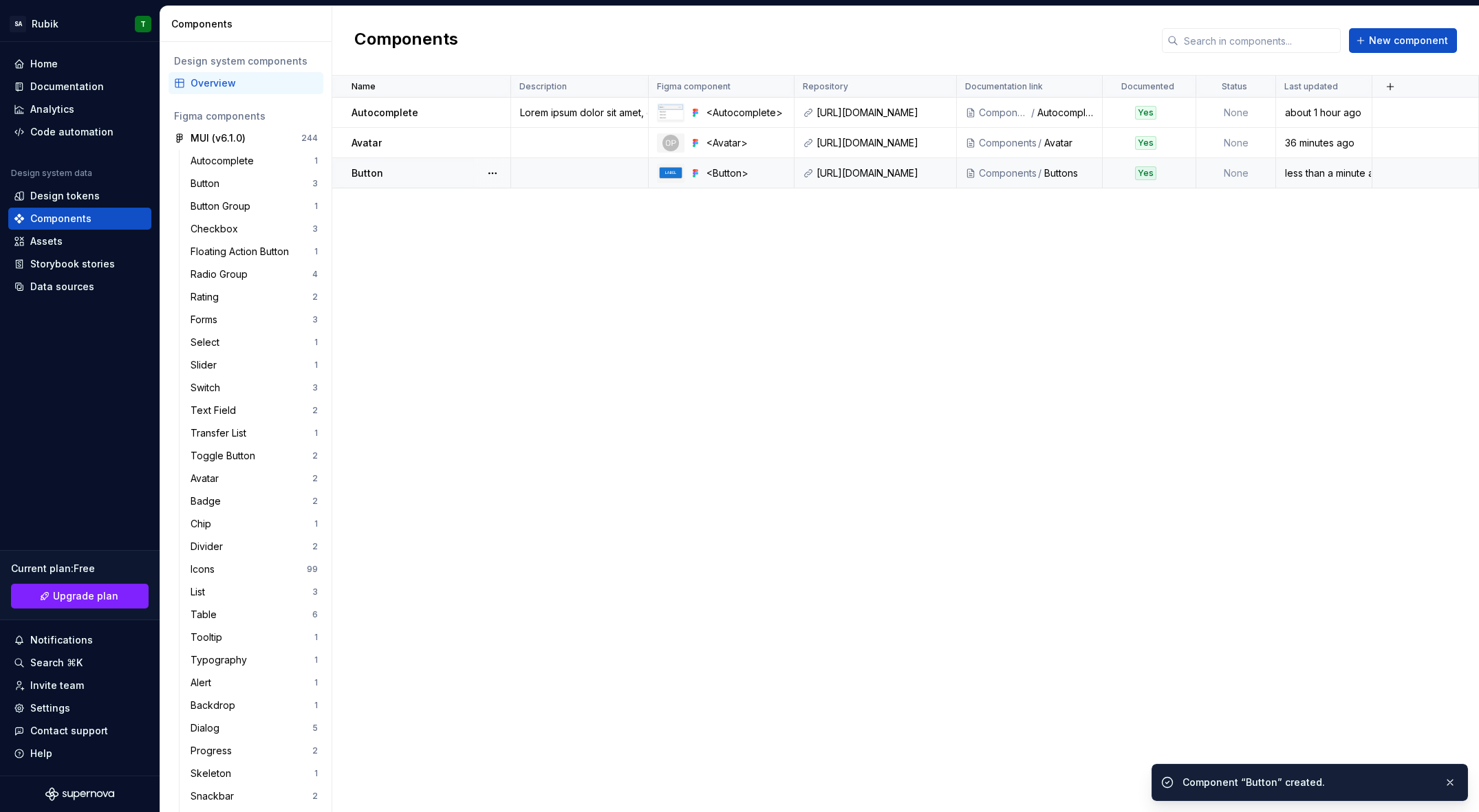
click at [560, 183] on td at bounding box center [580, 173] width 138 height 30
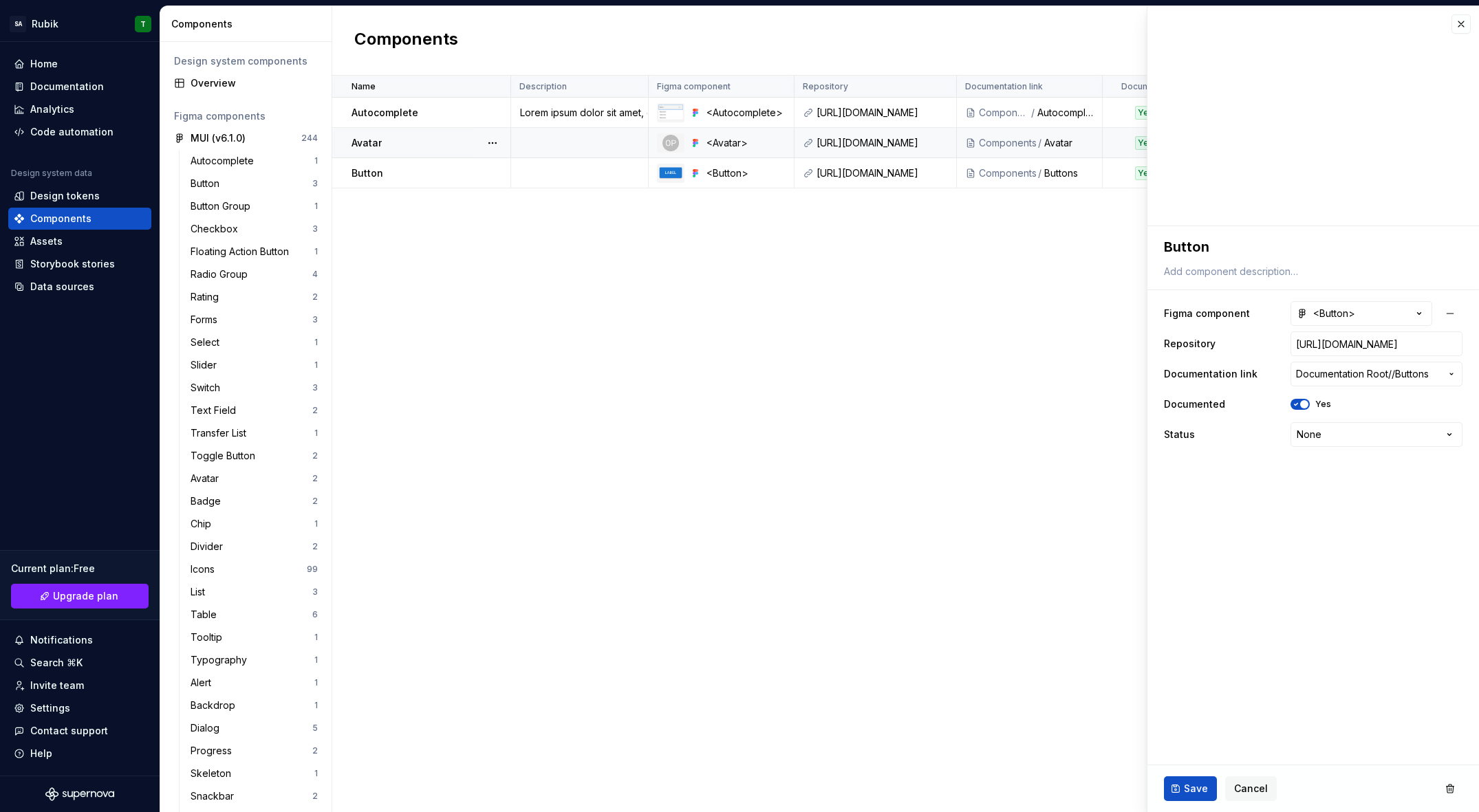
click at [576, 135] on td at bounding box center [580, 143] width 138 height 30
click at [586, 112] on div "Lorem ipsum dolor sit amet, consetetur sadipscing elitr, sed diam nonumy eirmod…" at bounding box center [580, 112] width 135 height 14
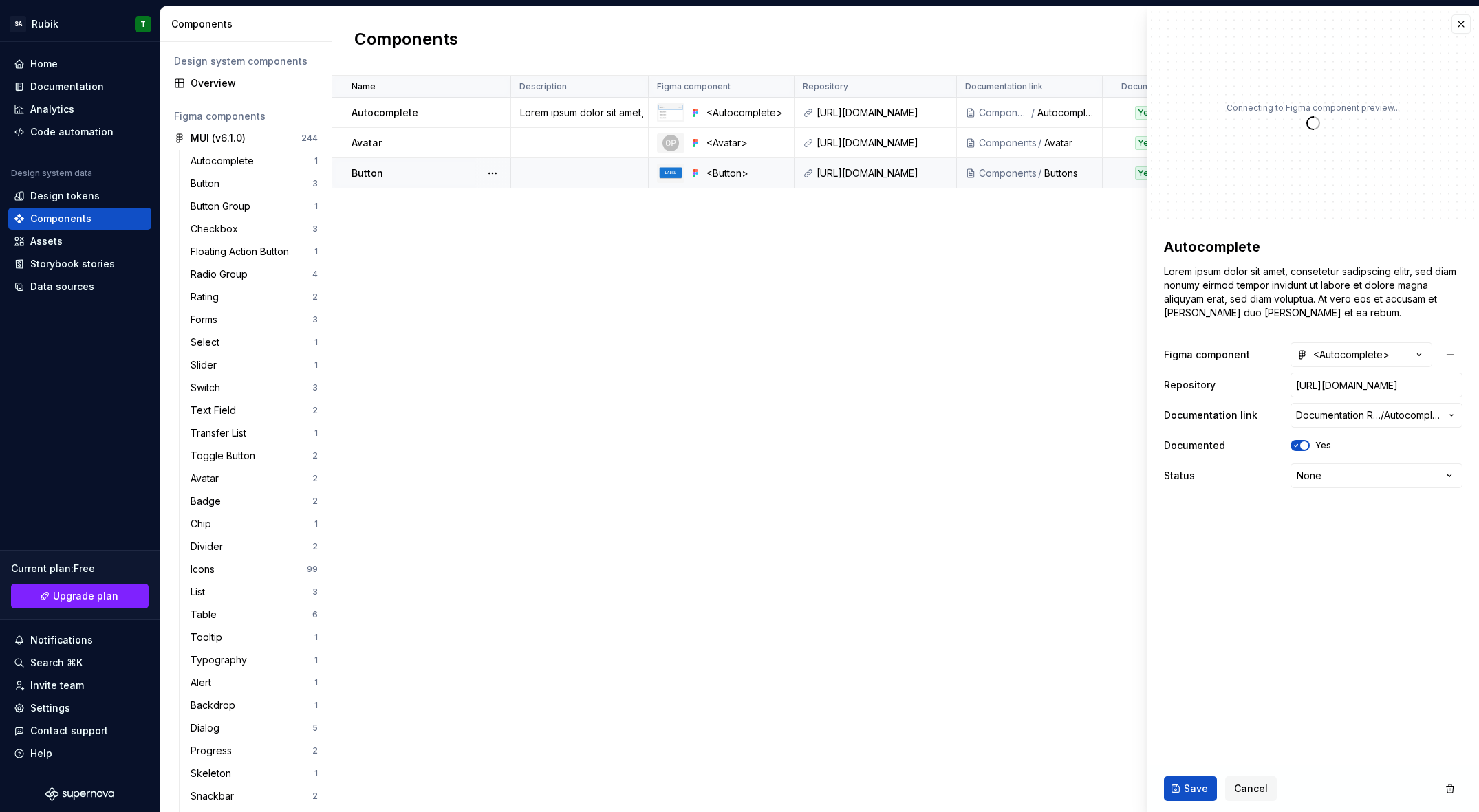
click at [589, 168] on td at bounding box center [580, 173] width 138 height 30
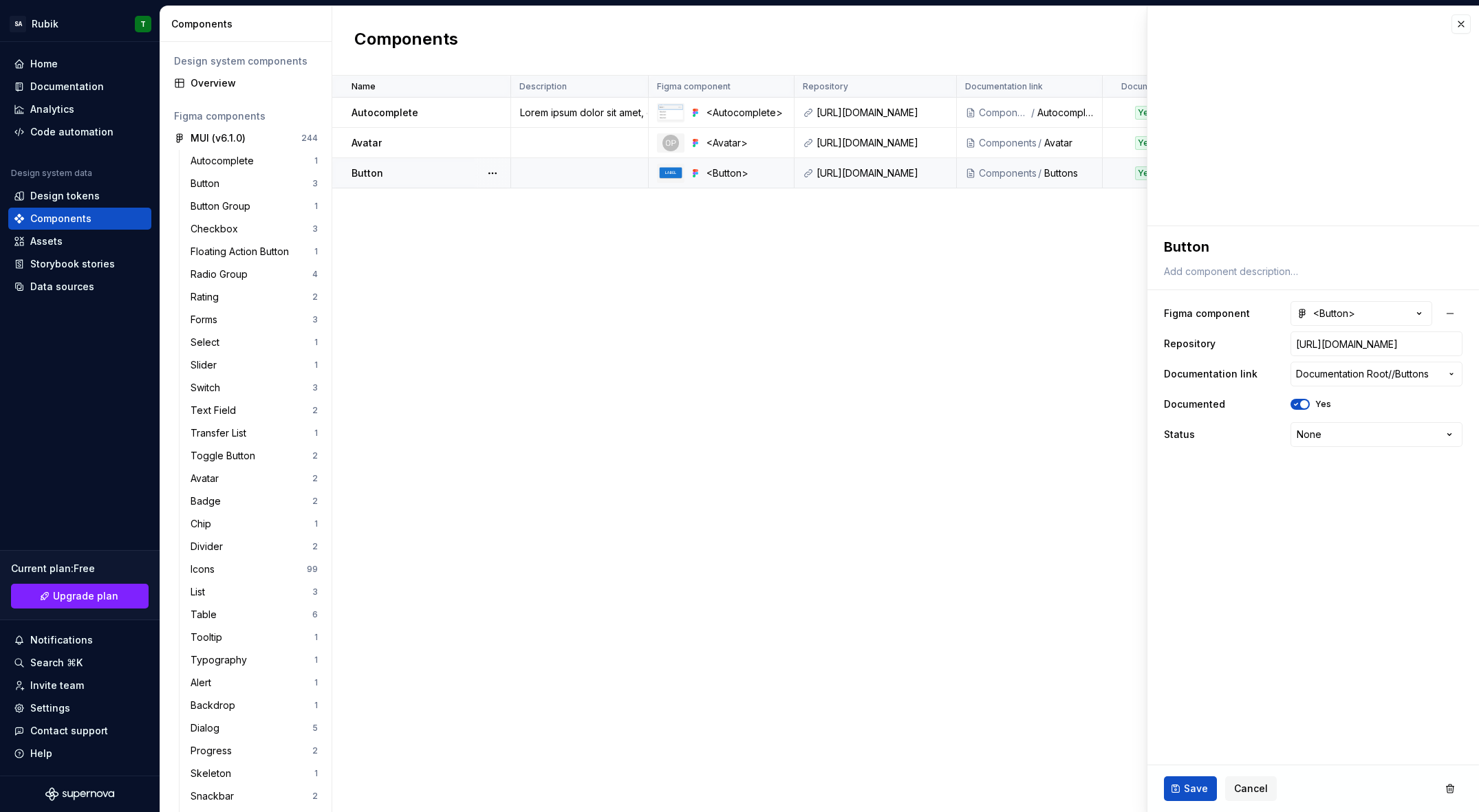
click at [589, 168] on td at bounding box center [580, 173] width 138 height 30
click at [595, 162] on td at bounding box center [580, 173] width 138 height 30
click at [595, 146] on td at bounding box center [580, 143] width 138 height 30
click at [601, 181] on td at bounding box center [580, 173] width 138 height 30
click at [630, 176] on td at bounding box center [580, 173] width 138 height 30
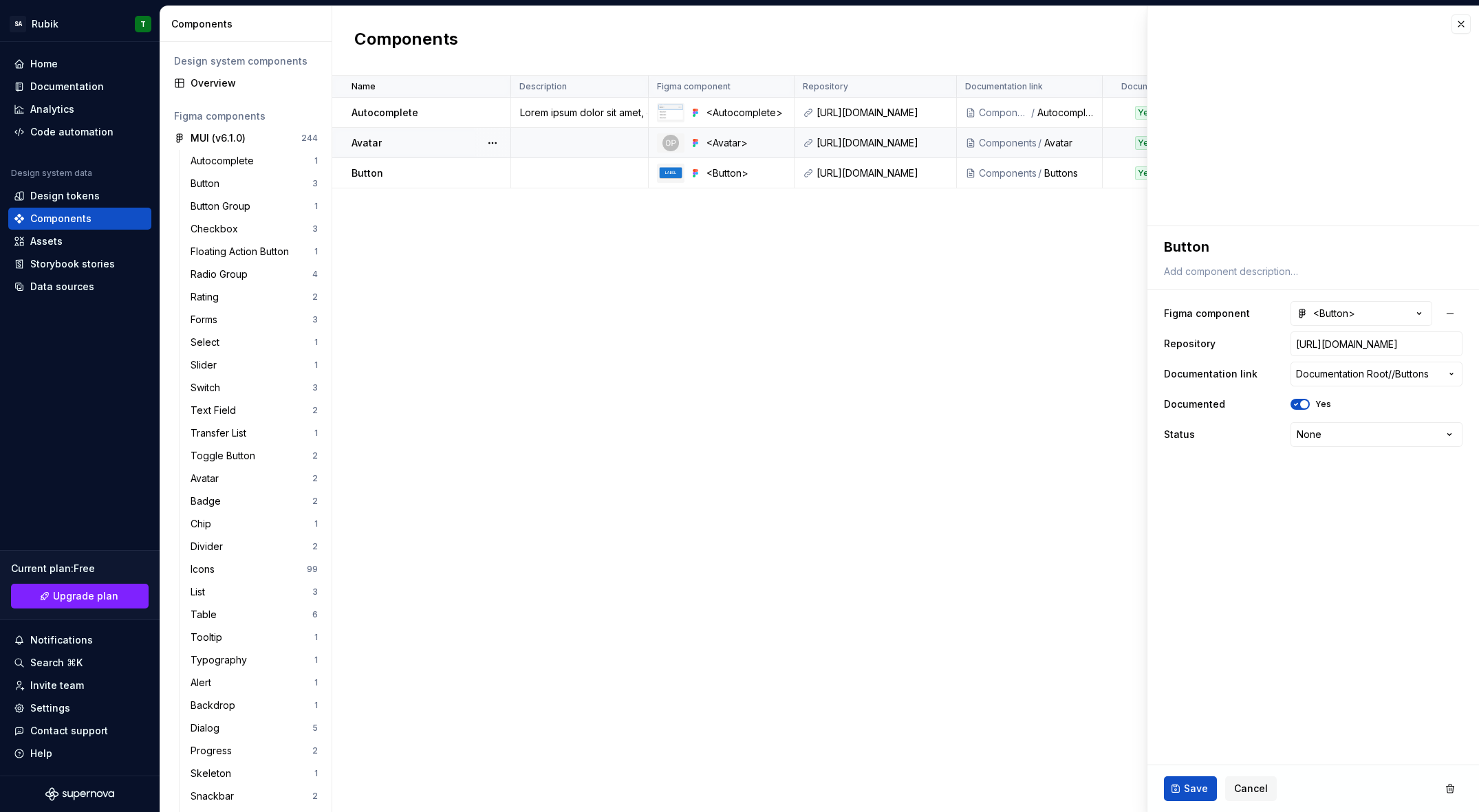
click at [604, 150] on td at bounding box center [580, 143] width 138 height 30
click at [71, 244] on div "Assets" at bounding box center [79, 242] width 132 height 14
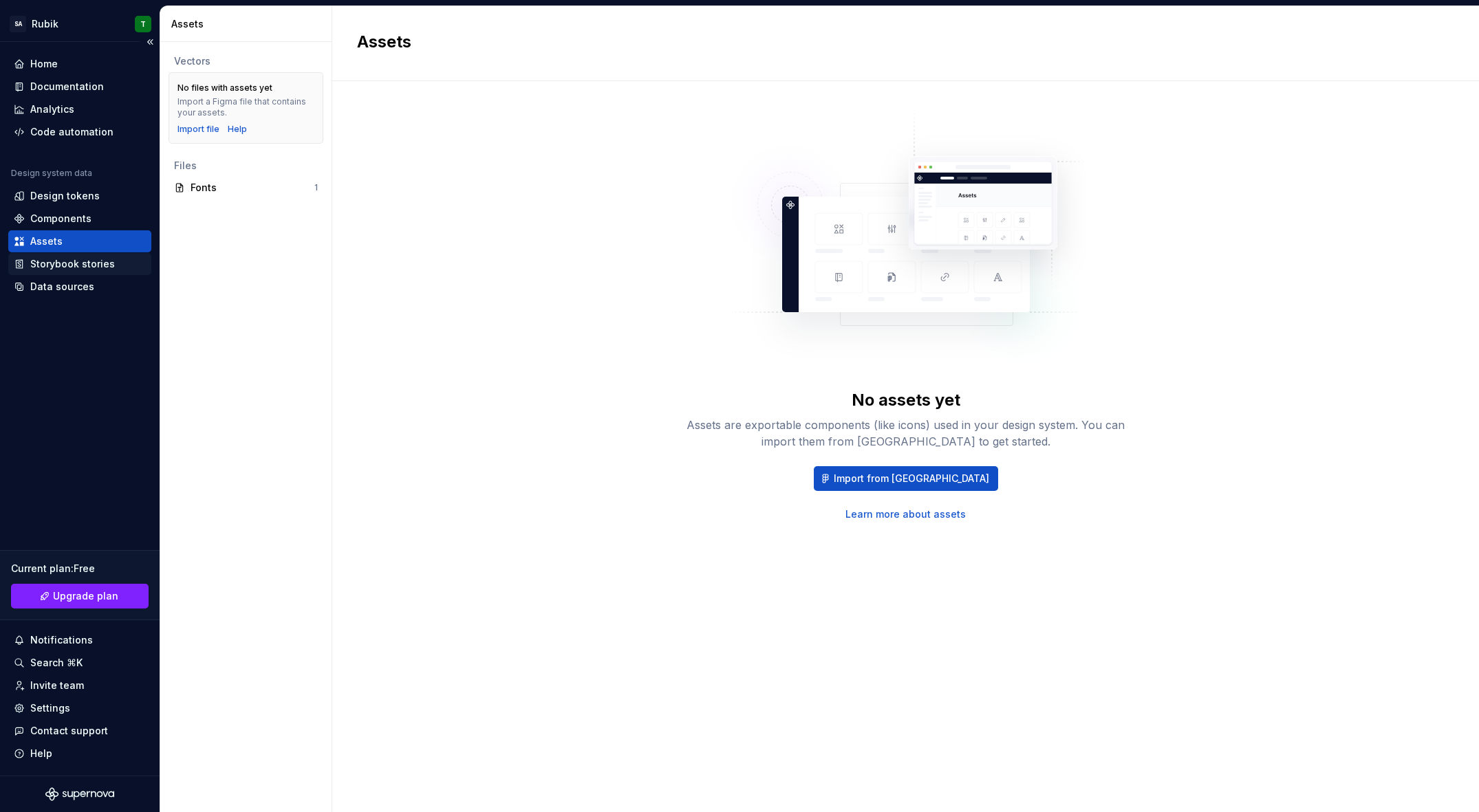
click at [94, 259] on div "Storybook stories" at bounding box center [73, 264] width 85 height 14
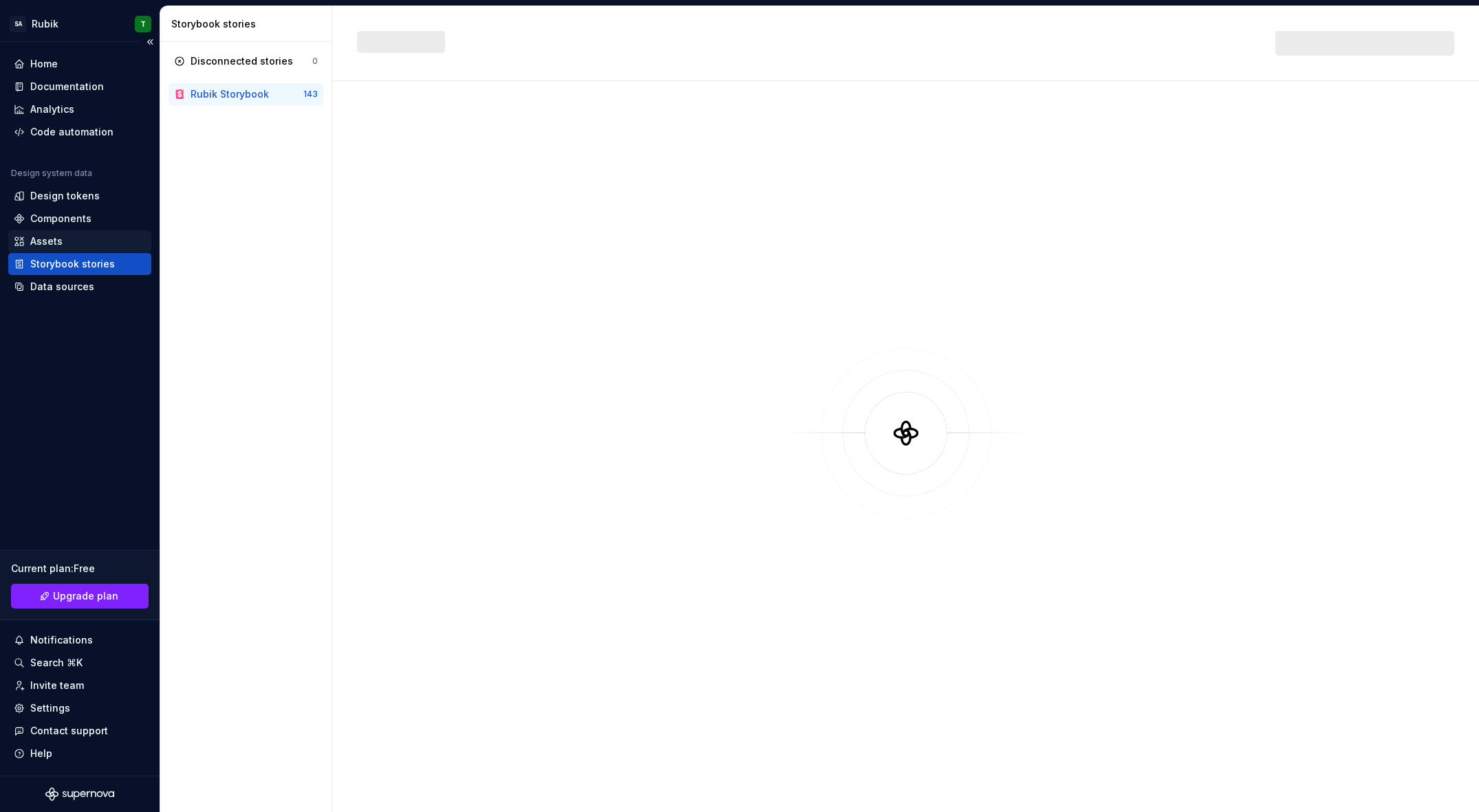
click at [98, 246] on div "Assets" at bounding box center [79, 242] width 132 height 14
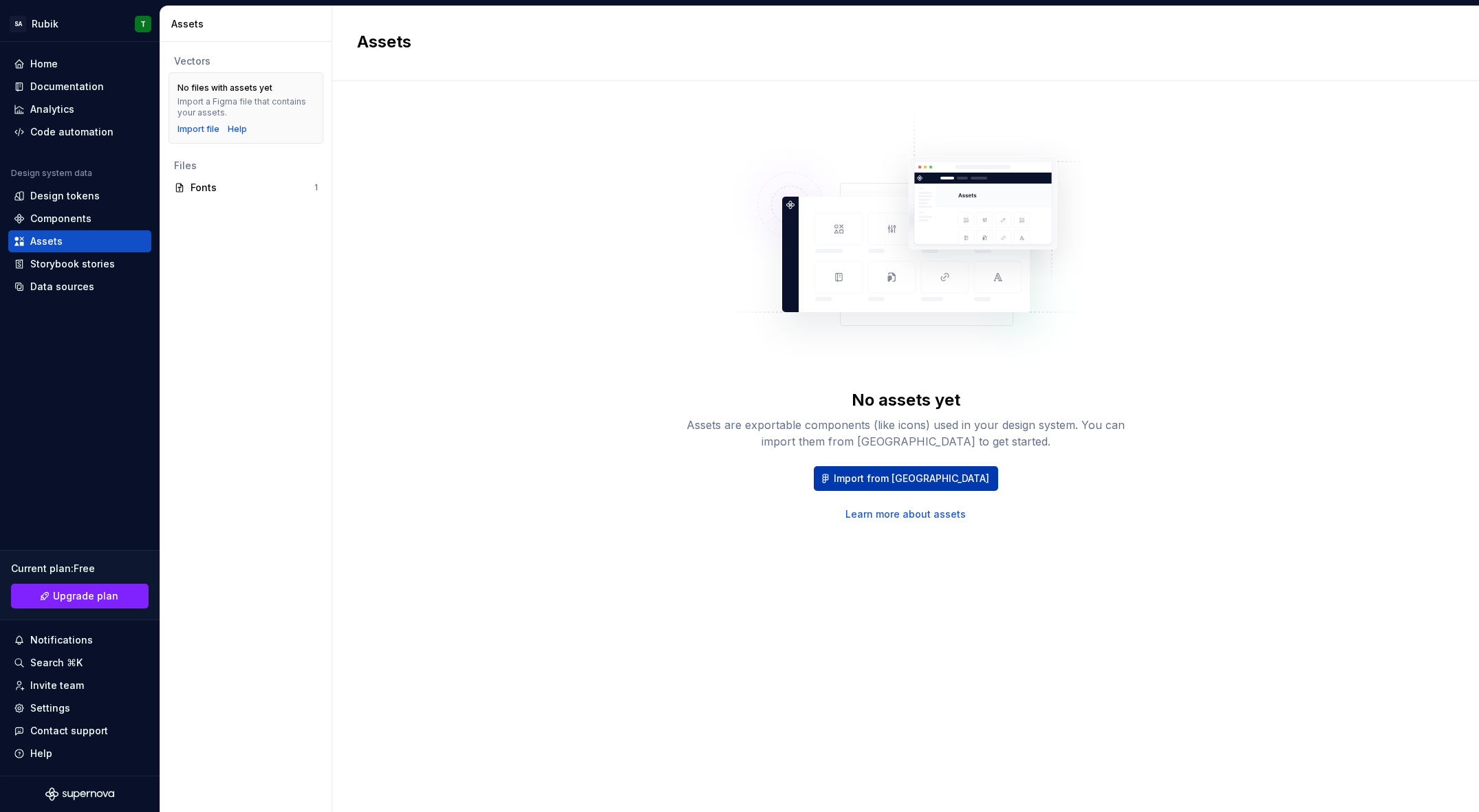
click at [899, 477] on span "Import from [GEOGRAPHIC_DATA]" at bounding box center [912, 478] width 156 height 14
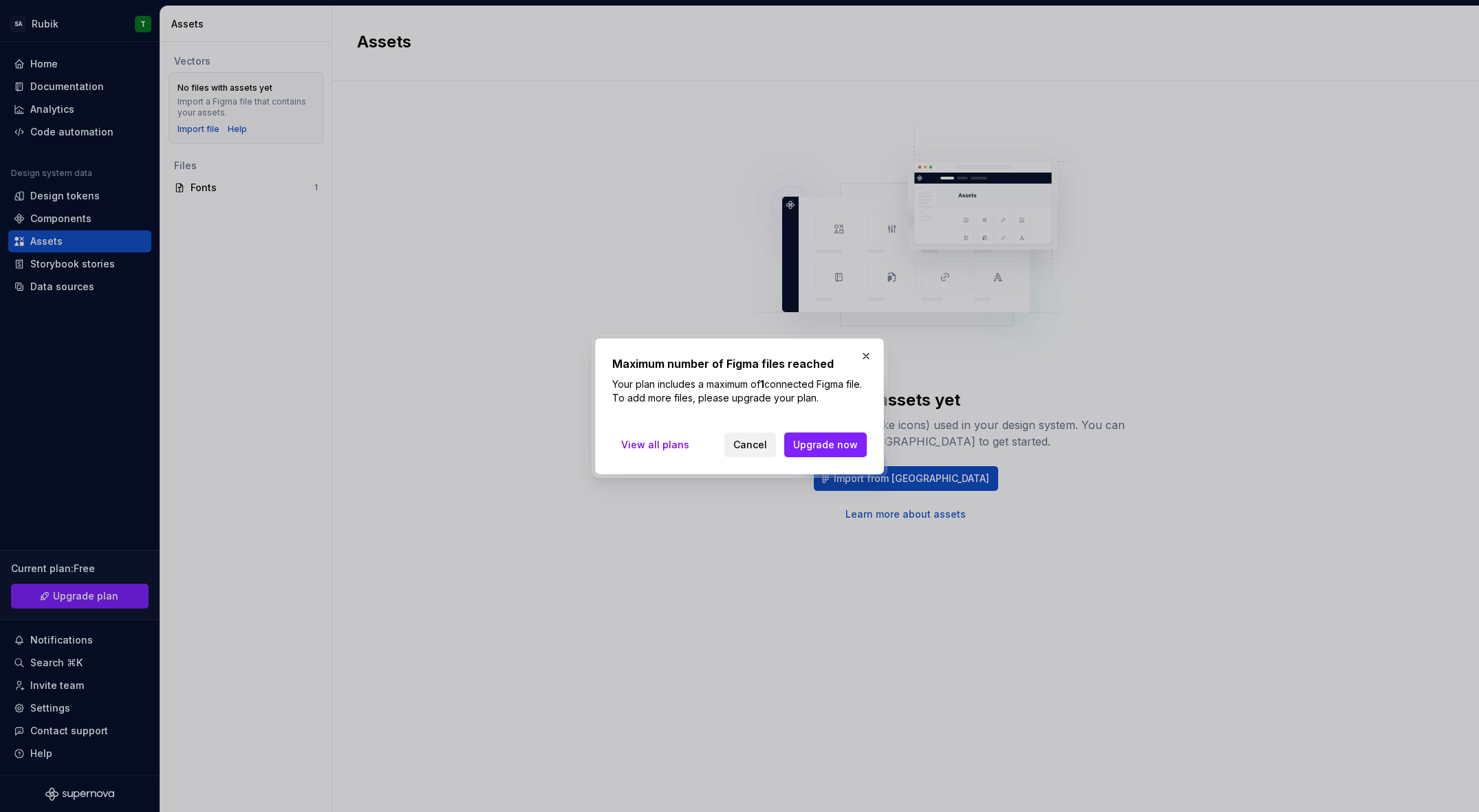
click at [767, 450] on span "Cancel" at bounding box center [750, 445] width 34 height 14
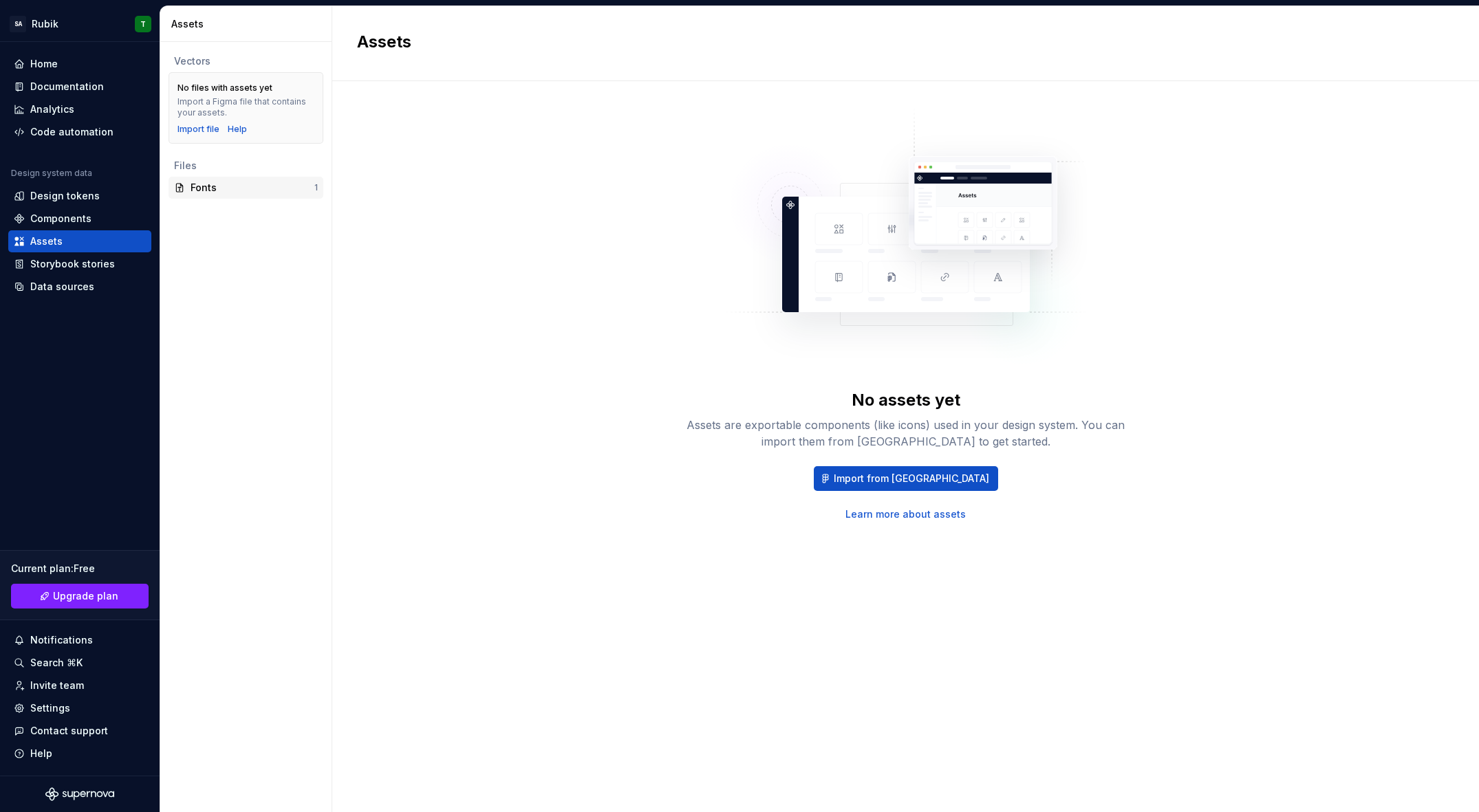
click at [218, 190] on div "Fonts" at bounding box center [252, 188] width 124 height 14
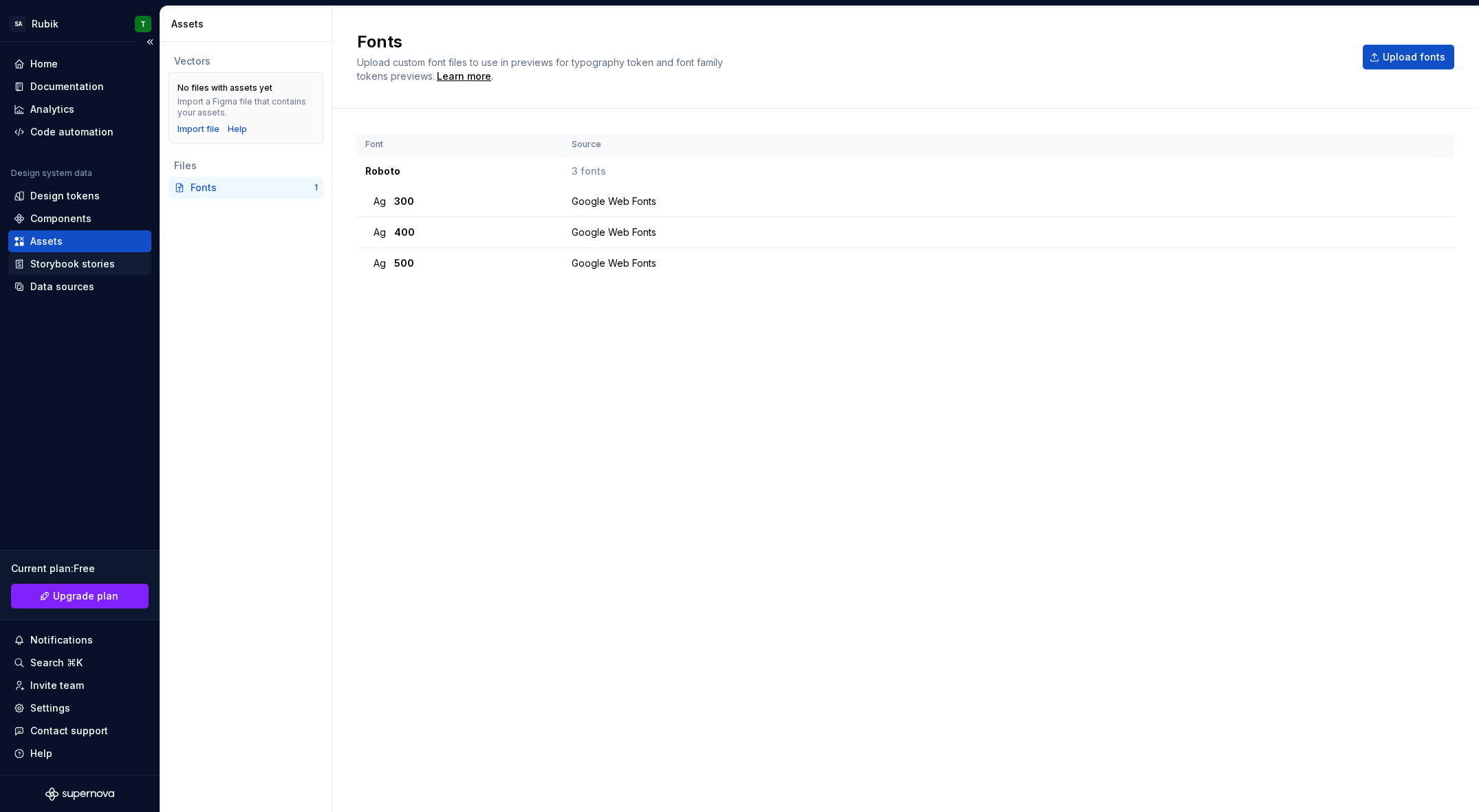
click at [69, 261] on div "Storybook stories" at bounding box center [73, 264] width 85 height 14
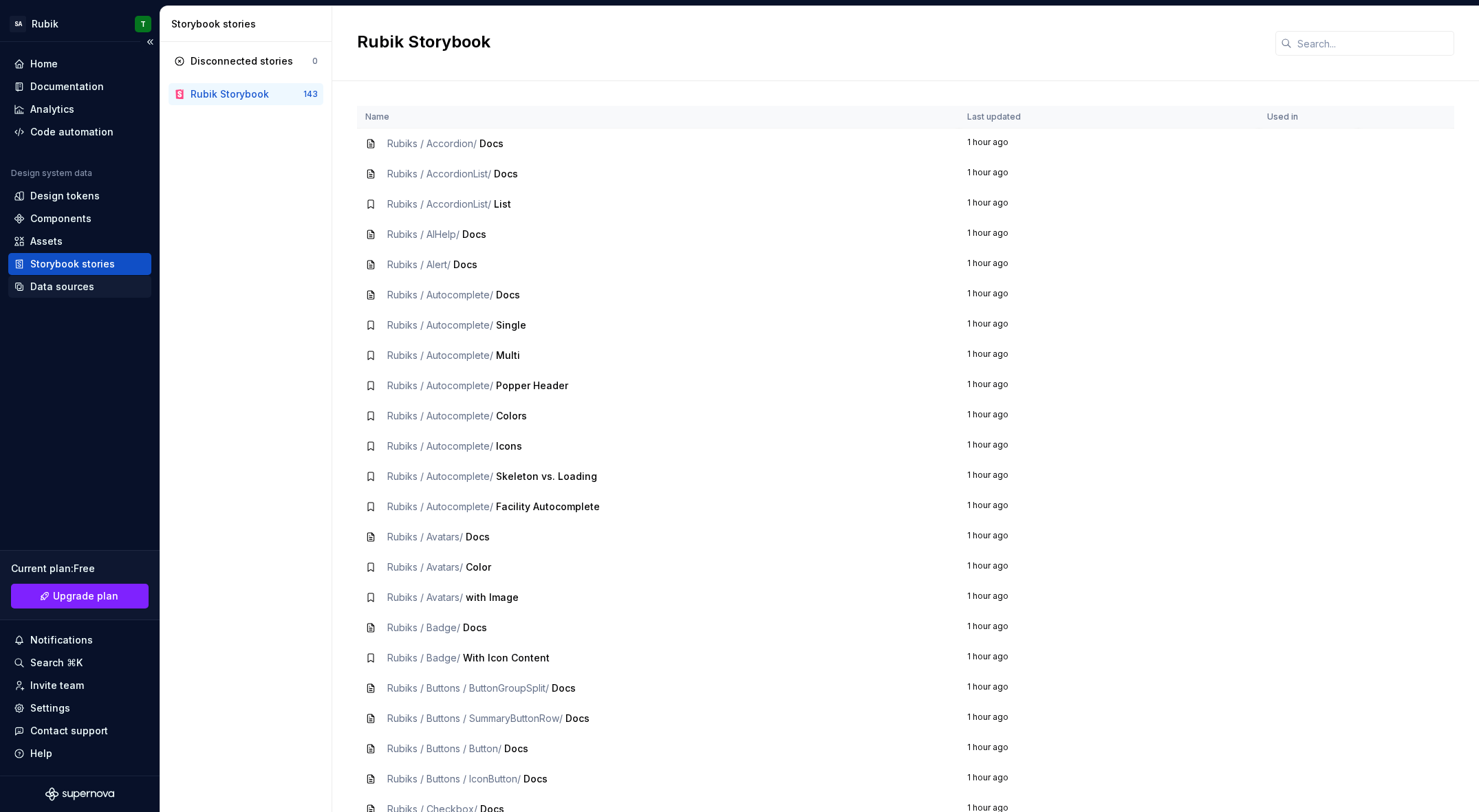
click at [26, 286] on div "Data sources" at bounding box center [79, 286] width 132 height 14
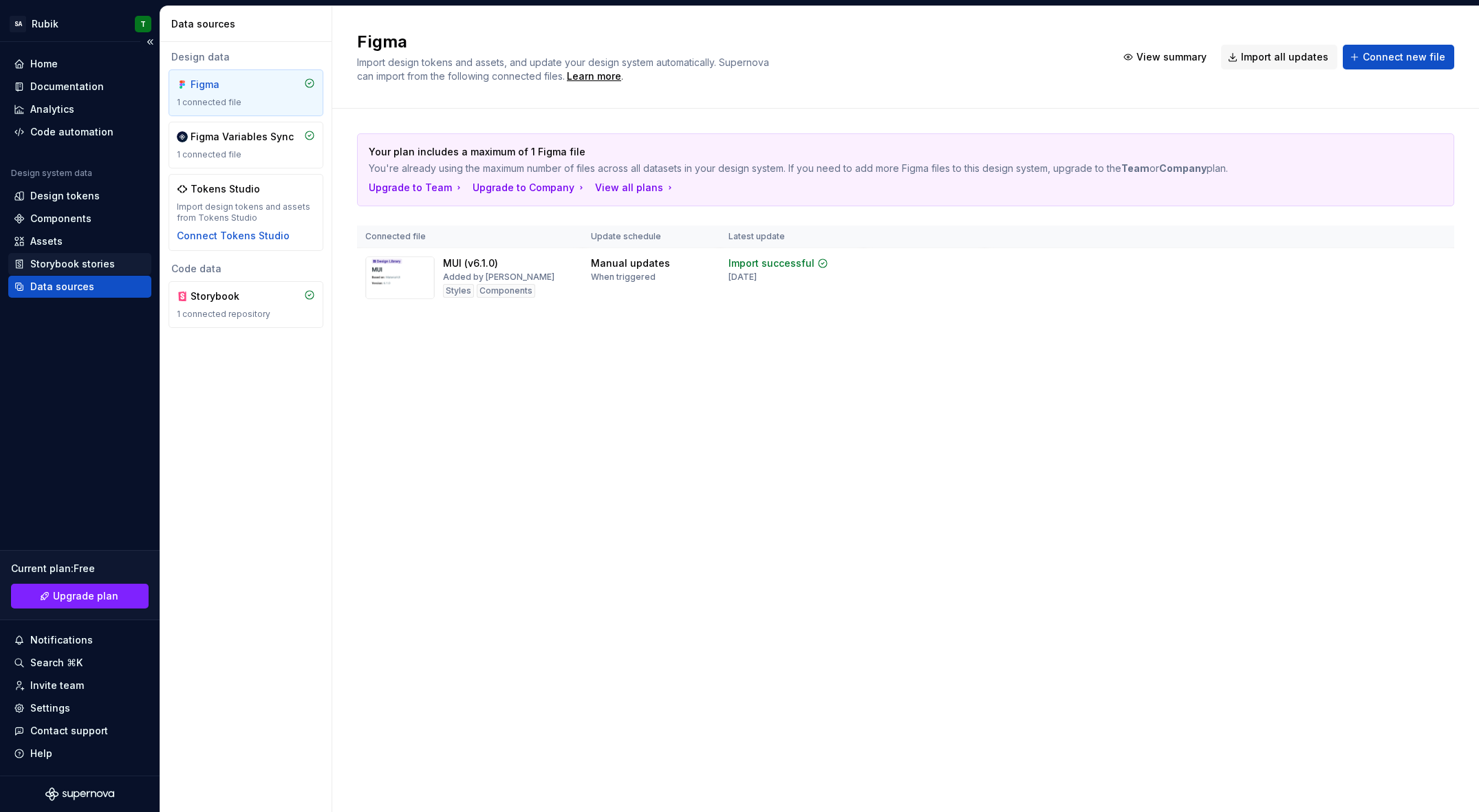
click at [80, 270] on div "Storybook stories" at bounding box center [73, 264] width 85 height 14
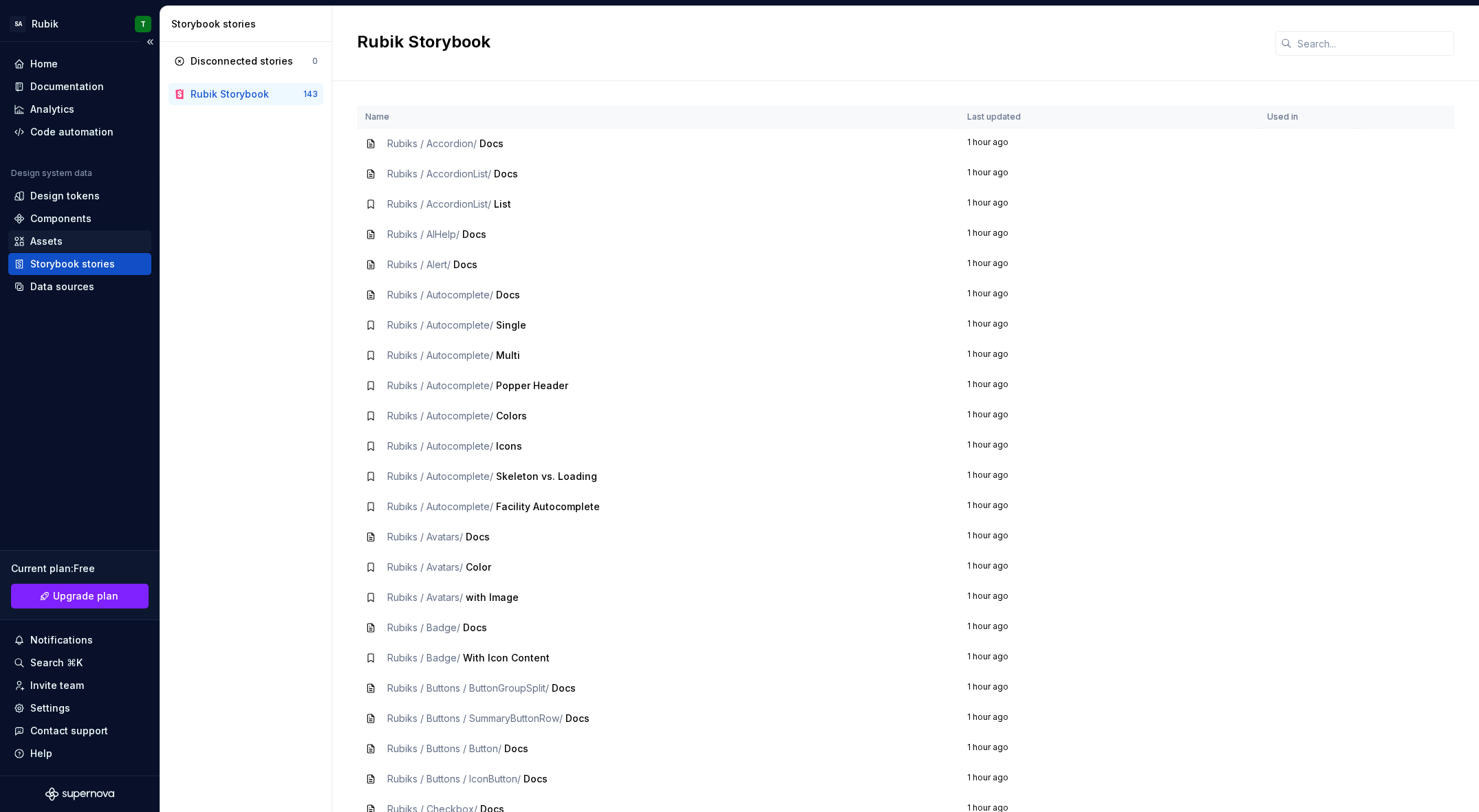
click at [96, 252] on div "Assets" at bounding box center [79, 242] width 143 height 22
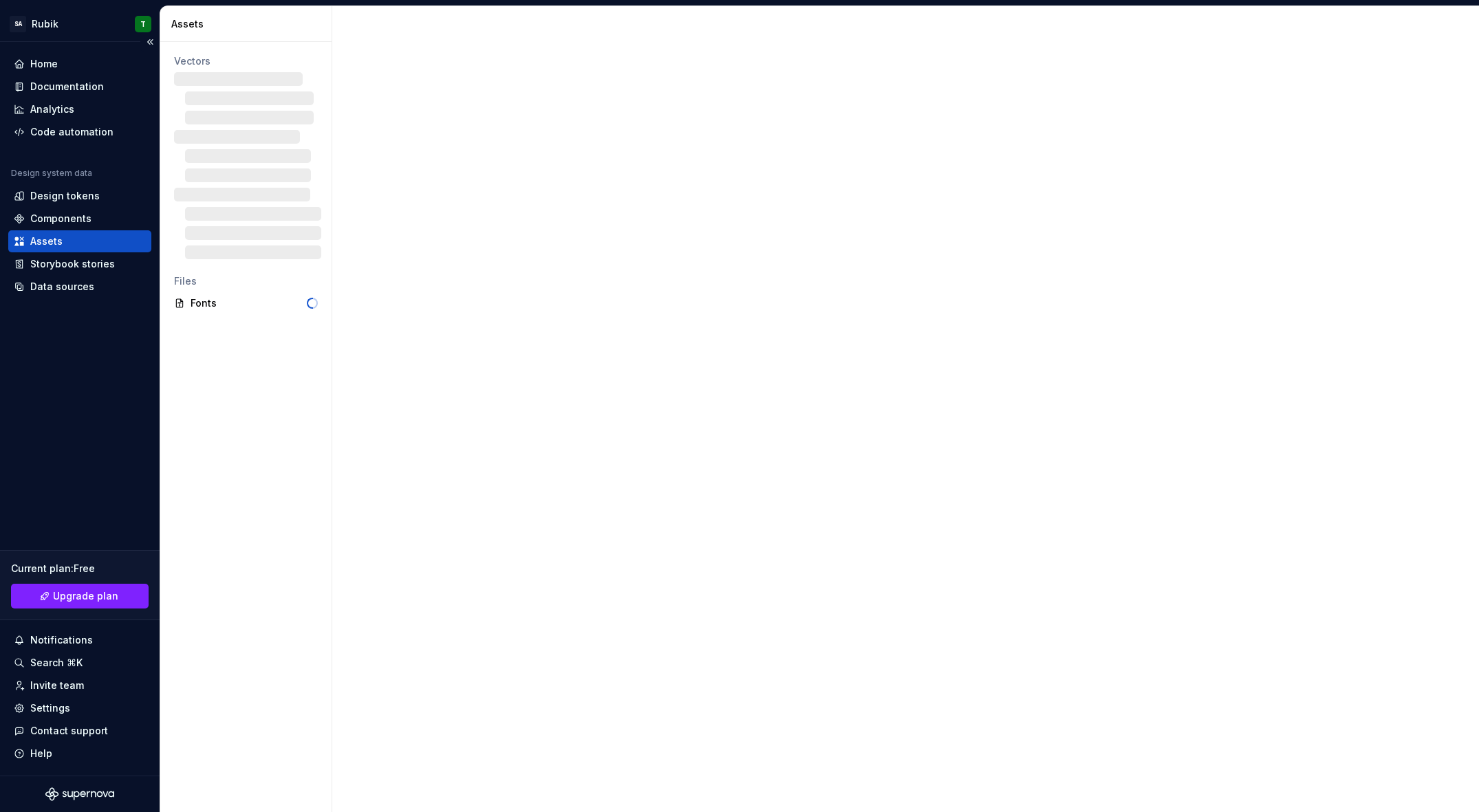
click at [93, 244] on div "Assets" at bounding box center [79, 242] width 132 height 14
click at [95, 213] on div "Components" at bounding box center [79, 219] width 132 height 14
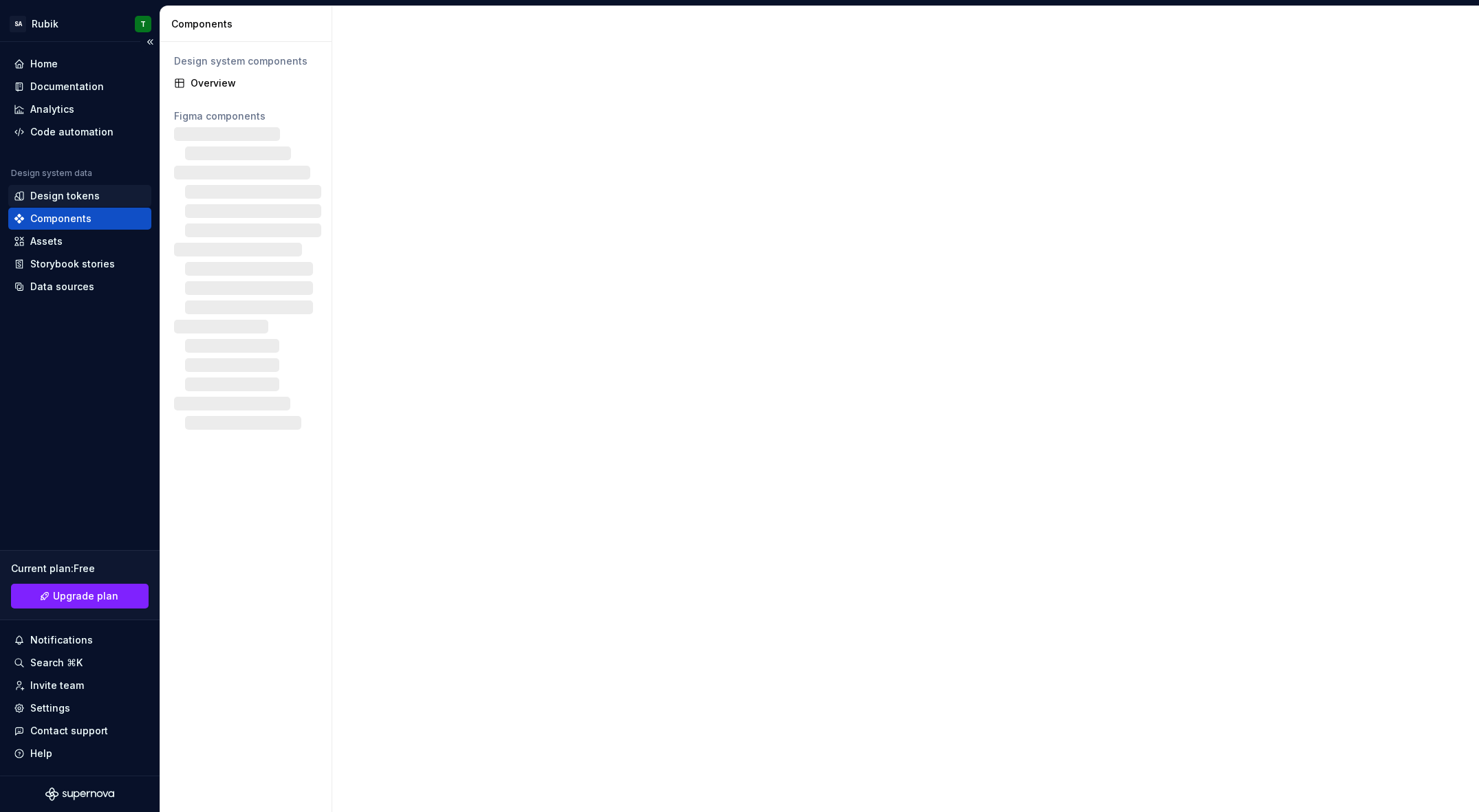
click at [103, 193] on div "Design tokens" at bounding box center [79, 196] width 132 height 14
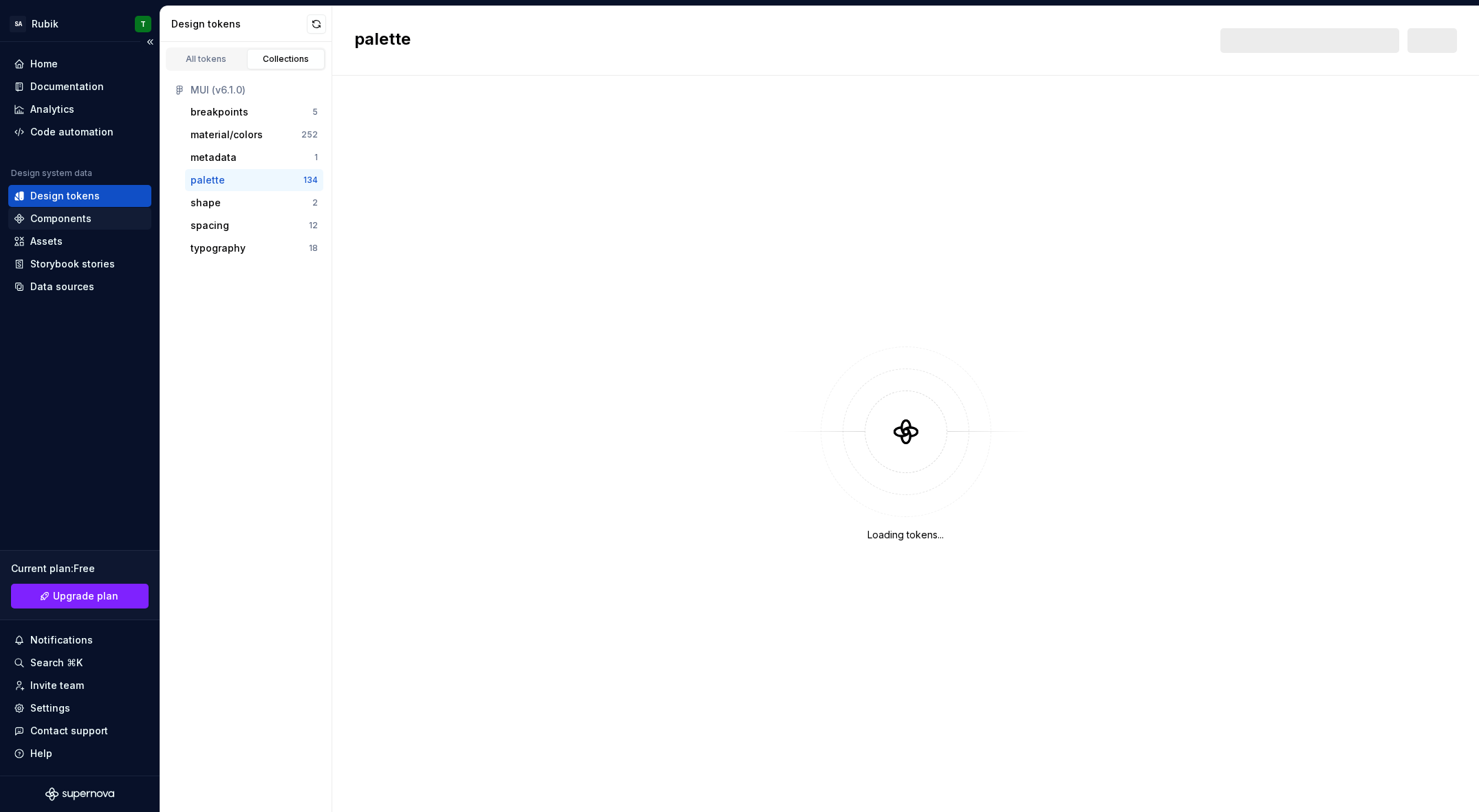
click at [89, 213] on div "Components" at bounding box center [79, 219] width 132 height 14
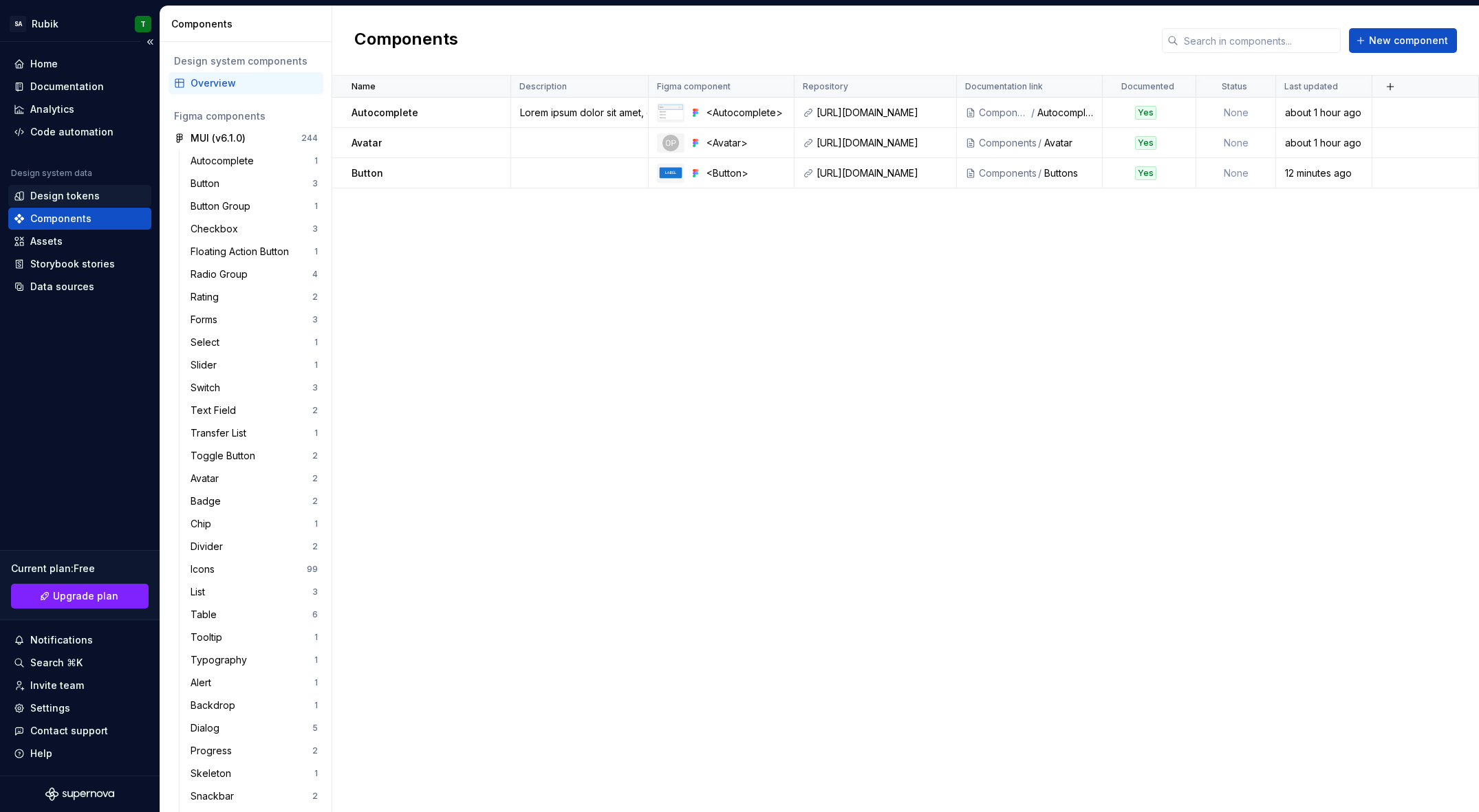
click at [80, 198] on div "Design tokens" at bounding box center [65, 196] width 69 height 14
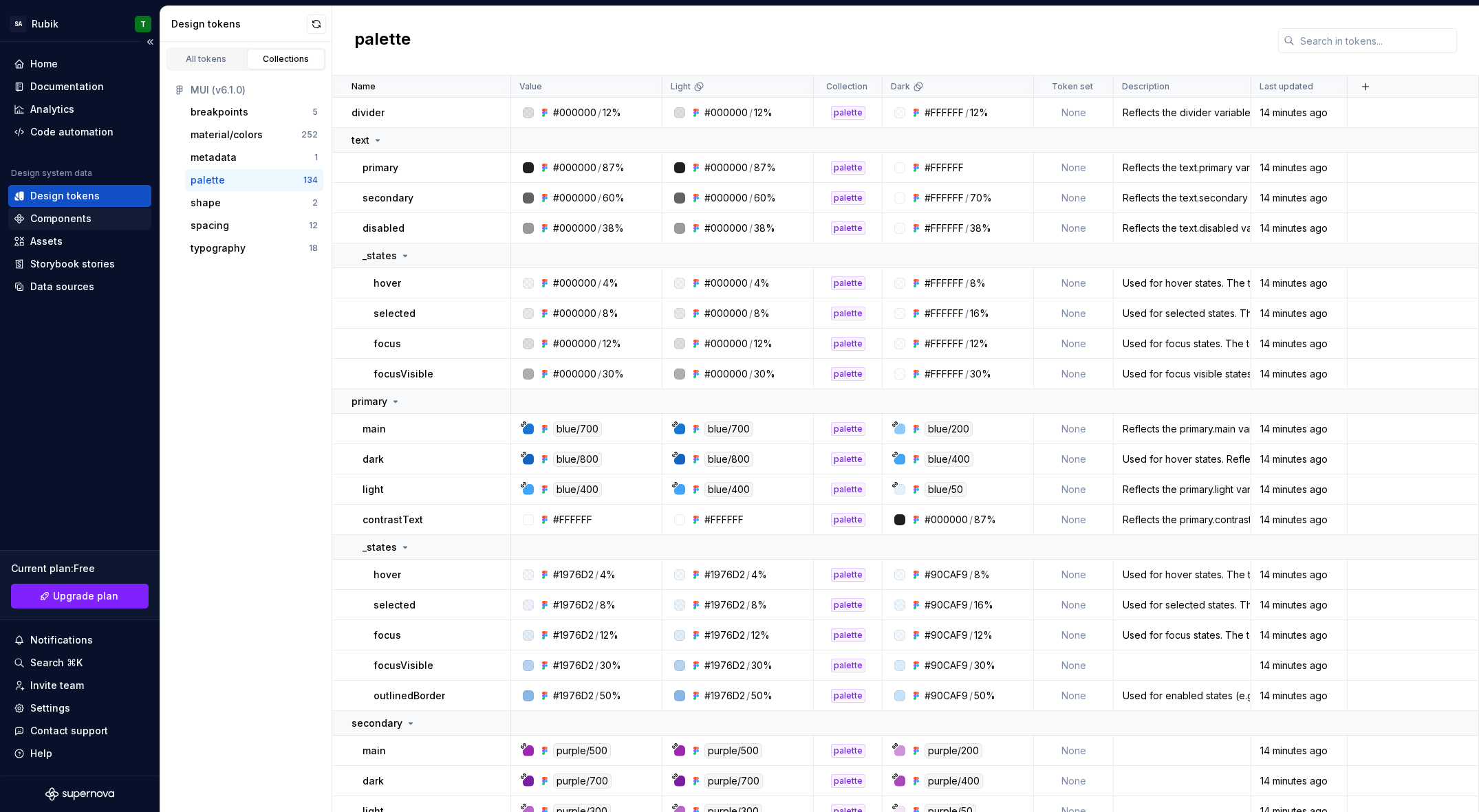
click at [78, 212] on div "Components" at bounding box center [61, 219] width 61 height 14
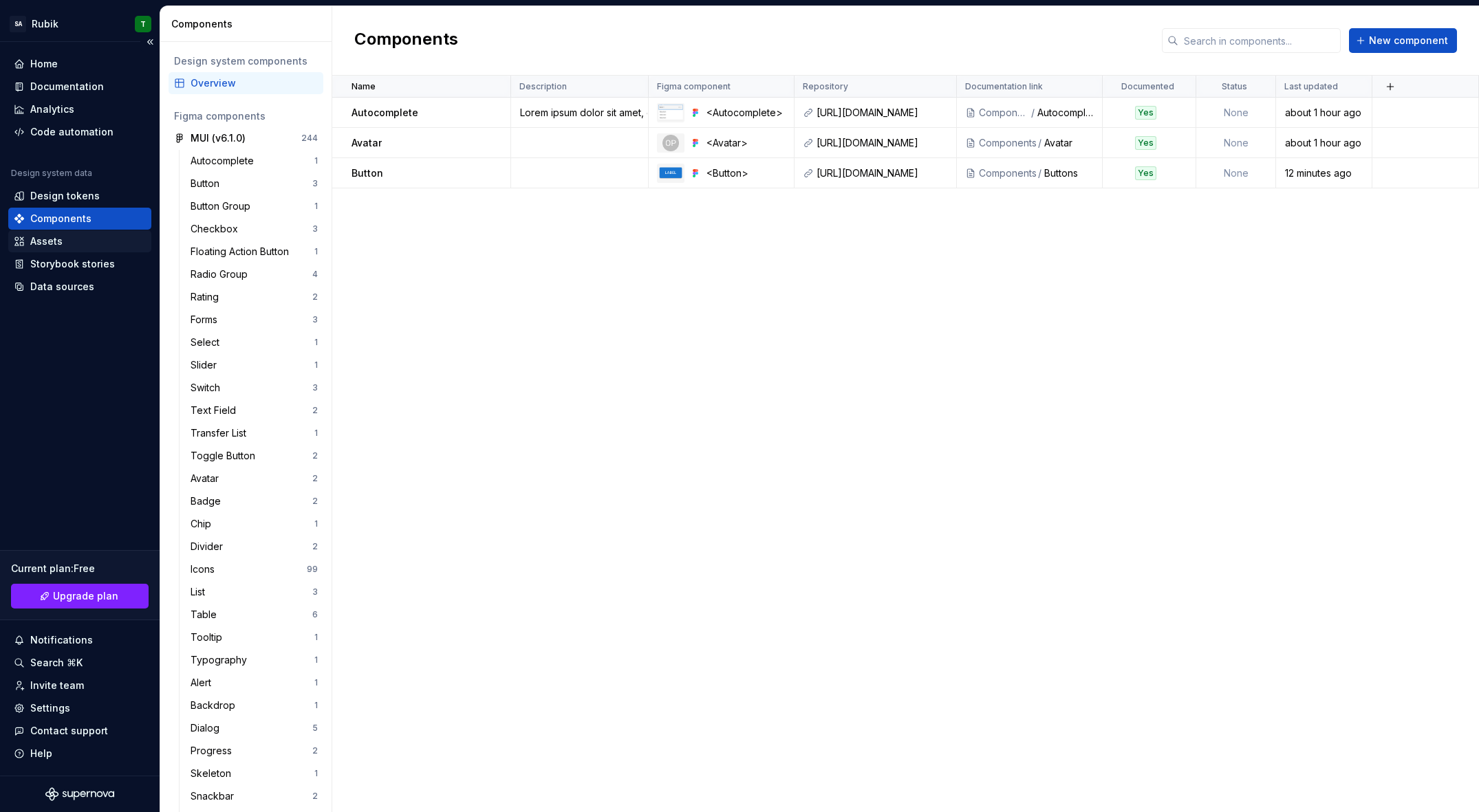
click at [62, 233] on div "Assets" at bounding box center [79, 242] width 143 height 22
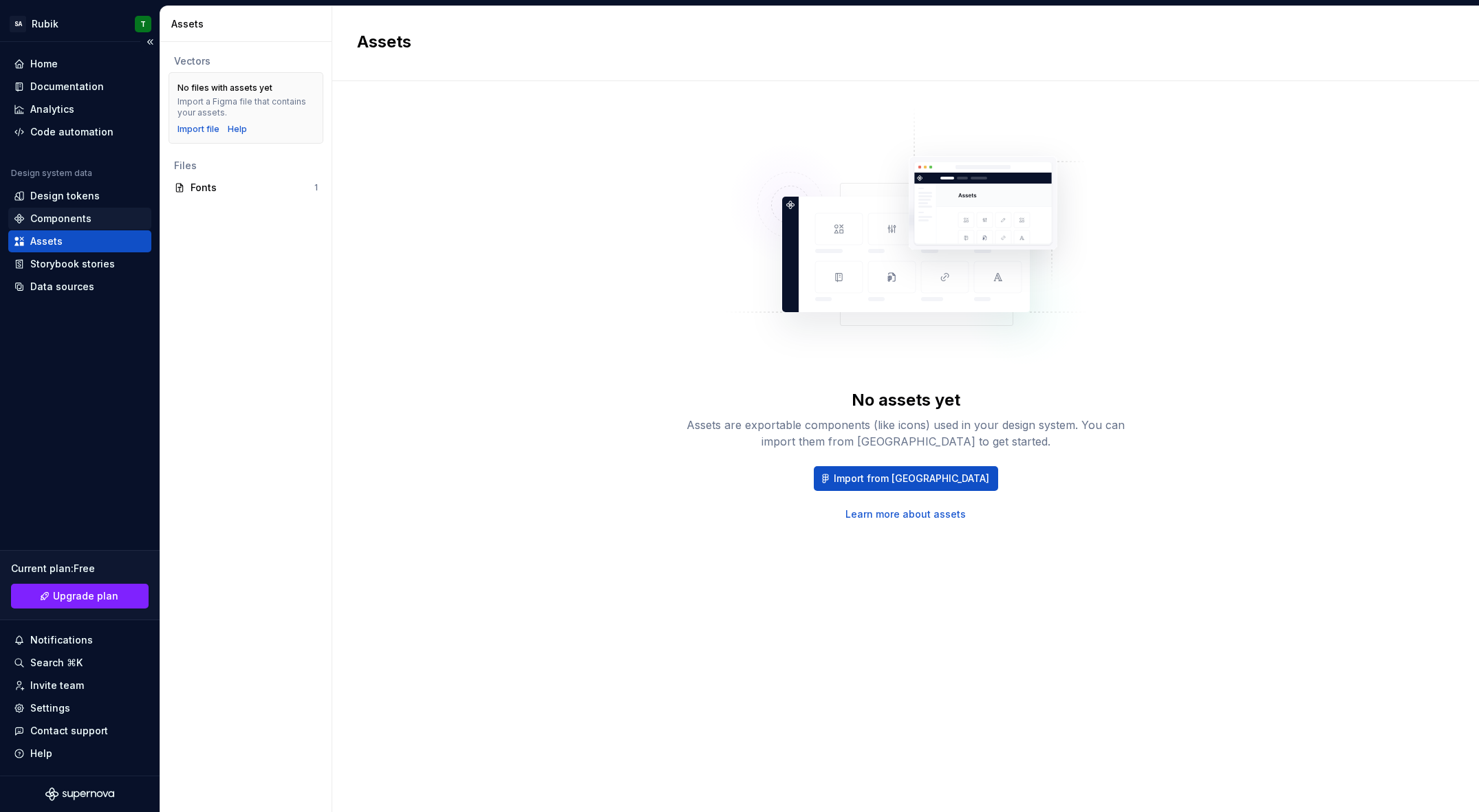
click at [79, 221] on div "Components" at bounding box center [61, 219] width 61 height 14
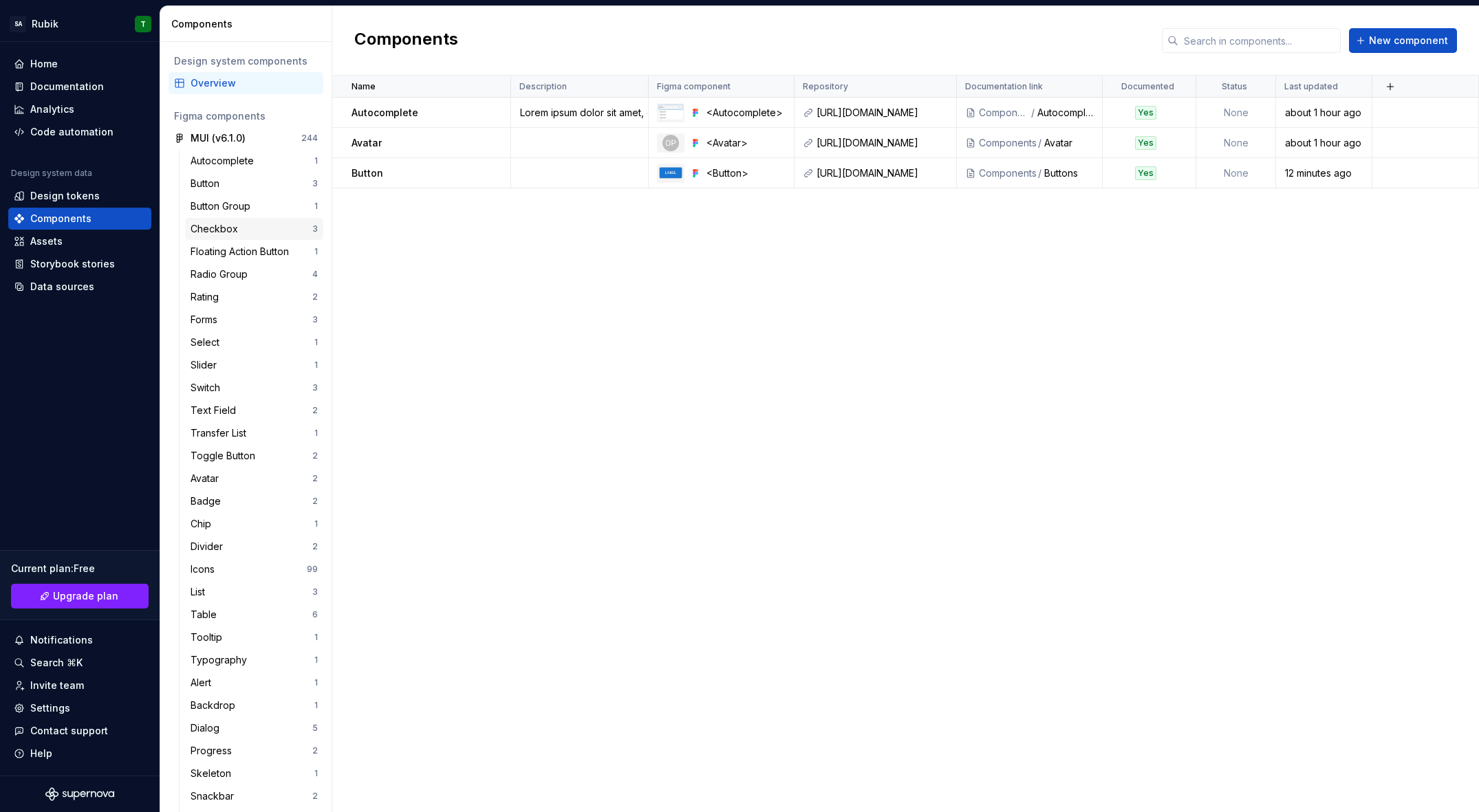
click at [258, 220] on div "Checkbox 3" at bounding box center [254, 229] width 139 height 22
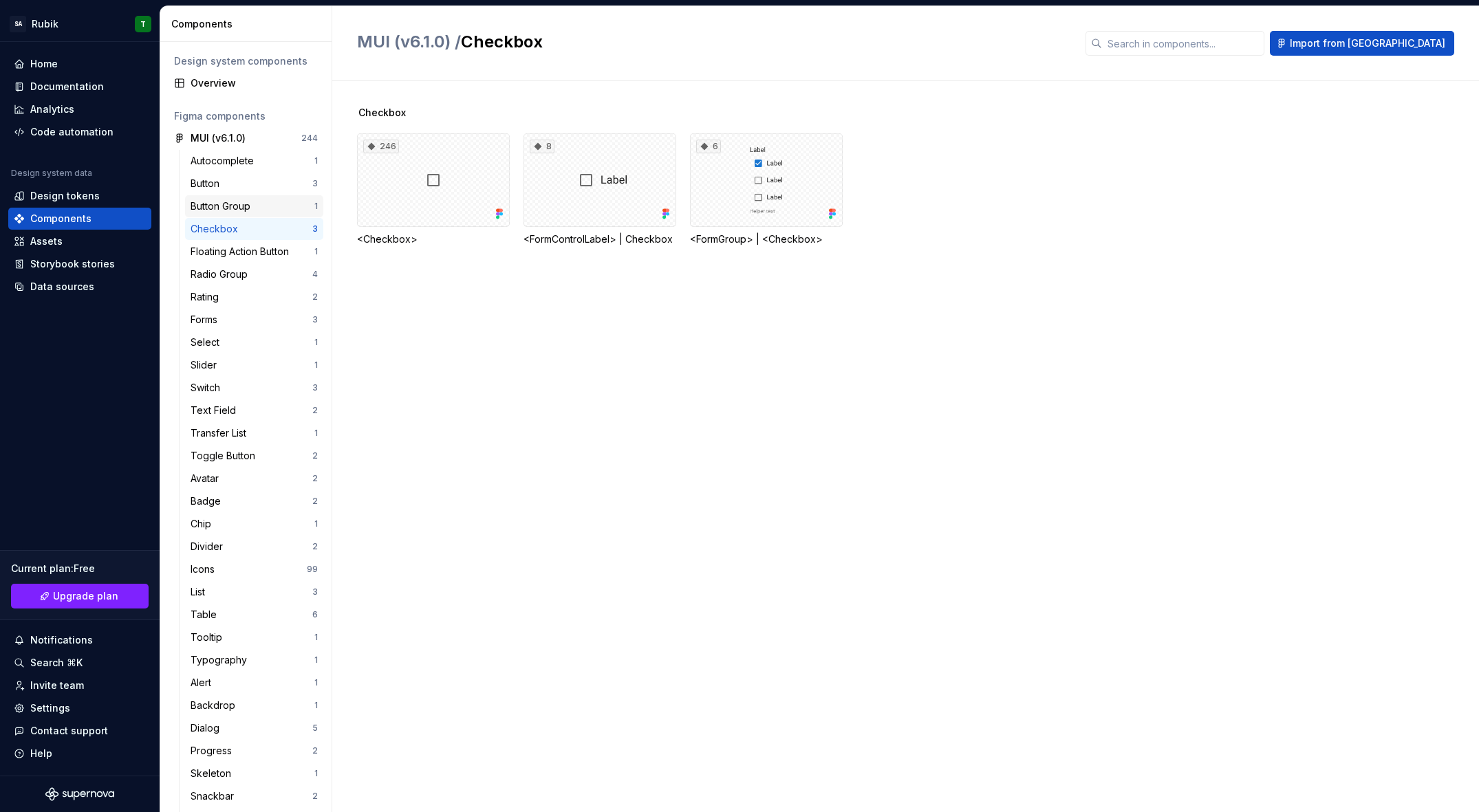
click at [259, 209] on div "Button Group" at bounding box center [252, 206] width 124 height 14
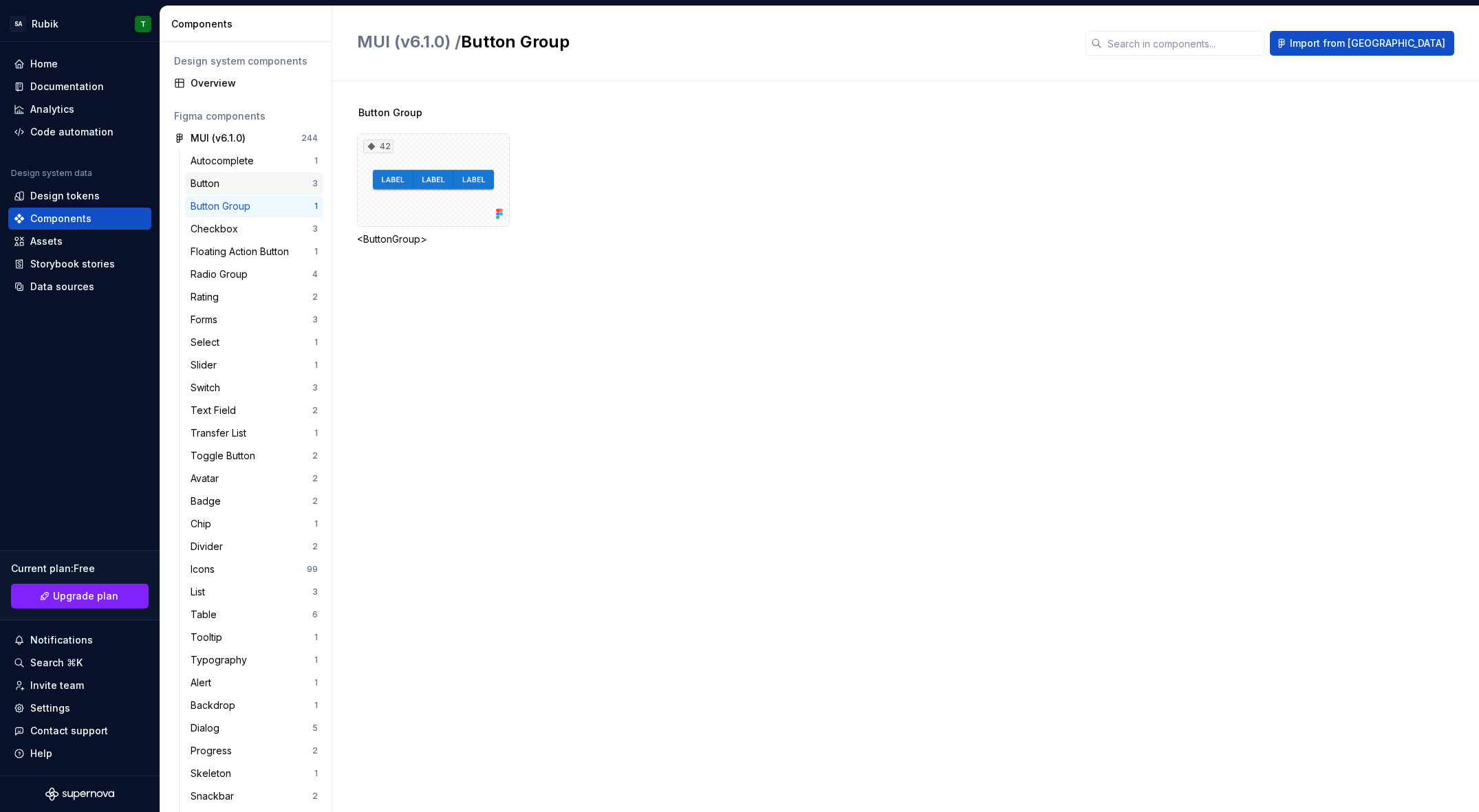
click at [265, 183] on div "Button" at bounding box center [251, 183] width 122 height 14
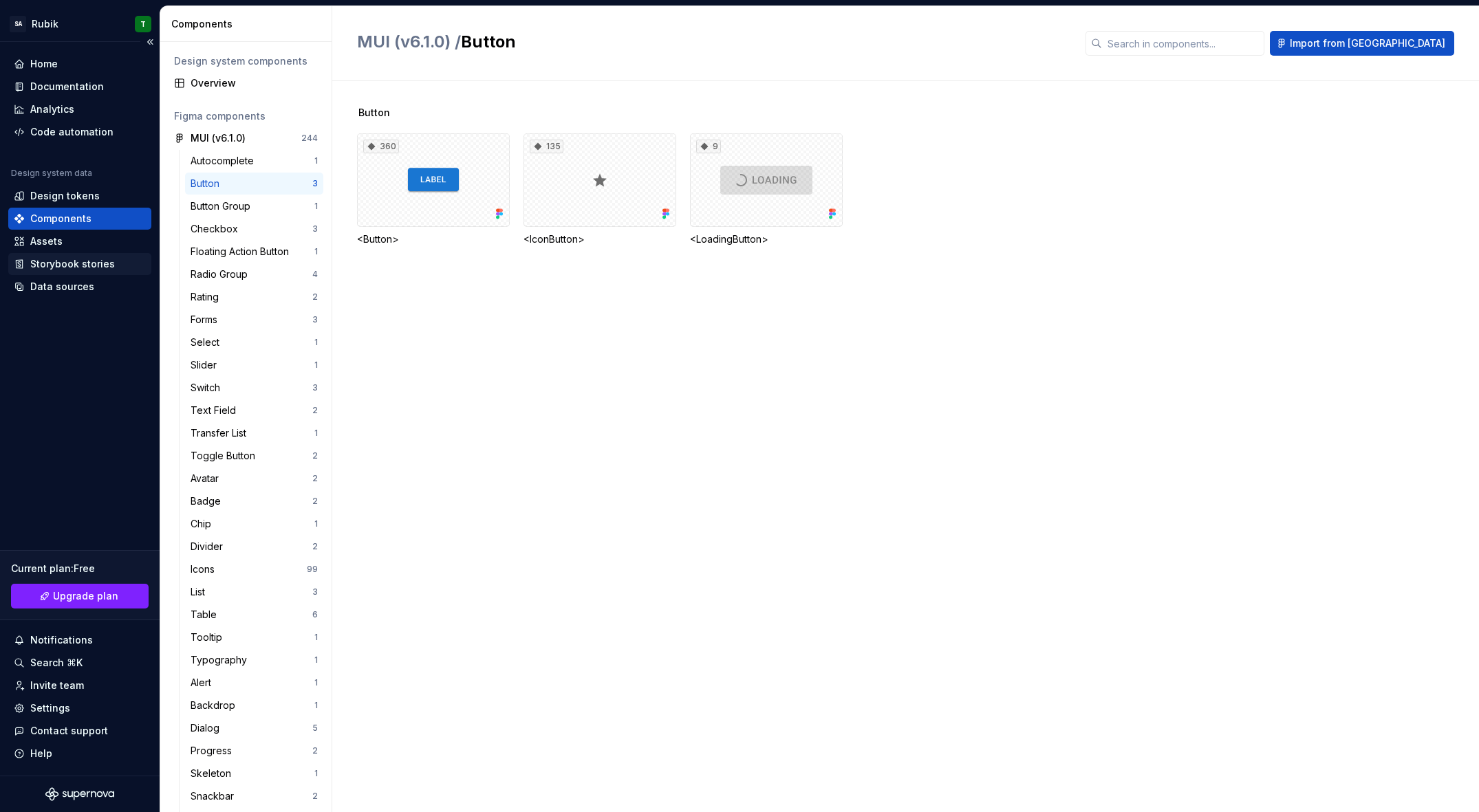
click at [71, 274] on div "Storybook stories" at bounding box center [79, 264] width 143 height 22
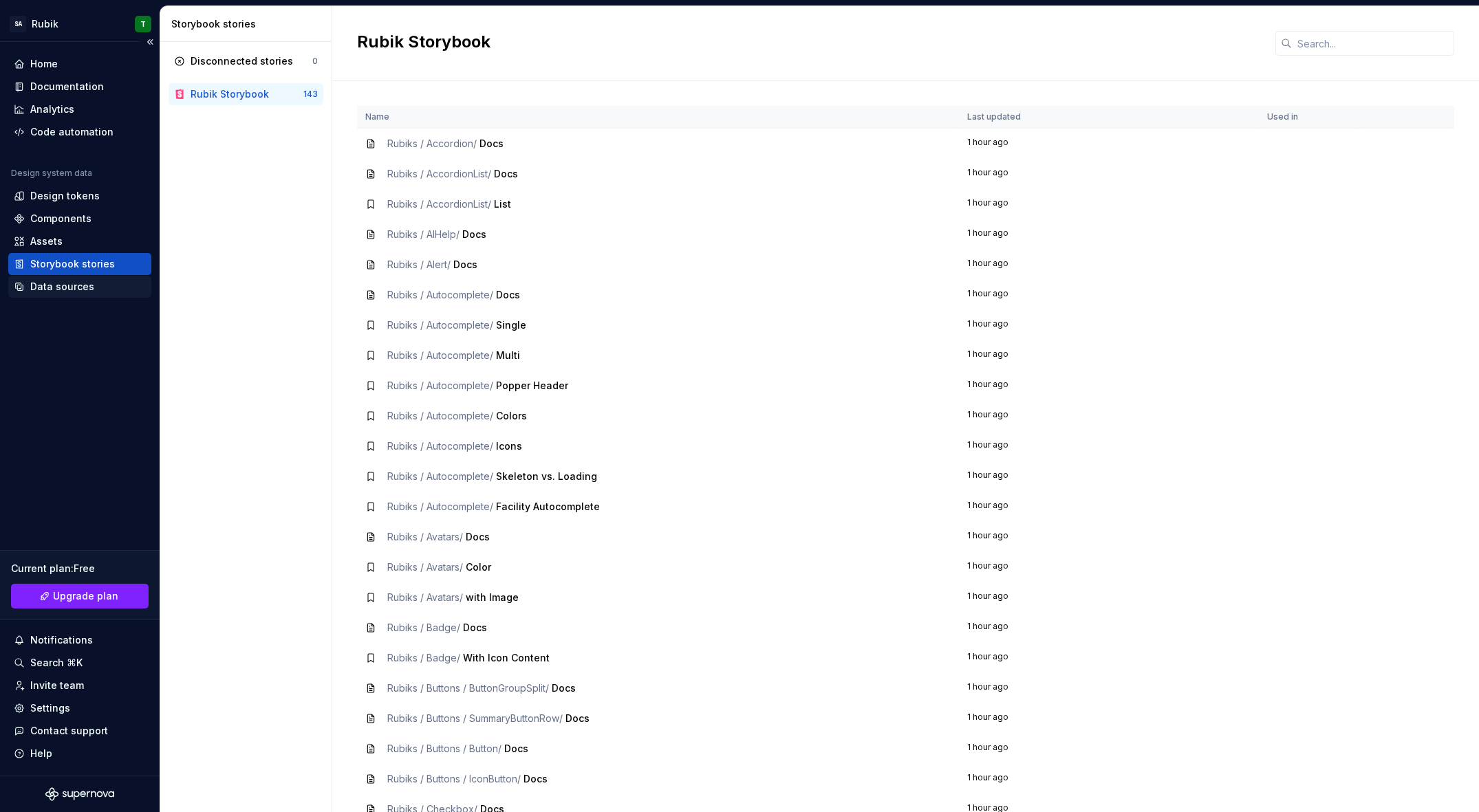
click at [69, 289] on div "Data sources" at bounding box center [63, 286] width 64 height 14
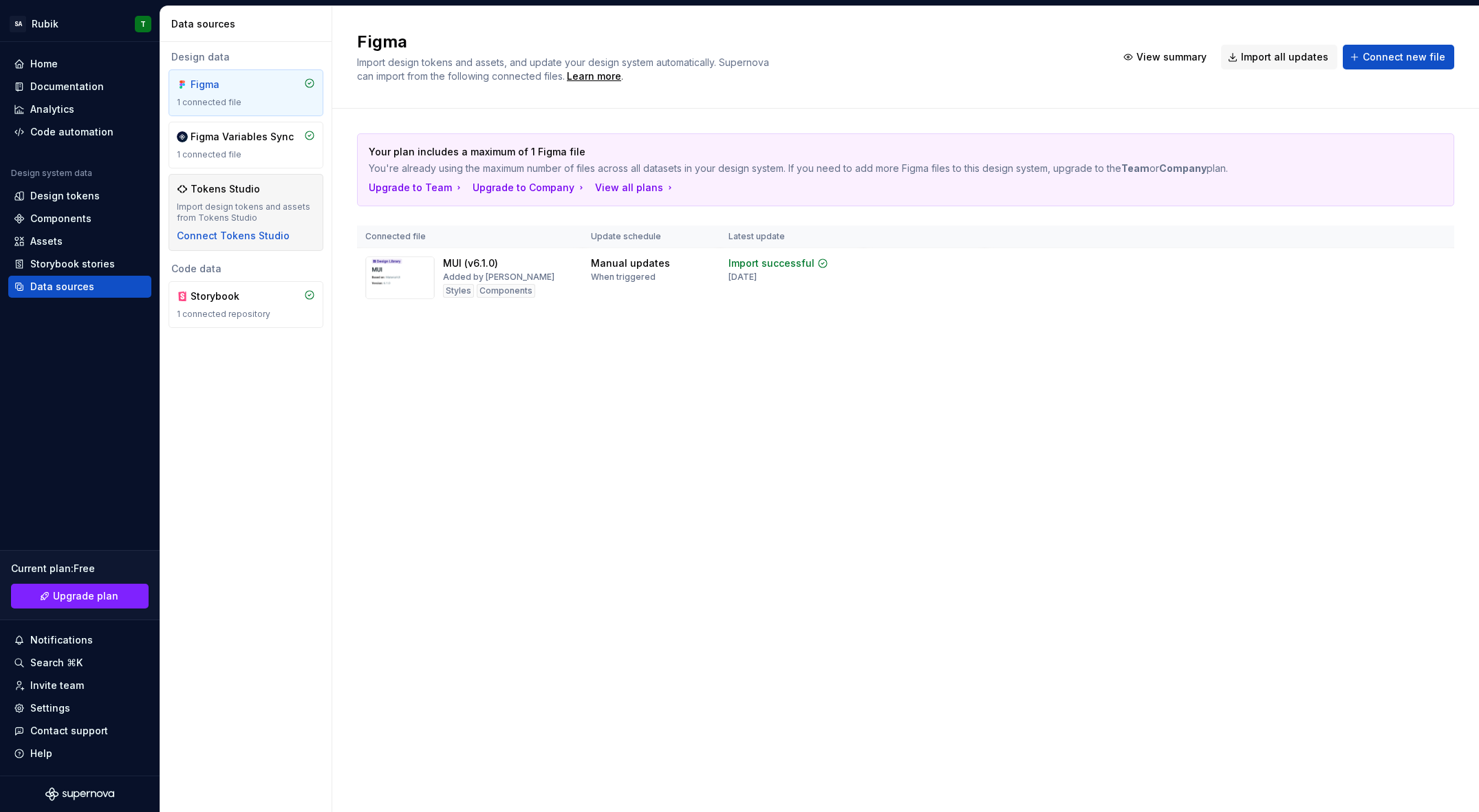
click at [272, 198] on div "Tokens Studio Import design tokens and assets from Tokens Studio Connect Tokens…" at bounding box center [246, 213] width 139 height 61
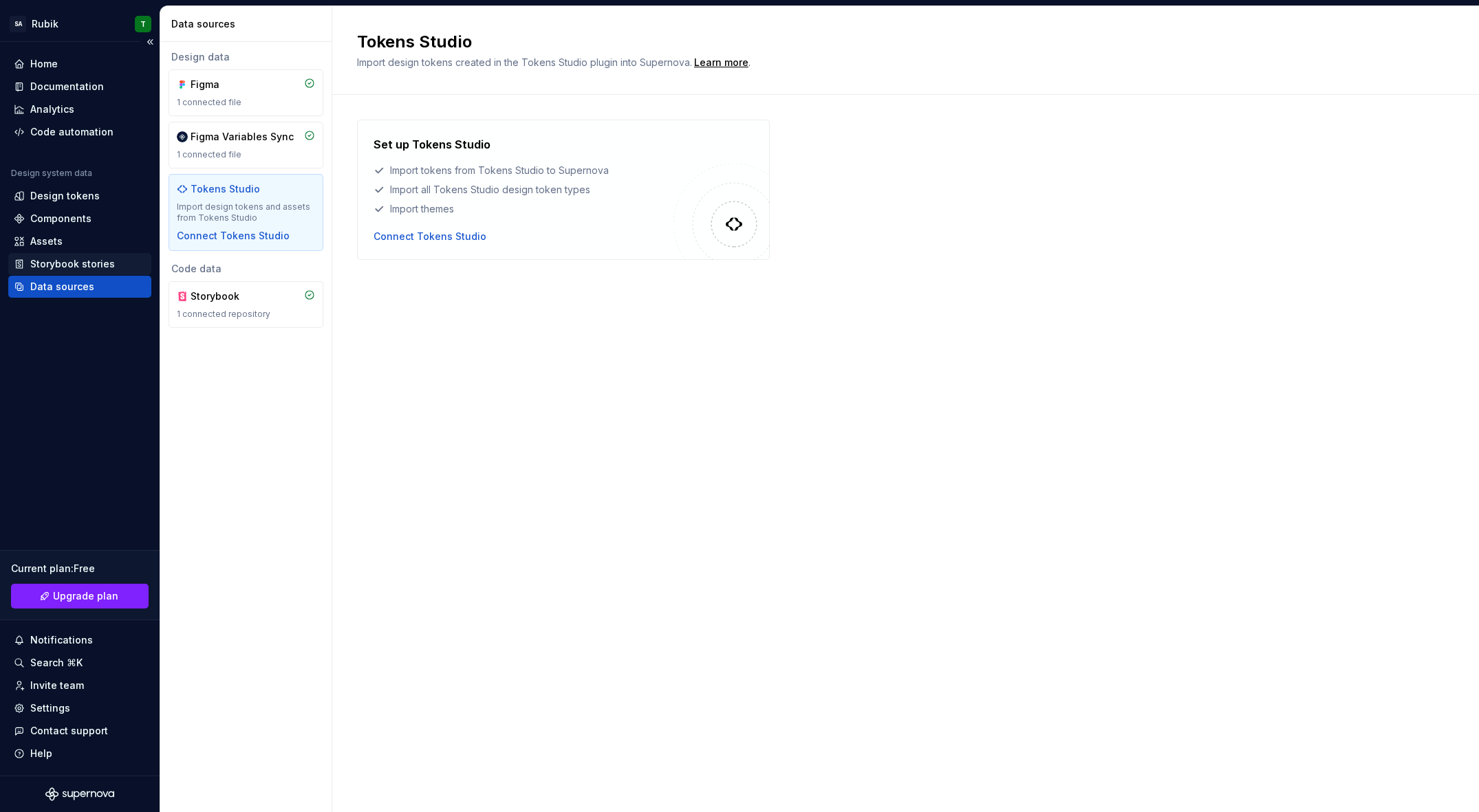
click at [109, 263] on div "Storybook stories" at bounding box center [73, 264] width 85 height 14
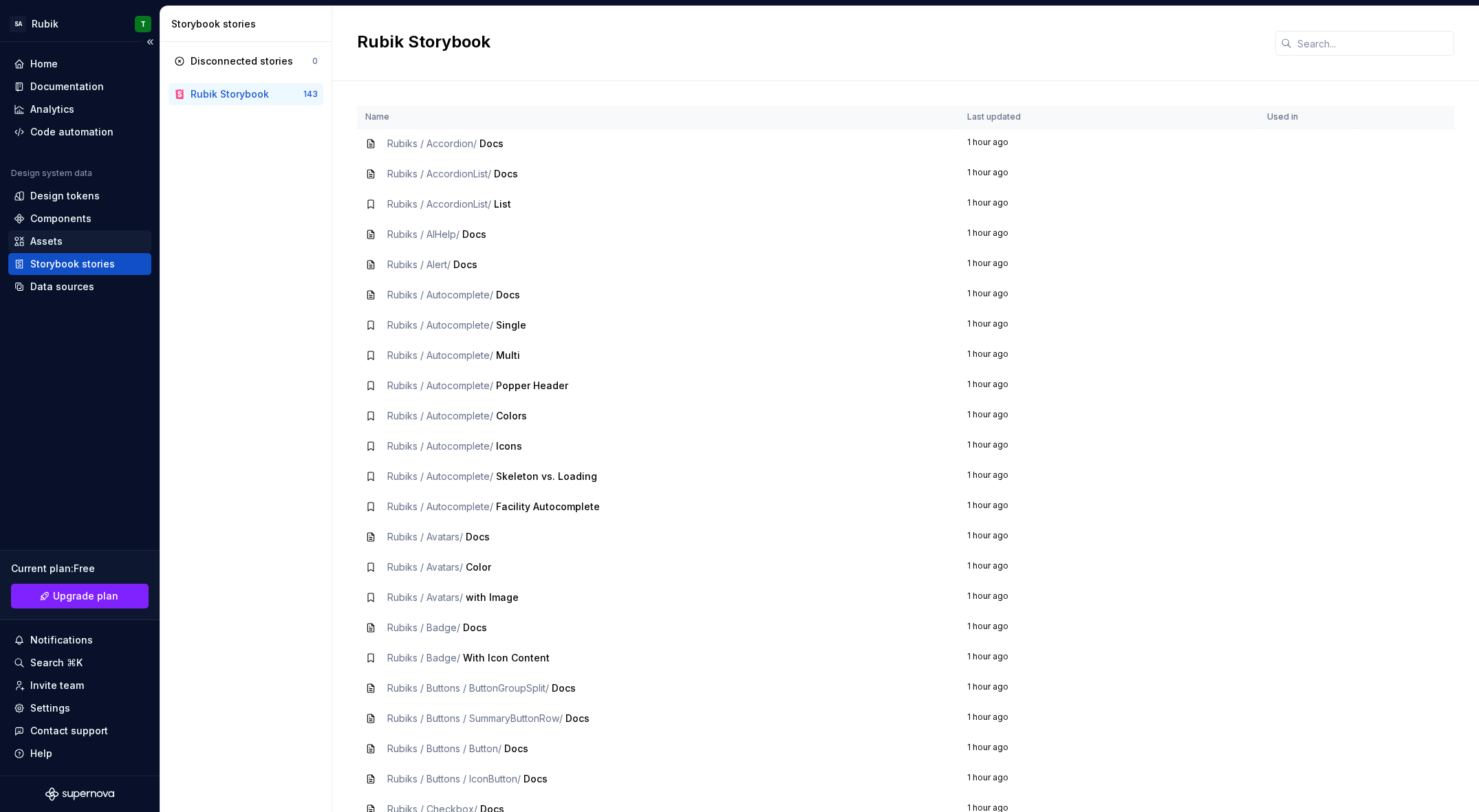
click at [90, 240] on div "Assets" at bounding box center [79, 242] width 132 height 14
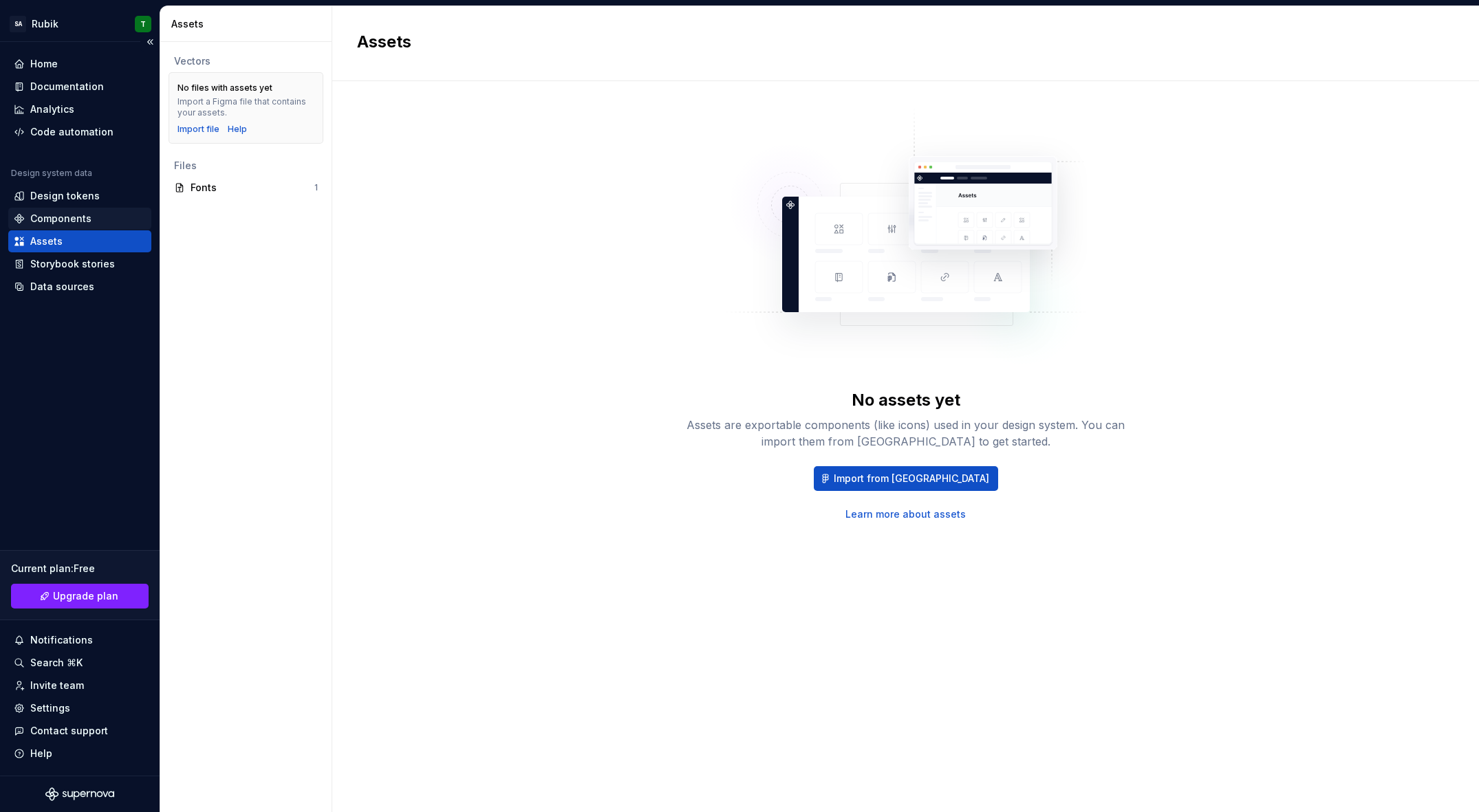
click at [89, 210] on div "Components" at bounding box center [79, 219] width 143 height 22
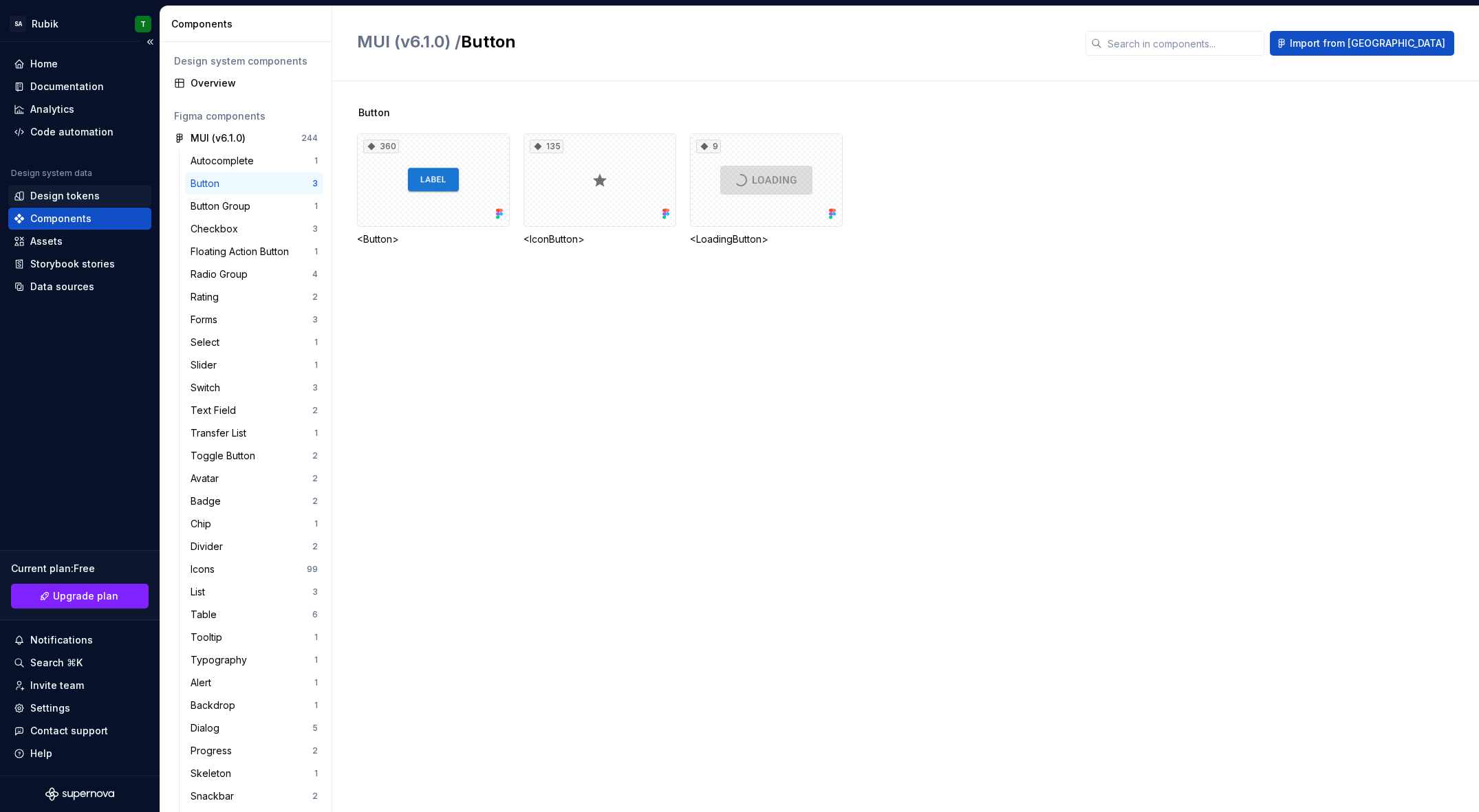
click at [98, 199] on div "Design tokens" at bounding box center [79, 196] width 132 height 14
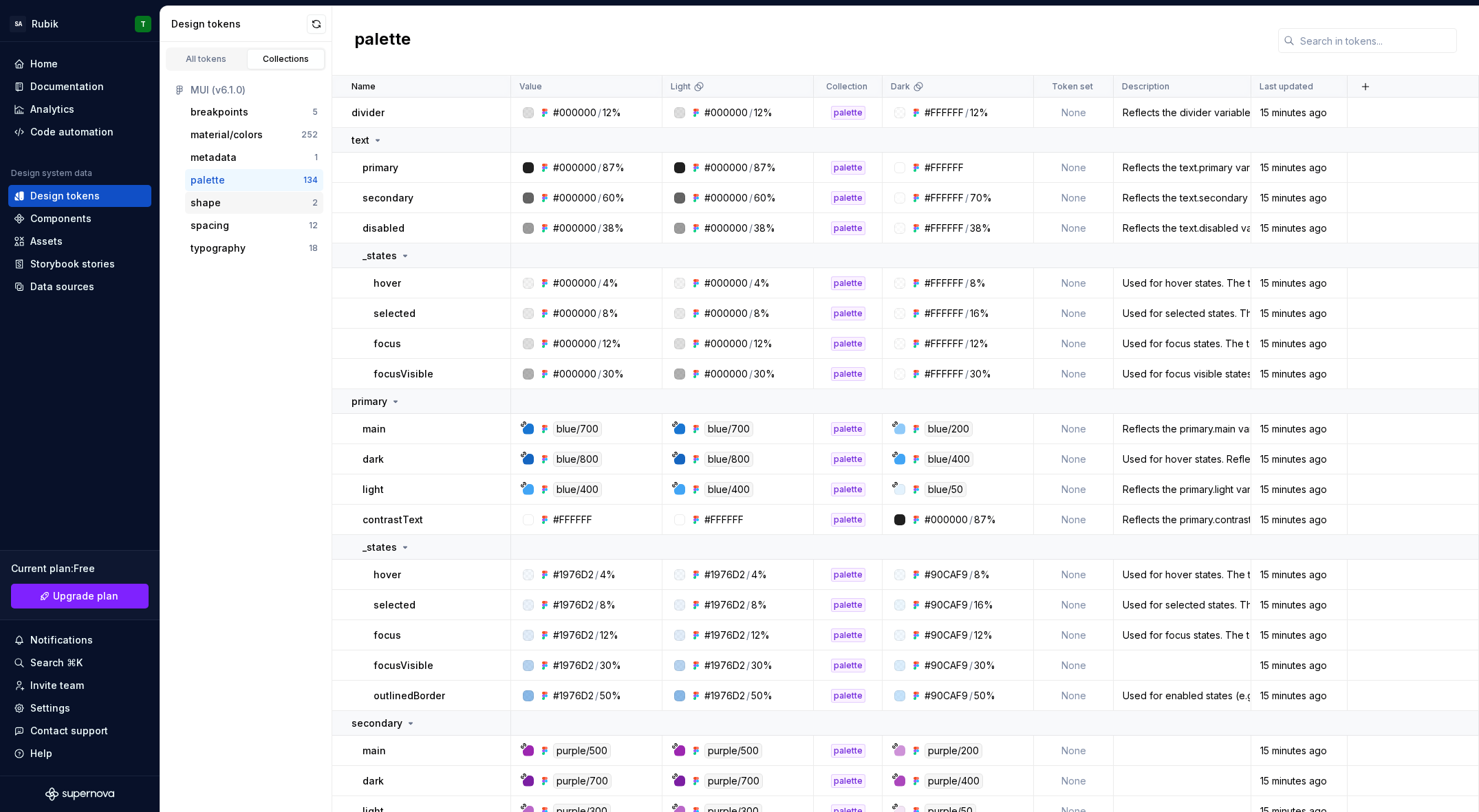
click at [272, 194] on div "shape 2" at bounding box center [254, 203] width 139 height 22
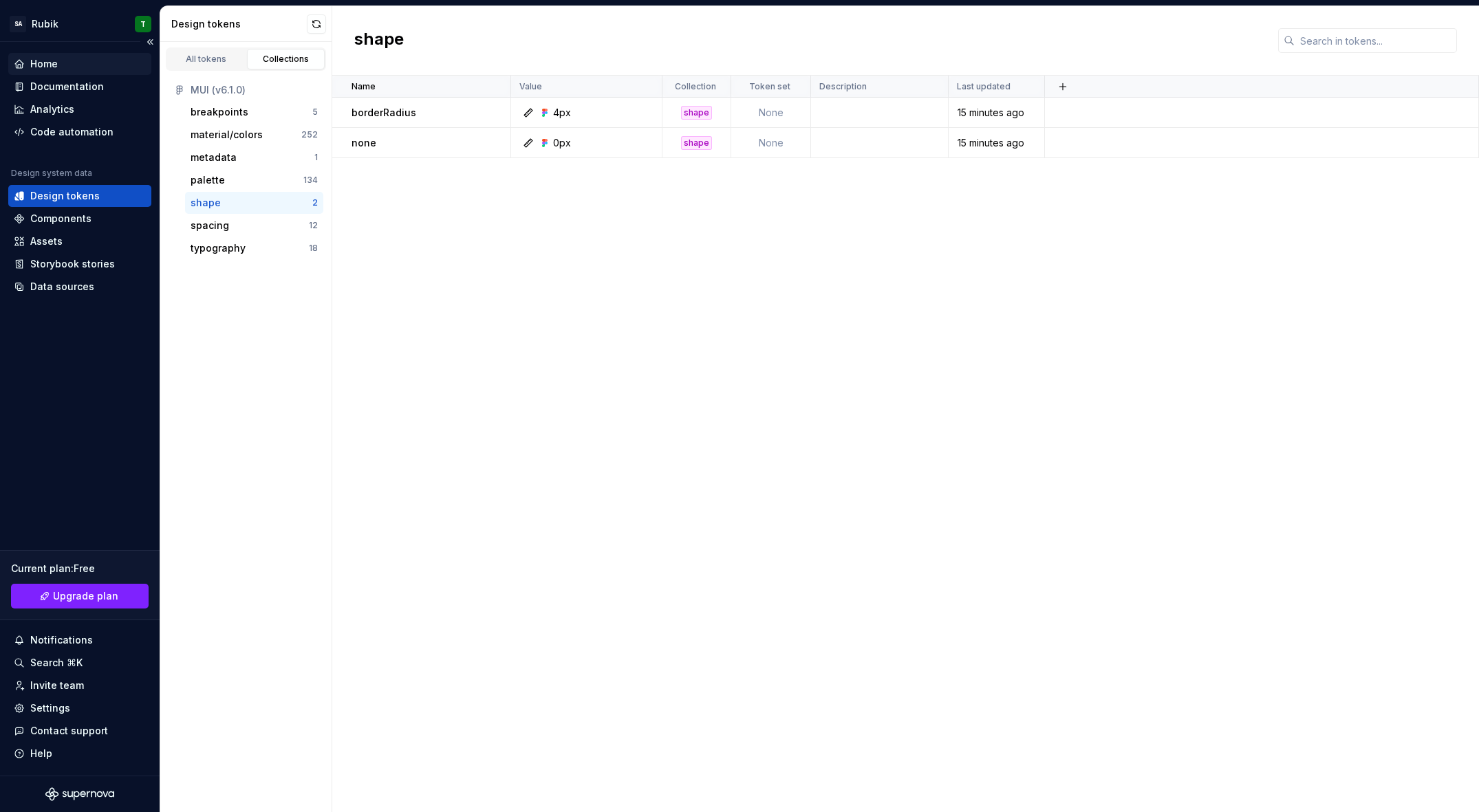
click at [58, 64] on div "Home" at bounding box center [79, 64] width 132 height 14
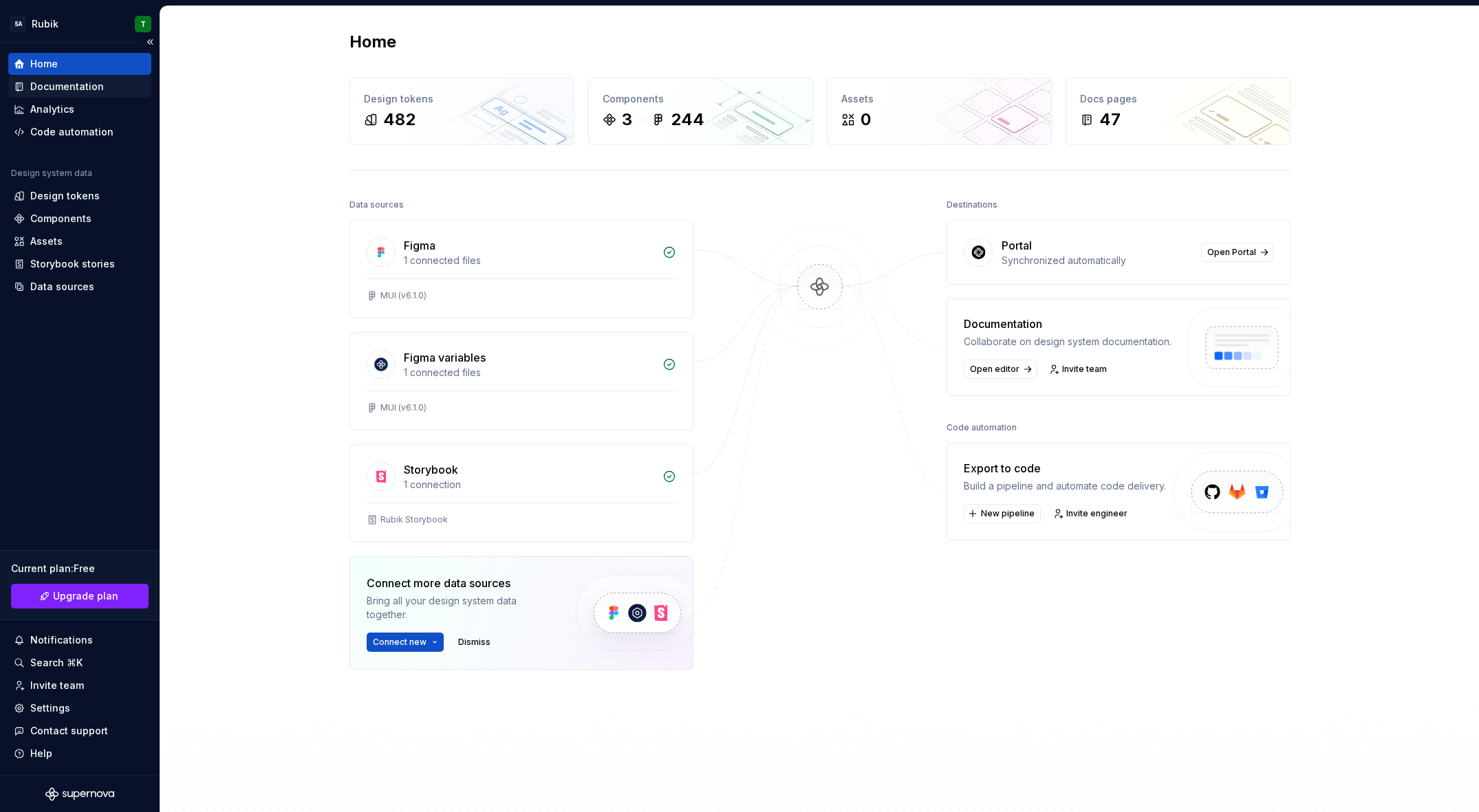
click at [83, 87] on div "Documentation" at bounding box center [67, 86] width 74 height 14
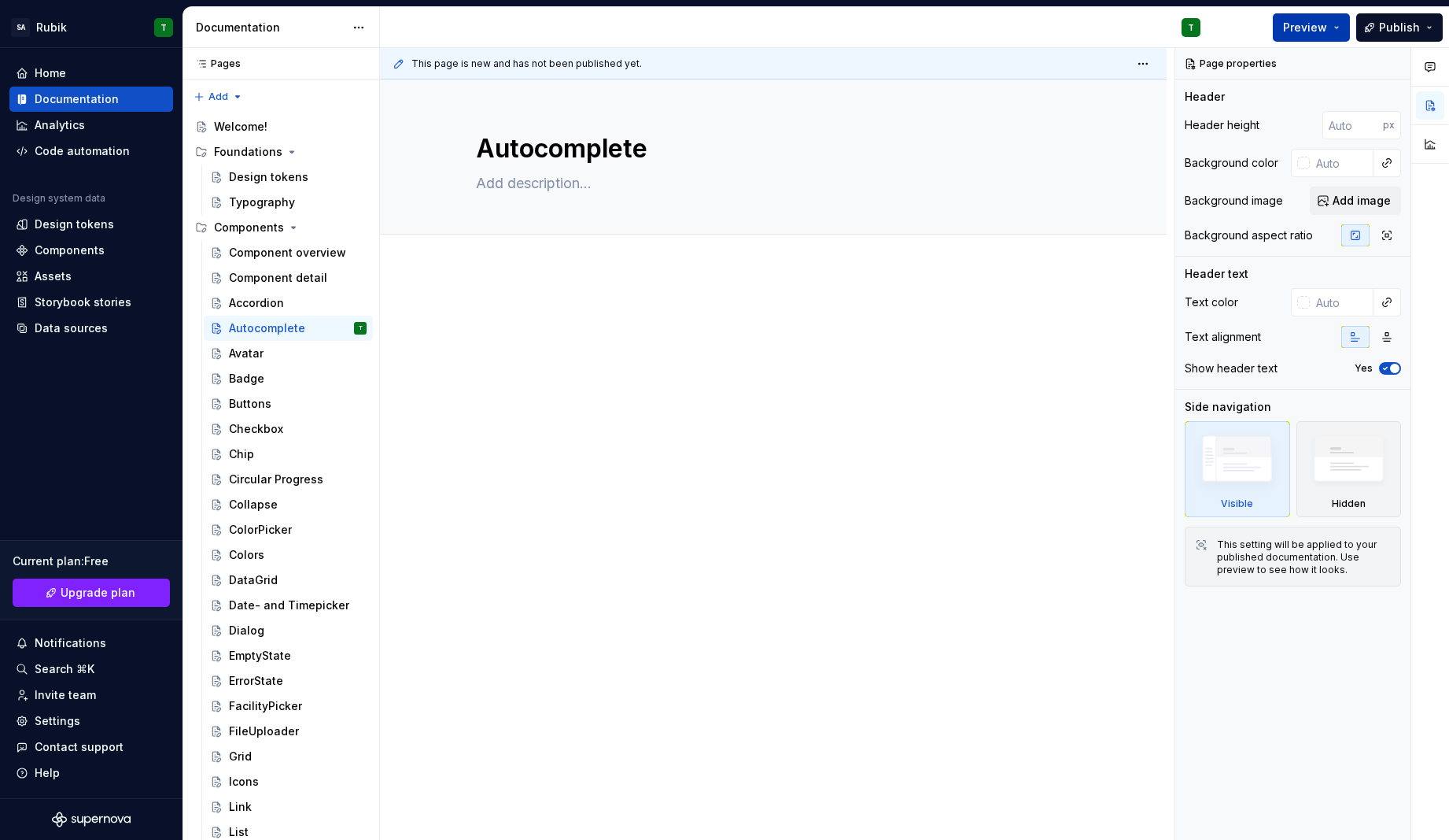
click at [1305, 34] on span "Preview" at bounding box center [1306, 27] width 44 height 15
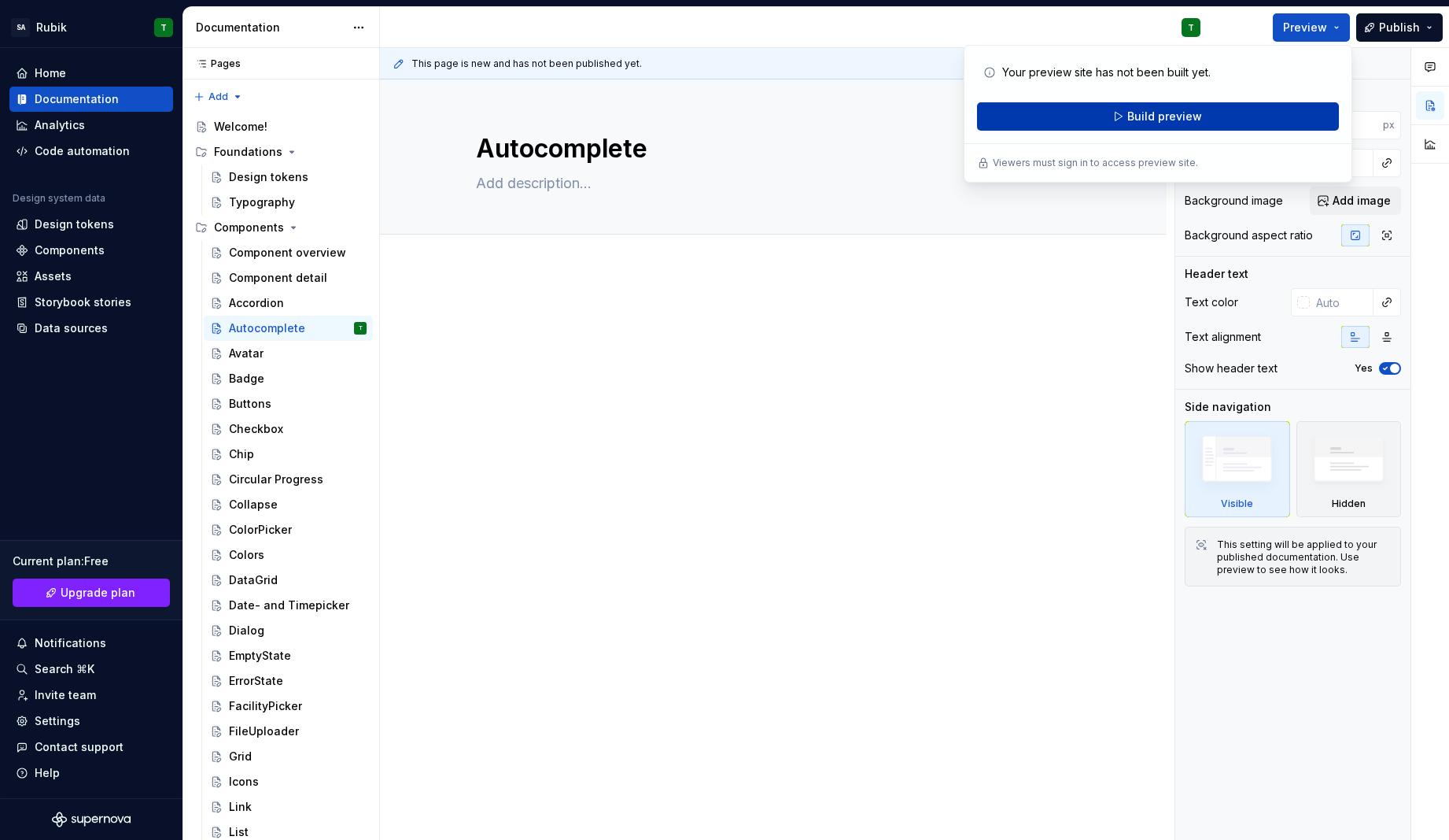
click at [1188, 112] on span "Build preview" at bounding box center [1164, 116] width 74 height 15
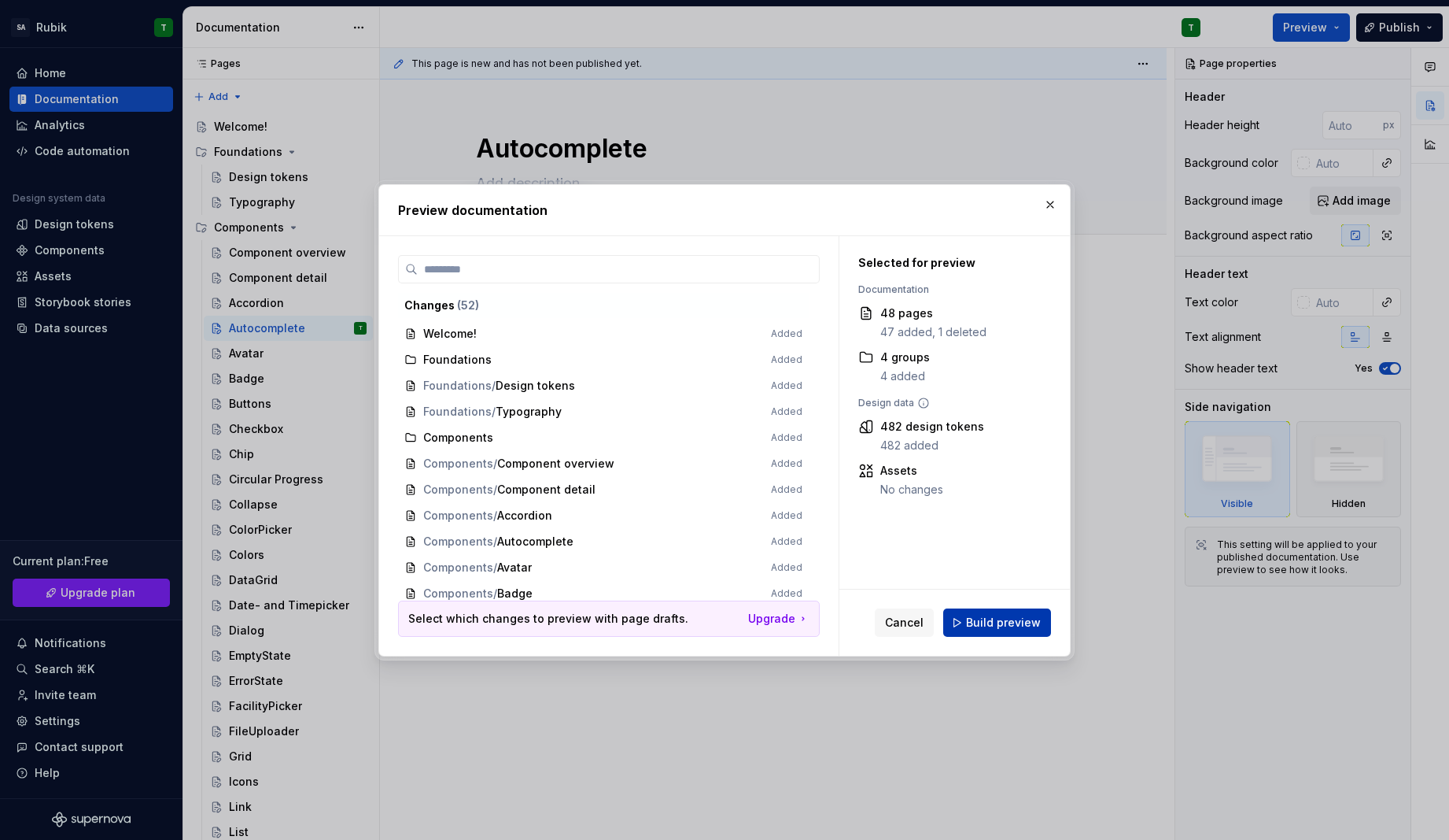
click at [993, 620] on span "Build preview" at bounding box center [1003, 623] width 74 height 15
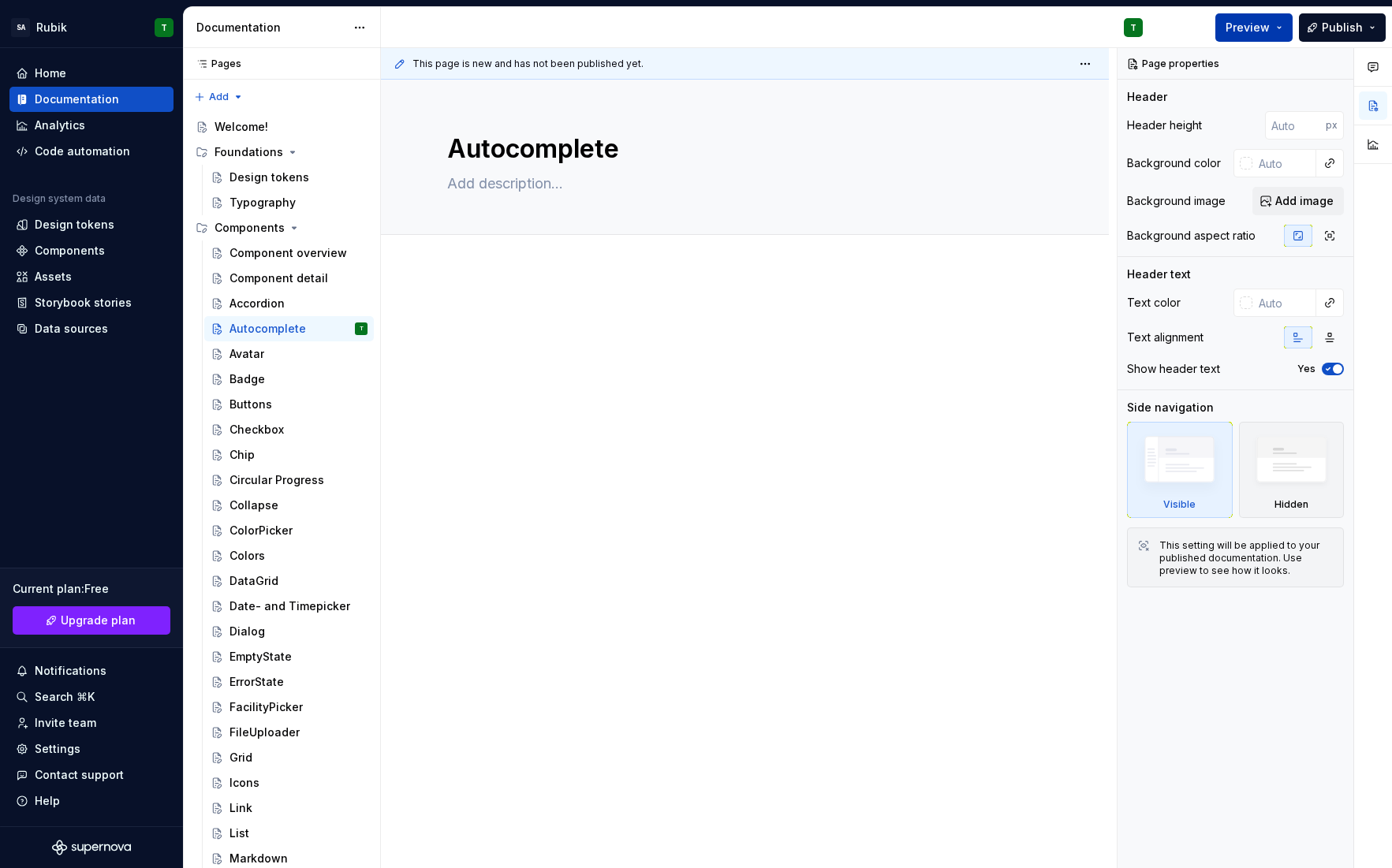
click at [1260, 27] on span "Preview" at bounding box center [1248, 27] width 45 height 16
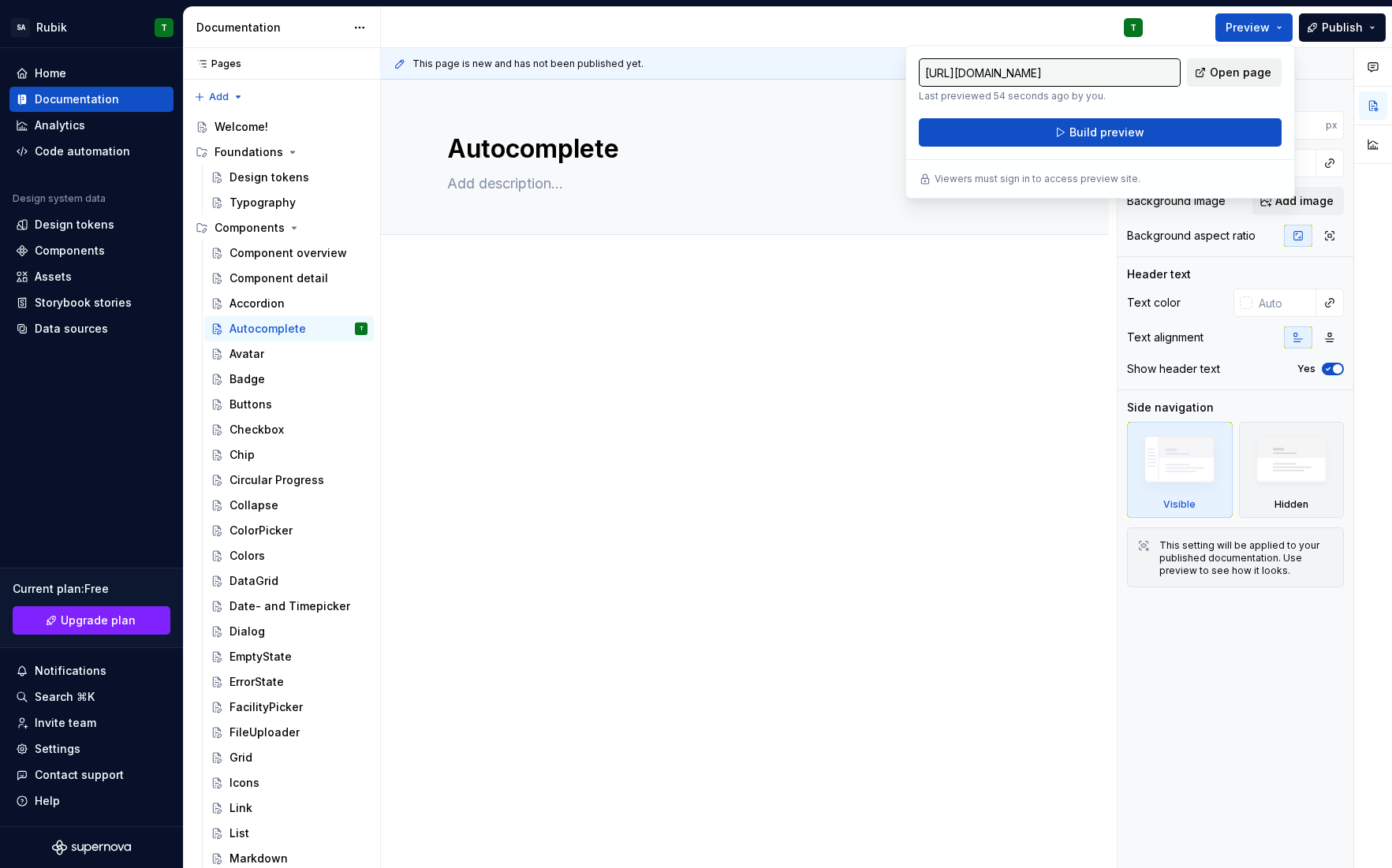
click at [1238, 71] on span "Open page" at bounding box center [1240, 73] width 61 height 16
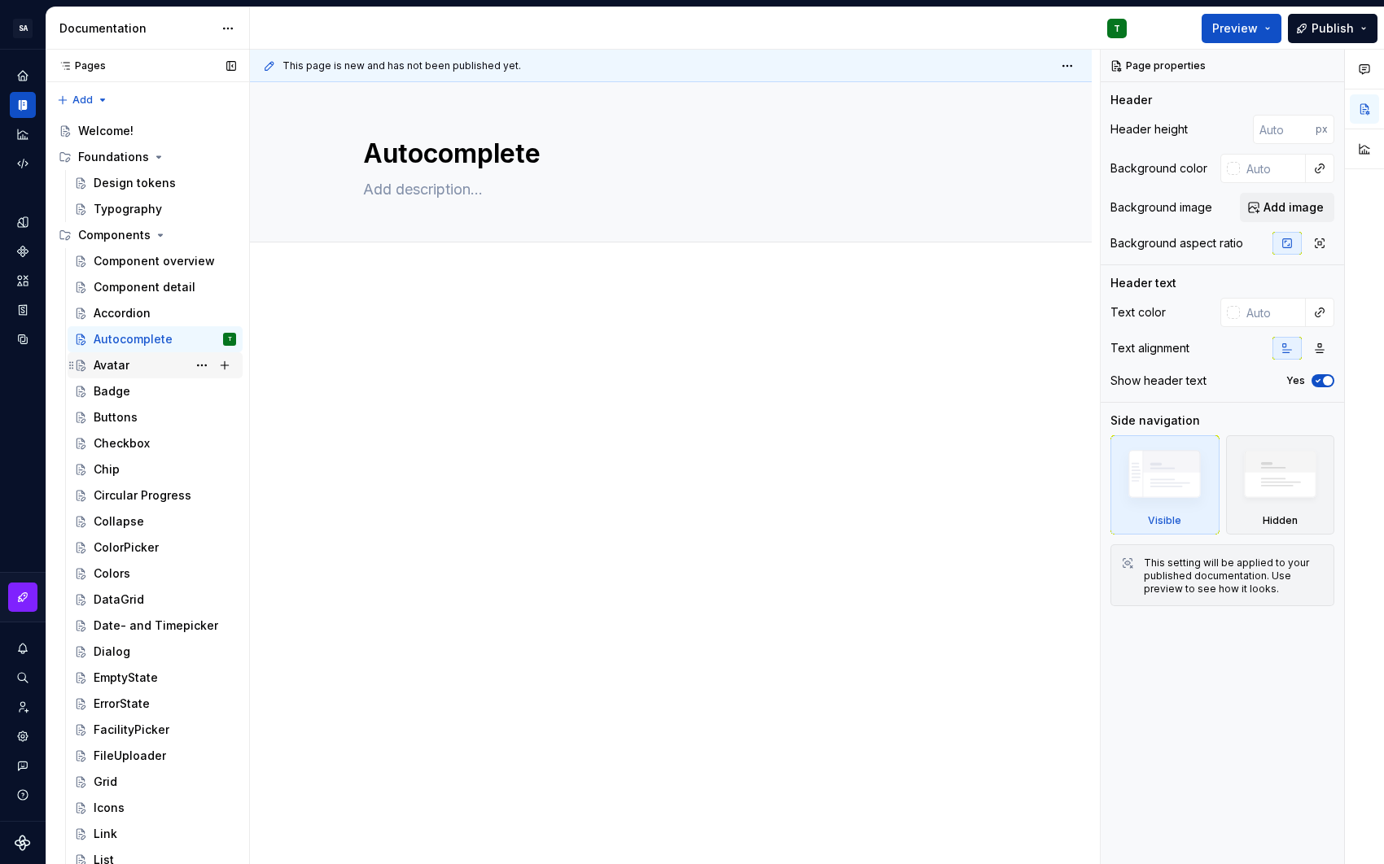
click at [115, 367] on div "Avatar" at bounding box center [112, 365] width 36 height 16
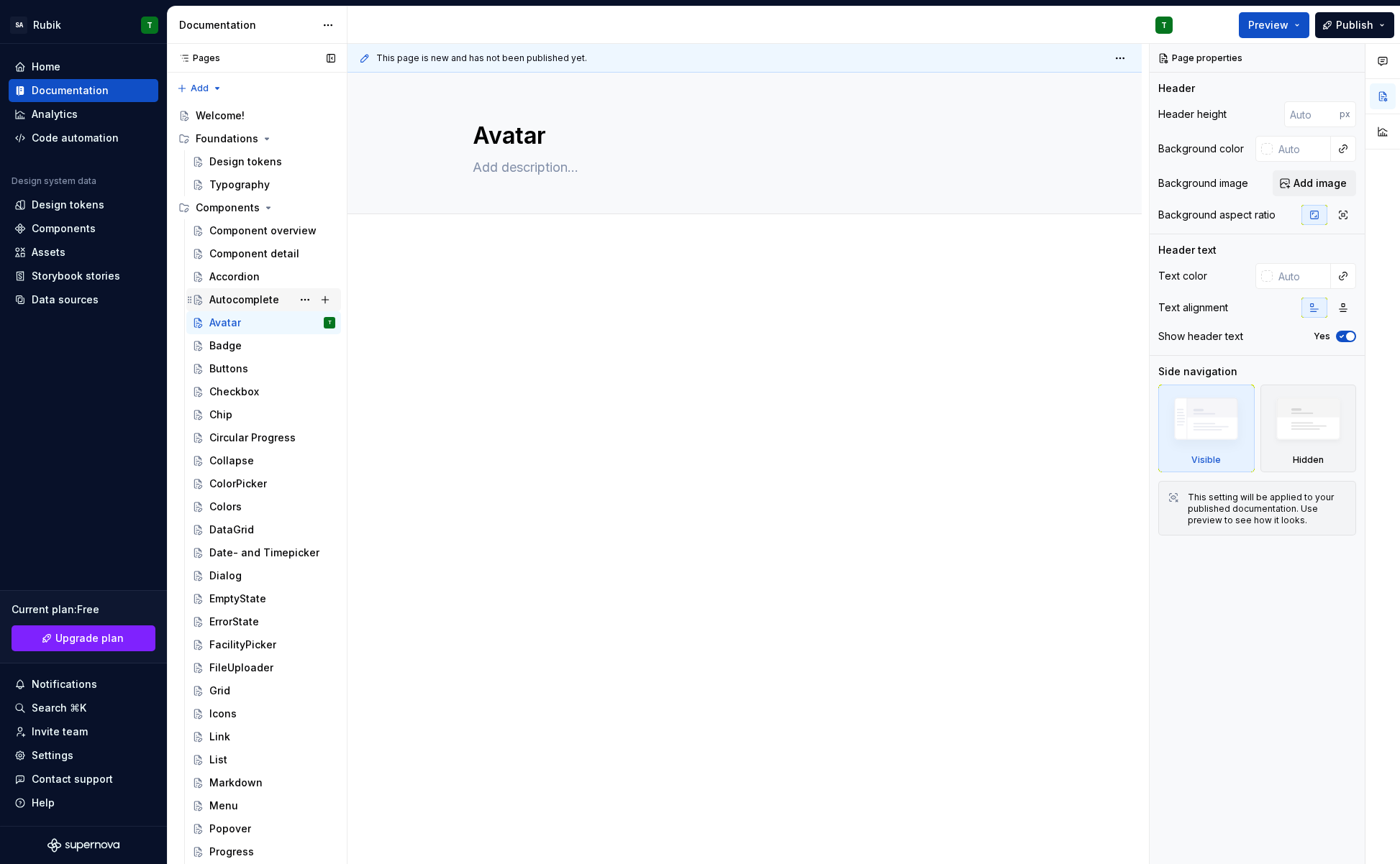
click at [265, 299] on div "Autocomplete" at bounding box center [244, 299] width 70 height 14
click at [68, 124] on div "Analytics" at bounding box center [83, 114] width 149 height 23
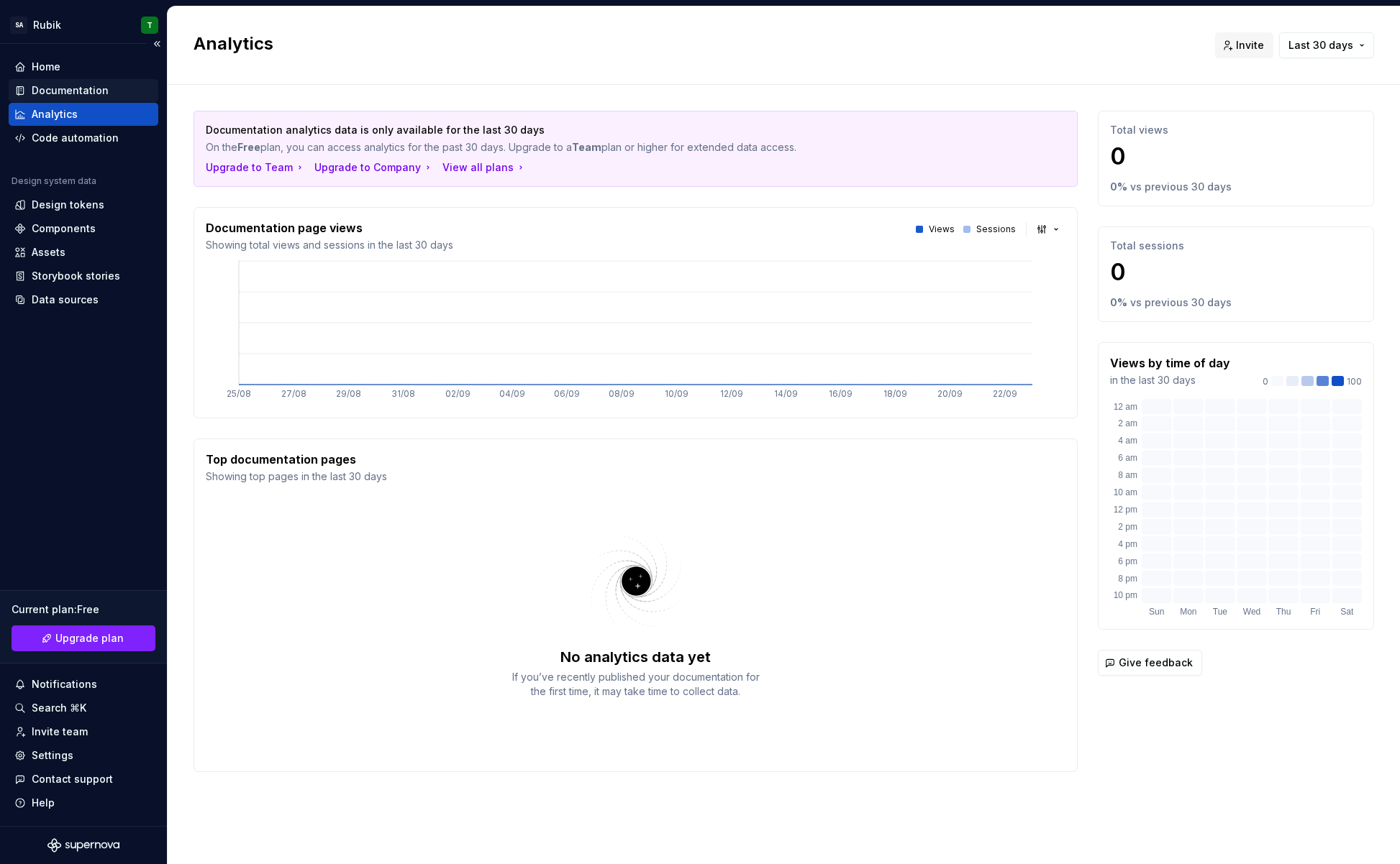
click at [77, 92] on div "Documentation" at bounding box center [70, 90] width 77 height 14
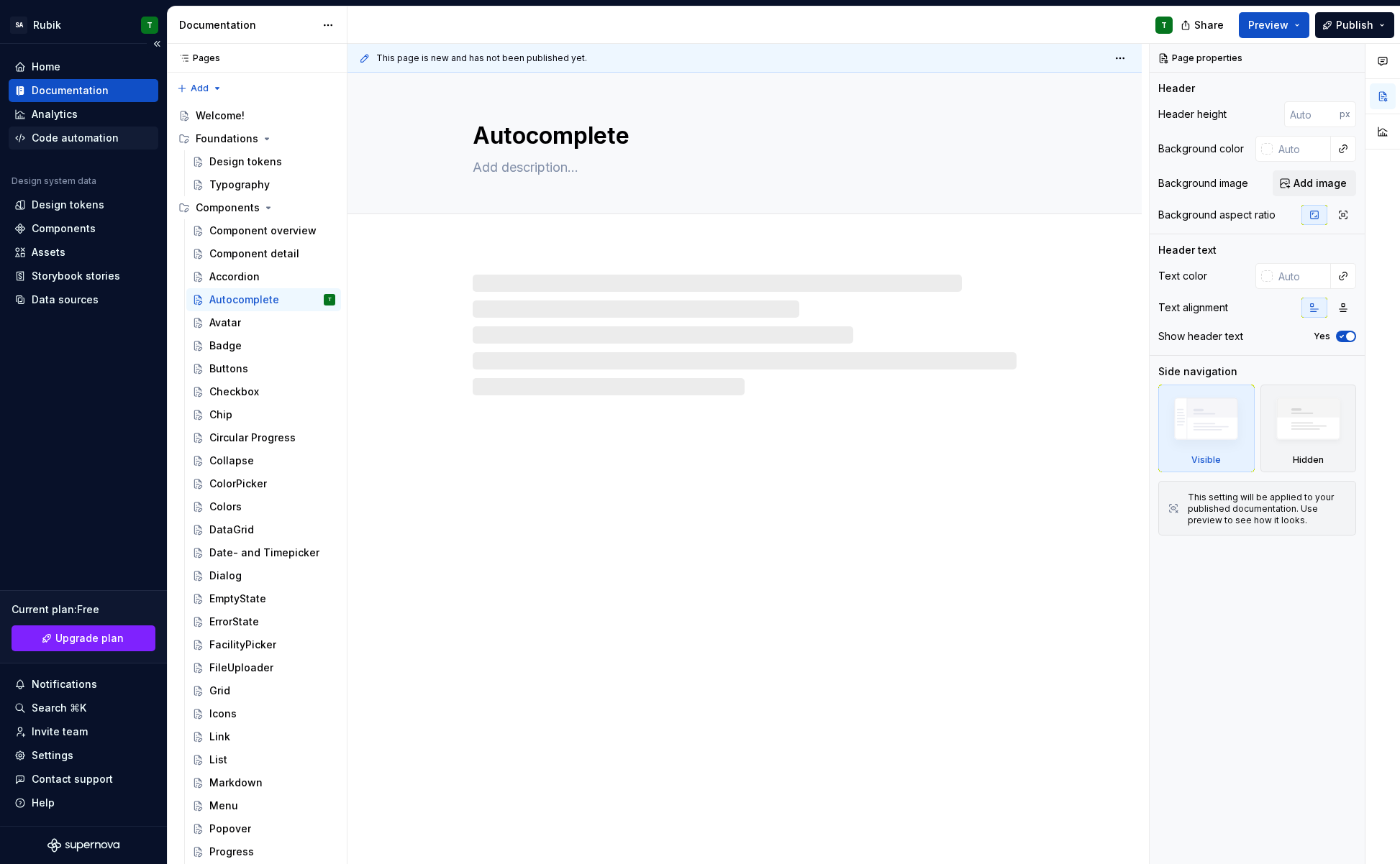
click at [69, 133] on div "Code automation" at bounding box center [75, 138] width 87 height 14
type textarea "*"
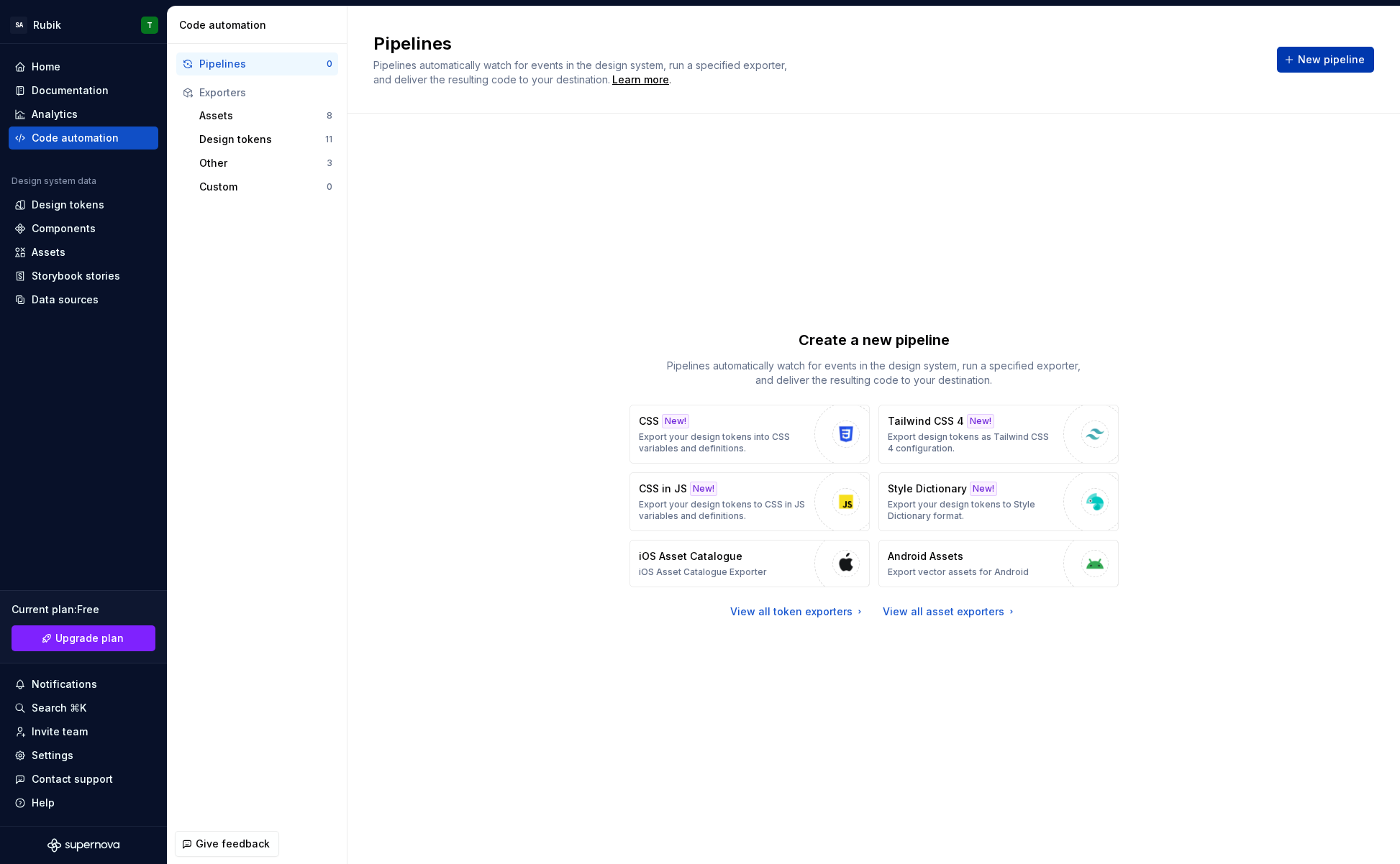
click at [1321, 70] on button "New pipeline" at bounding box center [1326, 59] width 97 height 26
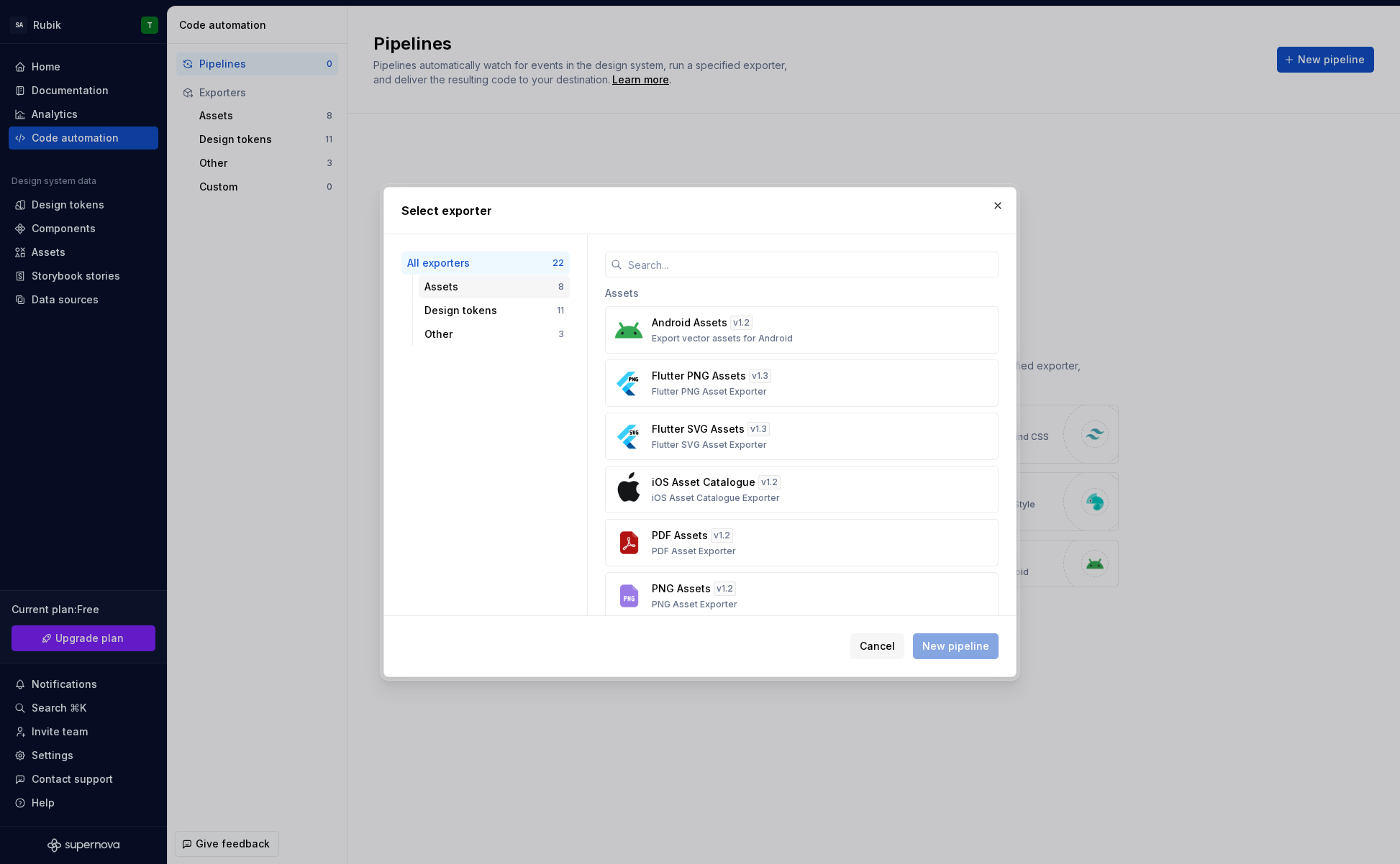
click at [456, 289] on div "Assets" at bounding box center [491, 287] width 133 height 14
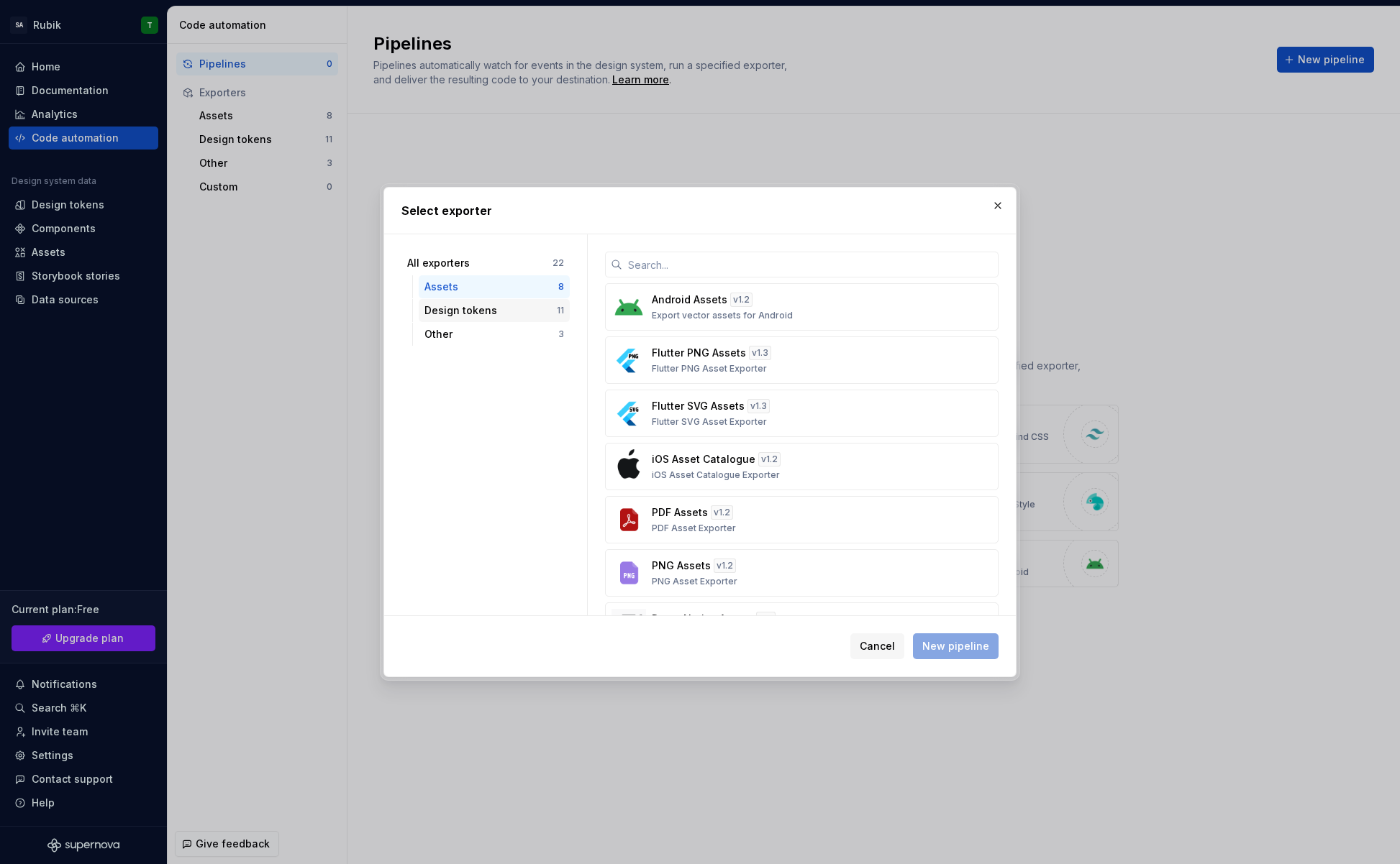
click at [467, 311] on div "Design tokens" at bounding box center [491, 311] width 133 height 14
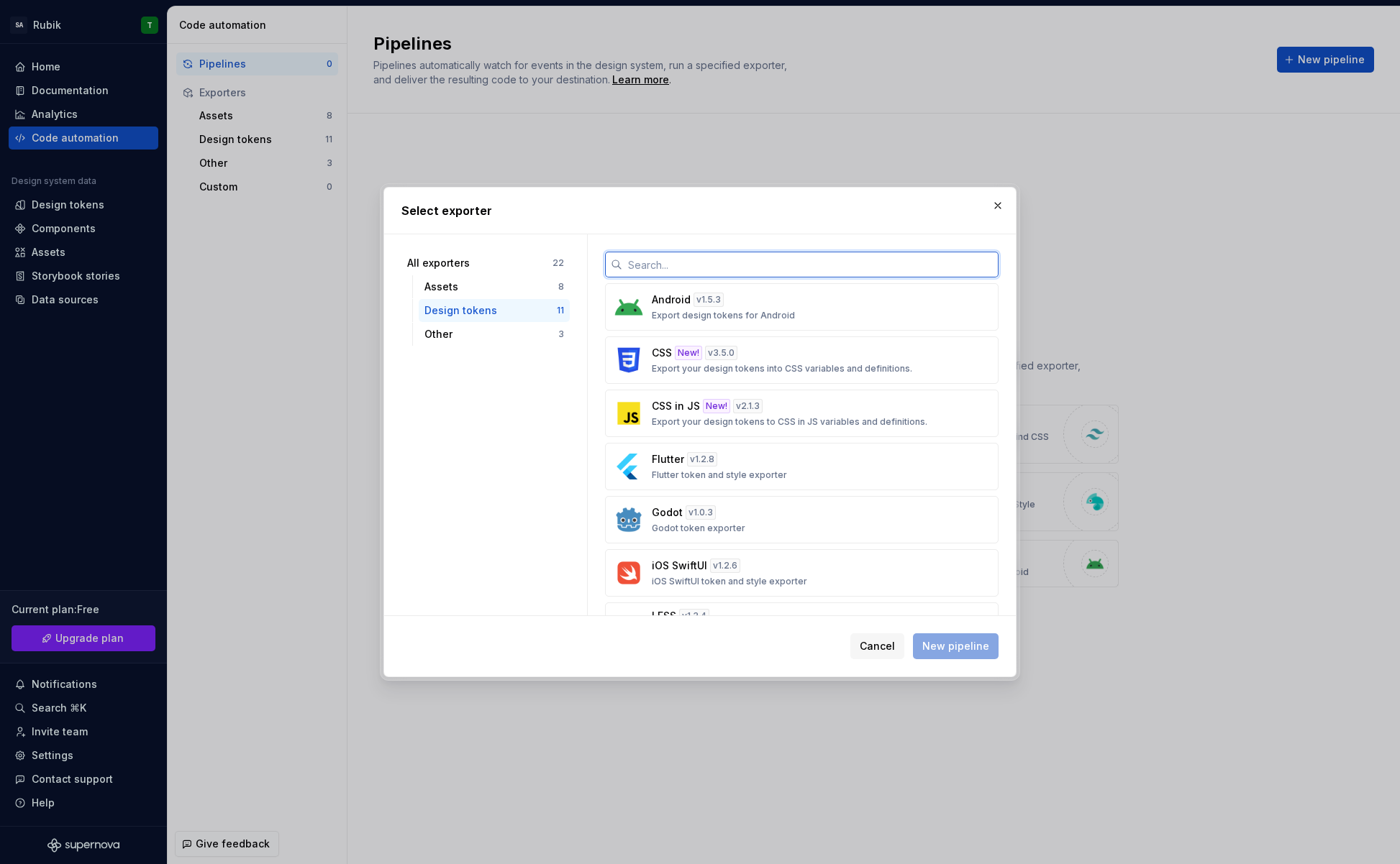
click at [685, 269] on input "text" at bounding box center [810, 264] width 377 height 26
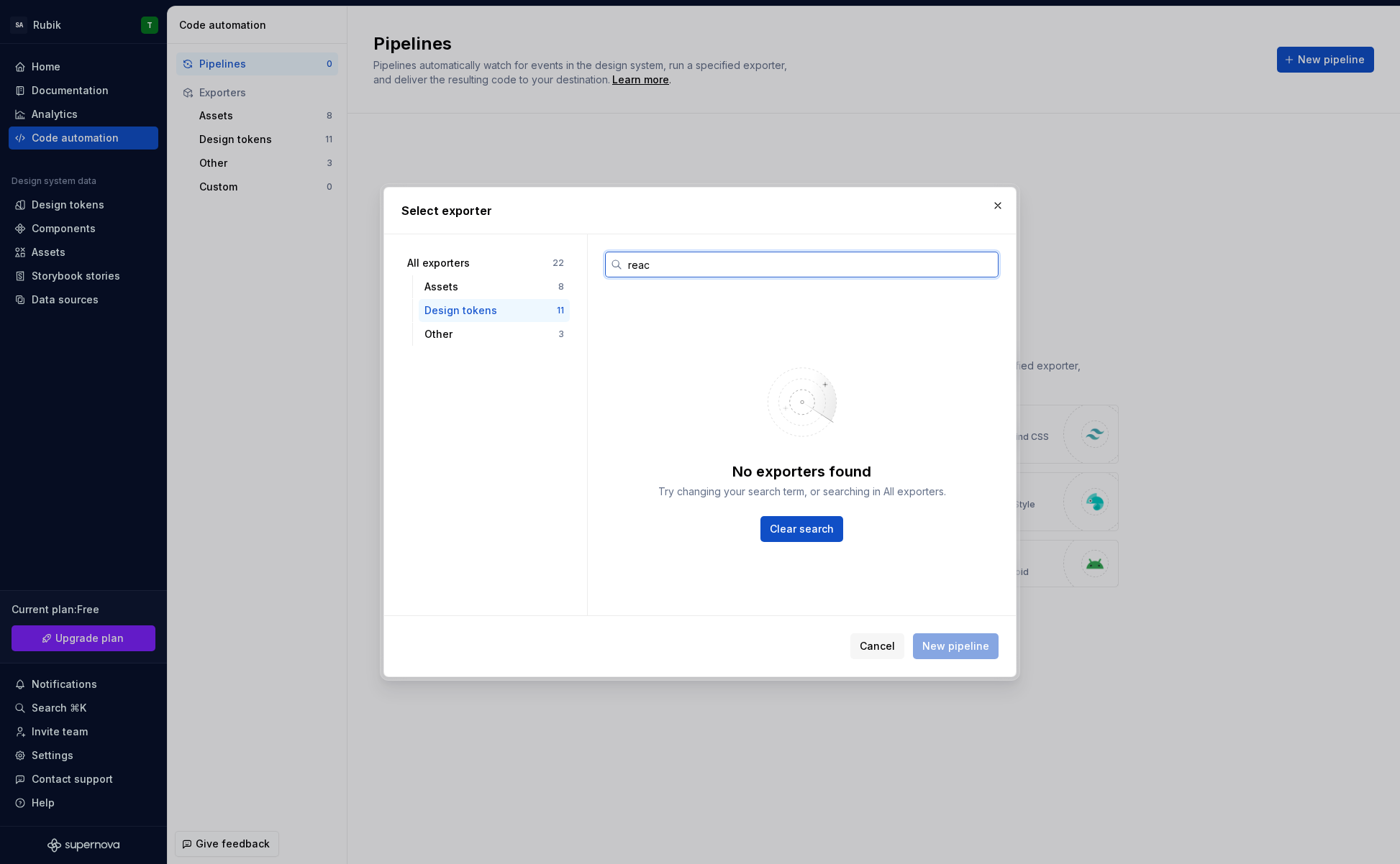
type input "react"
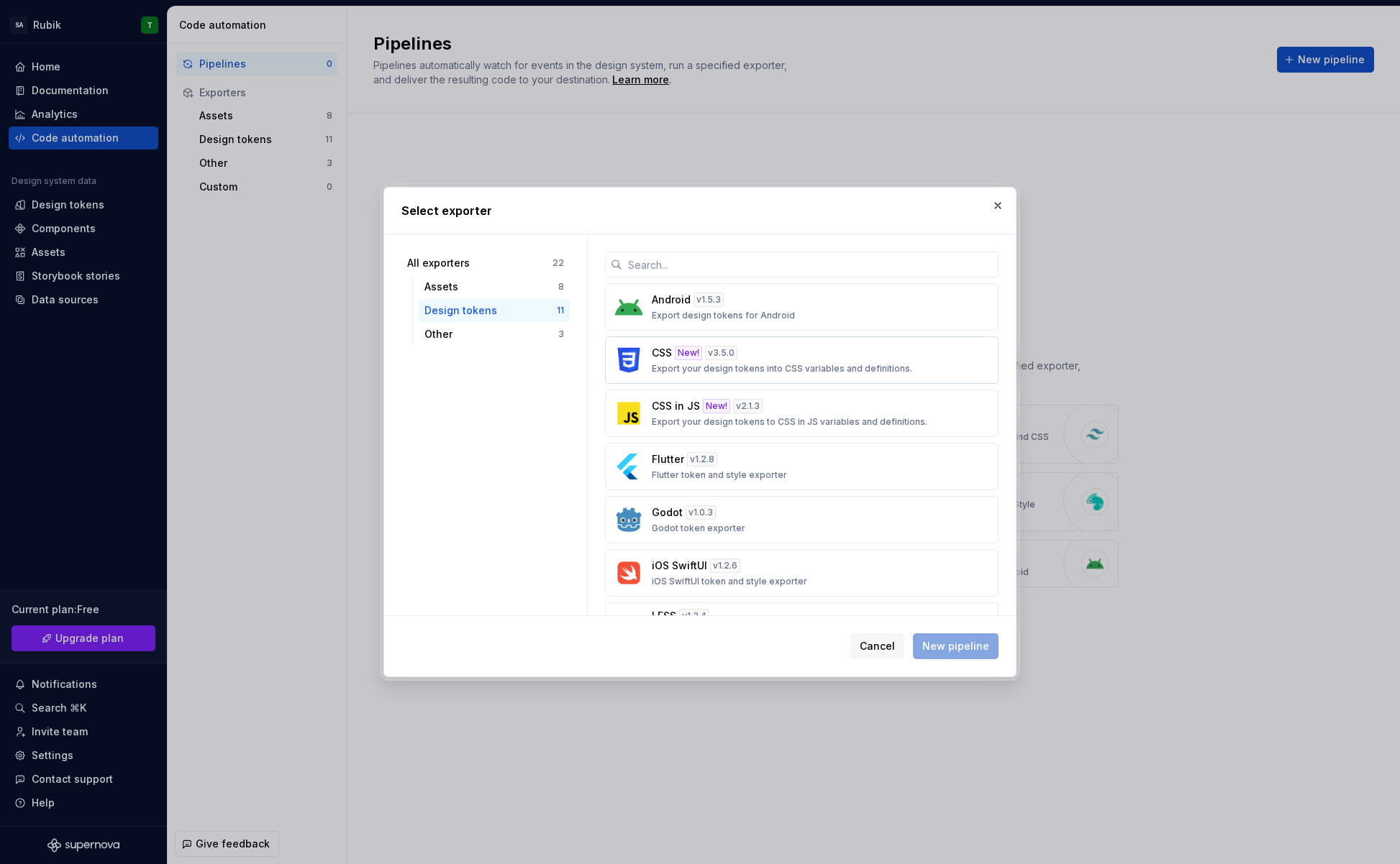
click at [762, 369] on p "Export your design tokens into CSS variables and definitions." at bounding box center [781, 368] width 261 height 11
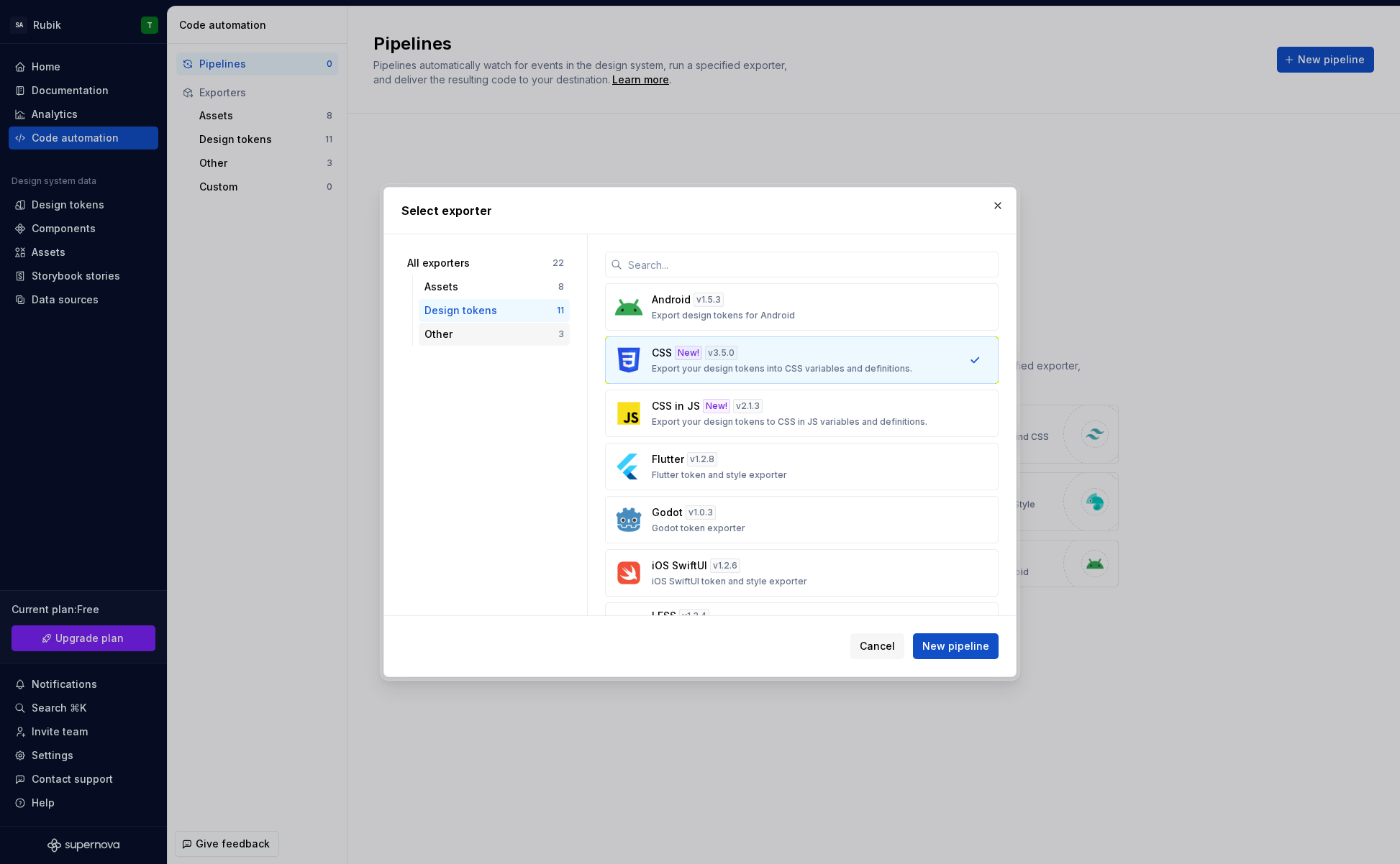
click at [506, 334] on div "Other" at bounding box center [491, 334] width 133 height 14
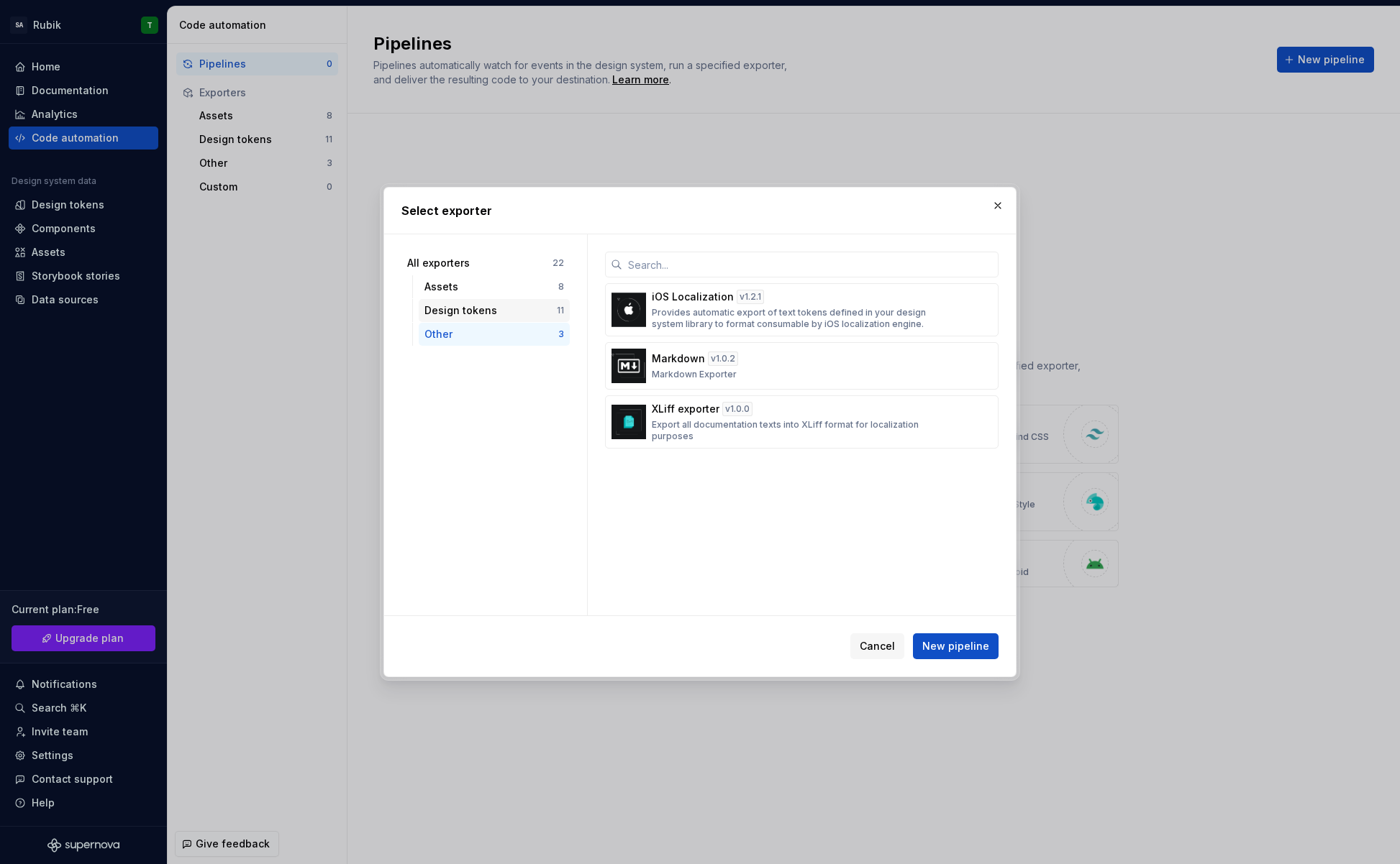
click at [513, 319] on div "Design tokens 11" at bounding box center [494, 311] width 151 height 23
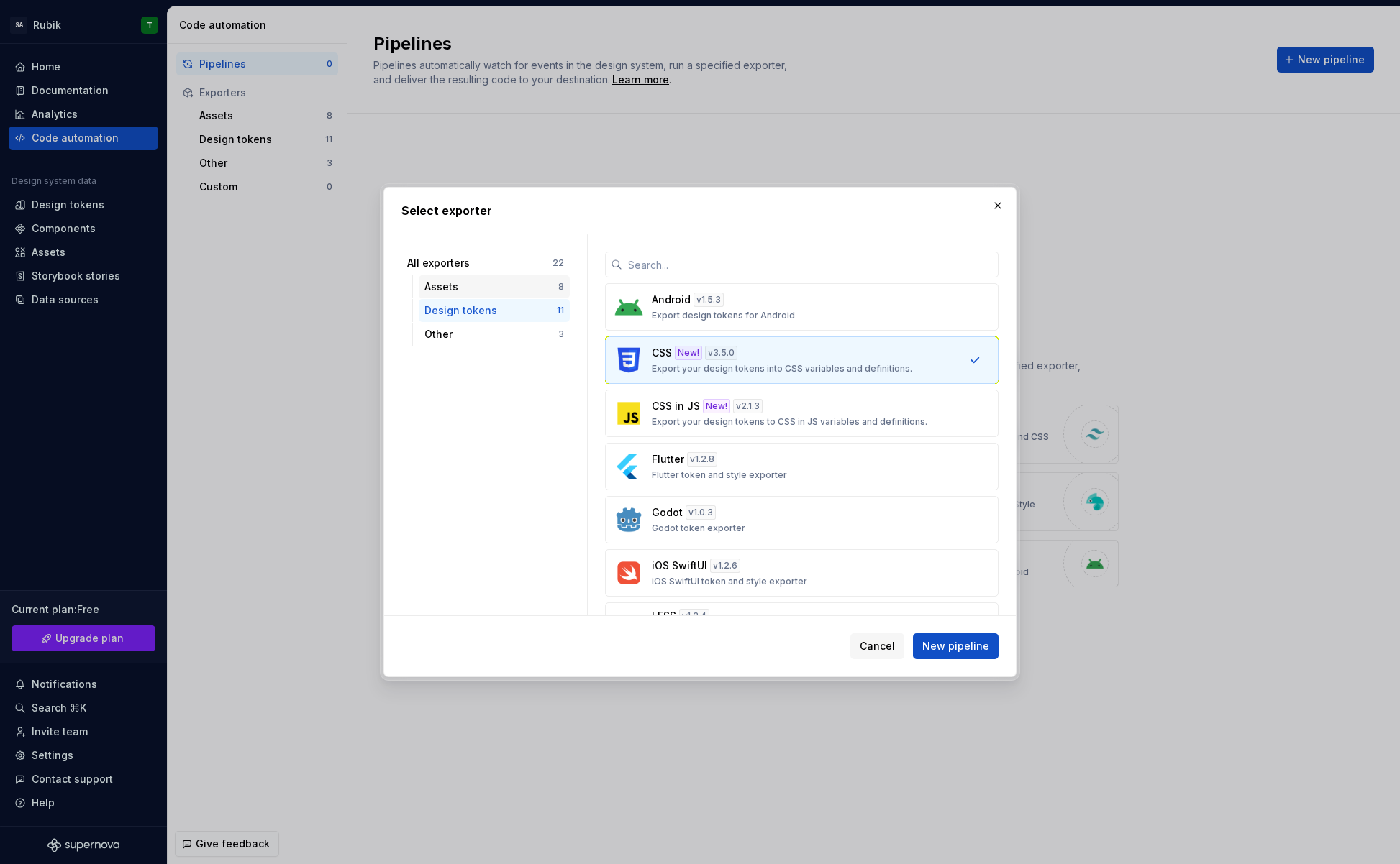
click at [514, 298] on div "Assets 8" at bounding box center [494, 287] width 151 height 23
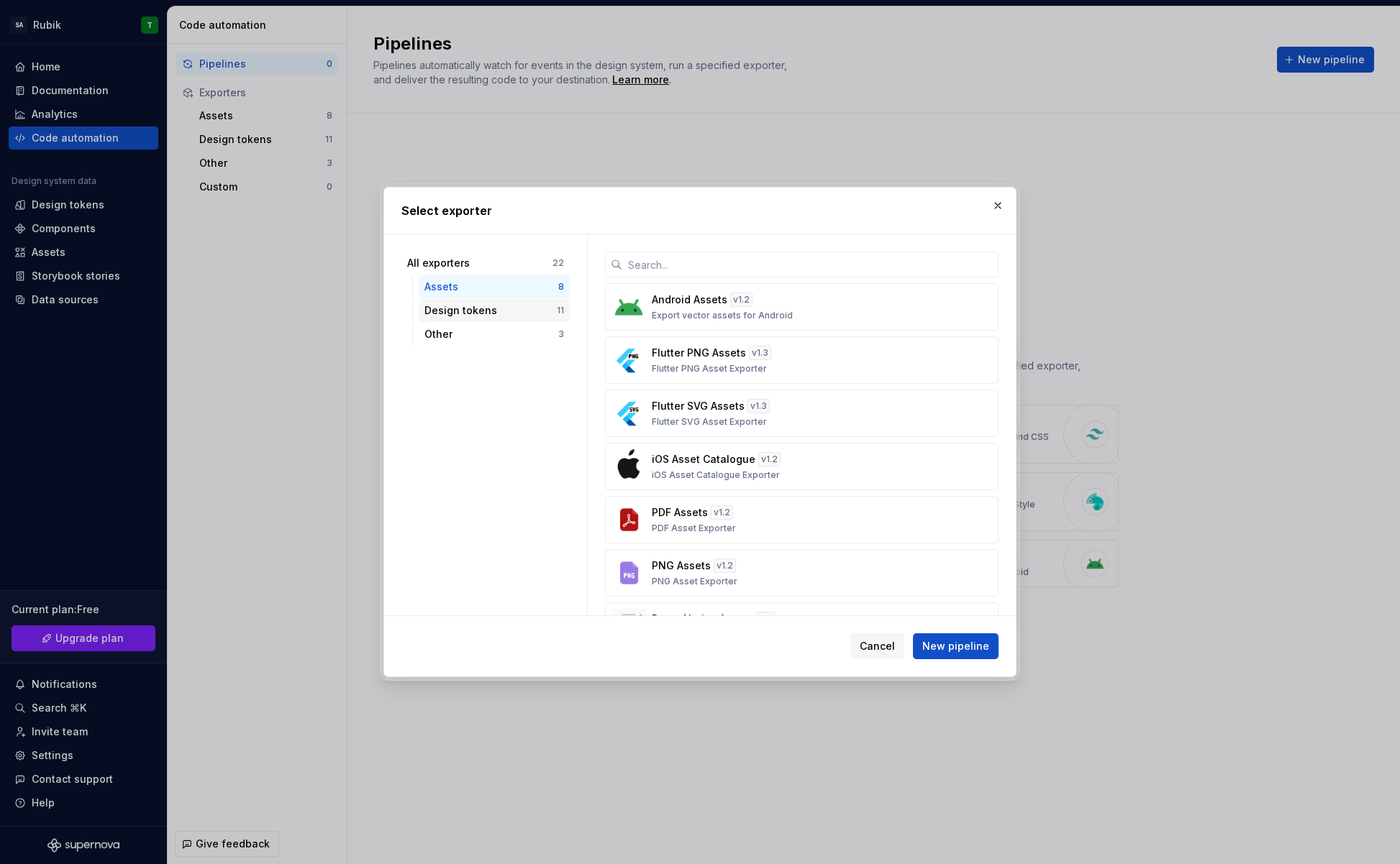
click at [513, 313] on div "Design tokens" at bounding box center [491, 311] width 133 height 14
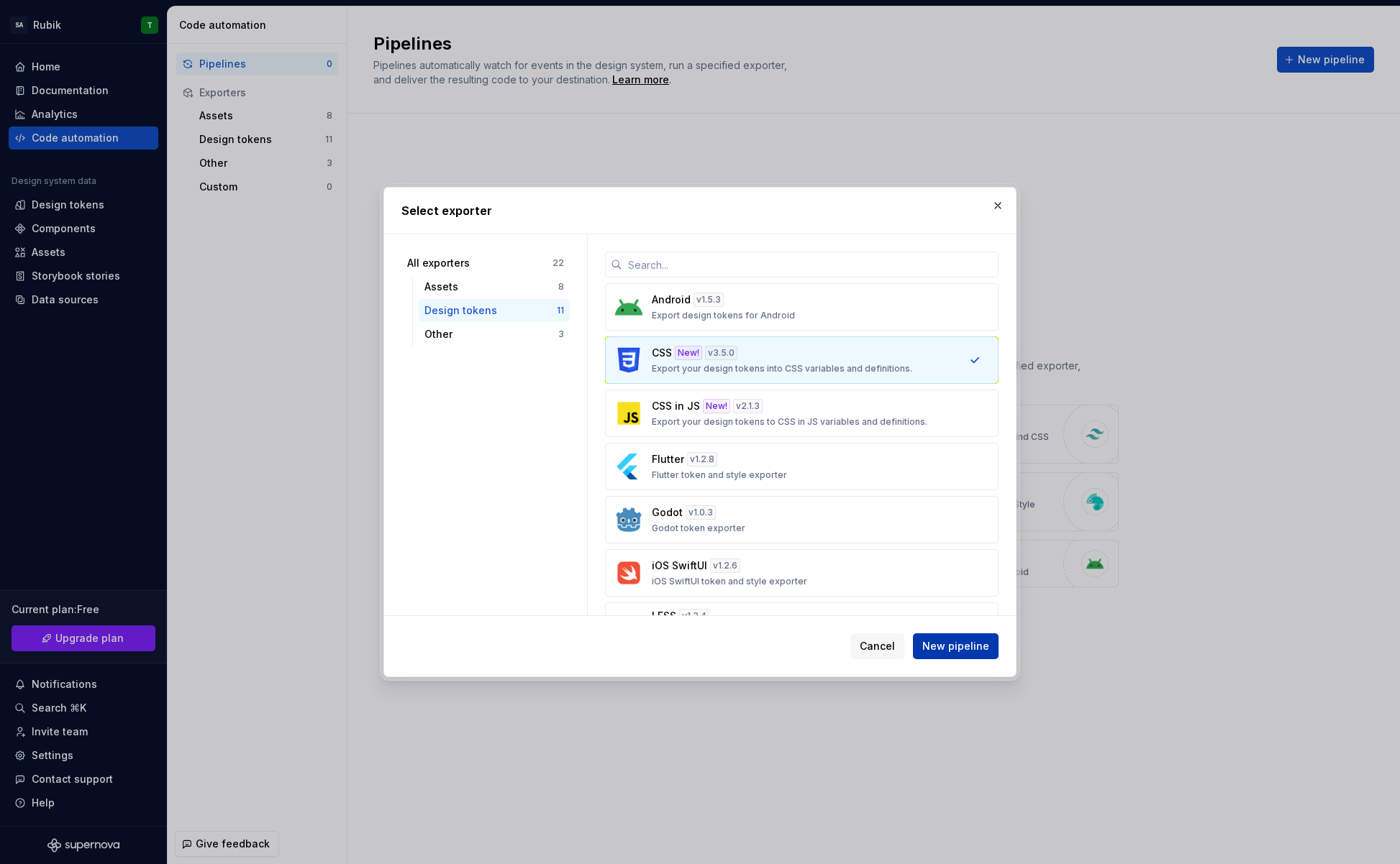
click at [961, 643] on span "New pipeline" at bounding box center [956, 647] width 67 height 14
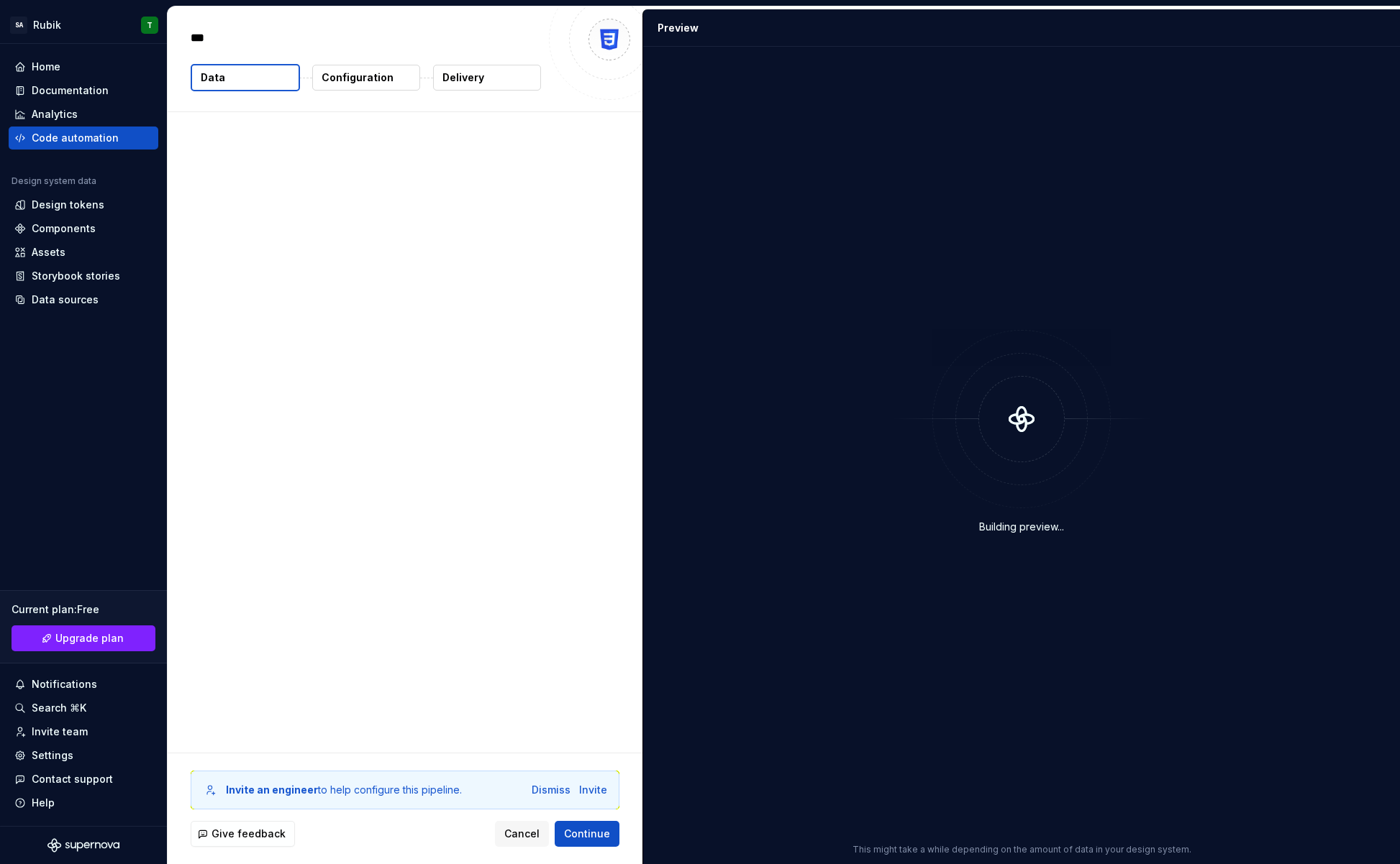
click at [961, 648] on div "Building preview..." at bounding box center [1021, 432] width 740 height 753
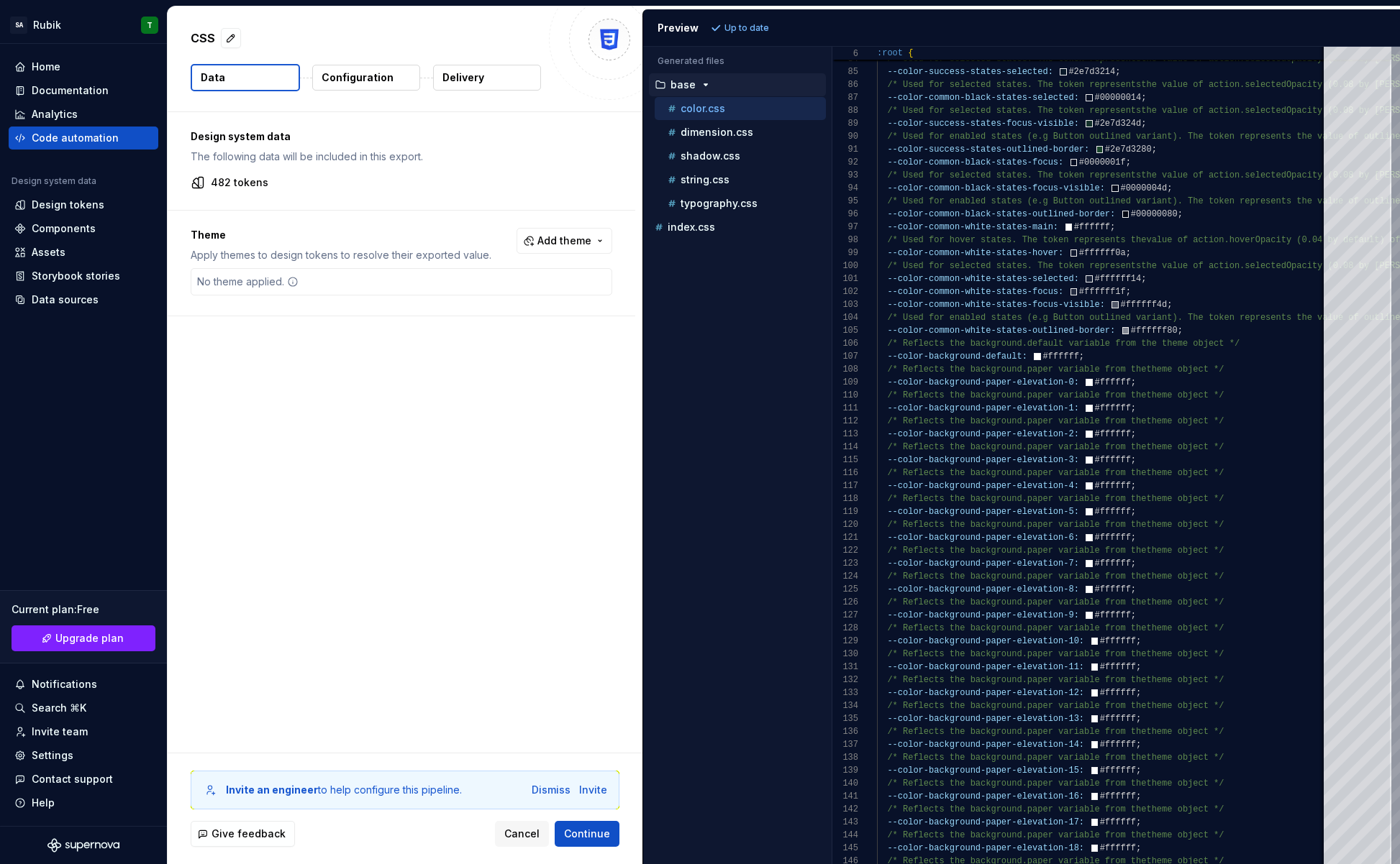
click at [331, 80] on p "Configuration" at bounding box center [357, 78] width 72 height 14
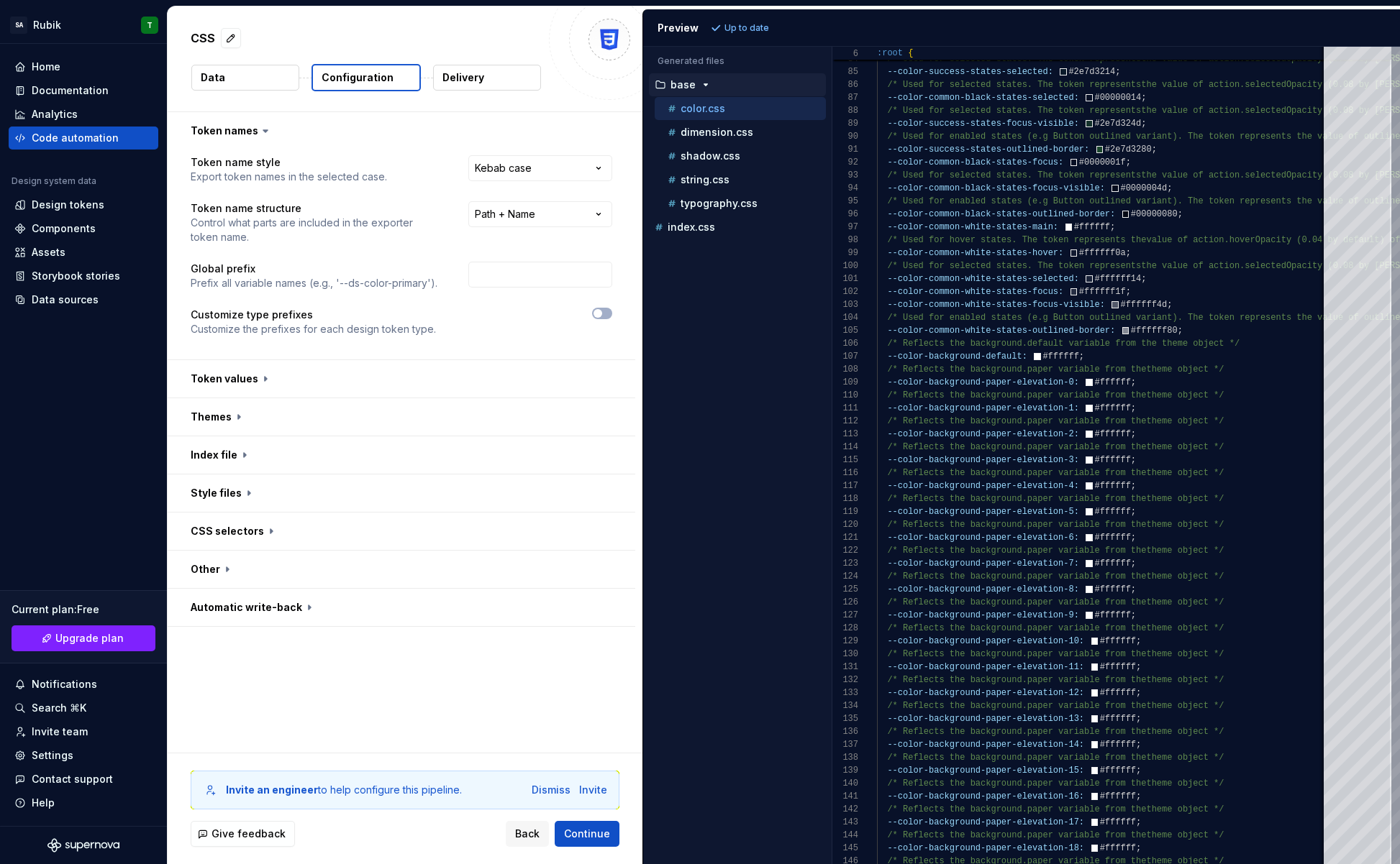
click at [470, 75] on p "Delivery" at bounding box center [463, 78] width 42 height 14
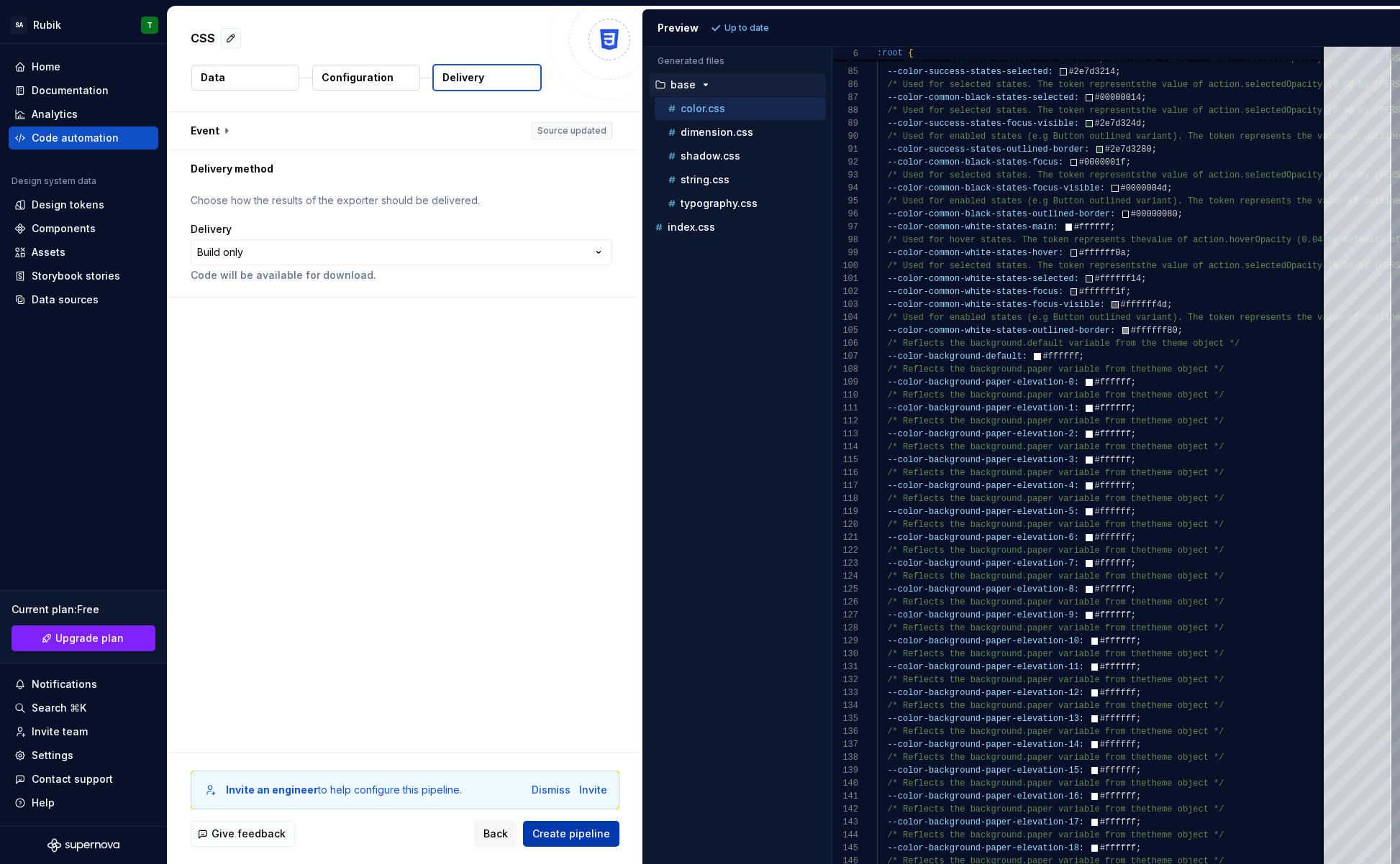
click at [564, 832] on span "Create pipeline" at bounding box center [571, 834] width 78 height 14
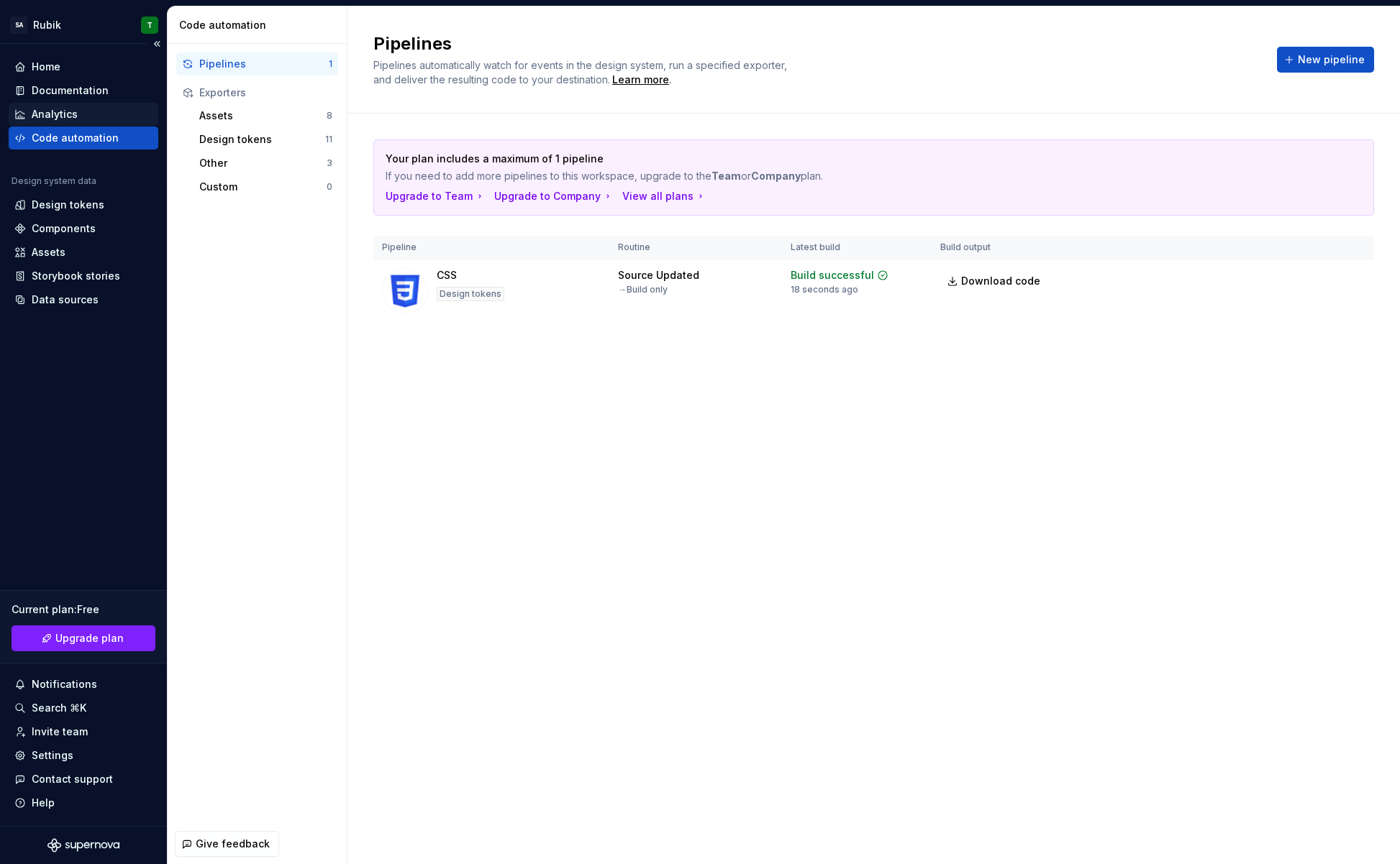
click at [87, 119] on div "Analytics" at bounding box center [83, 114] width 138 height 14
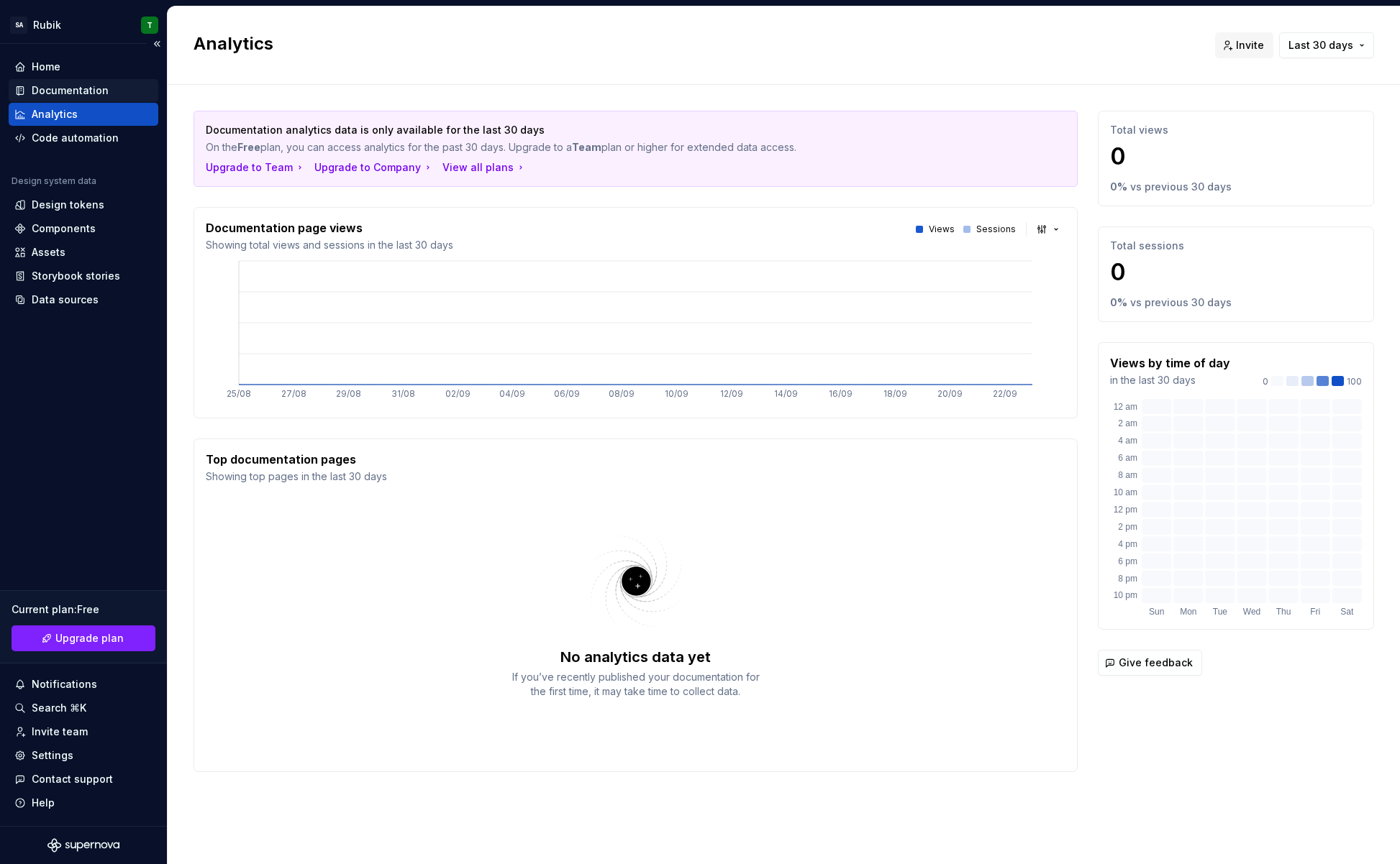
click at [85, 92] on div "Documentation" at bounding box center [70, 90] width 77 height 14
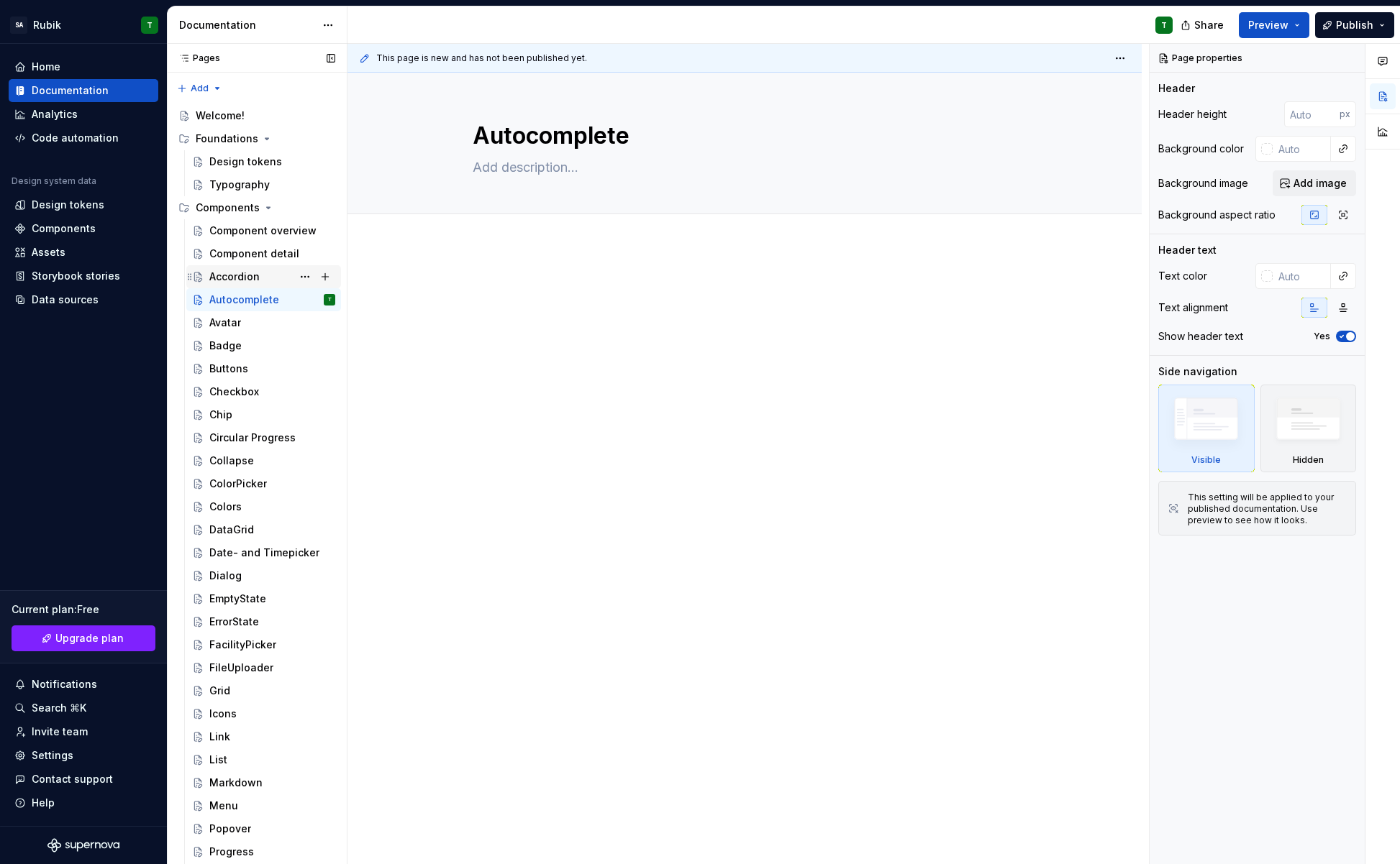
click at [258, 277] on div "Accordion" at bounding box center [272, 277] width 126 height 20
click at [66, 95] on div "Documentation" at bounding box center [70, 90] width 77 height 14
click at [266, 209] on icon "Page tree" at bounding box center [268, 208] width 11 height 11
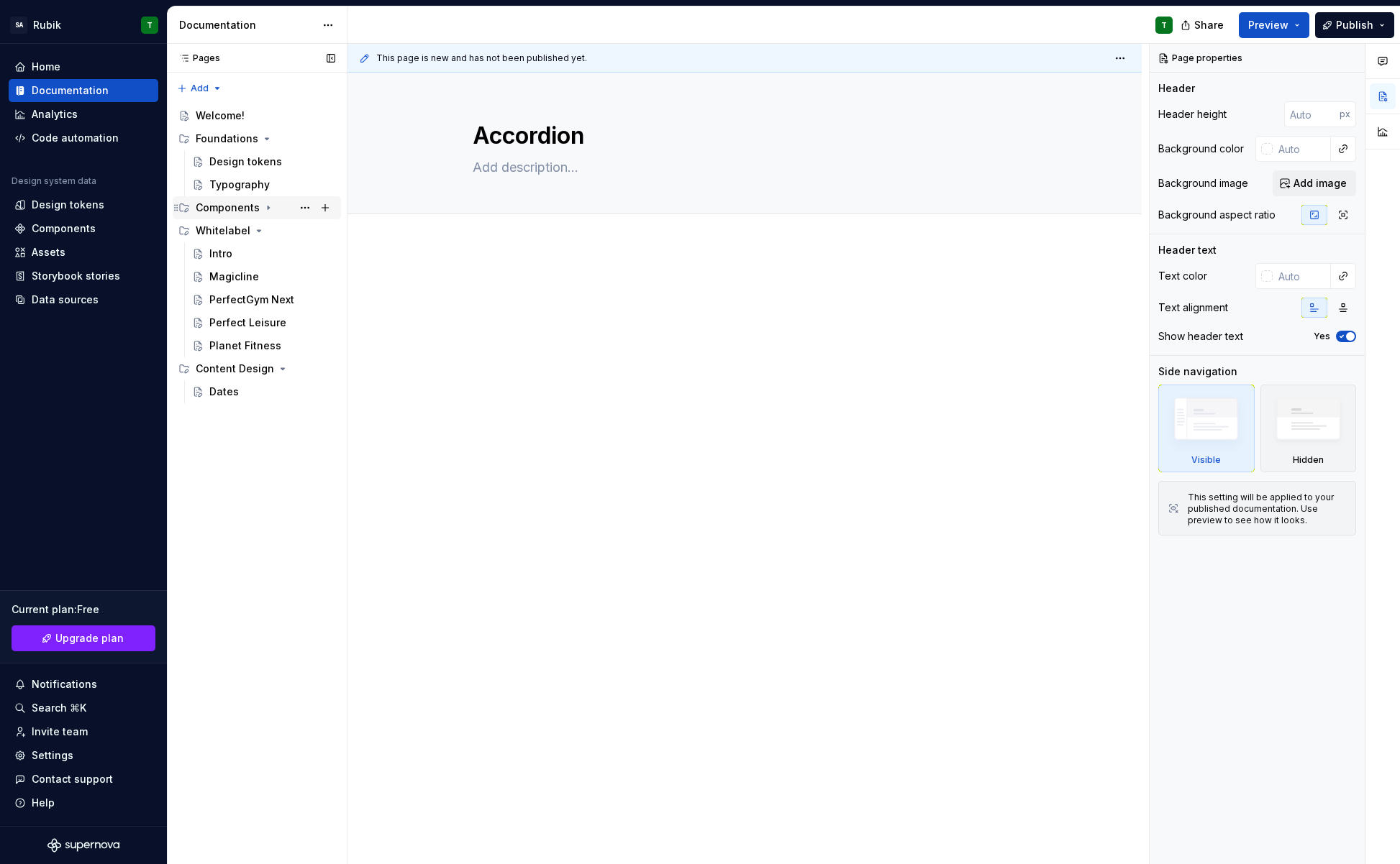
drag, startPoint x: 260, startPoint y: 232, endPoint x: 261, endPoint y: 215, distance: 17.0
click at [260, 231] on icon "Page tree" at bounding box center [259, 231] width 11 height 11
click at [261, 139] on icon "Page tree" at bounding box center [266, 139] width 11 height 11
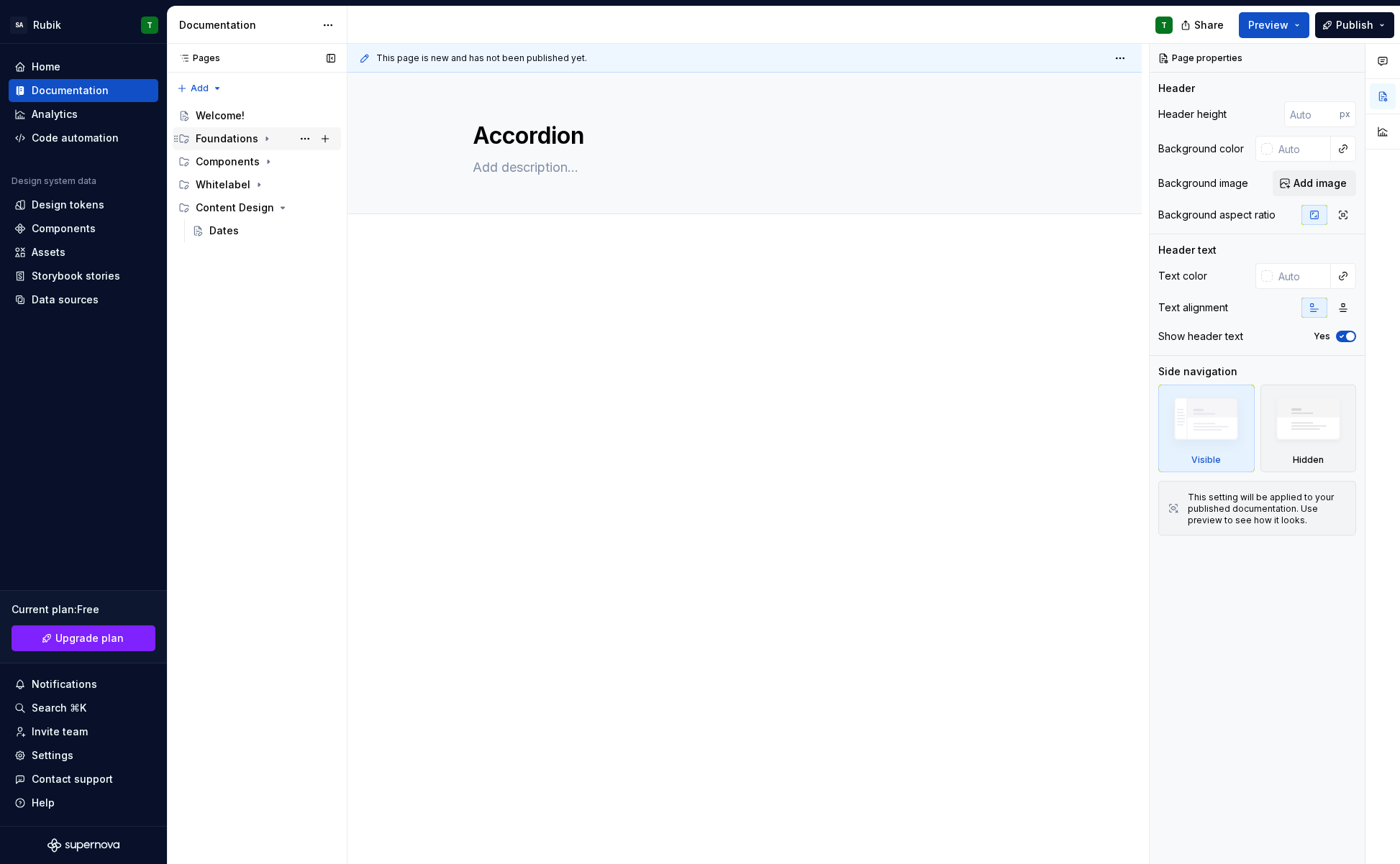
click at [266, 139] on icon "Page tree" at bounding box center [267, 139] width 2 height 4
click at [262, 140] on icon "Page tree" at bounding box center [266, 139] width 11 height 11
click at [277, 209] on icon "Page tree" at bounding box center [282, 208] width 11 height 11
click at [330, 208] on button "Page tree" at bounding box center [325, 208] width 20 height 20
type textarea "*"
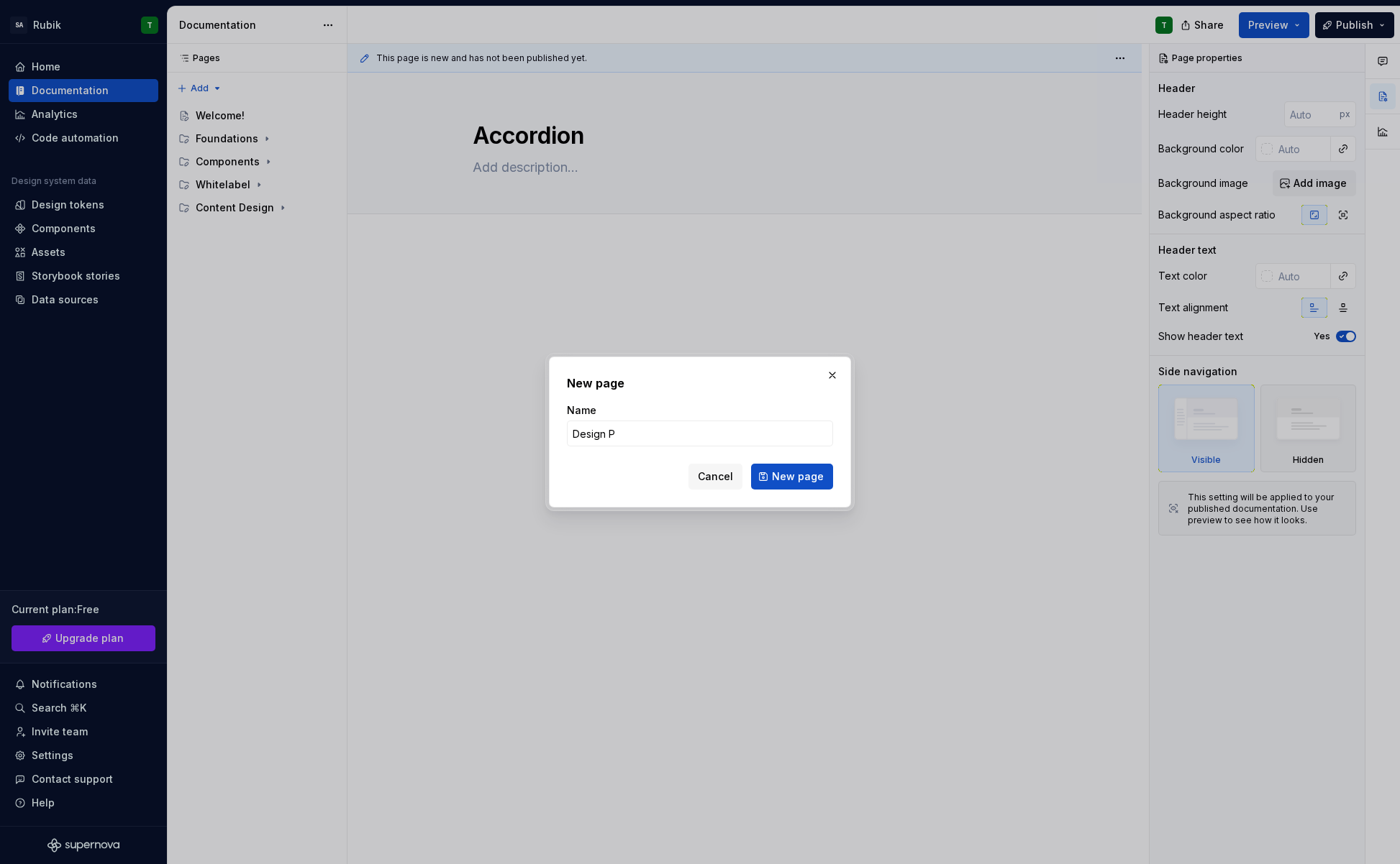
type input "Design Pa"
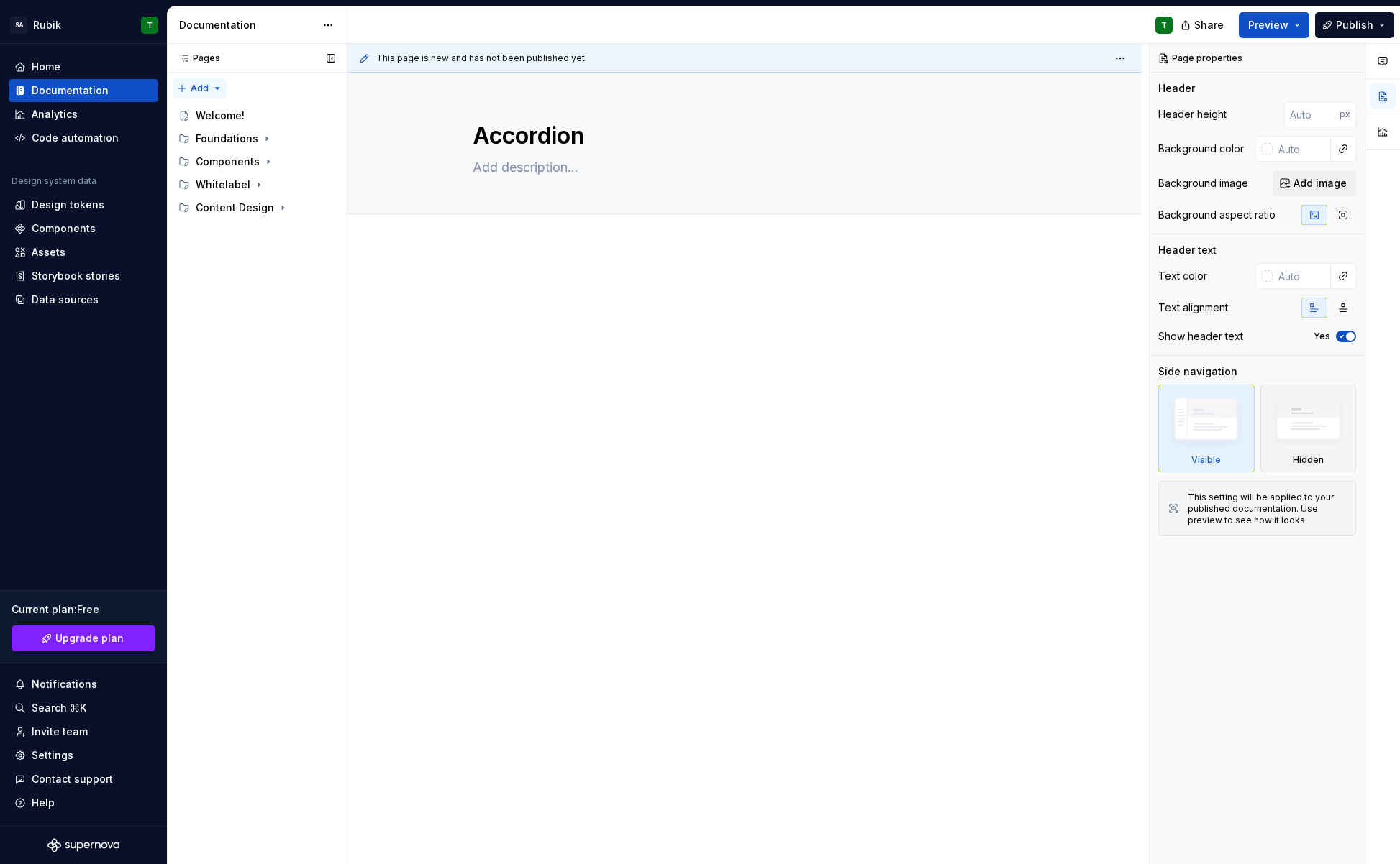
click at [193, 87] on div "Pages Pages Add Accessibility guide for tree Page tree. Navigate the tree with …" at bounding box center [256, 455] width 179 height 822
click at [223, 136] on div "New group" at bounding box center [246, 140] width 94 height 14
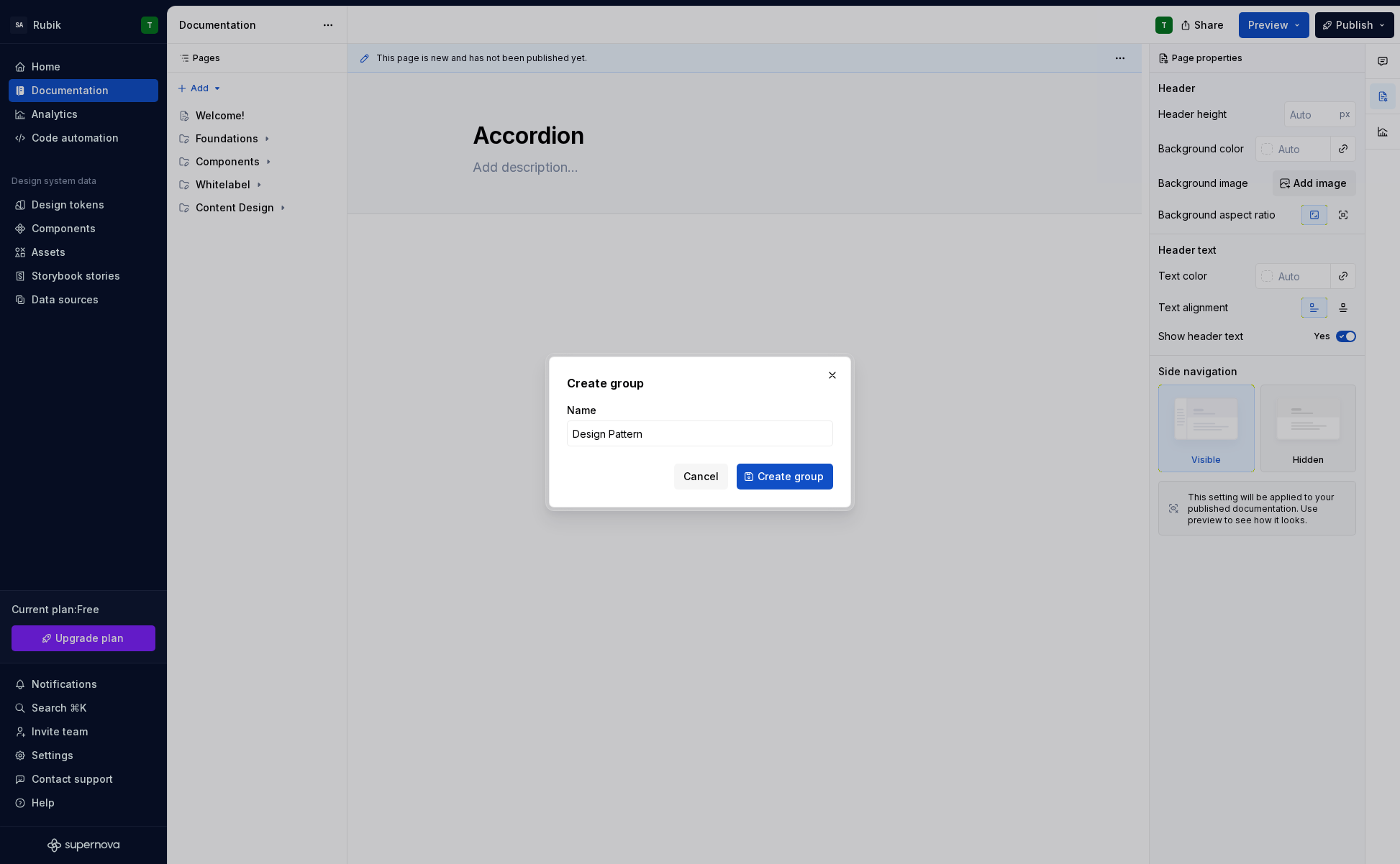
type input "Design Patterns"
click button "Create group" at bounding box center [785, 476] width 96 height 26
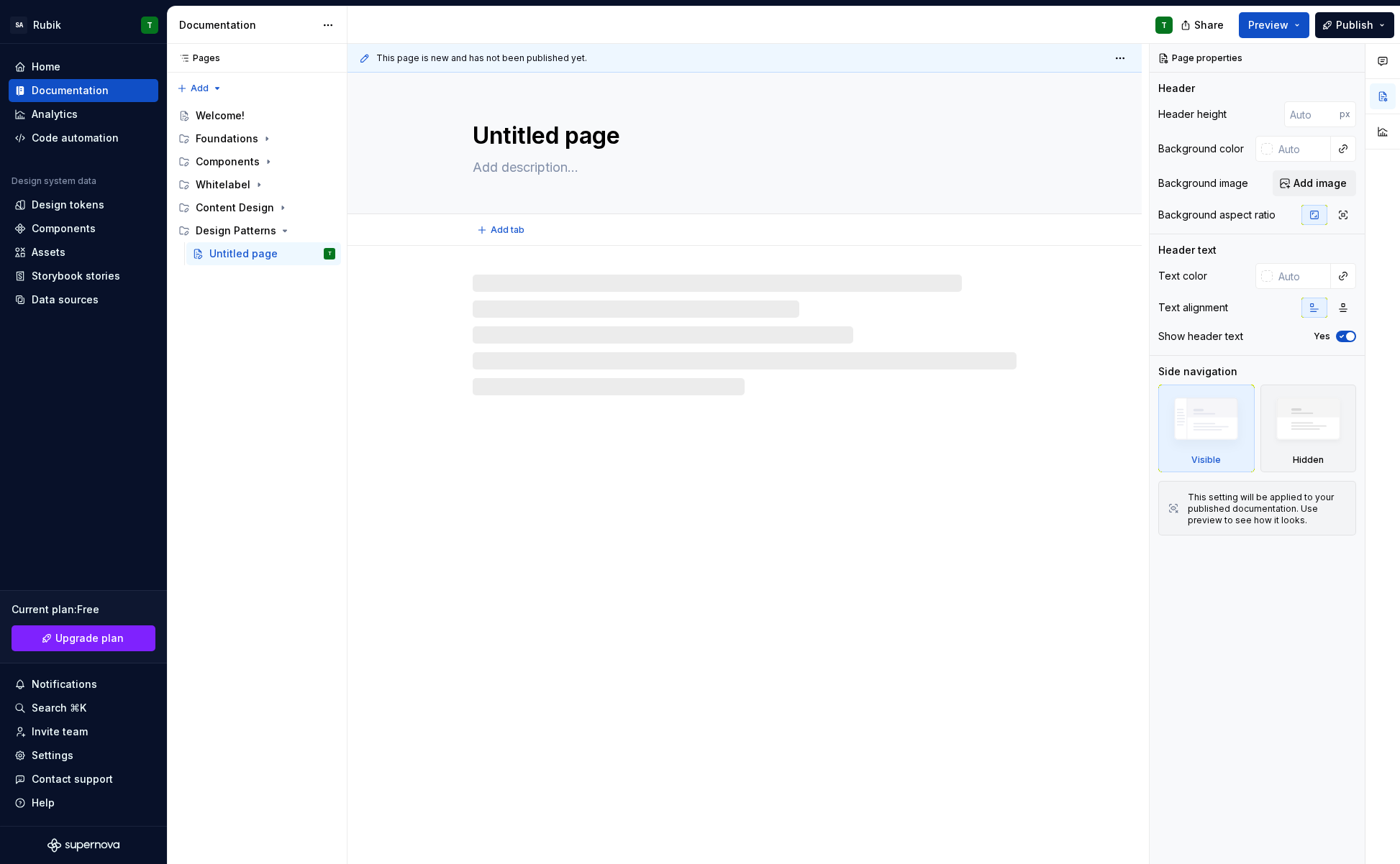
click at [531, 118] on textarea "Untitled page" at bounding box center [742, 135] width 544 height 34
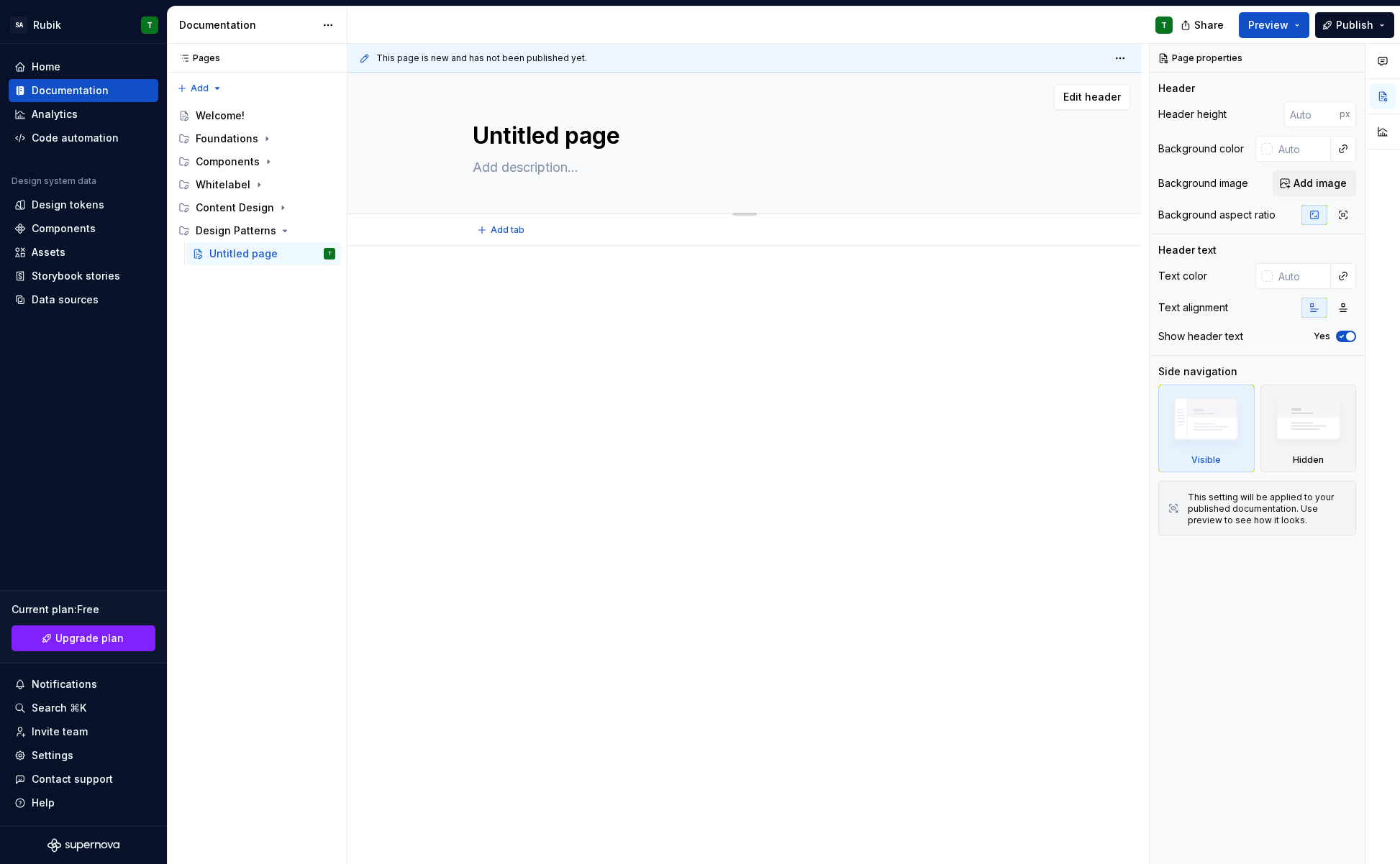
click at [519, 135] on textarea "Untitled page" at bounding box center [742, 135] width 544 height 34
type textarea "*"
type textarea "I"
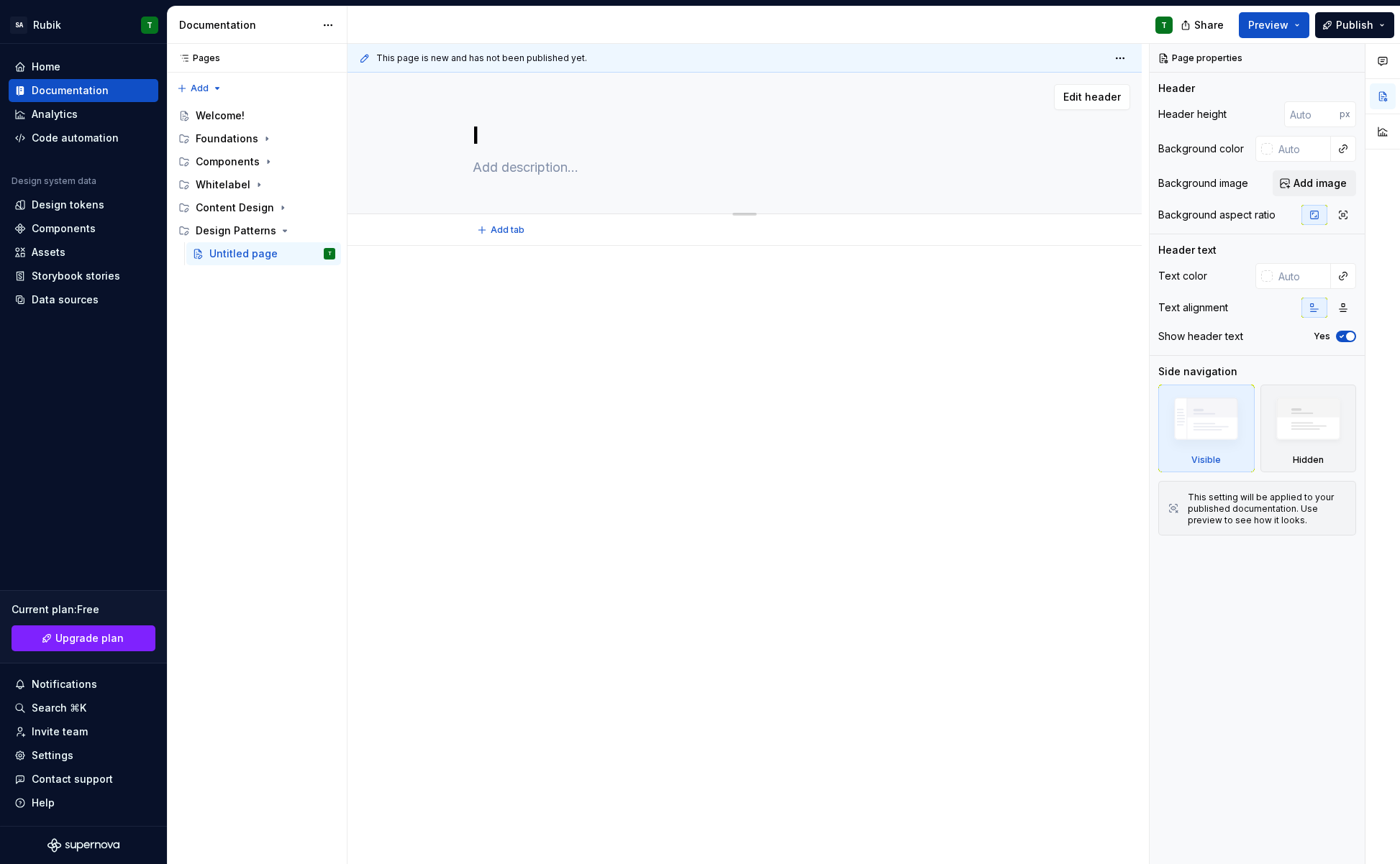
type textarea "*"
type textarea "In"
type textarea "*"
type textarea "Ind"
type textarea "*"
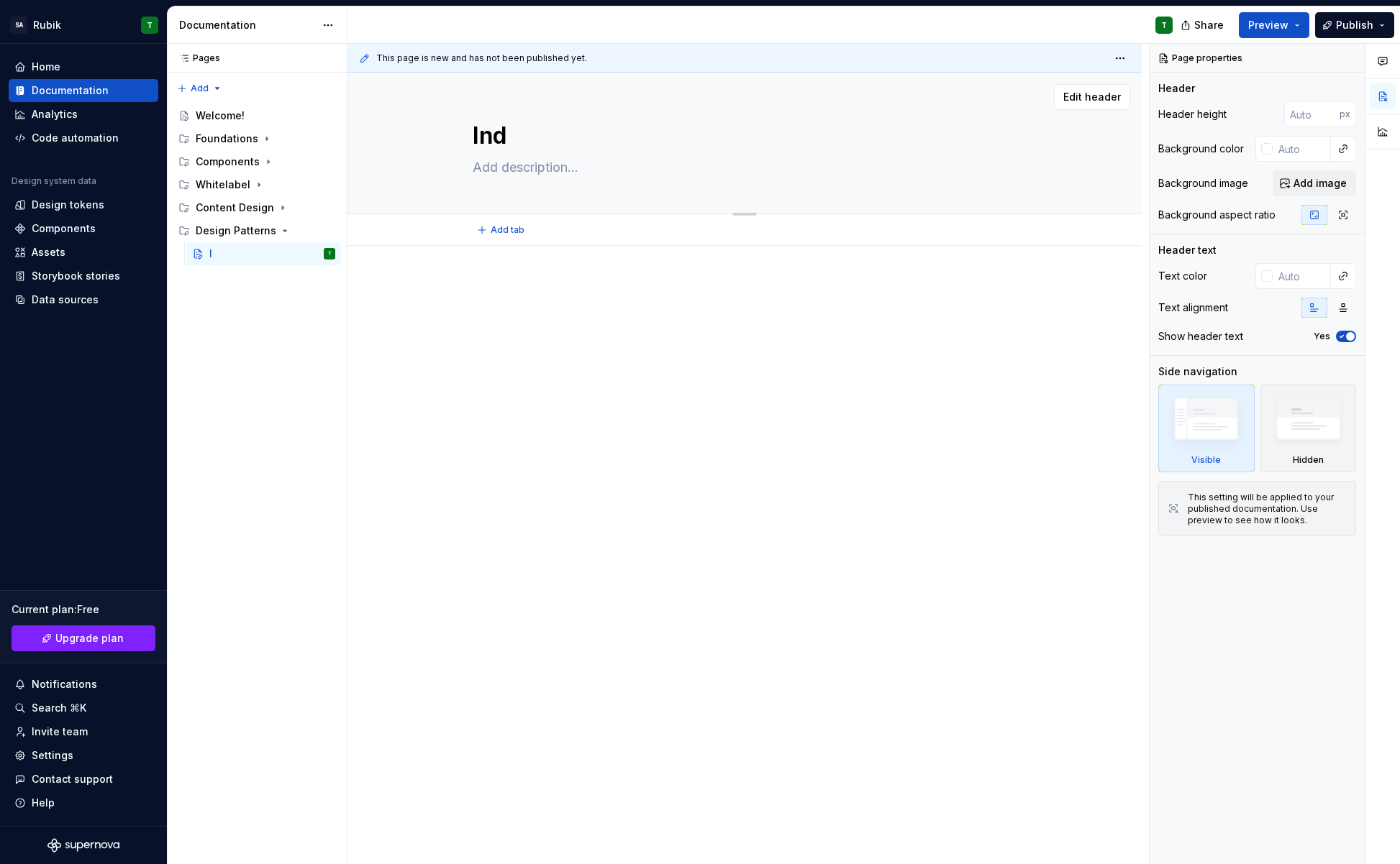
type textarea "Inde"
type textarea "*"
type textarea "Index"
type textarea "*"
type textarea "Index"
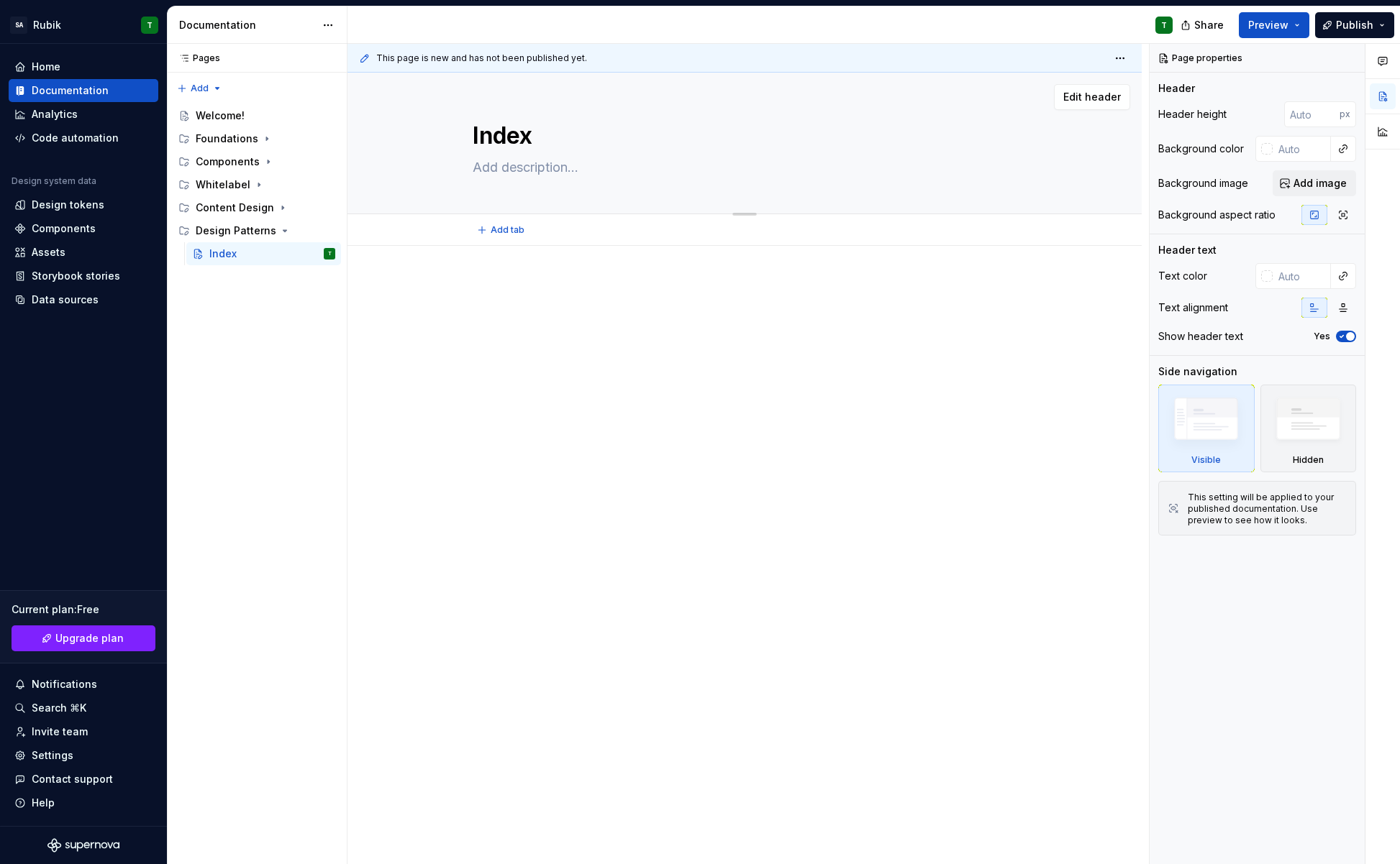
type textarea "*"
type textarea "Index L"
type textarea "*"
type textarea "Index La"
type textarea "*"
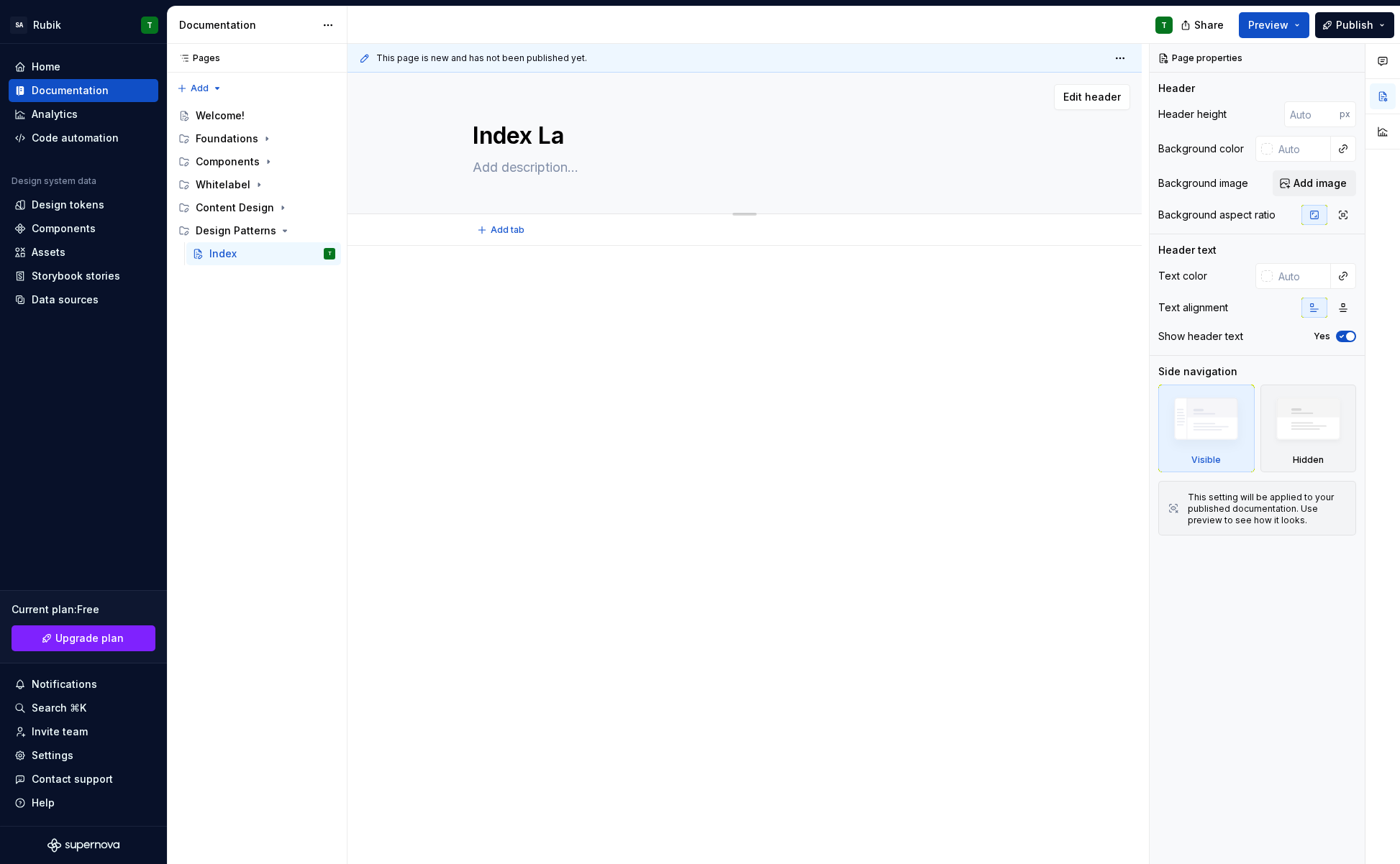
type textarea "Index Lay"
type textarea "*"
type textarea "Index Layo"
type textarea "*"
type textarea "Index Layou"
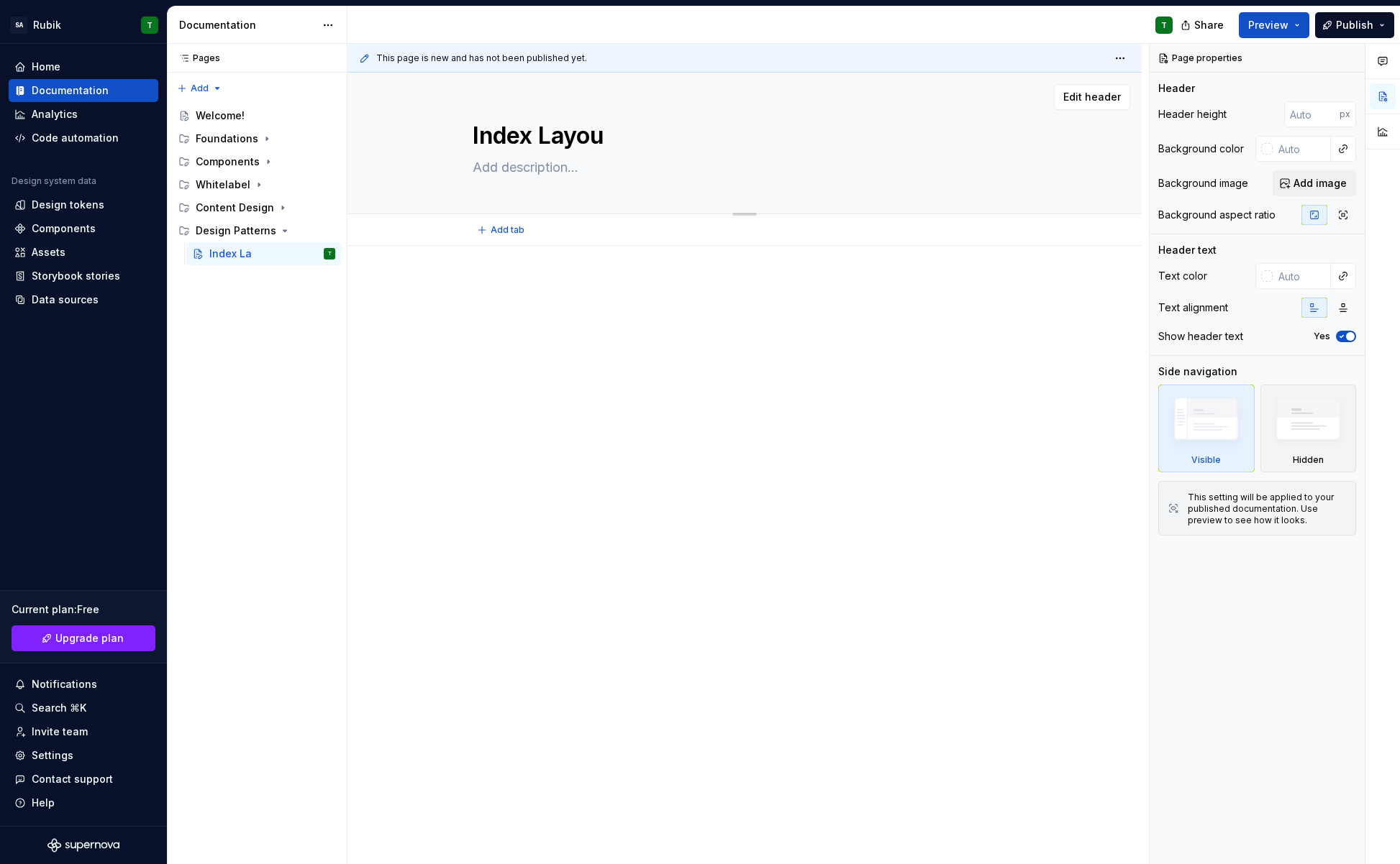
type textarea "*"
type textarea "Index Layout"
type textarea "*"
type textarea "Index Layout"
click at [323, 253] on button "Page tree" at bounding box center [325, 254] width 20 height 20
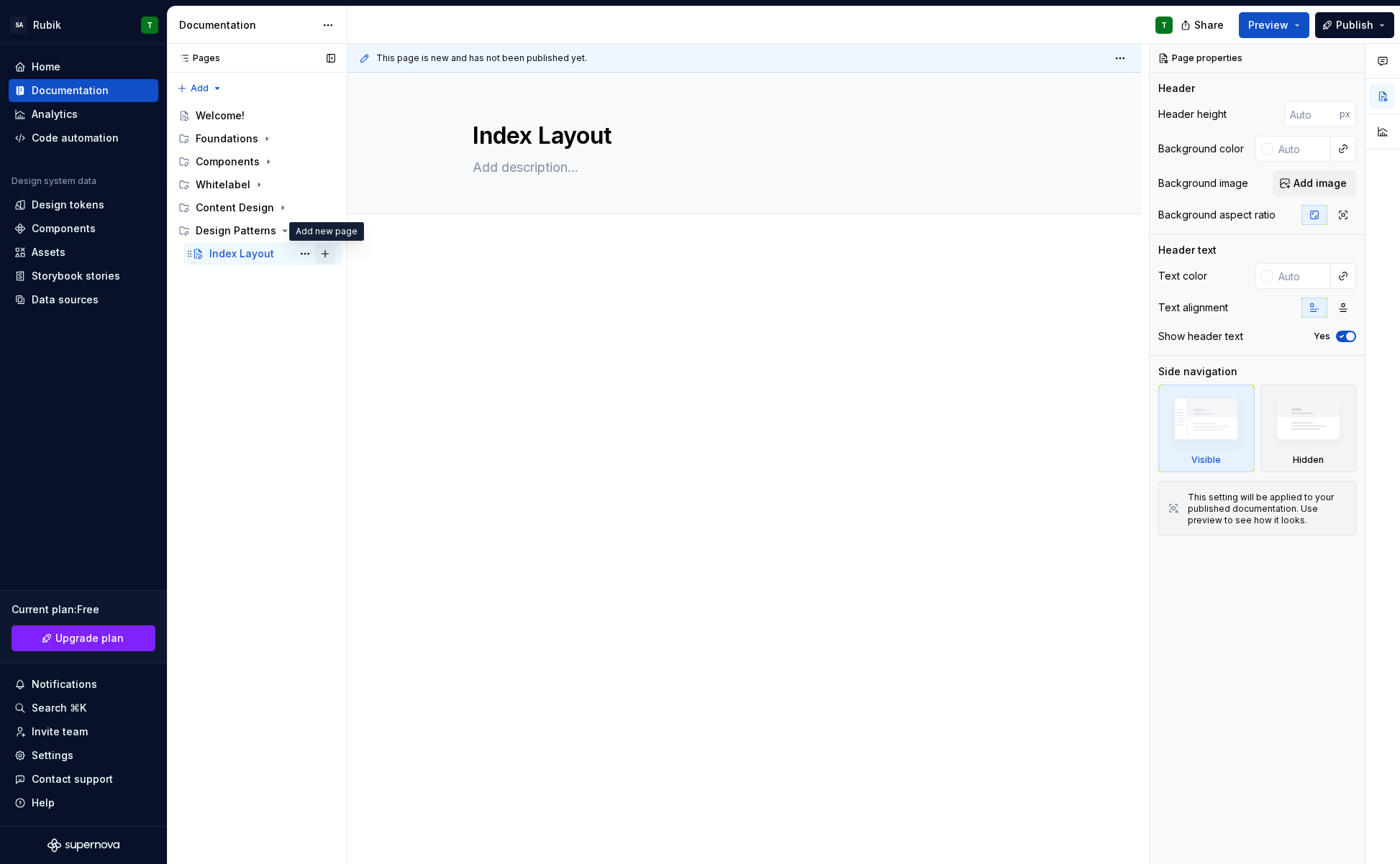
type textarea "*"
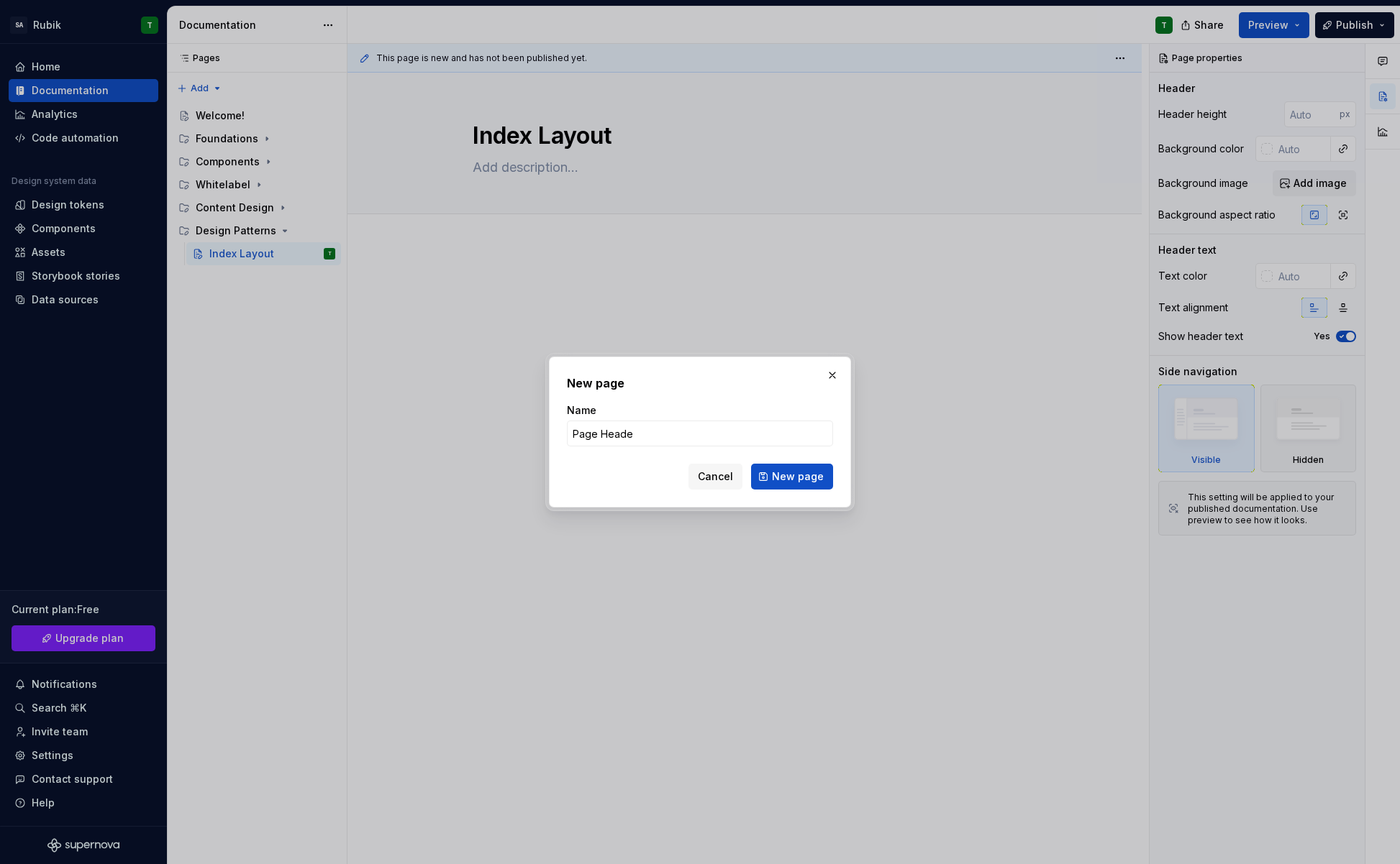
type input "Page Header"
click button "New page" at bounding box center [792, 476] width 82 height 26
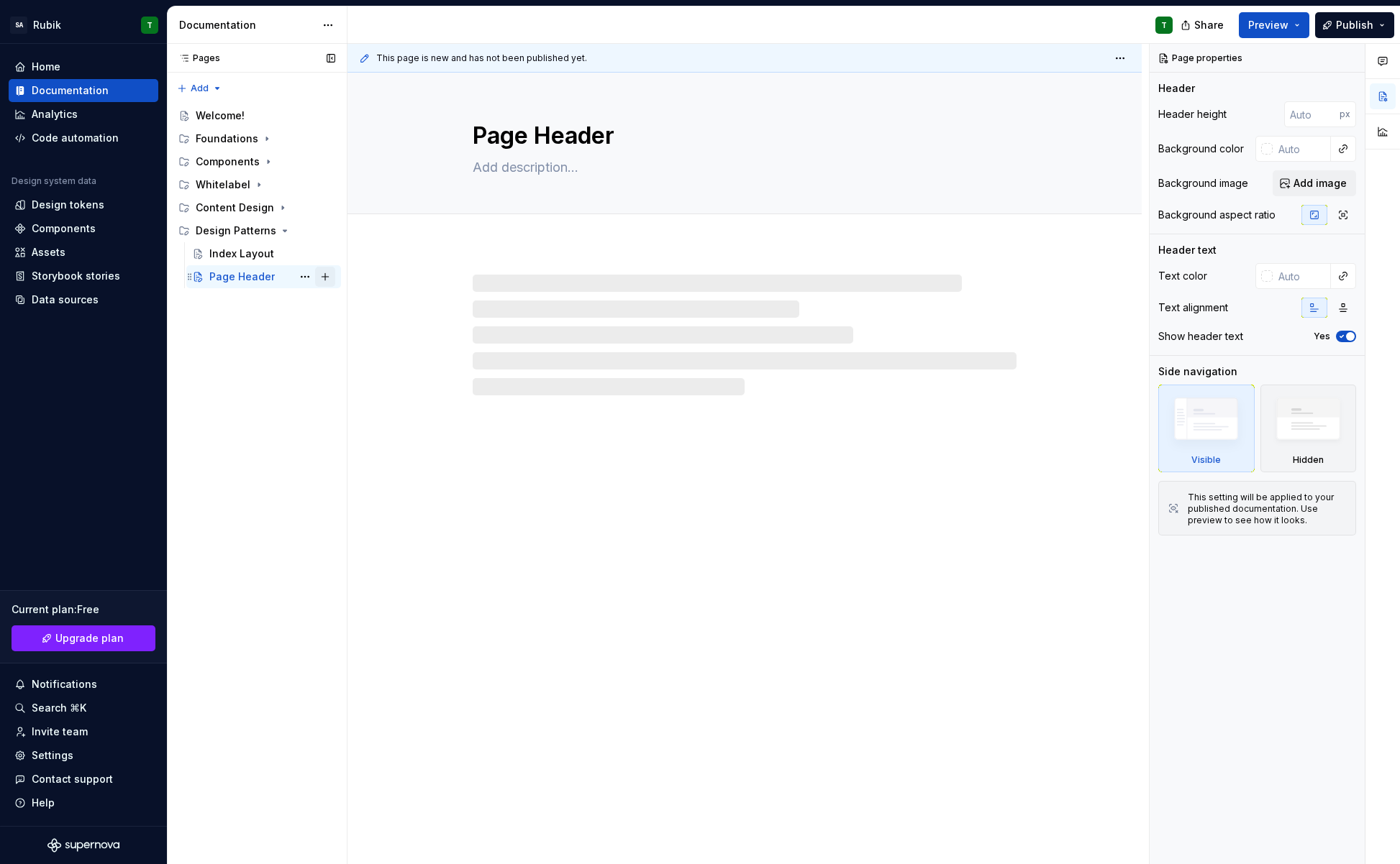
click at [325, 278] on button "Page tree" at bounding box center [325, 277] width 20 height 20
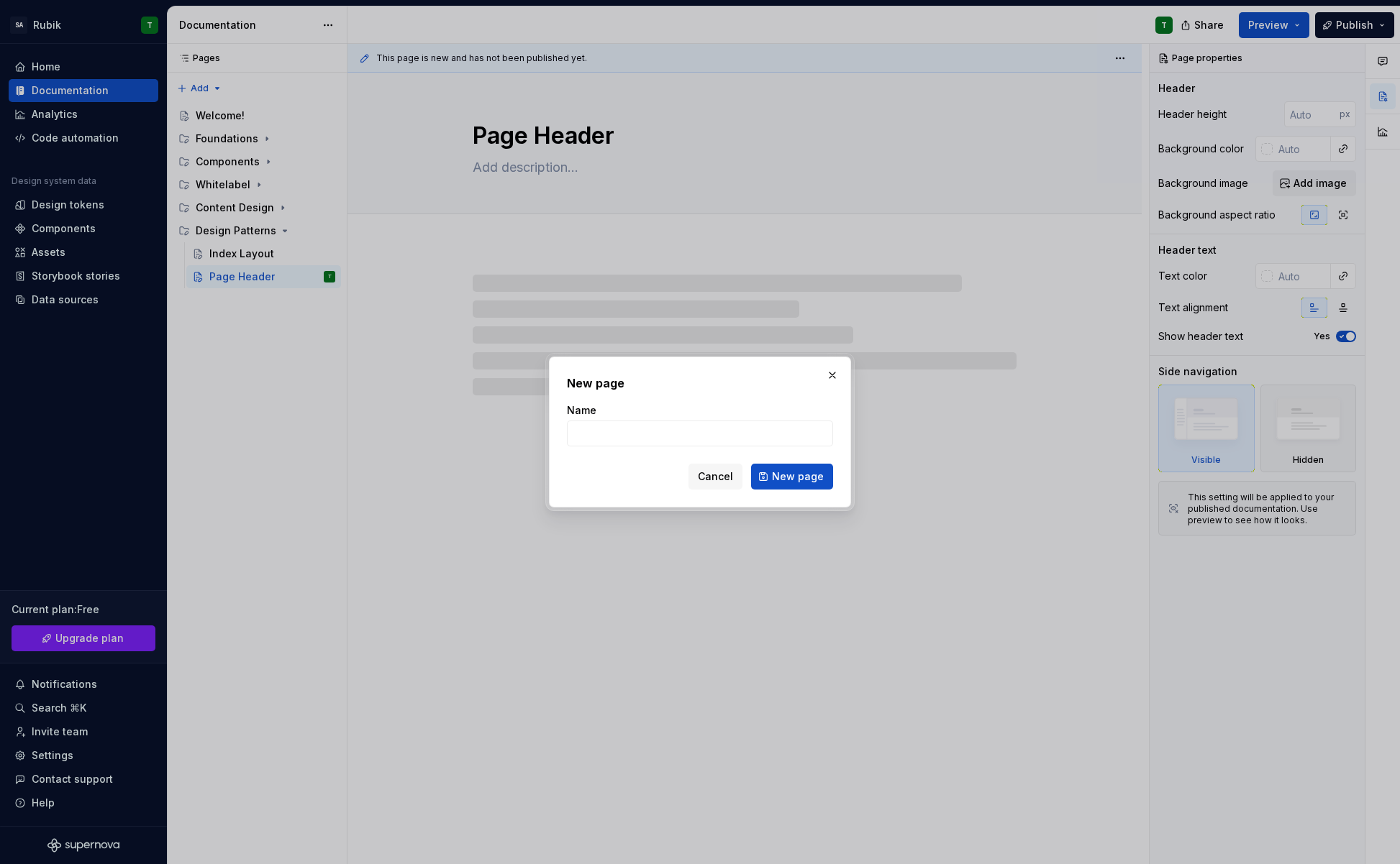
type textarea "*"
type input "L"
type textarea "*"
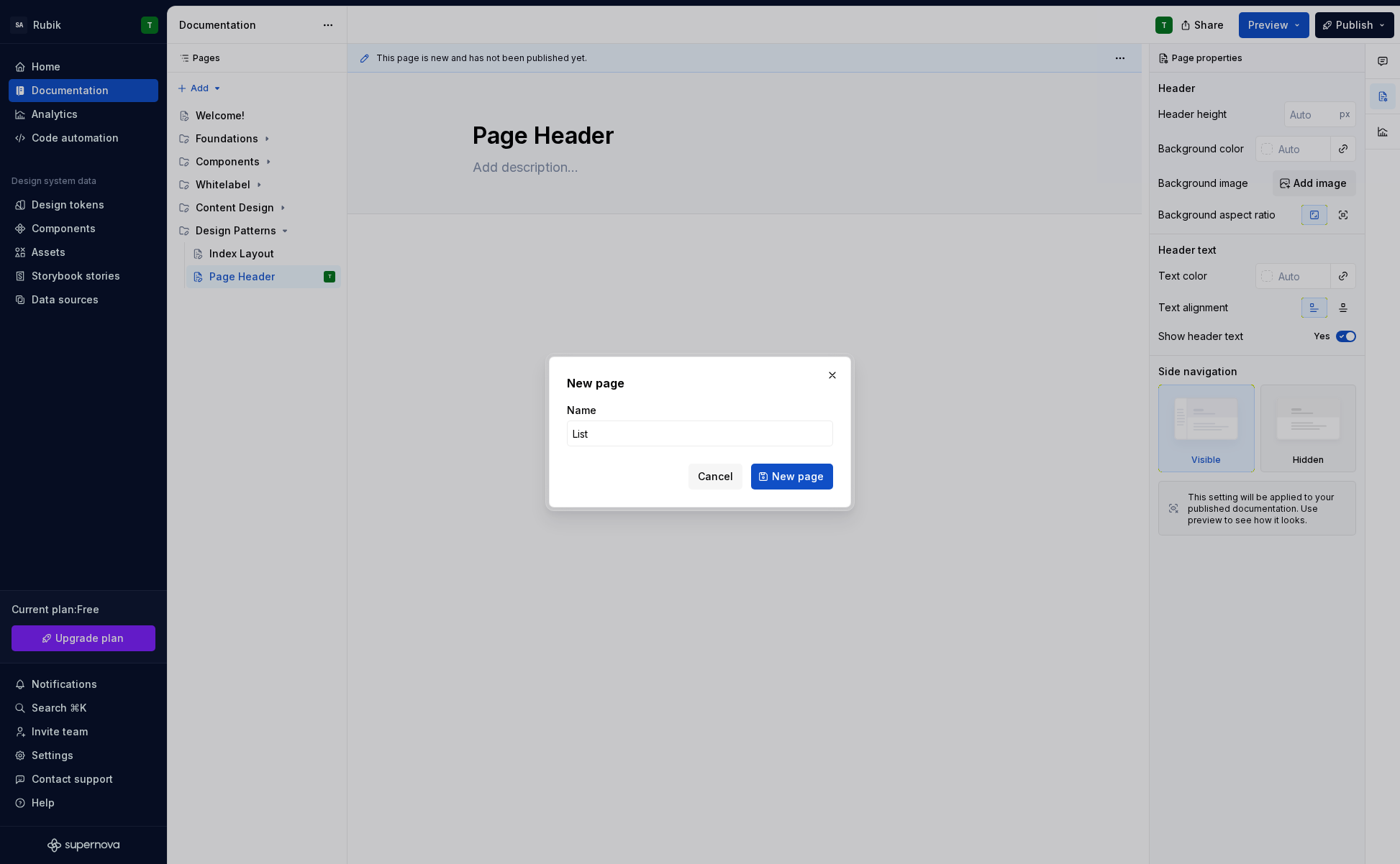
type input "Lists"
click button "New page" at bounding box center [792, 476] width 82 height 26
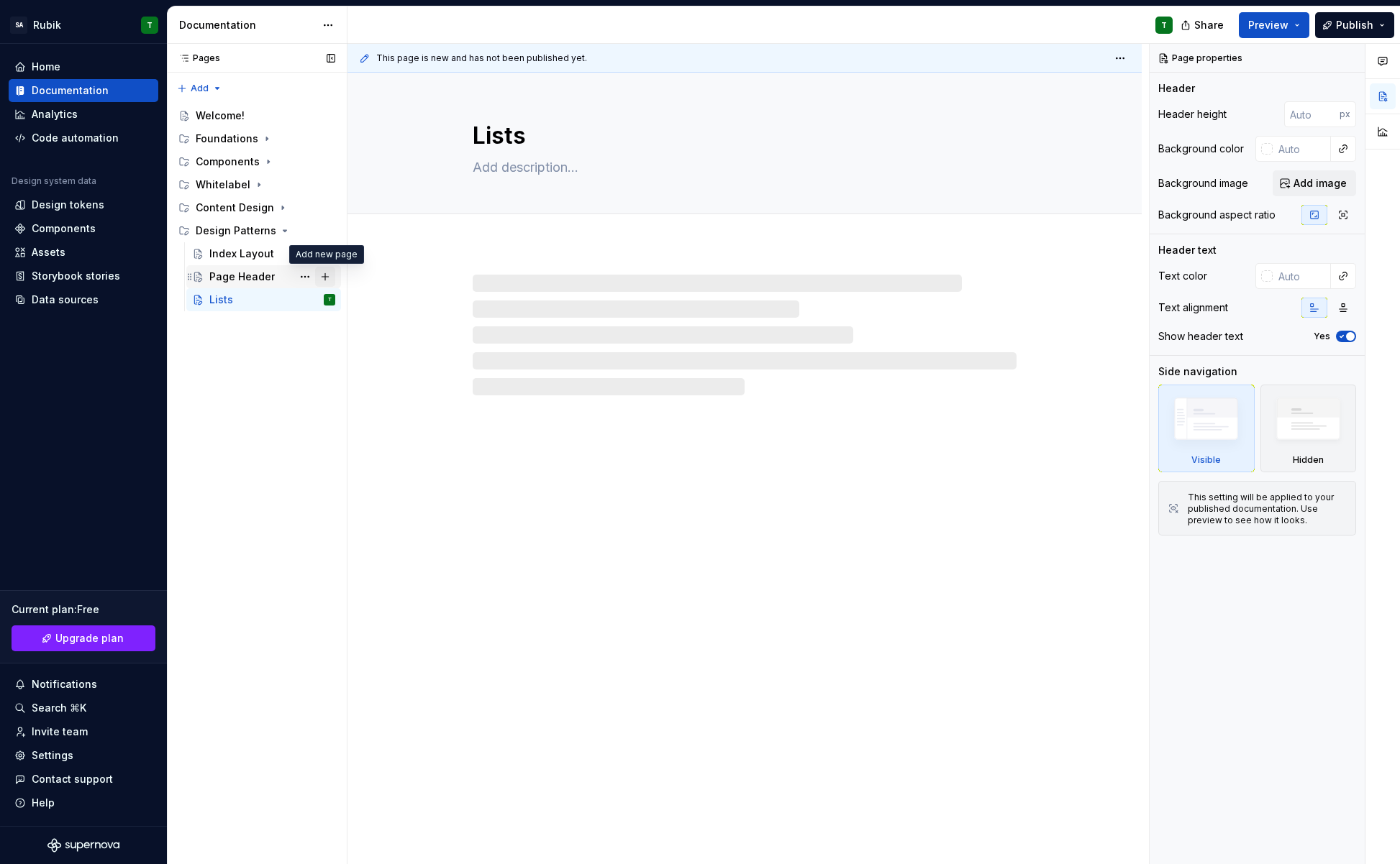
click at [327, 276] on button "Page tree" at bounding box center [325, 277] width 20 height 20
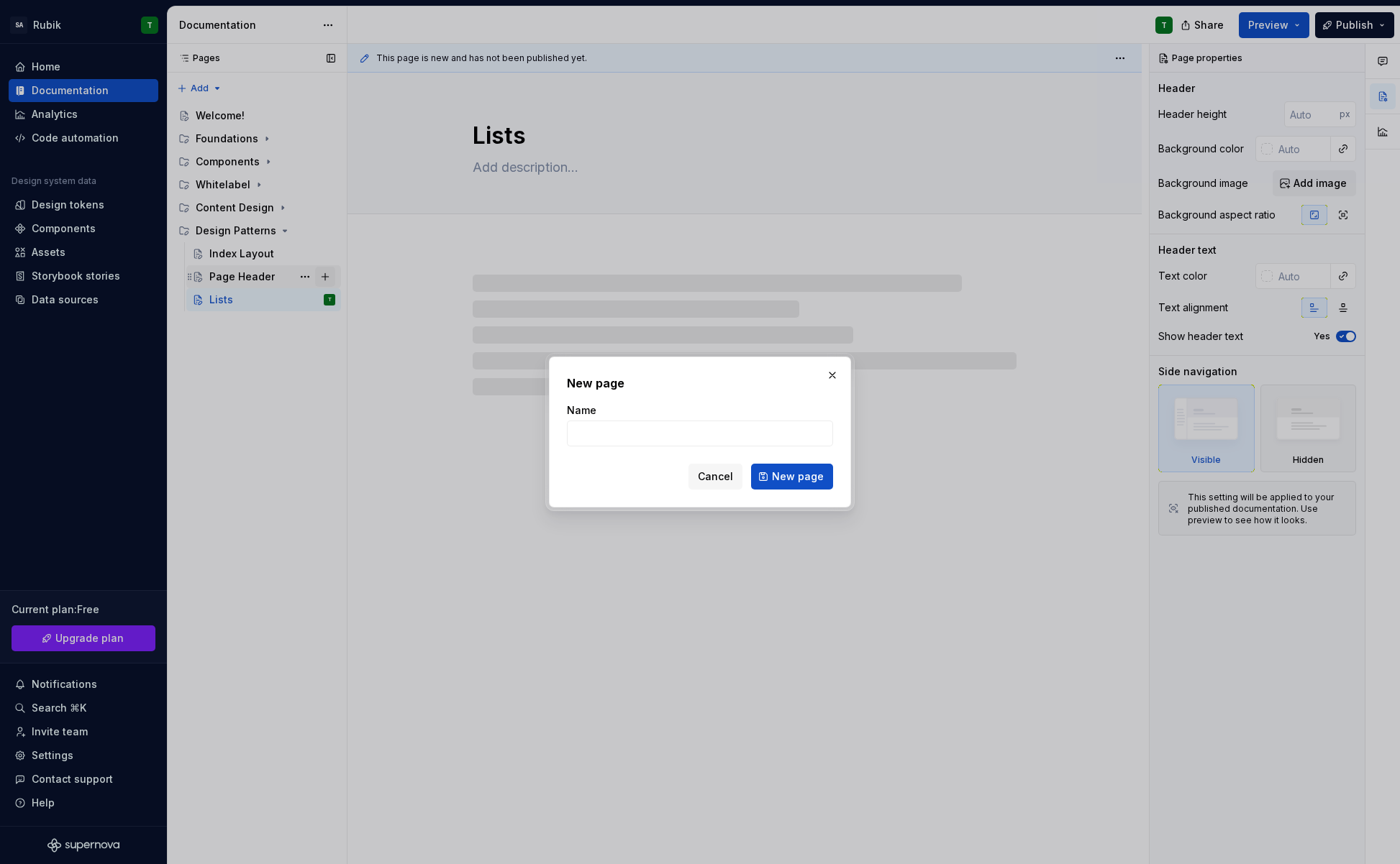
type textarea "*"
type input "Co"
type textarea "*"
type input "Comm"
type textarea "*"
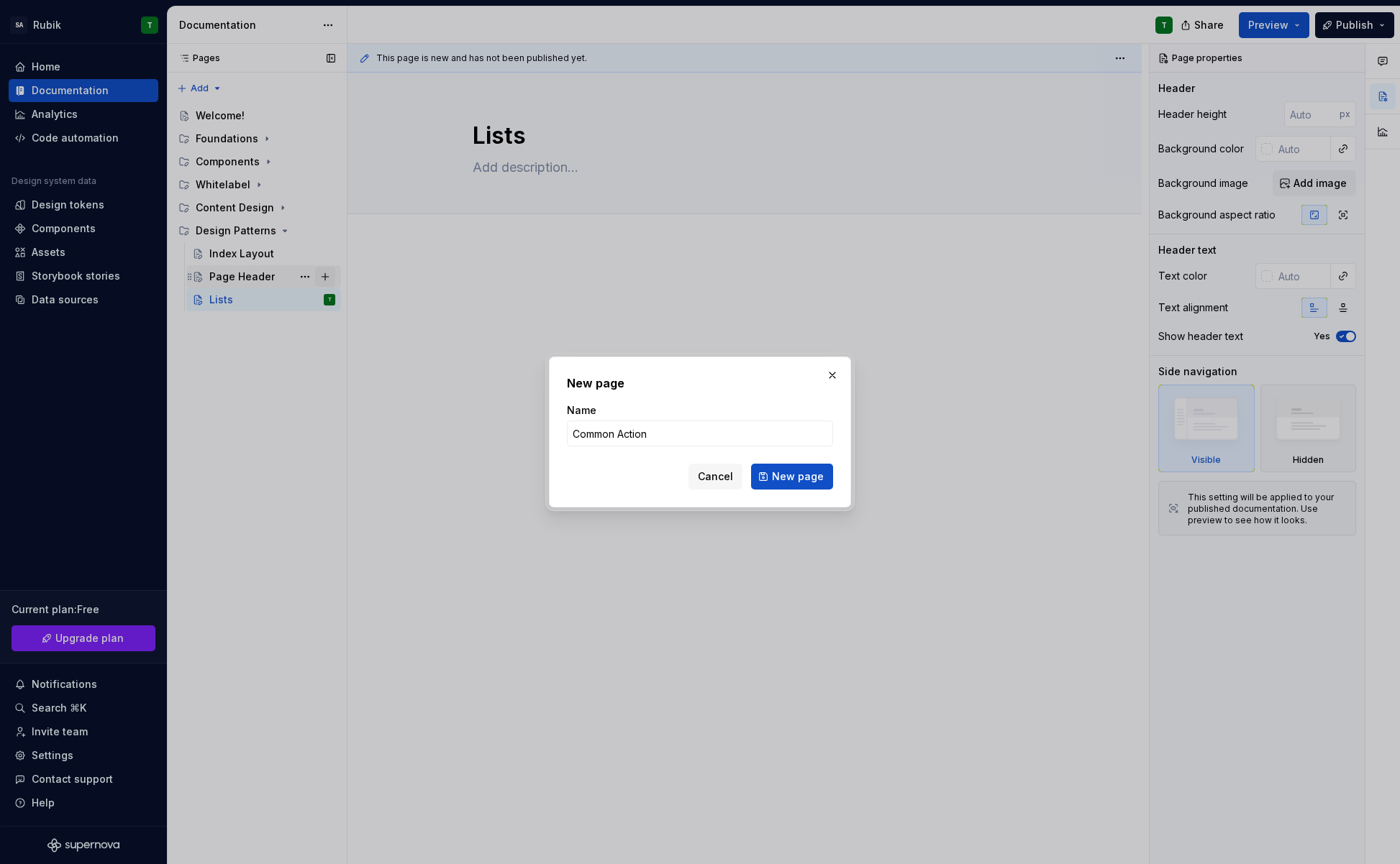
type input "Common Actions"
click button "New page" at bounding box center [792, 476] width 82 height 26
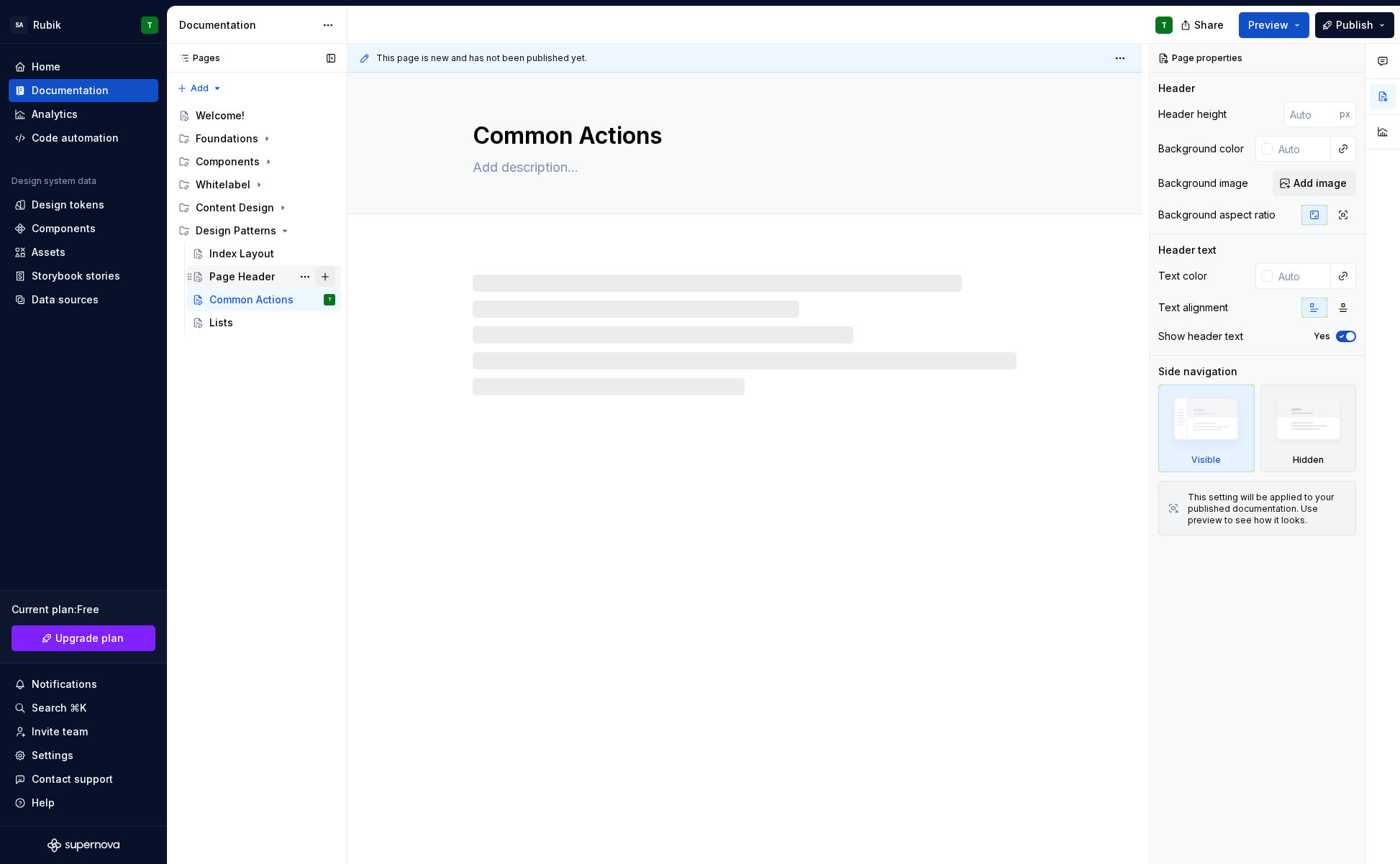
click at [323, 278] on button "Page tree" at bounding box center [325, 277] width 20 height 20
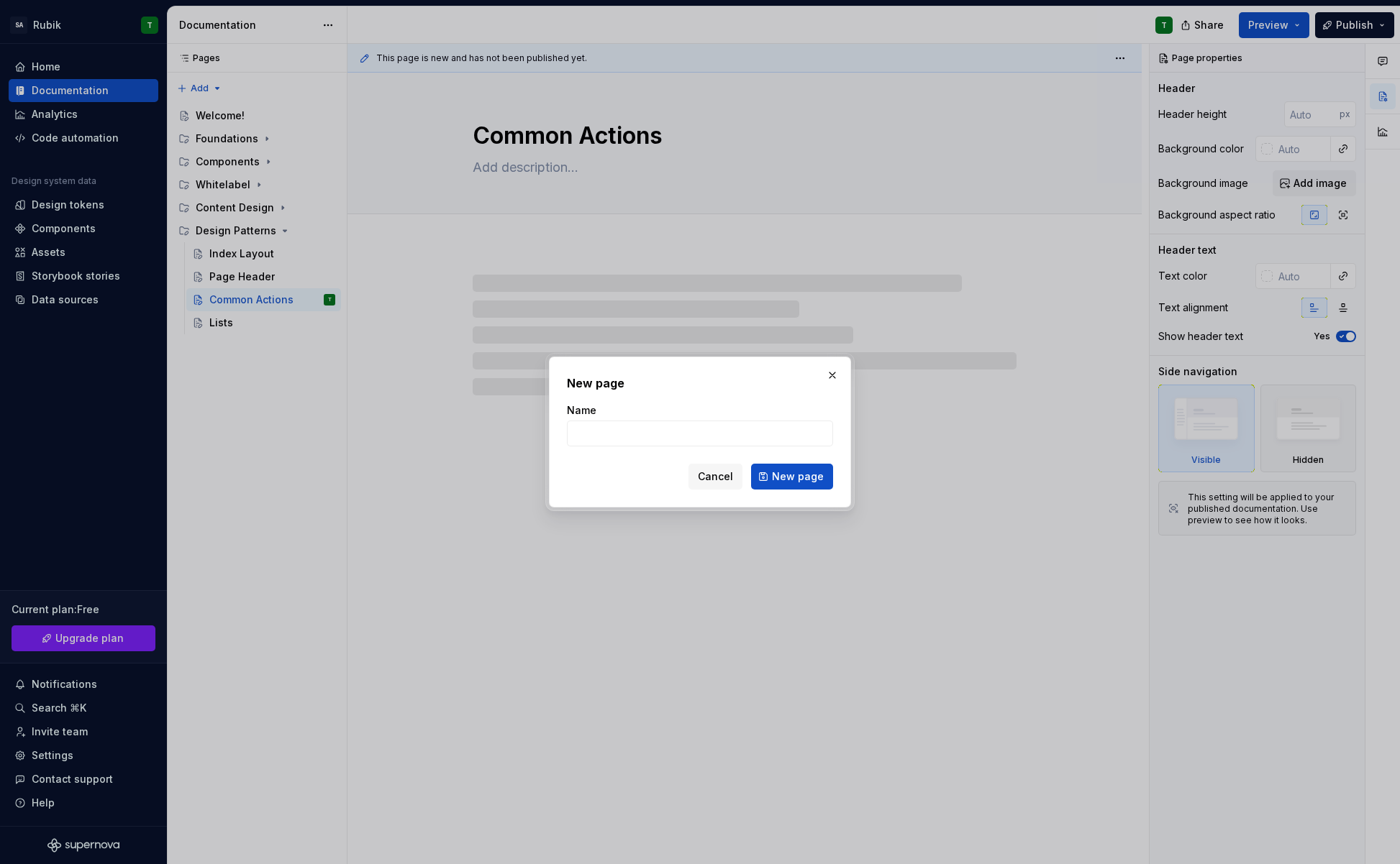
type textarea "*"
type input "Dialog"
click button "New page" at bounding box center [792, 476] width 82 height 26
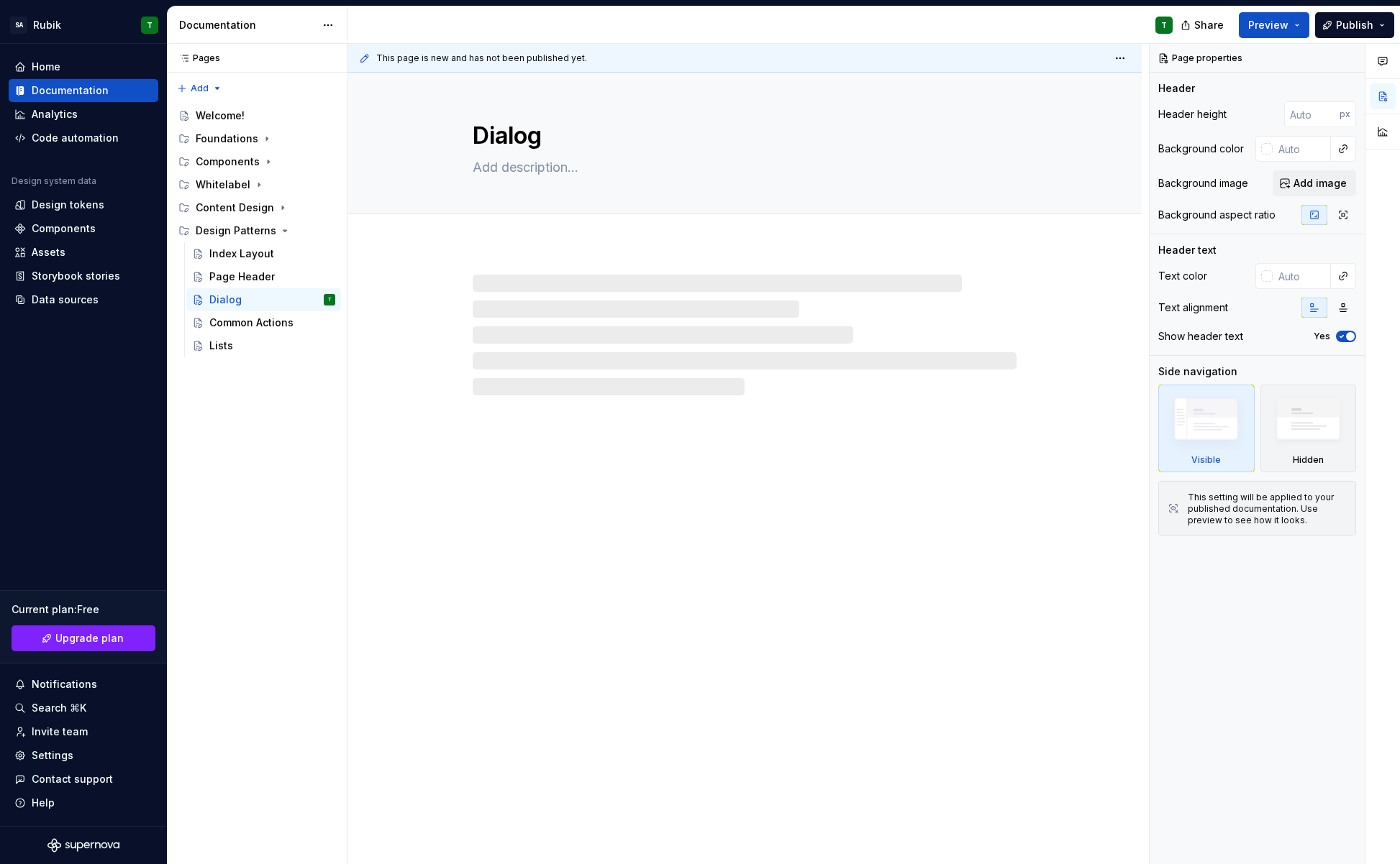
click at [0, 0] on button "Page tree" at bounding box center [0, 0] width 0 height 0
type textarea "*"
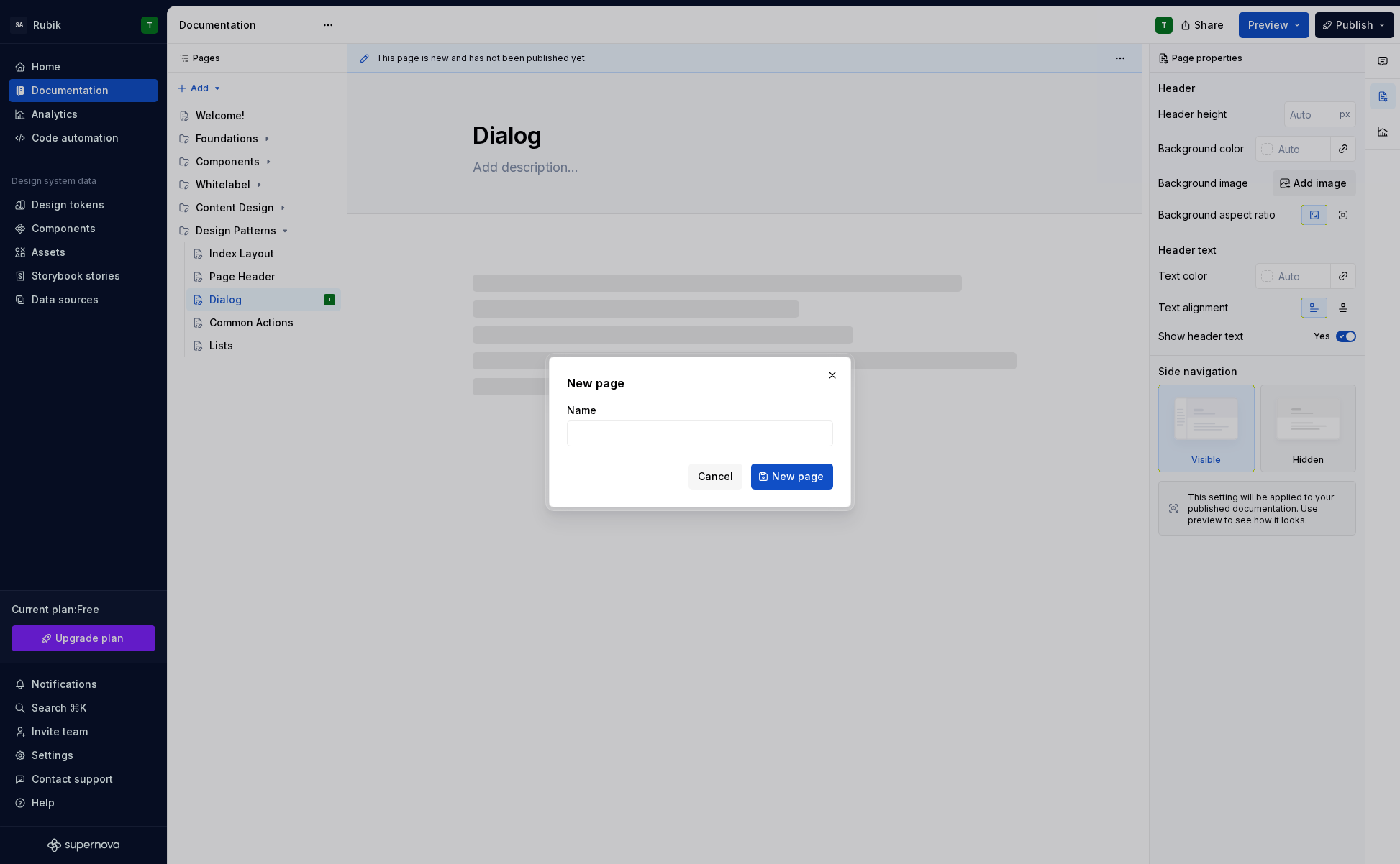
type input "D"
type textarea "*"
type input "Se"
type textarea "*"
type input "Setti"
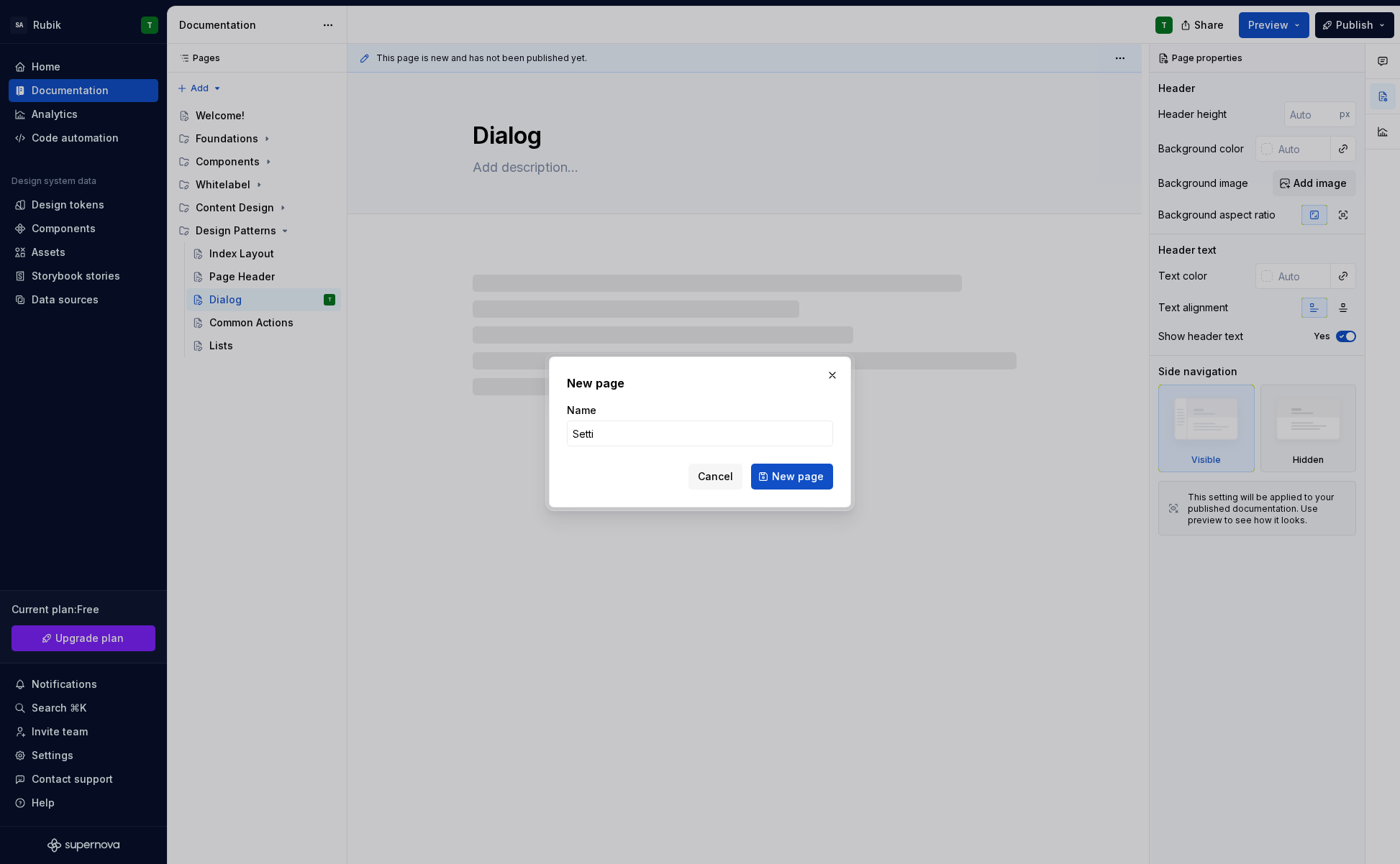
type textarea "*"
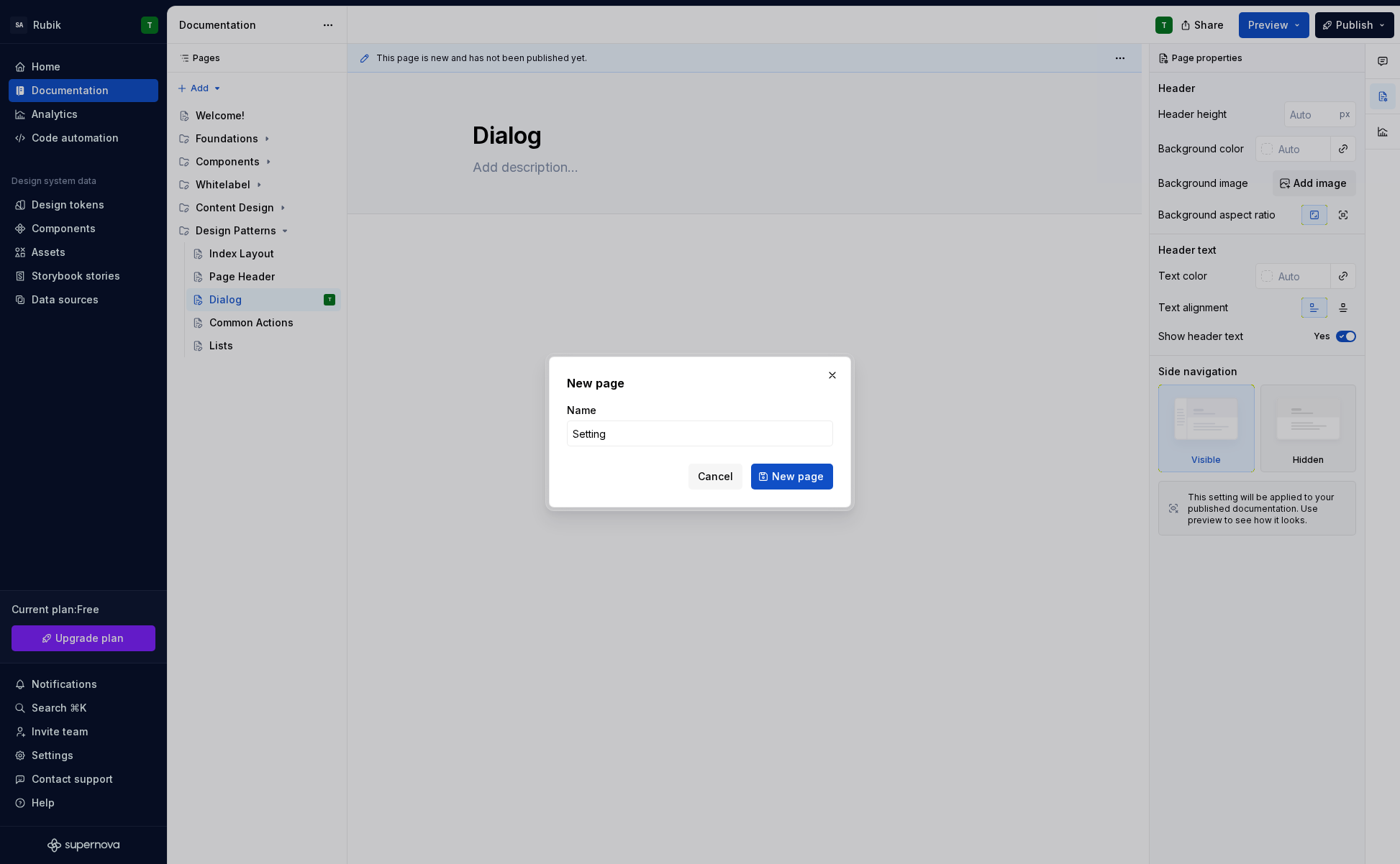
type input "Settings"
click button "New page" at bounding box center [792, 476] width 82 height 26
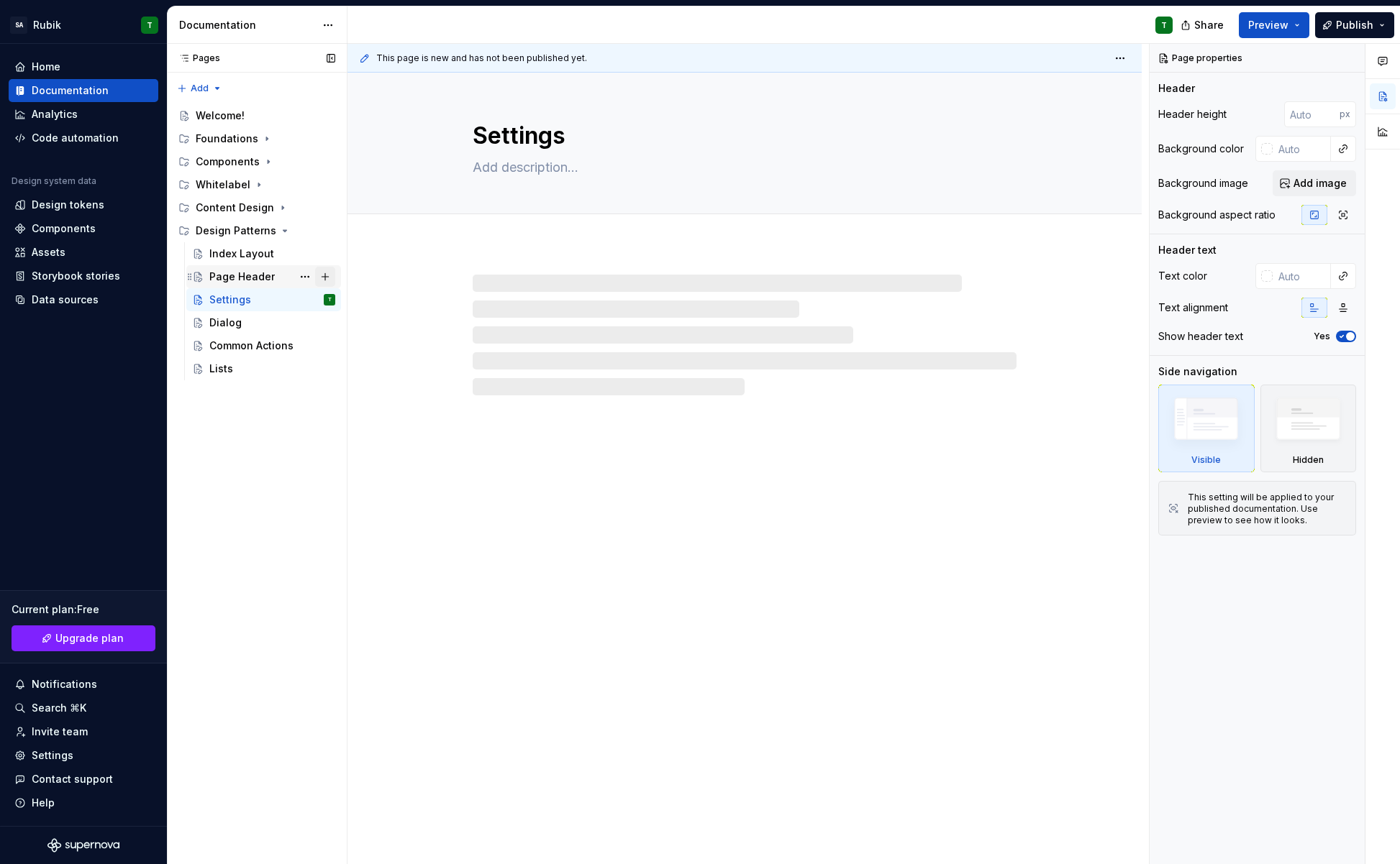
click at [327, 279] on button "Page tree" at bounding box center [325, 277] width 20 height 20
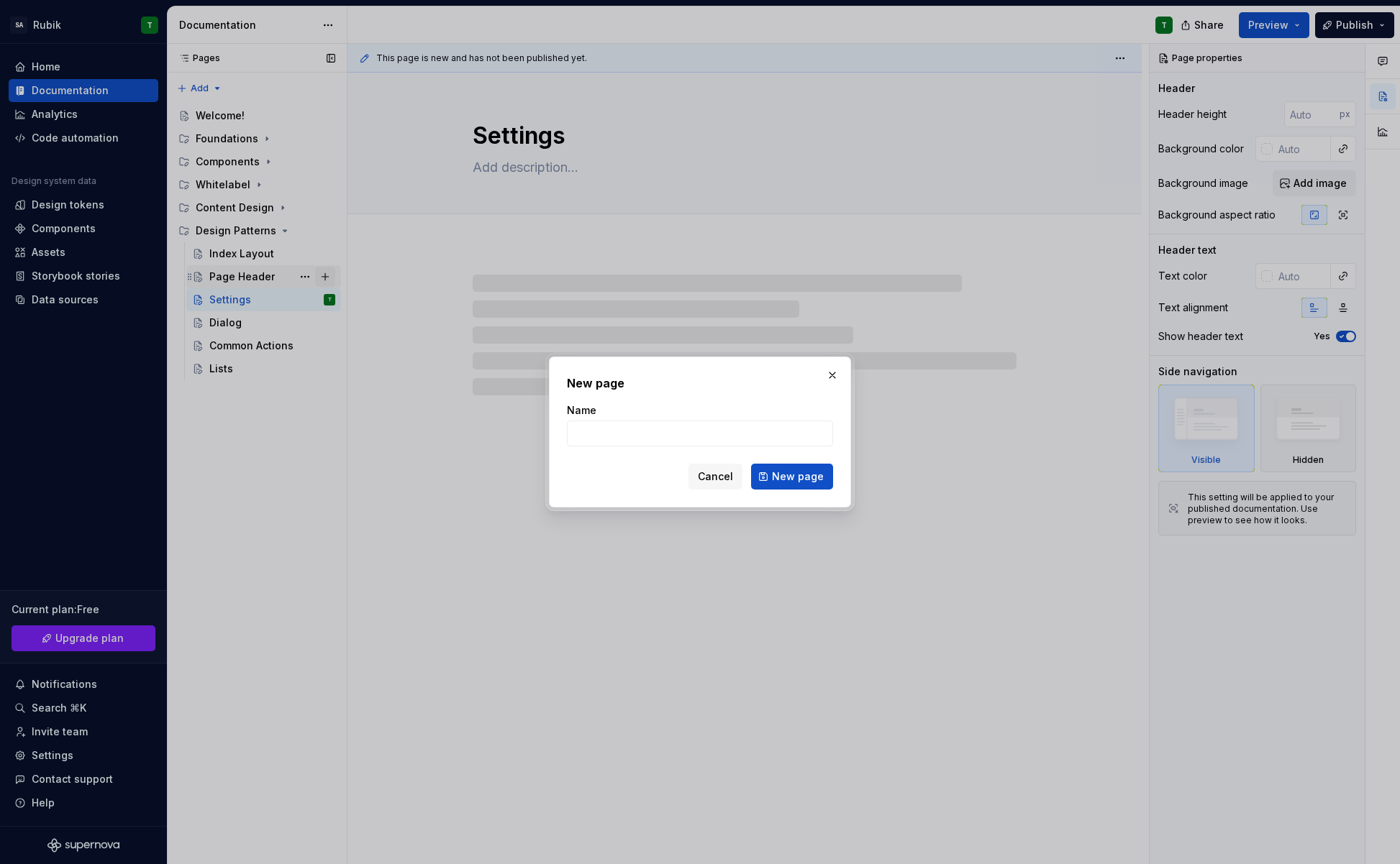
type textarea "*"
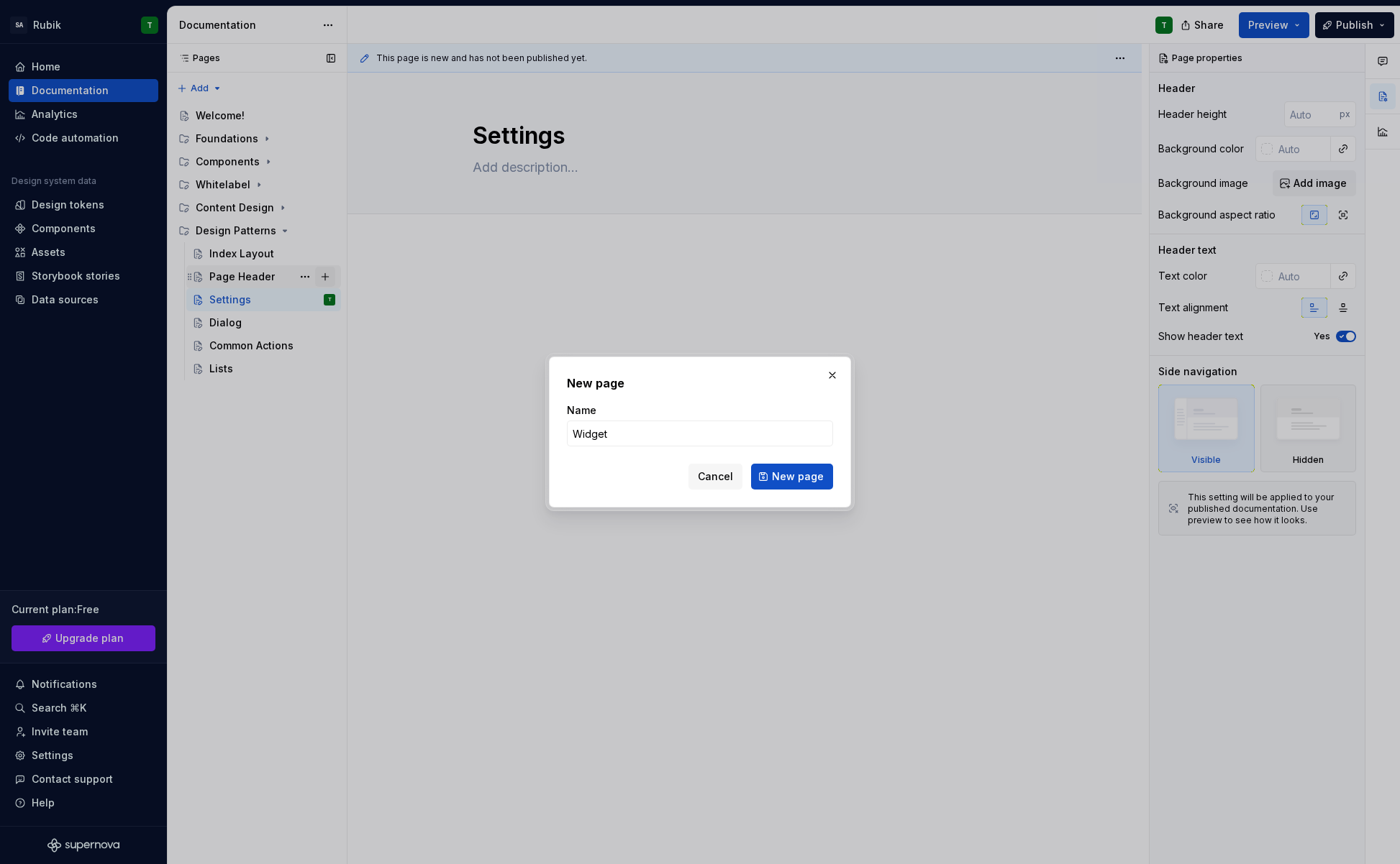
type input "Widgets"
click button "New page" at bounding box center [792, 476] width 82 height 26
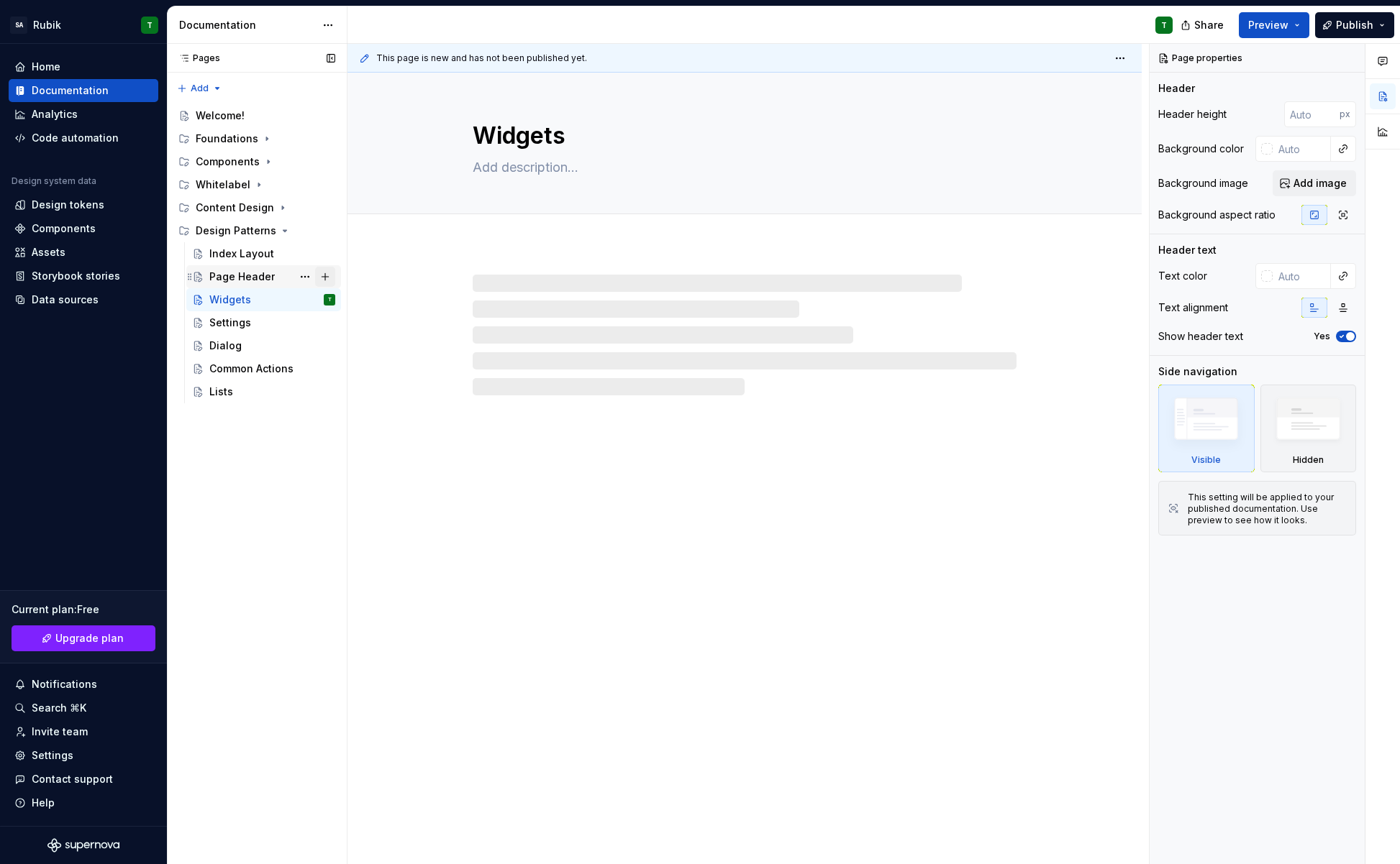
click at [327, 279] on button "Page tree" at bounding box center [325, 277] width 20 height 20
type textarea "*"
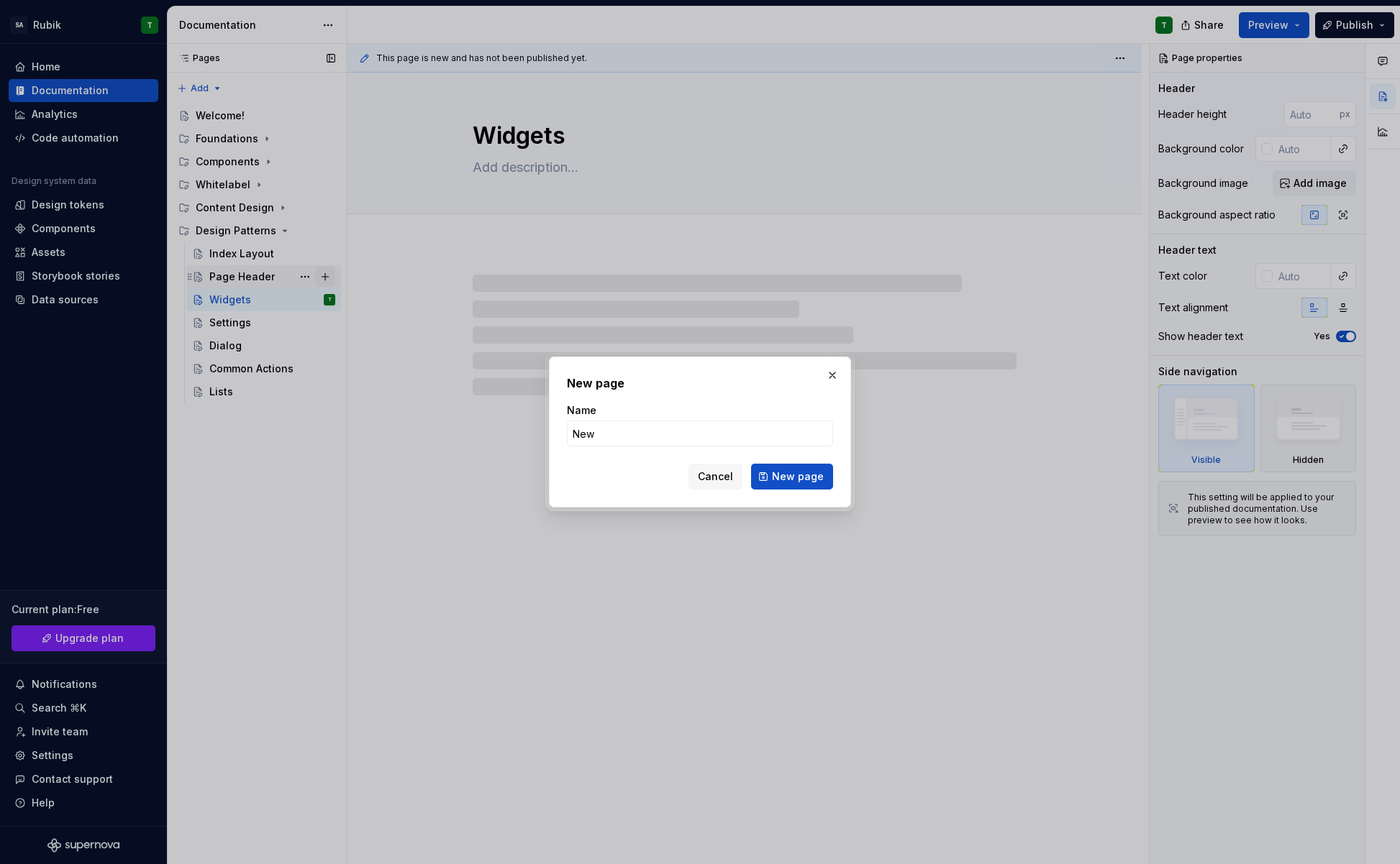
type input "New"
type textarea "*"
type input "New Fe"
type textarea "*"
type input "New Featu"
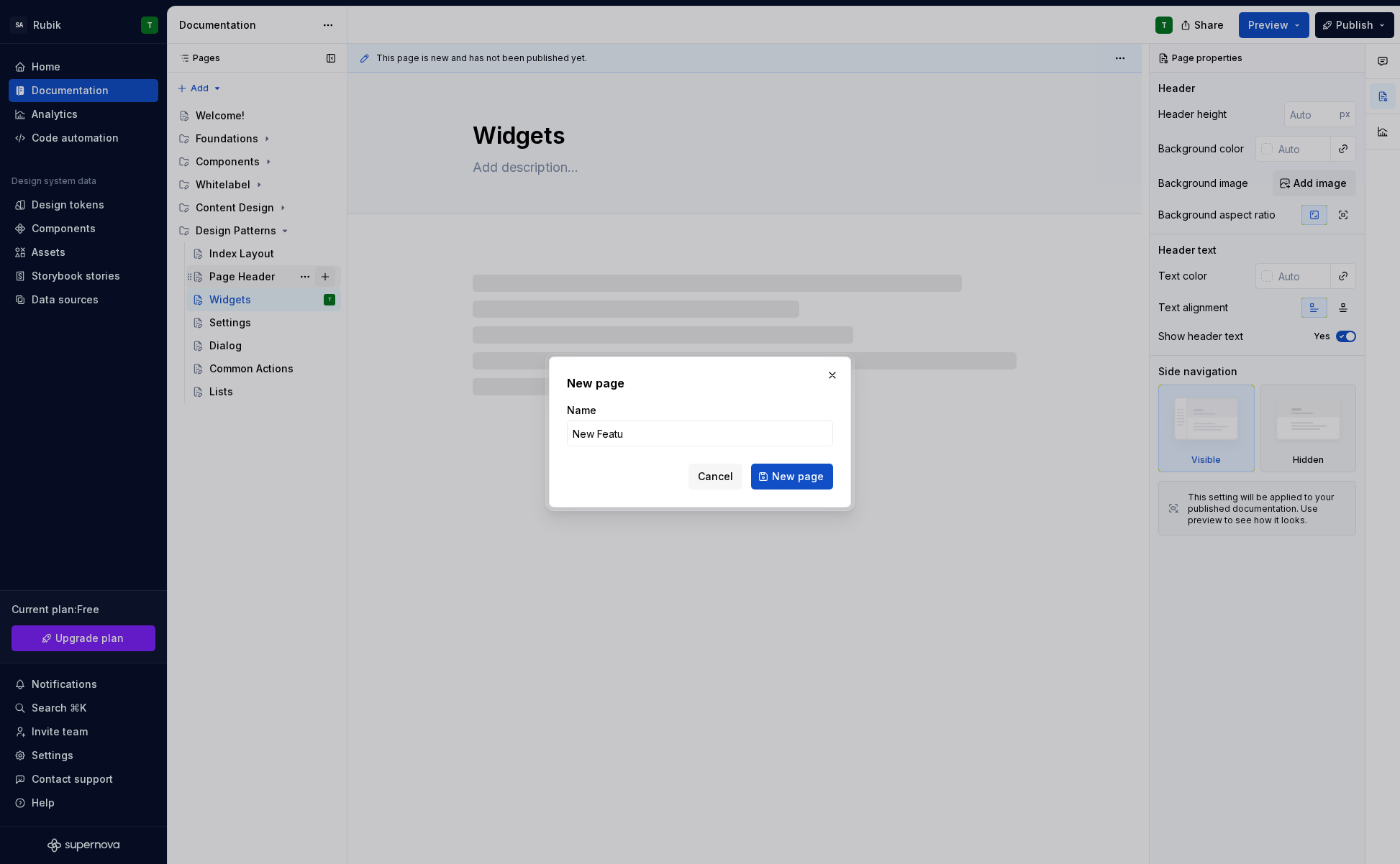
type textarea "*"
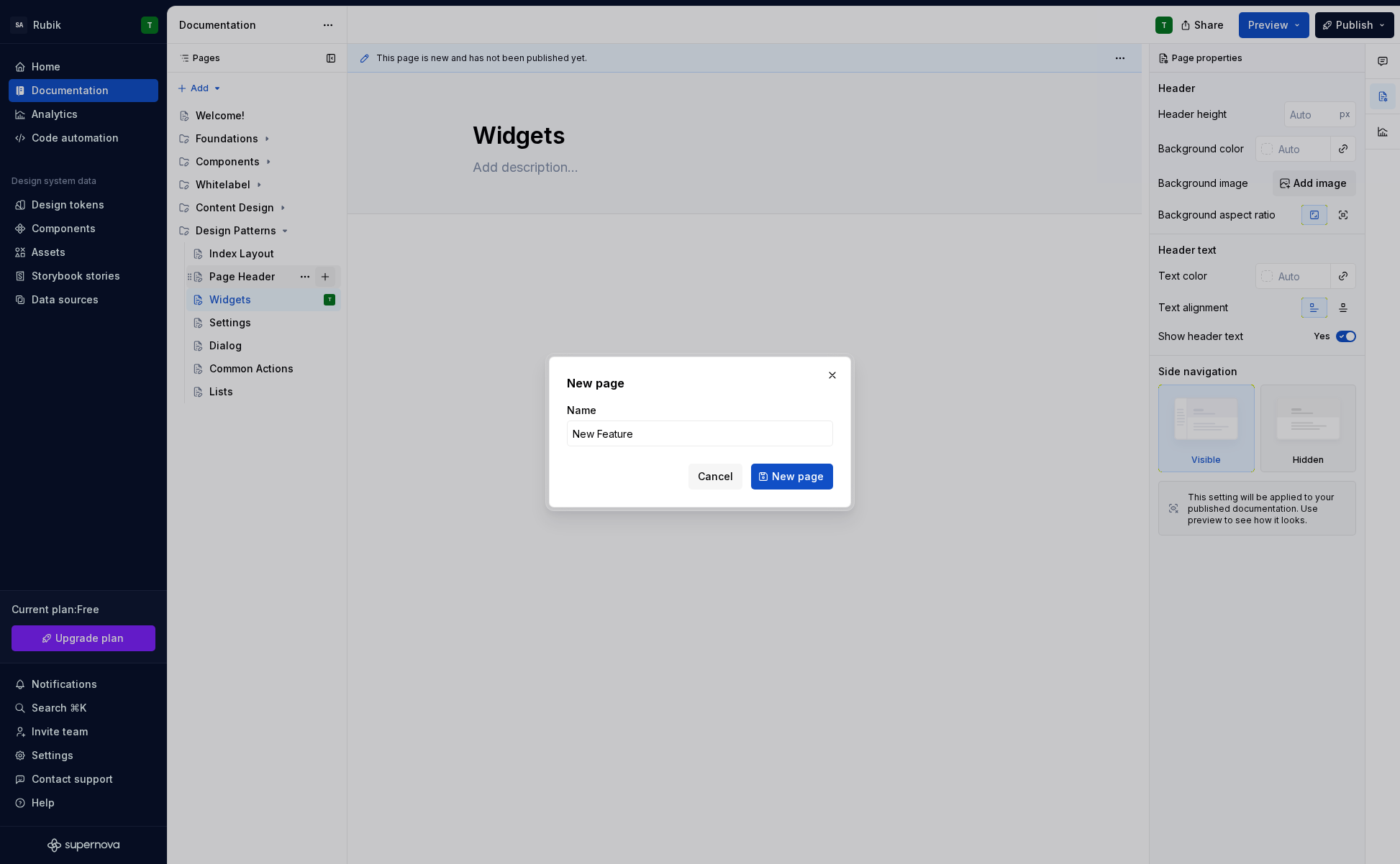
type input "New Features"
click button "New page" at bounding box center [792, 476] width 82 height 26
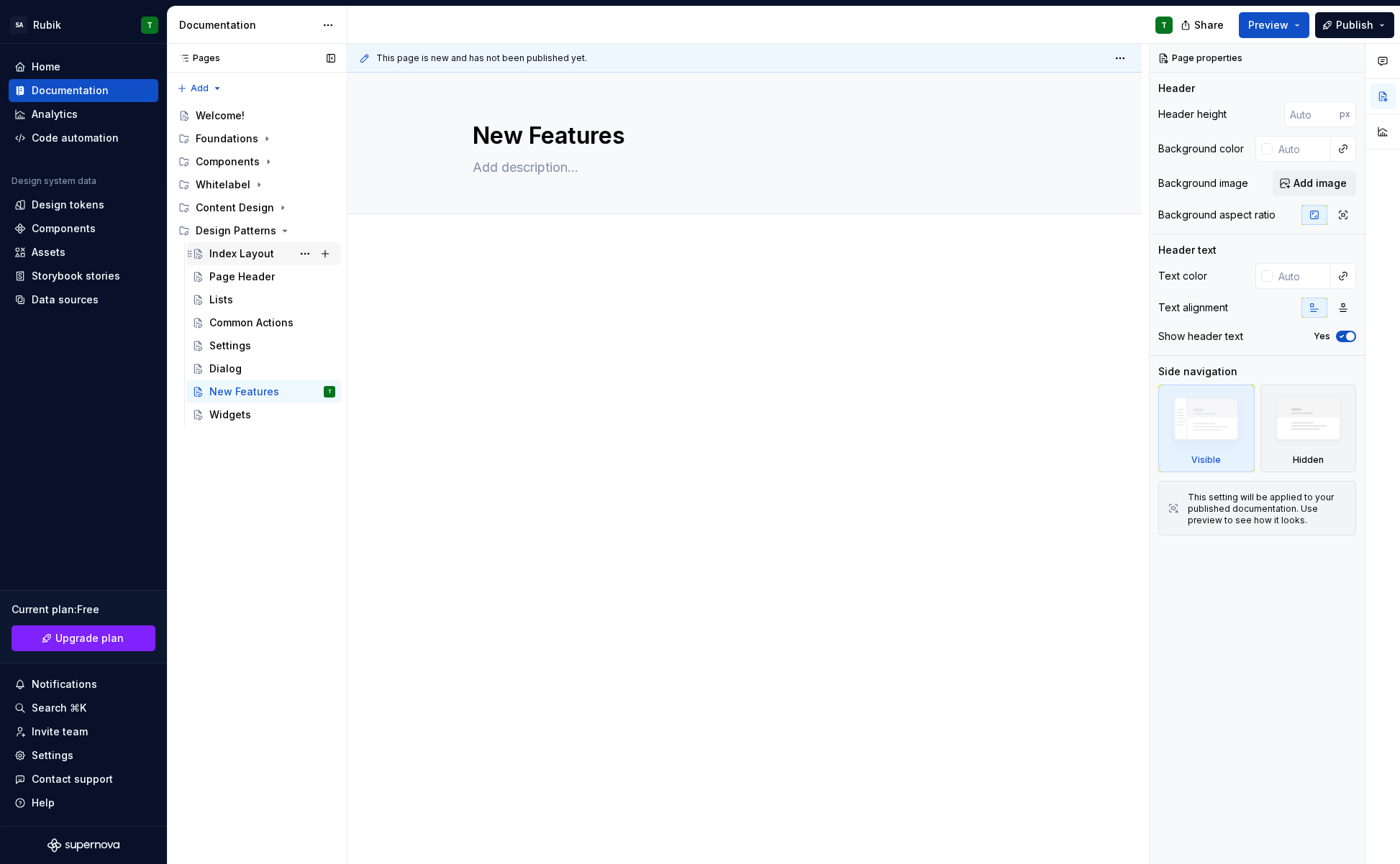
click at [232, 261] on div "Index Layout" at bounding box center [272, 254] width 126 height 20
click at [533, 168] on textarea at bounding box center [742, 168] width 544 height 23
paste textarea "The index layout pattern describes the basic hierarchy of a page. It always flo…"
type textarea "*"
type textarea "The index layout pattern describes the basic hierarchy of a page. It always flo…"
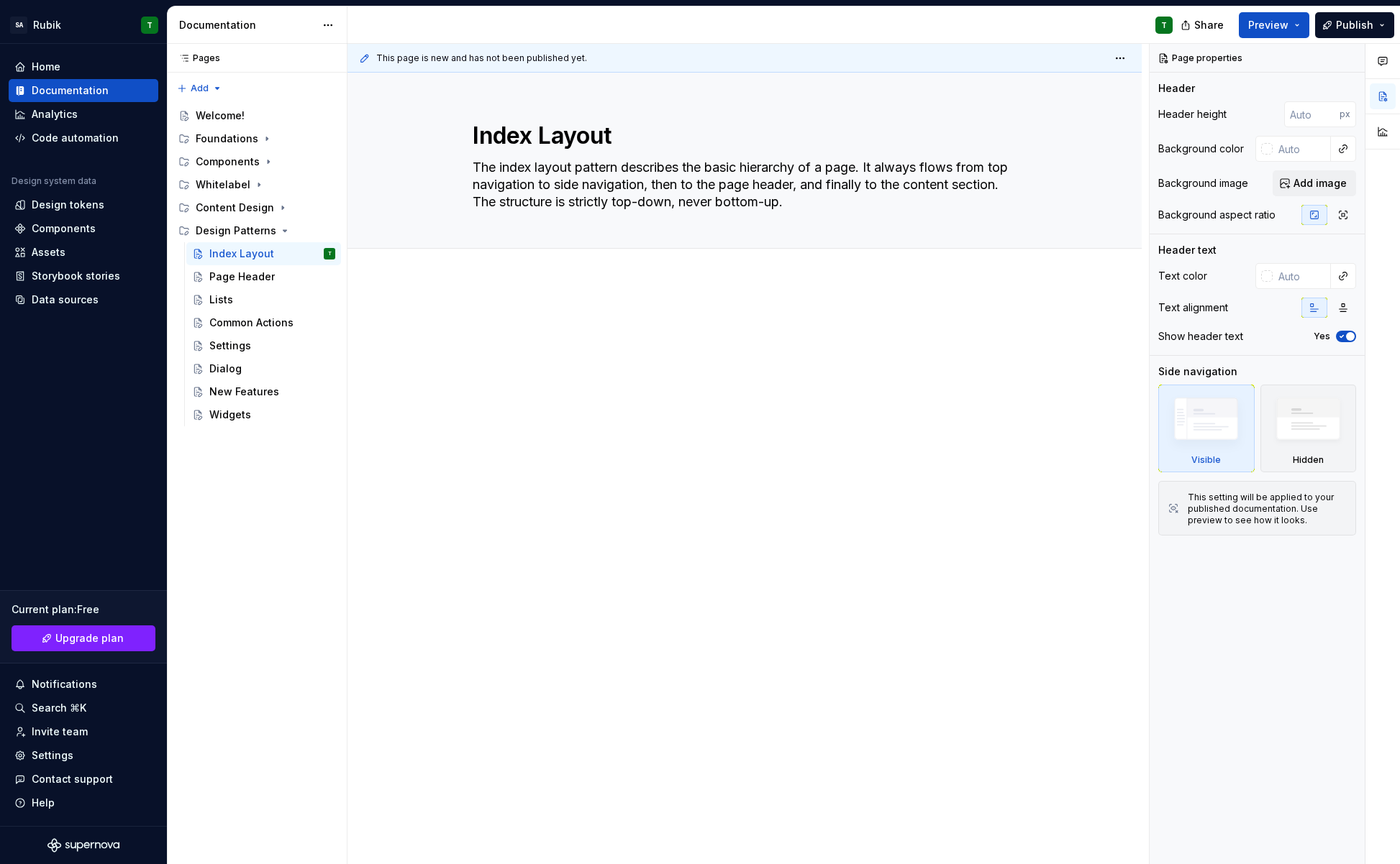
type textarea "*"
type textarea "The index layout pattern describes the basic hierarchy of a page. It always flo…"
click at [654, 445] on div at bounding box center [744, 463] width 795 height 366
type textarea "*"
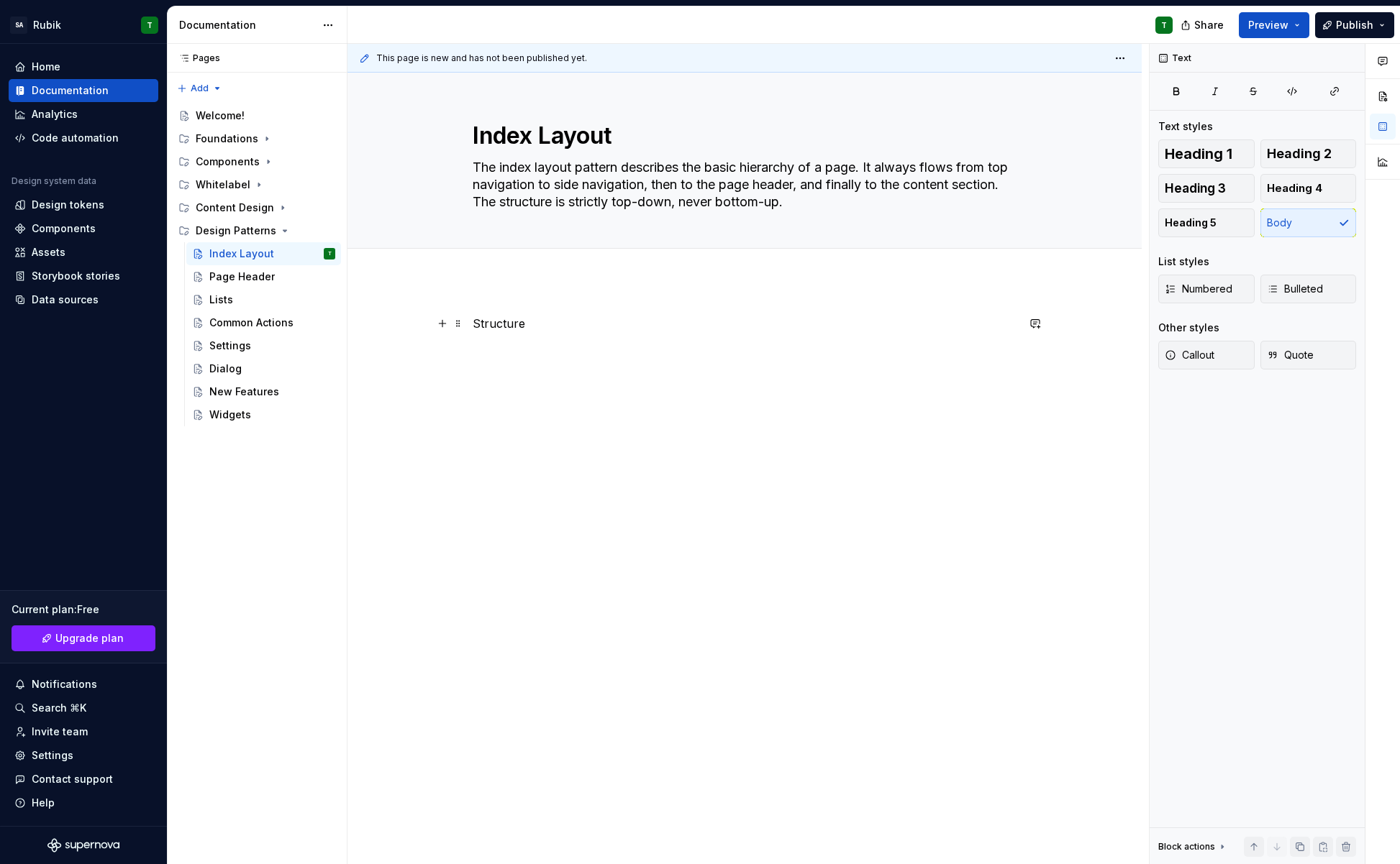
click at [497, 322] on p "Structure" at bounding box center [744, 324] width 544 height 18
drag, startPoint x: 497, startPoint y: 322, endPoint x: 1089, endPoint y: 170, distance: 611.2
click at [498, 323] on p "Structure" at bounding box center [744, 324] width 544 height 18
click at [1307, 155] on span "Heading 2" at bounding box center [1298, 154] width 65 height 14
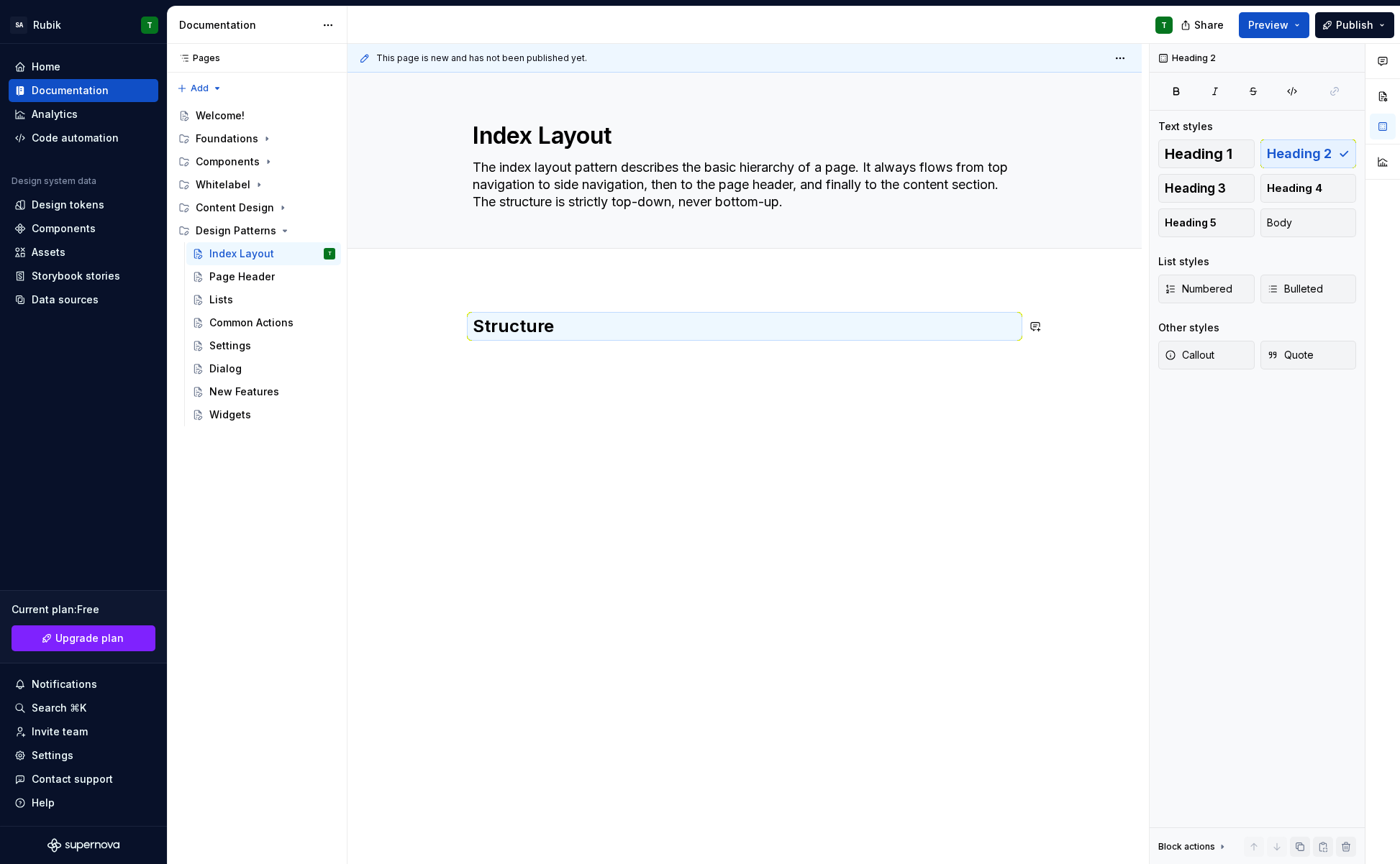
click at [592, 366] on div "Structure" at bounding box center [744, 343] width 544 height 55
click at [566, 332] on h2 "Structure" at bounding box center [744, 327] width 544 height 23
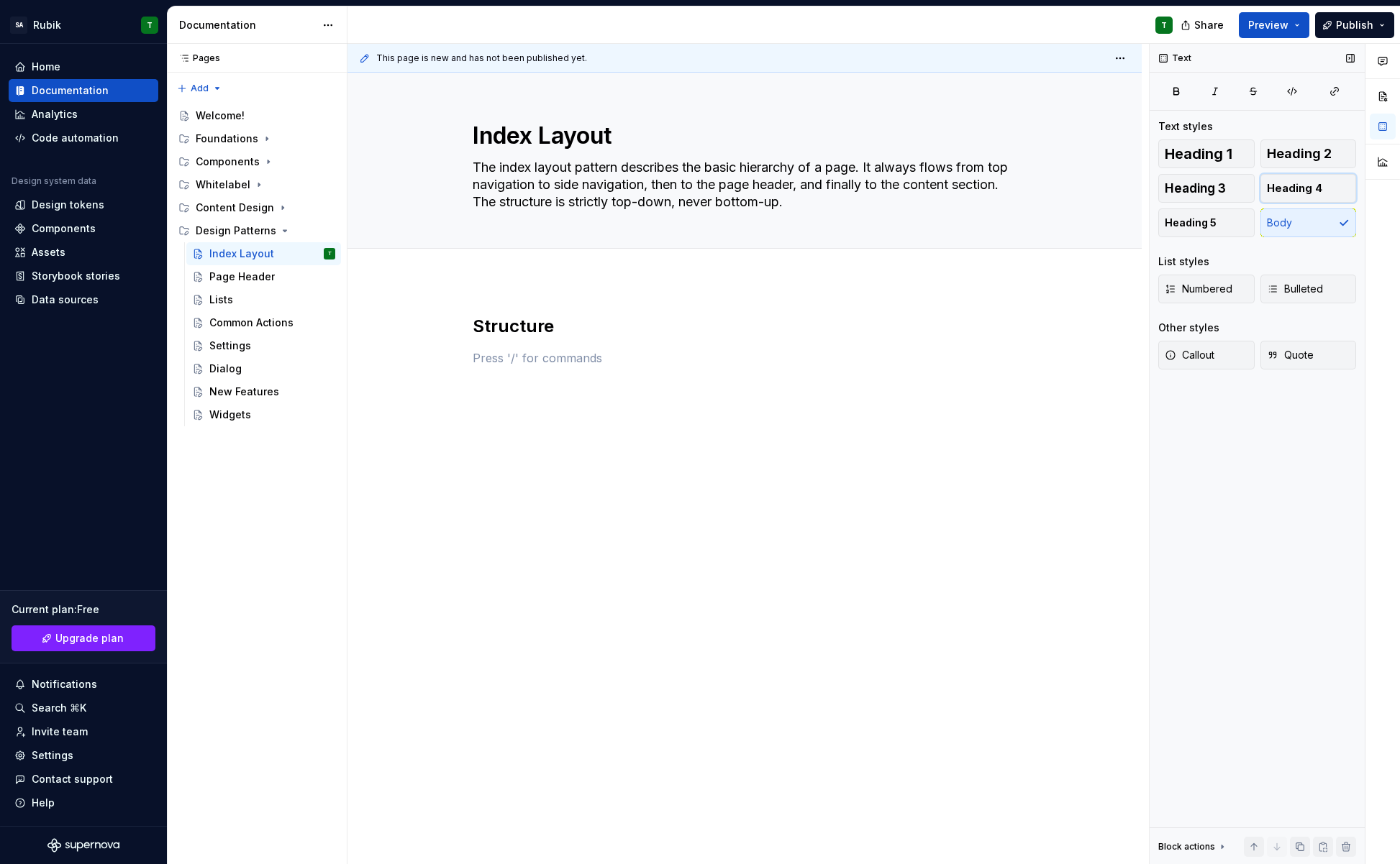
drag, startPoint x: 1295, startPoint y: 184, endPoint x: 1276, endPoint y: 189, distance: 19.6
click at [1290, 185] on span "Heading 4" at bounding box center [1294, 188] width 56 height 14
click at [552, 365] on h4 at bounding box center [744, 359] width 544 height 18
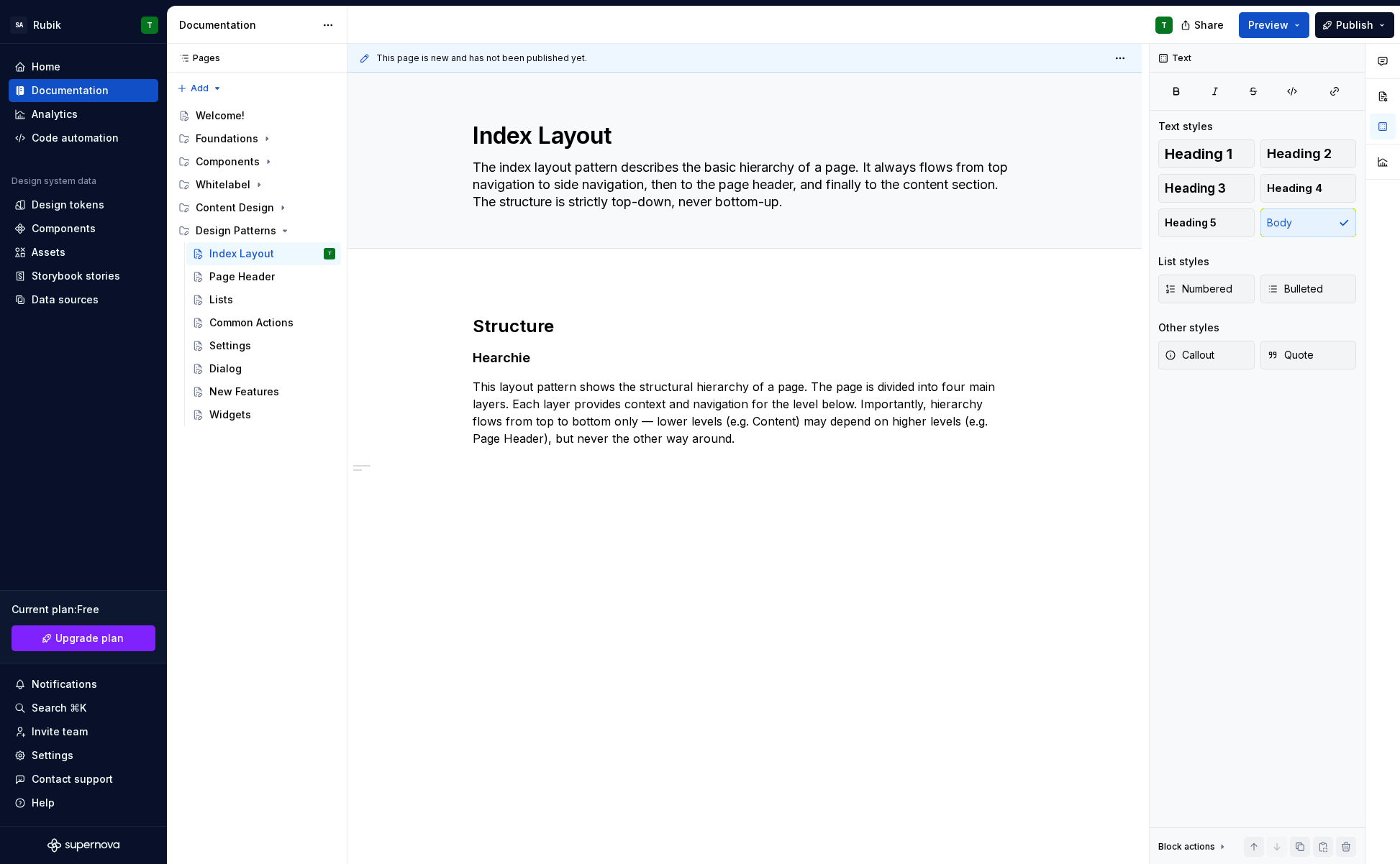
drag, startPoint x: 856, startPoint y: 496, endPoint x: 658, endPoint y: 363, distance: 238.5
click at [851, 494] on div "This page is new and has not been published yet. Index Layout The index layout …" at bounding box center [748, 455] width 802 height 822
click at [628, 326] on h2 "Structure" at bounding box center [744, 327] width 544 height 23
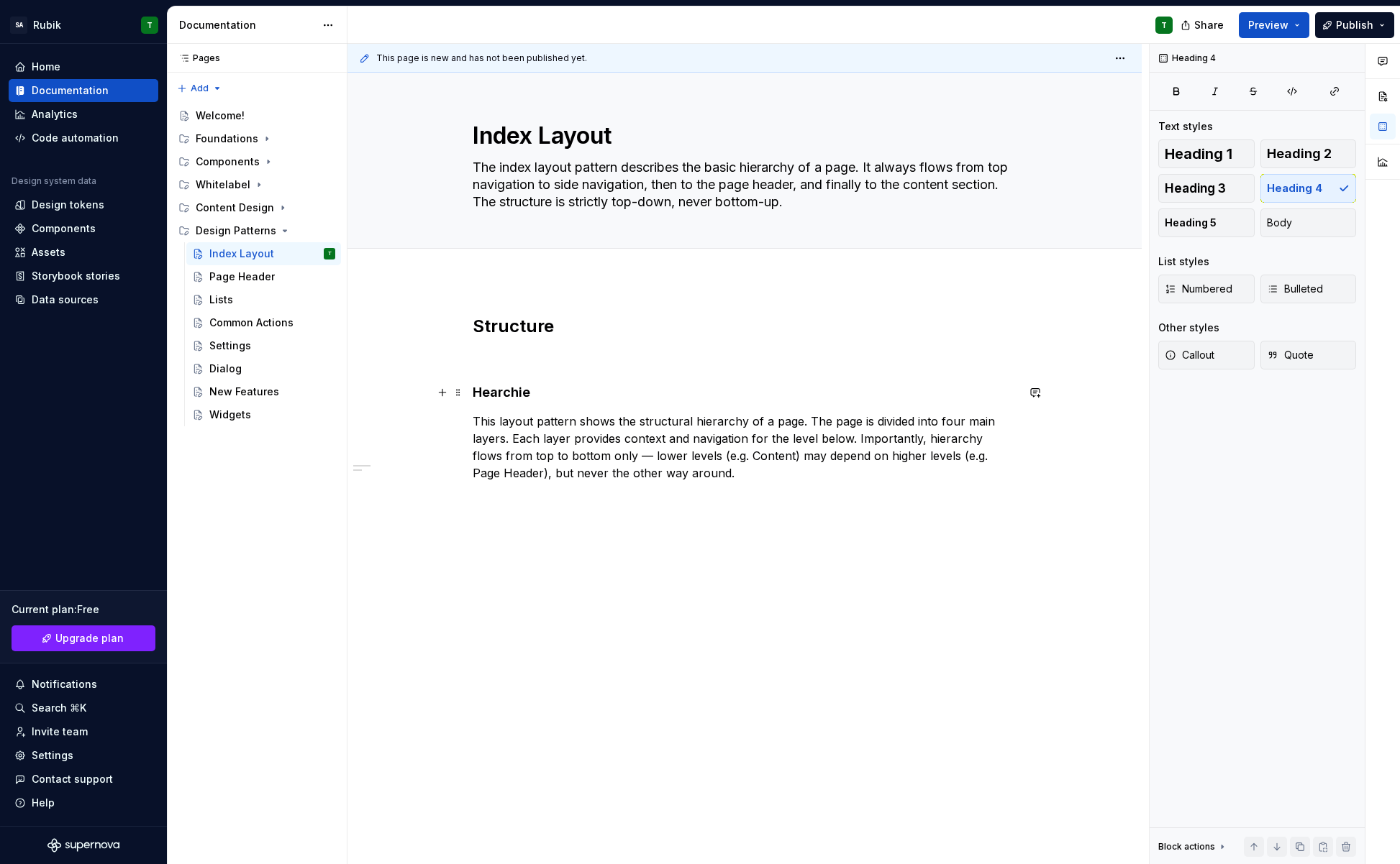
click at [547, 384] on h4 "Hearchie" at bounding box center [744, 393] width 544 height 18
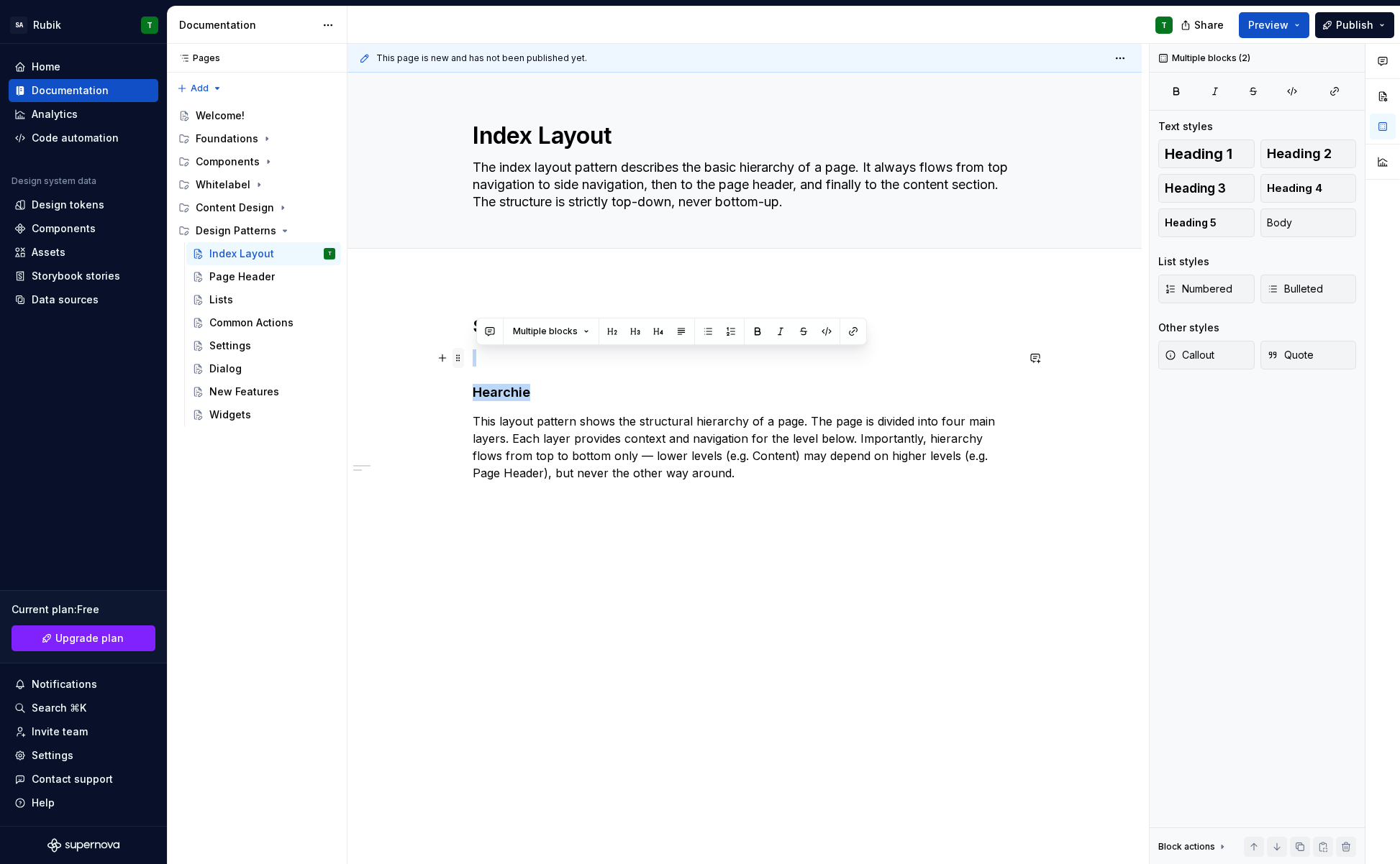
drag, startPoint x: 544, startPoint y: 387, endPoint x: 463, endPoint y: 360, distance: 85.4
click at [473, 360] on div "Structure Hearchie This layout pattern shows the structural hierarchy of a page…" at bounding box center [744, 407] width 544 height 184
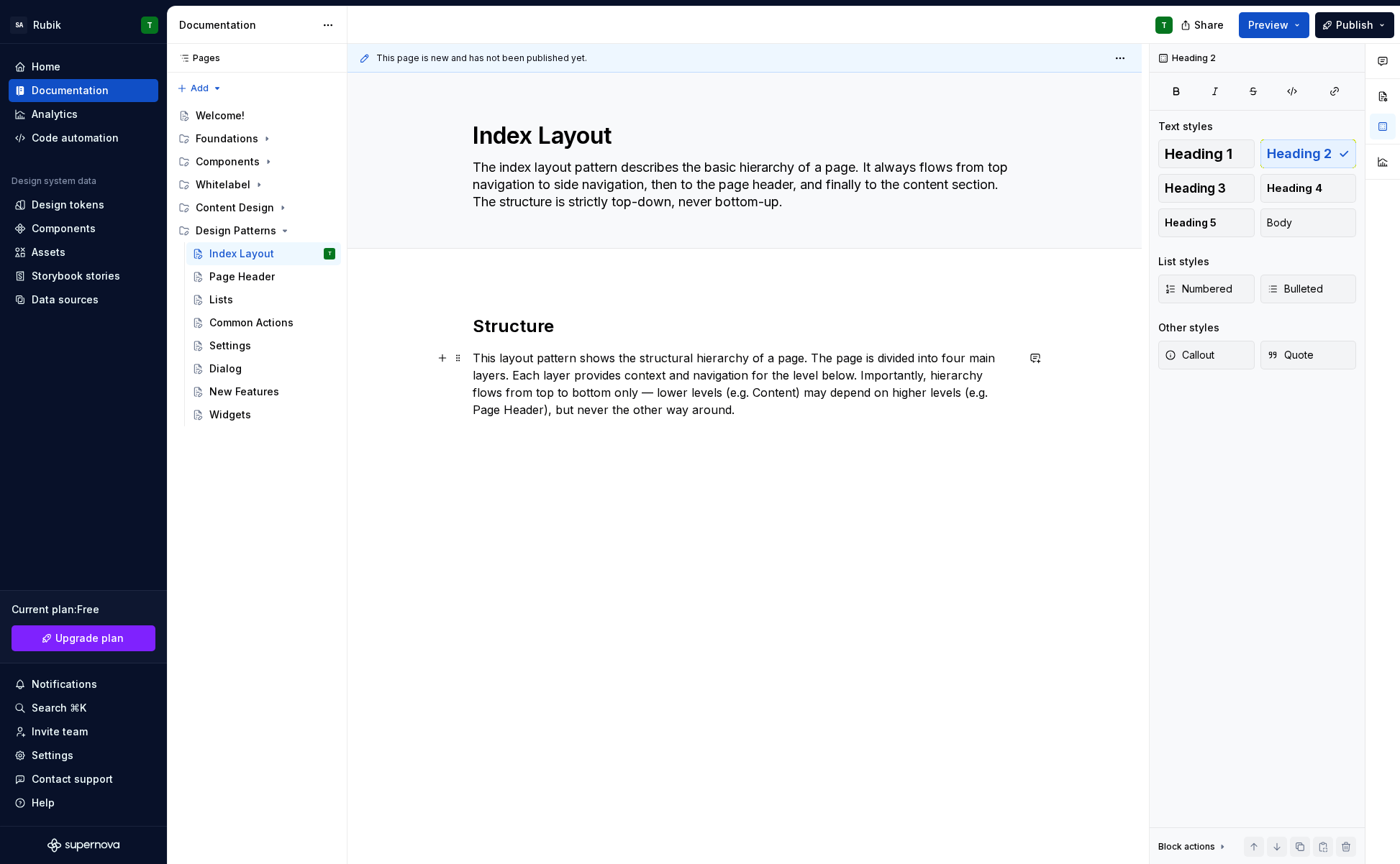
click at [760, 397] on p "This layout pattern shows the structural hierarchy of a page. The page is divid…" at bounding box center [744, 384] width 544 height 69
click at [1096, 103] on span "Edit header" at bounding box center [1092, 97] width 57 height 14
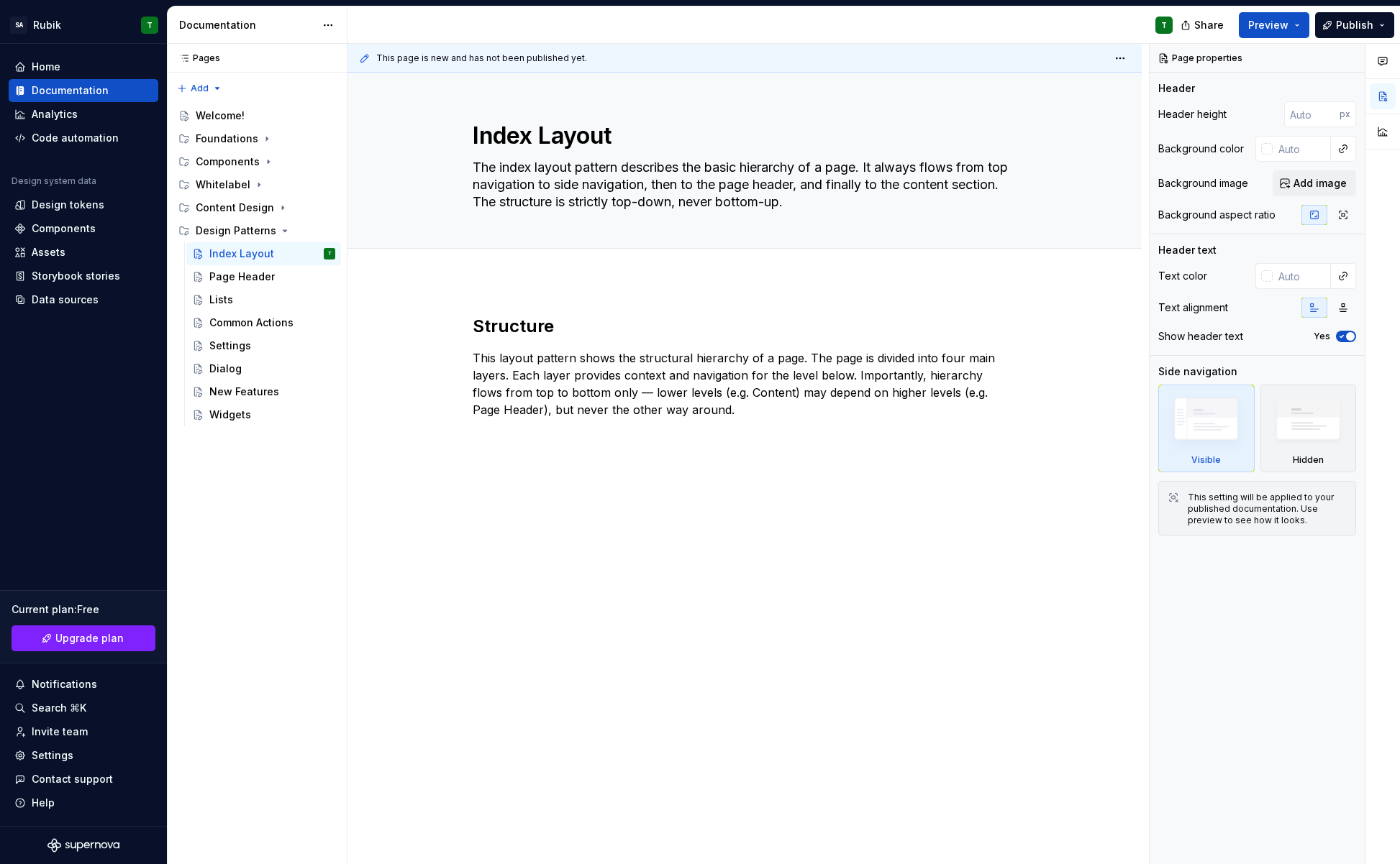
click at [638, 436] on div "Structure This layout pattern shows the structural hierarchy of a page. The pag…" at bounding box center [744, 488] width 795 height 415
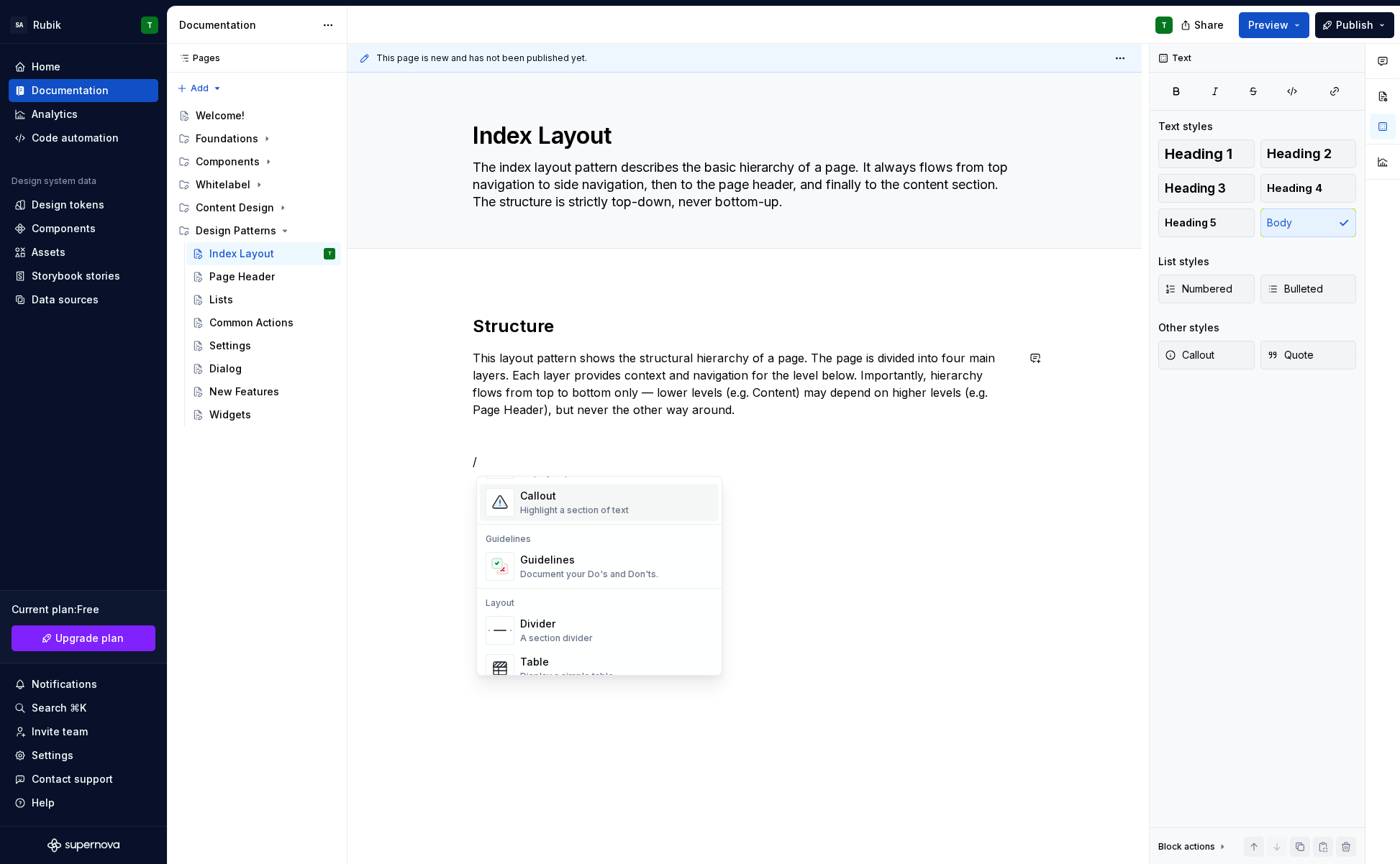
scroll to position [354, 0]
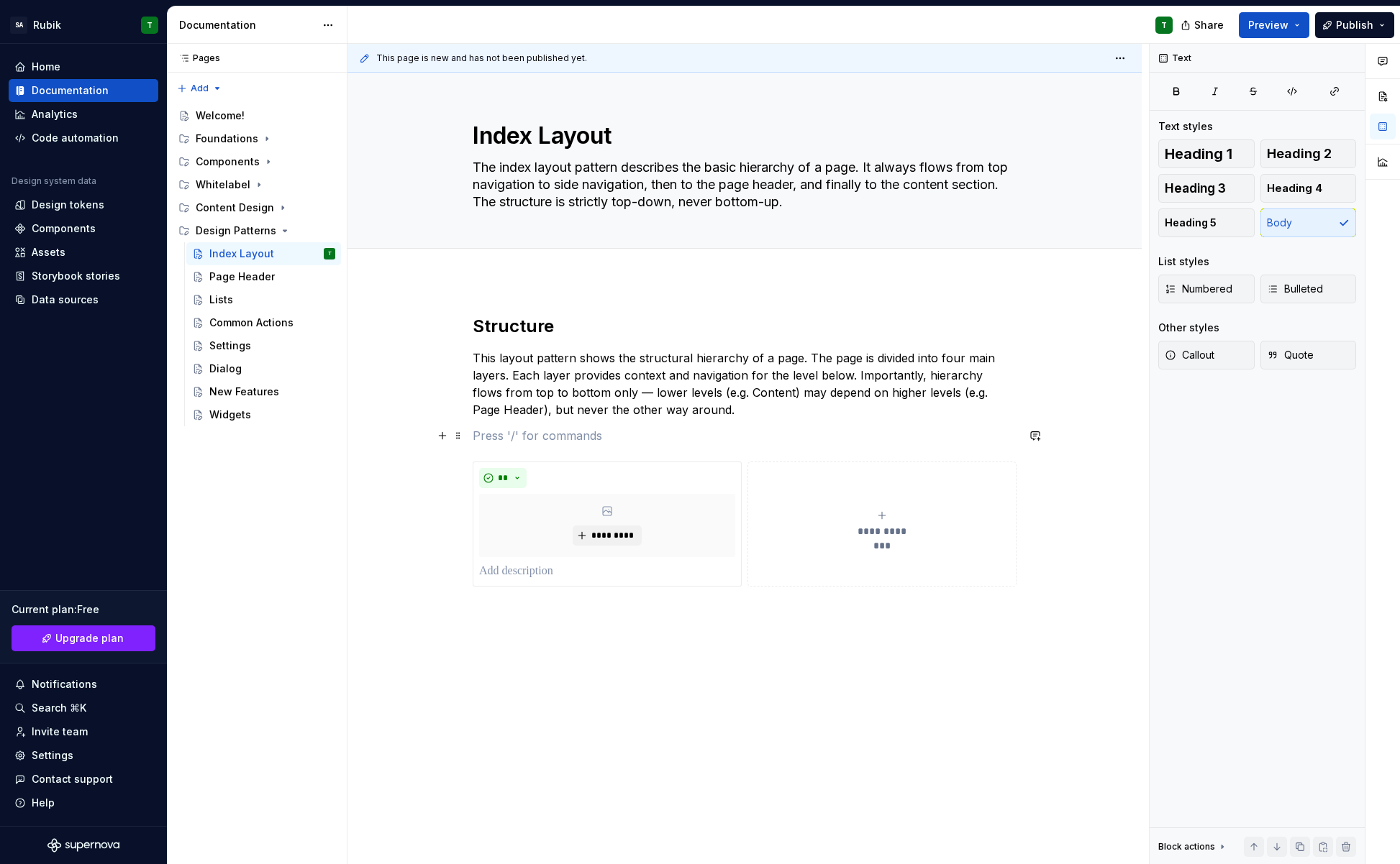
click at [529, 435] on p at bounding box center [744, 436] width 544 height 18
click at [1283, 190] on span "Heading 4" at bounding box center [1294, 188] width 56 height 14
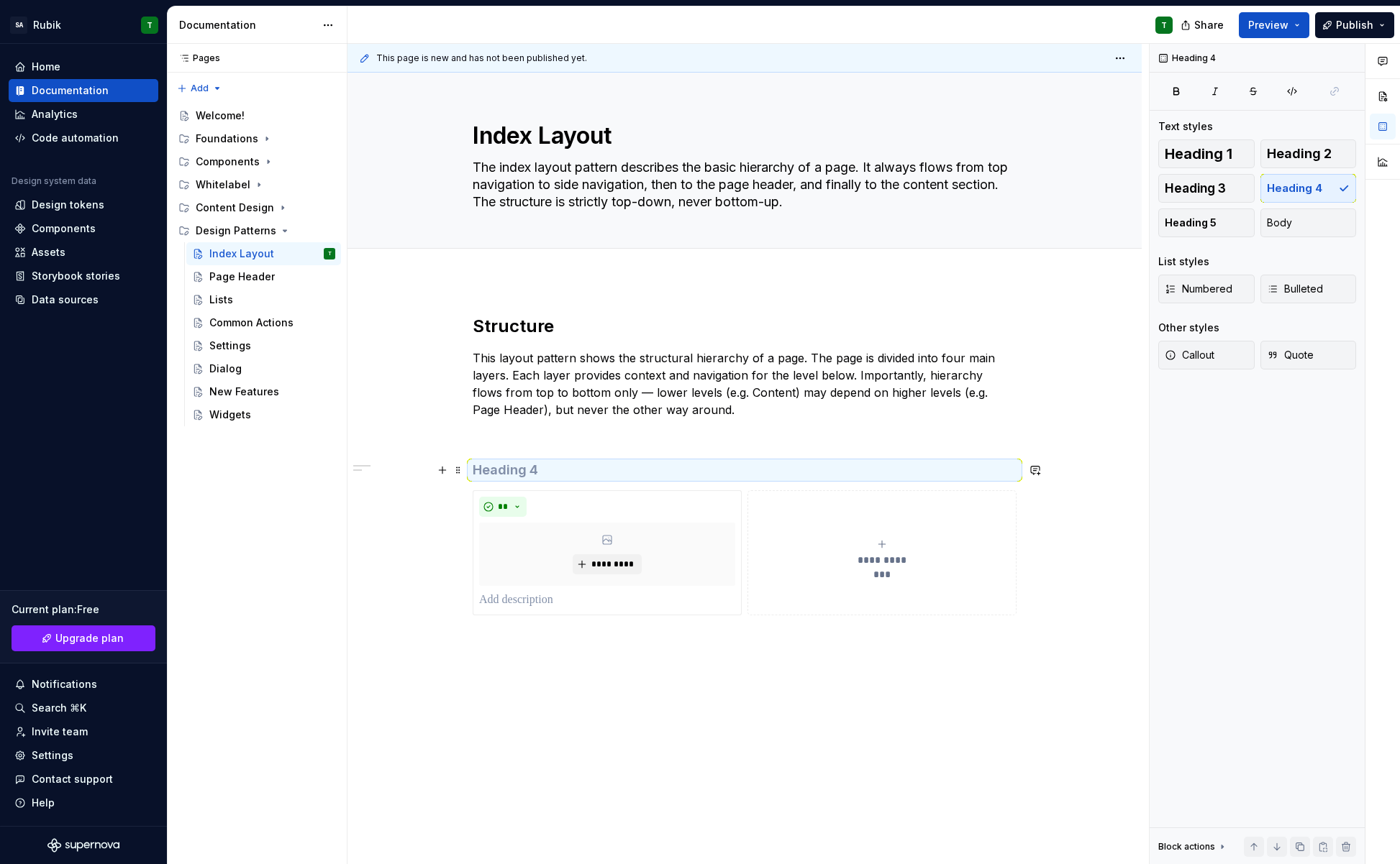
click at [628, 466] on h4 at bounding box center [744, 471] width 544 height 18
click at [480, 466] on h4 "Top Navigation" at bounding box center [744, 471] width 544 height 18
drag, startPoint x: 718, startPoint y: 705, endPoint x: 585, endPoint y: 577, distance: 184.6
click at [718, 705] on div "**********" at bounding box center [744, 586] width 795 height 612
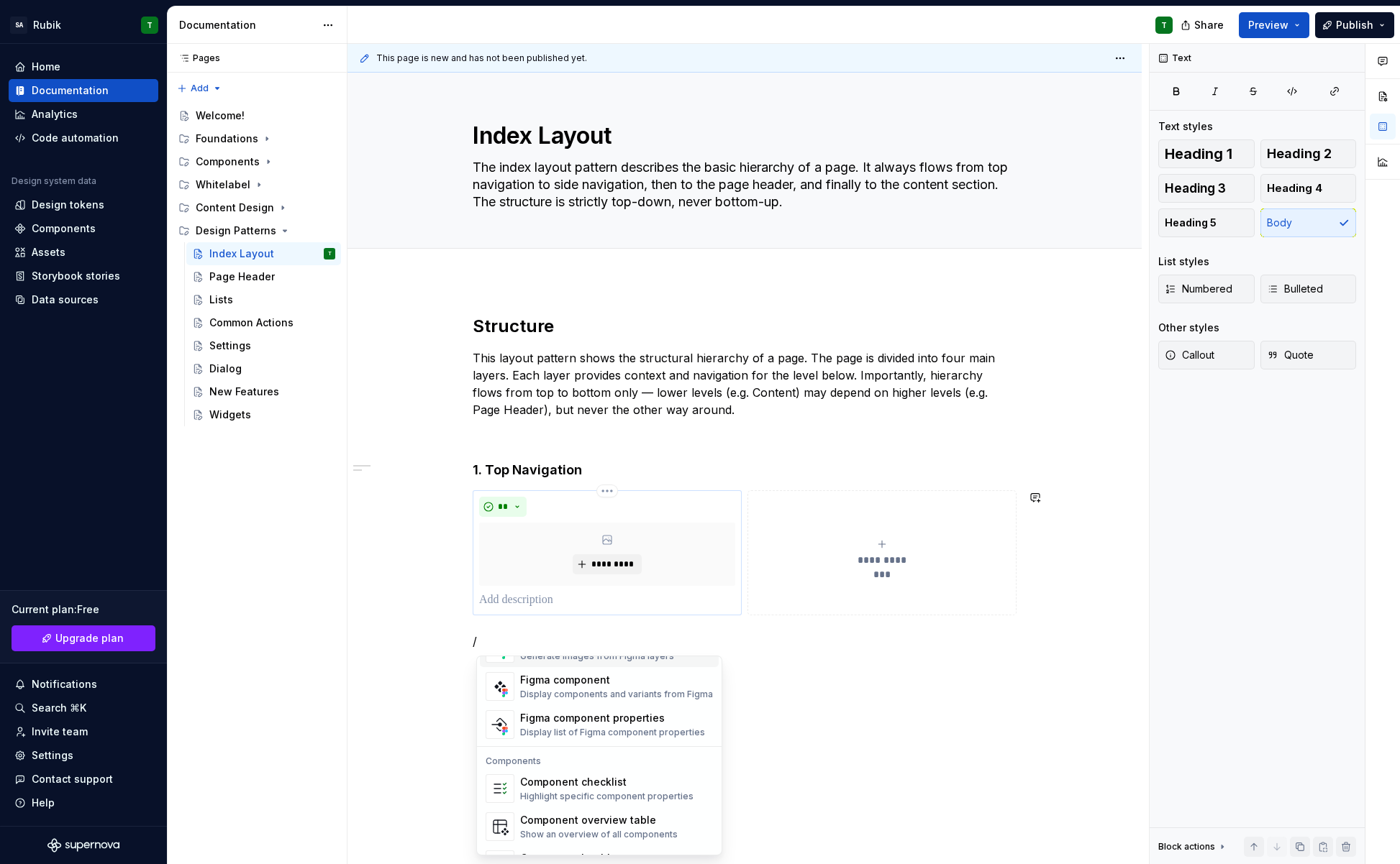
scroll to position [1362, 0]
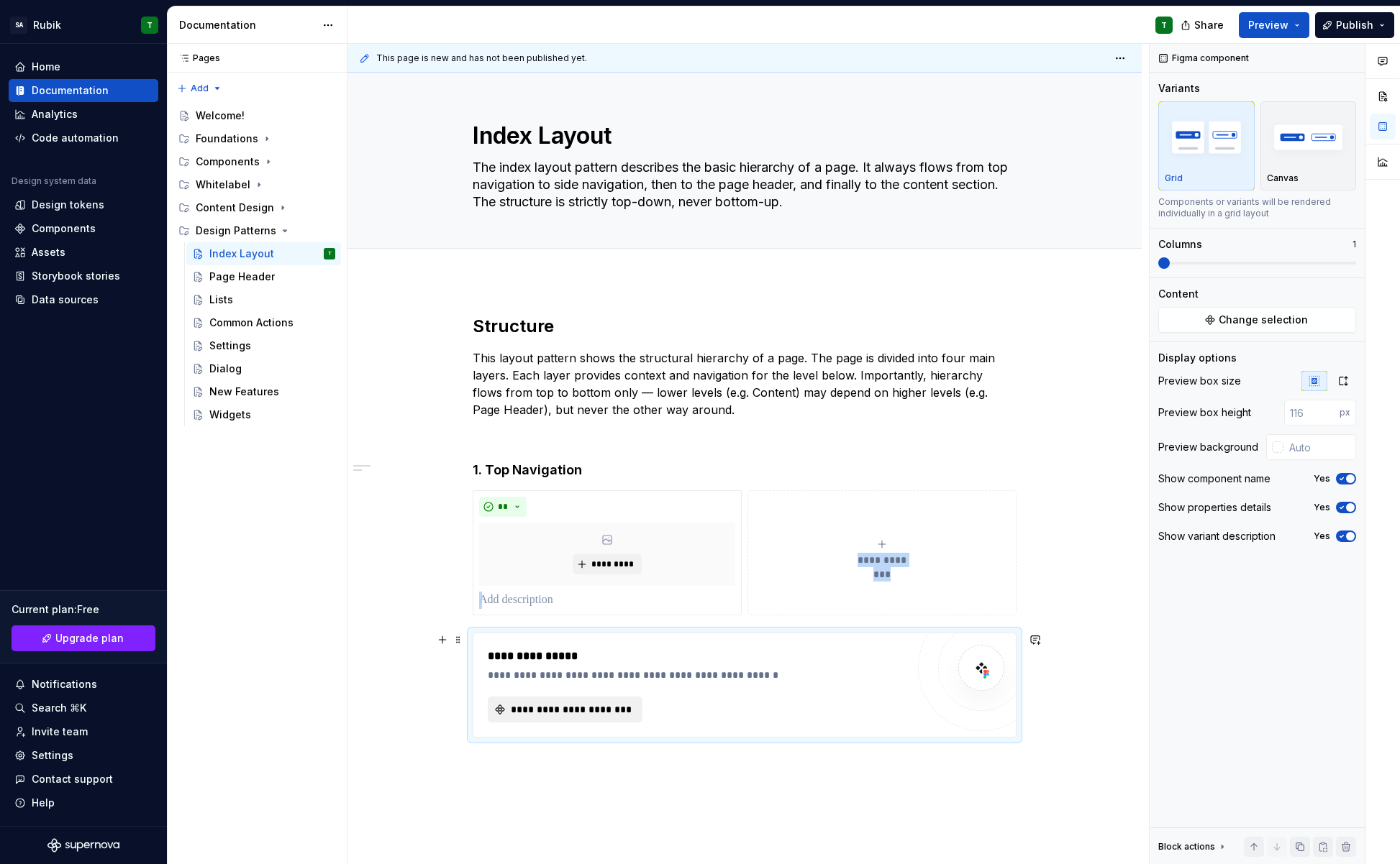
click at [596, 709] on span "**********" at bounding box center [570, 709] width 125 height 14
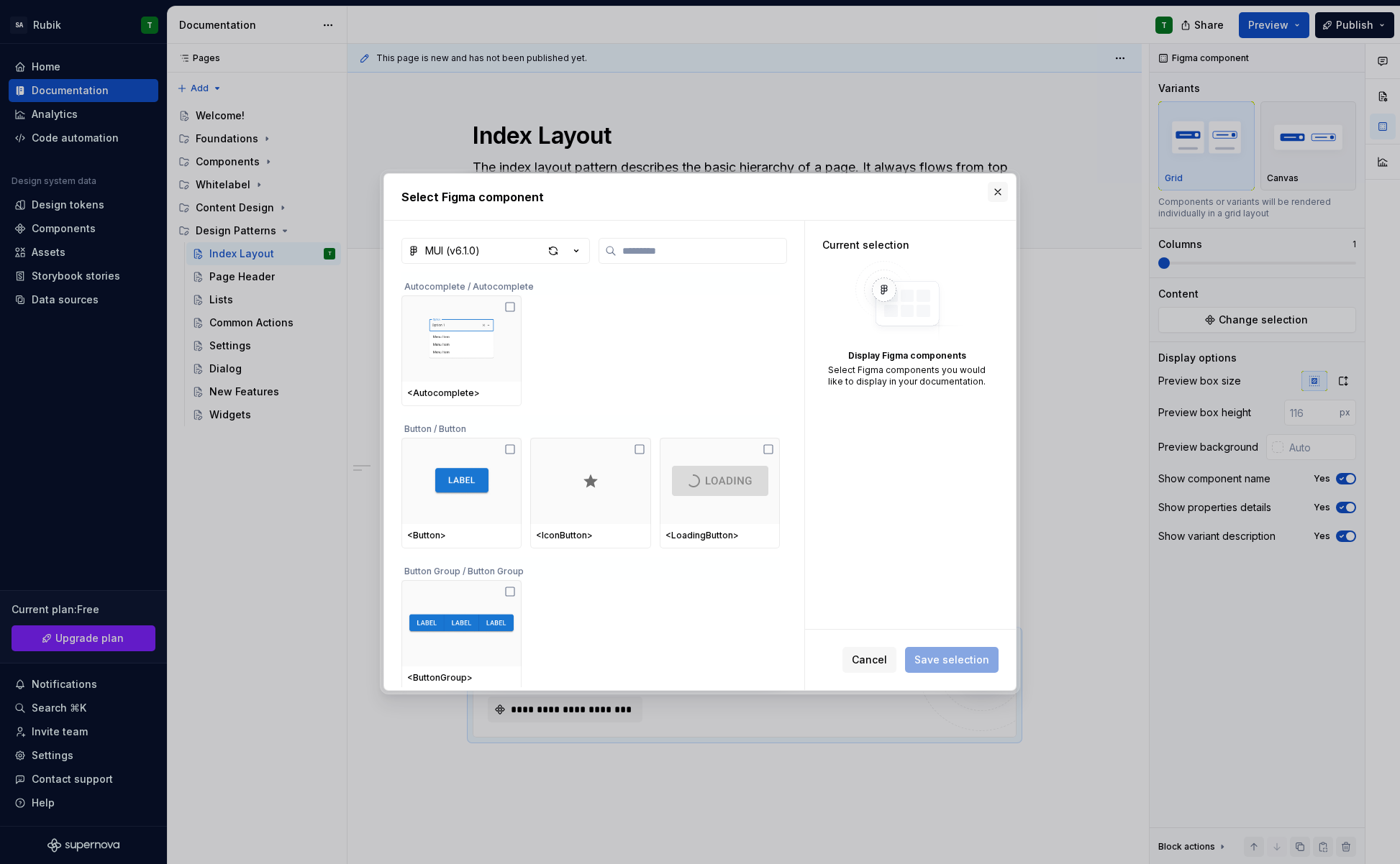
click at [1001, 193] on button "button" at bounding box center [998, 192] width 20 height 20
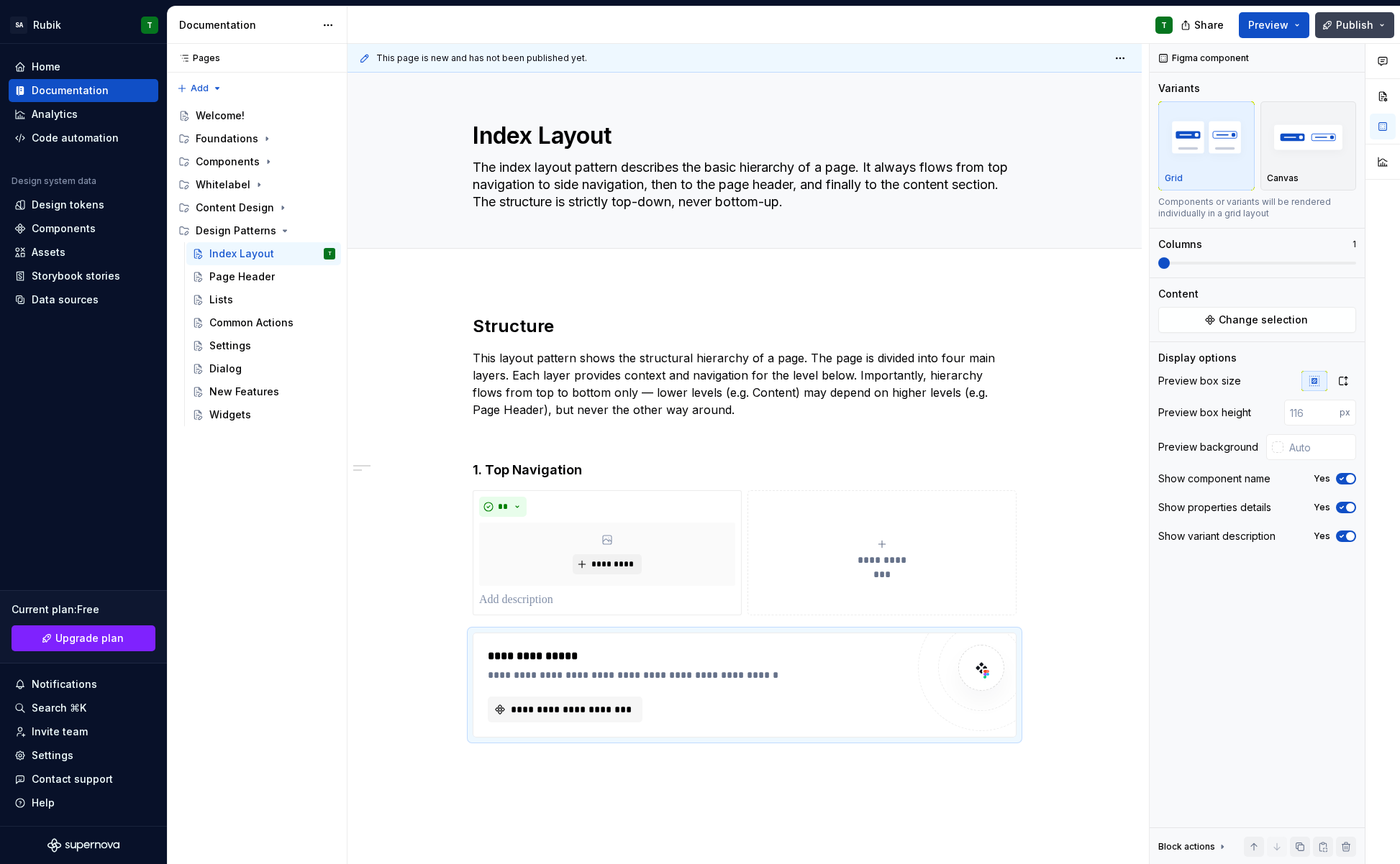
click at [1341, 28] on span "Publish" at bounding box center [1355, 25] width 37 height 14
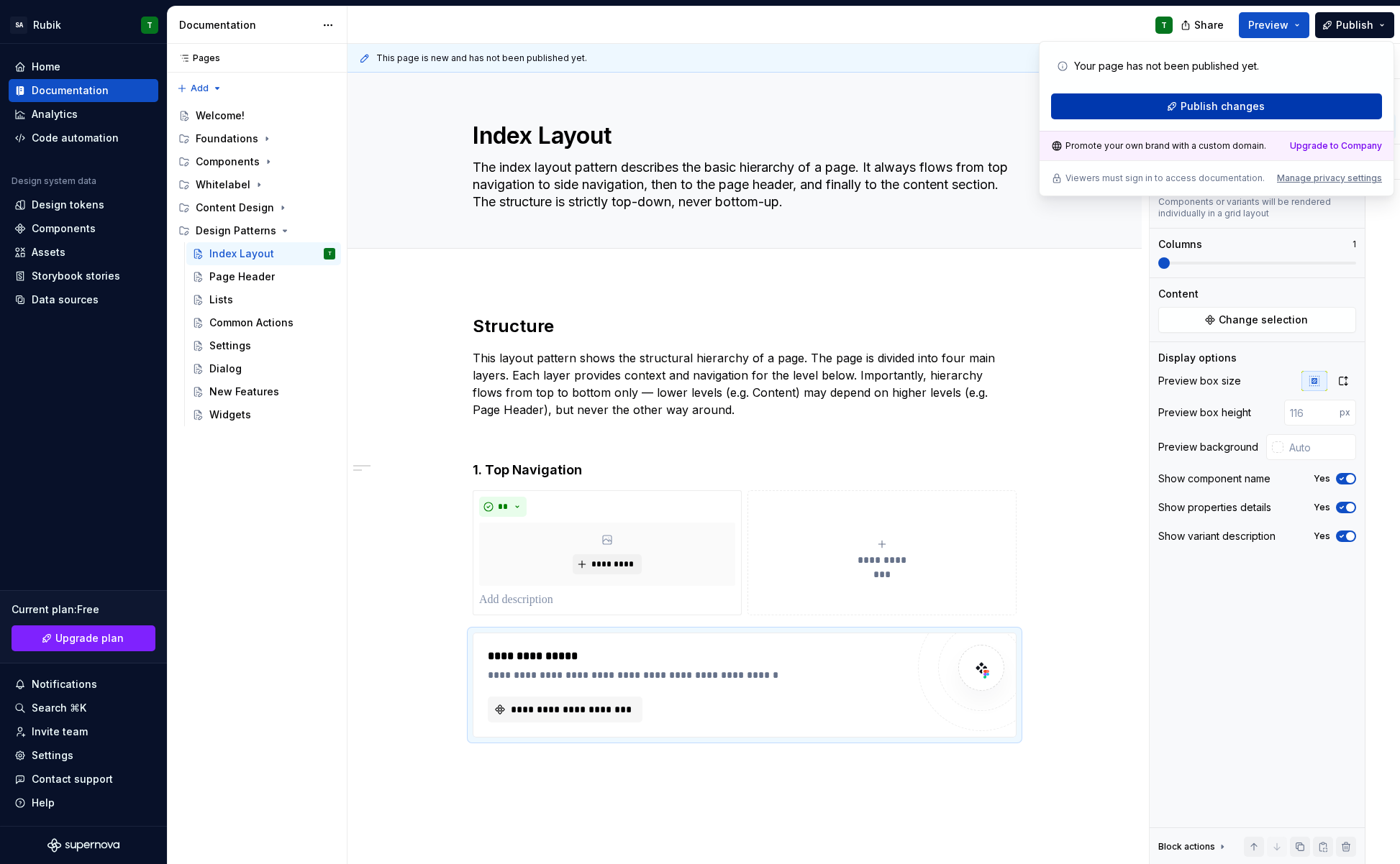
click at [1301, 109] on button "Publish changes" at bounding box center [1216, 106] width 331 height 26
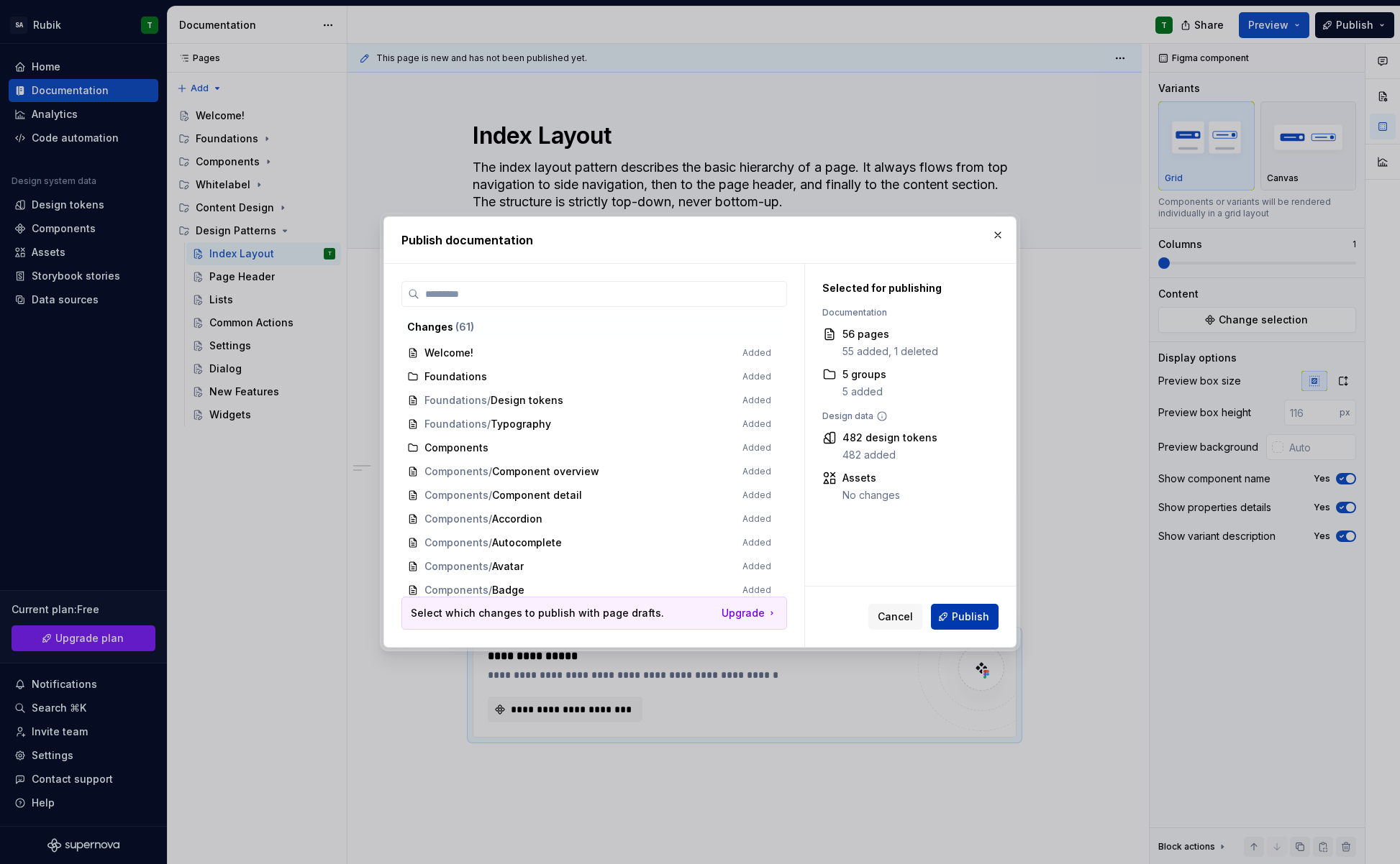
click at [983, 622] on span "Publish" at bounding box center [970, 617] width 37 height 14
type textarea "*"
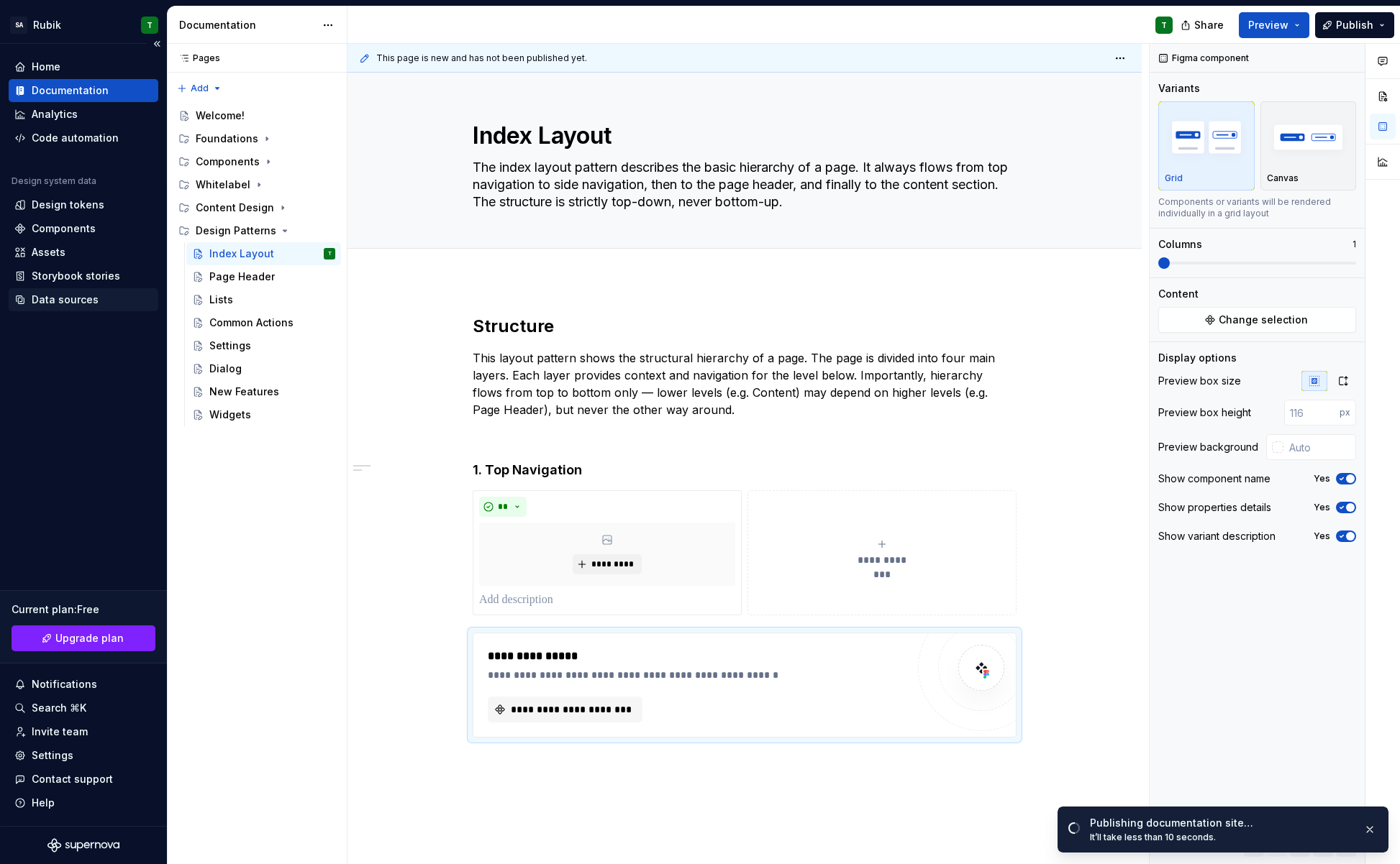
click at [55, 301] on div "Data sources" at bounding box center [65, 299] width 67 height 14
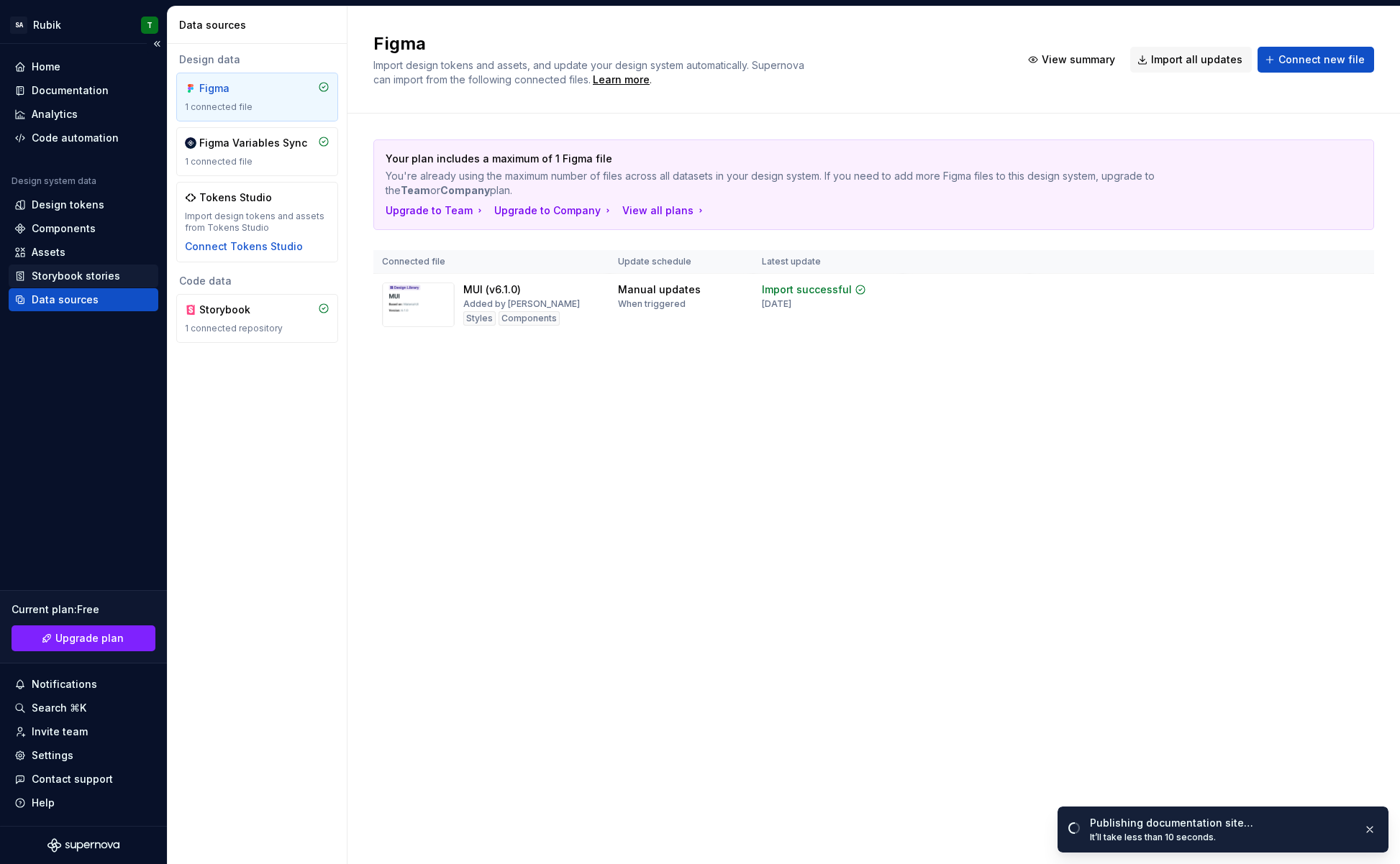
click at [66, 280] on div "Storybook stories" at bounding box center [76, 276] width 88 height 14
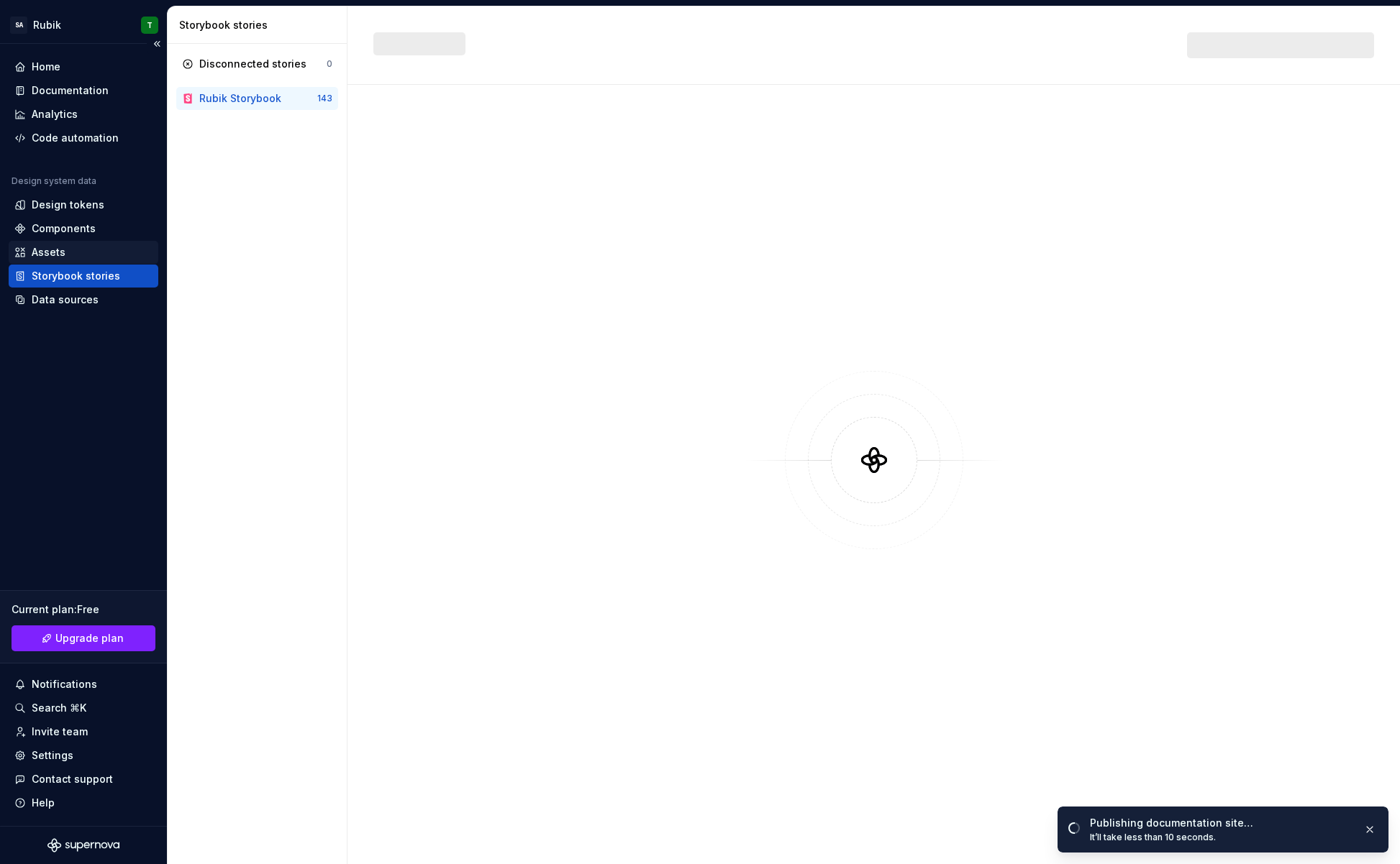
click at [70, 254] on div "Assets" at bounding box center [83, 253] width 138 height 14
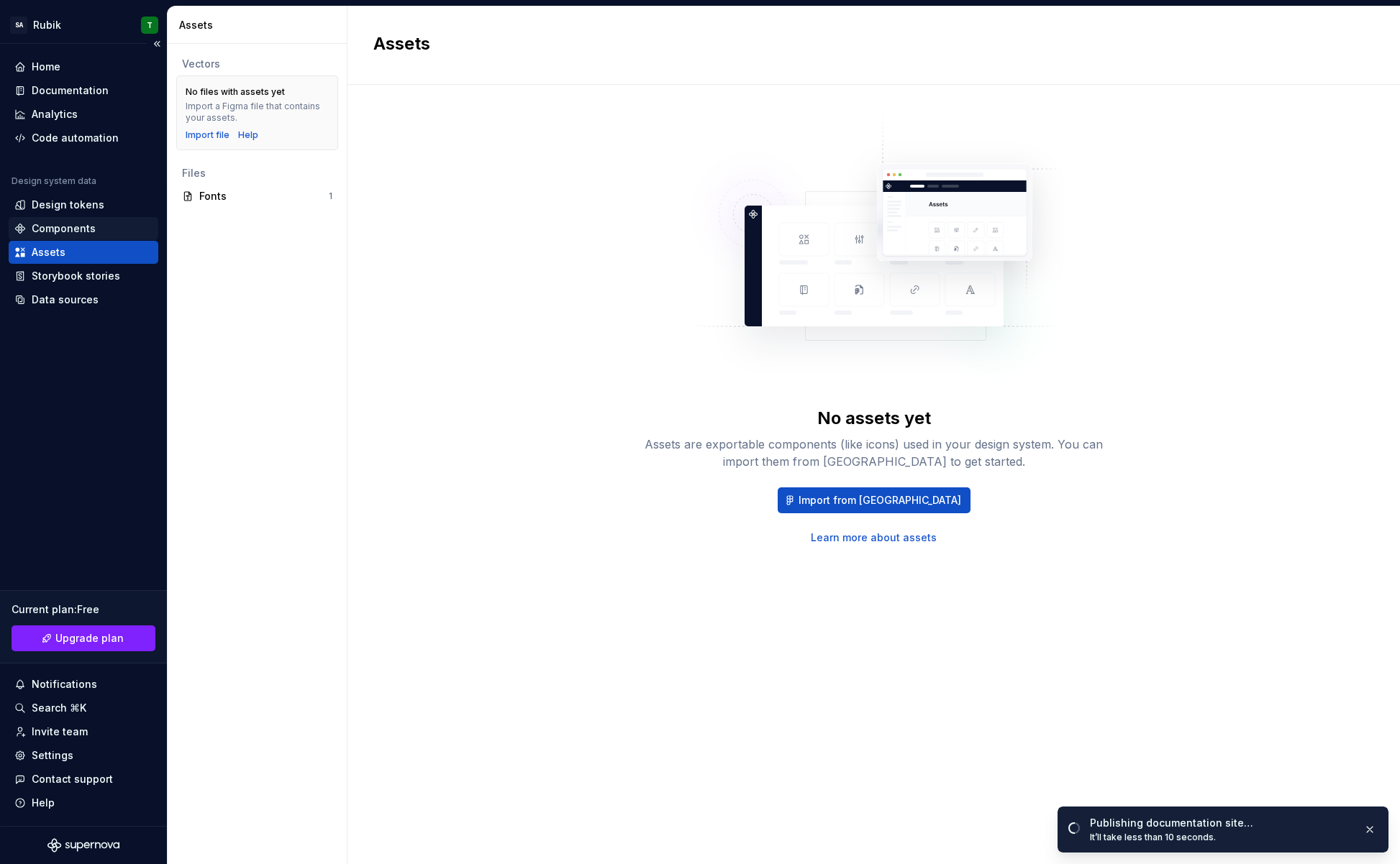
click at [70, 218] on div "Components" at bounding box center [83, 229] width 149 height 23
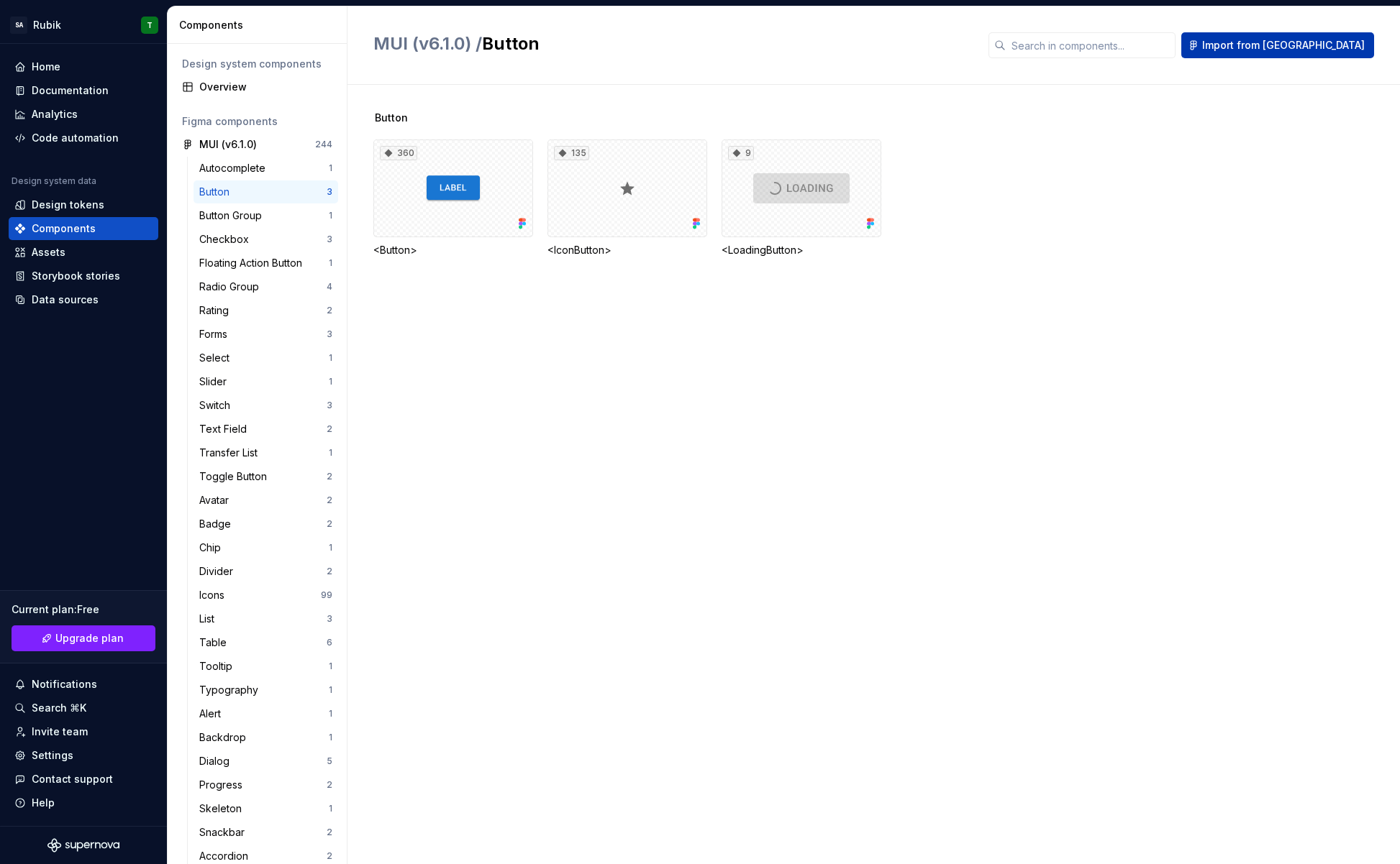
click at [1314, 42] on span "Import from [GEOGRAPHIC_DATA]" at bounding box center [1283, 45] width 163 height 14
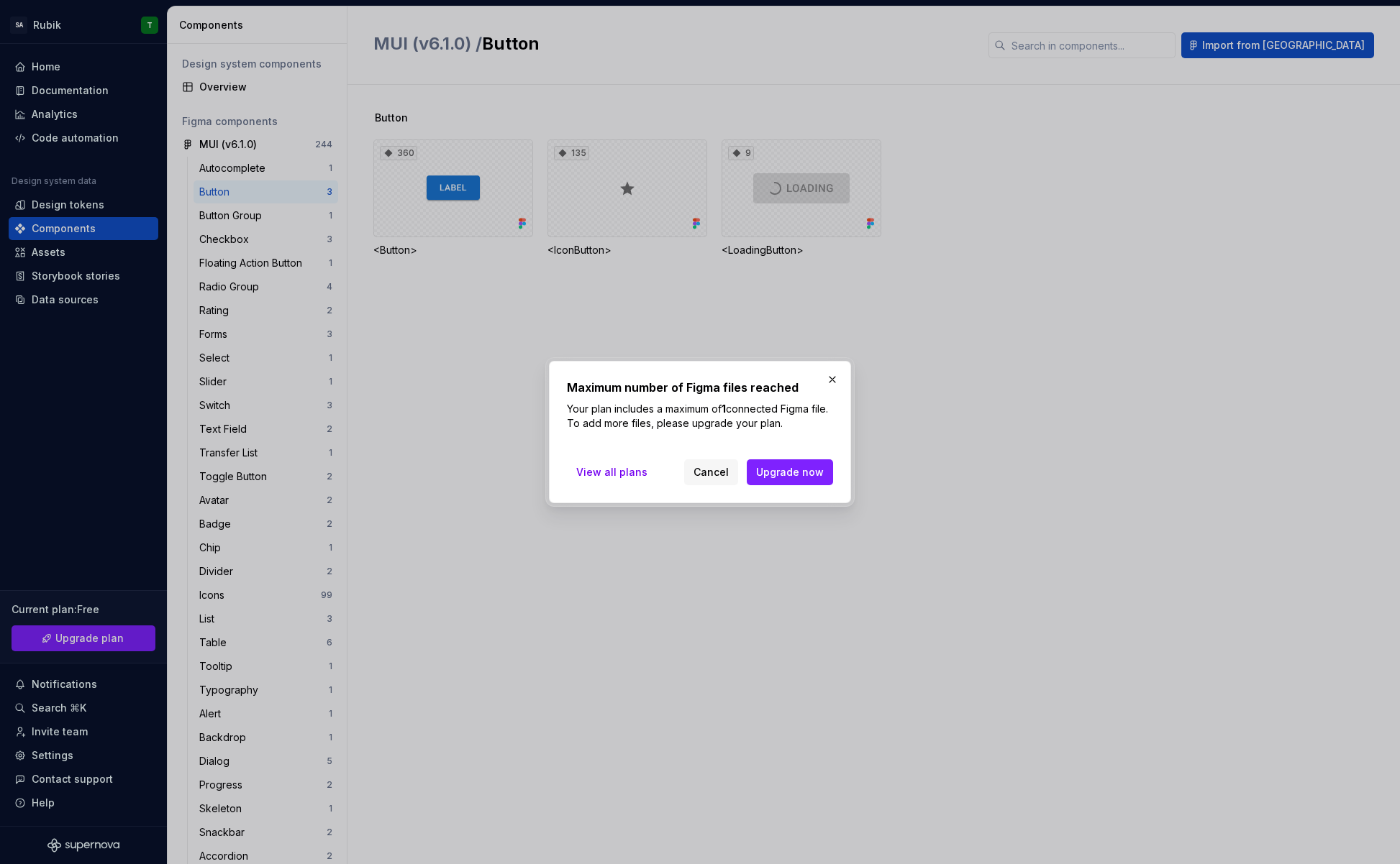
click at [817, 373] on div "Maximum number of Figma files reached Your plan includes a maximum of 1 connect…" at bounding box center [700, 432] width 302 height 142
click at [831, 372] on button "button" at bounding box center [832, 379] width 20 height 20
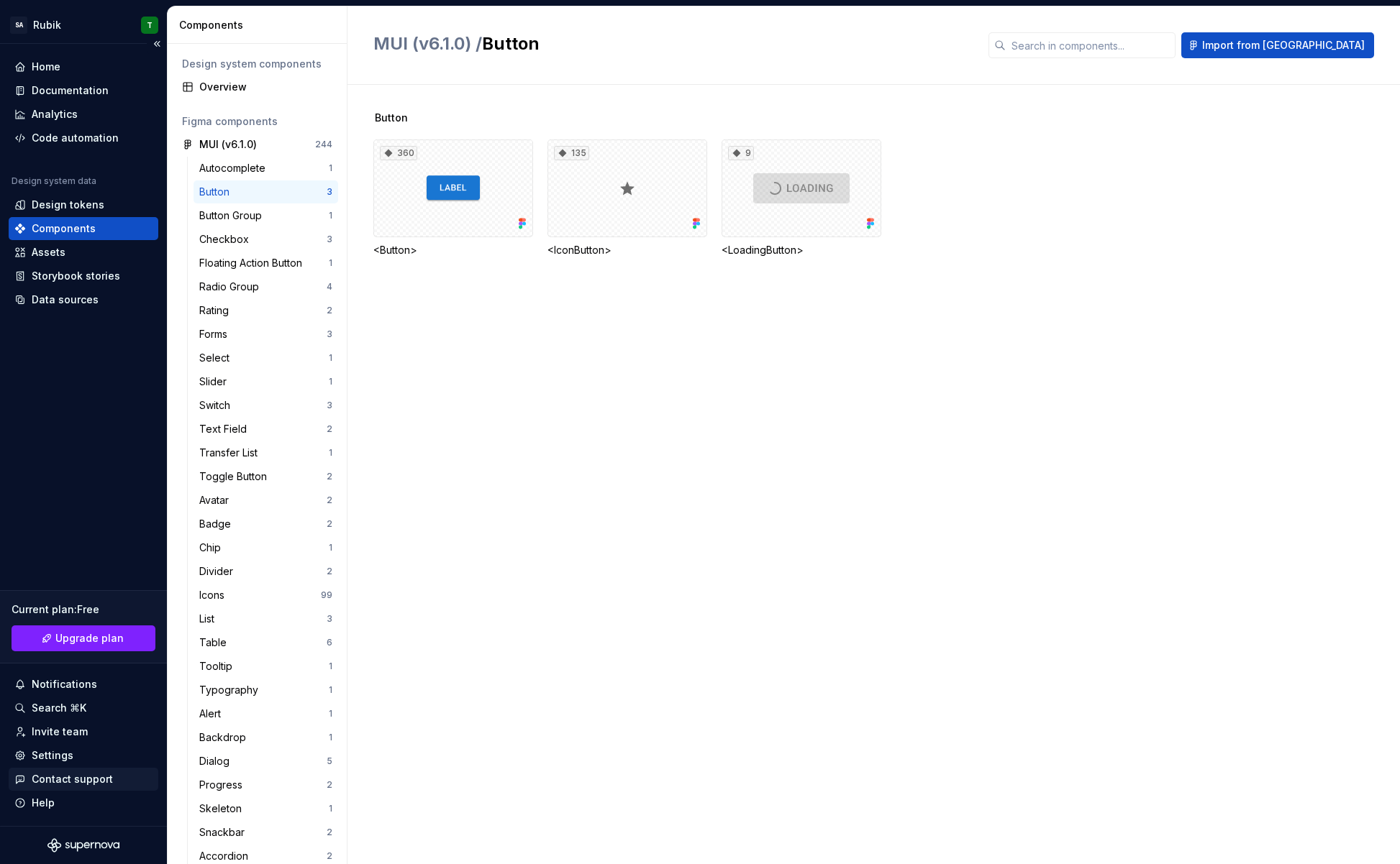
click at [84, 777] on div "Contact support" at bounding box center [72, 779] width 81 height 14
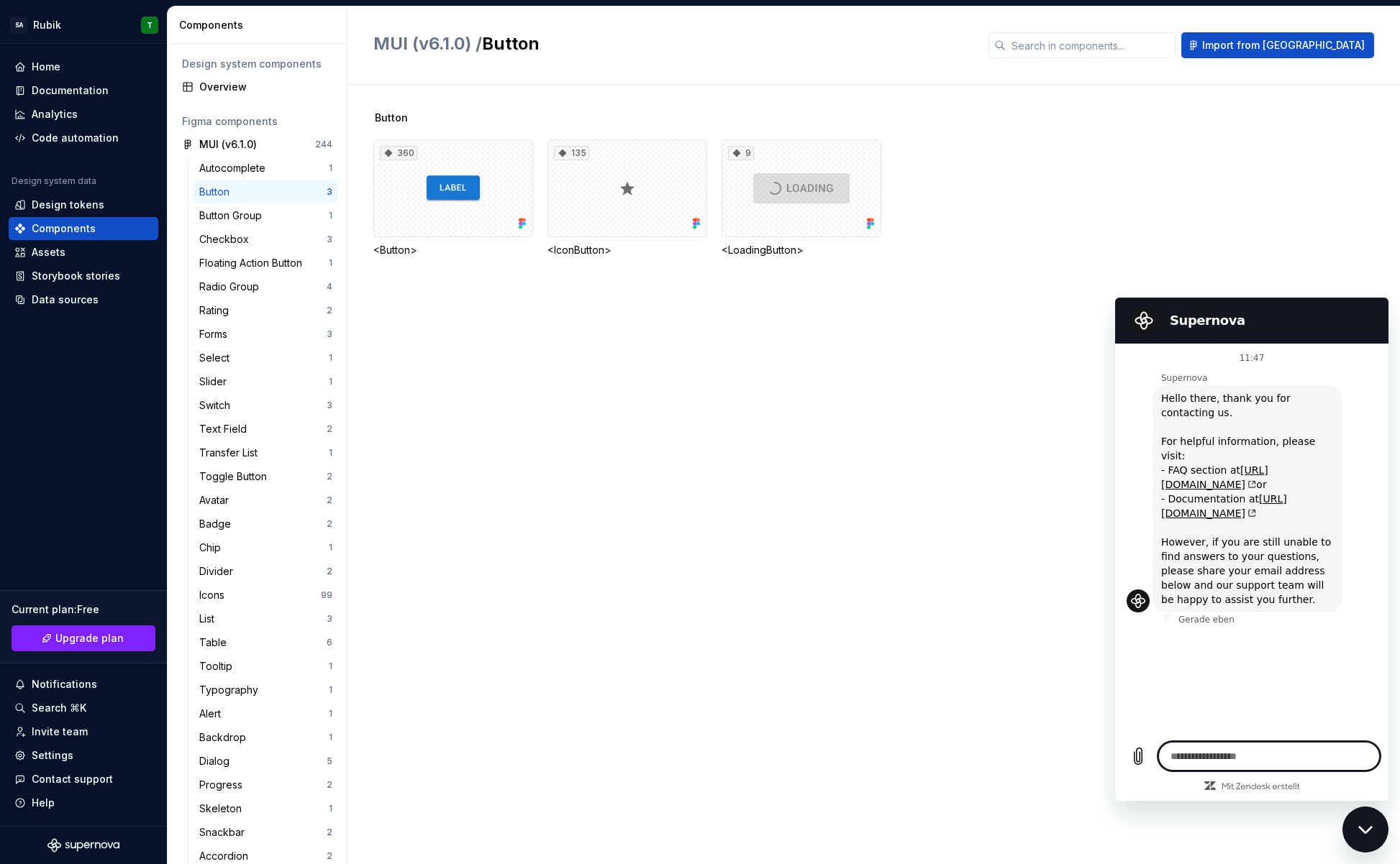
type textarea "*"
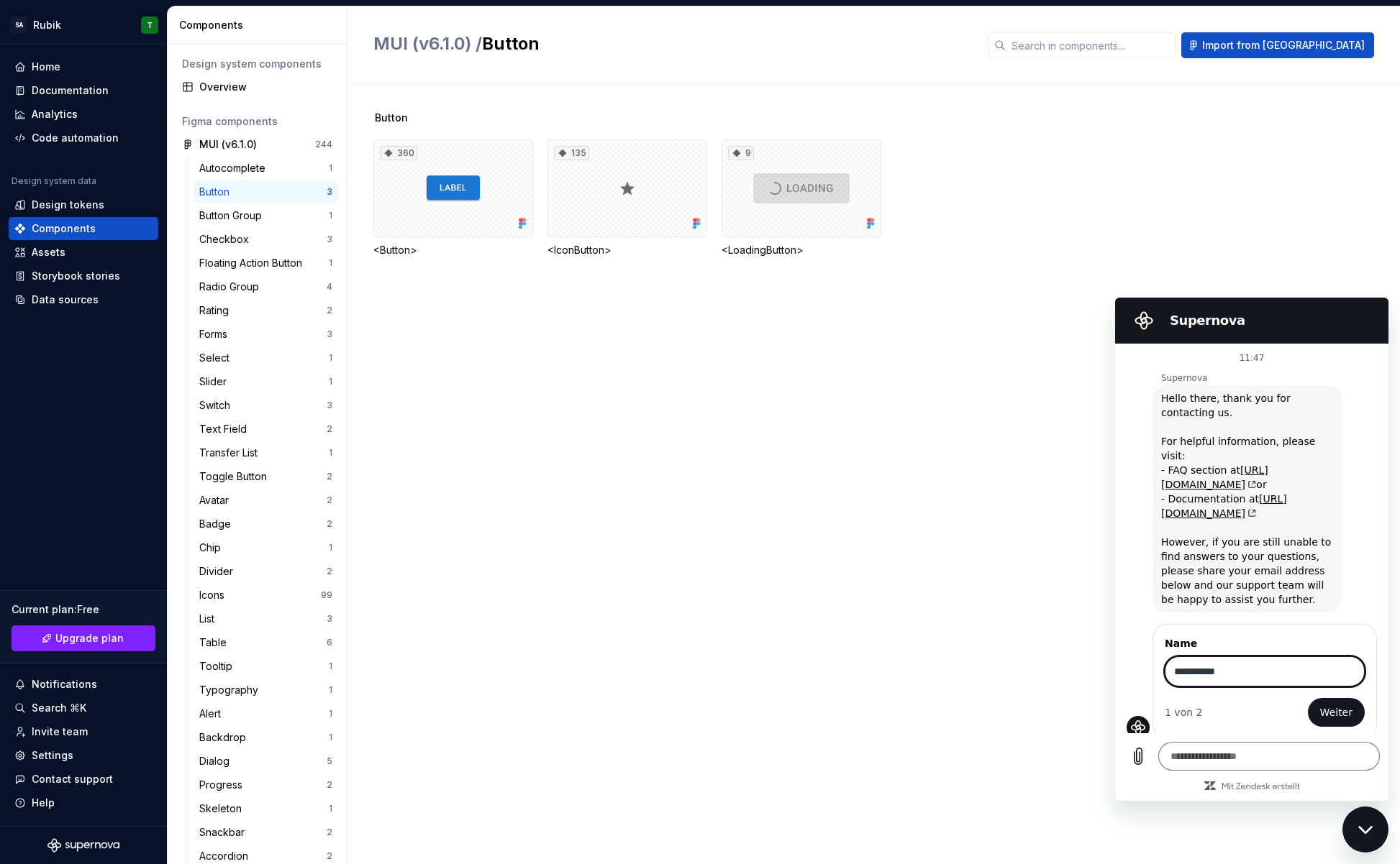
type input "**********"
click at [1308, 698] on button "Weiter" at bounding box center [1336, 712] width 57 height 29
type textarea "*"
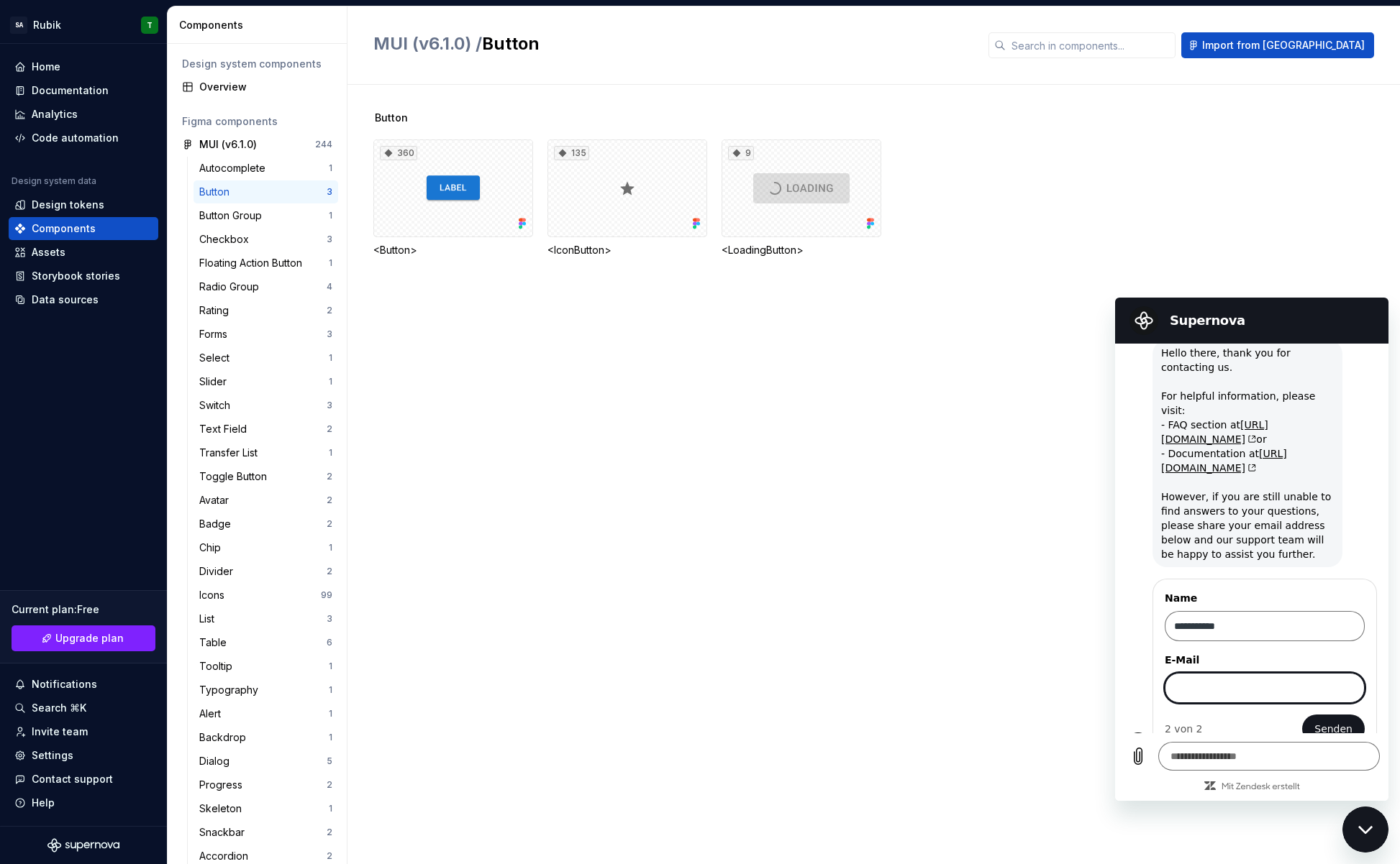
scroll to position [54, 0]
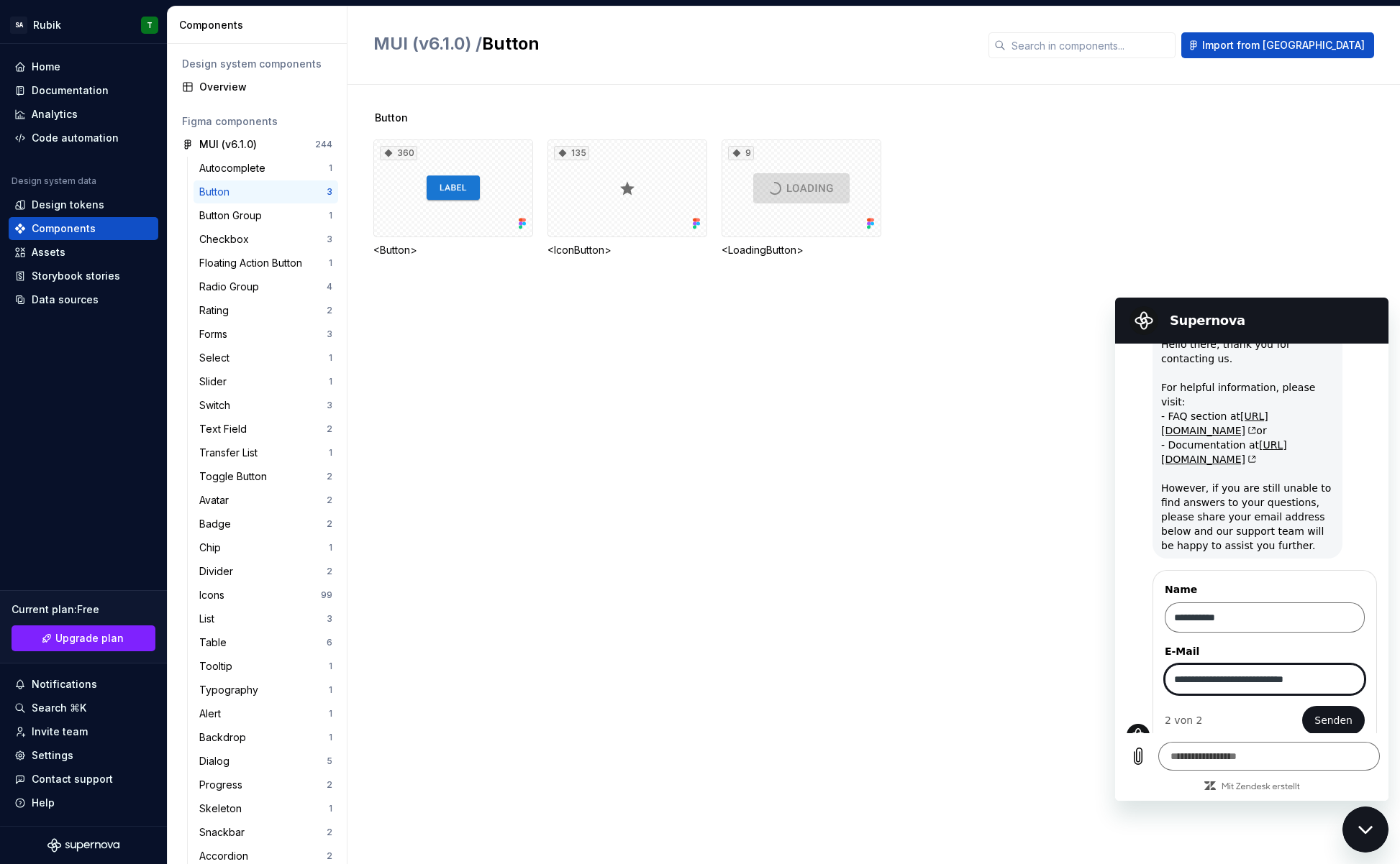
type input "**********"
click at [1302, 706] on button "Senden" at bounding box center [1333, 720] width 63 height 29
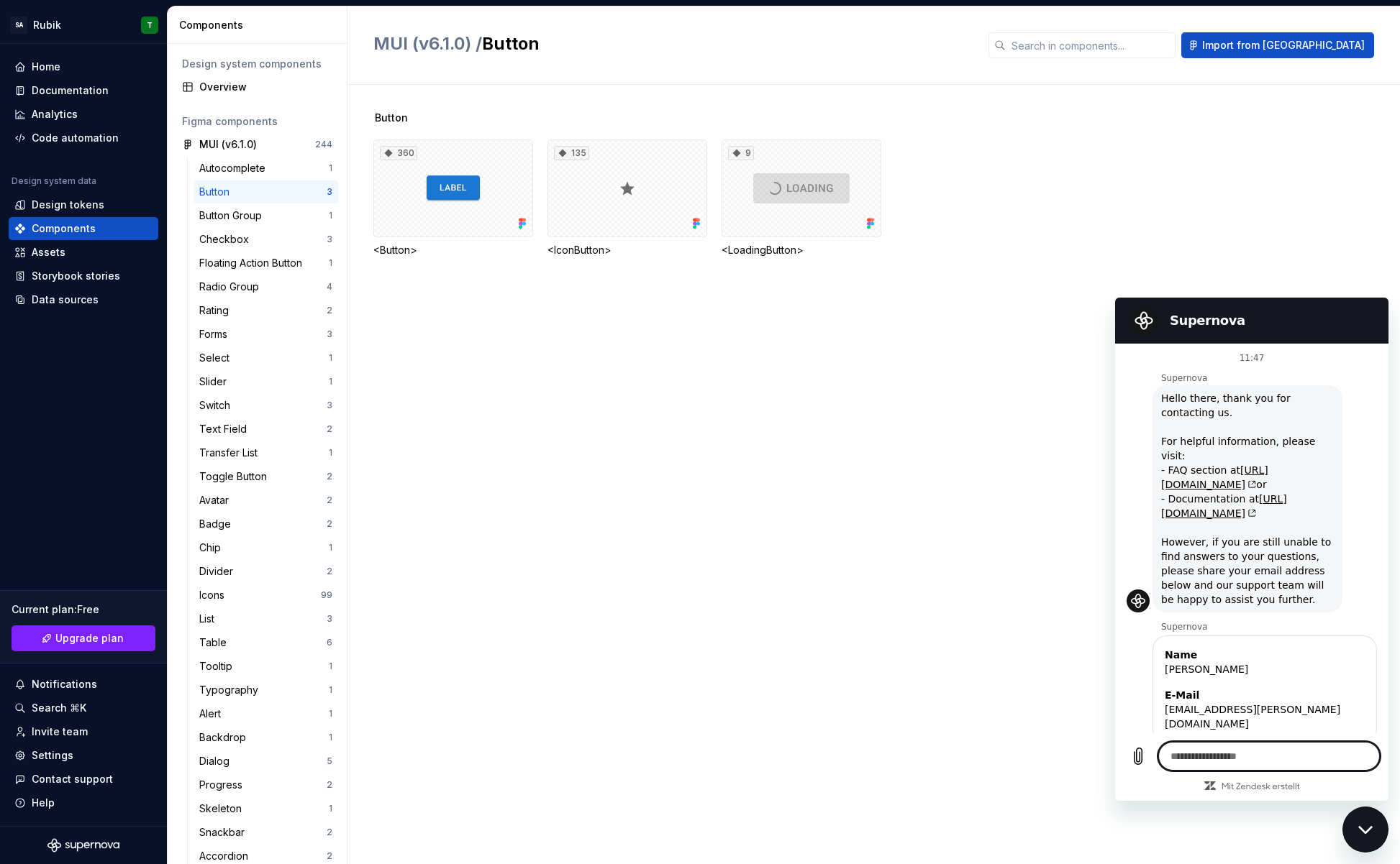
scroll to position [13, 0]
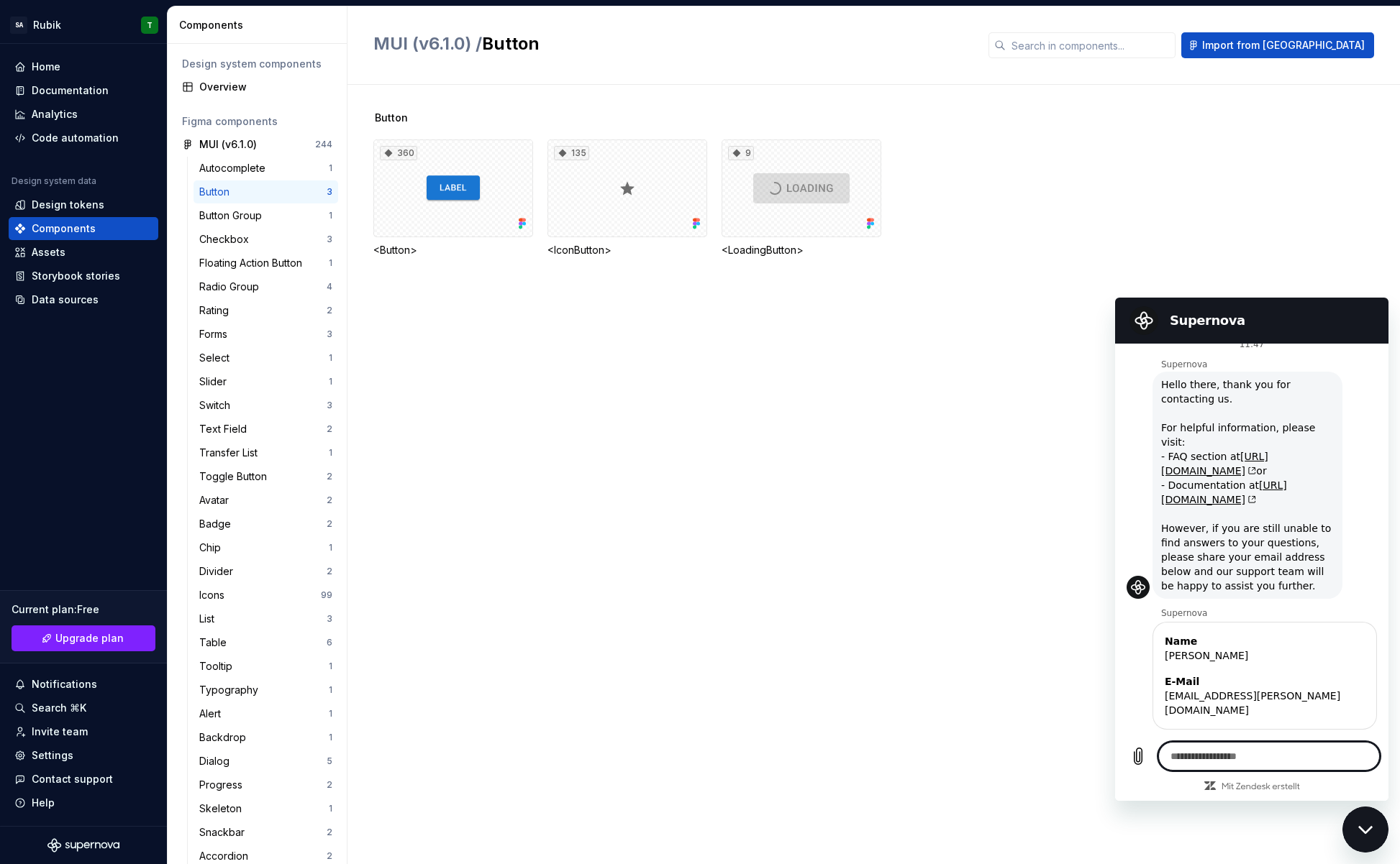
type textarea "*"
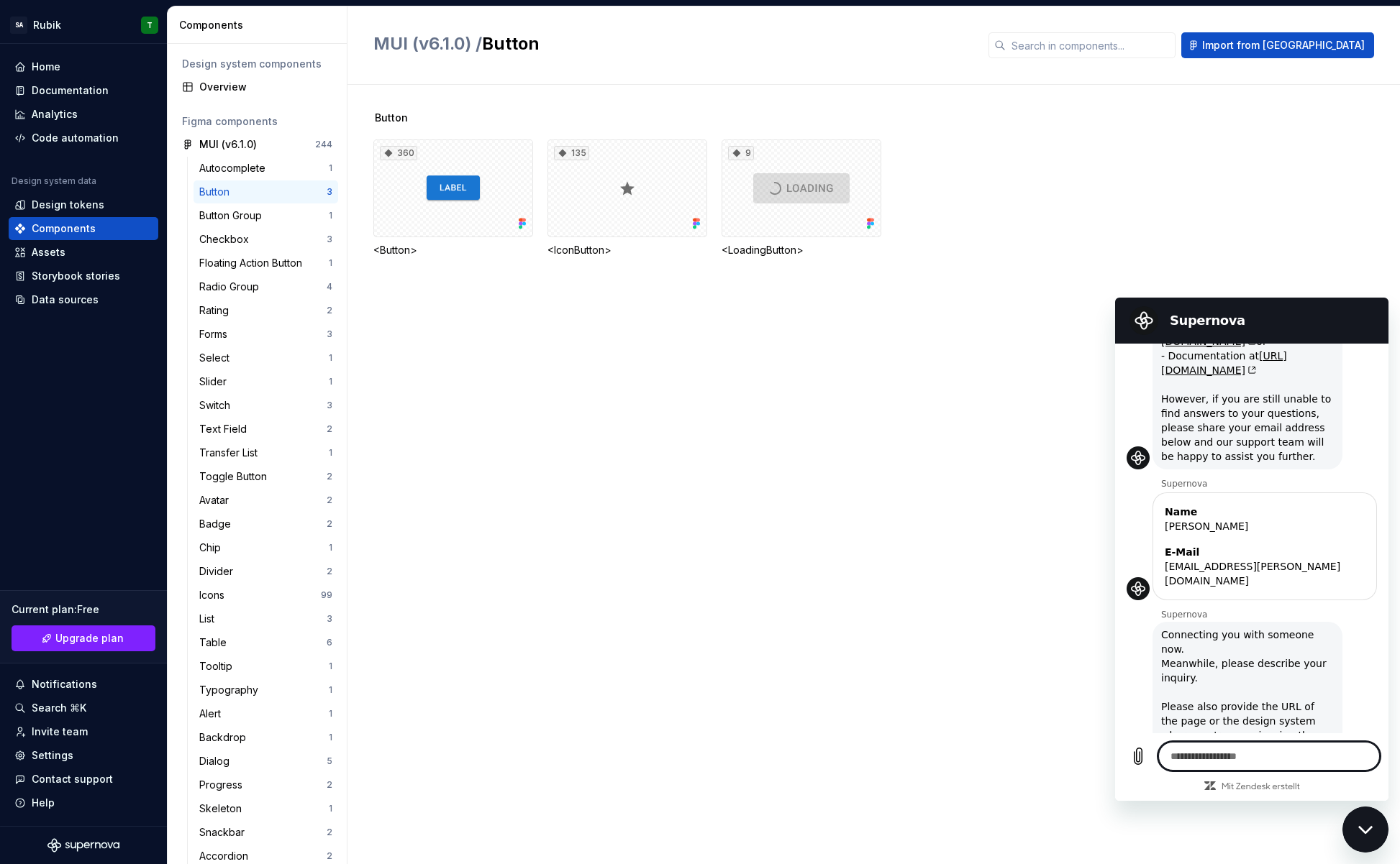
scroll to position [146, 0]
type textarea "*"
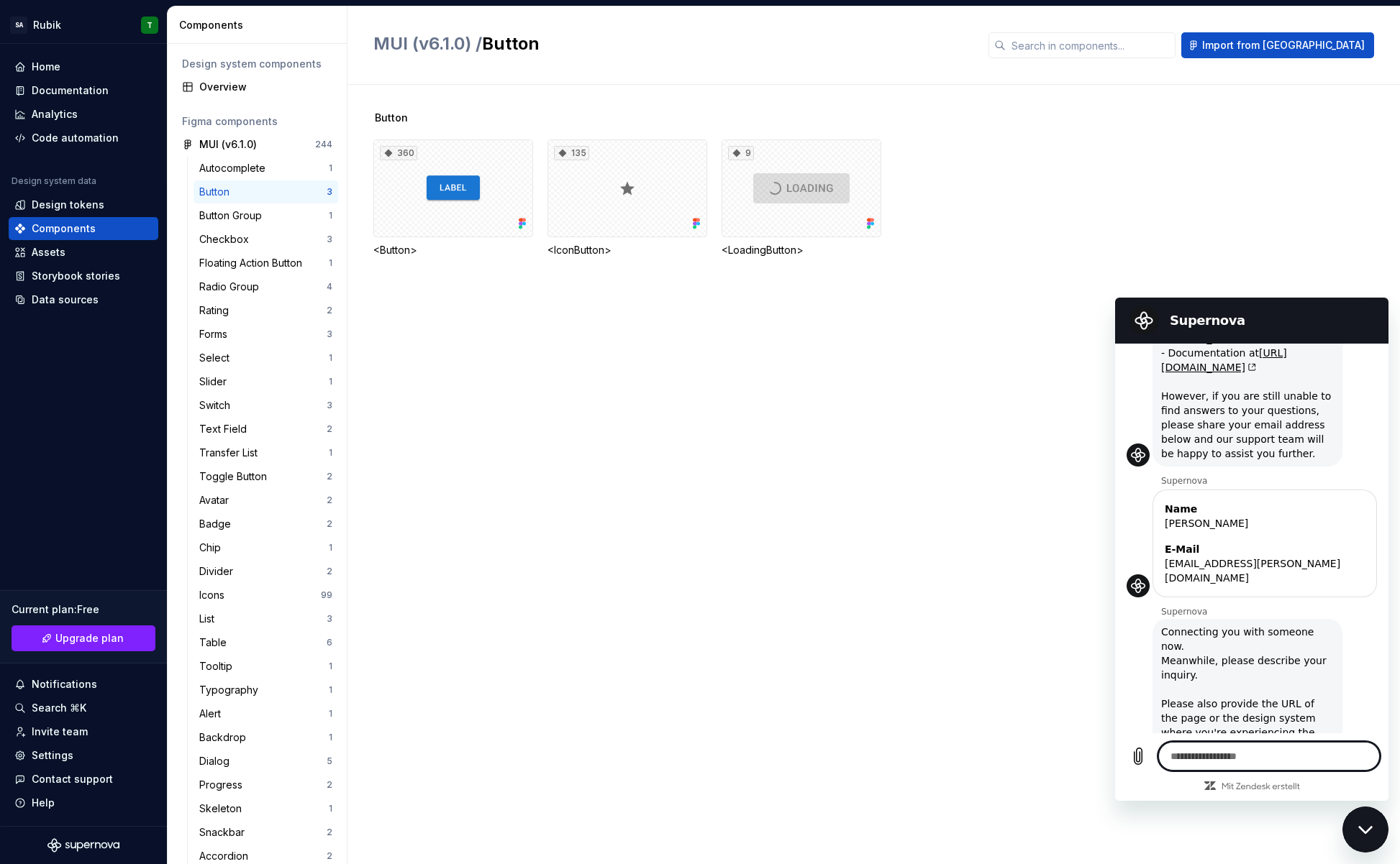
type textarea "*"
type textarea "**"
type textarea "*"
type textarea "***"
type textarea "*"
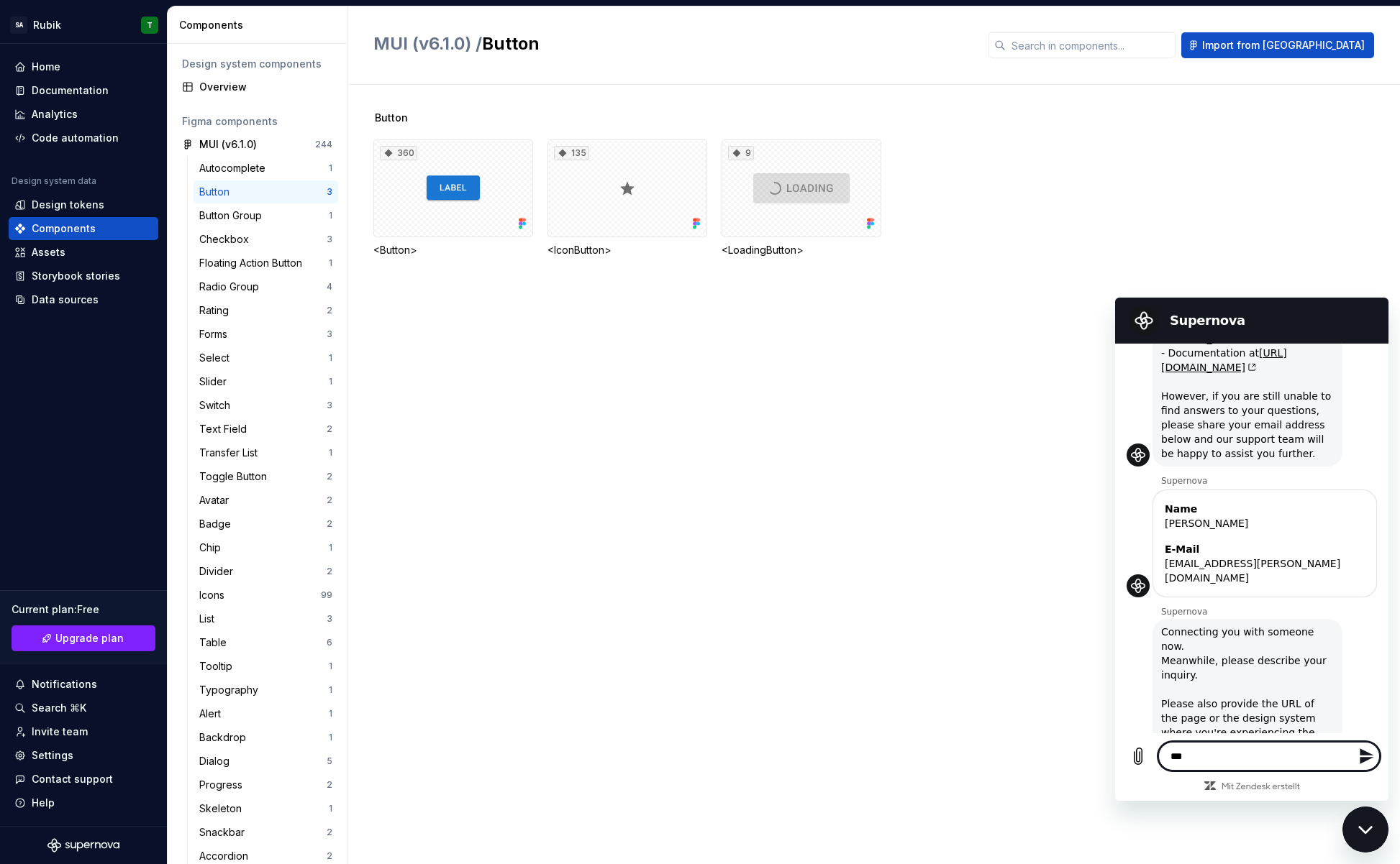
type textarea "****"
type textarea "*"
type textarea "*****"
type textarea "*"
type textarea "******"
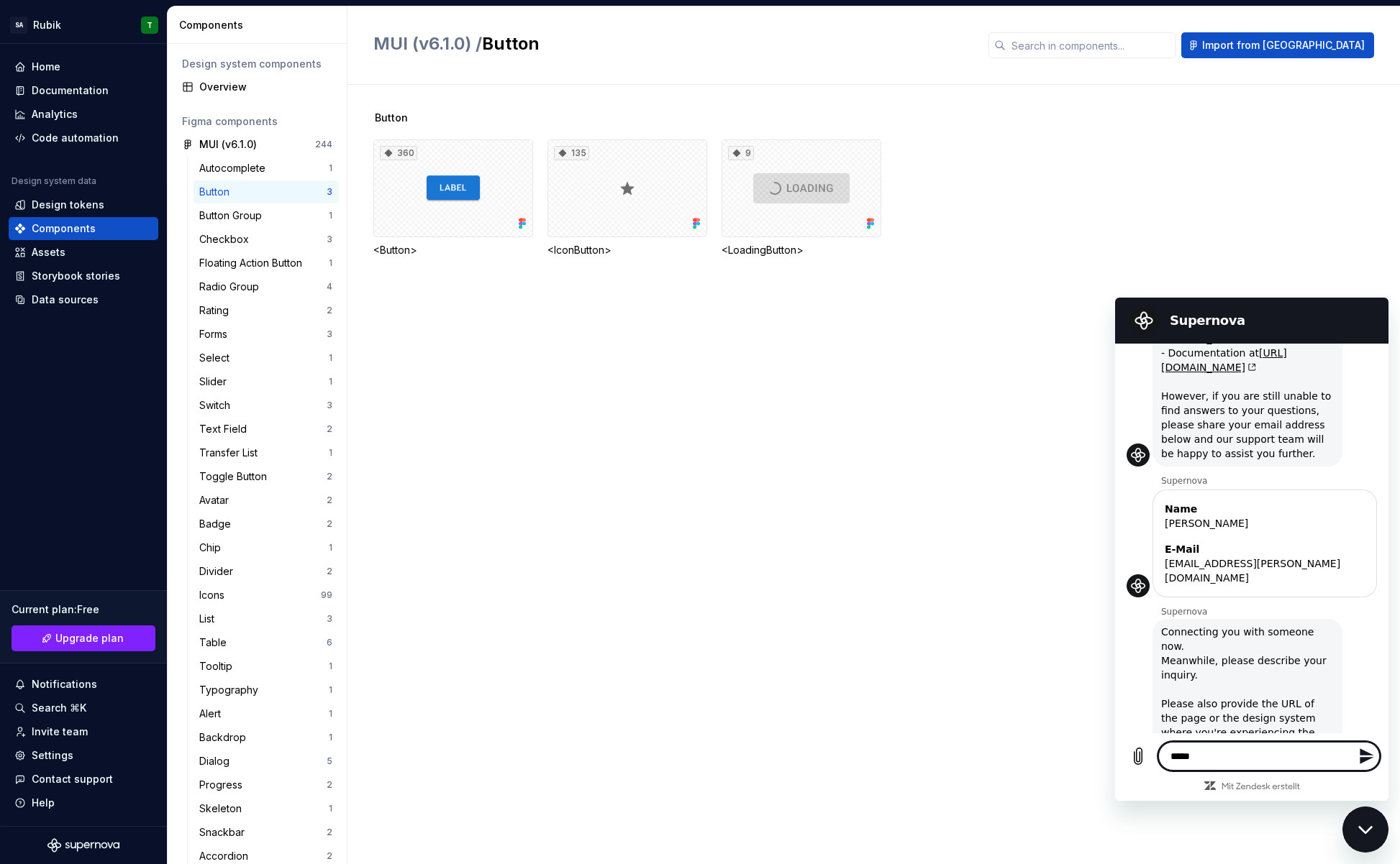
type textarea "*"
type textarea "*******"
type textarea "*"
type textarea "********"
type textarea "*"
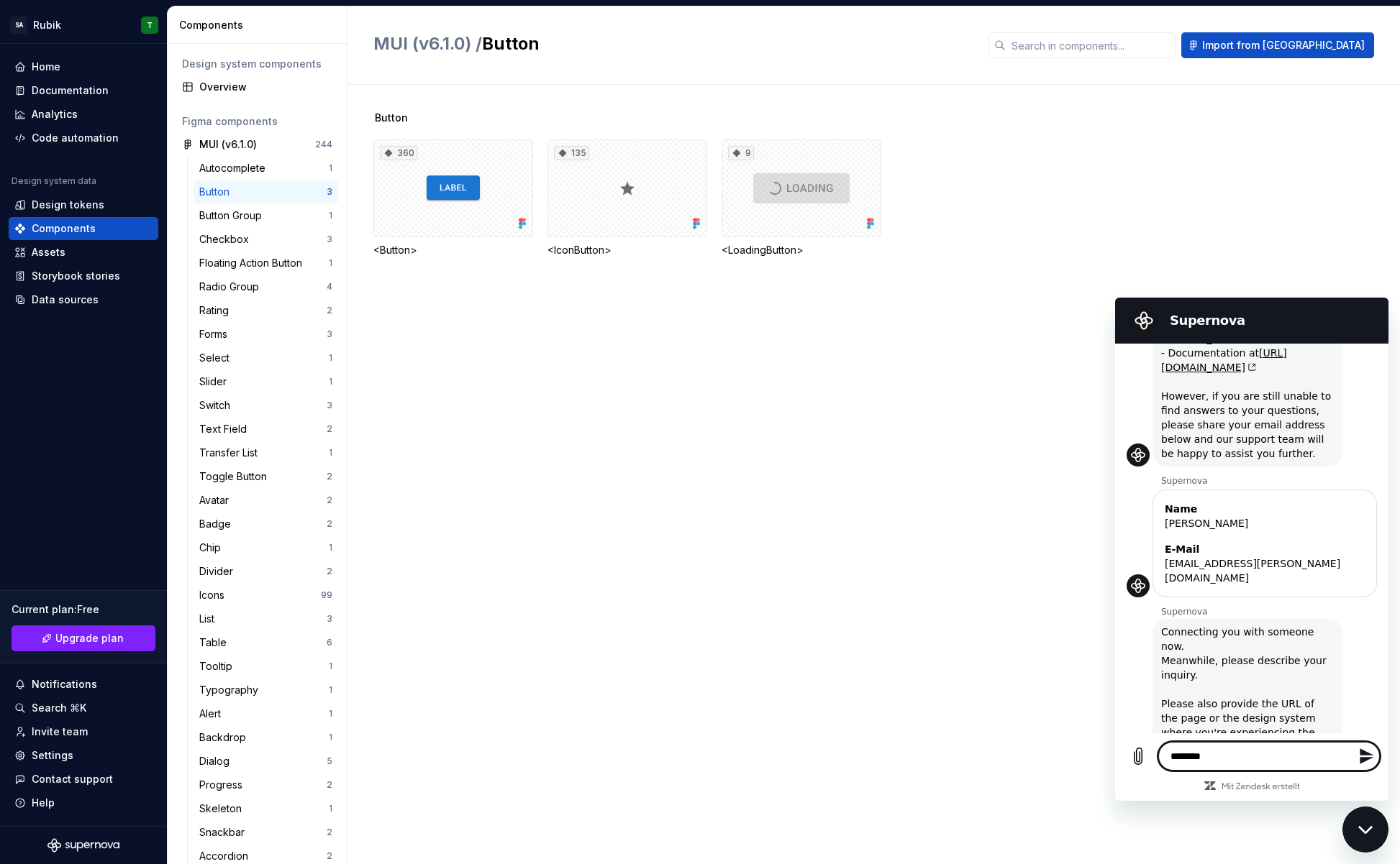
type textarea "*********"
type textarea "*"
type textarea "*********"
type textarea "*"
type textarea "**********"
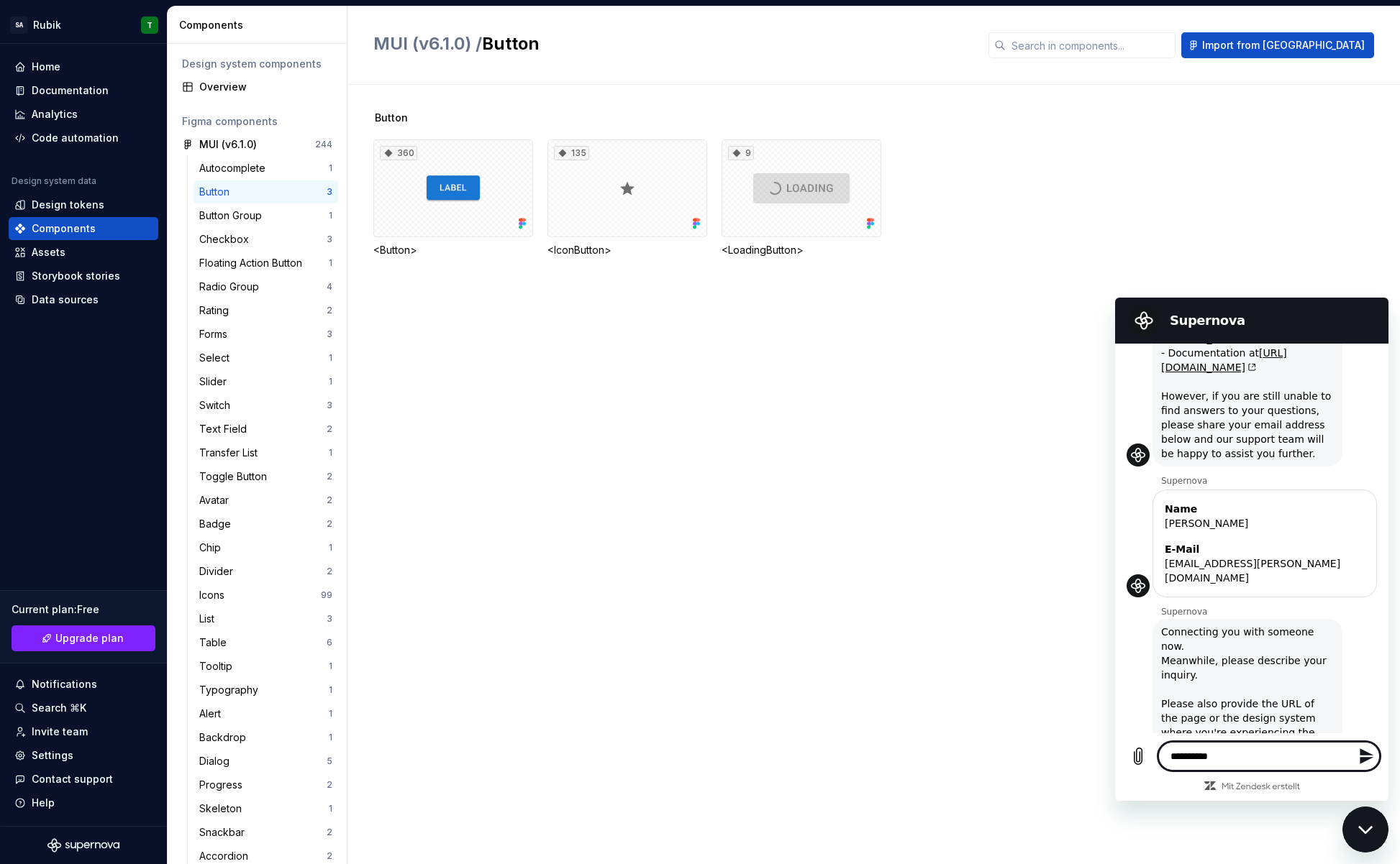
type textarea "*"
type textarea "**********"
type textarea "*"
type textarea "**********"
type textarea "*"
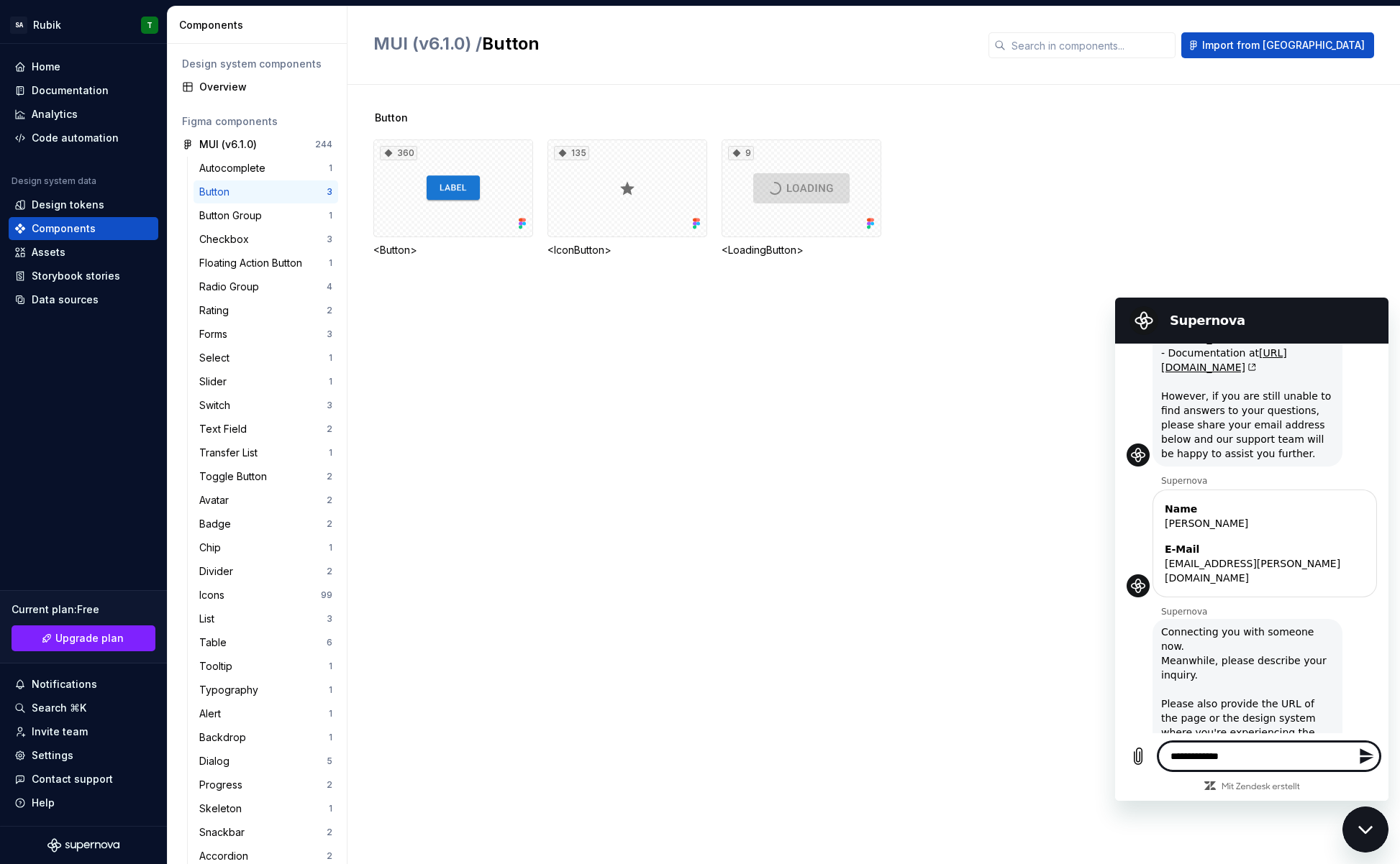
type textarea "**********"
type textarea "*"
type textarea "**********"
type textarea "*"
type textarea "**********"
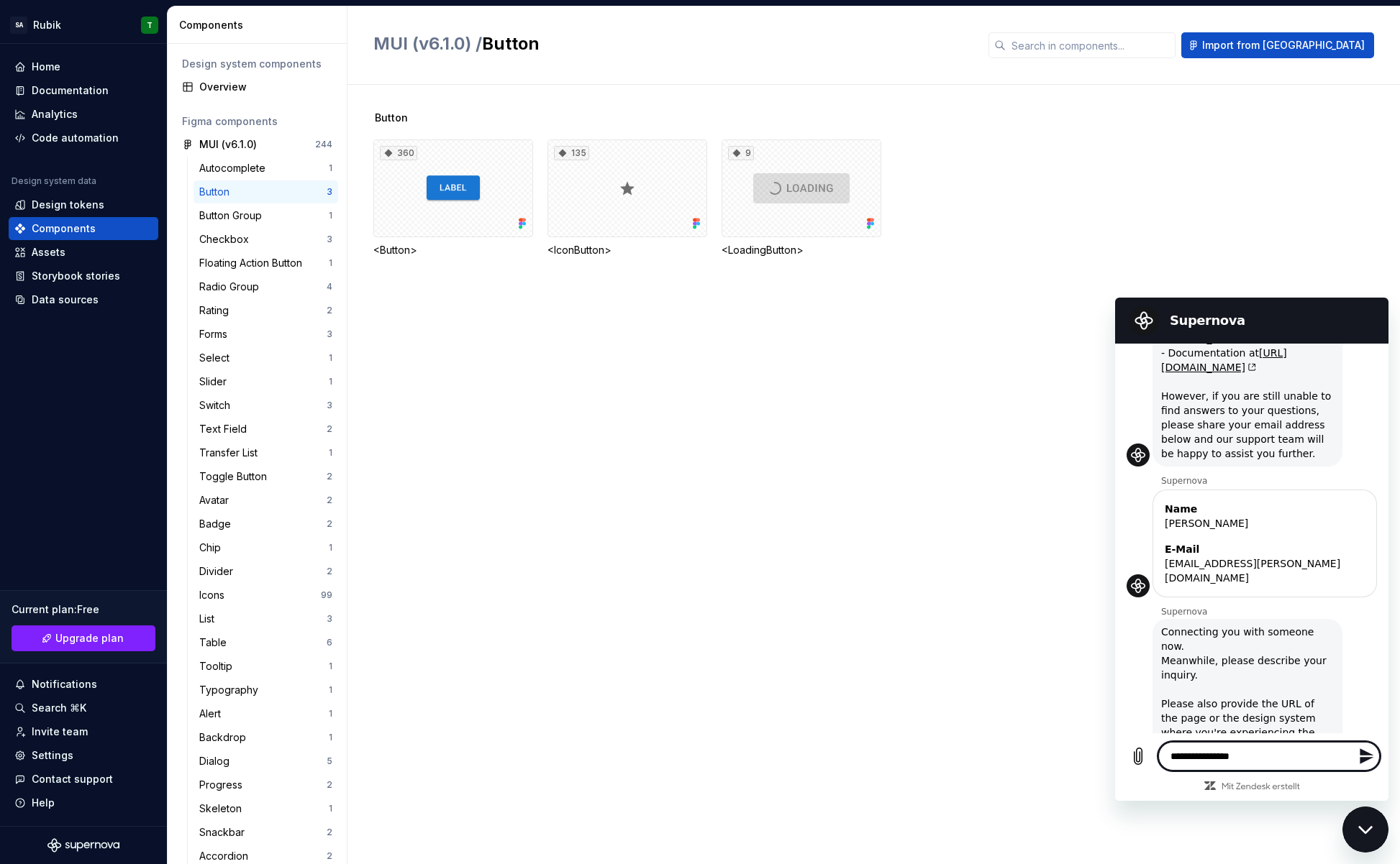
type textarea "*"
type textarea "**********"
type textarea "*"
type textarea "**********"
type textarea "*"
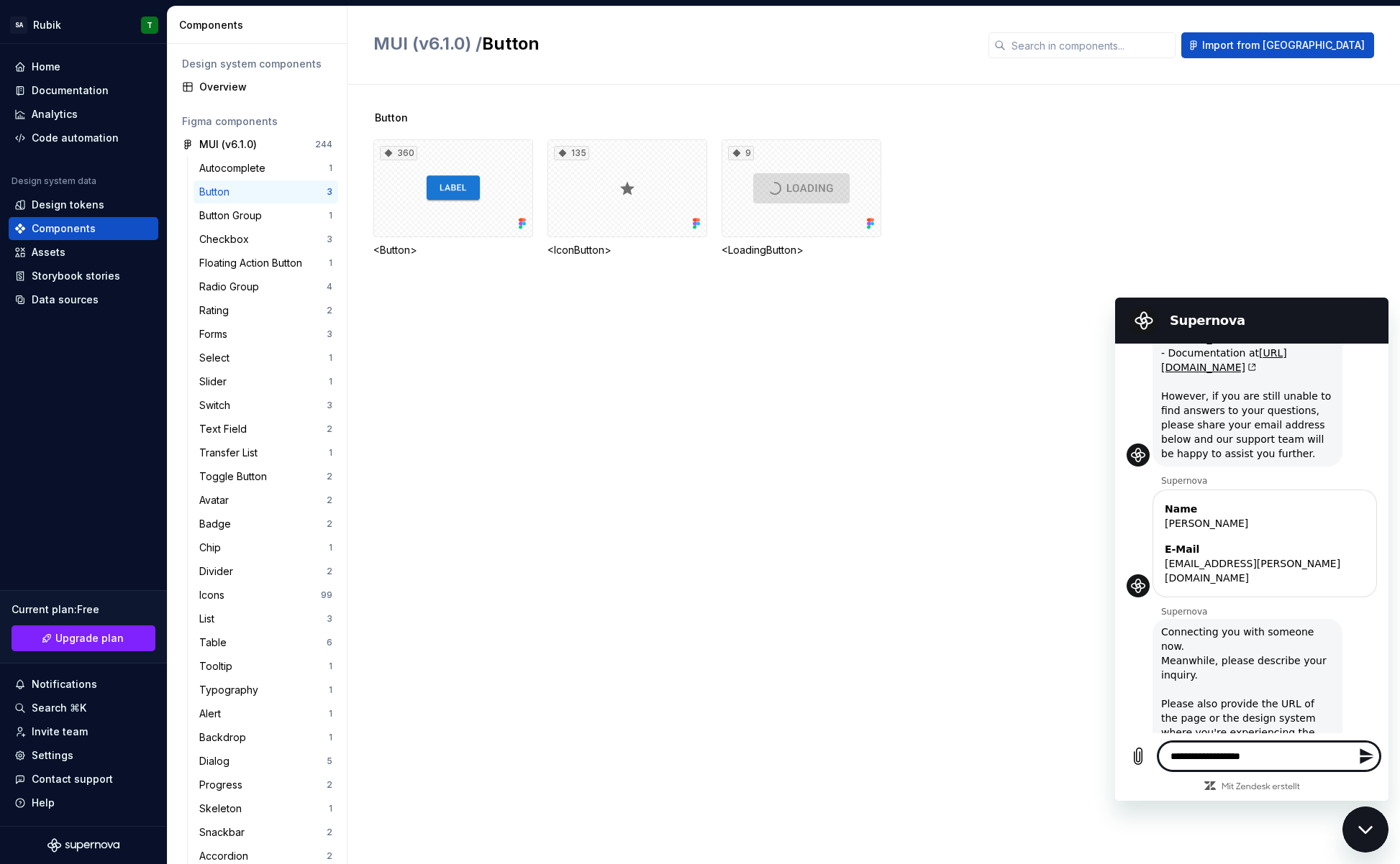
type textarea "**********"
type textarea "*"
type textarea "**********"
type textarea "*"
type textarea "**********"
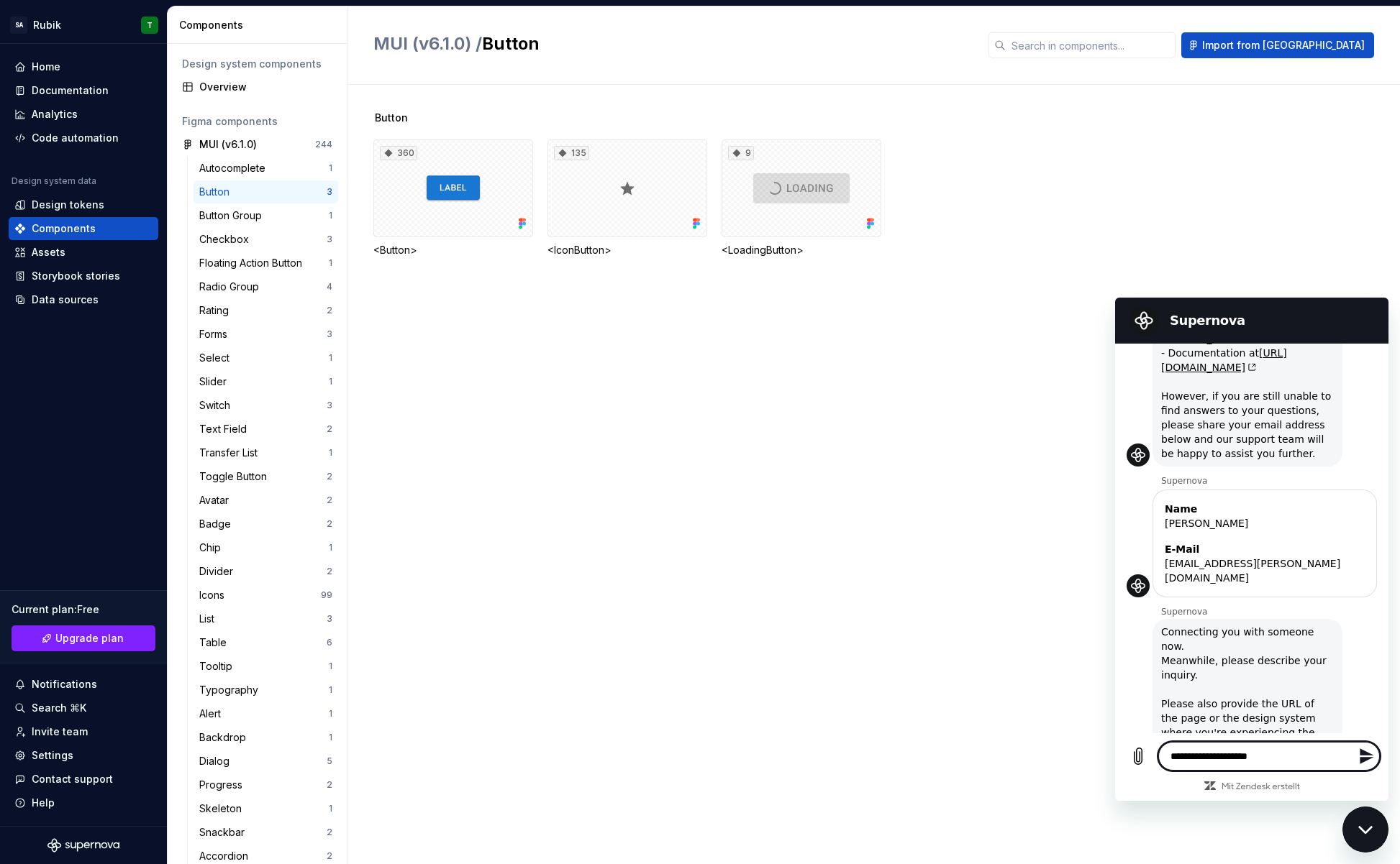
type textarea "*"
type textarea "**********"
type textarea "*"
type textarea "**********"
type textarea "*"
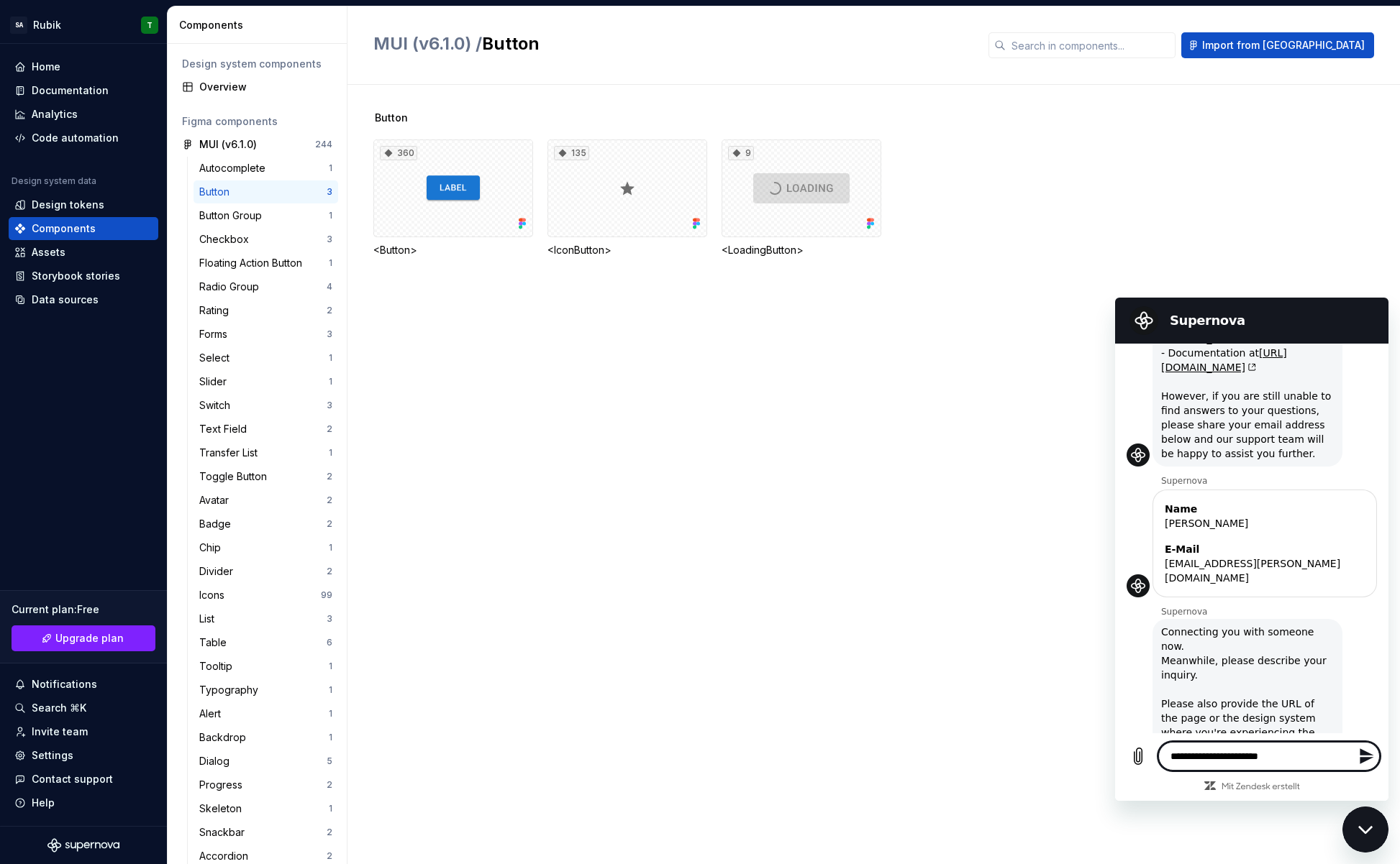
type textarea "**********"
type textarea "*"
type textarea "**********"
type textarea "*"
type textarea "**********"
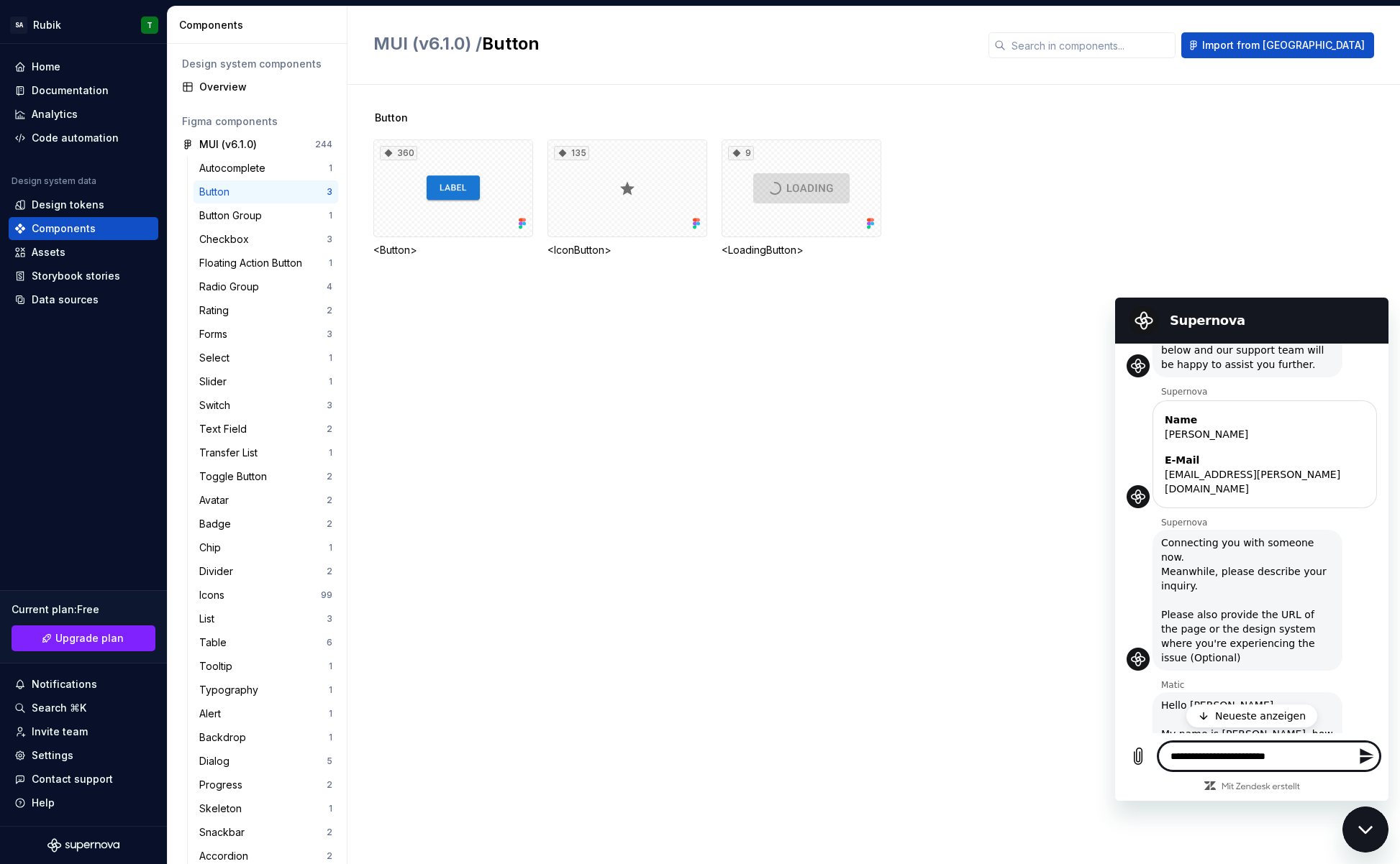
scroll to position [237, 0]
type textarea "*"
click at [1322, 755] on textarea "**********" at bounding box center [1269, 756] width 222 height 29
drag, startPoint x: 1010, startPoint y: 225, endPoint x: 1142, endPoint y: 47, distance: 221.6
click at [1015, 225] on div "360 <Button> 135 <IconButton> 9 <LoadingButton>" at bounding box center [886, 198] width 1027 height 117
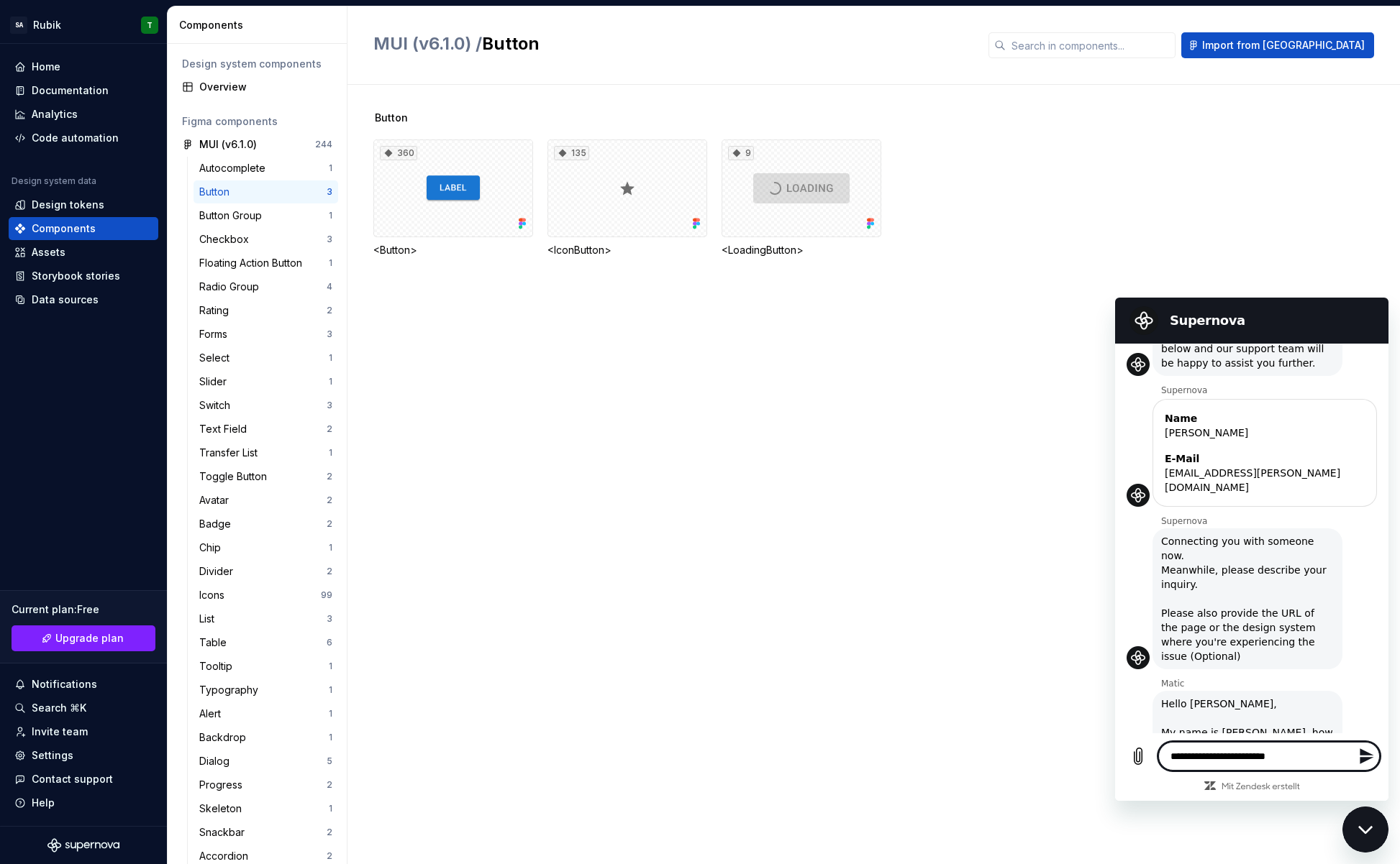
click at [1300, 755] on textarea "**********" at bounding box center [1269, 756] width 222 height 29
click at [1297, 753] on textarea "**********" at bounding box center [1269, 756] width 222 height 29
type textarea "*"
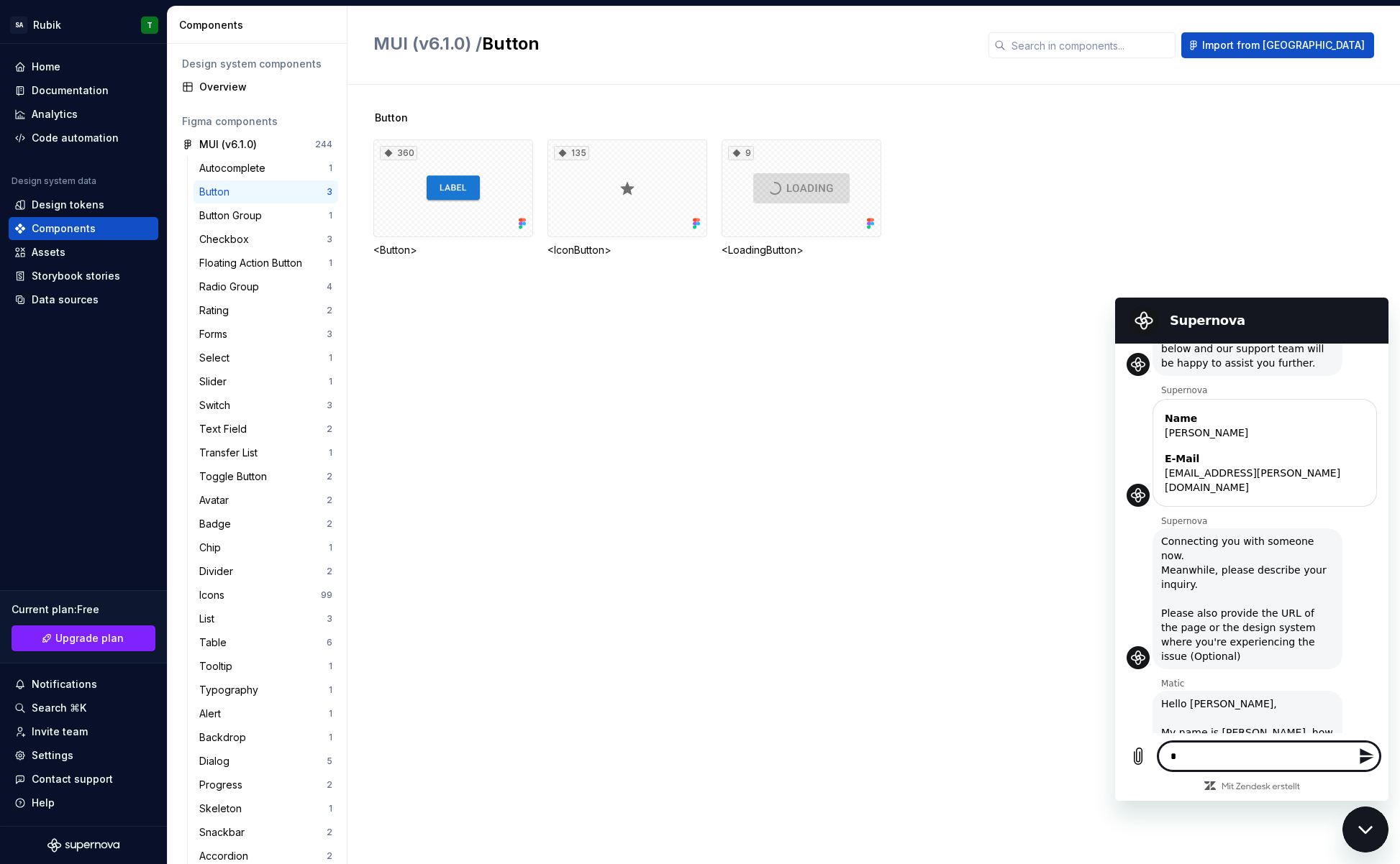
type textarea "*"
type textarea "**"
type textarea "*"
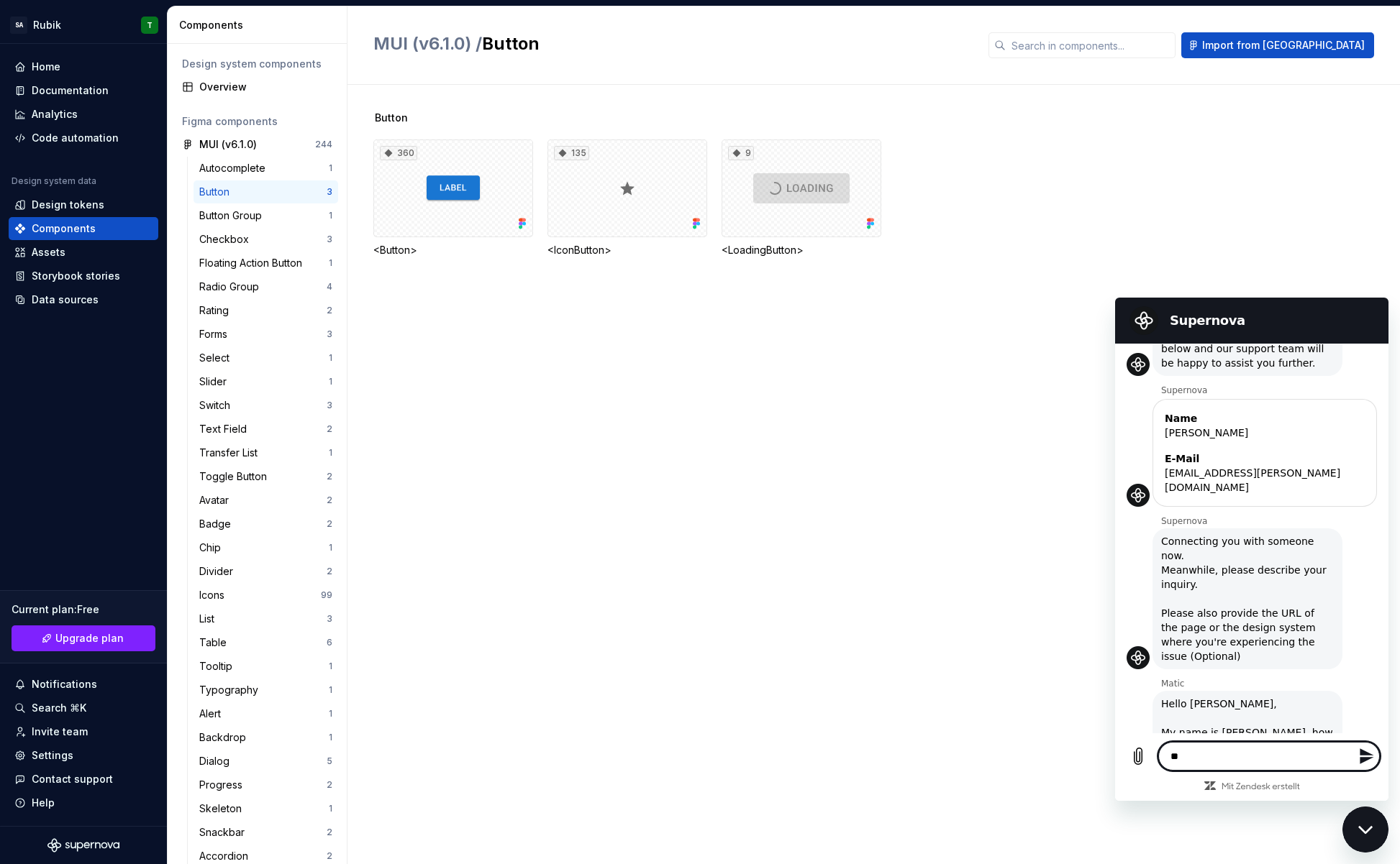
type textarea "***"
type textarea "*"
type textarea "***"
type textarea "*"
type textarea "***"
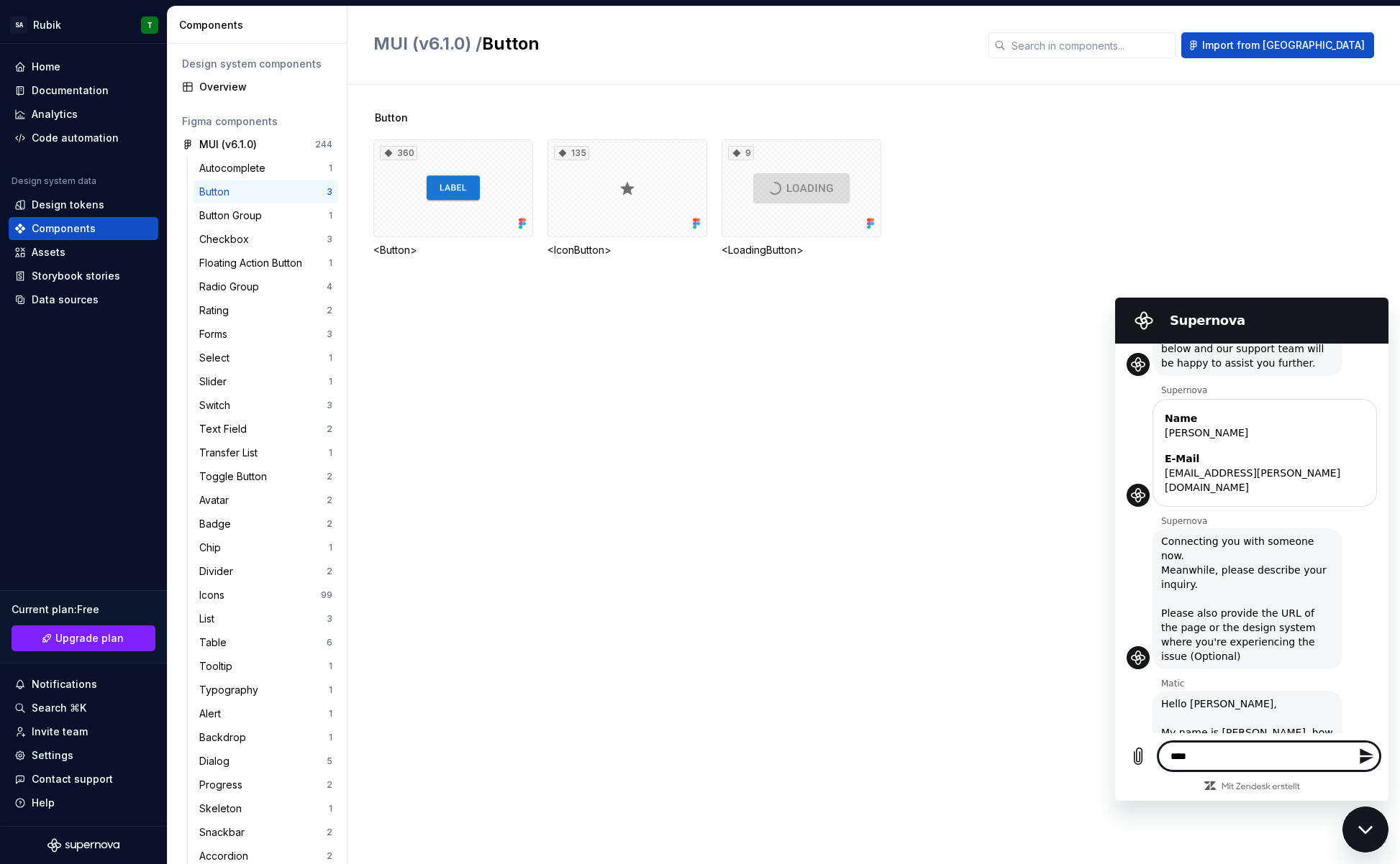
type textarea "*"
type textarea "****"
type textarea "*"
type textarea "****"
type textarea "*"
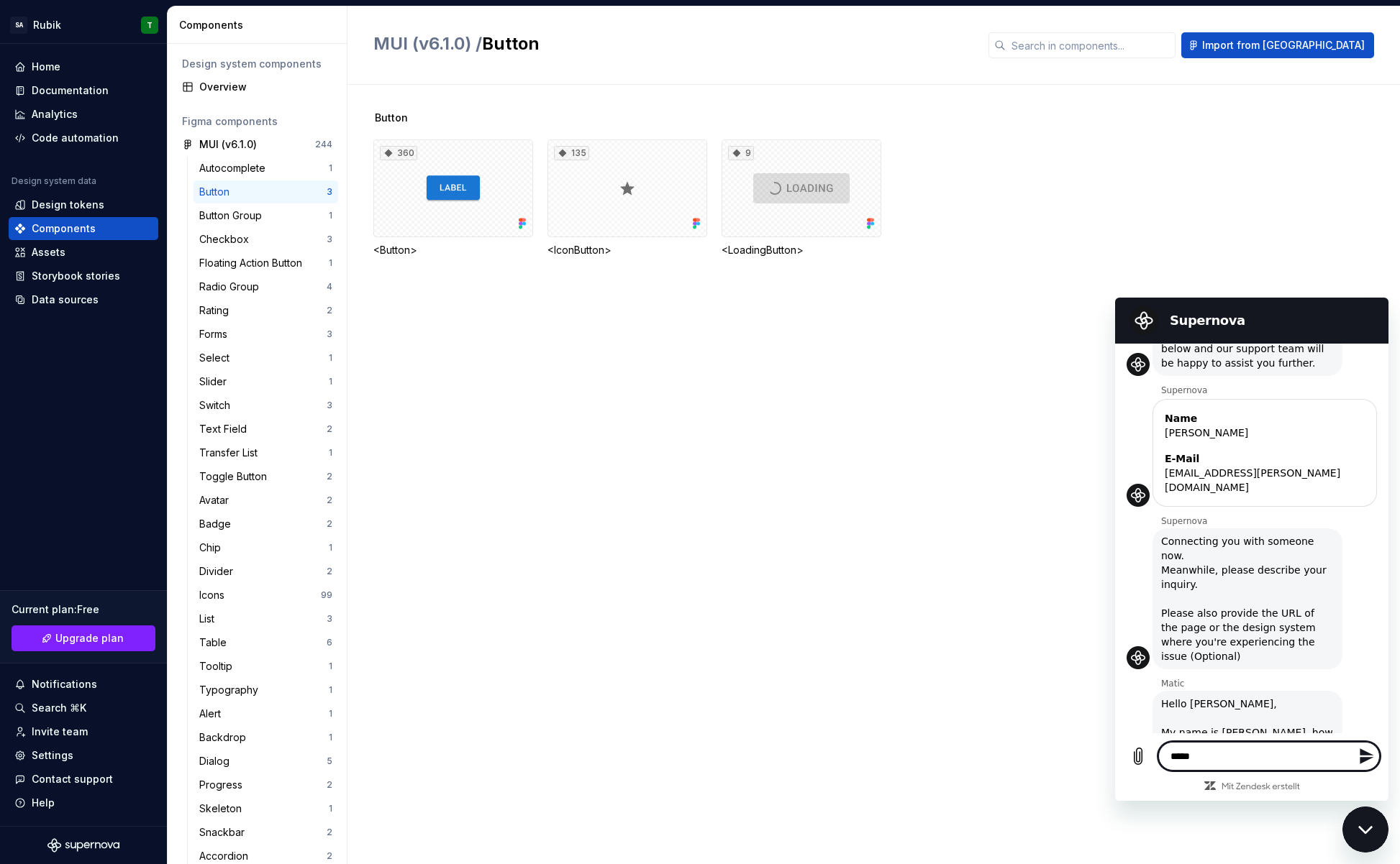
type textarea "******"
type textarea "*"
type textarea "*******"
type textarea "*"
type textarea "*******"
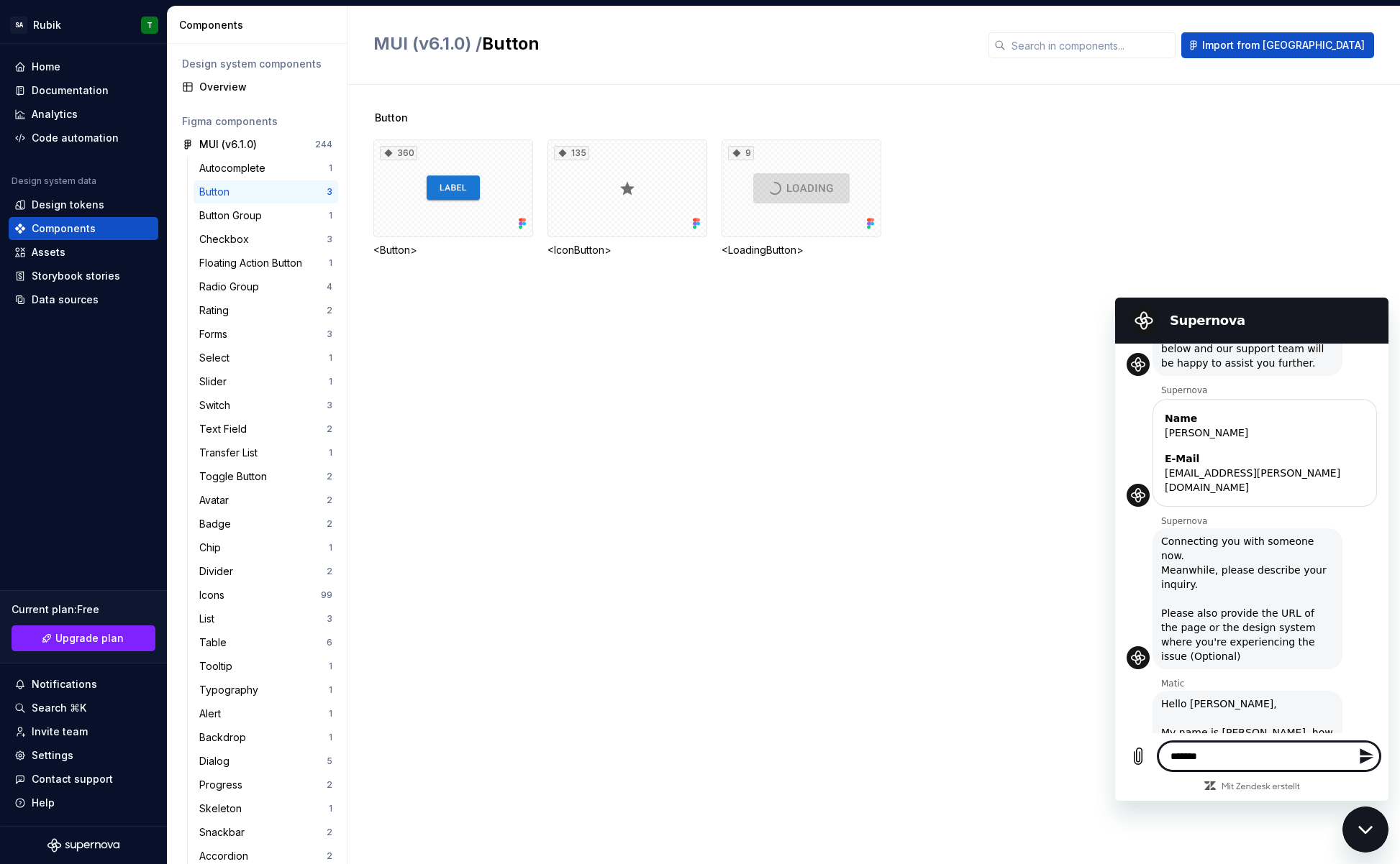
type textarea "*"
type textarea "*********"
type textarea "*"
type textarea "**********"
type textarea "*"
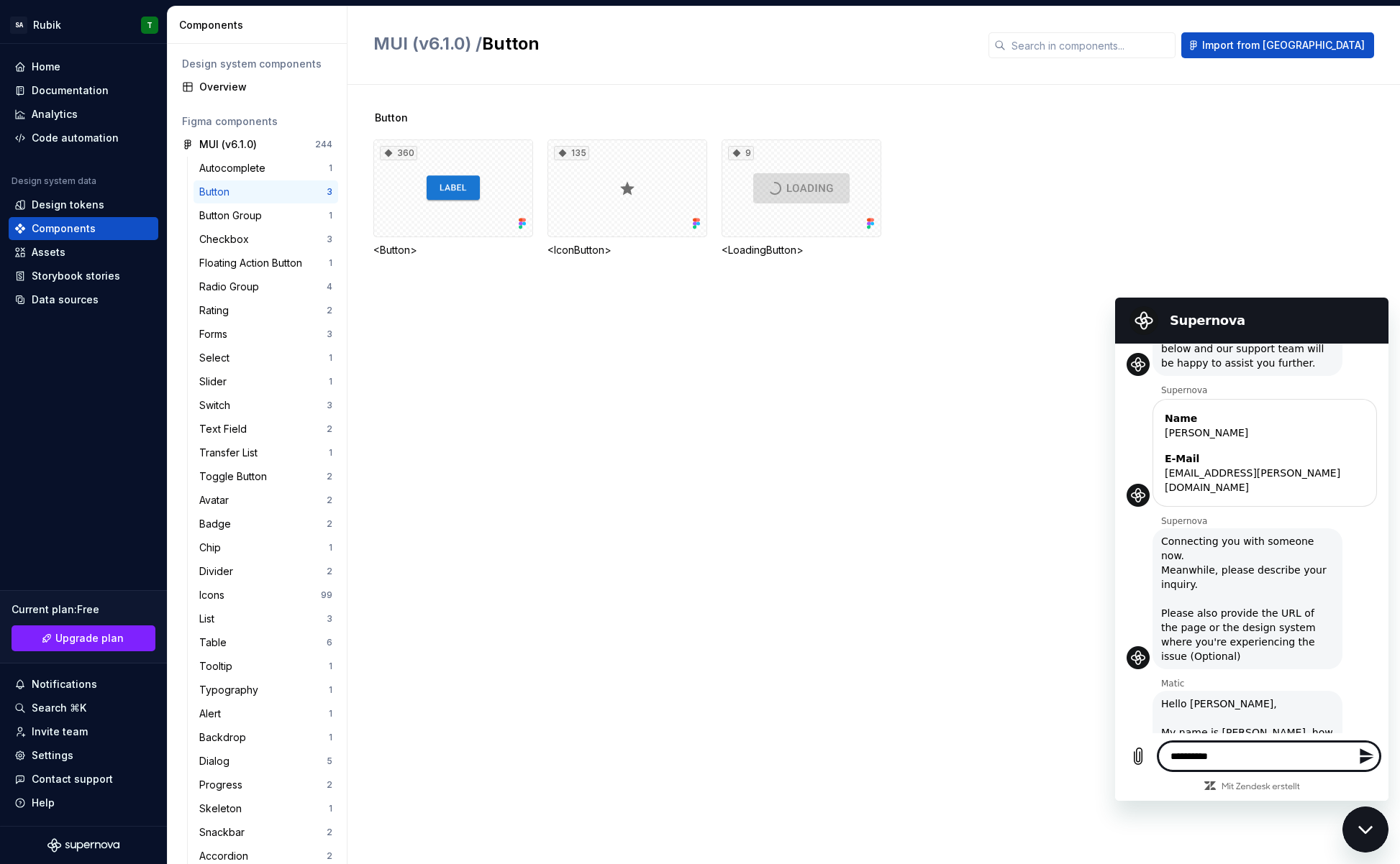
type textarea "**********"
type textarea "*"
type textarea "**********"
type textarea "*"
type textarea "**********"
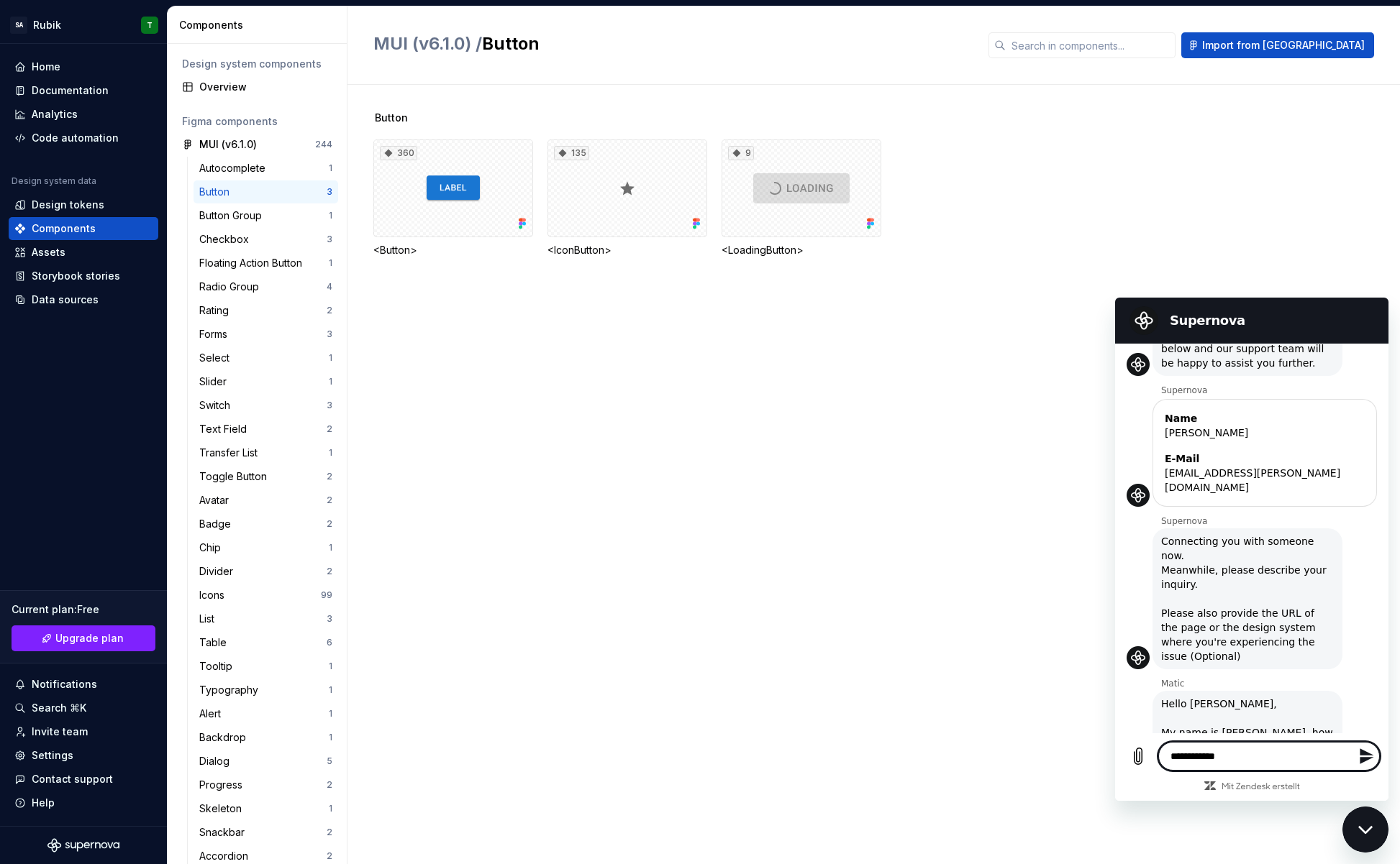
type textarea "*"
type textarea "**********"
type textarea "*"
type textarea "**********"
type textarea "*"
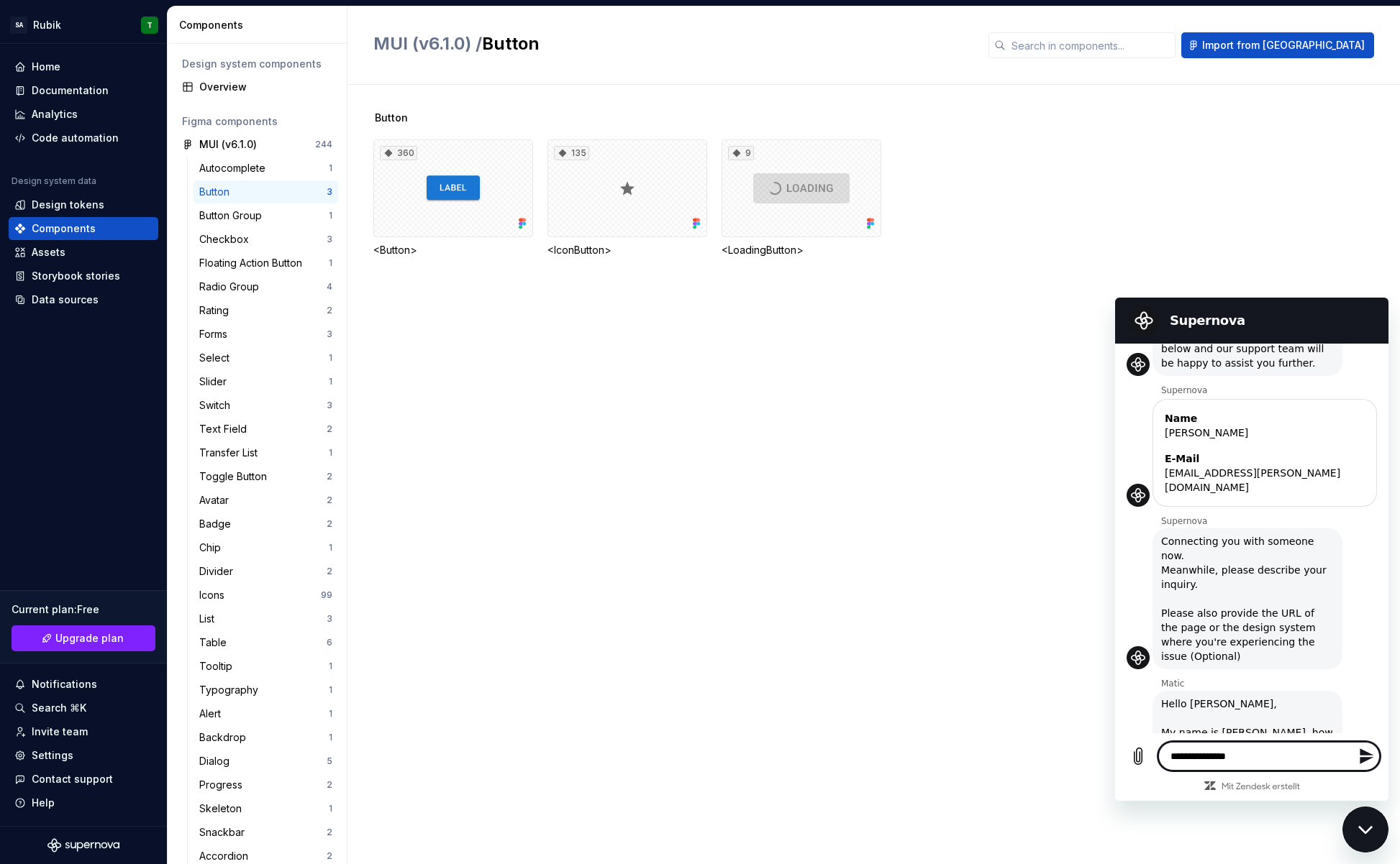
type textarea "**********"
type textarea "*"
type textarea "**********"
type textarea "*"
type textarea "**********"
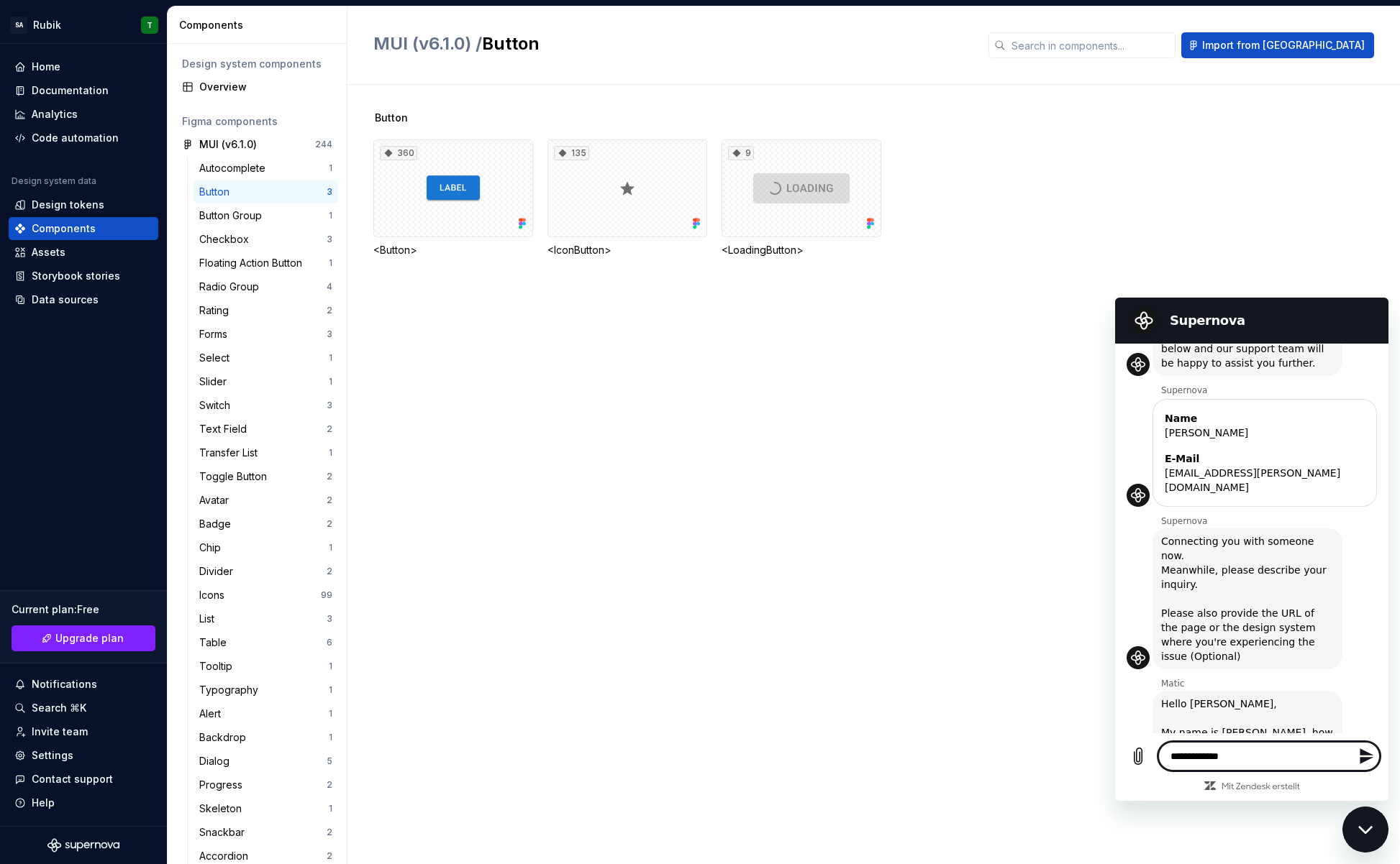
type textarea "*"
type textarea "**********"
type textarea "*"
type textarea "**********"
click at [1246, 756] on textarea "**********" at bounding box center [1269, 749] width 222 height 42
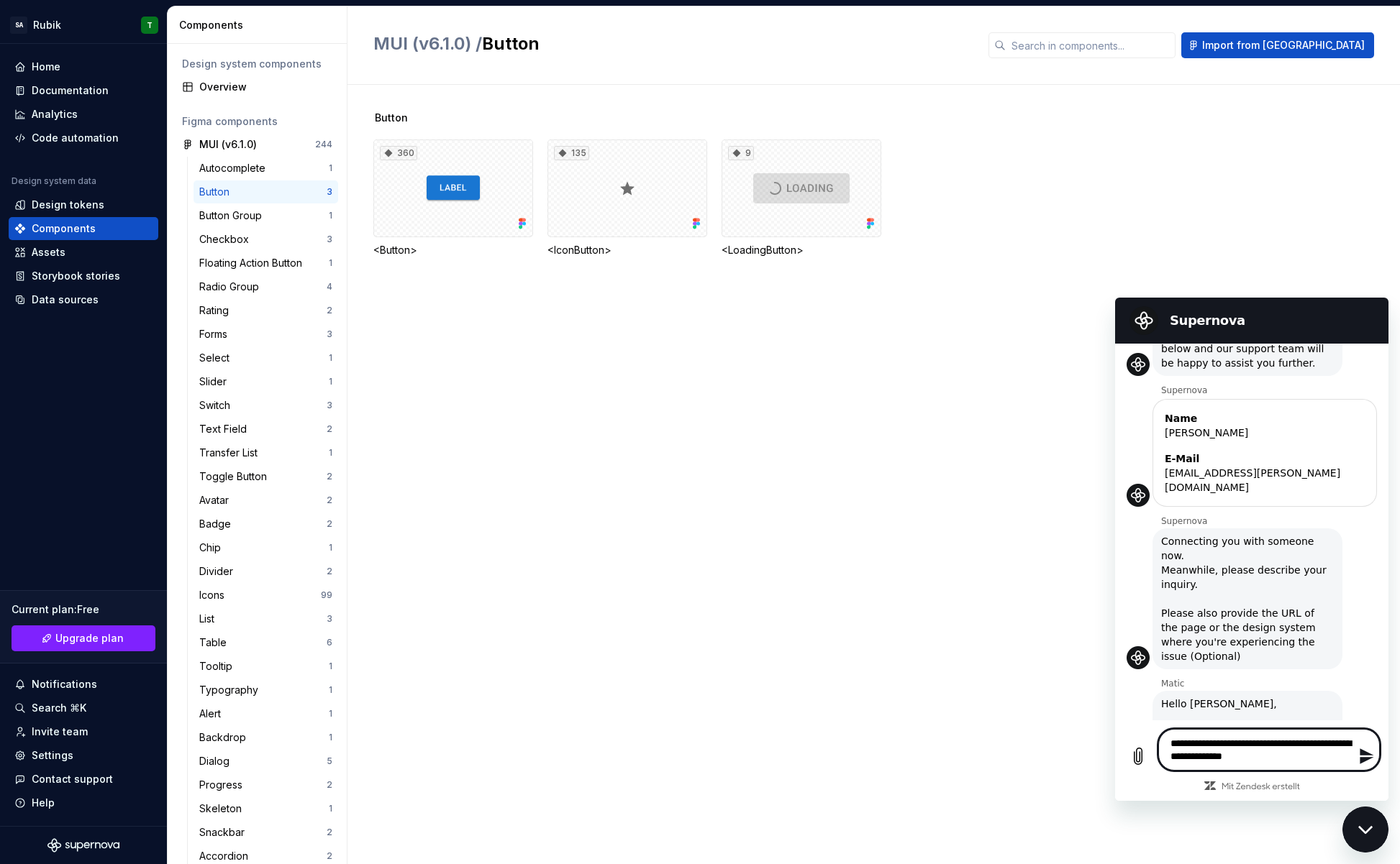
click at [1308, 757] on textarea "**********" at bounding box center [1269, 749] width 222 height 42
click at [1191, 757] on textarea "**********" at bounding box center [1269, 737] width 222 height 68
click at [1190, 757] on textarea "**********" at bounding box center [1269, 737] width 222 height 68
click at [1177, 758] on textarea "**********" at bounding box center [1269, 737] width 222 height 68
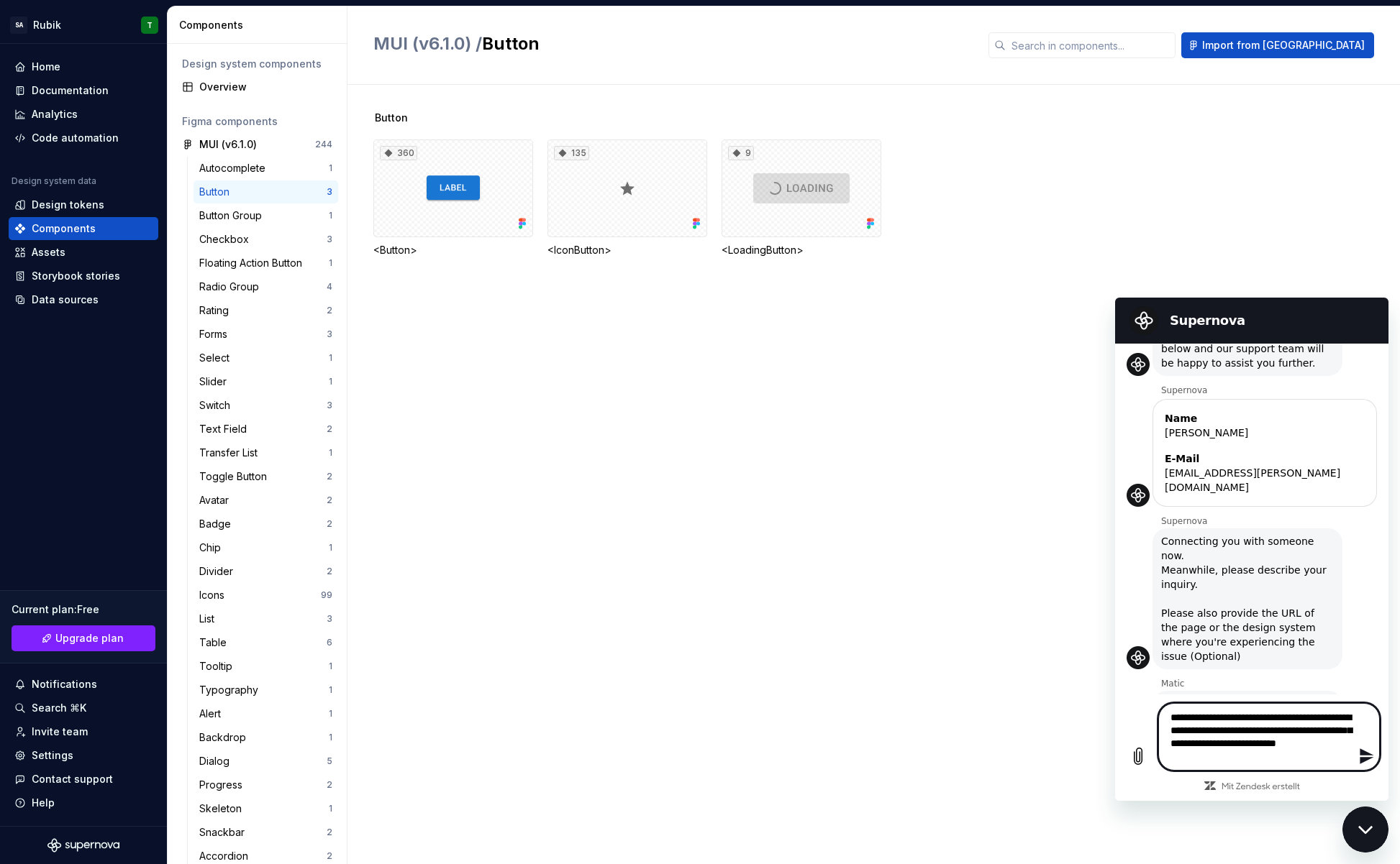
paste textarea
click at [1274, 759] on textarea "**********" at bounding box center [1269, 737] width 222 height 68
click at [1267, 758] on textarea "**********" at bounding box center [1269, 737] width 222 height 68
click at [1347, 759] on textarea "**********" at bounding box center [1269, 737] width 222 height 68
click at [1293, 759] on textarea "**********" at bounding box center [1269, 730] width 222 height 80
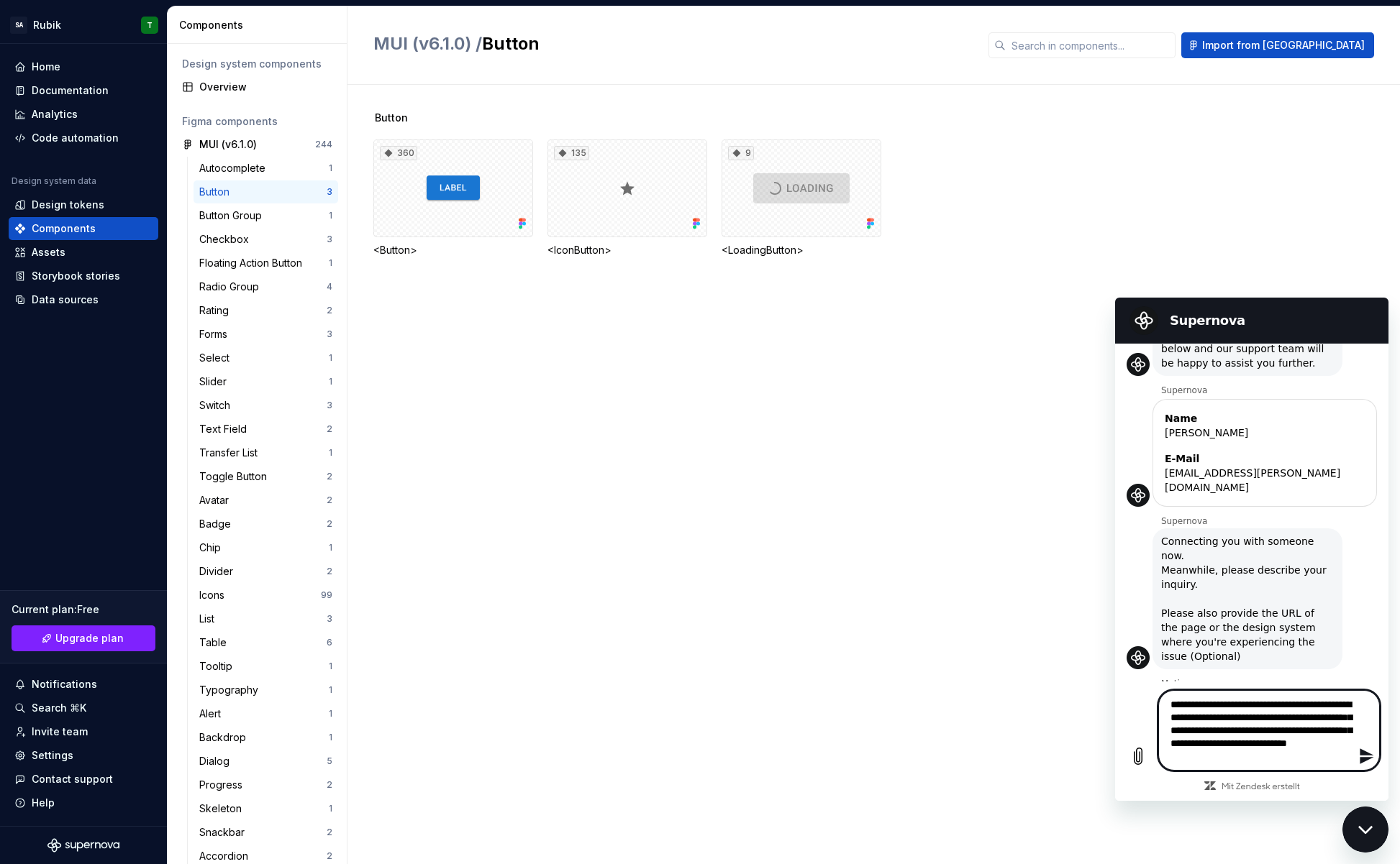
click at [1293, 759] on textarea "**********" at bounding box center [1269, 730] width 222 height 80
paste textarea "*****"
click at [1335, 758] on textarea "**********" at bounding box center [1269, 730] width 222 height 80
drag, startPoint x: 1320, startPoint y: 82, endPoint x: 1319, endPoint y: 47, distance: 35.0
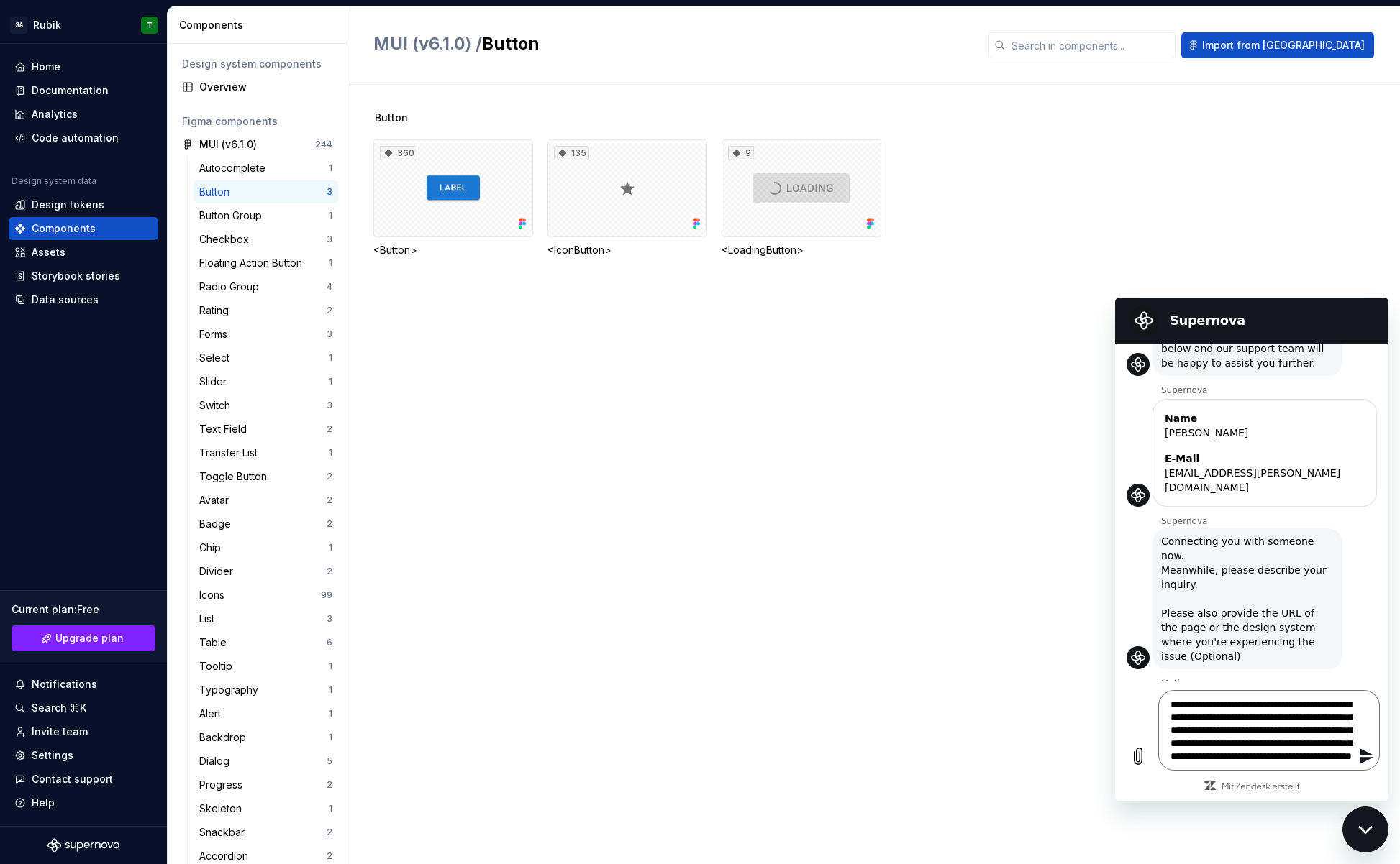
click at [1320, 81] on div "MUI (v6.1.0) / Button Import from Figma Button 360 <Button> 135 <IconButton> 9 …" at bounding box center [873, 435] width 1053 height 858
click at [1319, 44] on span "Import from [GEOGRAPHIC_DATA]" at bounding box center [1283, 45] width 163 height 14
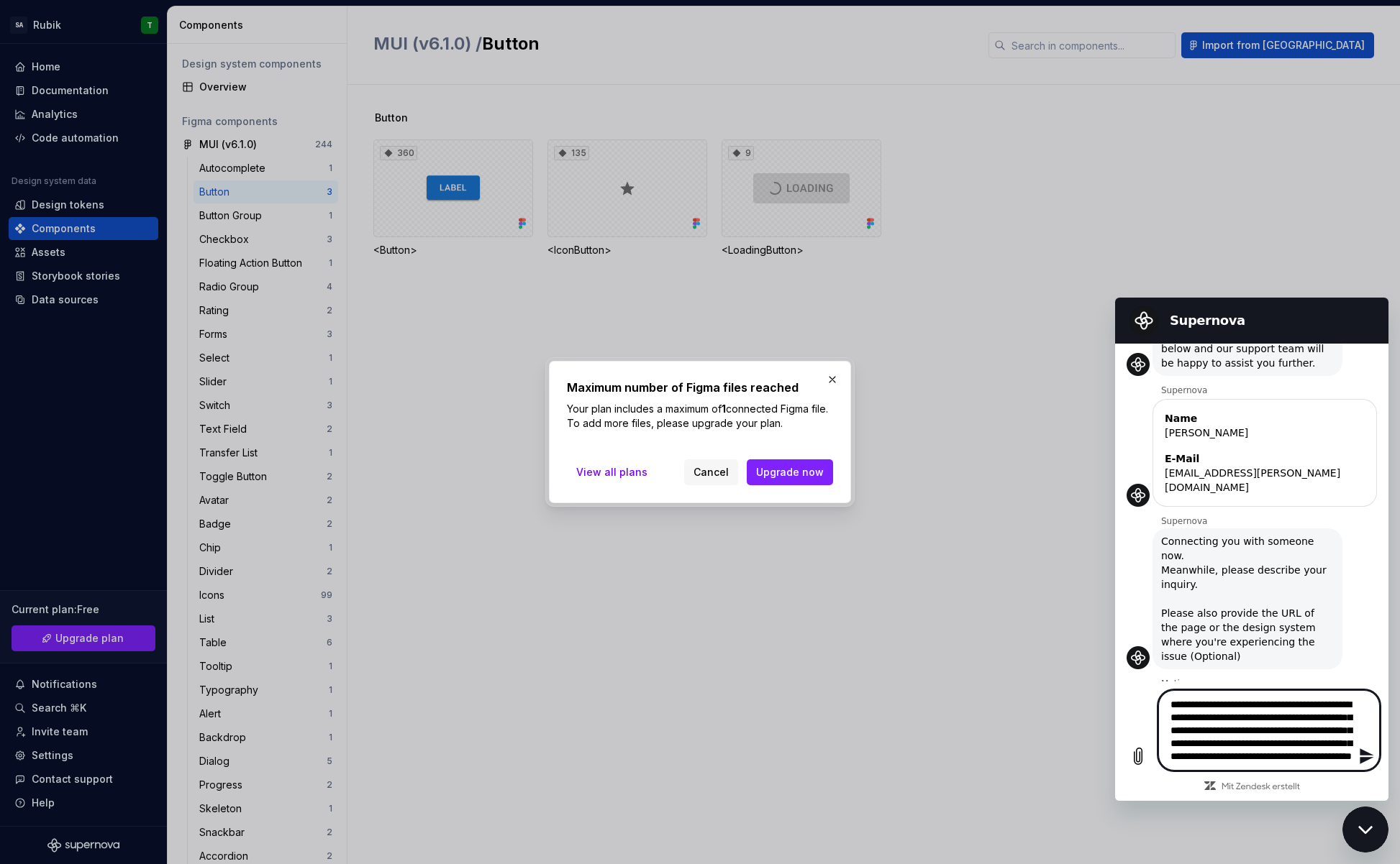
click at [1263, 752] on textarea "**********" at bounding box center [1269, 730] width 222 height 80
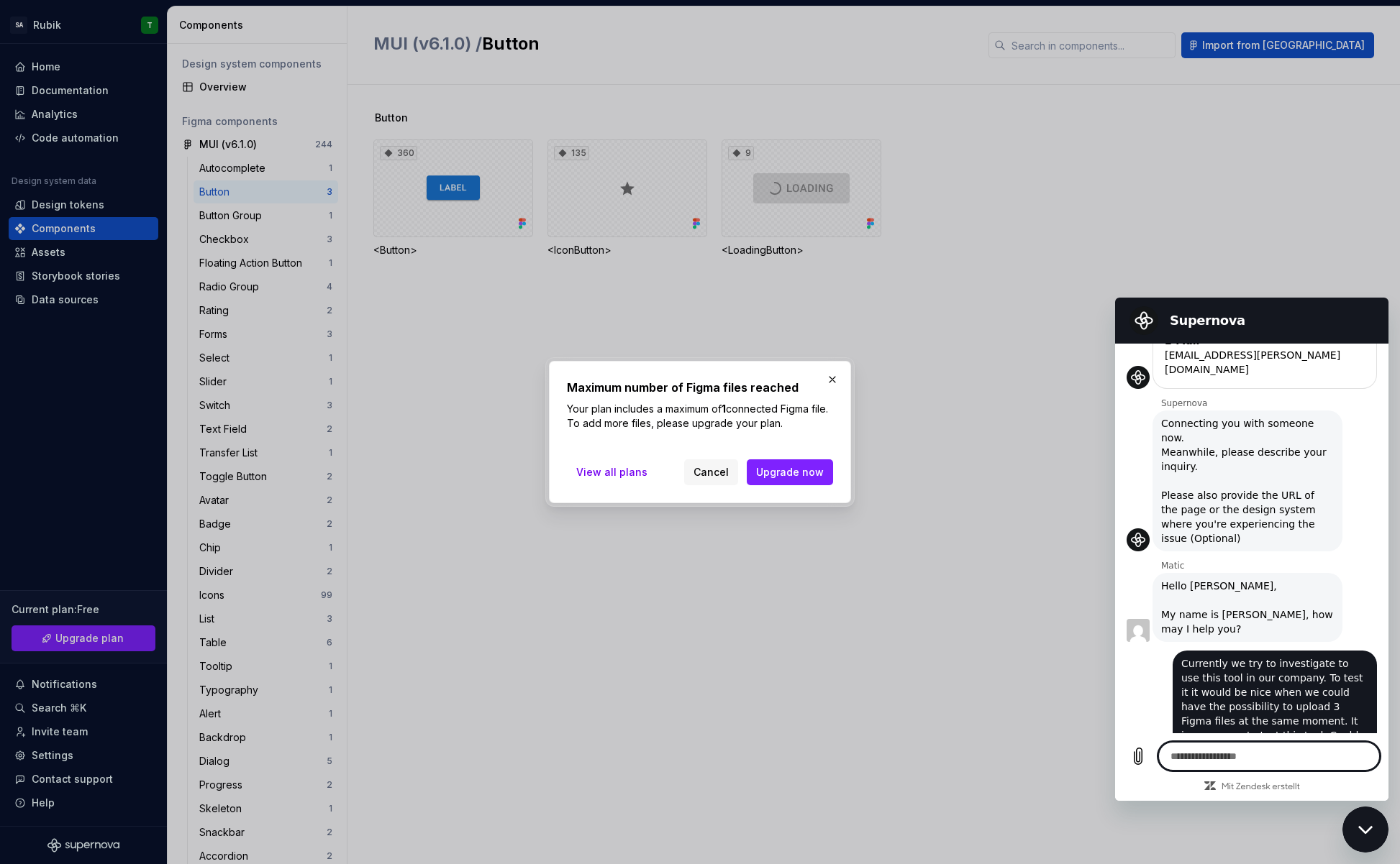
scroll to position [358, 0]
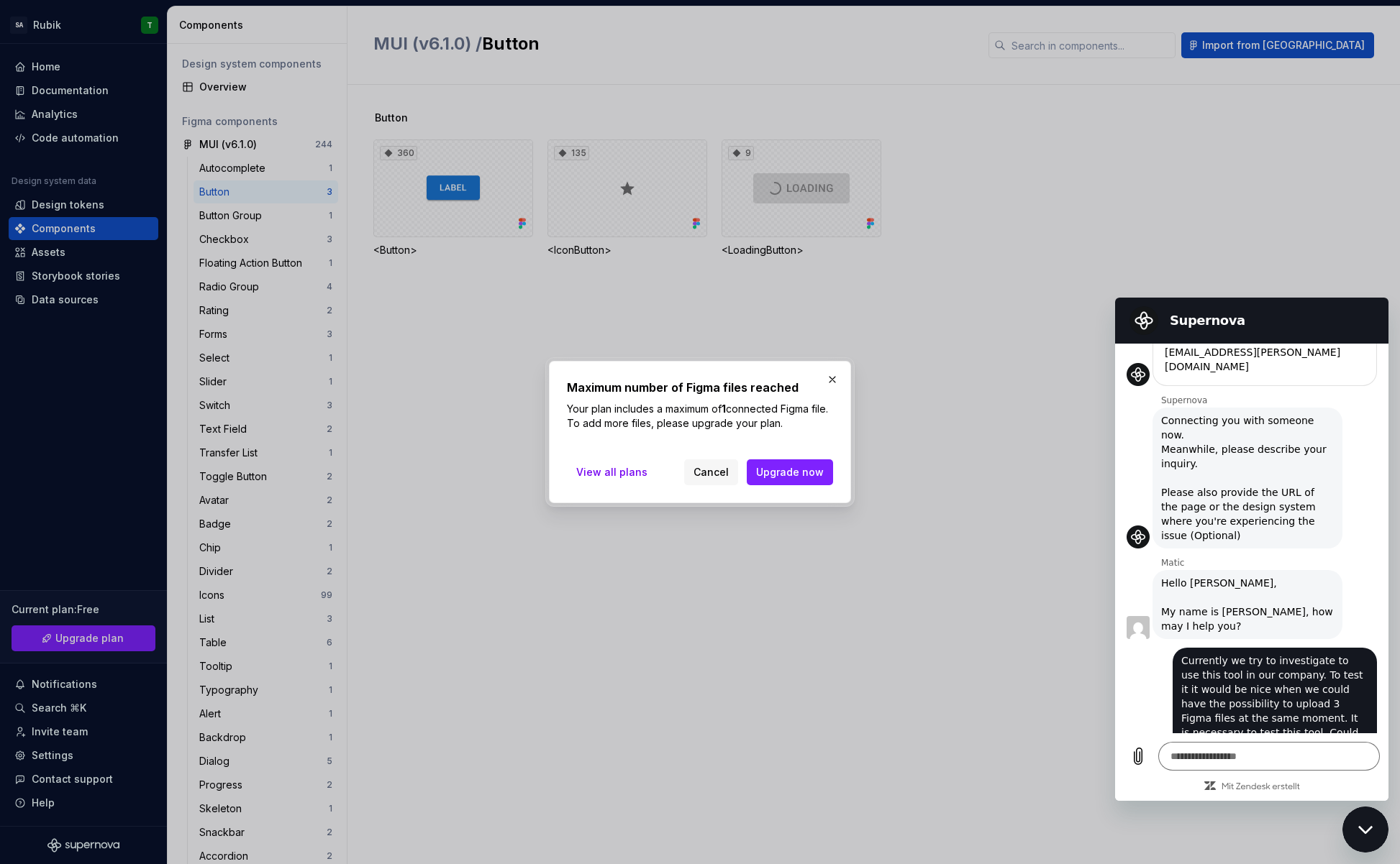
drag, startPoint x: 830, startPoint y: 376, endPoint x: 826, endPoint y: 384, distance: 8.9
click at [831, 377] on button "button" at bounding box center [832, 379] width 20 height 20
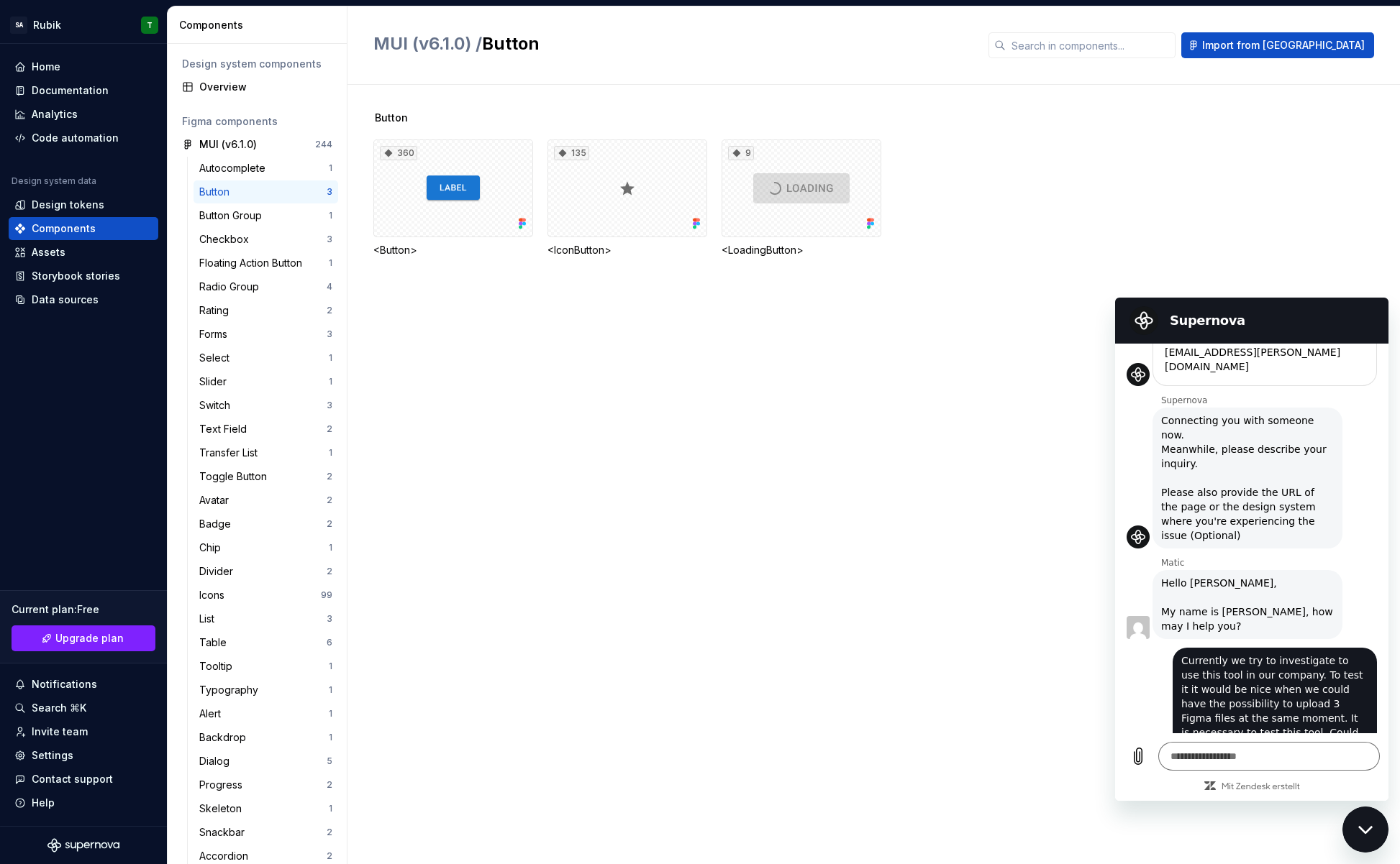
click at [751, 425] on div "Button 360 <Button> 135 <IconButton> 9 <LoadingButton>" at bounding box center [886, 474] width 1027 height 779
click at [1256, 760] on textarea at bounding box center [1269, 756] width 222 height 29
click at [1290, 654] on span "Currently we try to investigate to use this tool in our company. To test it it …" at bounding box center [1275, 711] width 187 height 115
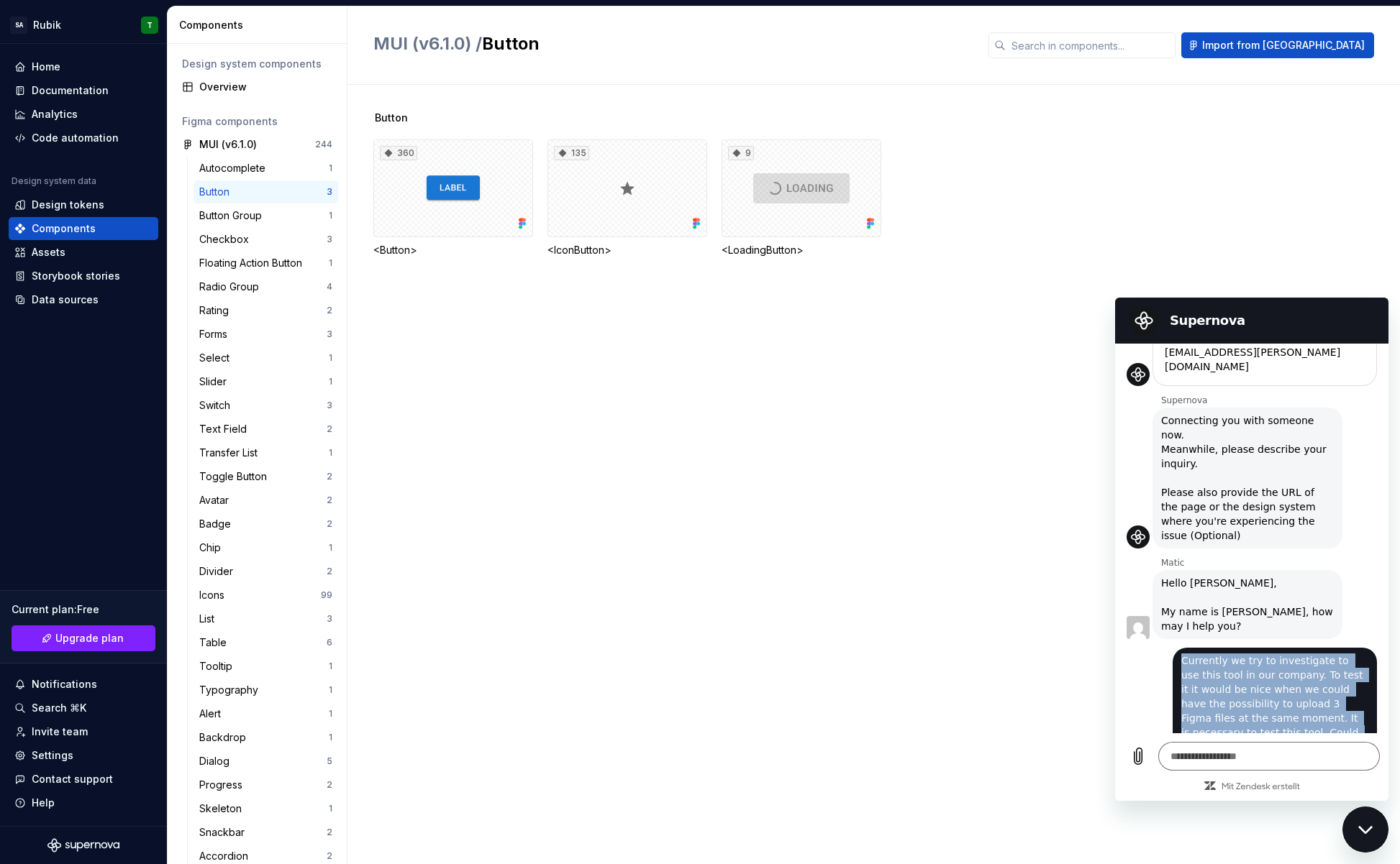
click at [1290, 654] on span "Currently we try to investigate to use this tool in our company. To test it it …" at bounding box center [1275, 711] width 187 height 115
copy span "Currently we try to investigate to use this tool in our company. To test it it …"
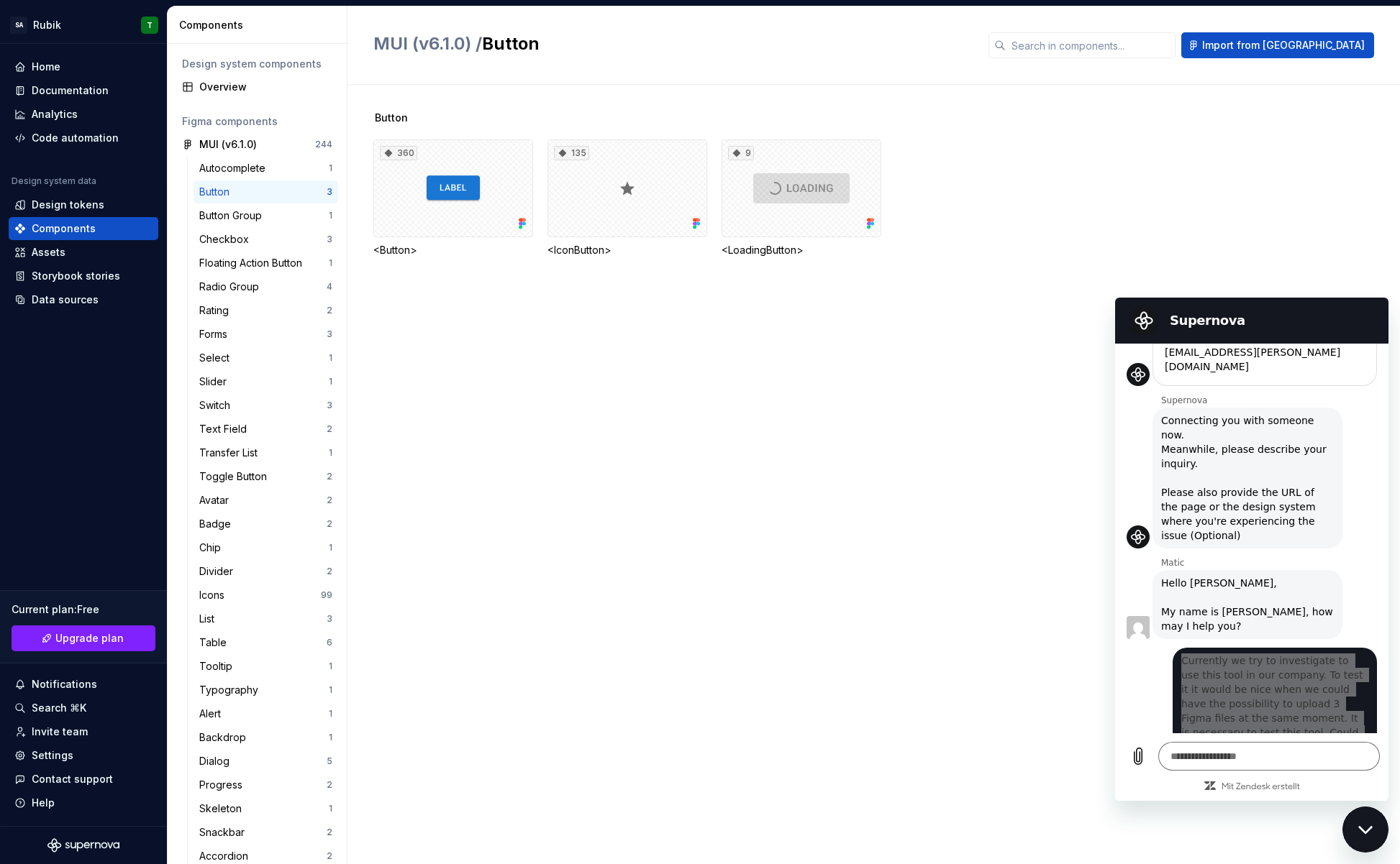
click at [1033, 627] on div "Button 360 <Button> 135 <IconButton> 9 <LoadingButton>" at bounding box center [886, 474] width 1027 height 779
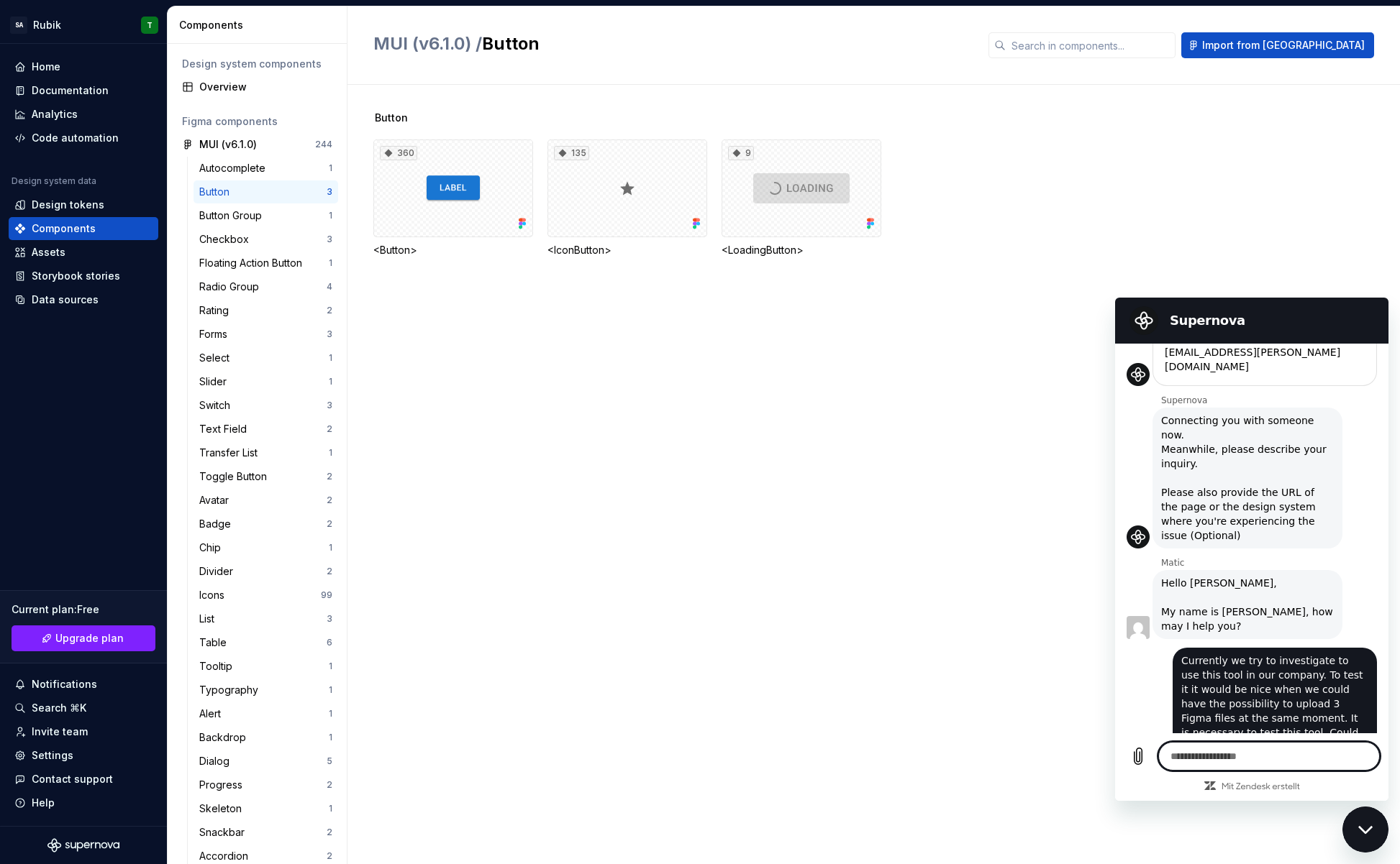
drag, startPoint x: 1262, startPoint y: 752, endPoint x: 1255, endPoint y: 756, distance: 8.1
click at [1261, 754] on textarea at bounding box center [1269, 756] width 222 height 29
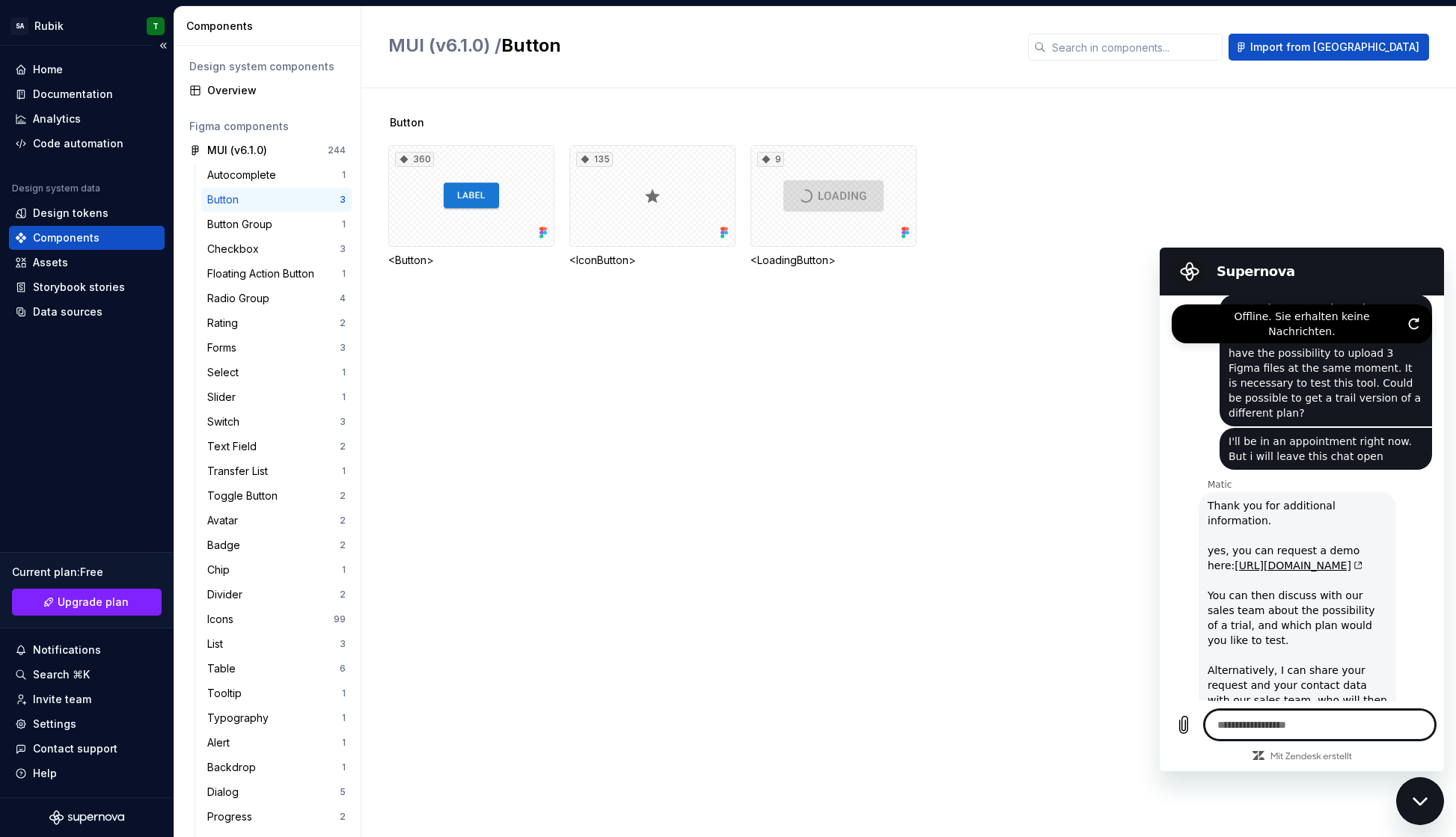
scroll to position [689, 0]
click at [1329, 560] on link "[URL][DOMAIN_NAME]" at bounding box center [1298, 565] width 128 height 12
click at [1329, 724] on textarea at bounding box center [1320, 724] width 231 height 30
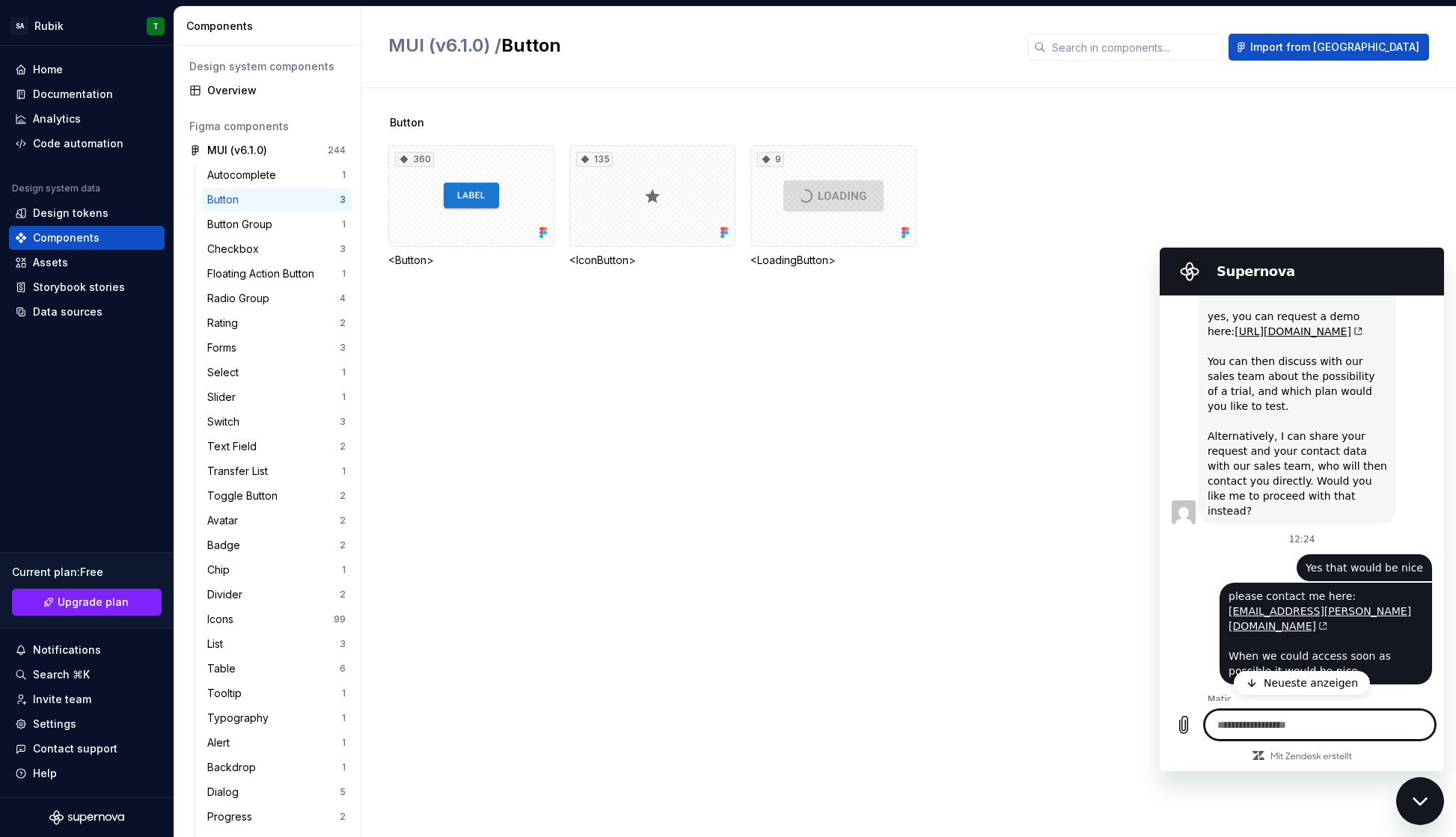
scroll to position [928, 0]
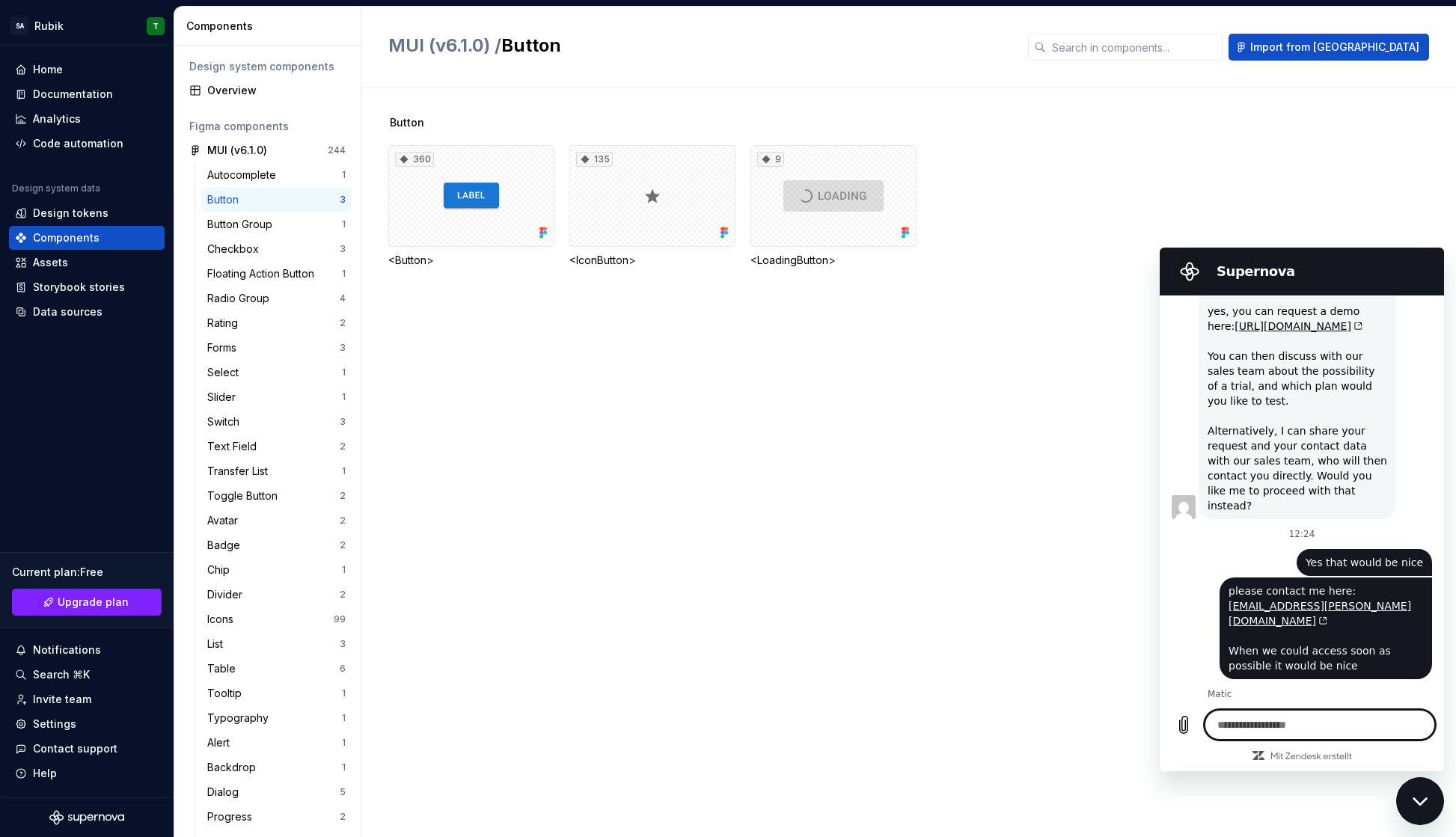
click at [1304, 730] on textarea at bounding box center [1320, 724] width 231 height 30
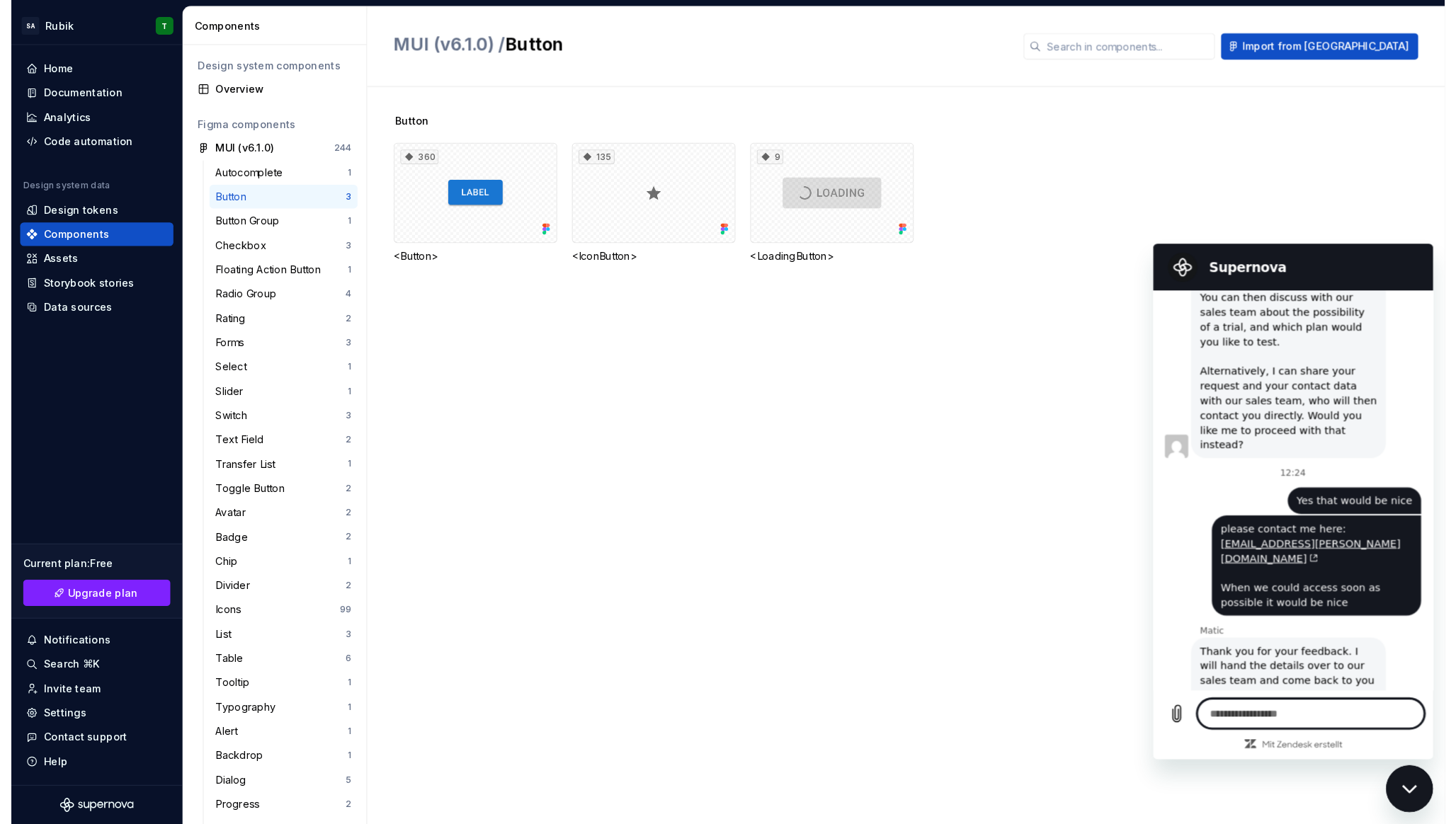
scroll to position [933, 0]
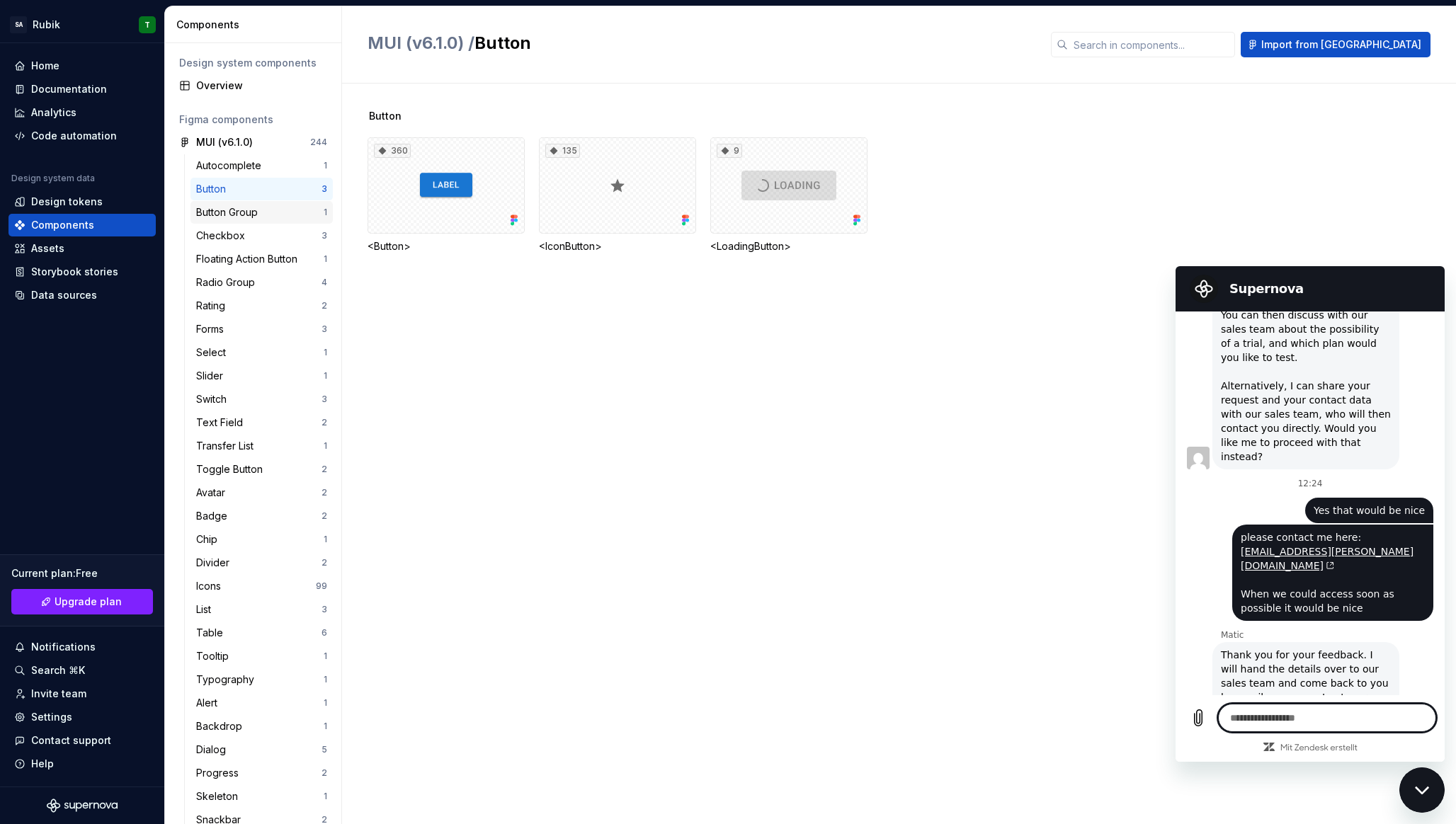
click at [253, 201] on div "Button Group 1" at bounding box center [262, 212] width 143 height 23
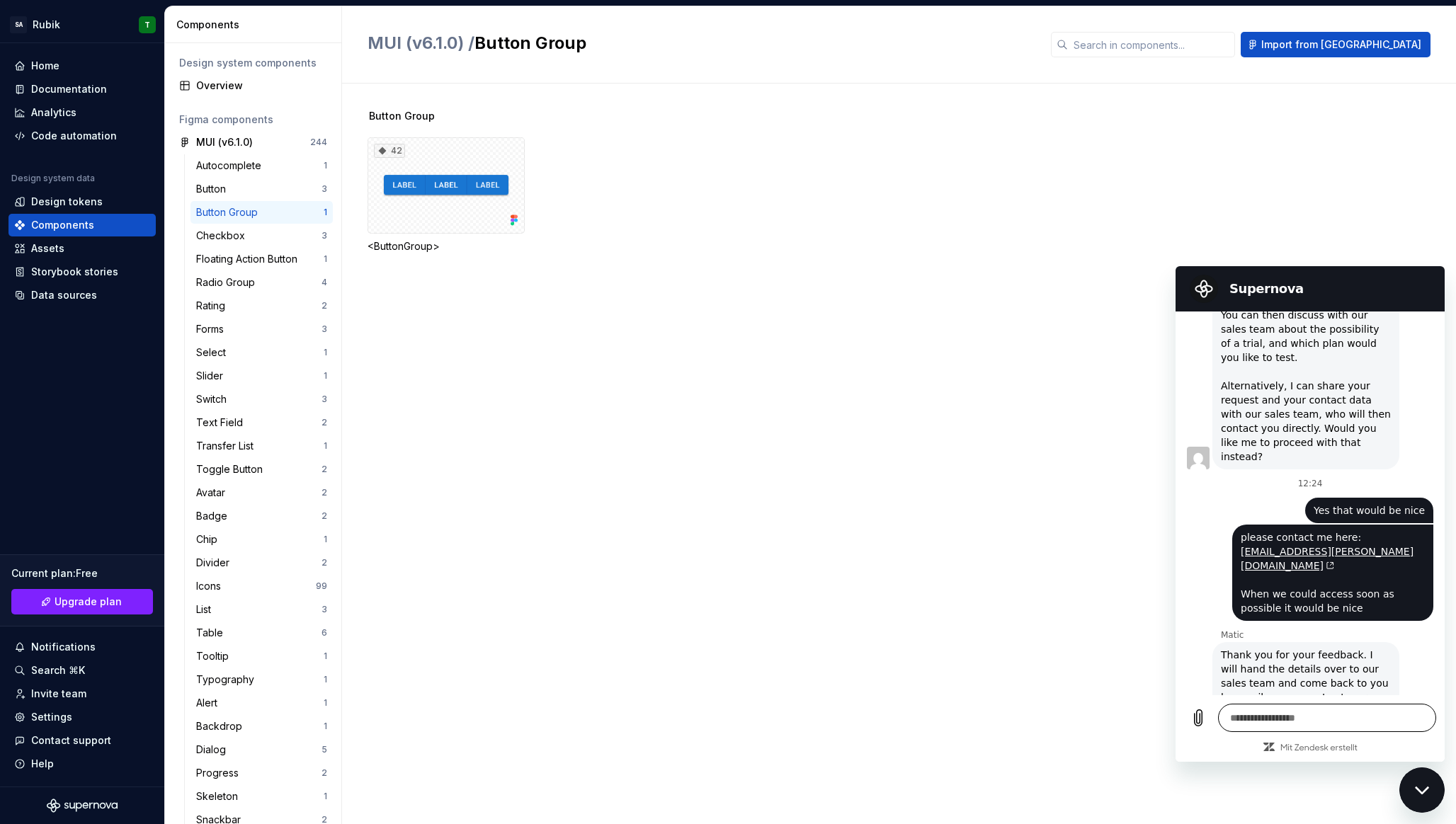
click at [1299, 709] on textarea at bounding box center [1326, 718] width 218 height 29
